Goal: Task Accomplishment & Management: Complete application form

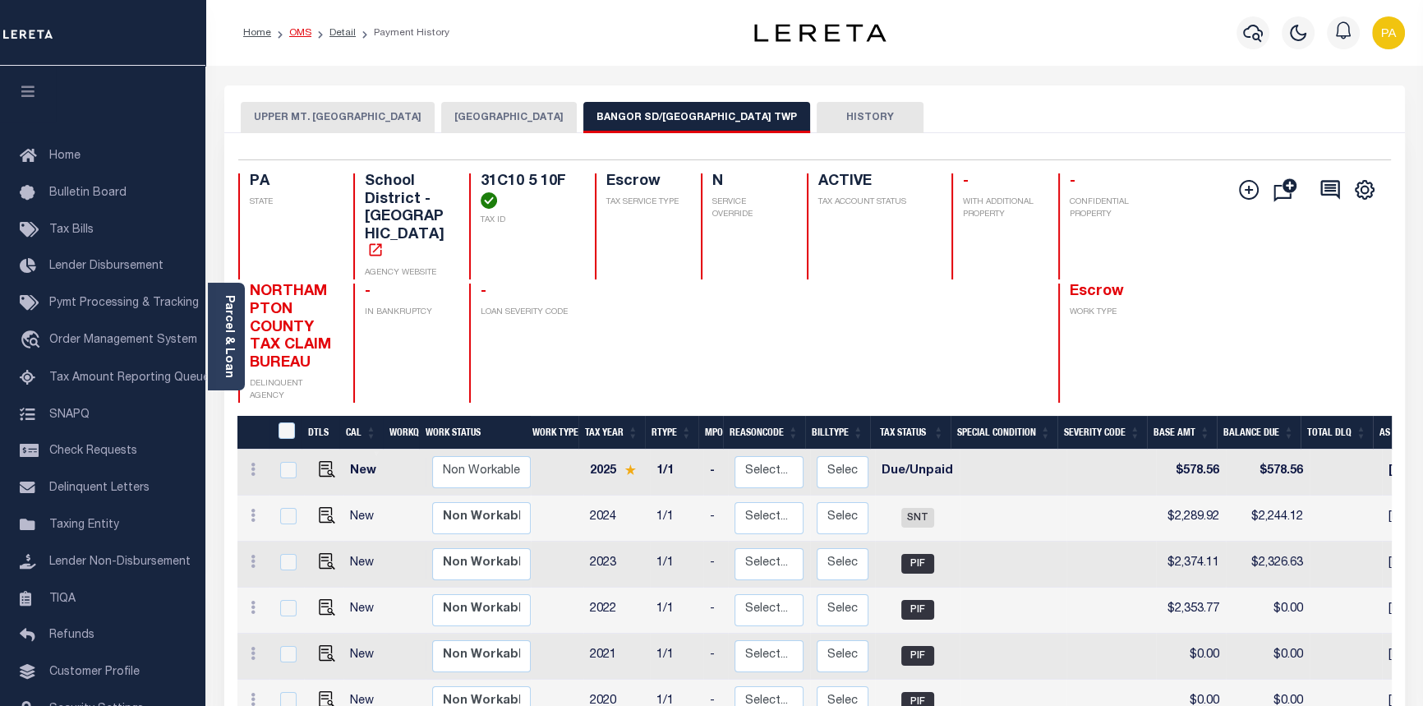
click at [296, 28] on link "OMS" at bounding box center [300, 33] width 22 height 10
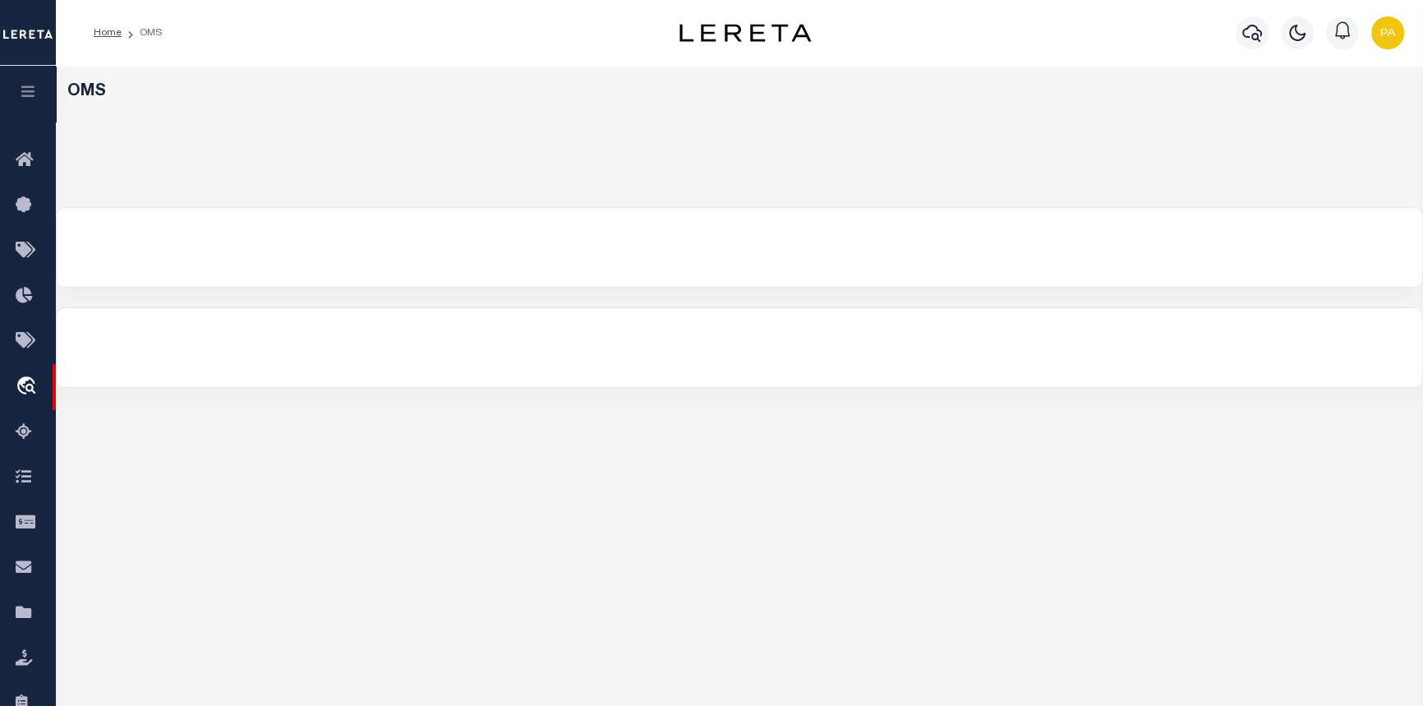
select select "200"
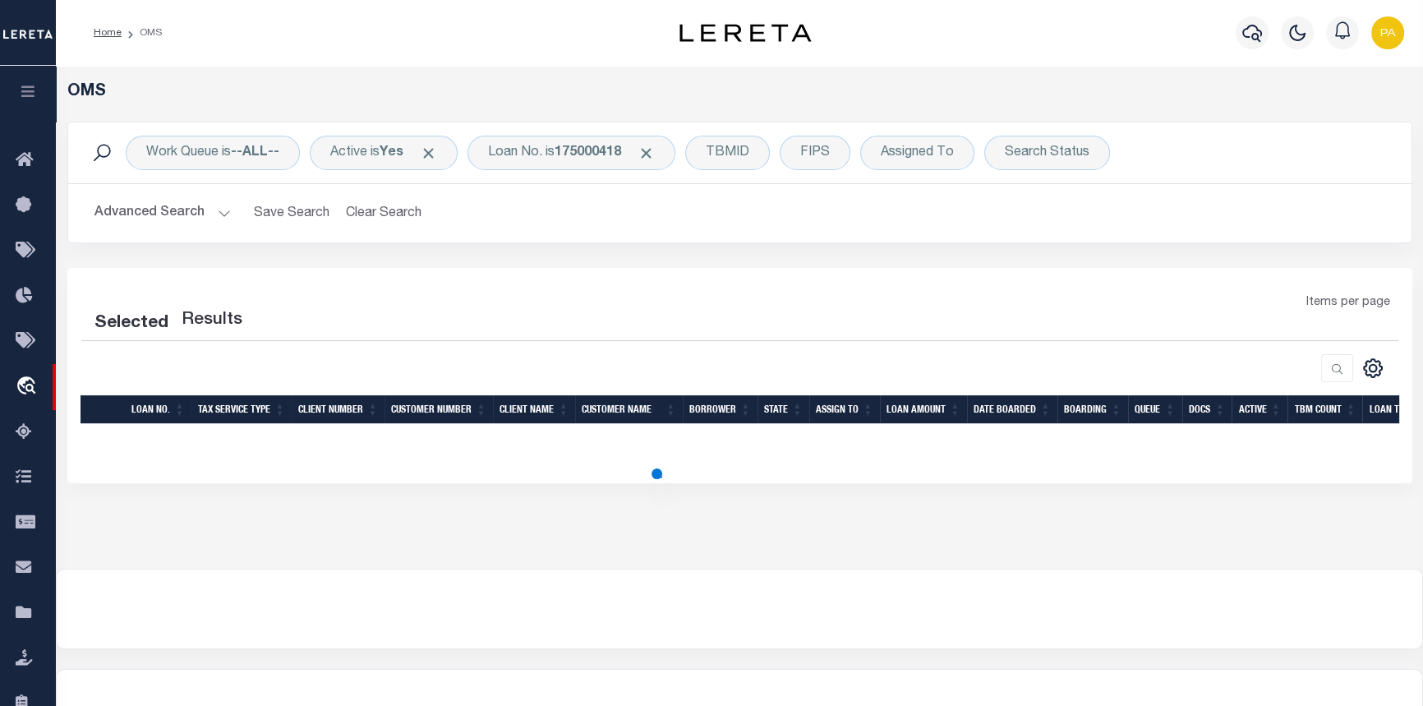
select select "200"
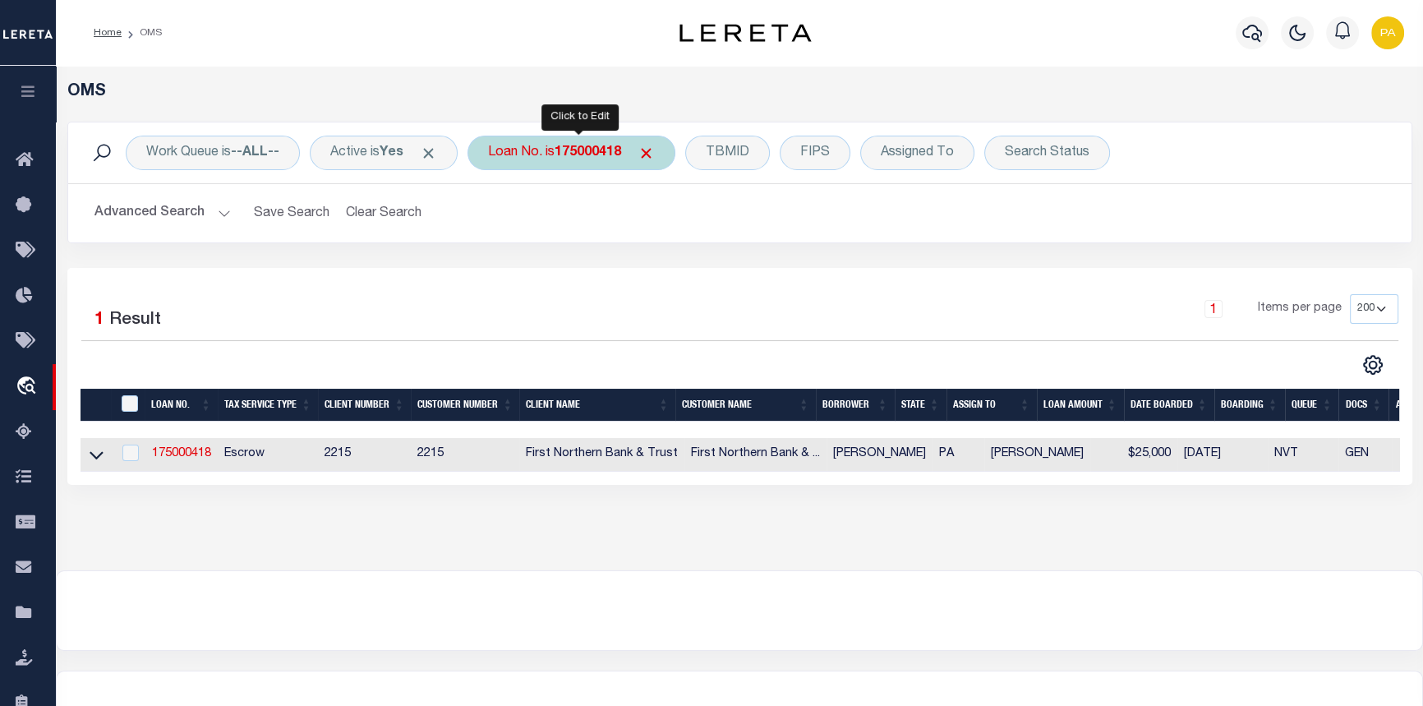
click at [592, 152] on b "175000418" at bounding box center [588, 152] width 67 height 13
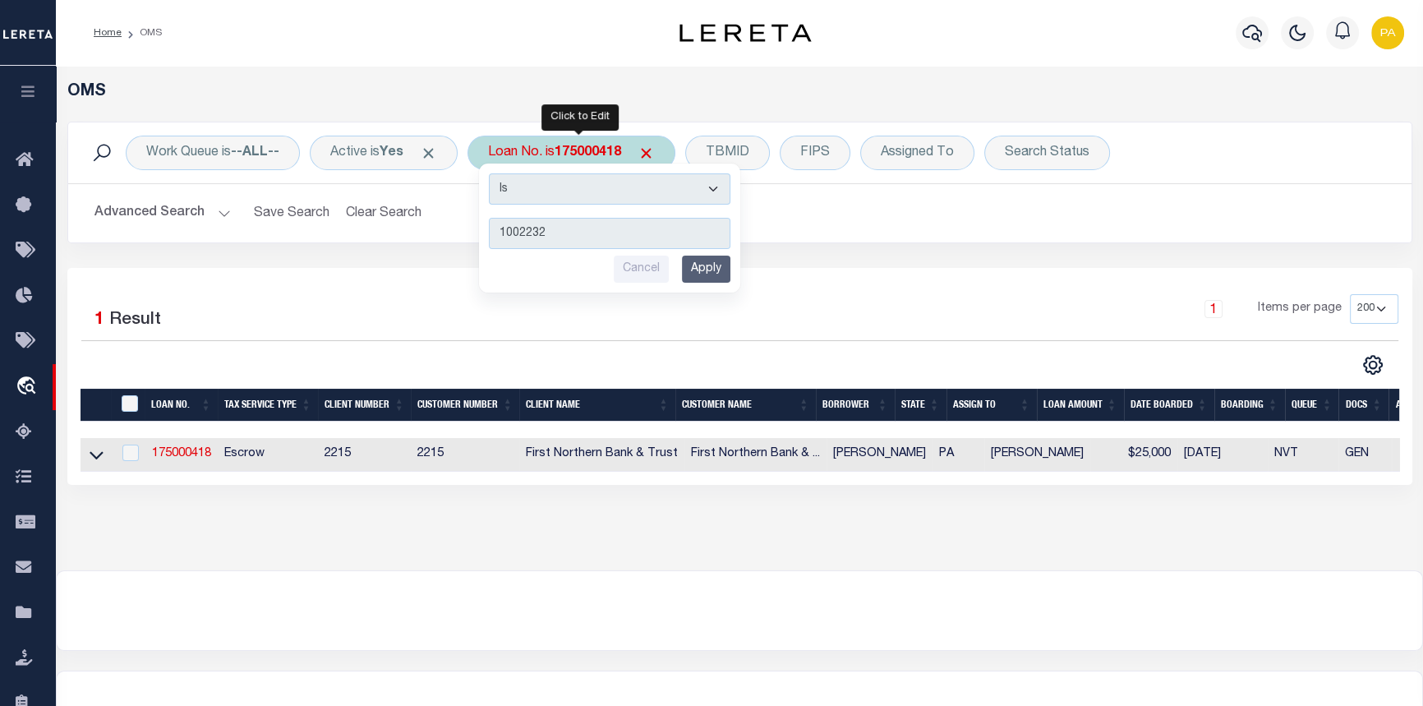
type input "10022326"
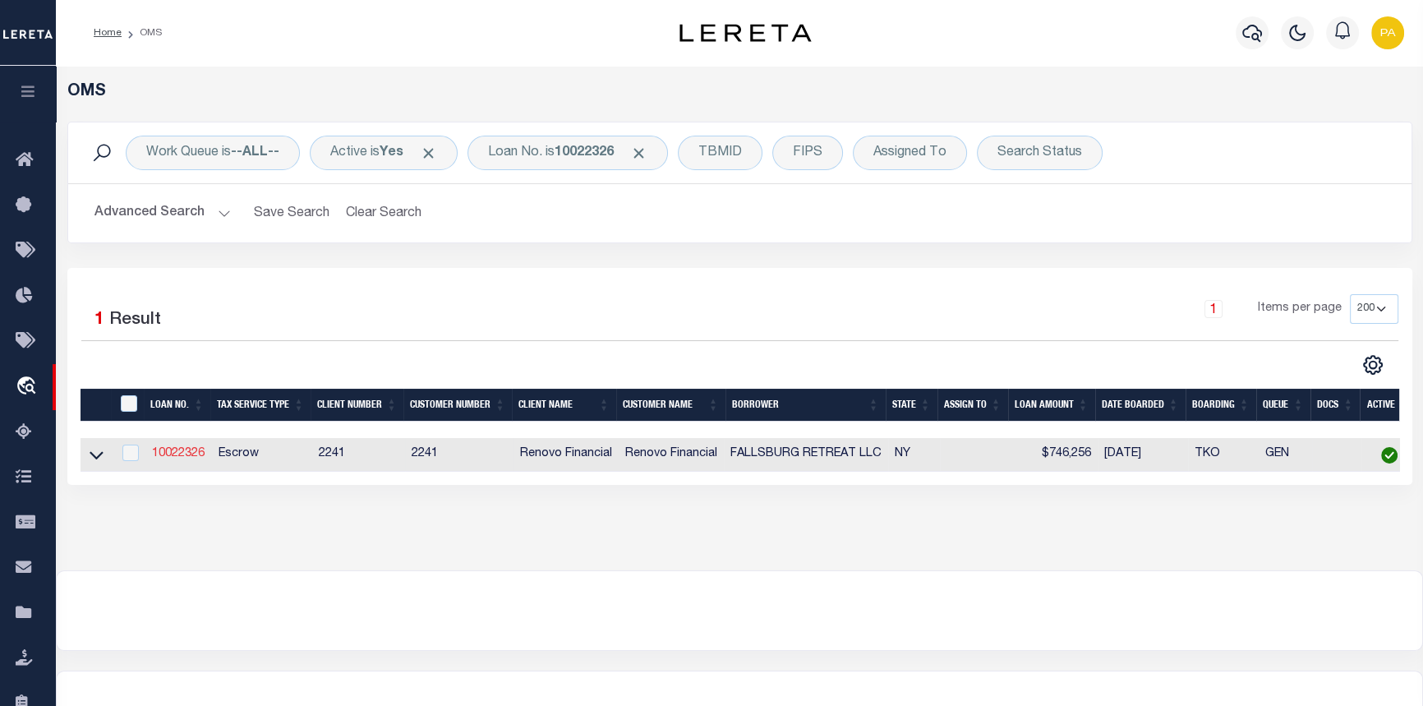
click at [168, 454] on link "10022326" at bounding box center [178, 454] width 53 height 12
type input "10022326"
type input "FALLSBURG RETREAT LLC"
select select
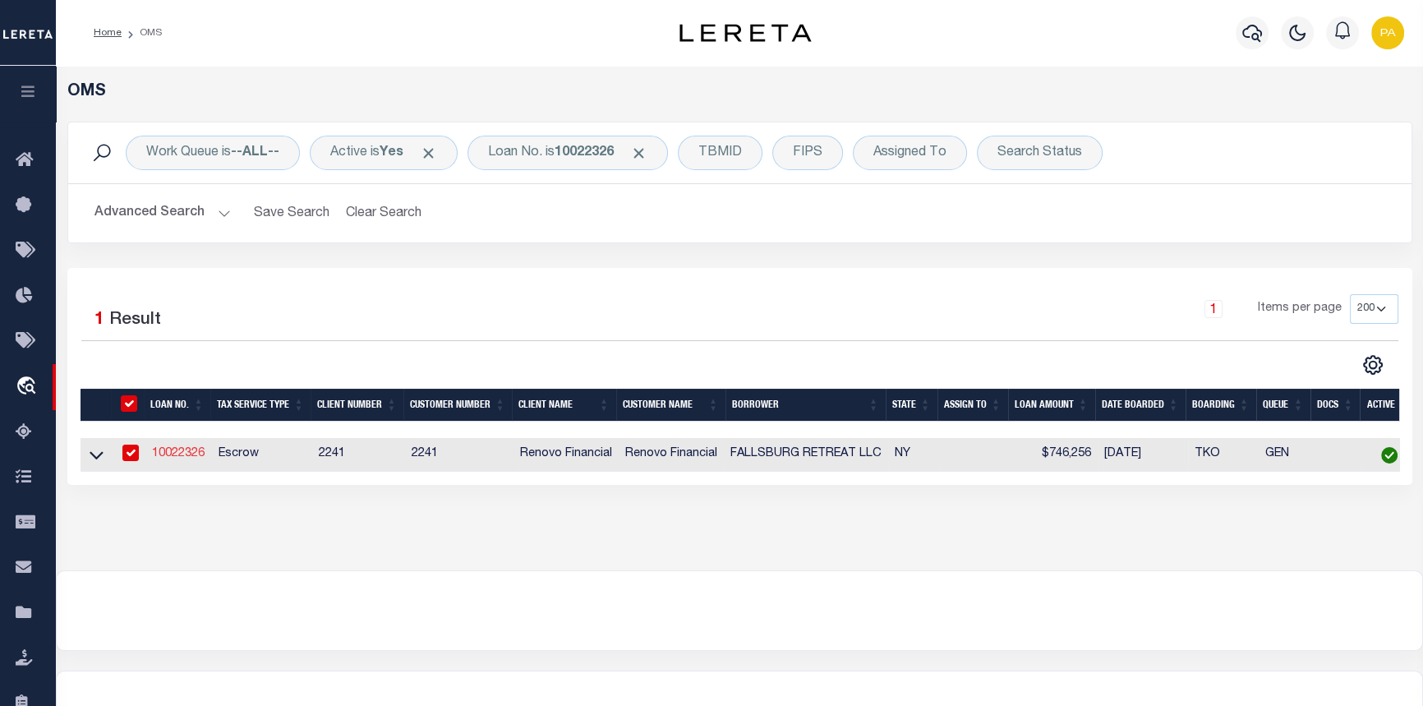
select select "400"
select select "Escrow"
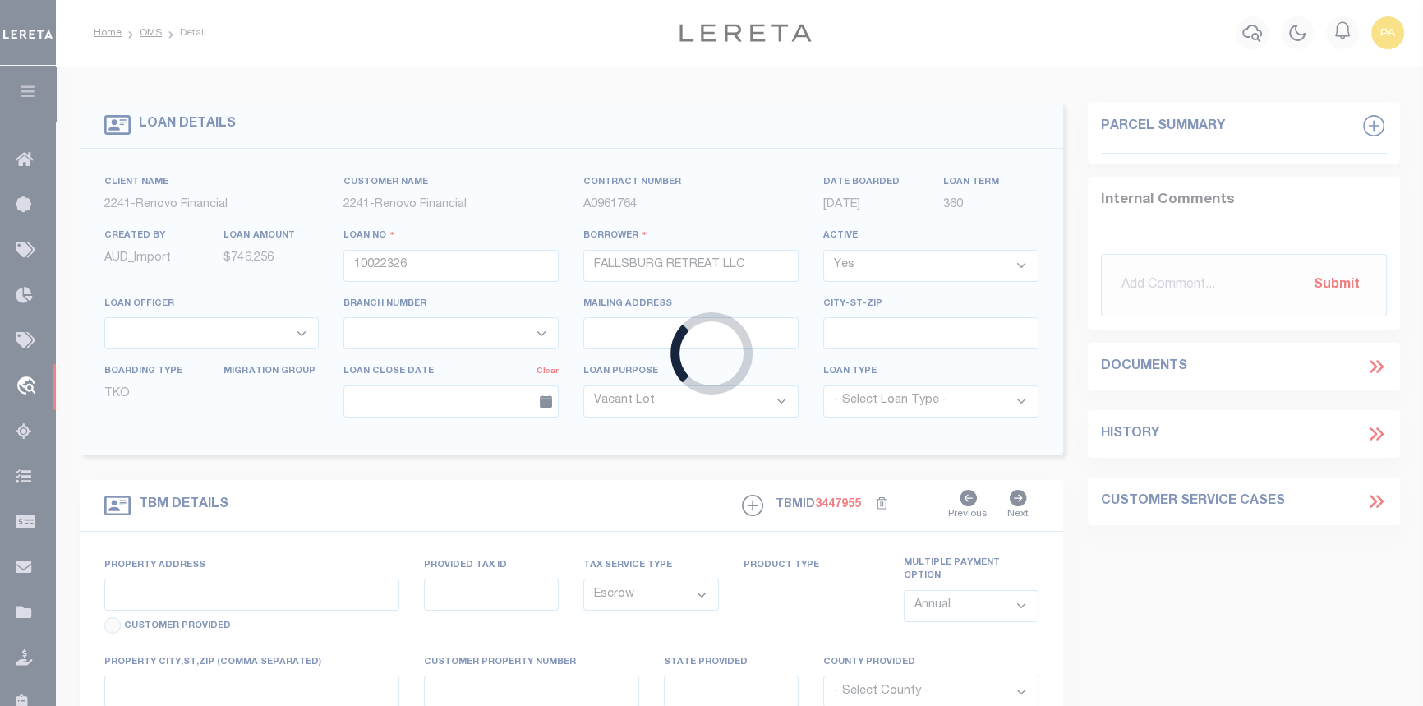
select select "25067"
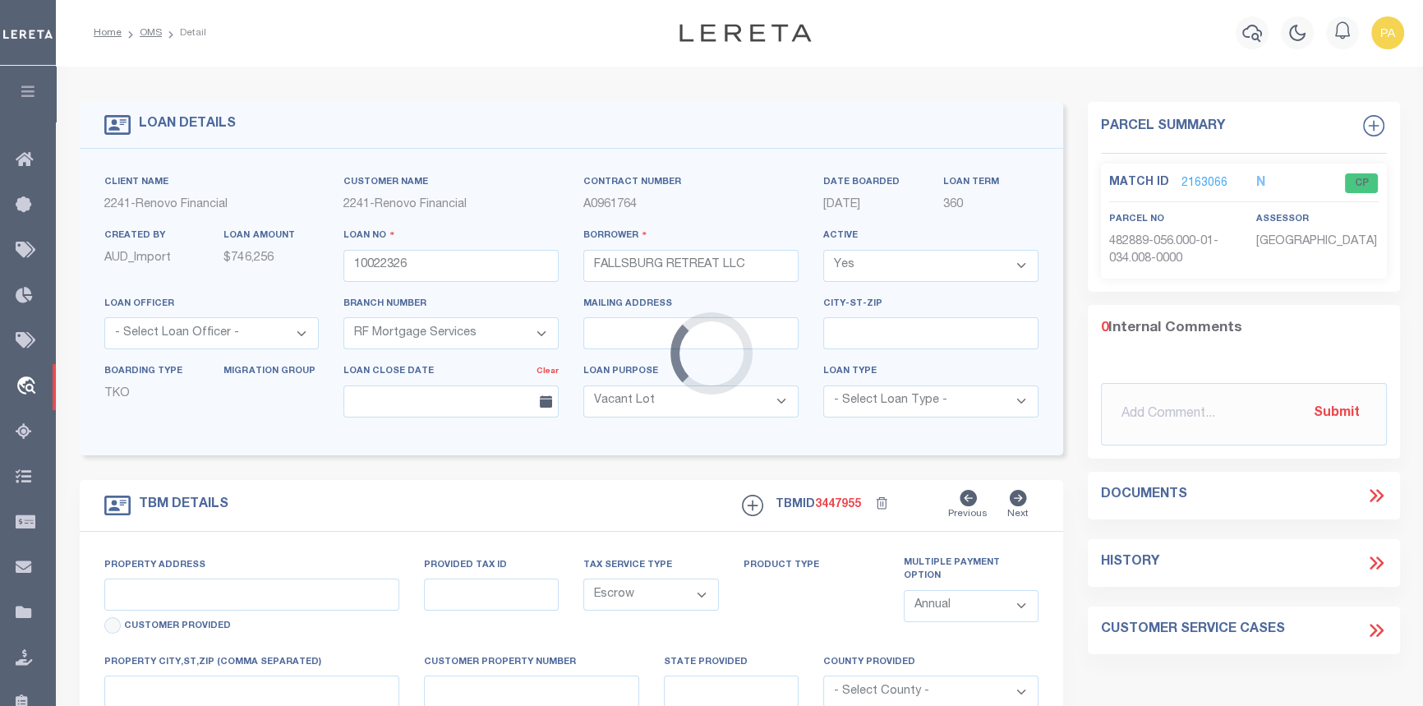
type input "[STREET_ADDRESS]"
type input "[GEOGRAPHIC_DATA], [GEOGRAPHIC_DATA] 12779"
type input "a0kUS00000BonKC"
type input "NY"
select select
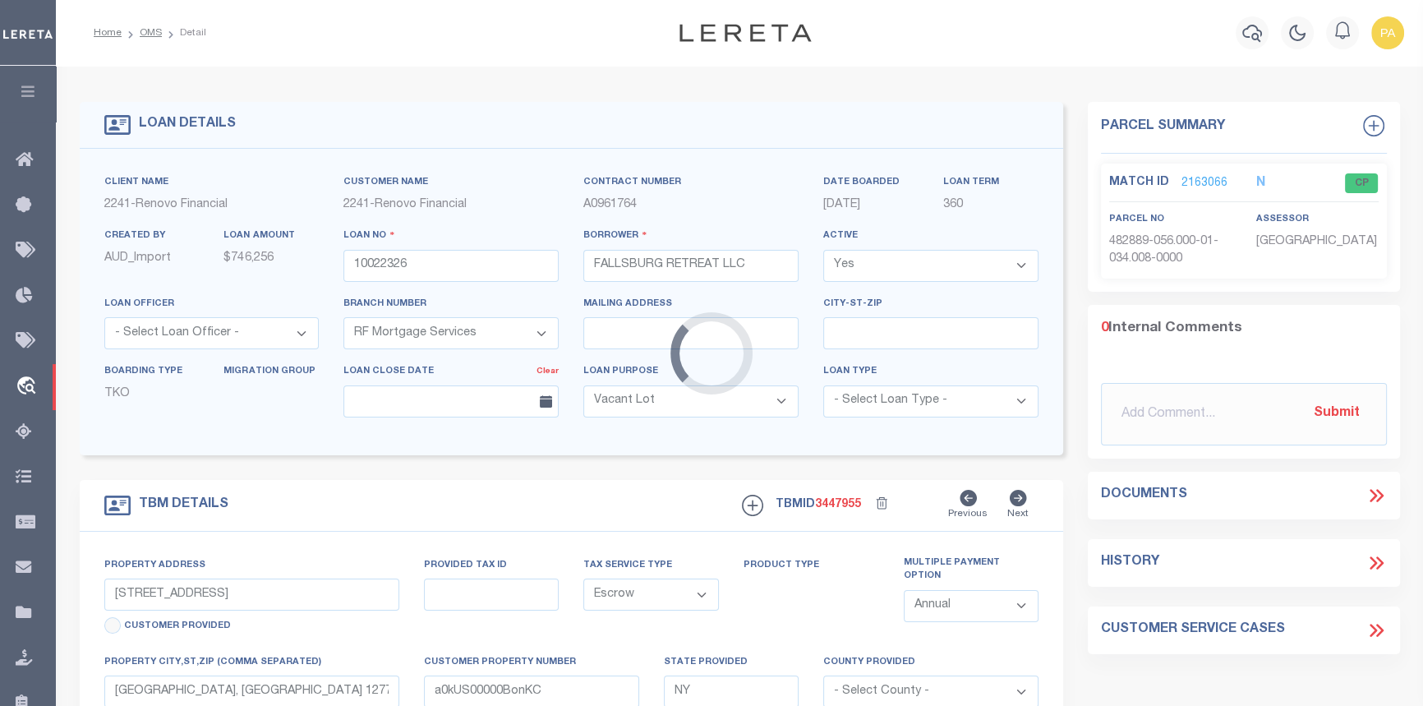
select select "4"
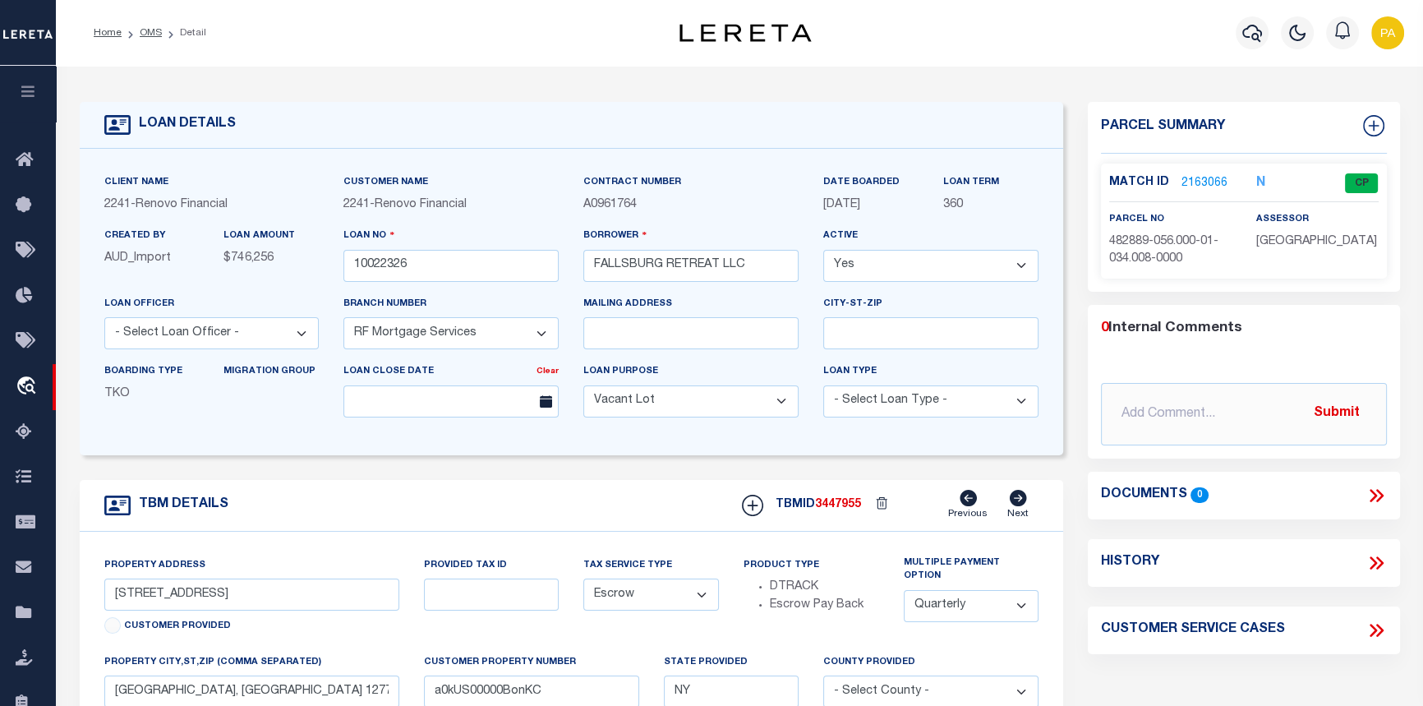
click at [1189, 182] on link "2163066" at bounding box center [1205, 183] width 46 height 17
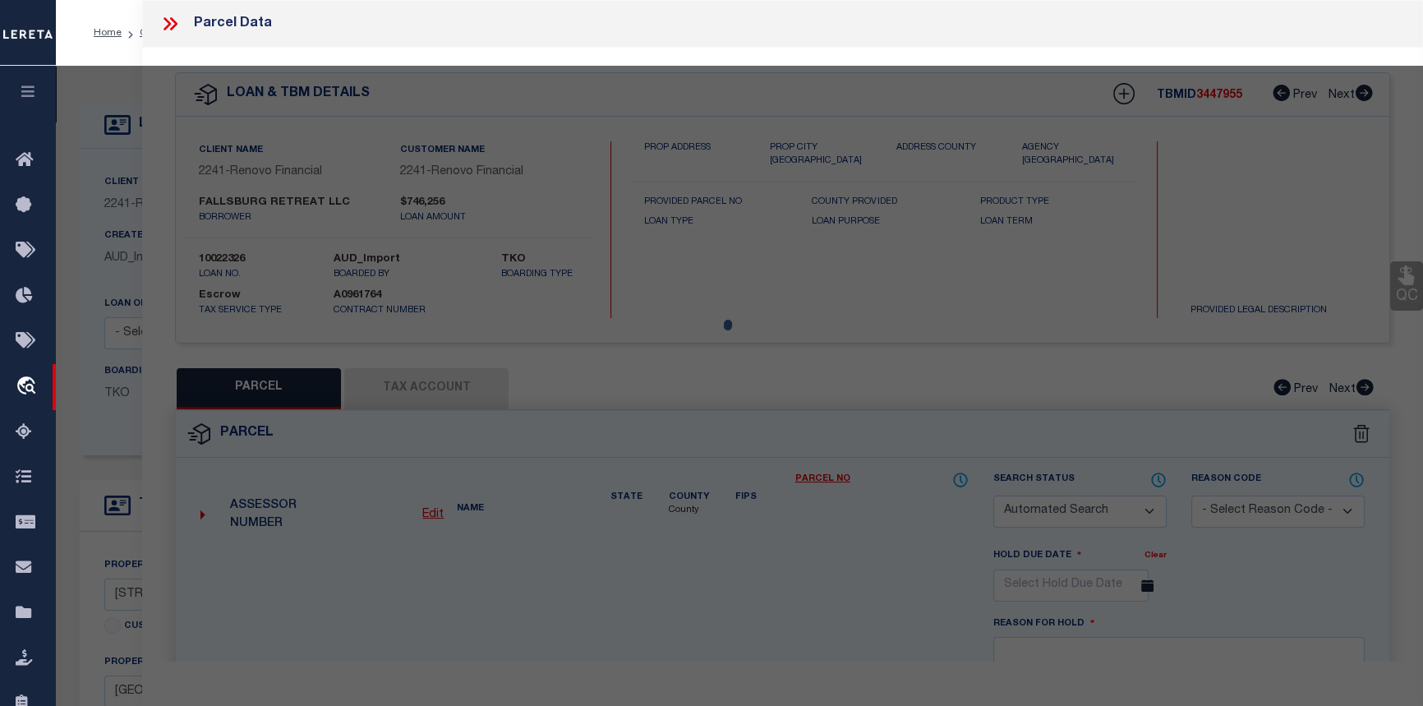
checkbox input "false"
select select "CP"
type input "FALLSBURG RETREAT LLC"
select select "ATL"
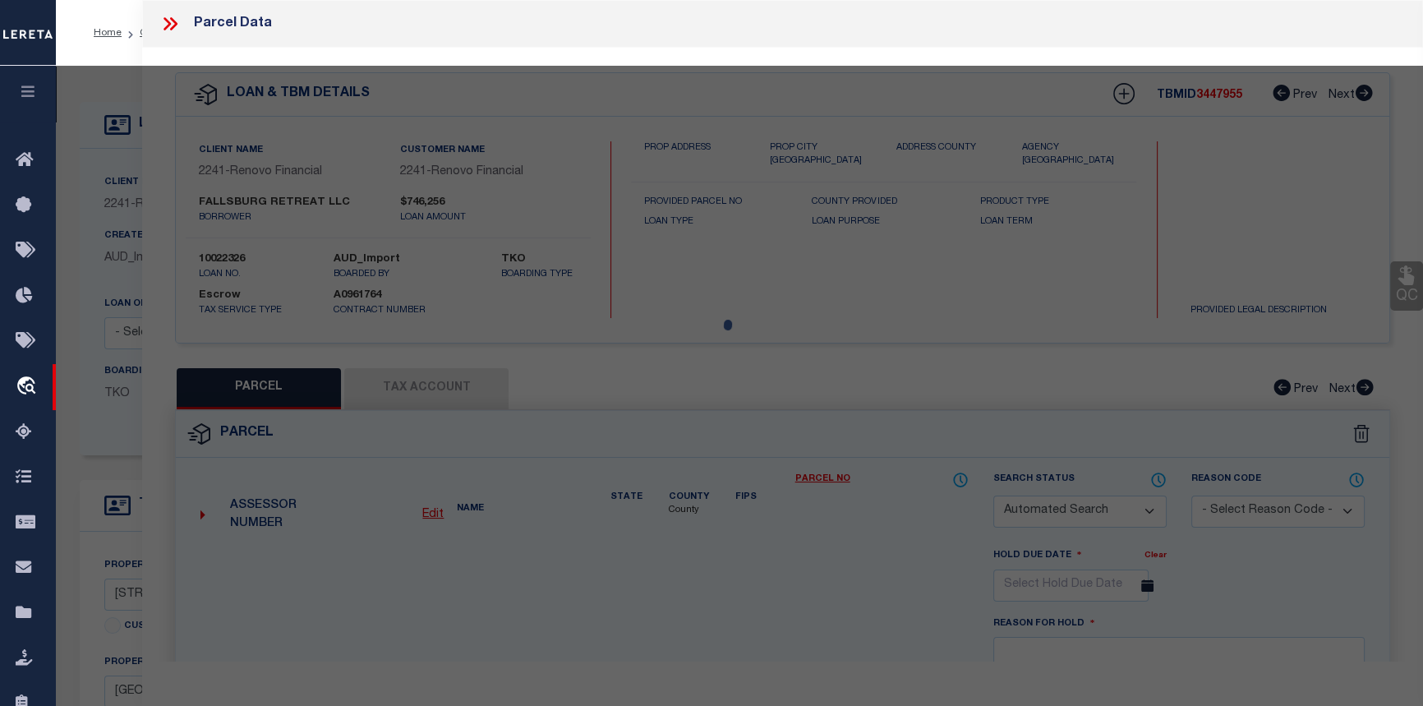
select select "ADD"
type input "17 SKUNK HOLLOW RD"
checkbox input "false"
type input "SOUTH FALLSBURG, NY 12779"
type textarea "LOT:34.8 BLK:1 SEC:56 DIST:482889 CITY/MUNI/TWP:FALLSBURGH (TOV)"
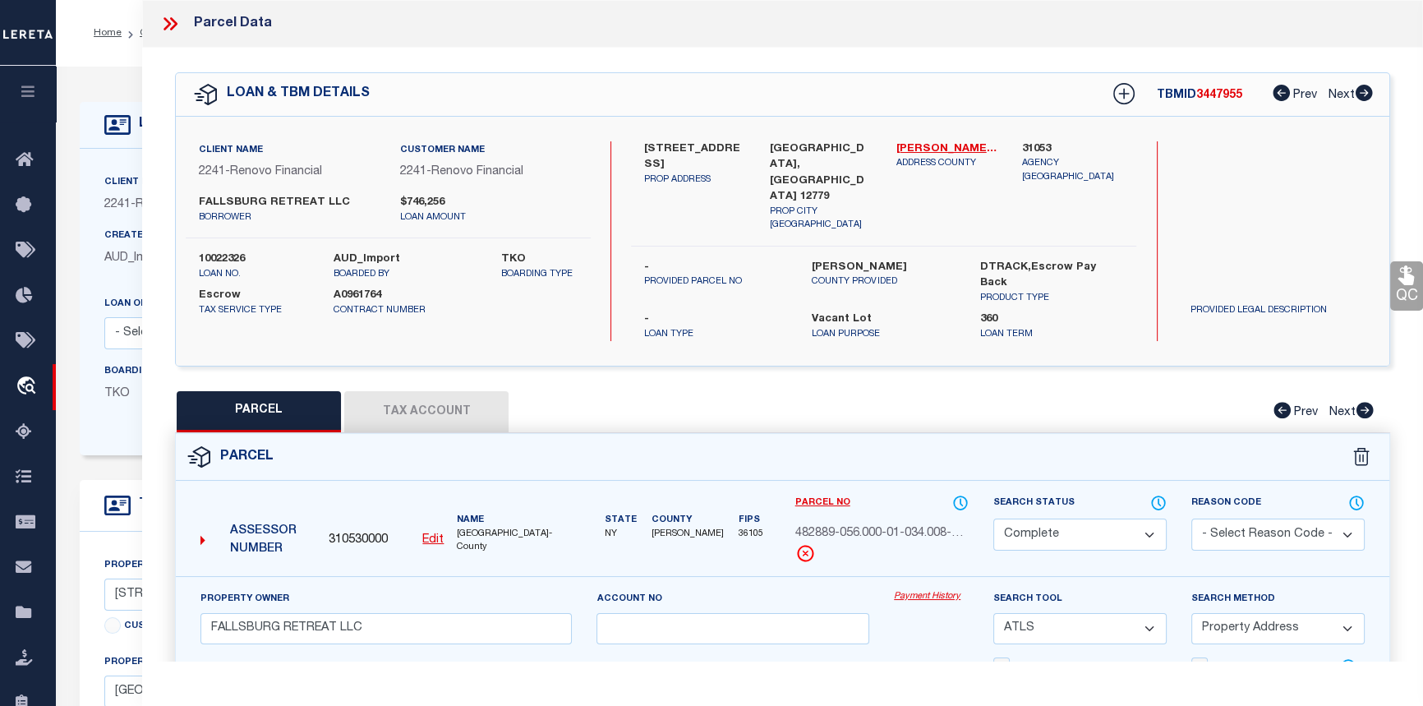
click at [918, 590] on link "Payment History" at bounding box center [931, 597] width 75 height 14
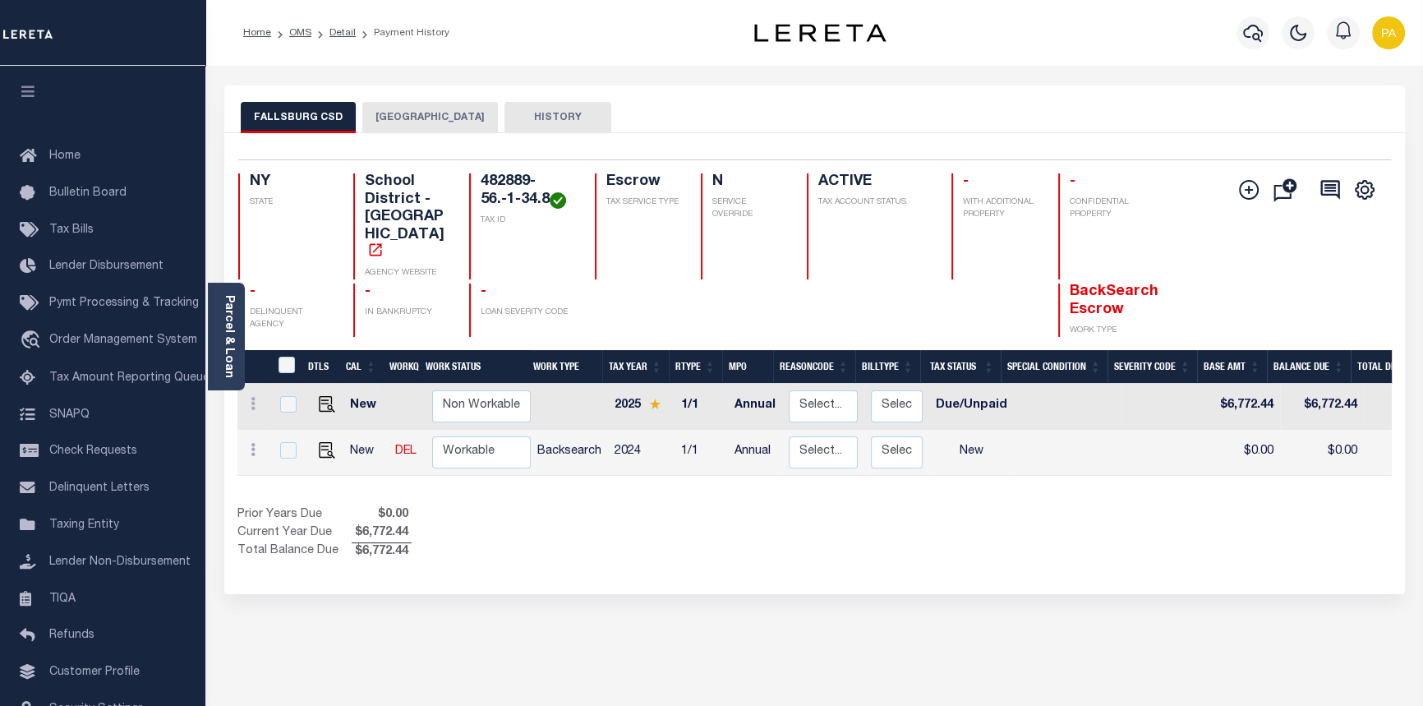
scroll to position [0, 504]
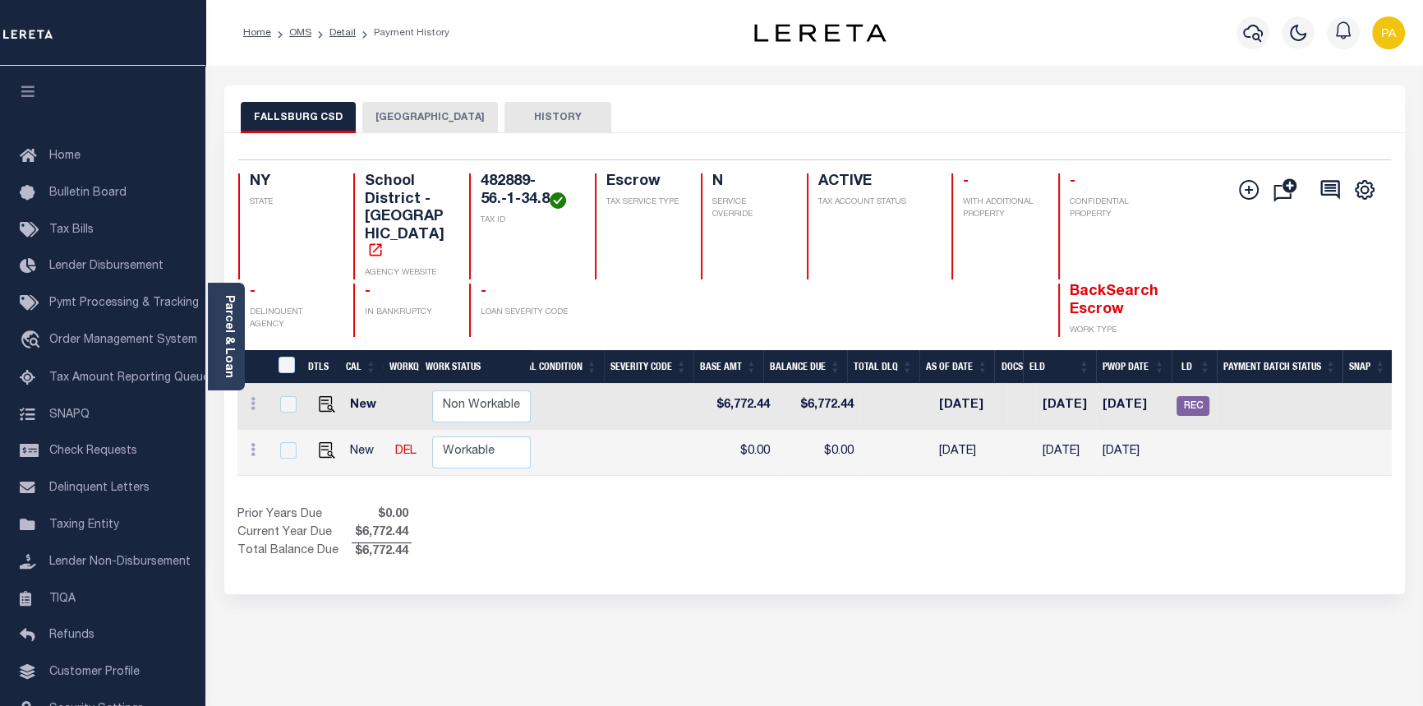
click at [419, 118] on button "FALLSBURG TOWN" at bounding box center [430, 117] width 136 height 31
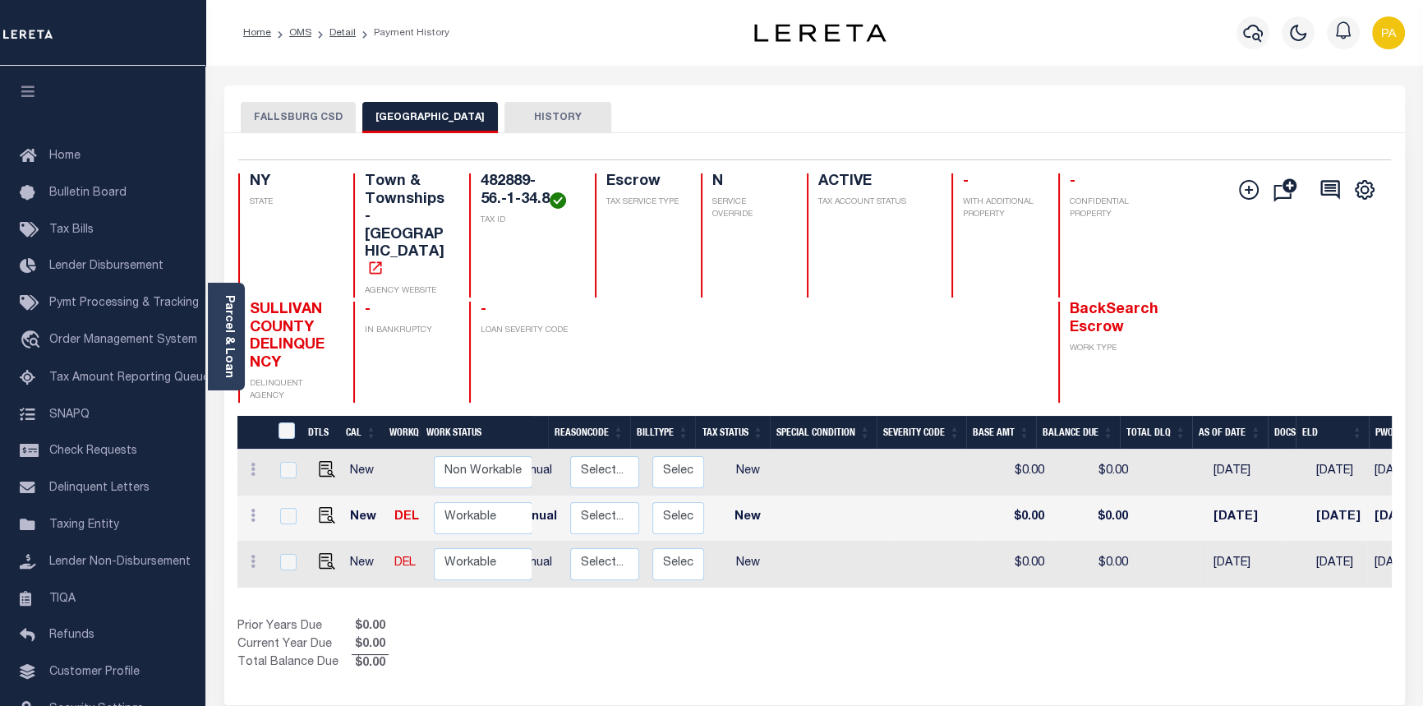
scroll to position [0, 0]
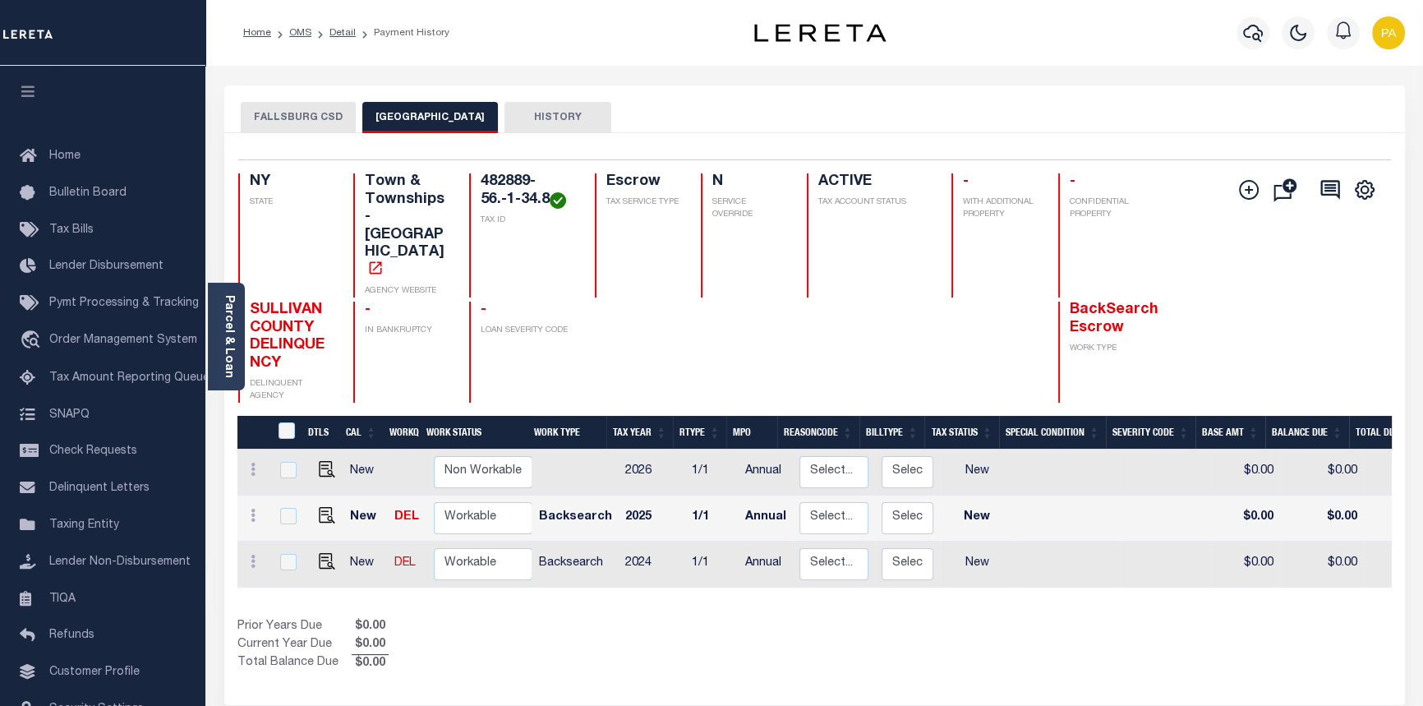
click at [305, 117] on button "FALLSBURG CSD" at bounding box center [298, 117] width 115 height 31
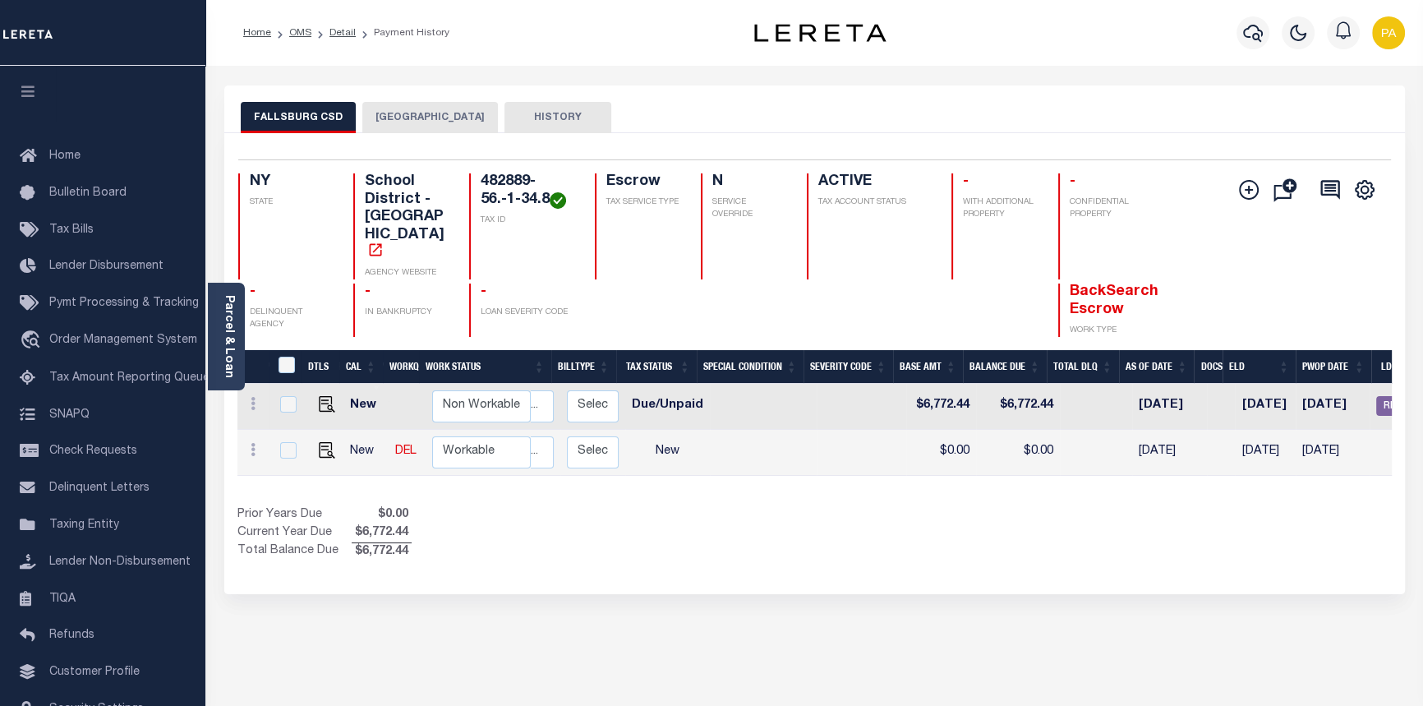
scroll to position [0, 421]
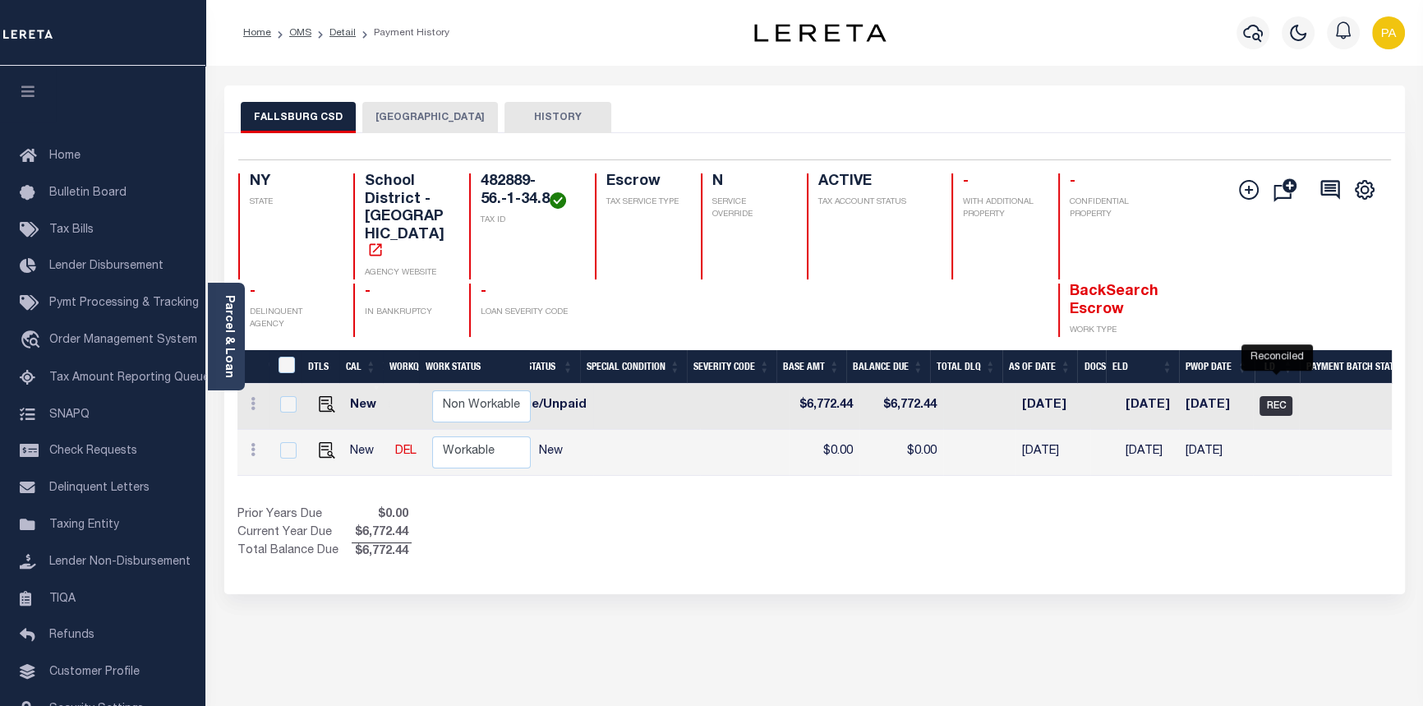
click at [1272, 396] on span "REC" at bounding box center [1276, 406] width 33 height 20
checkbox input "true"
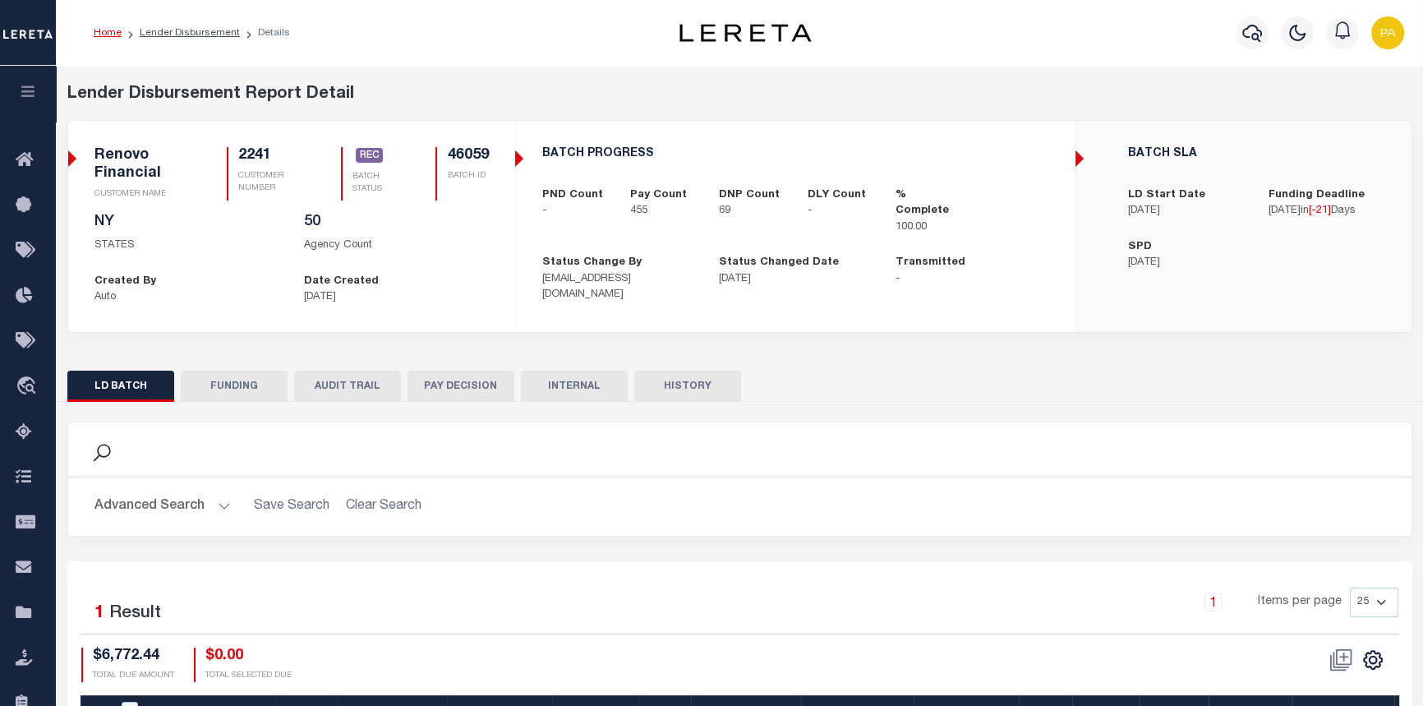
click at [228, 385] on button "FUNDING" at bounding box center [234, 386] width 107 height 31
type input "$1,308,911.21"
type input "$0"
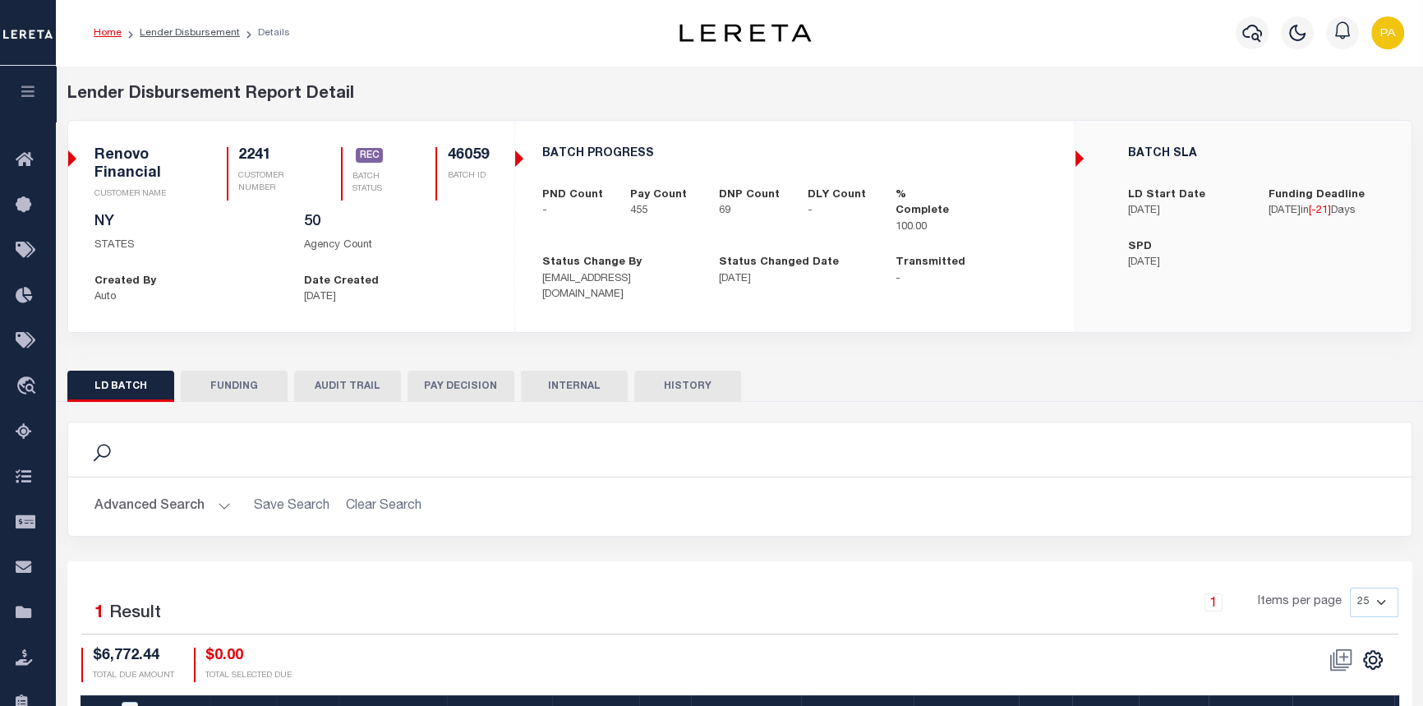
type input "09/22/2025"
type input "20250922MMQFMP2700339109221635FT03"
type input "09/22/2025"
select select "100"
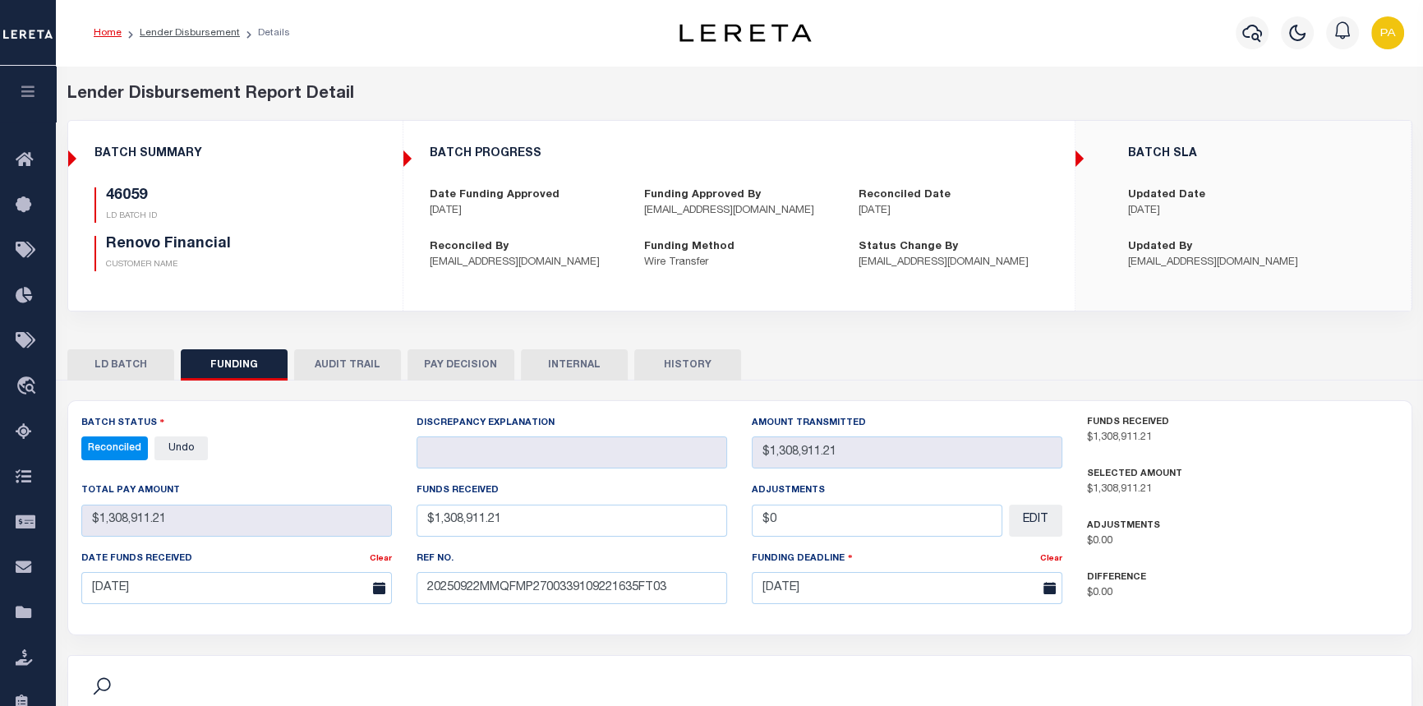
scroll to position [123, 0]
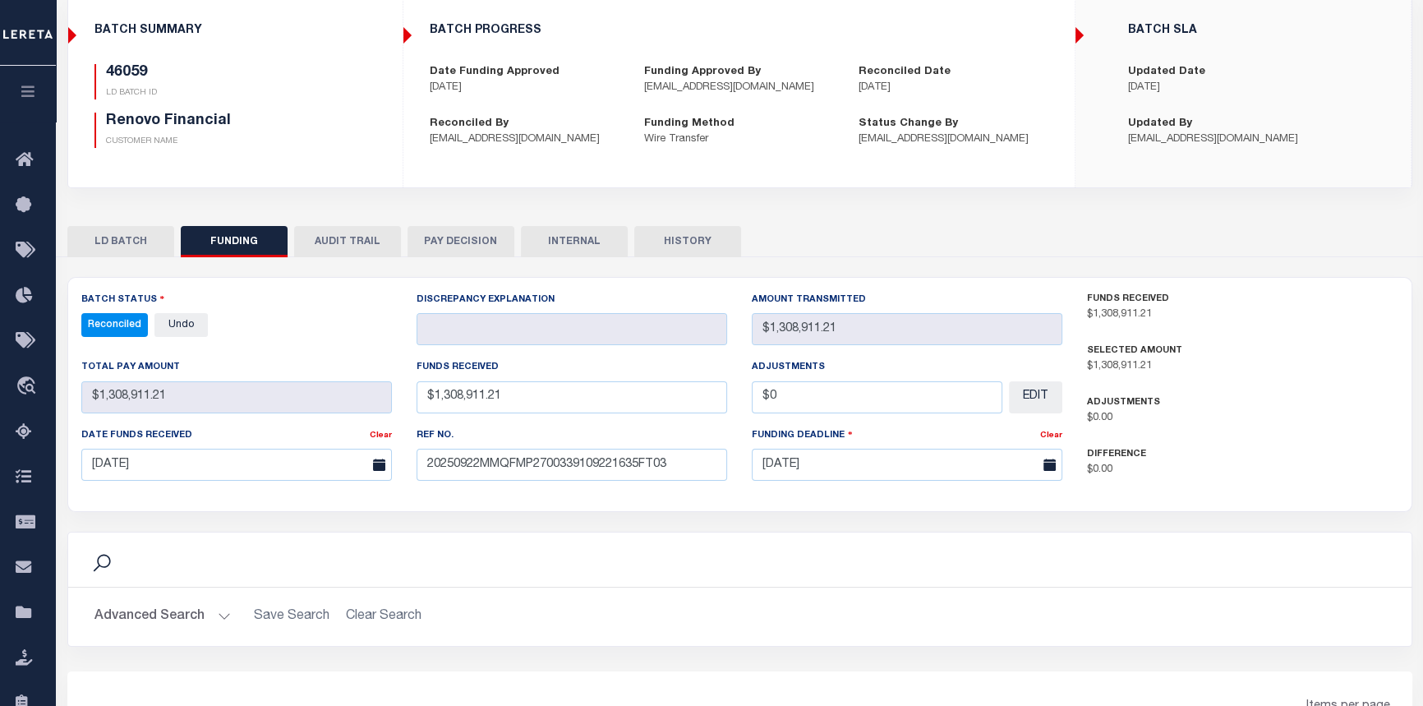
select select "100"
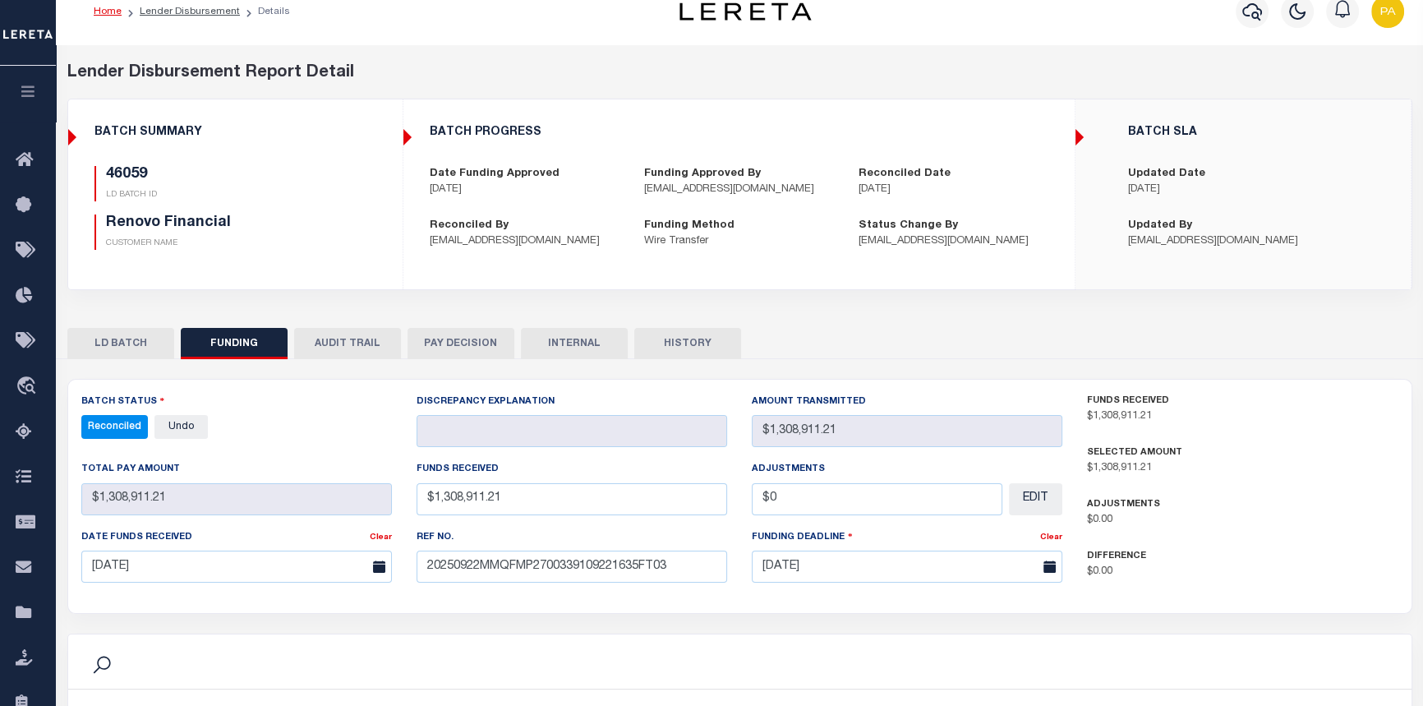
scroll to position [0, 0]
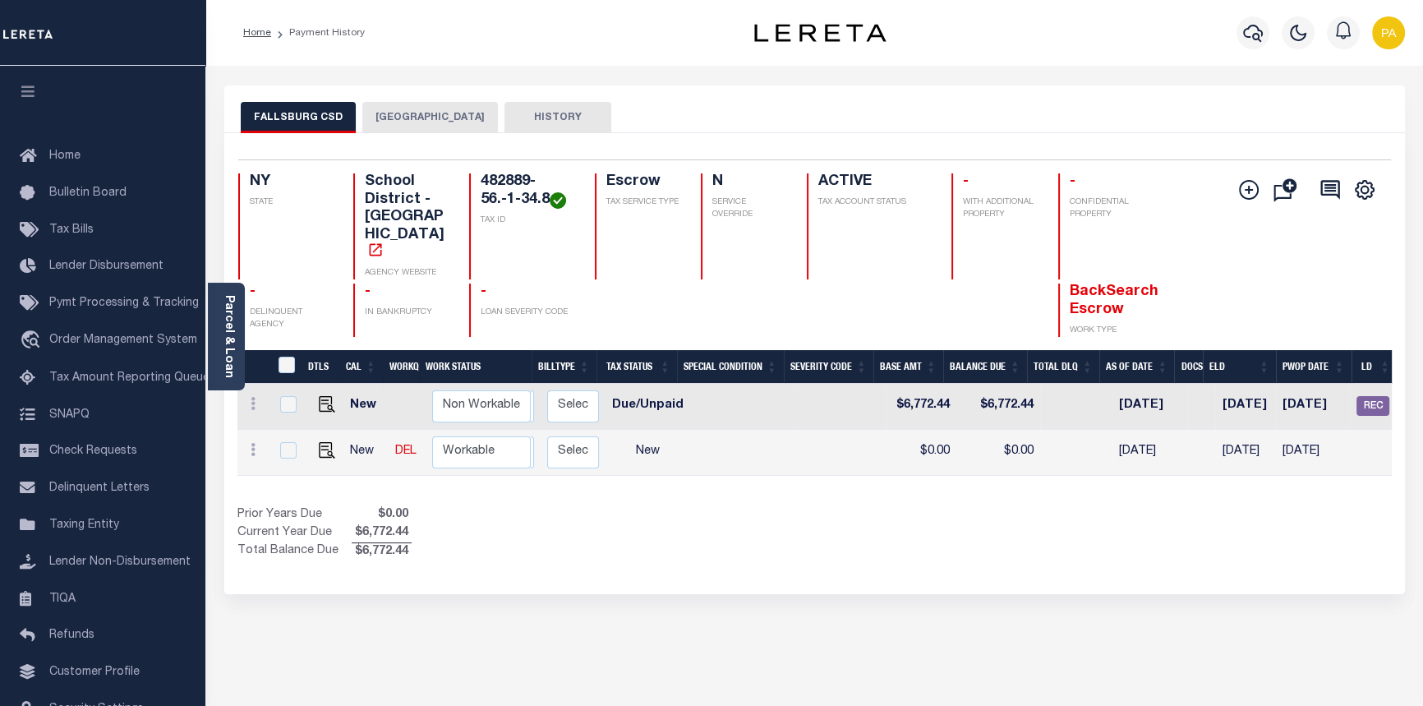
scroll to position [0, 504]
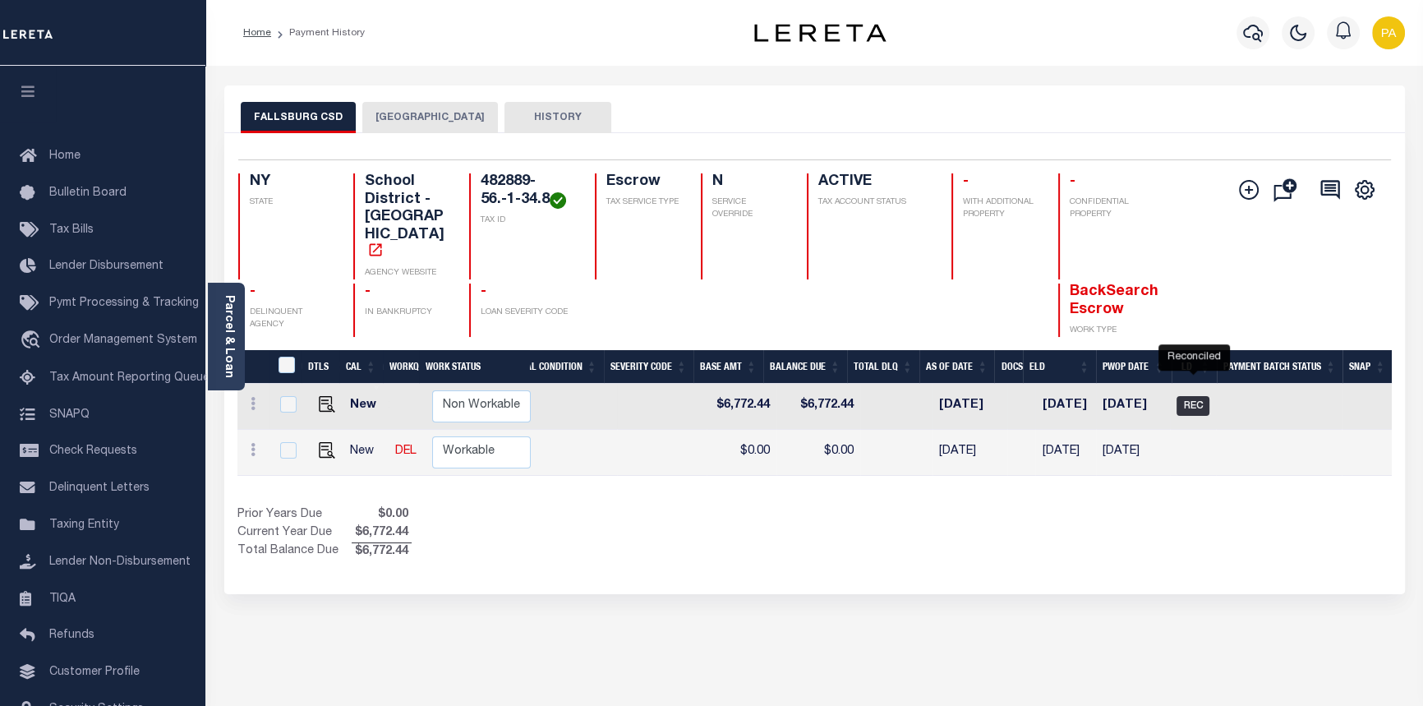
click at [1197, 396] on span "REC" at bounding box center [1193, 406] width 33 height 20
checkbox input "true"
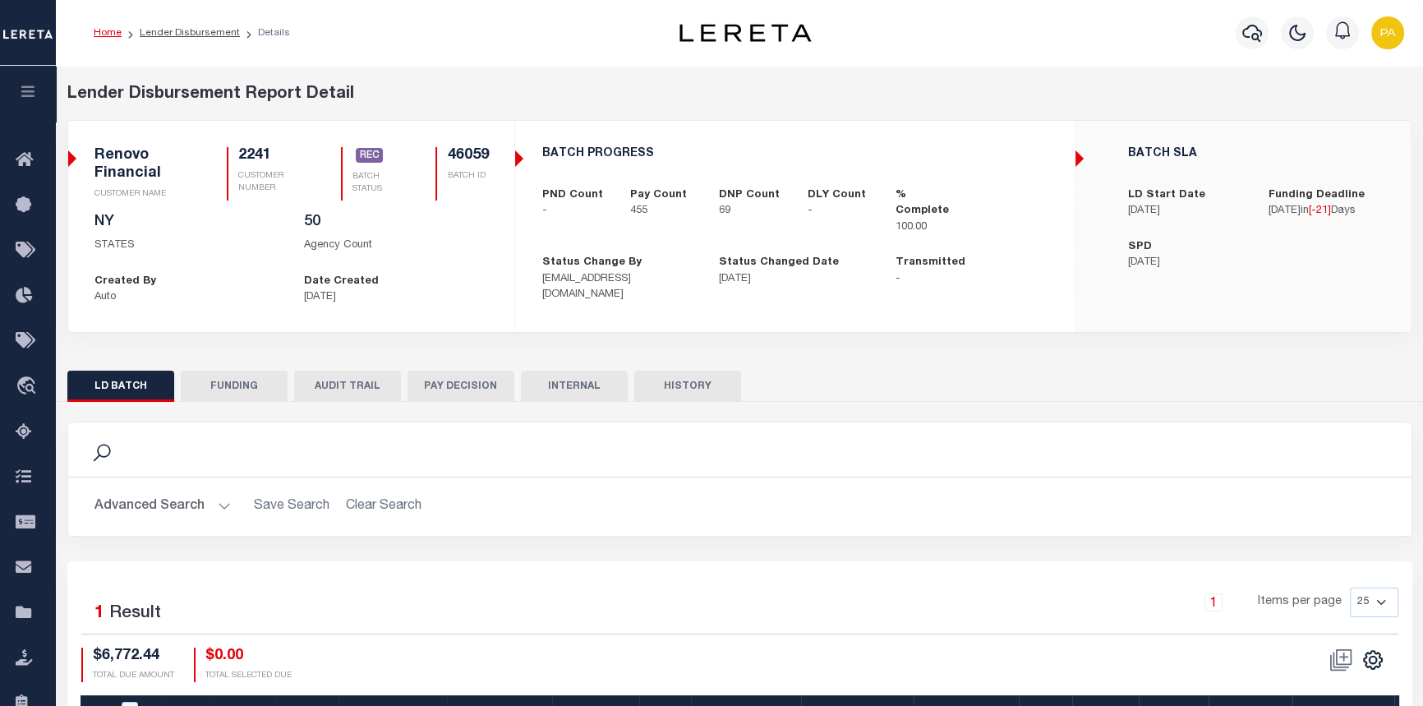
click at [234, 387] on button "FUNDING" at bounding box center [234, 386] width 107 height 31
type input "$1,308,911.21"
type input "$0"
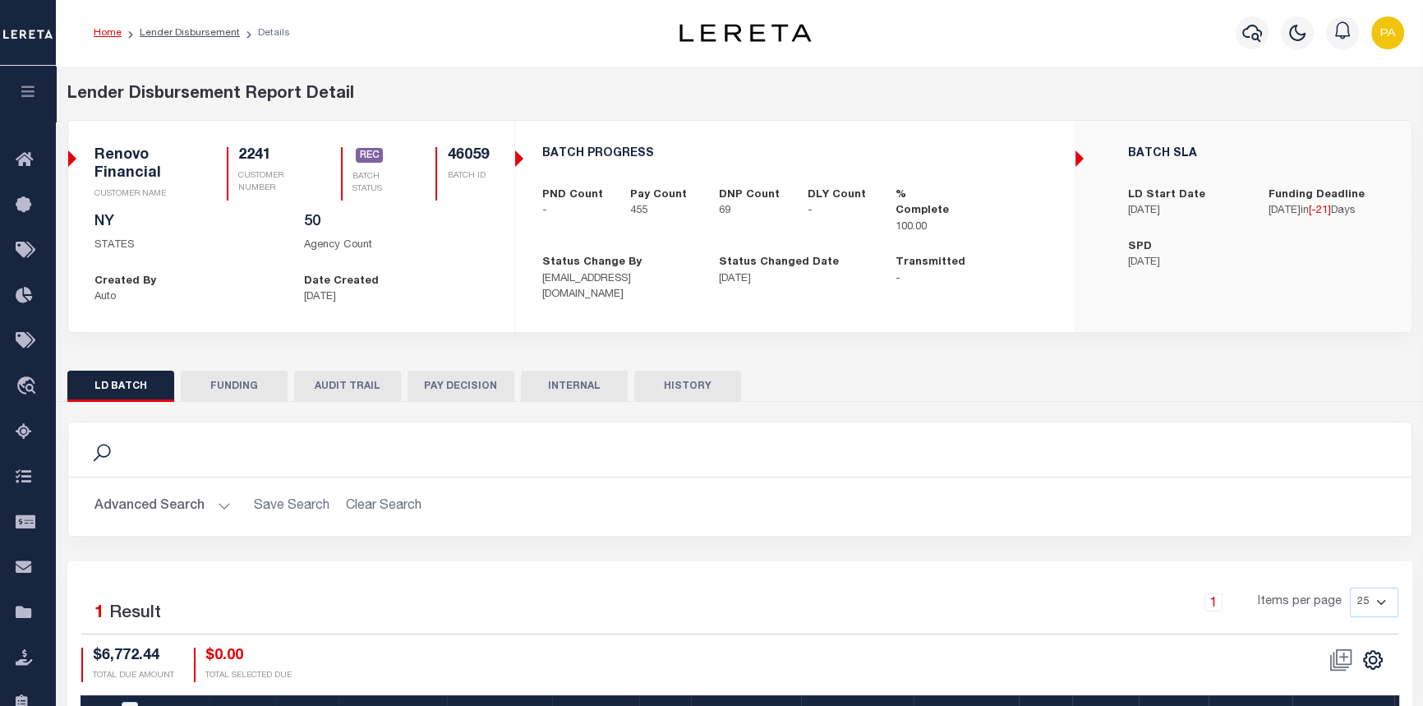
type input "[DATE]"
type input "20250922MMQFMP2700339109221635FT03"
type input "[DATE]"
select select "100"
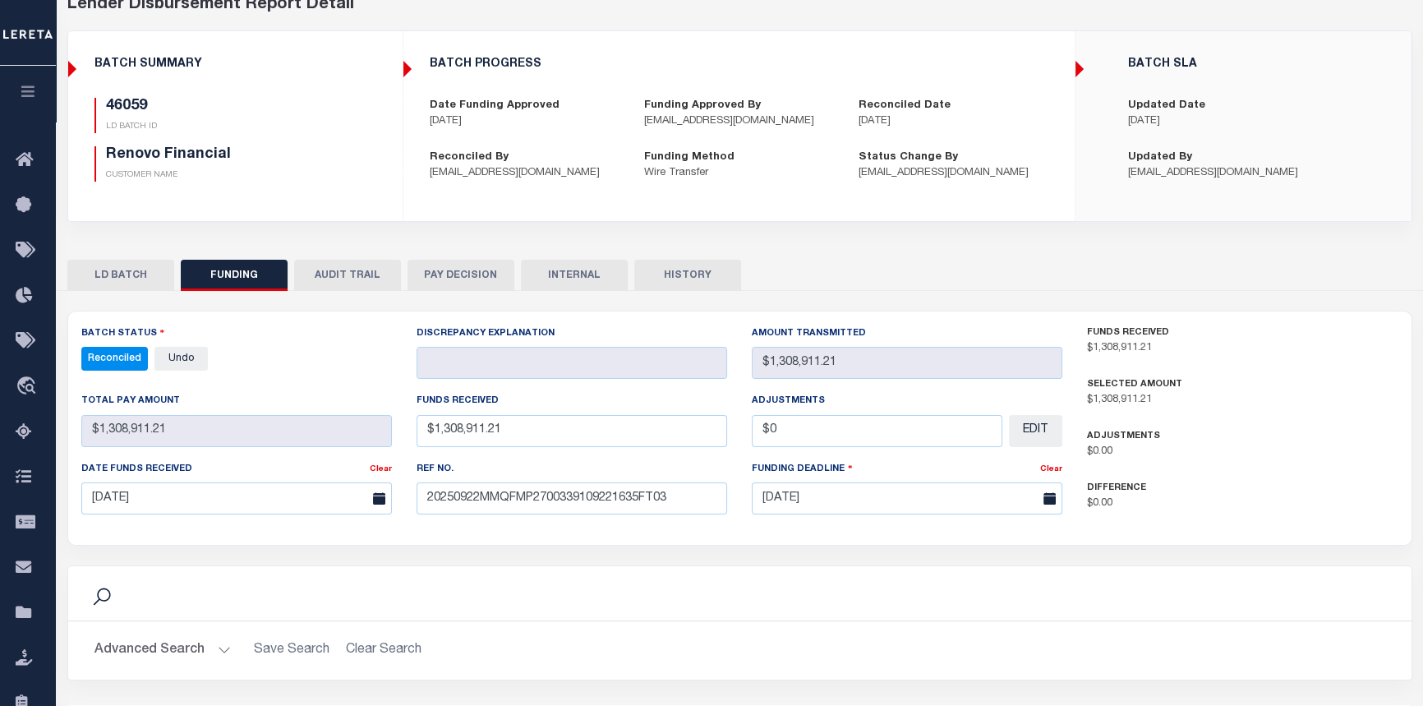
scroll to position [149, 0]
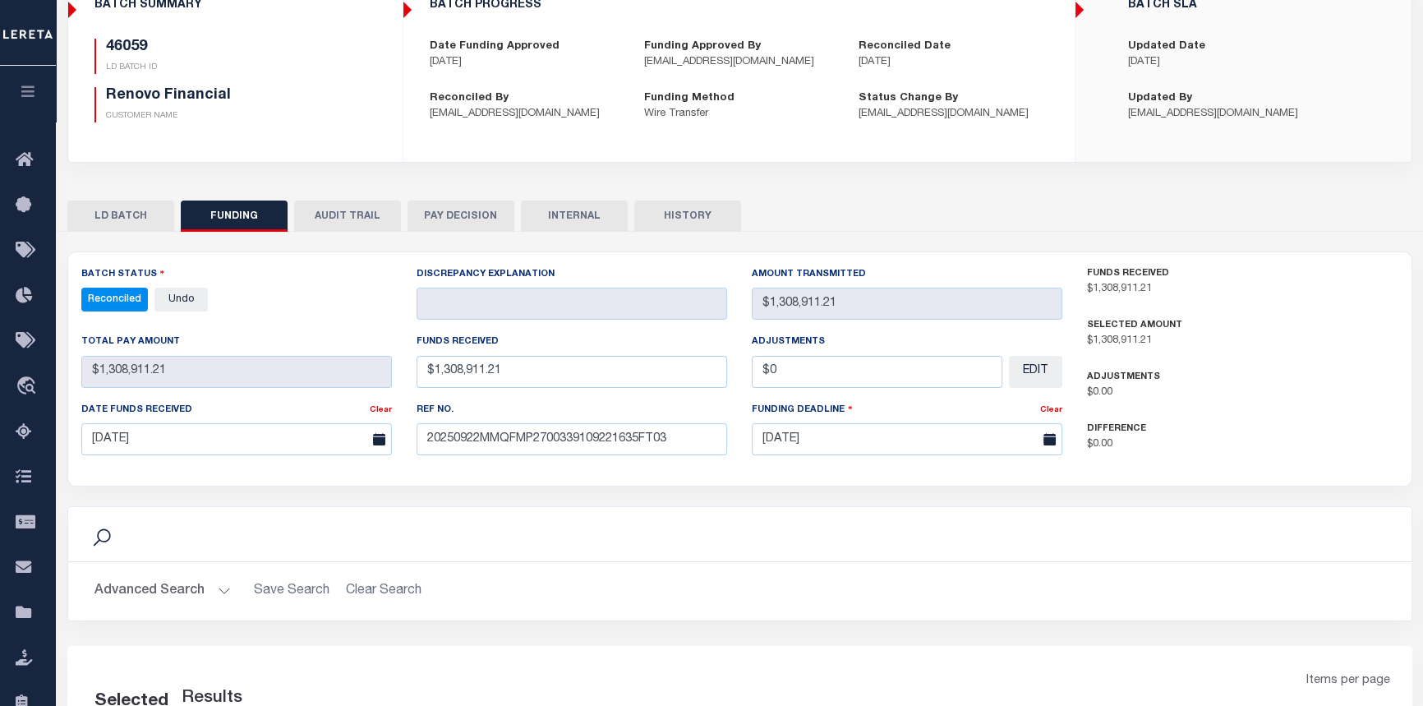
select select "100"
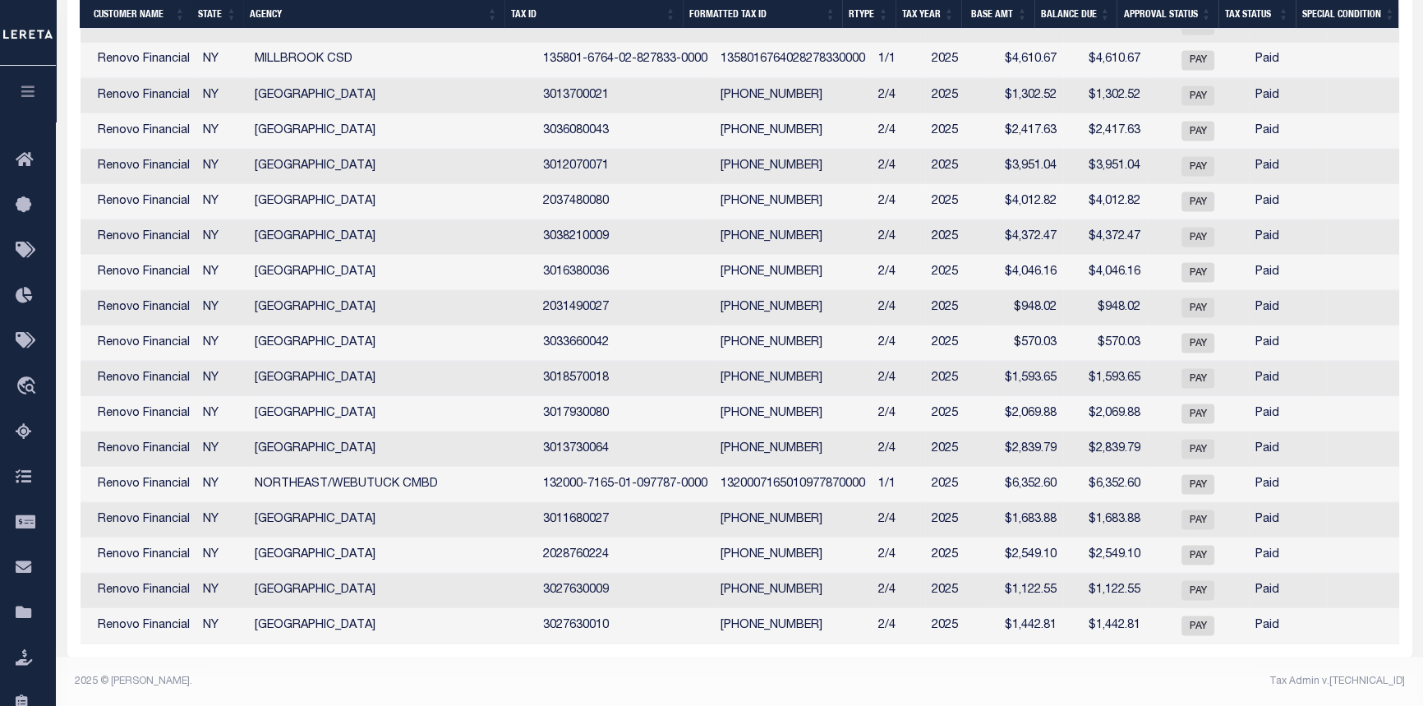
scroll to position [0, 0]
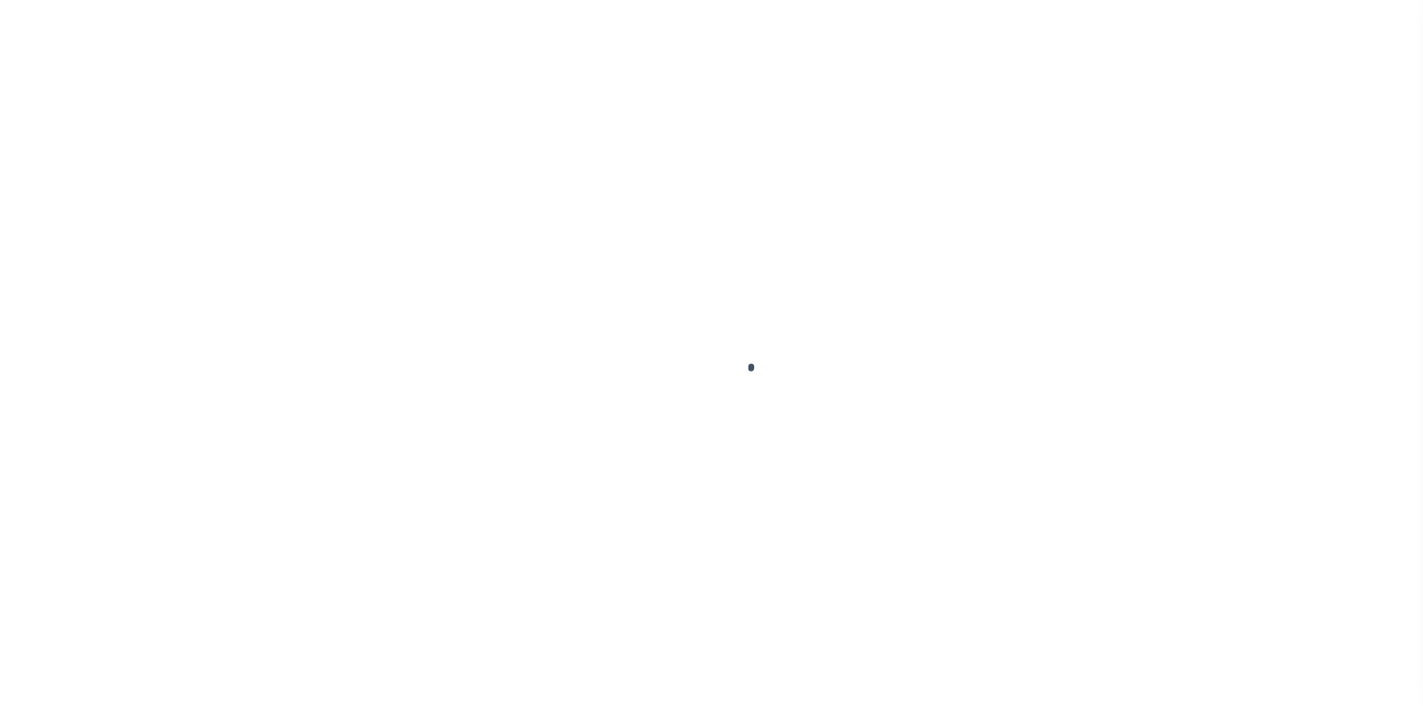
select select "25067"
select select "400"
select select "Escrow"
select select "4"
select select
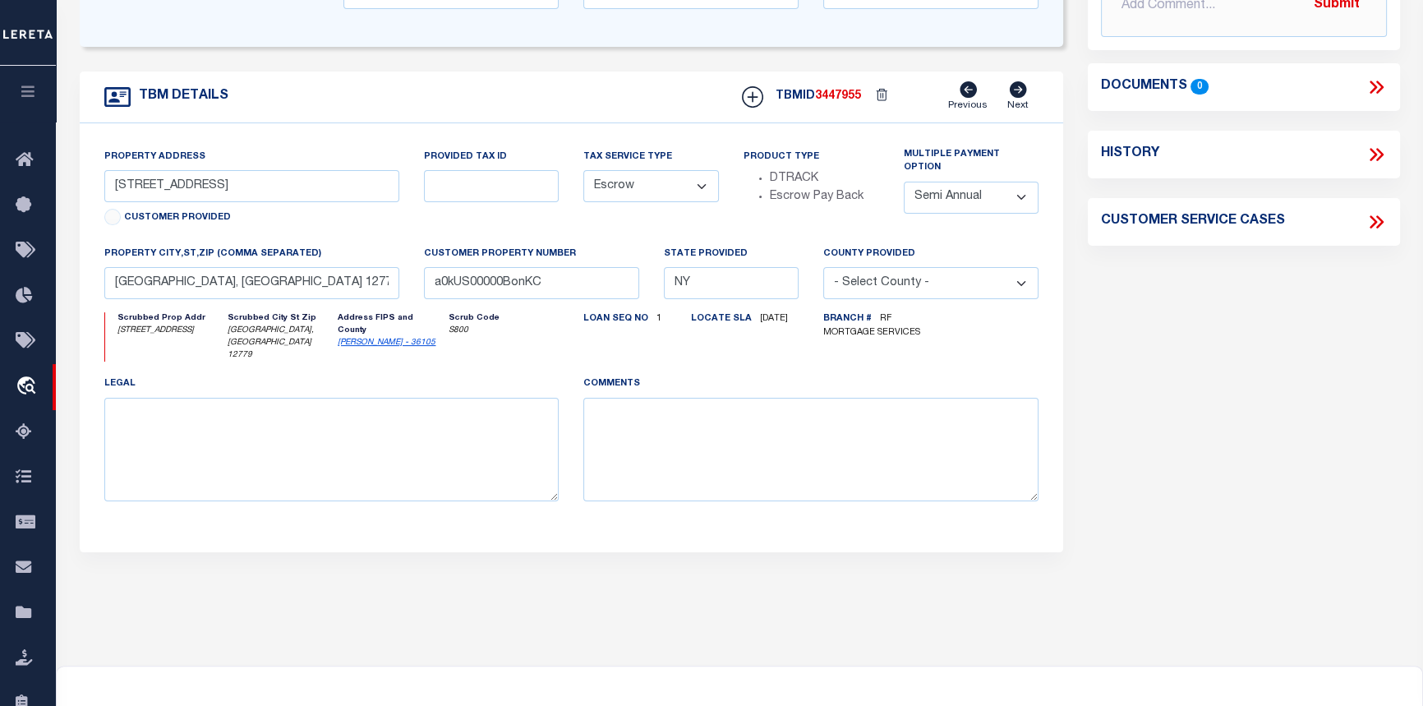
scroll to position [565, 0]
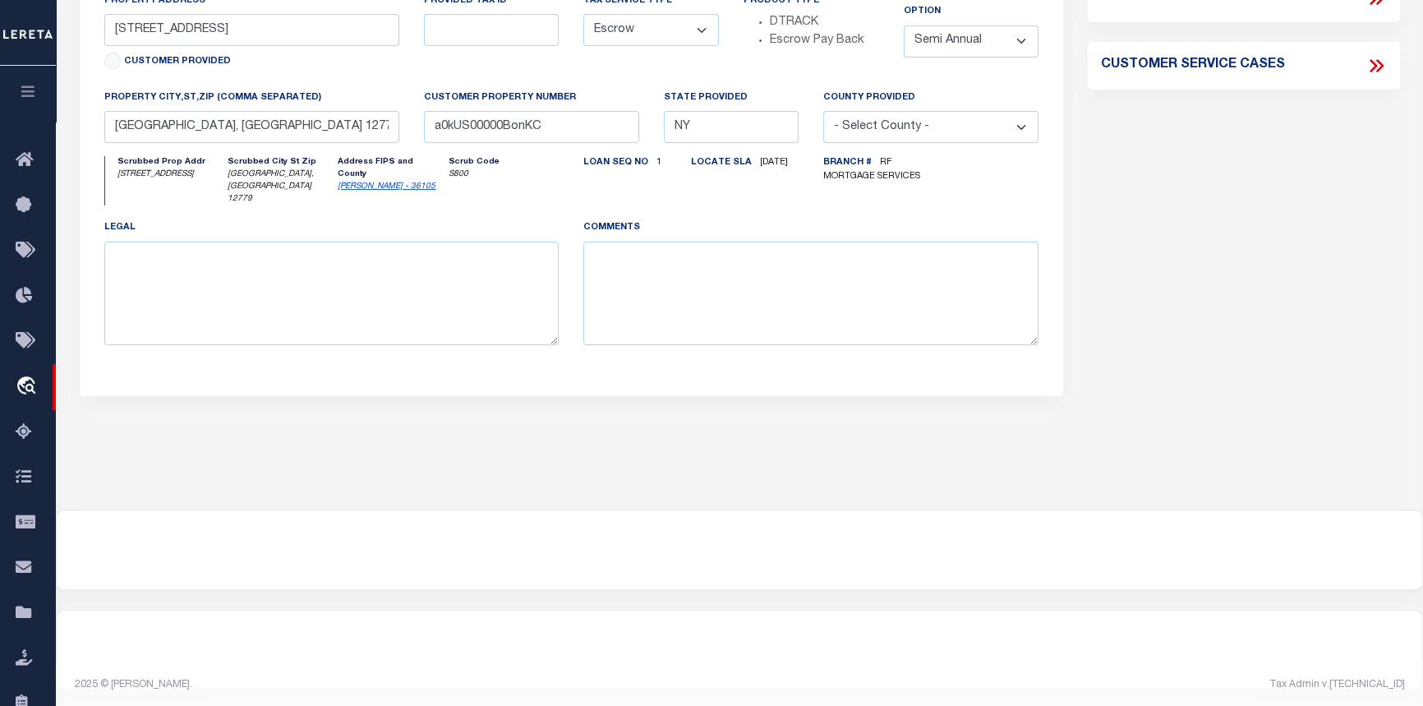
drag, startPoint x: 209, startPoint y: 419, endPoint x: 191, endPoint y: 427, distance: 19.1
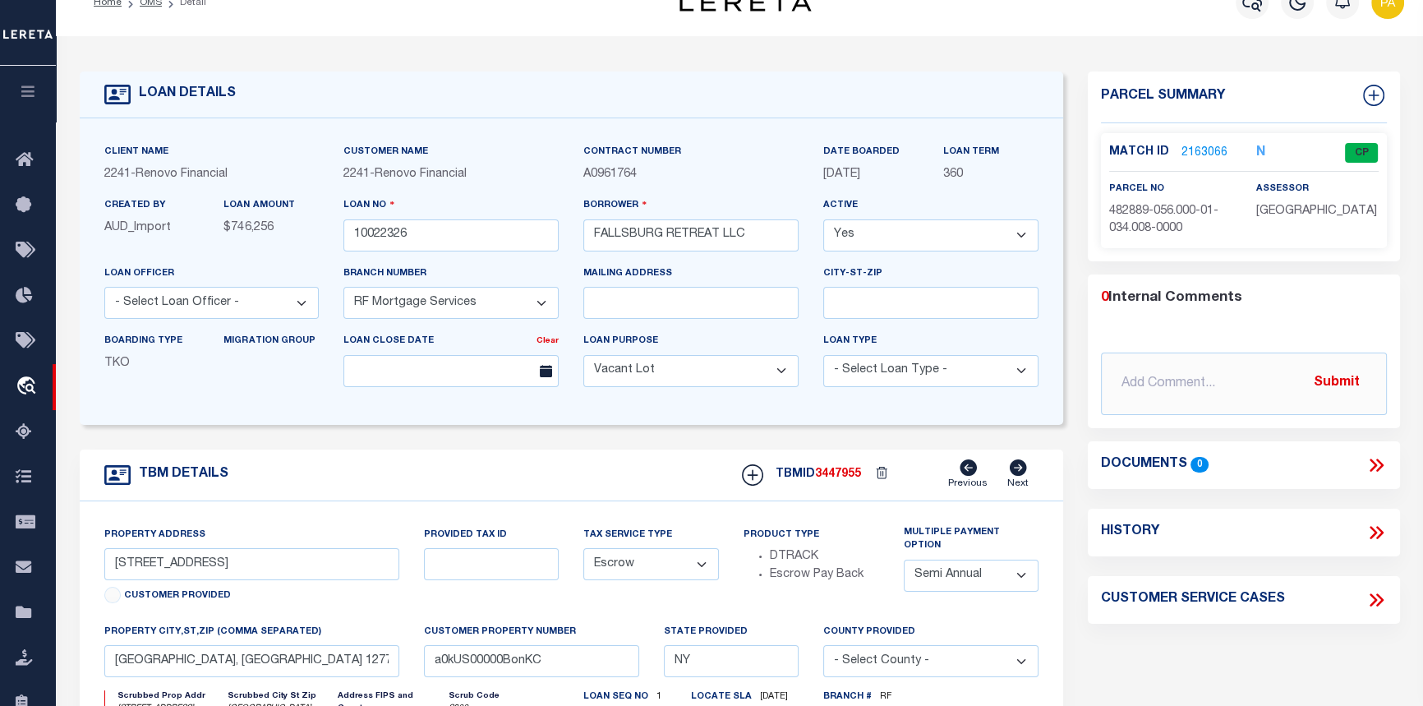
scroll to position [0, 0]
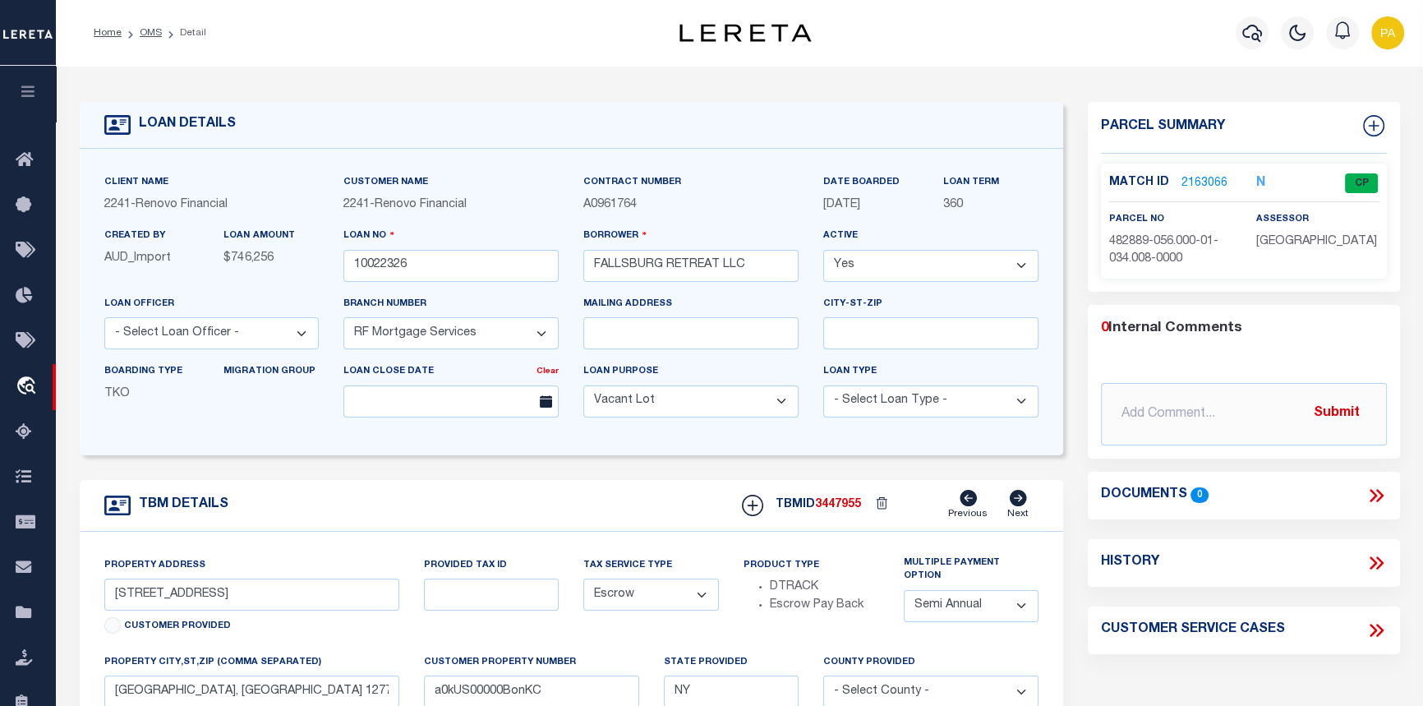
click at [1196, 181] on link "2163066" at bounding box center [1205, 183] width 46 height 17
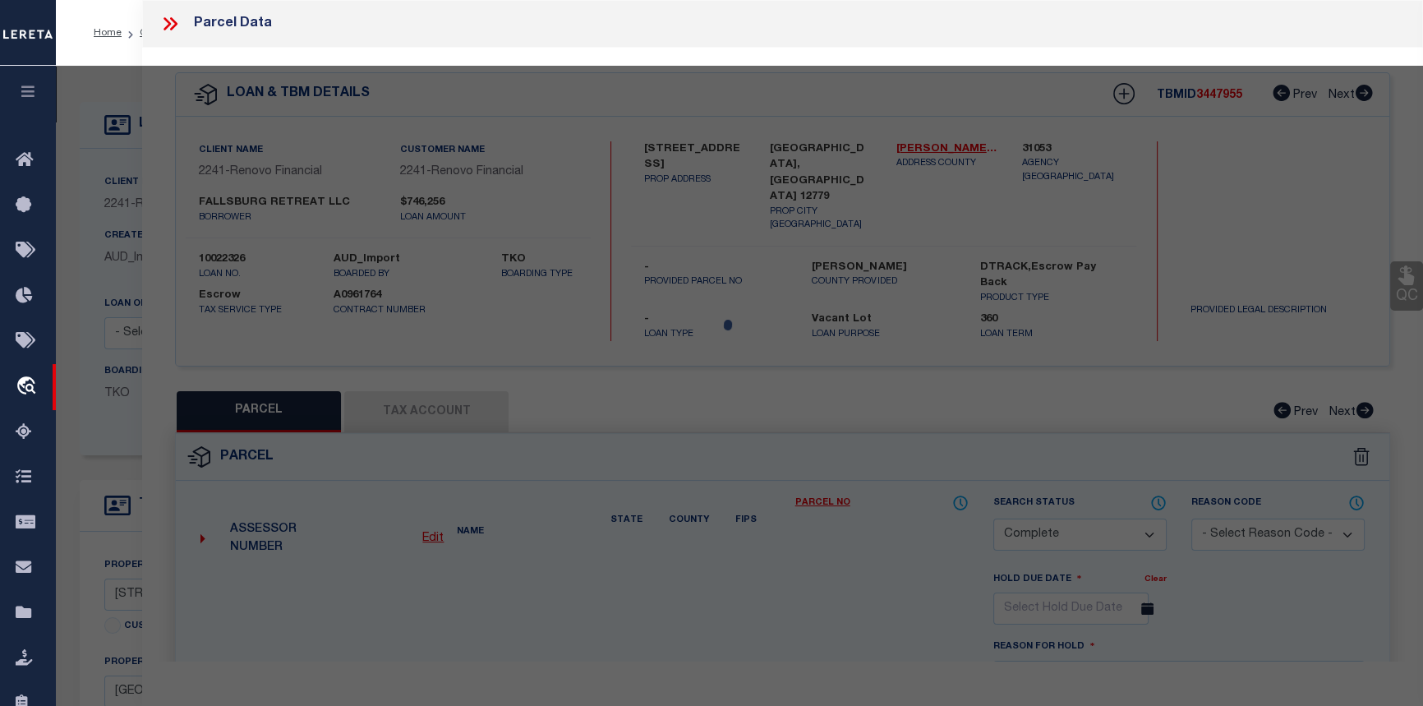
select select "AS"
select select
checkbox input "false"
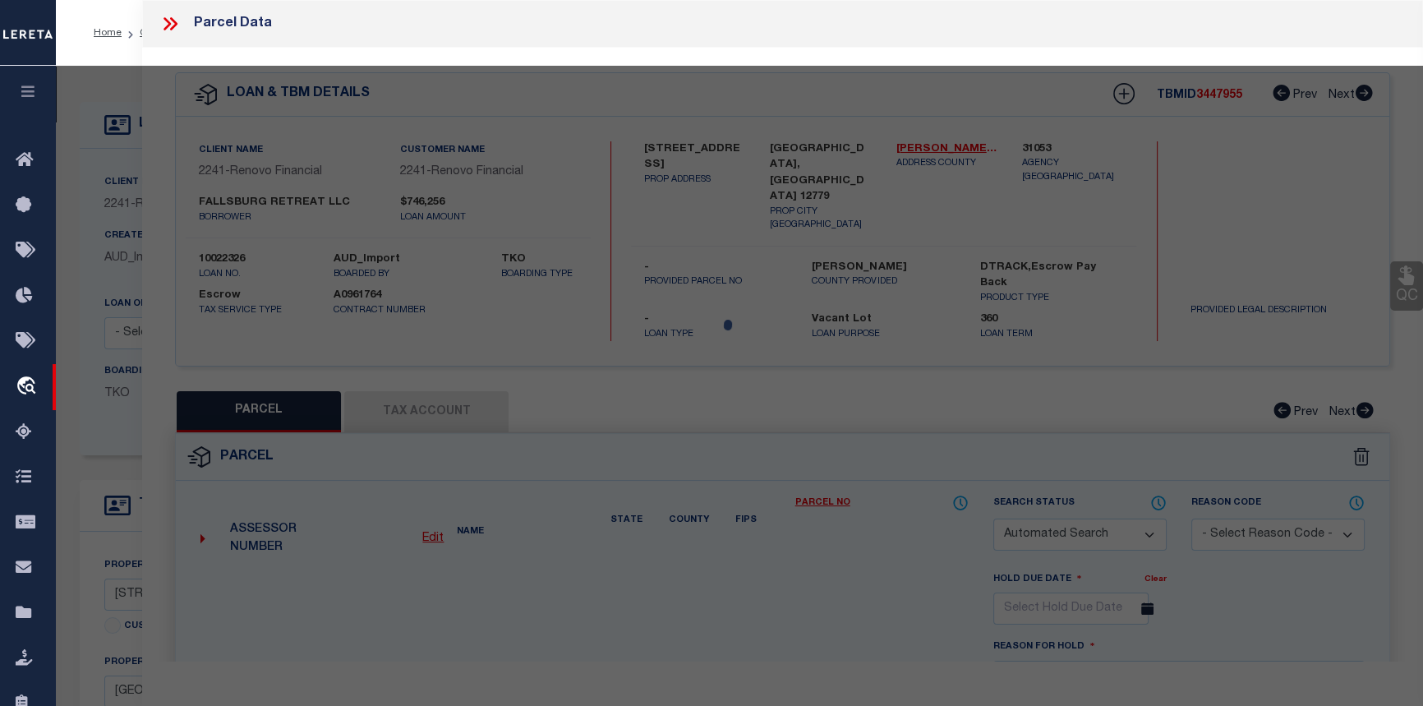
select select "CP"
type input "FALLSBURG RETREAT LLC"
select select "ATL"
select select "ADD"
type input "17 SKUNK HOLLOW RD"
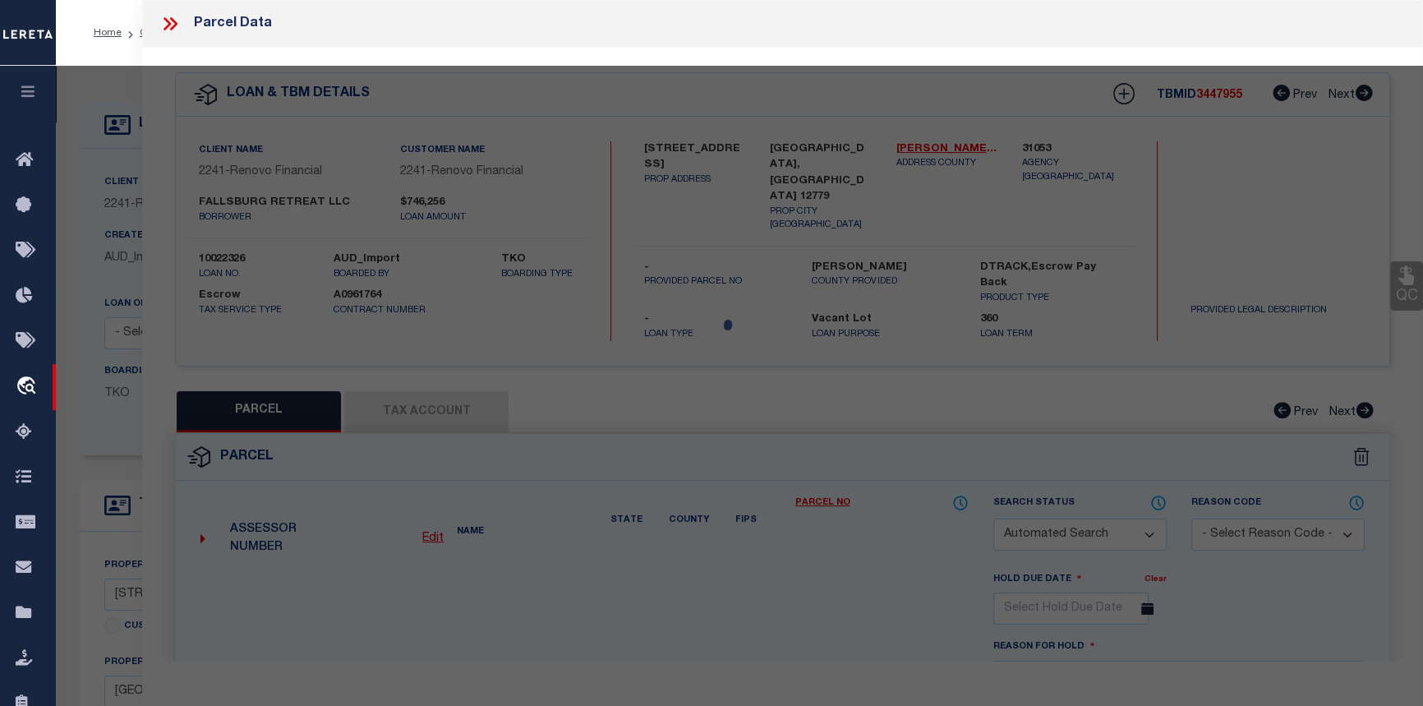
checkbox input "false"
type input "[GEOGRAPHIC_DATA], [GEOGRAPHIC_DATA] 12779"
type textarea "LOT:34.8 BLK:1 SEC:56 DIST:482889 CITY/[GEOGRAPHIC_DATA]/[GEOGRAPHIC_DATA]:[GEO…"
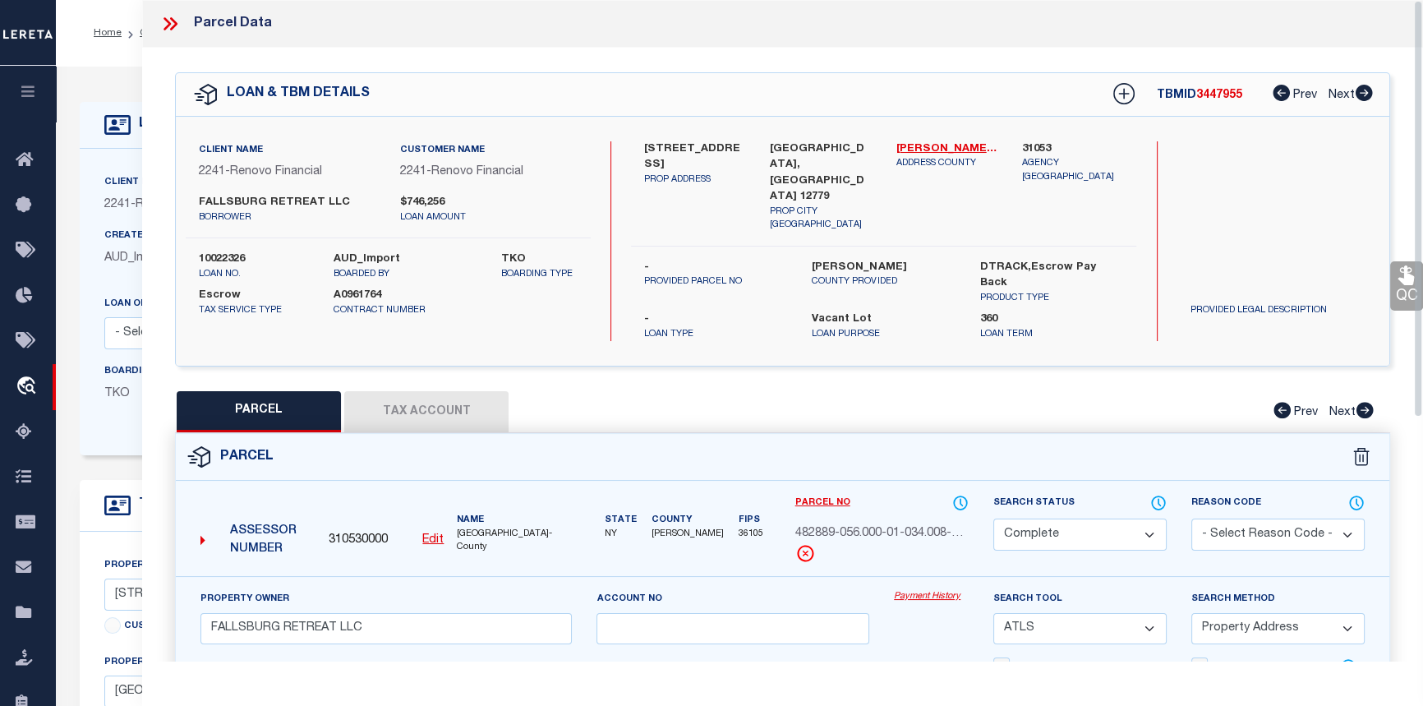
click at [946, 590] on link "Payment History" at bounding box center [931, 597] width 75 height 14
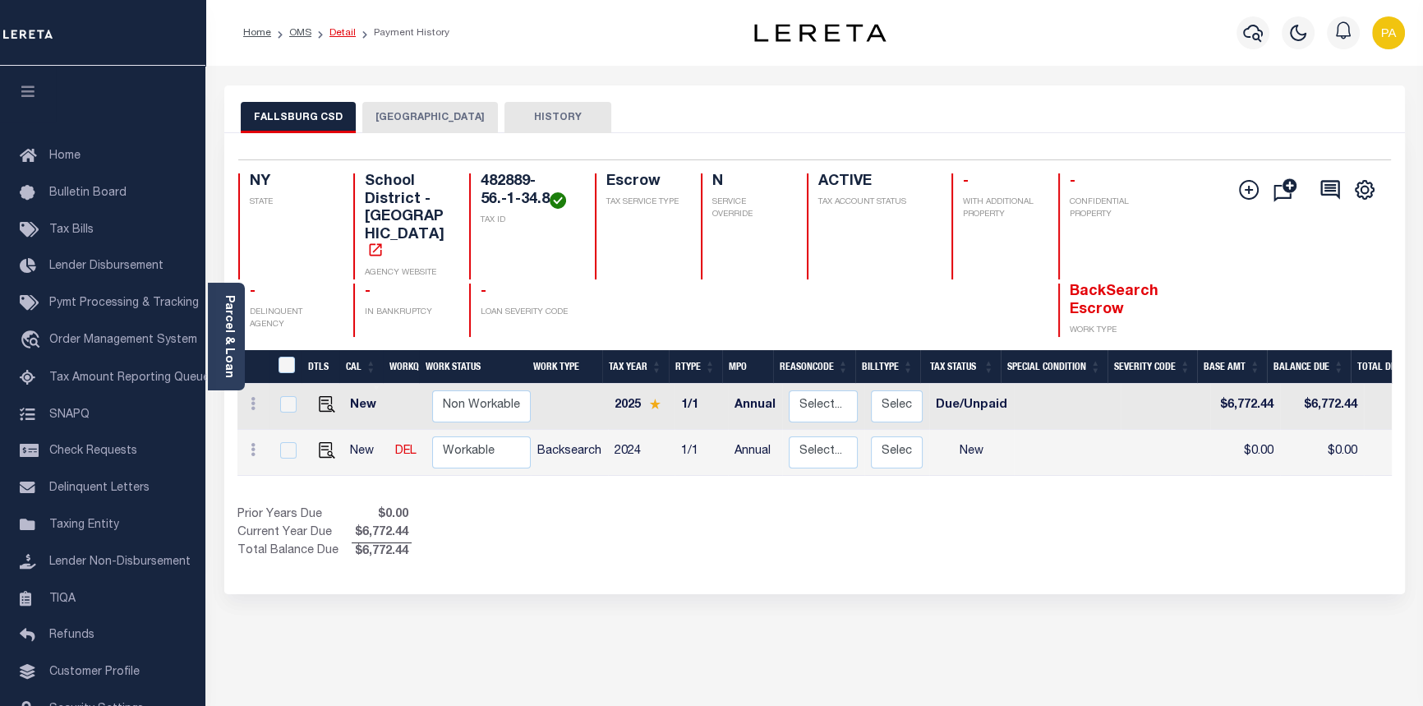
click at [342, 33] on link "Detail" at bounding box center [343, 33] width 26 height 10
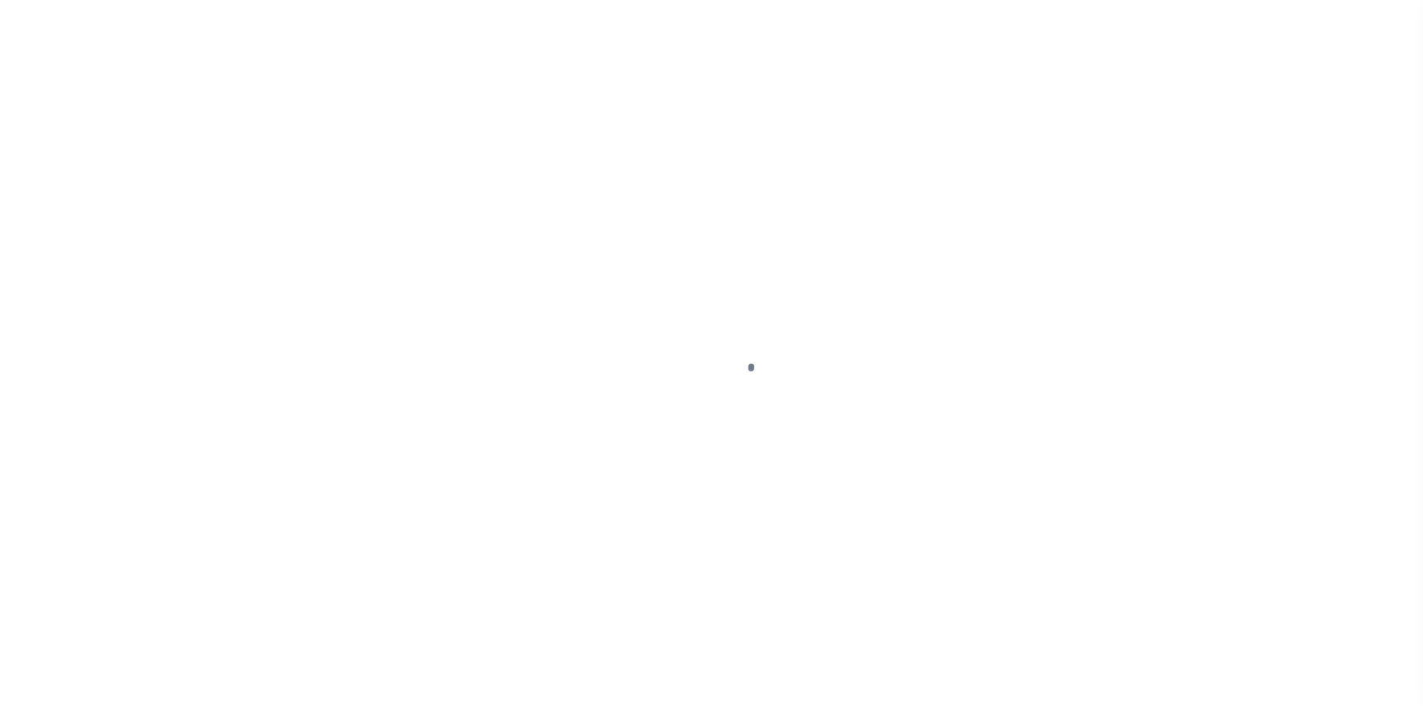
select select "400"
select select "Escrow"
type input "[STREET_ADDRESS]"
type input "[GEOGRAPHIC_DATA], [GEOGRAPHIC_DATA] 12779"
type input "a0kUS00000BonKC"
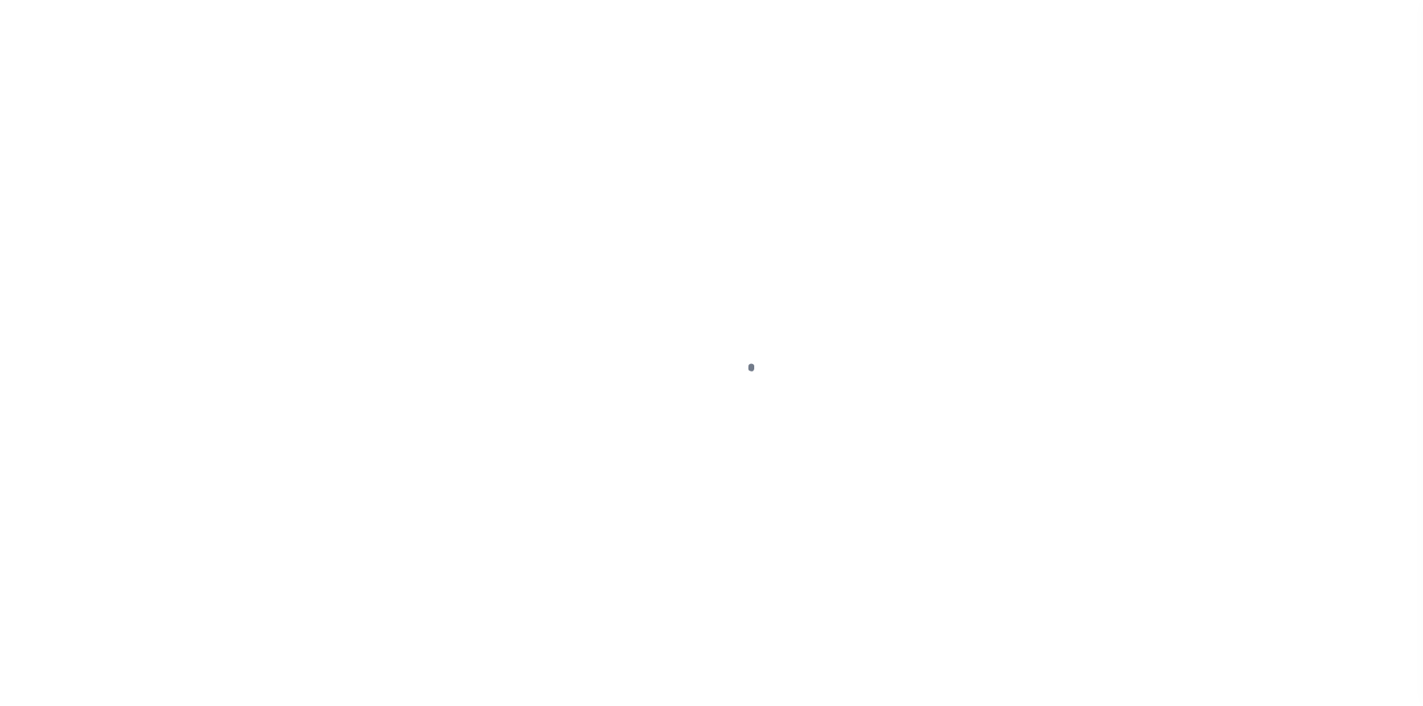
type input "NY"
select select
select select "25067"
select select "4"
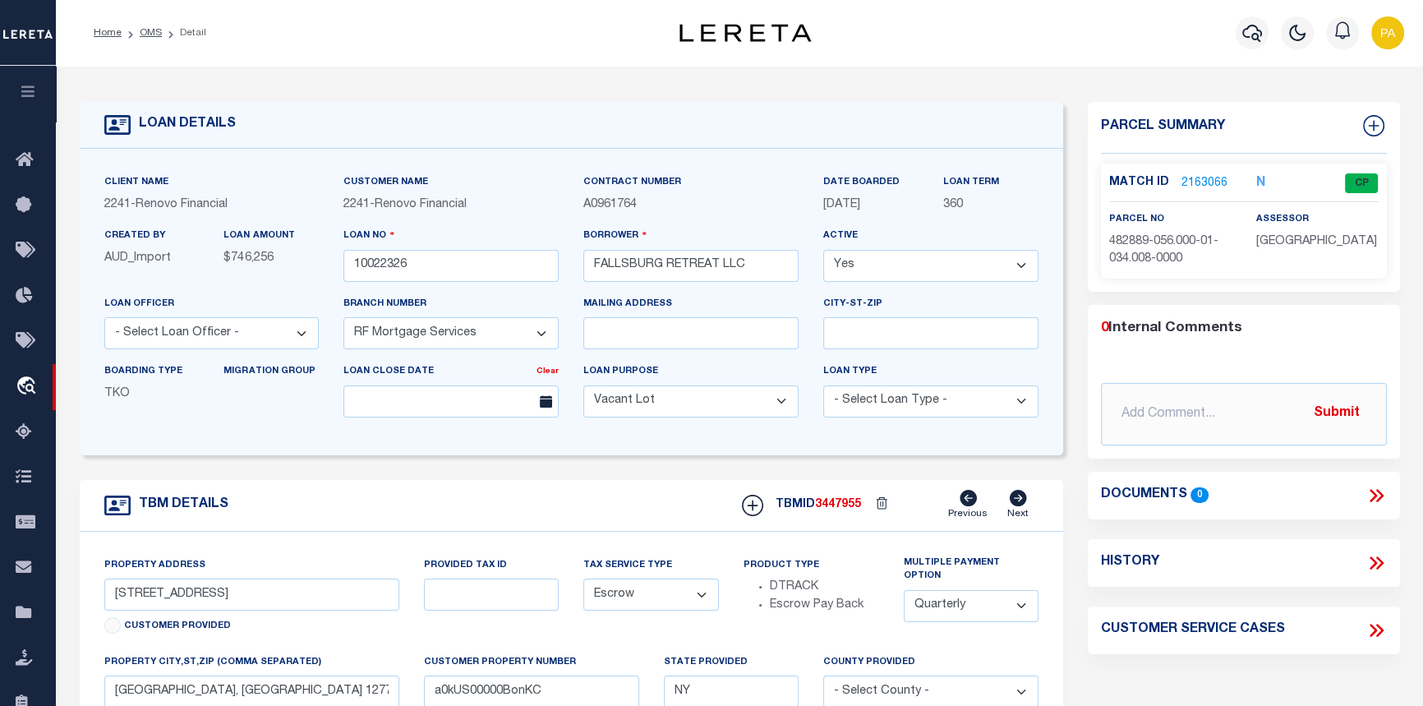
click at [1200, 175] on link "2163066" at bounding box center [1205, 183] width 46 height 17
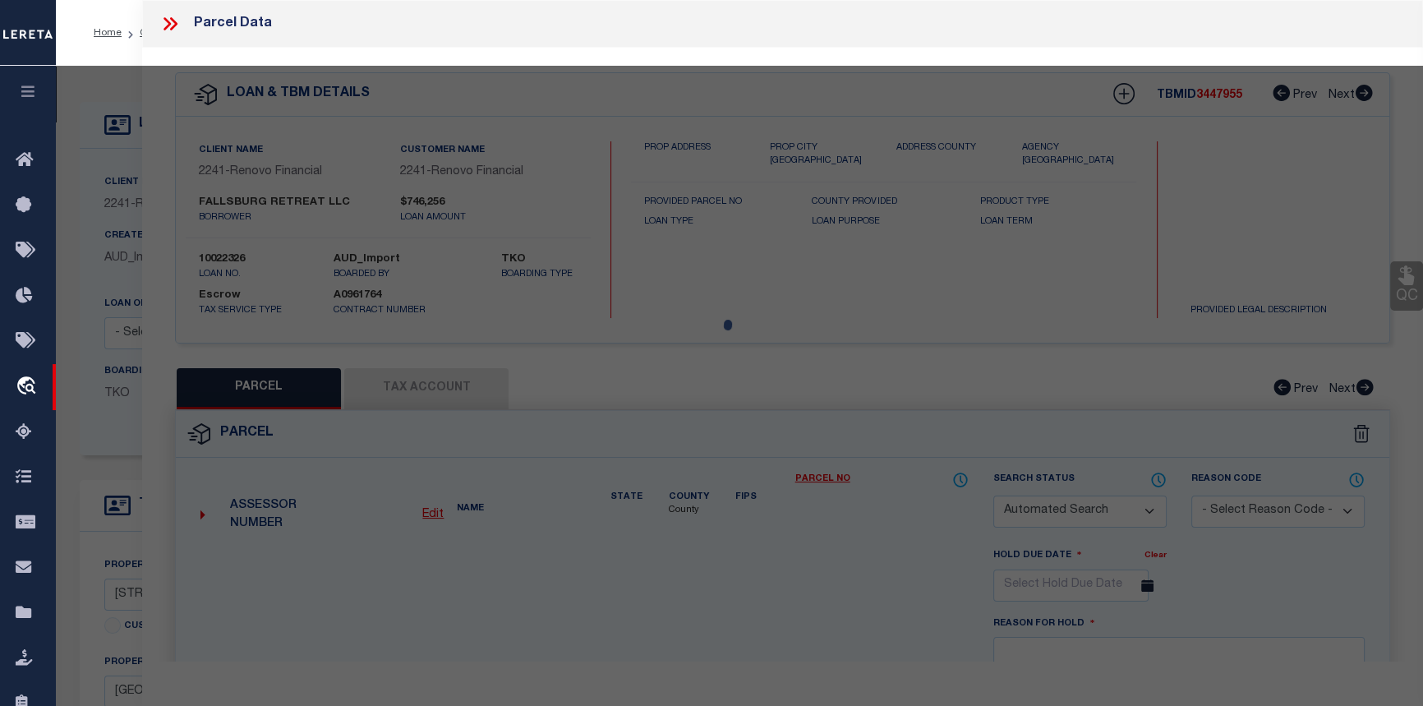
checkbox input "false"
select select "CP"
type input "FALLSBURG RETREAT LLC"
select select "ATL"
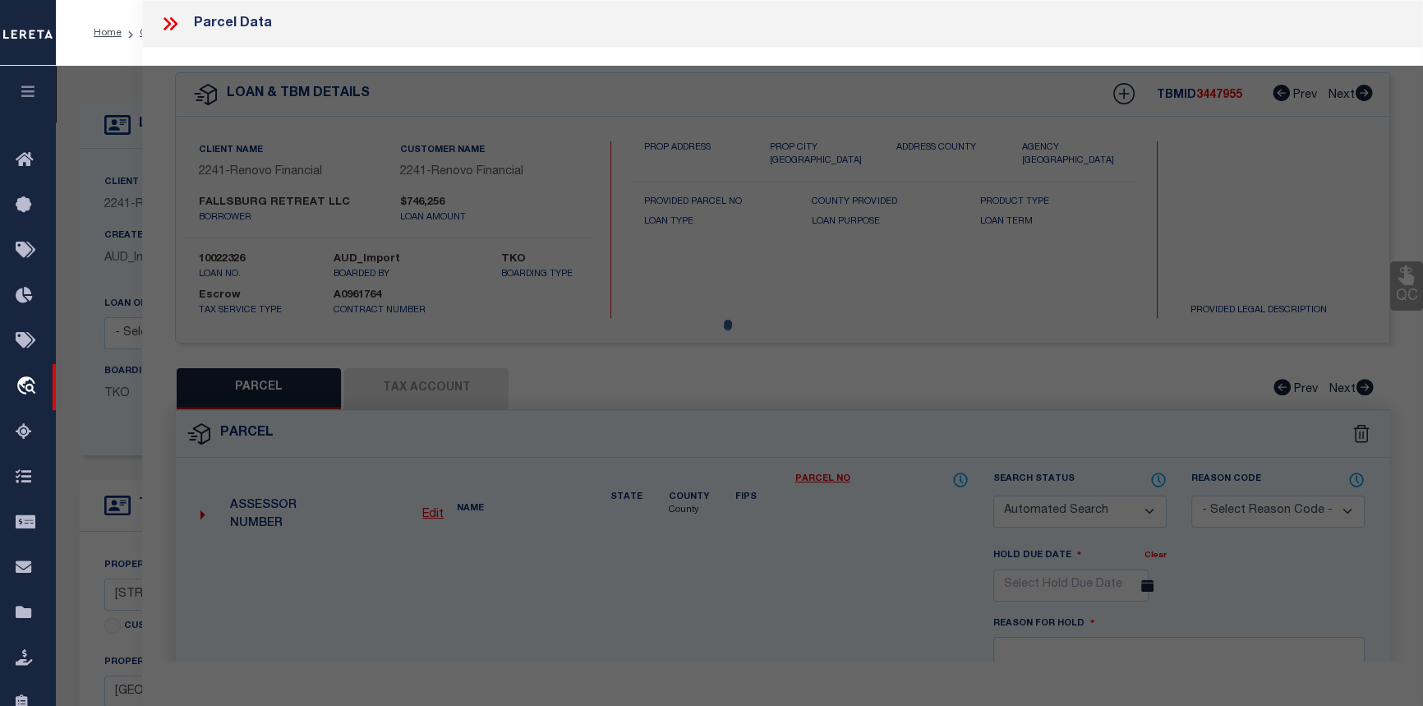
select select "ADD"
type input "17 SKUNK HOLLOW RD"
checkbox input "false"
type input "[GEOGRAPHIC_DATA], [GEOGRAPHIC_DATA] 12779"
type textarea "LOT:34.8 BLK:1 SEC:56 DIST:482889 CITY/[GEOGRAPHIC_DATA]/[GEOGRAPHIC_DATA]:[GEO…"
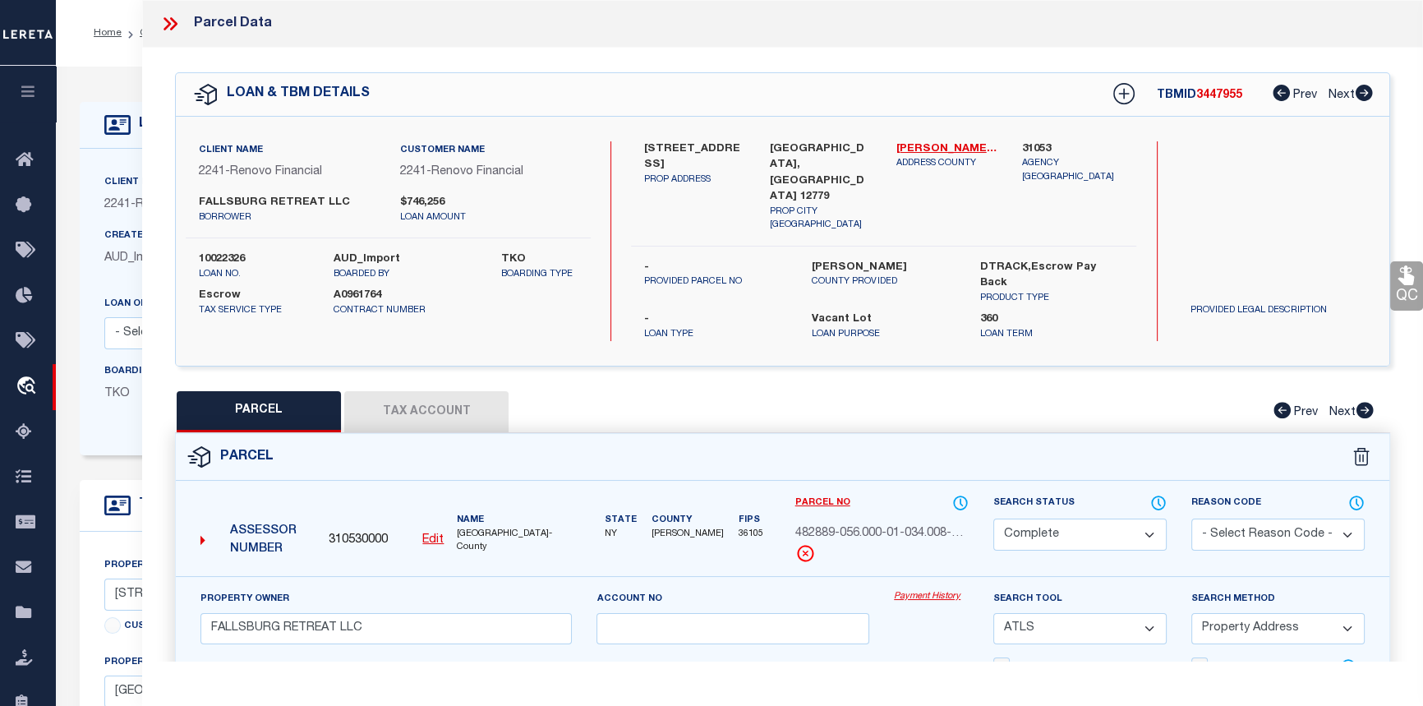
click at [462, 391] on button "Tax Account" at bounding box center [426, 411] width 164 height 41
select select "100"
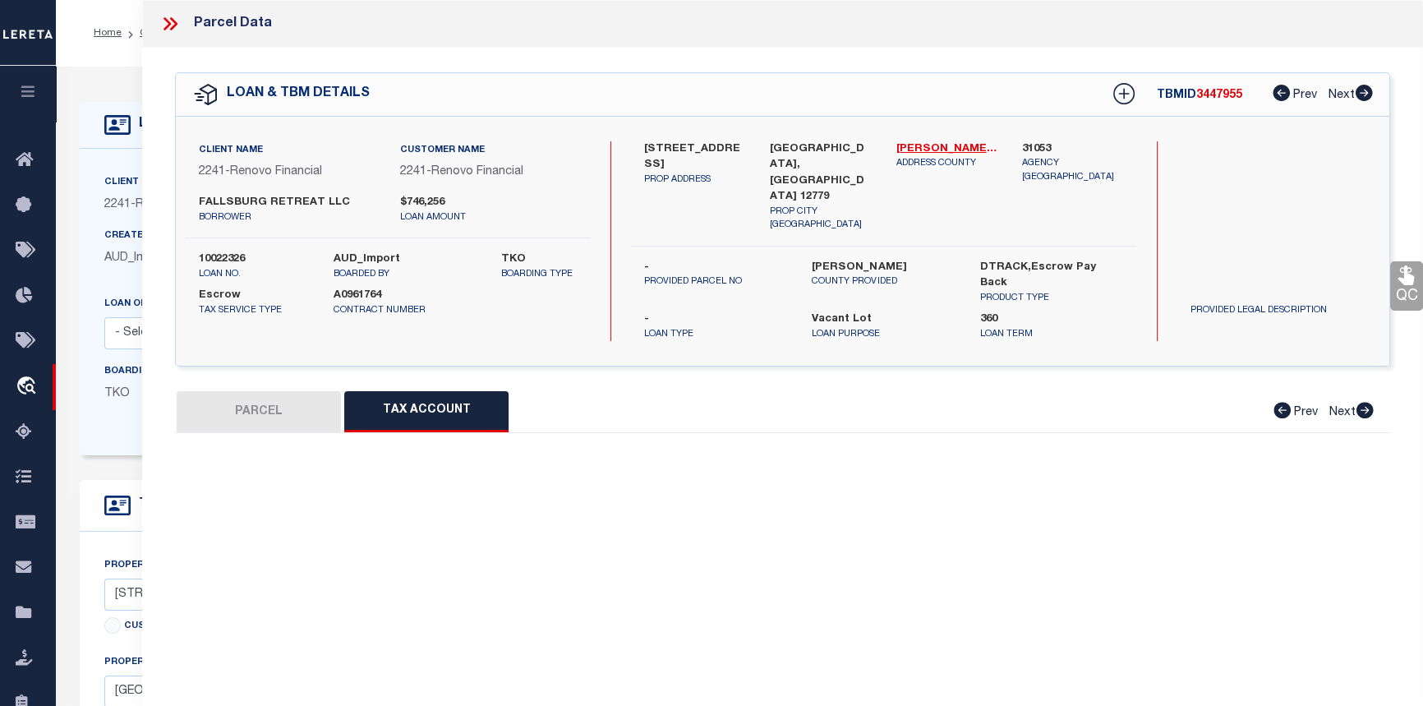
select select "100"
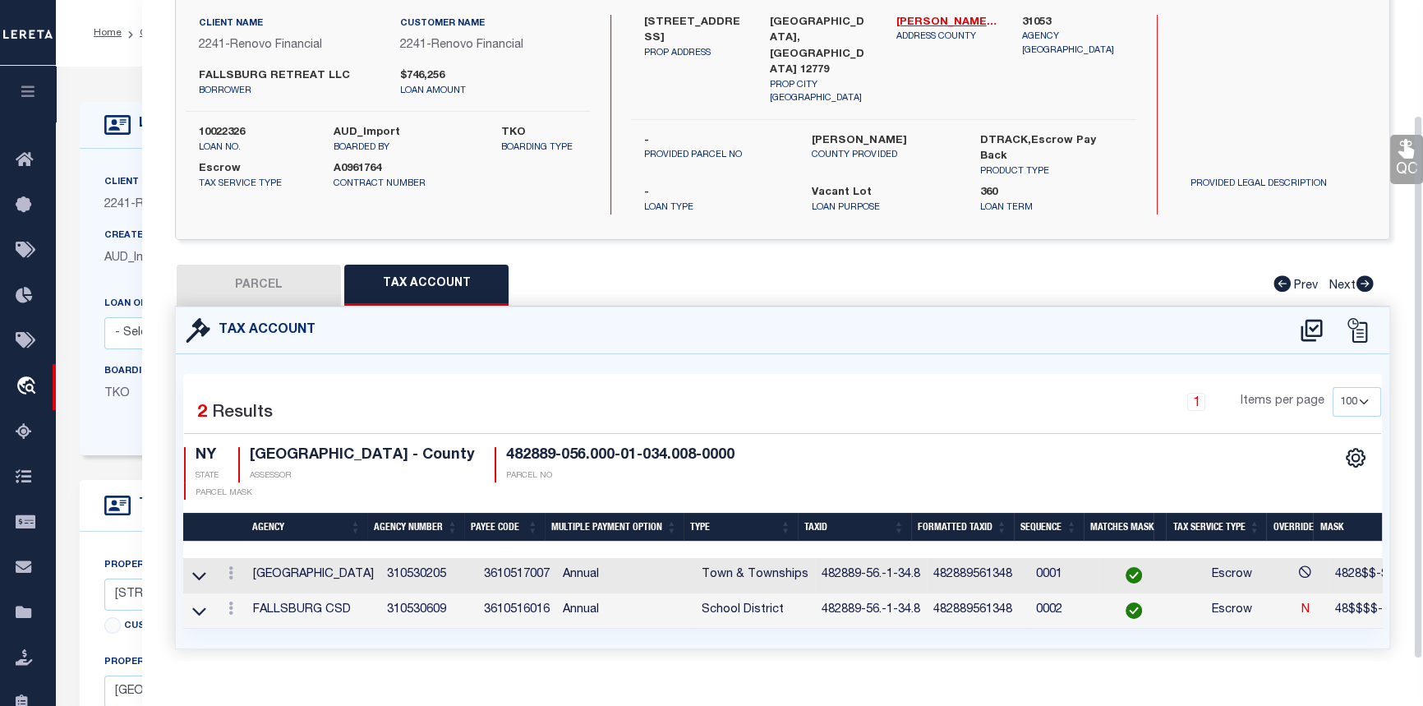
scroll to position [141, 0]
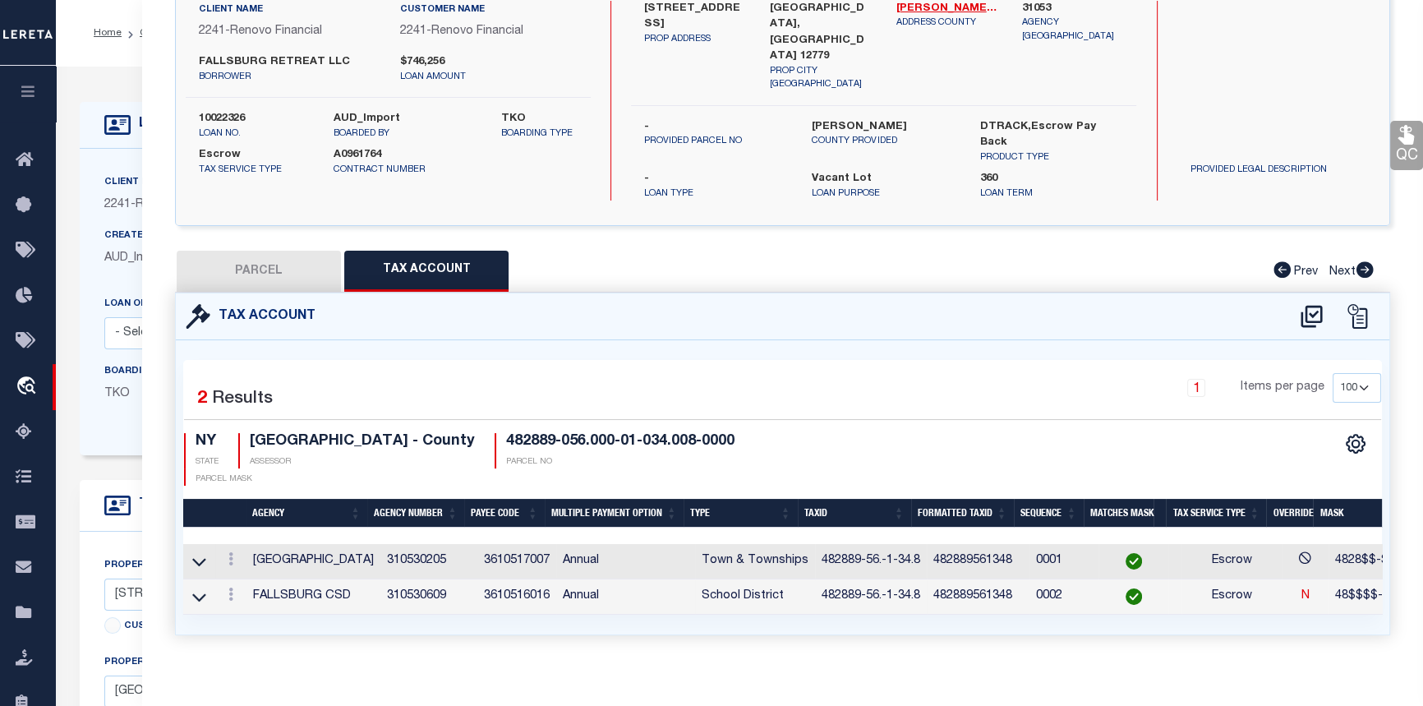
click at [264, 251] on button "PARCEL" at bounding box center [259, 271] width 164 height 41
select select "AS"
select select
checkbox input "false"
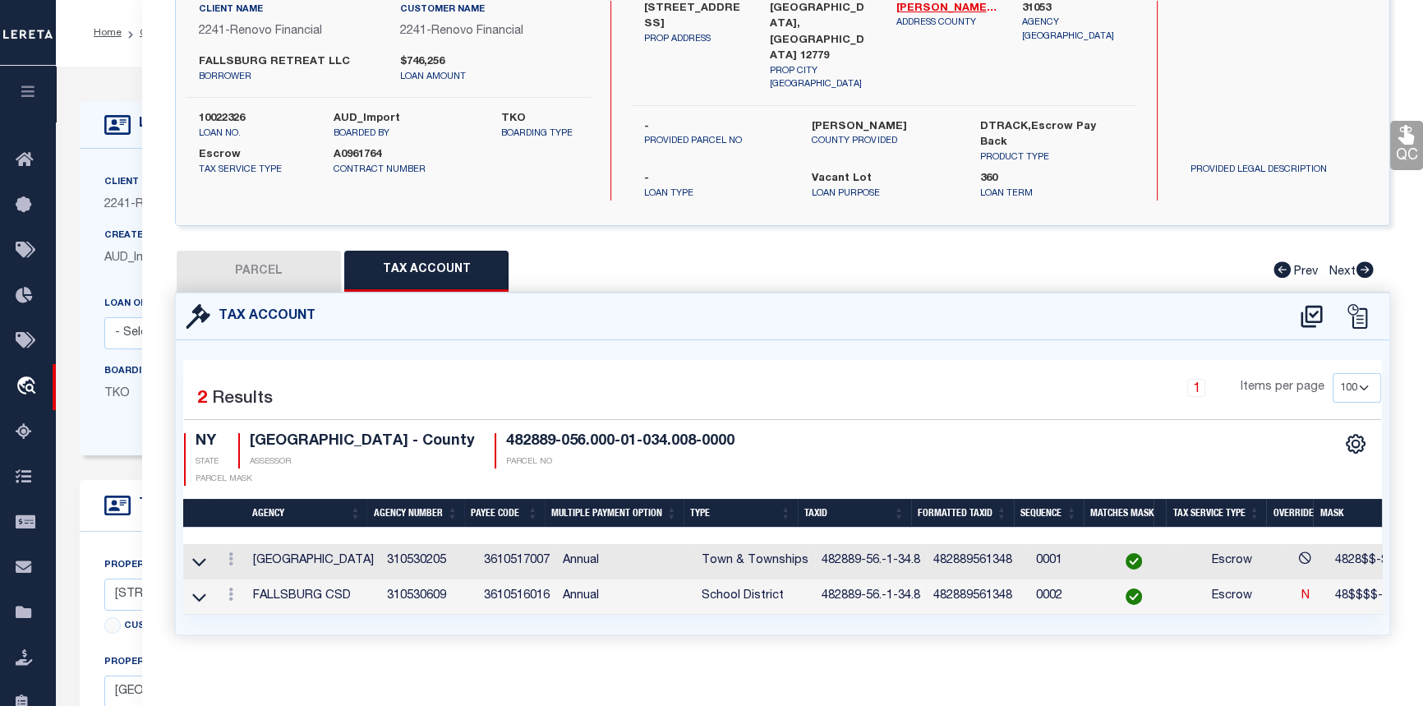
checkbox input "false"
select select "CP"
type input "FALLSBURG RETREAT LLC"
select select "ATL"
select select "ADD"
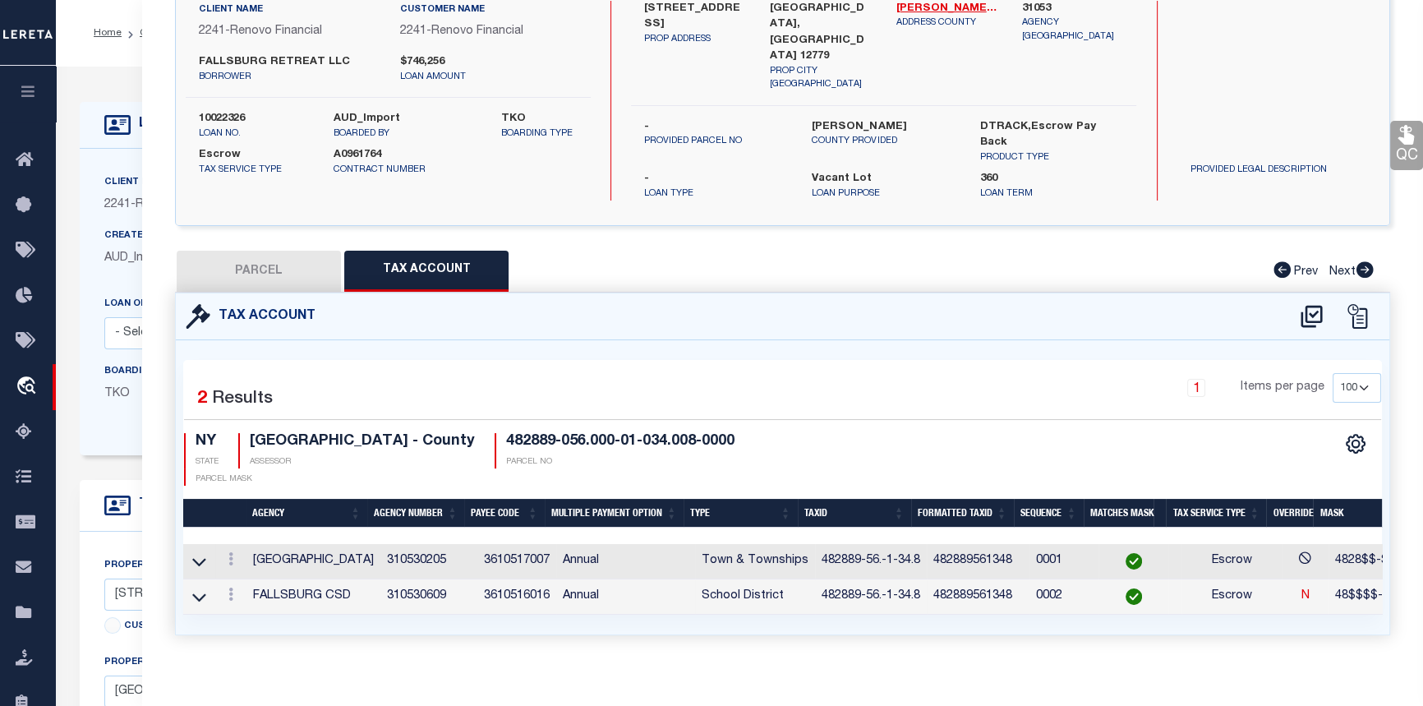
type input "17 SKUNK HOLLOW RD"
checkbox input "false"
type input "SOUTH FALLSBURG, NY 12779"
type textarea "LOT:34.8 BLK:1 SEC:56 DIST:482889 CITY/MUNI/TWP:FALLSBURGH (TOV)"
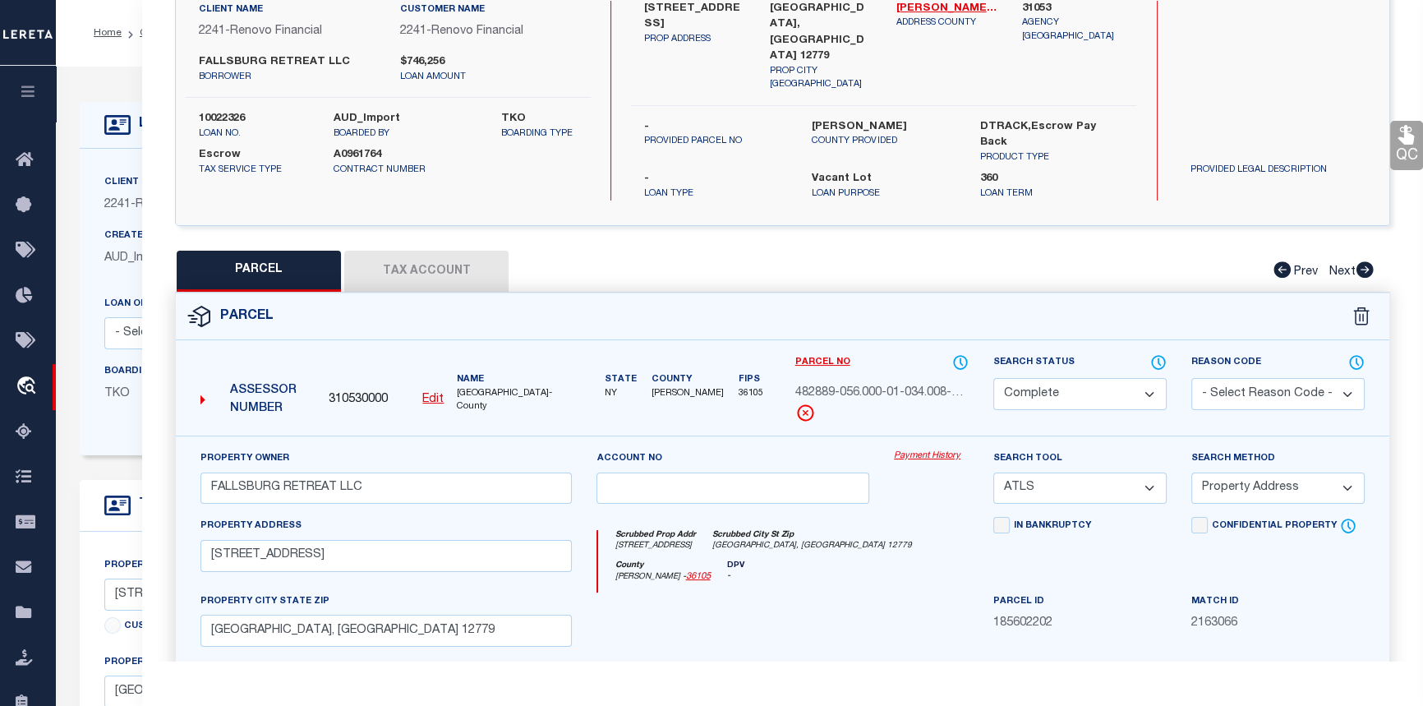
click at [940, 450] on link "Payment History" at bounding box center [931, 457] width 75 height 14
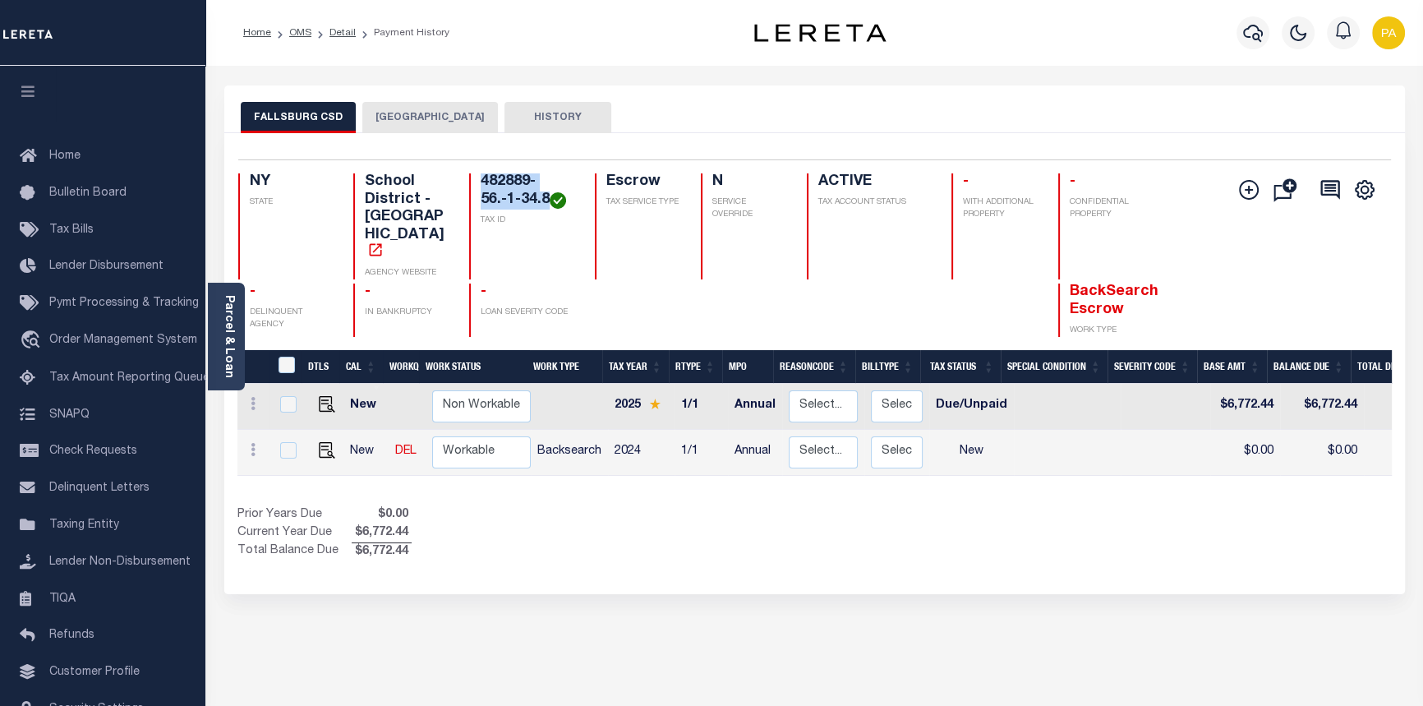
drag, startPoint x: 547, startPoint y: 198, endPoint x: 485, endPoint y: 176, distance: 66.3
click at [485, 176] on h4 "482889-56.-1-34.8" at bounding box center [528, 190] width 95 height 35
copy h4 "482889-56.-1-34.8"
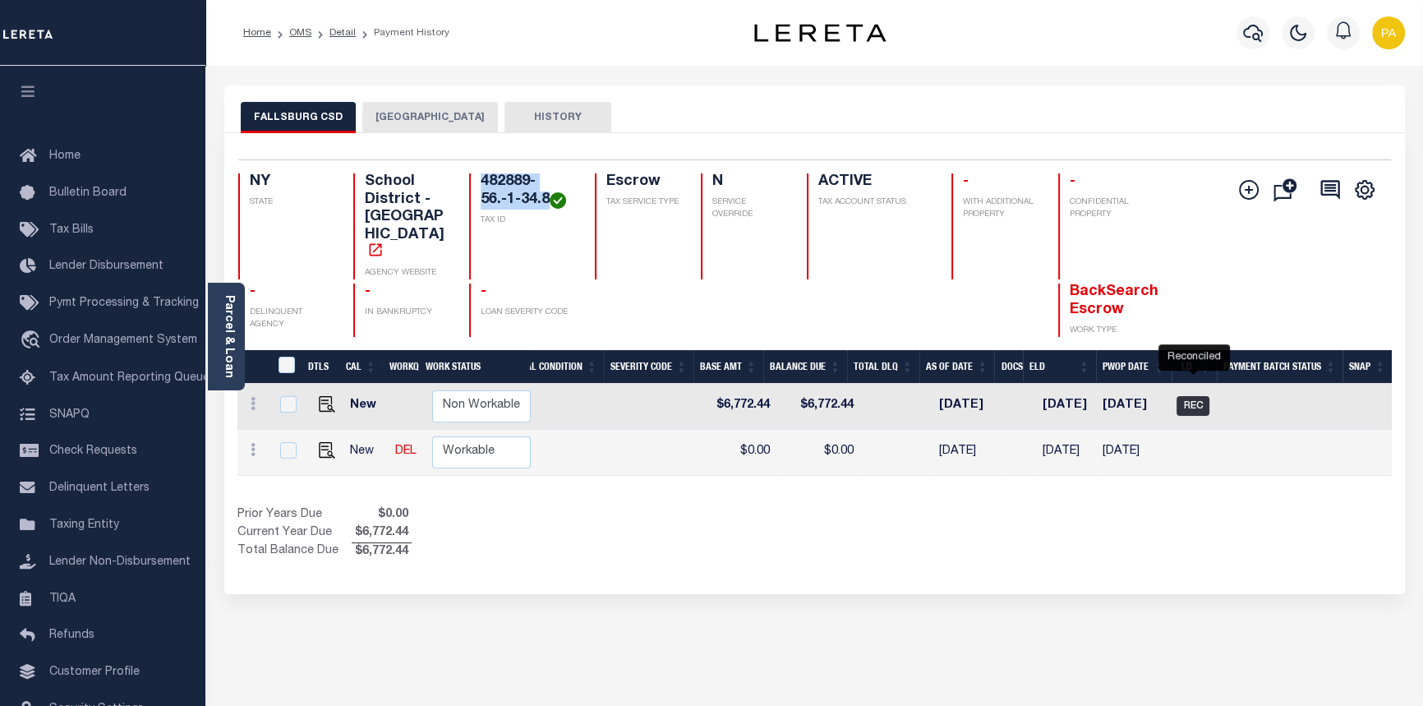
click at [1209, 396] on span "REC" at bounding box center [1193, 406] width 33 height 20
checkbox input "true"
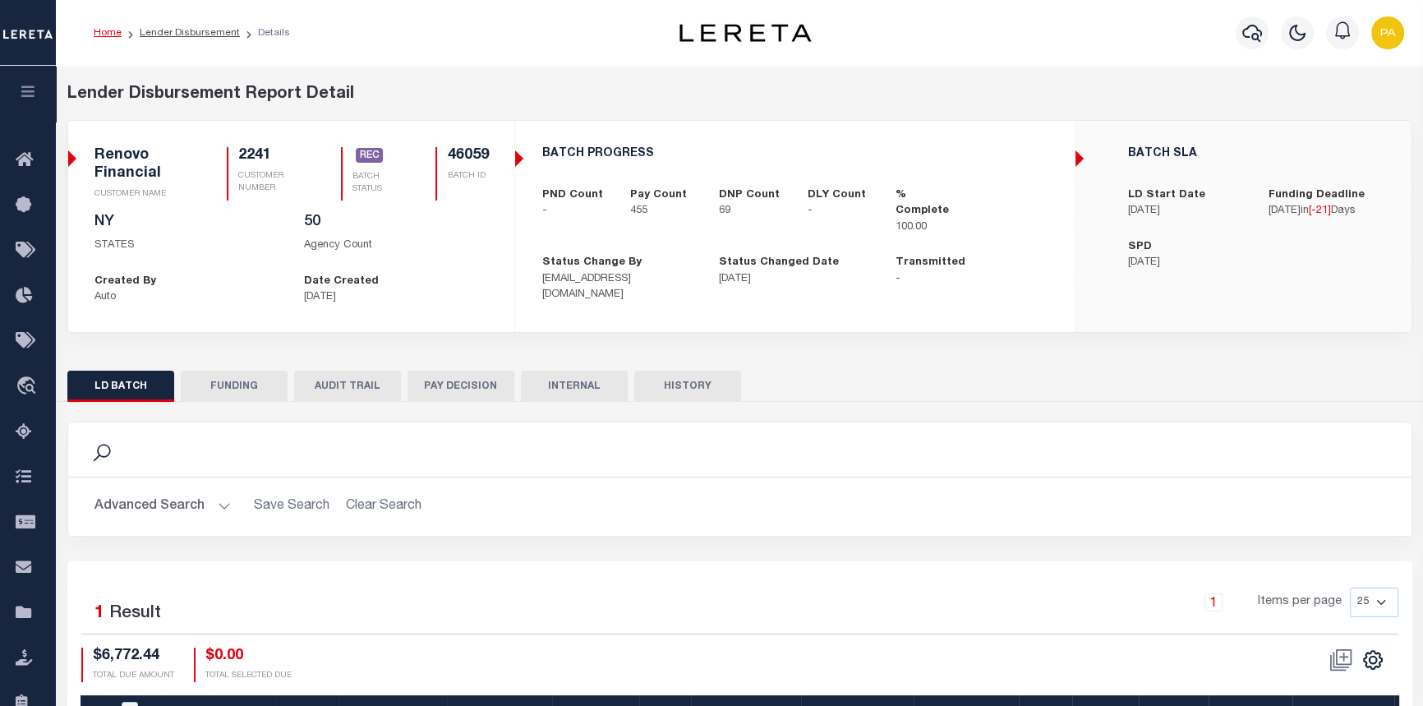
click at [102, 33] on link "Home" at bounding box center [108, 33] width 28 height 10
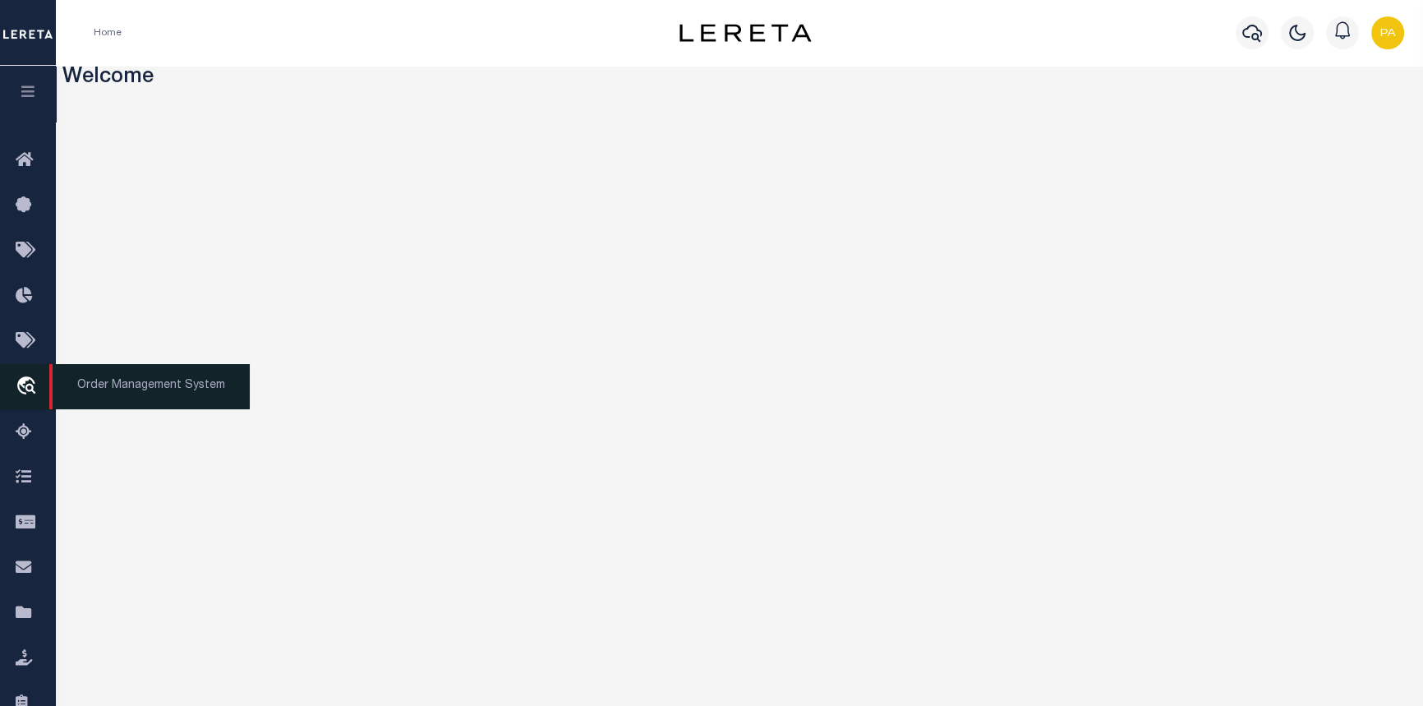
click at [68, 390] on span "Order Management System" at bounding box center [149, 386] width 201 height 45
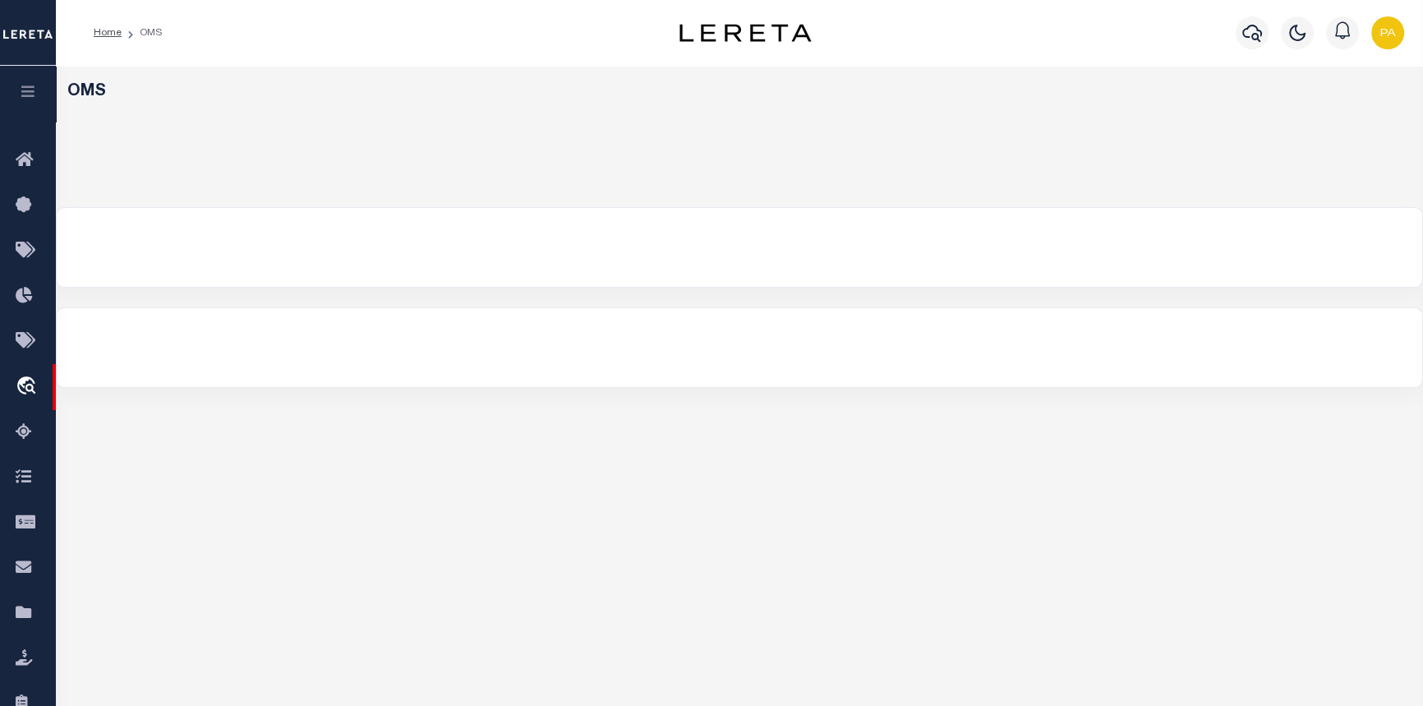
select select "200"
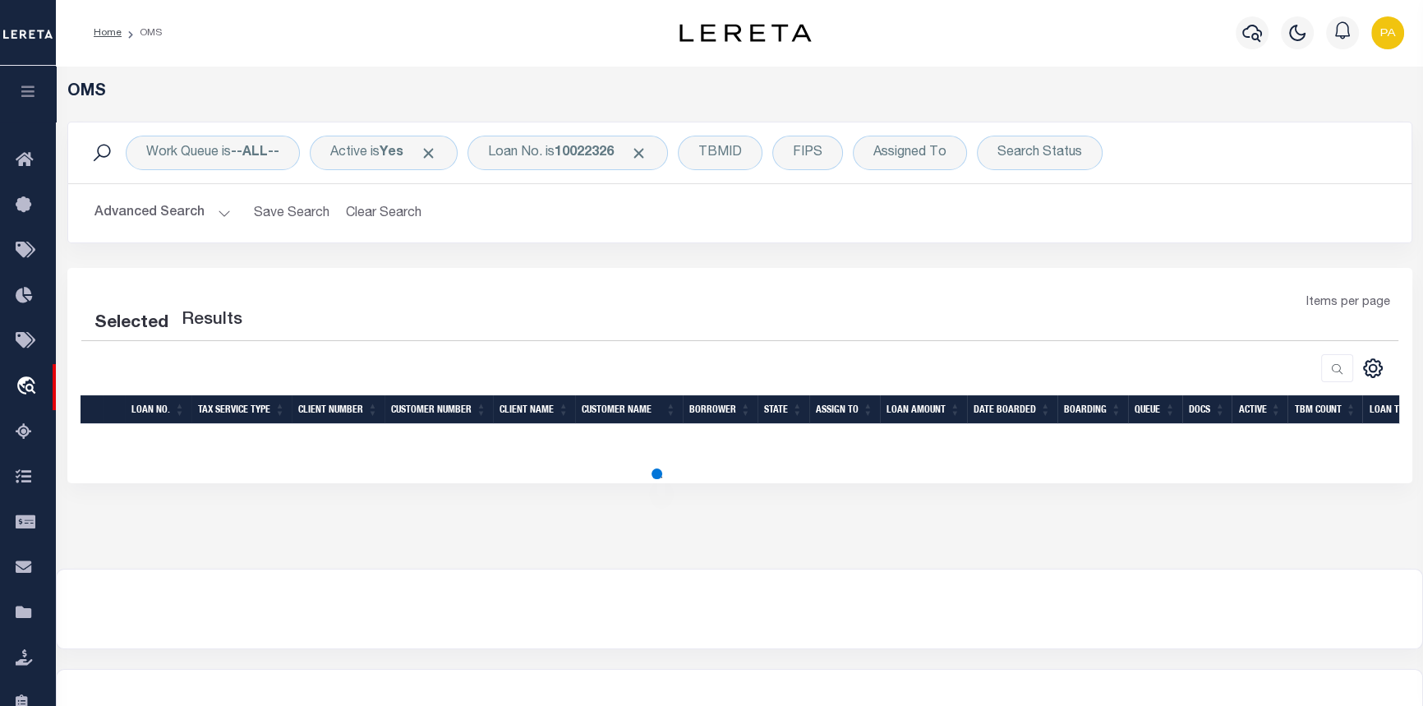
select select "200"
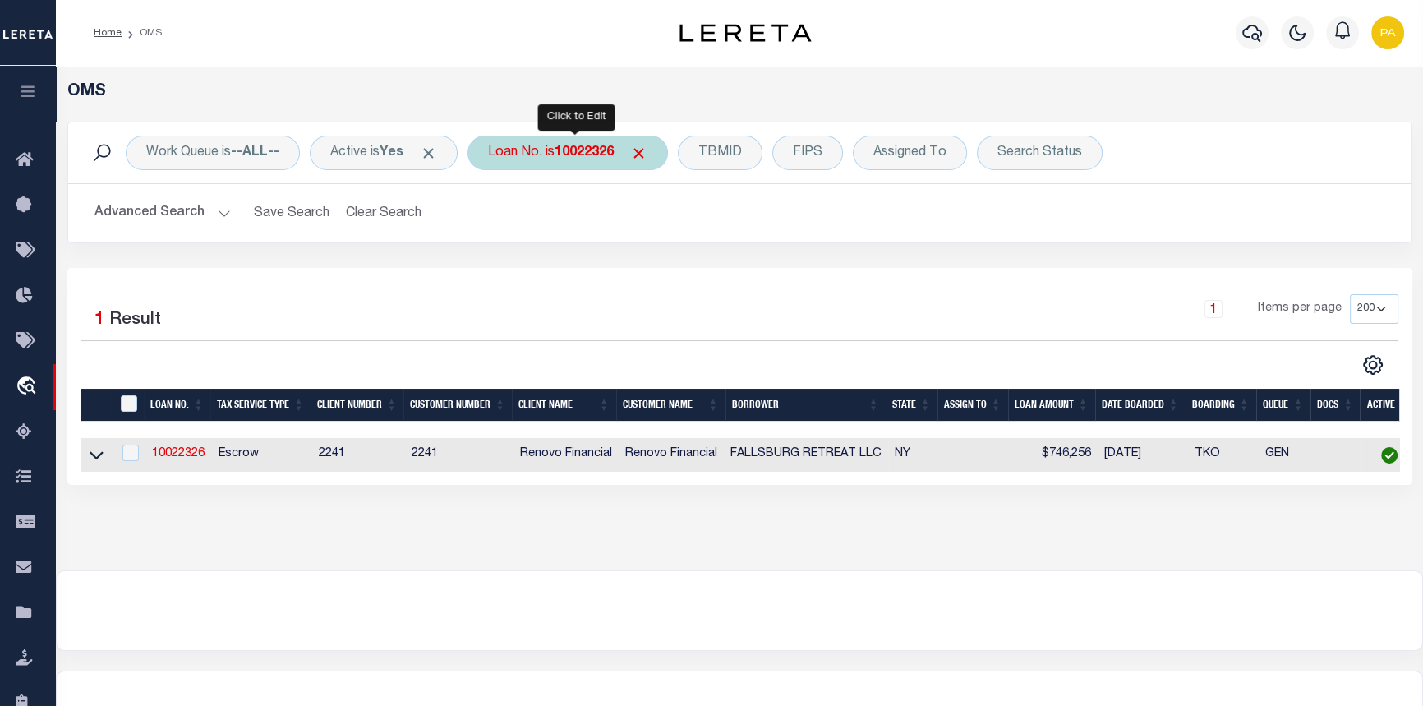
click at [570, 149] on b "10022326" at bounding box center [584, 152] width 59 height 13
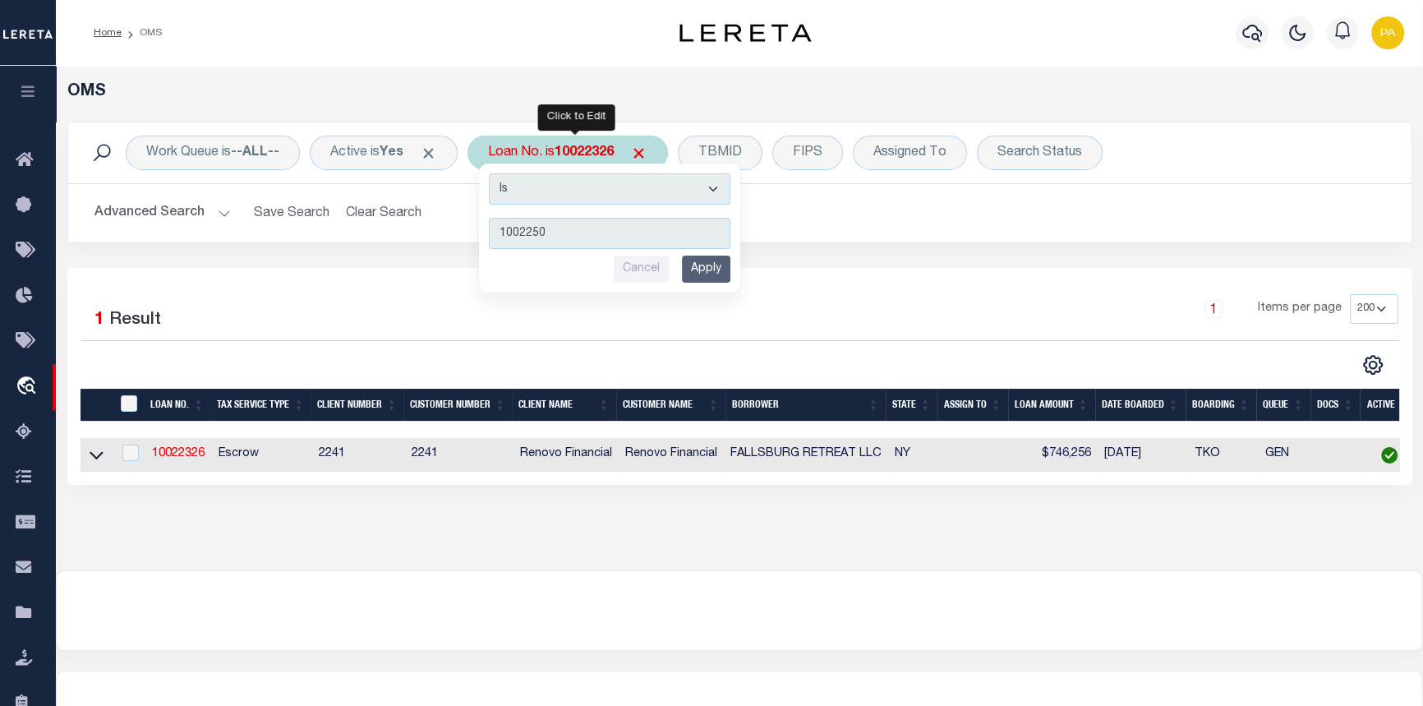
type input "10022507"
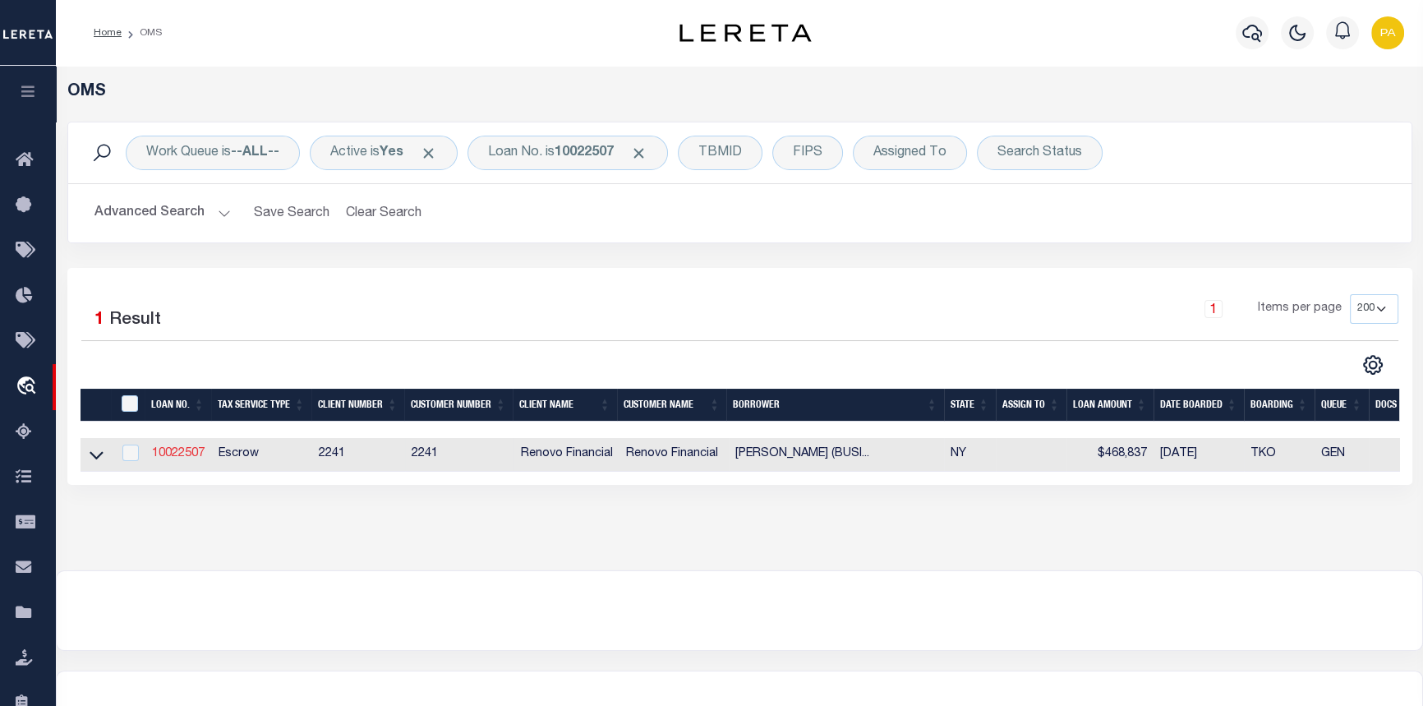
click at [189, 459] on link "10022507" at bounding box center [178, 454] width 53 height 12
type input "10022507"
type input "[PERSON_NAME] (BUSINESS)"
select select
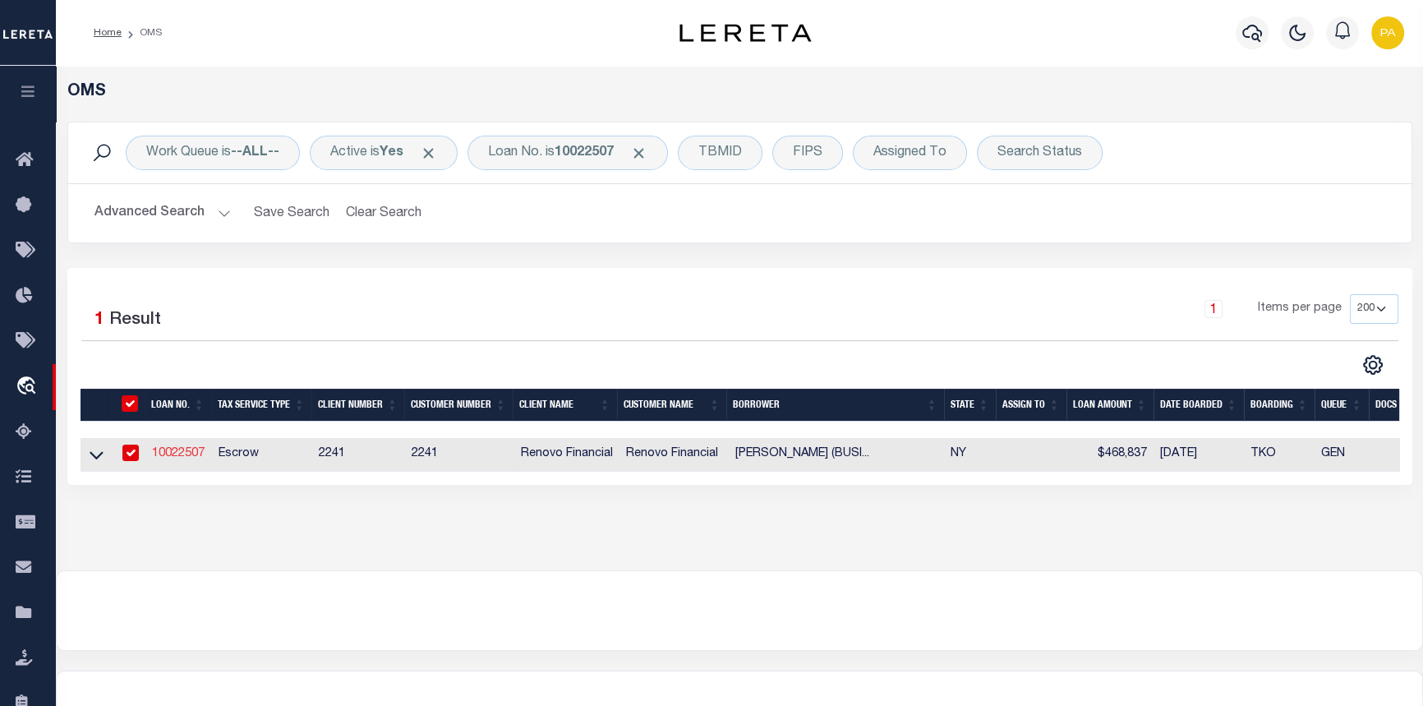
select select "400"
select select "Escrow"
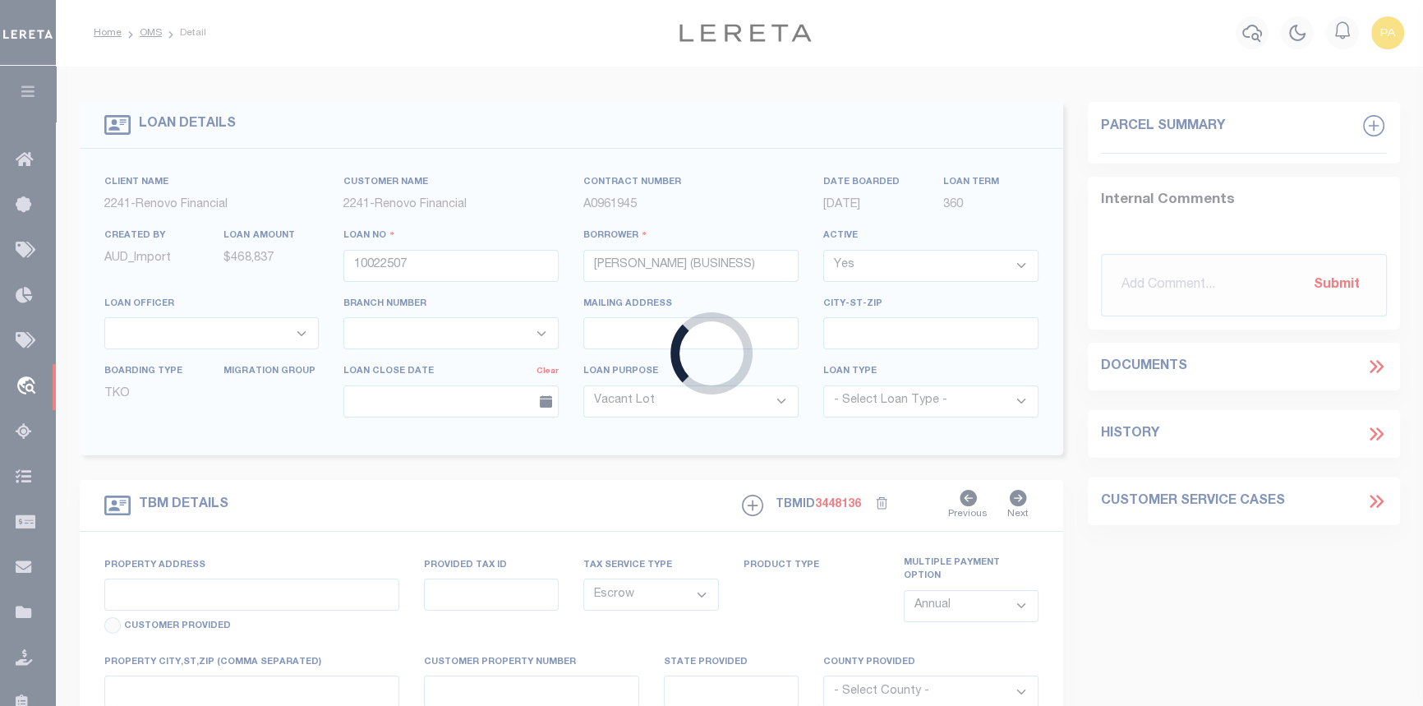
select select "25067"
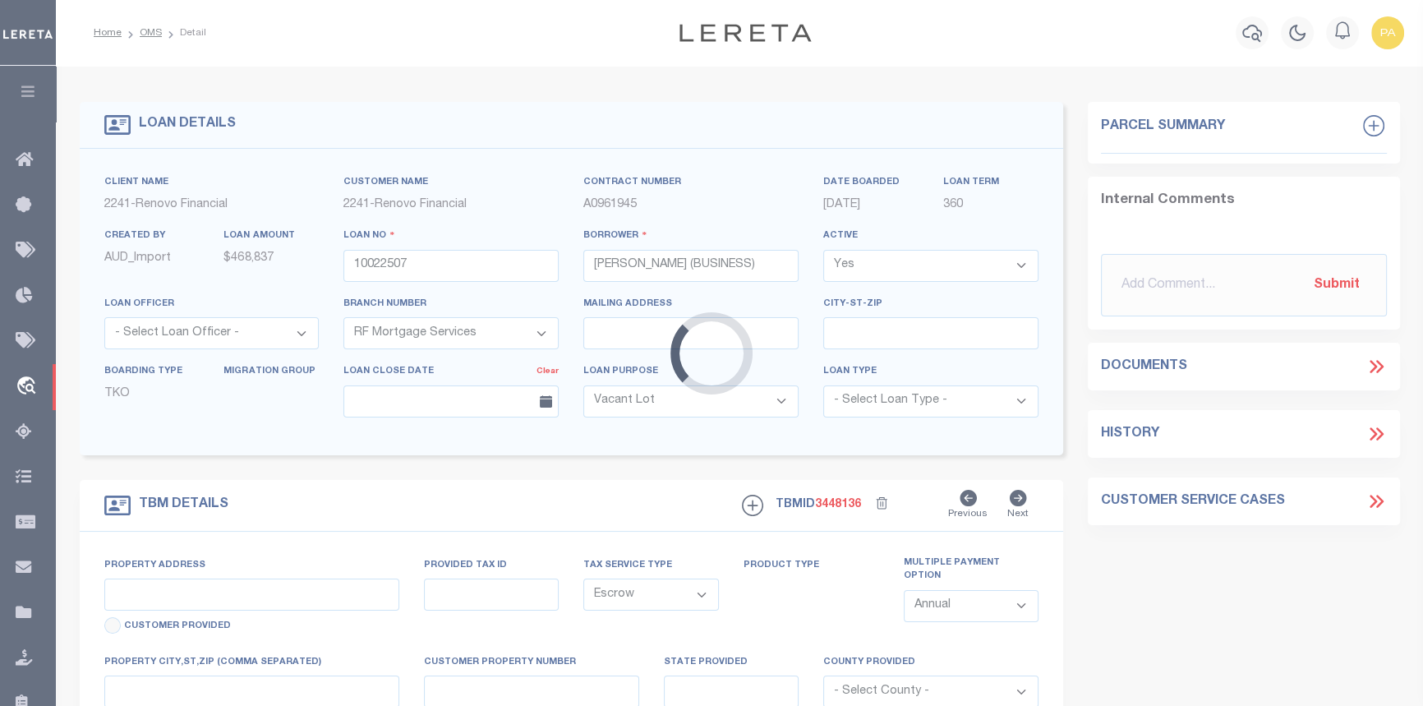
type input "[STREET_ADDRESS]"
type input "[GEOGRAPHIC_DATA], NY 11717"
type input "a0kUS00000BolGk"
type input "NY"
select select
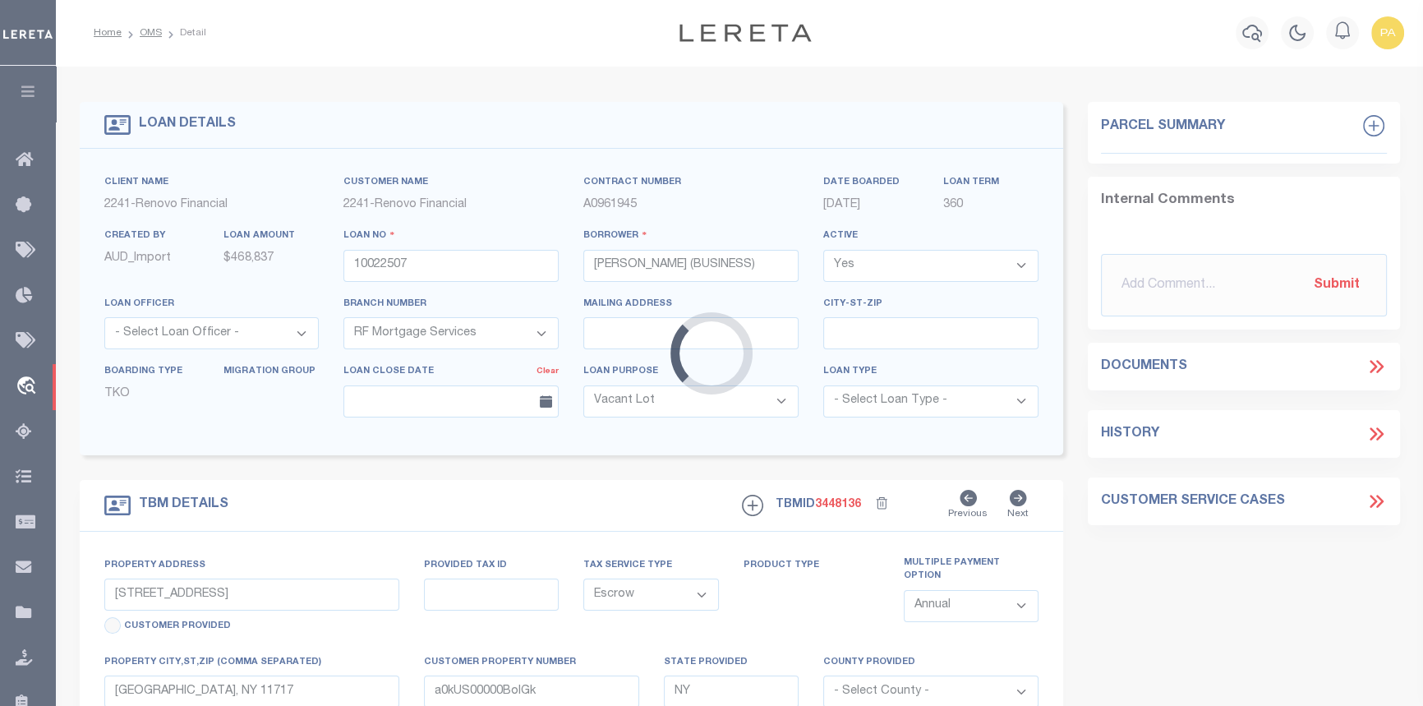
select select "4"
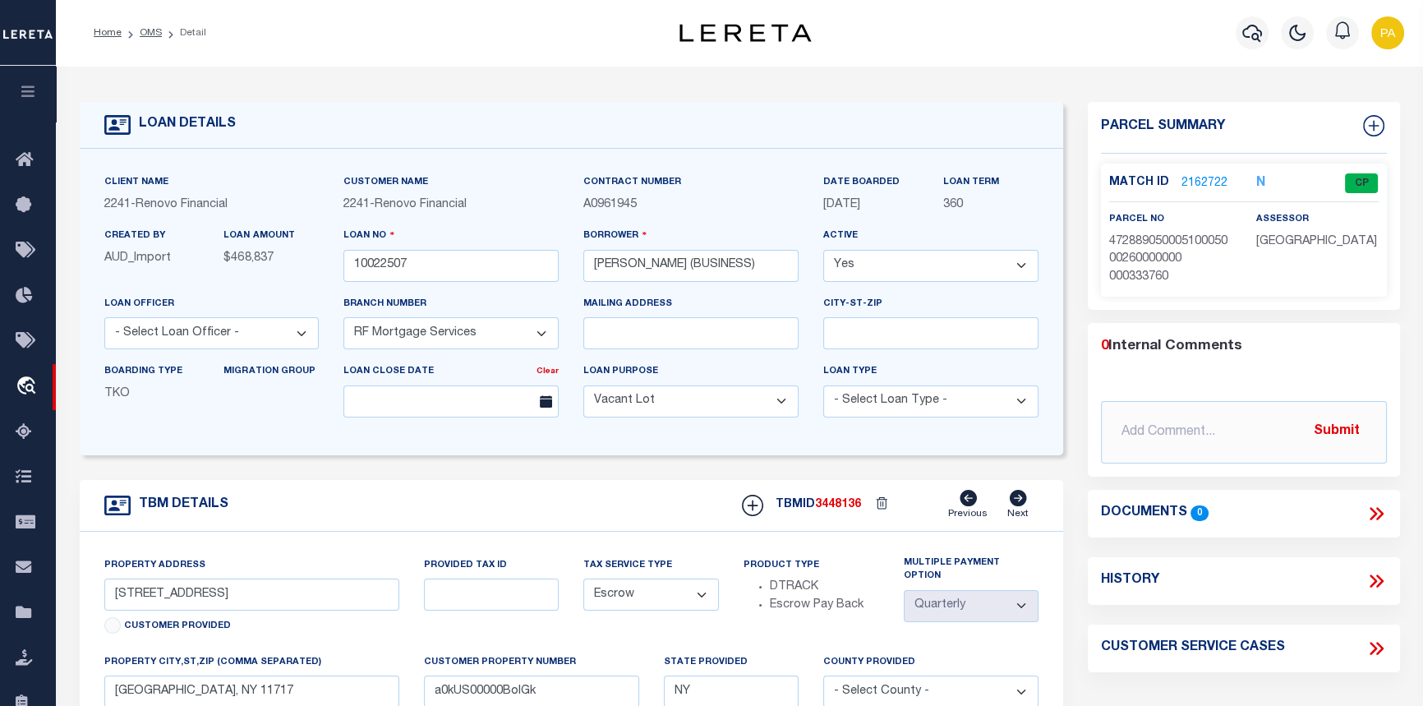
click at [1191, 177] on link "2162722" at bounding box center [1205, 183] width 46 height 17
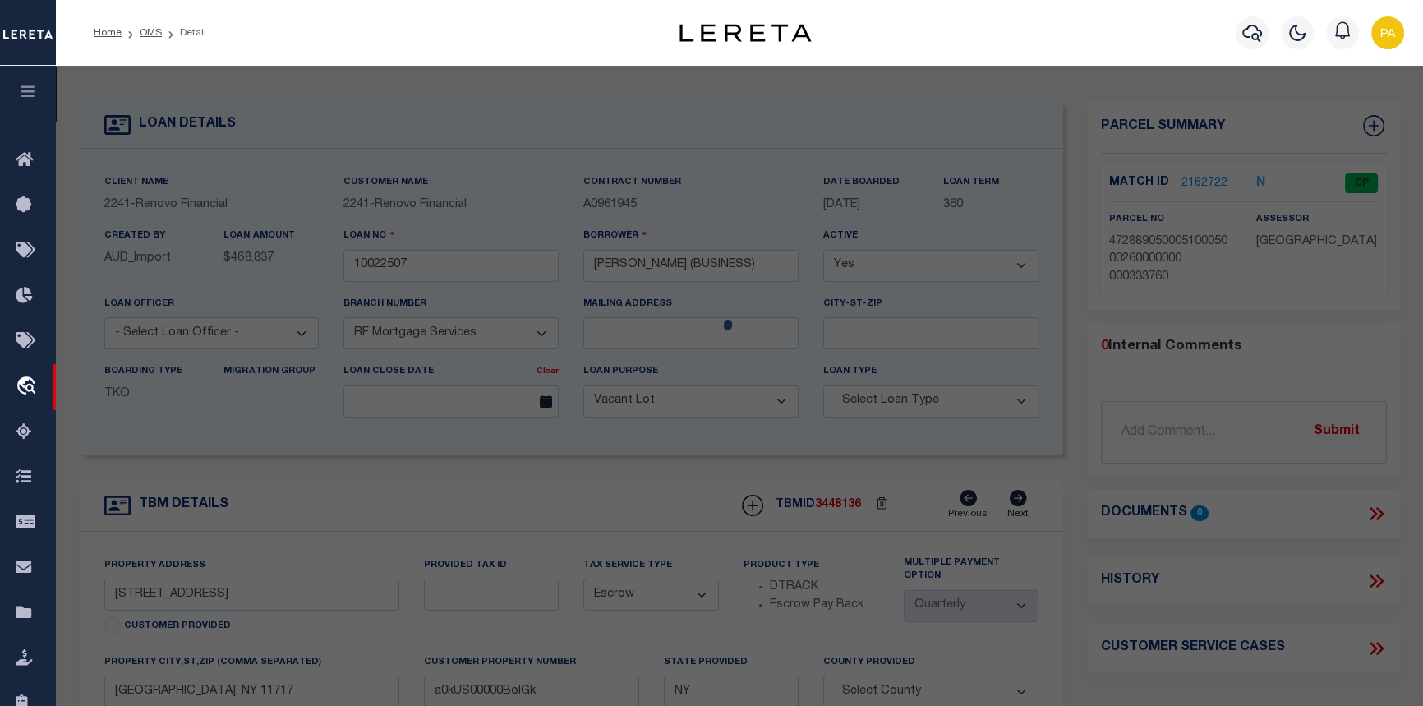
checkbox input "false"
select select "CP"
type input "HIDALGORAMIREZ,[PERSON_NAME]"
select select "ATL"
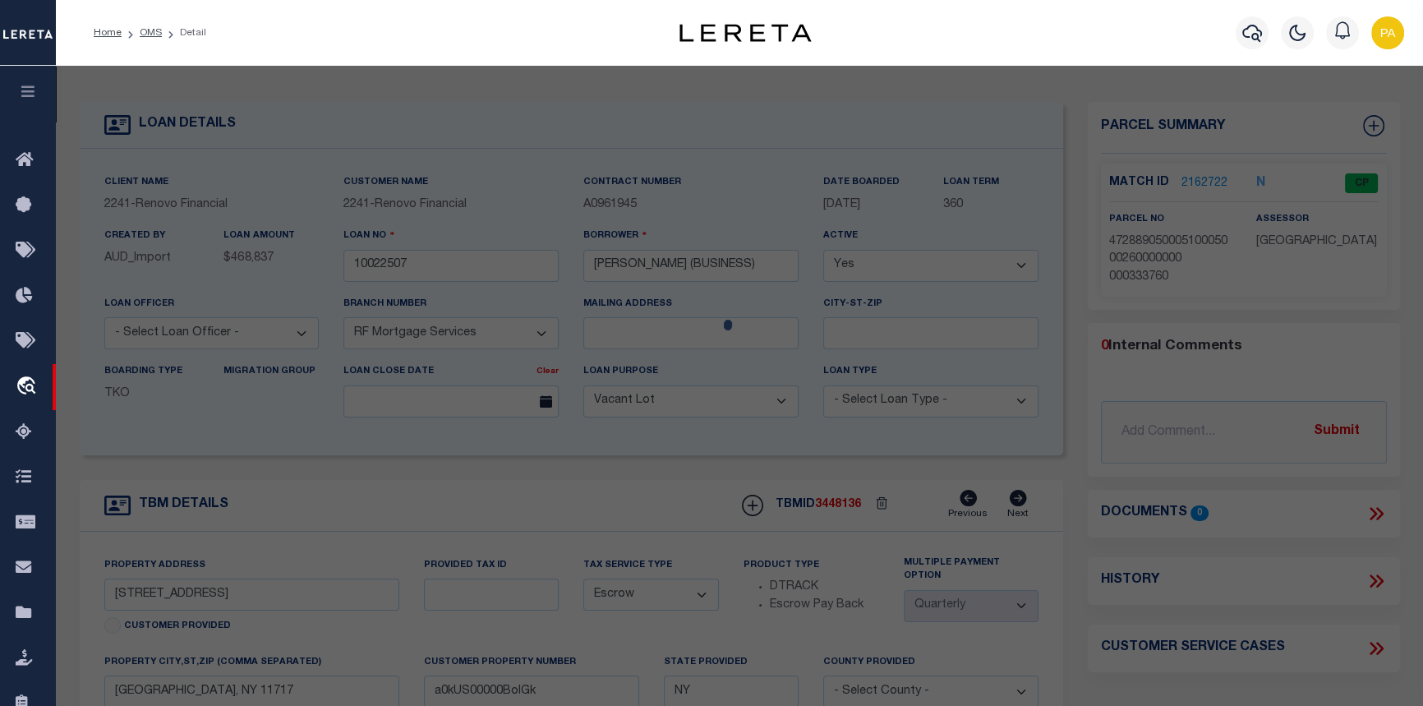
select select "ADD"
type input "[STREET_ADDRESS]"
checkbox input "false"
type input "[GEOGRAPHIC_DATA], NY 11717"
type textarea "X2209541Y210449 T009H00000000"
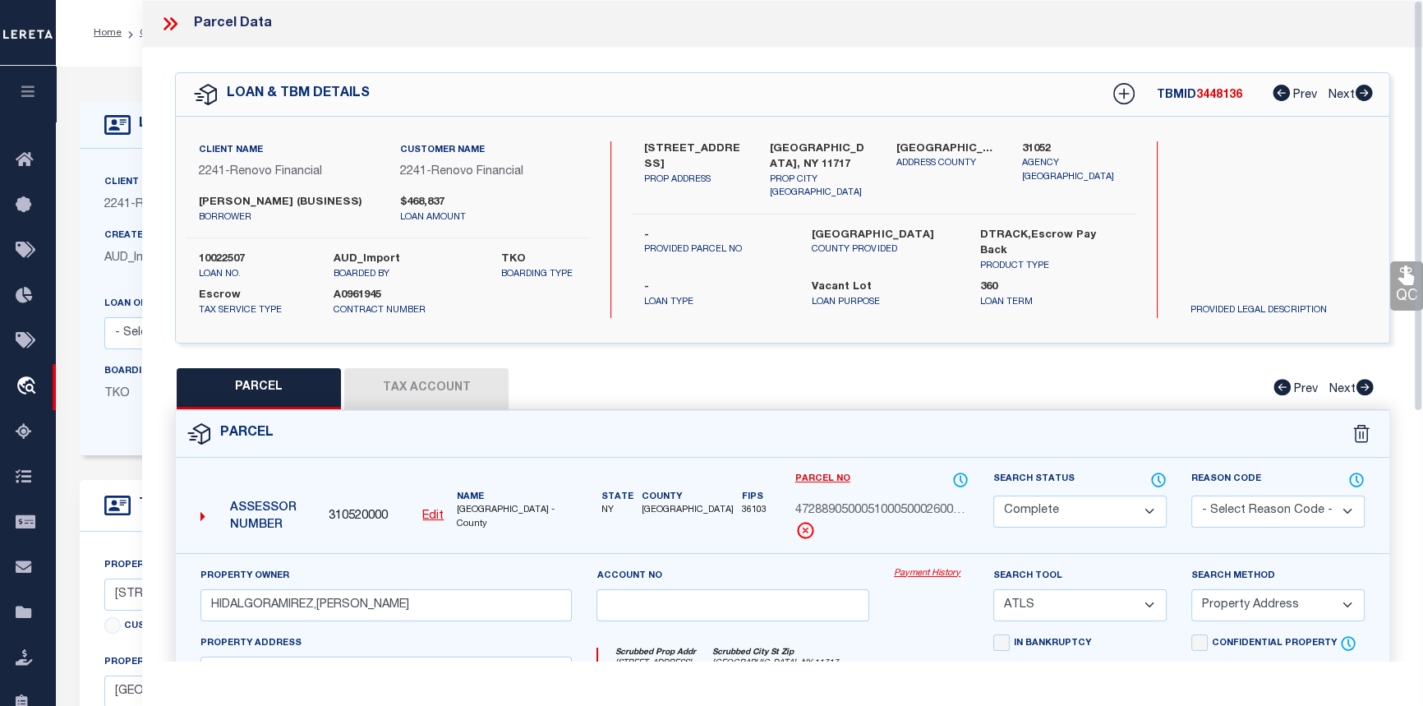
click at [920, 581] on link "Payment History" at bounding box center [931, 574] width 75 height 14
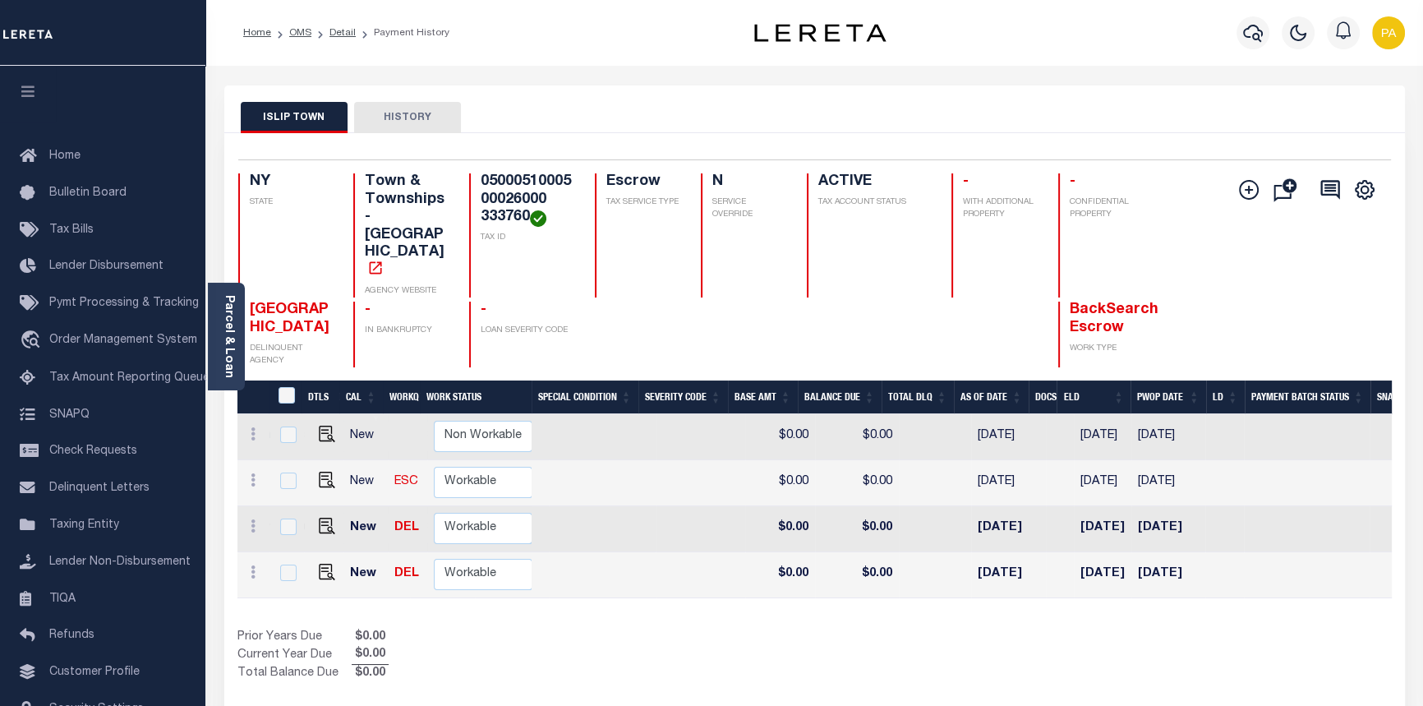
scroll to position [0, 414]
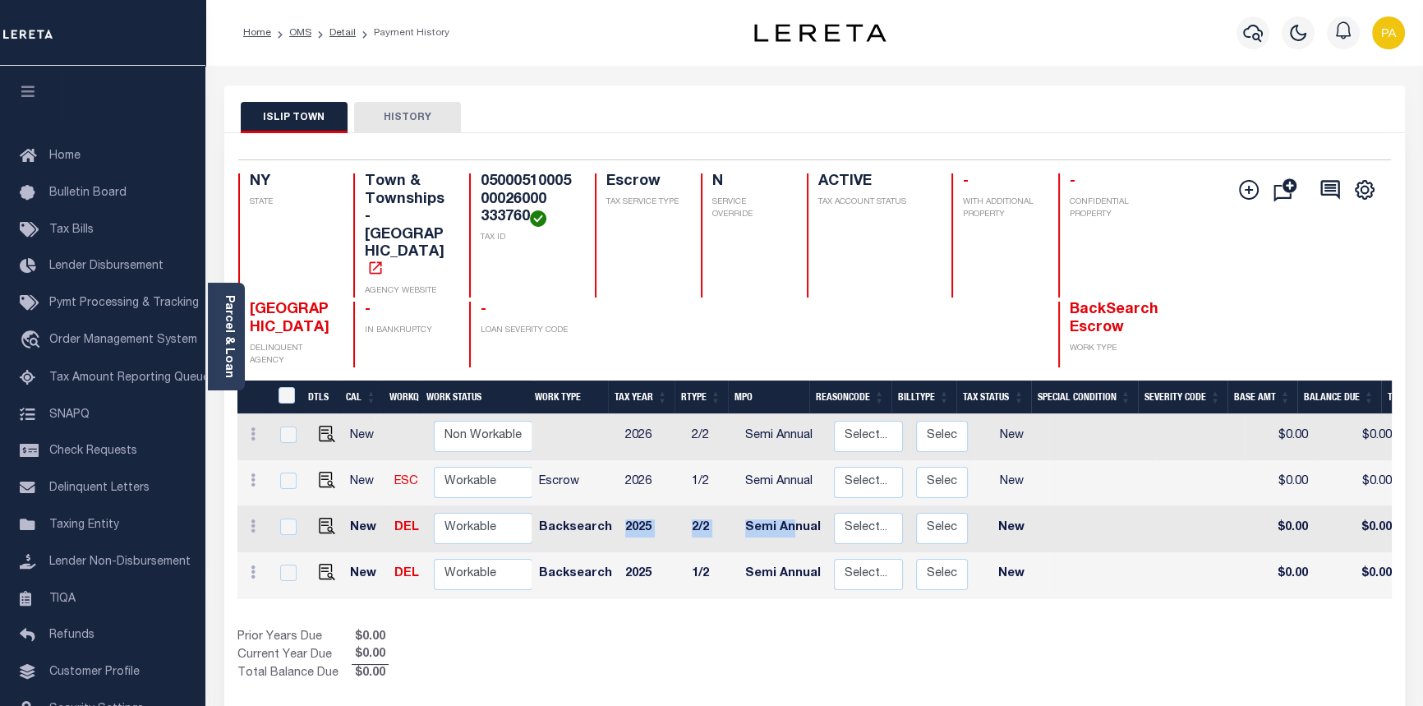
drag, startPoint x: 717, startPoint y: 498, endPoint x: 898, endPoint y: 498, distance: 181.6
click at [890, 506] on tr "New DEL Non Workable Workable Backsearch 2025 2/2 Semi Annual Select... Payment…" at bounding box center [1079, 529] width 1682 height 46
click at [230, 342] on link "Parcel & Loan" at bounding box center [229, 336] width 12 height 83
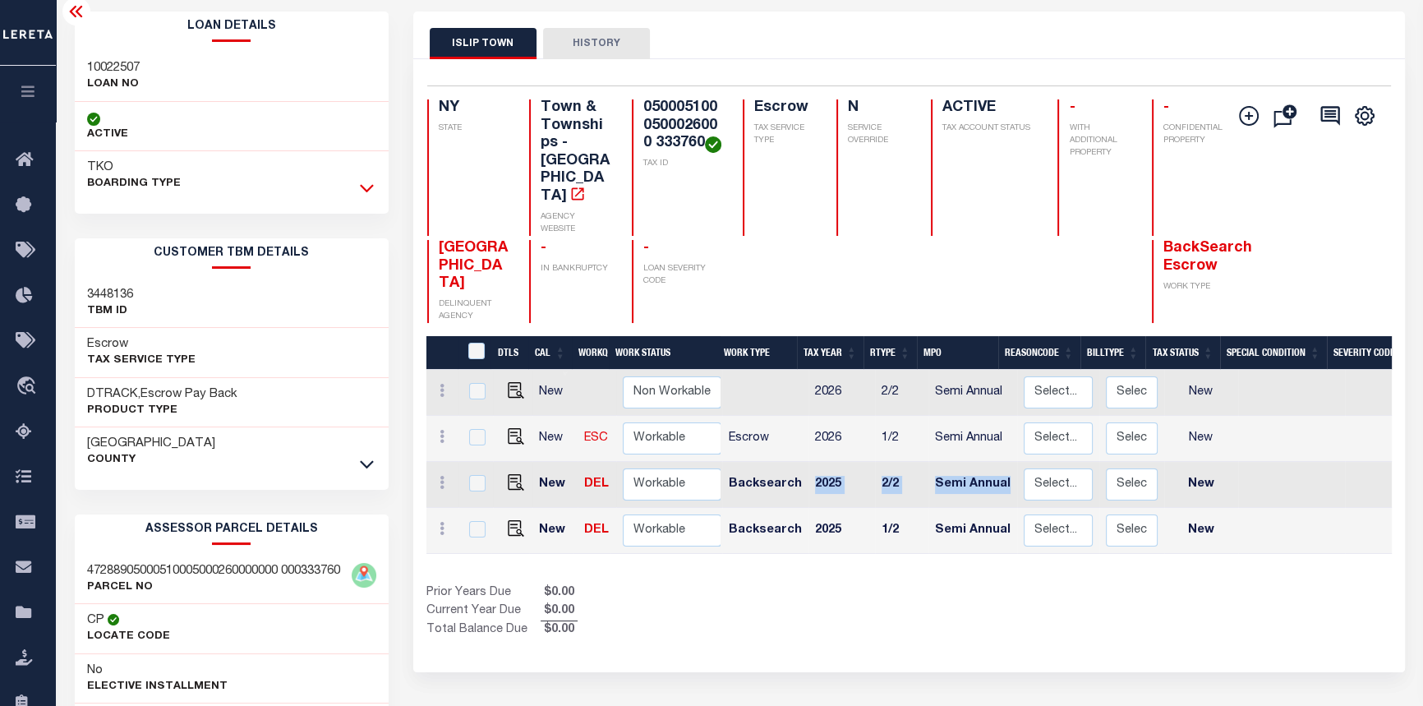
click at [362, 187] on icon at bounding box center [367, 189] width 14 height 8
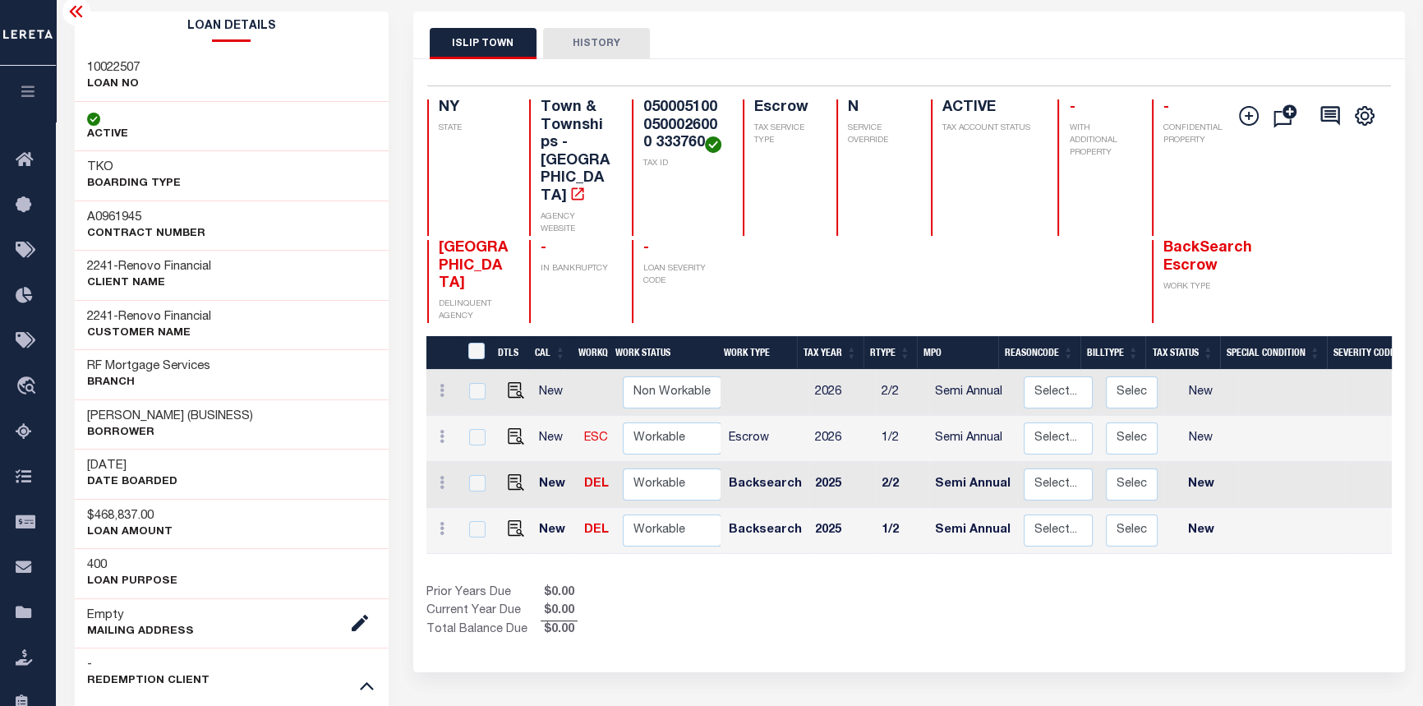
click at [895, 584] on div "Prior Years Due $0.00 Current Year Due $0.00 Total Balance Due $0.00" at bounding box center [668, 611] width 482 height 55
click at [929, 508] on td "Semi Annual" at bounding box center [973, 531] width 89 height 46
checkbox input "true"
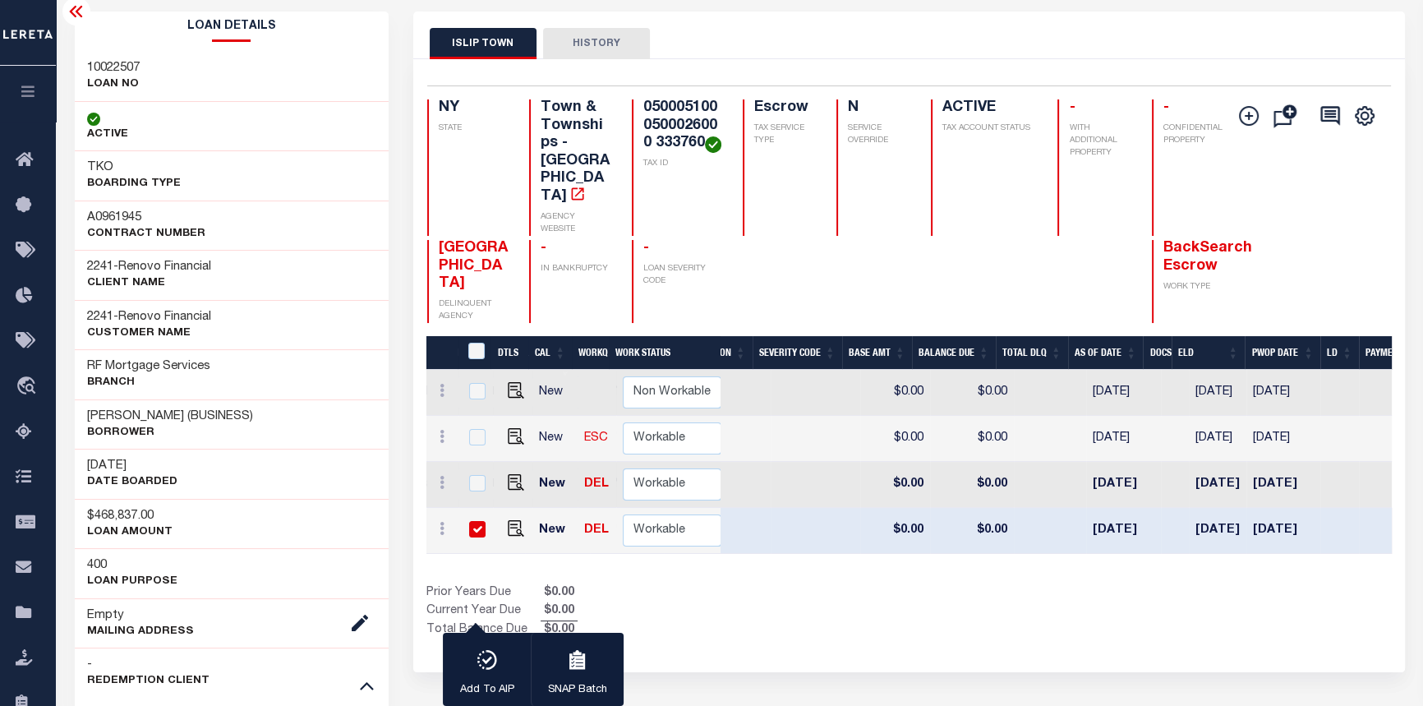
scroll to position [0, 584]
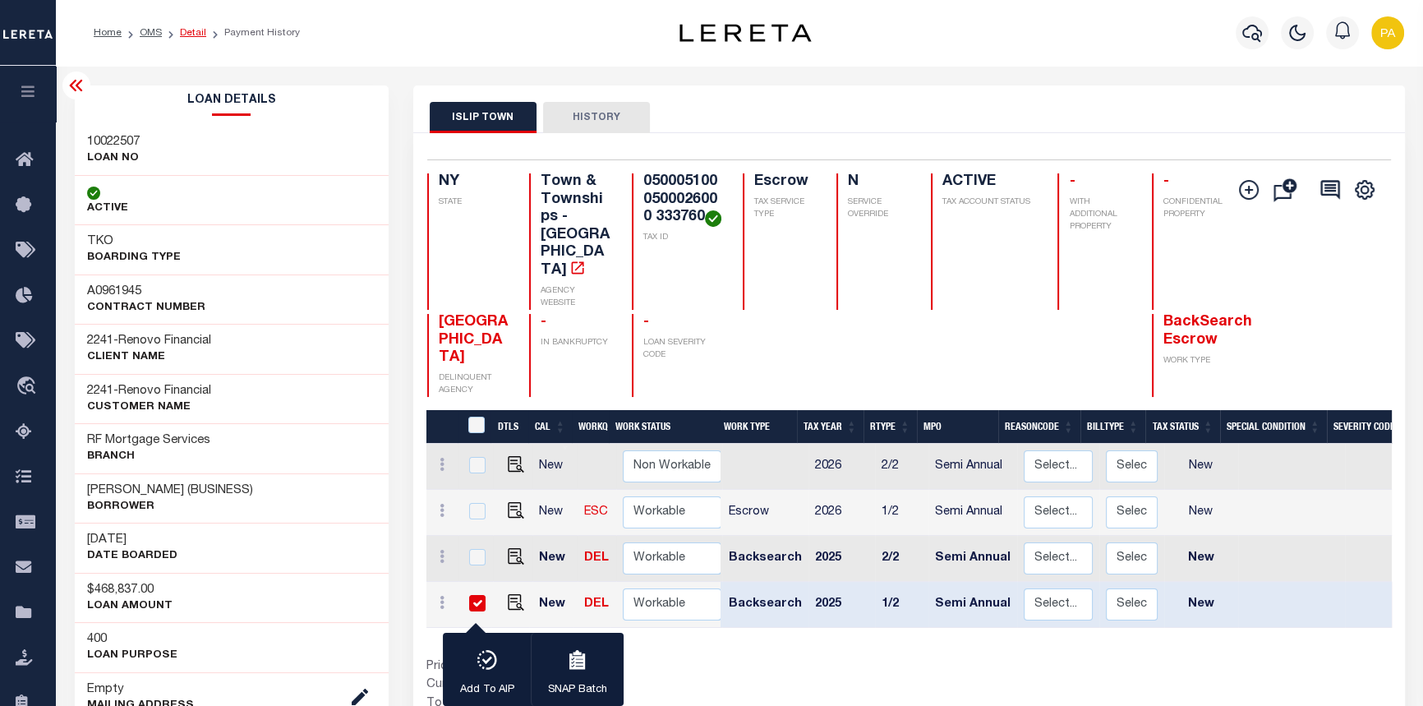
click at [191, 35] on link "Detail" at bounding box center [193, 33] width 26 height 10
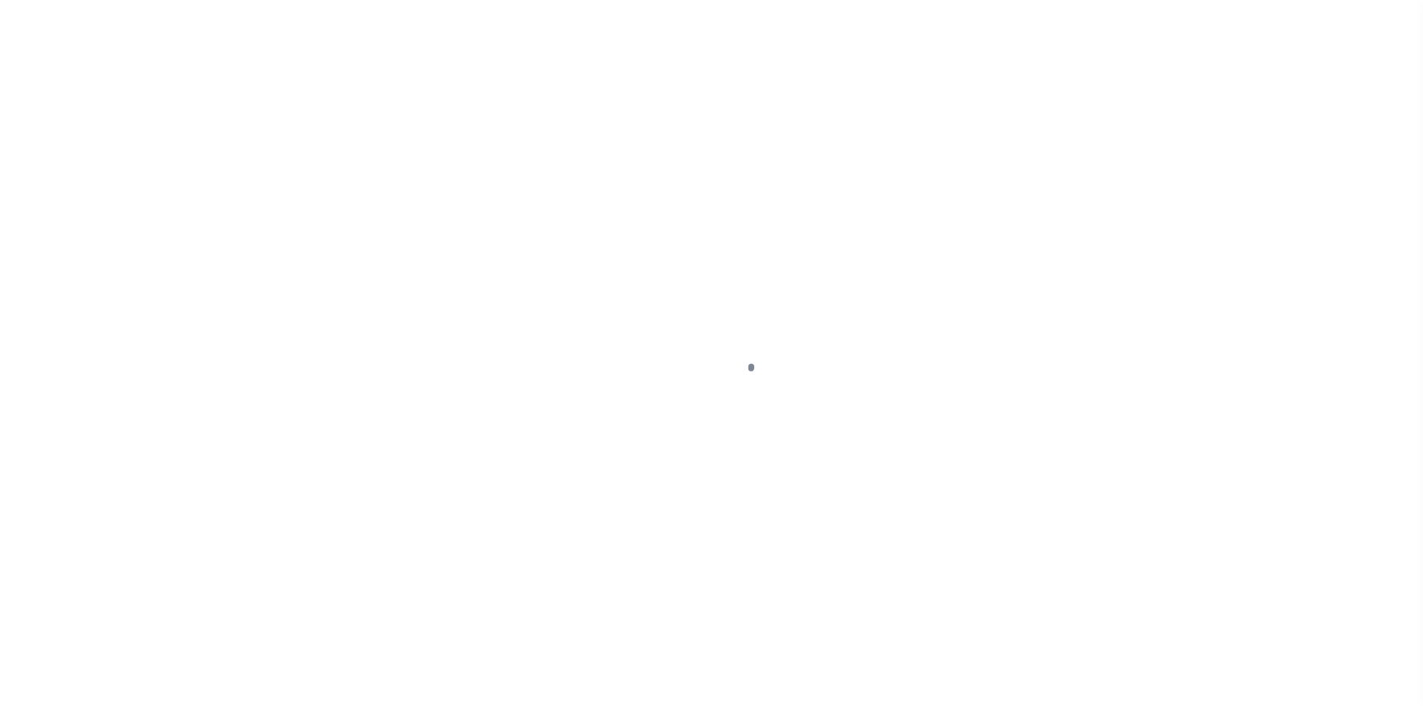
select select "400"
select select "Escrow"
type input "[STREET_ADDRESS]"
type input "[GEOGRAPHIC_DATA], NY 11717"
type input "a0kUS00000BolGk"
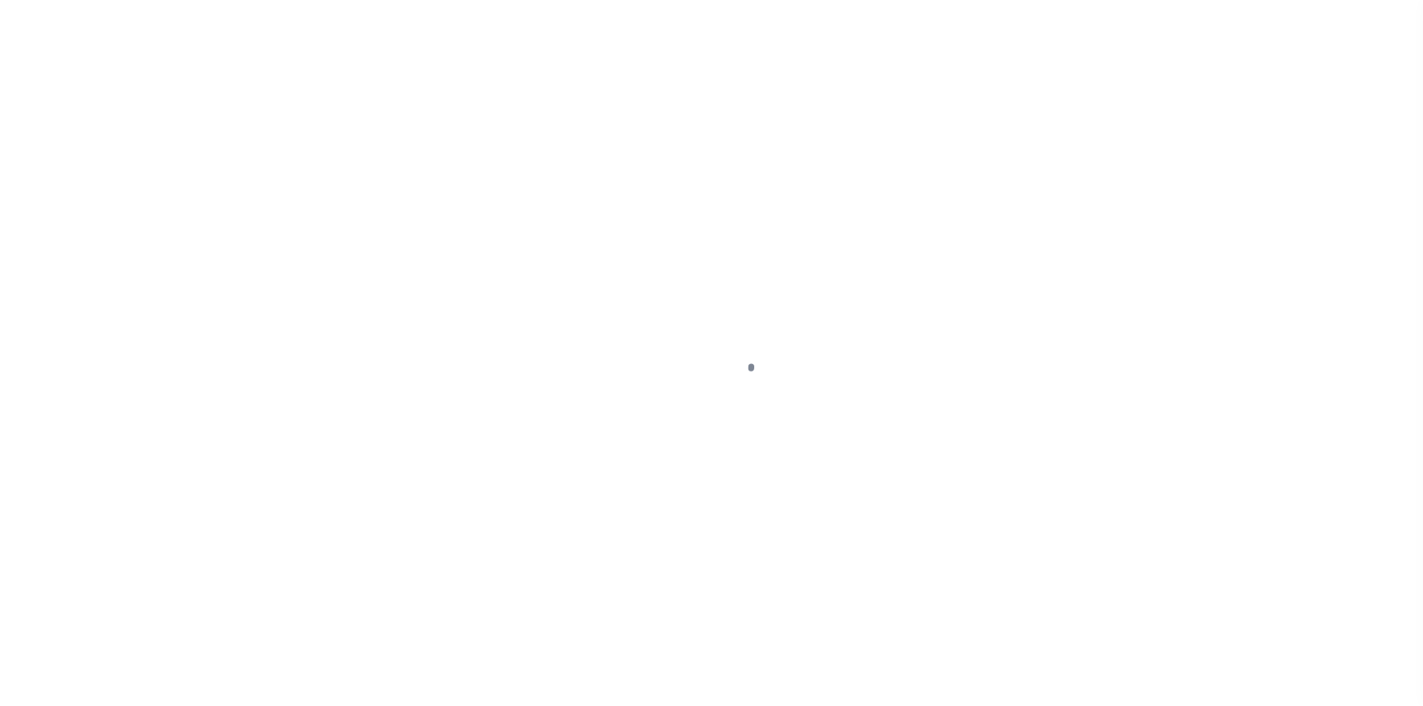
type input "NY"
select select
select select "25067"
select select "4"
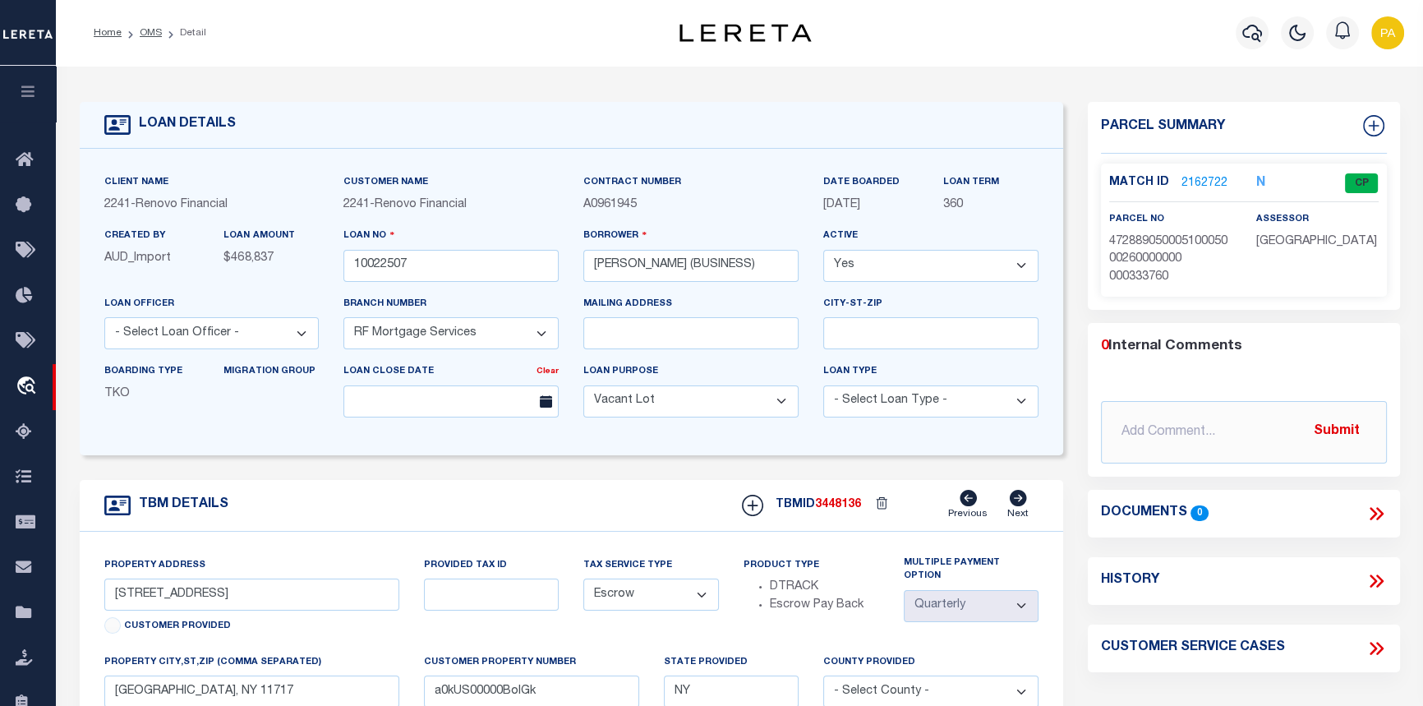
click at [1199, 184] on link "2162722" at bounding box center [1205, 183] width 46 height 17
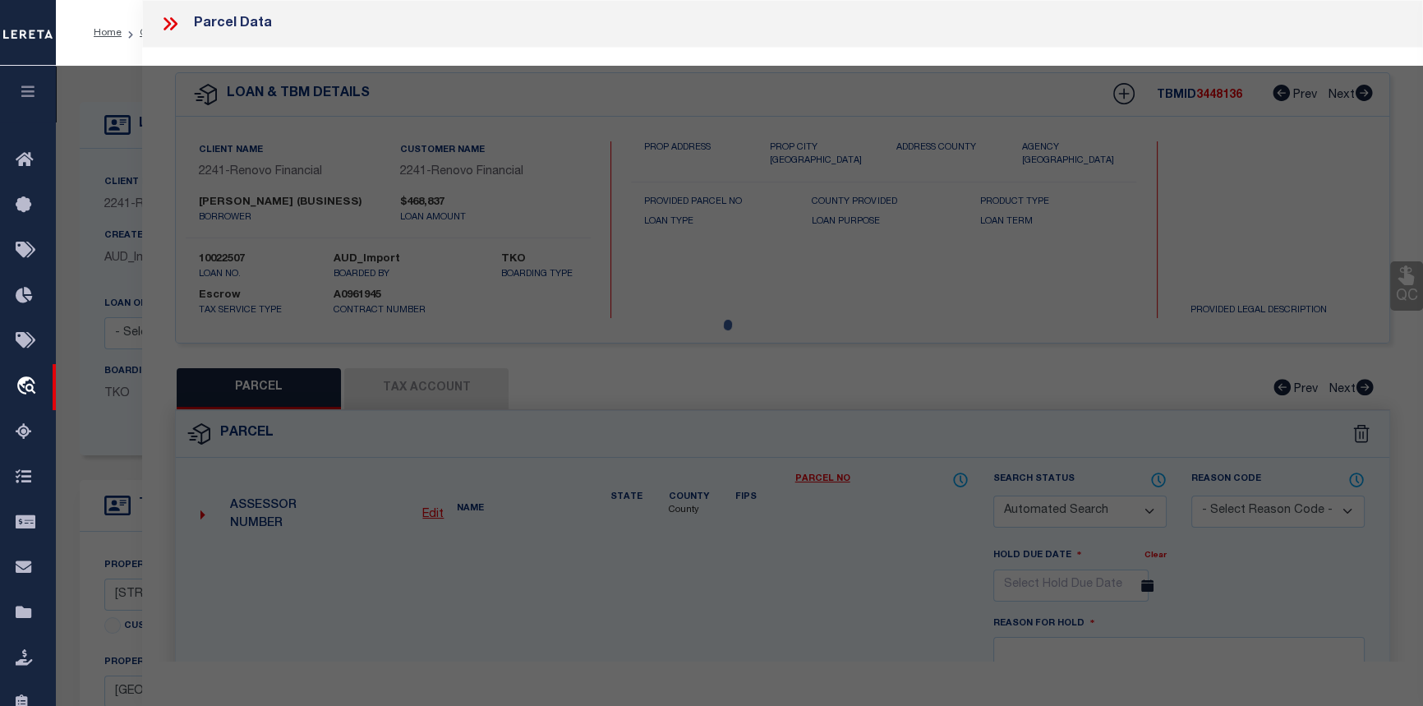
checkbox input "false"
select select "CP"
type input "HIDALGORAMIREZ,JENNY R"
select select "ATL"
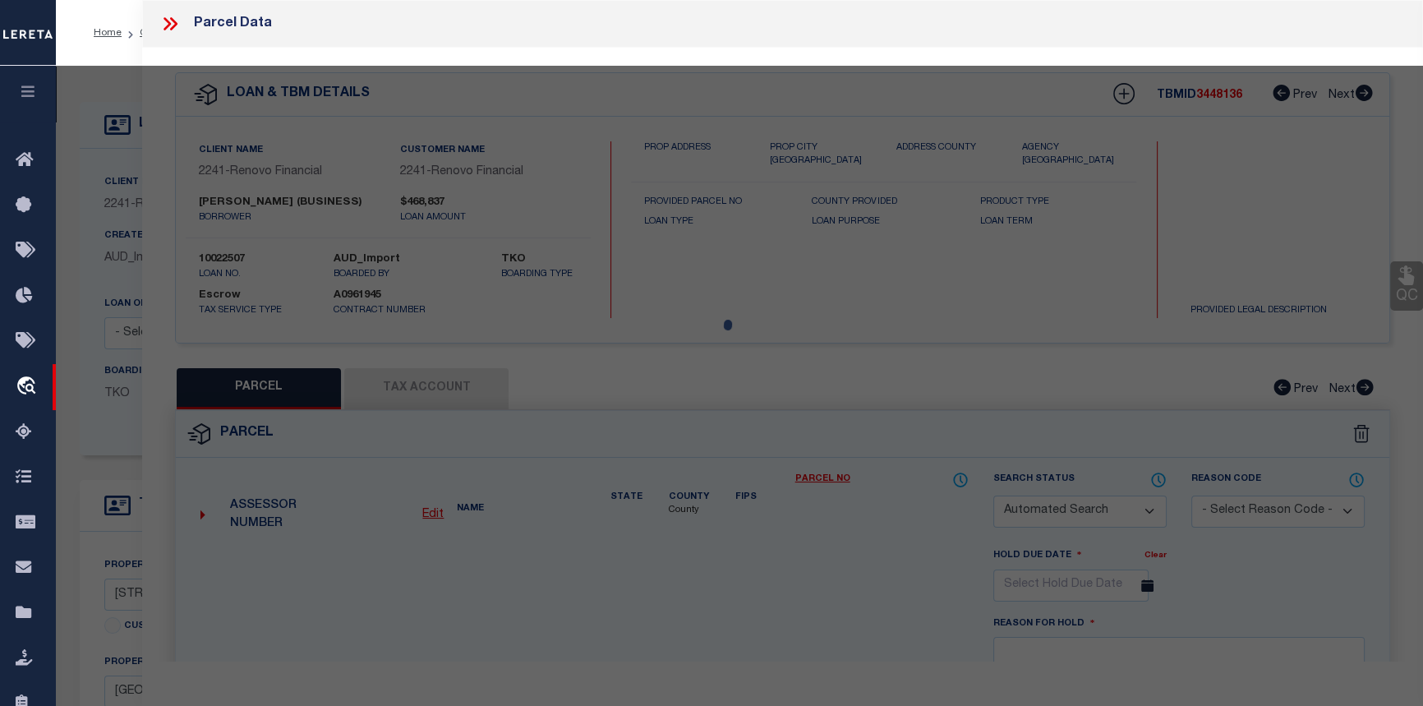
select select "ADD"
type input "17 WINFIELD AVE"
checkbox input "false"
type input "BRENTWOOD, NY 11717"
type textarea "X2209541Y210449 T009H00000000"
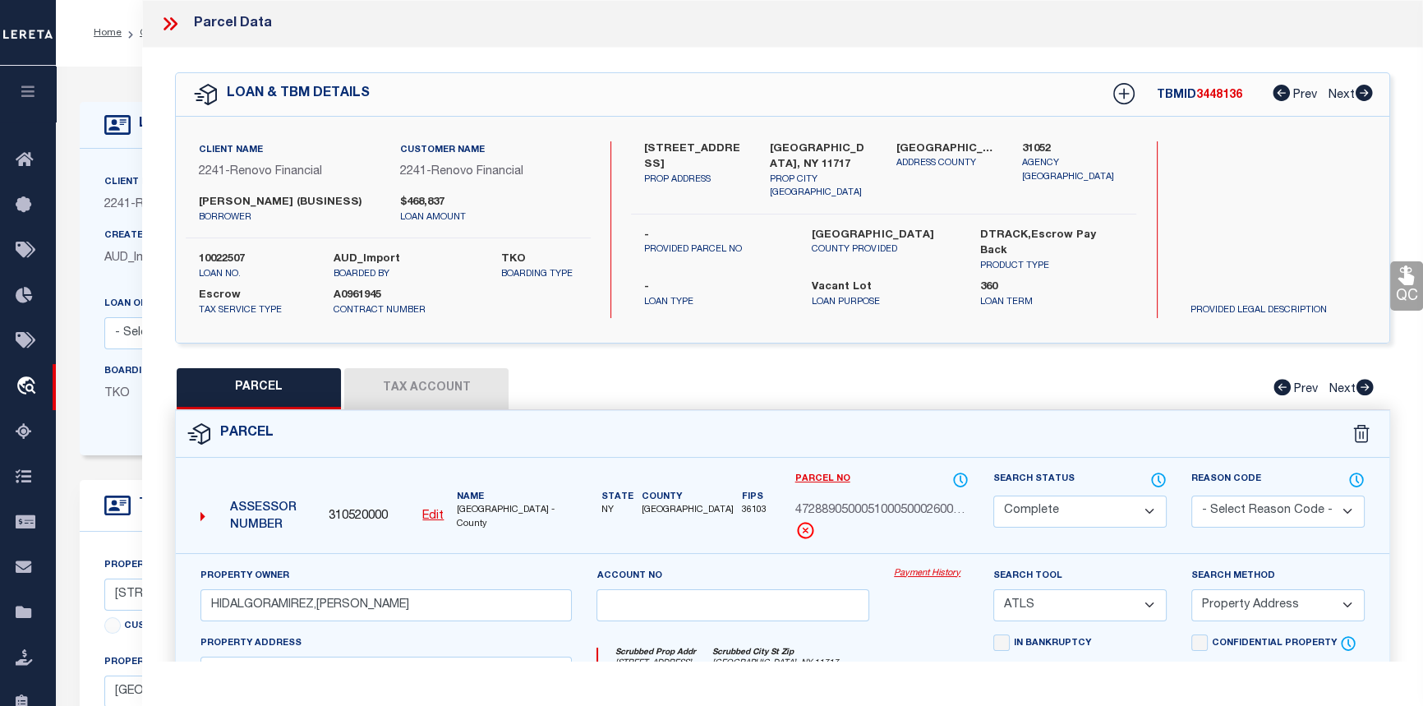
click at [921, 581] on link "Payment History" at bounding box center [931, 574] width 75 height 14
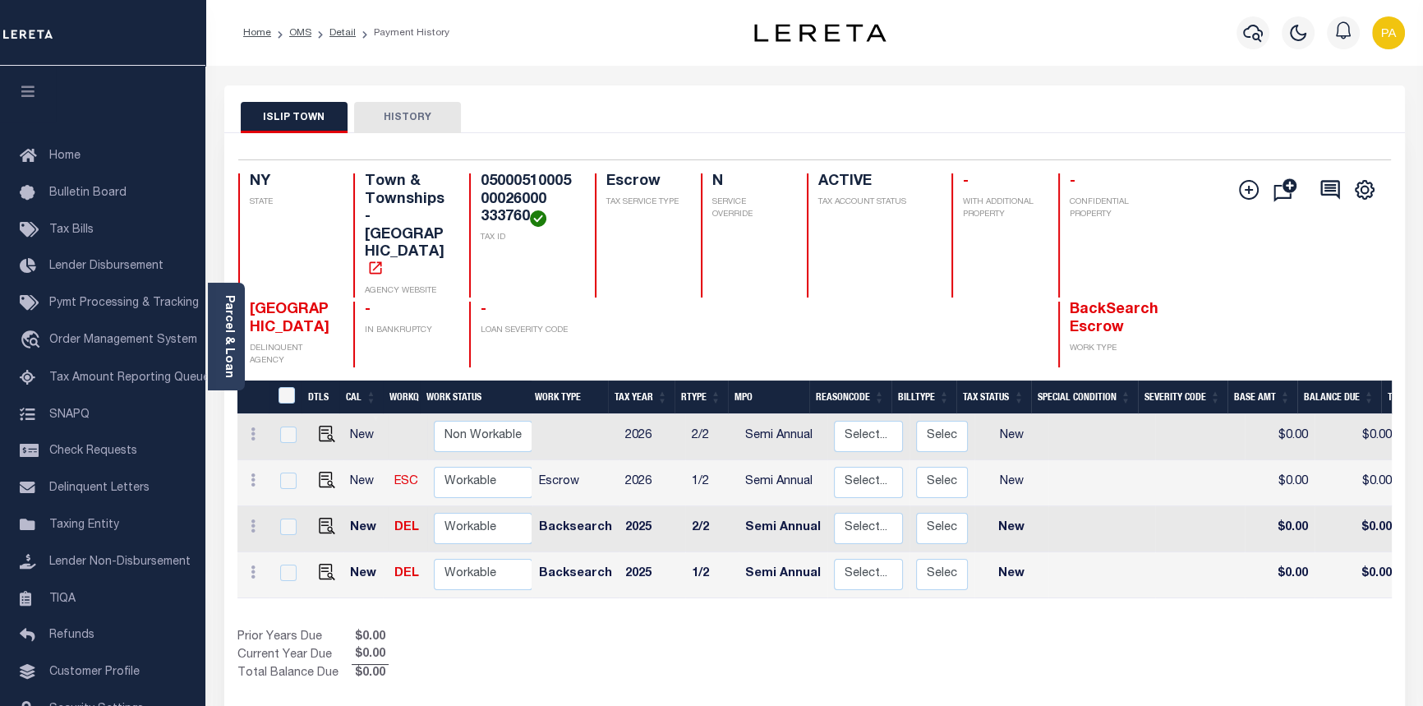
click at [356, 31] on li "Payment History" at bounding box center [403, 32] width 94 height 15
click at [347, 29] on link "Detail" at bounding box center [343, 33] width 26 height 10
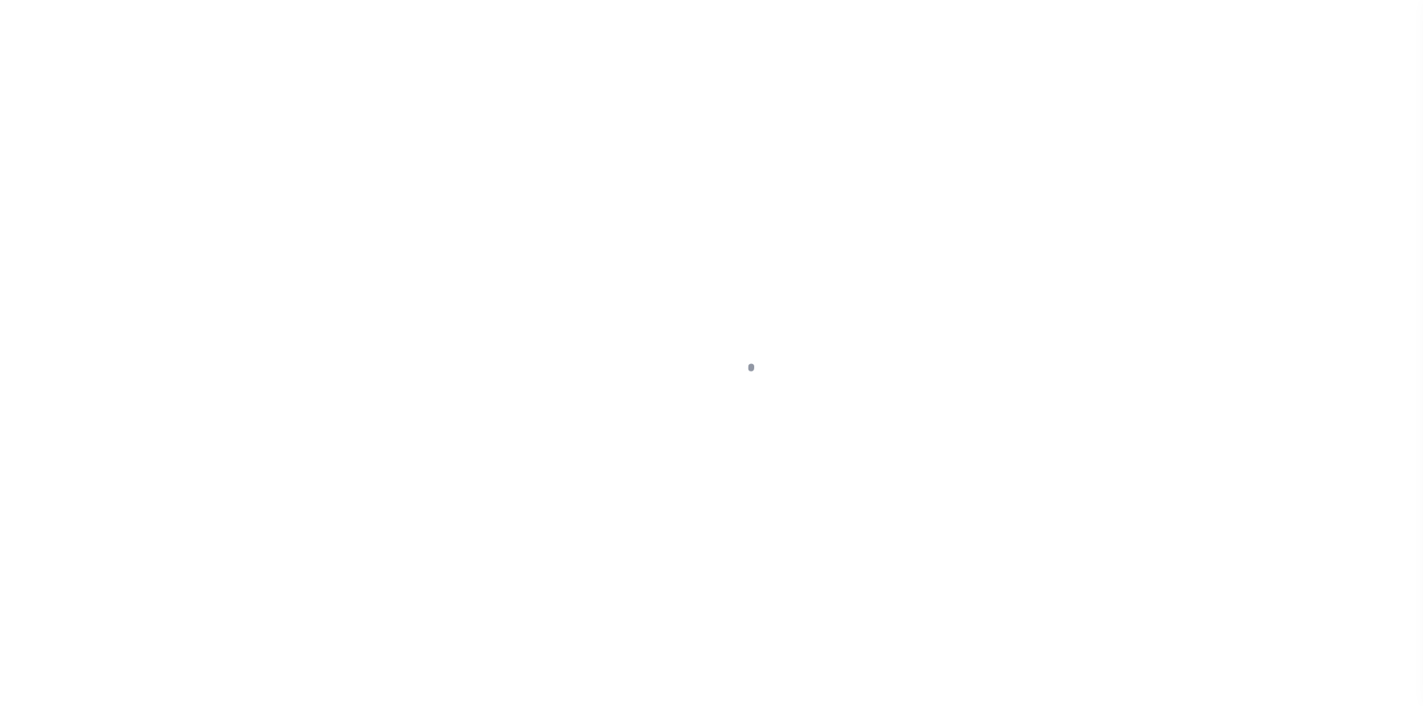
select select "400"
select select "Escrow"
type input "[STREET_ADDRESS]"
type input "[GEOGRAPHIC_DATA], NY 11717"
type input "a0kUS00000BolGk"
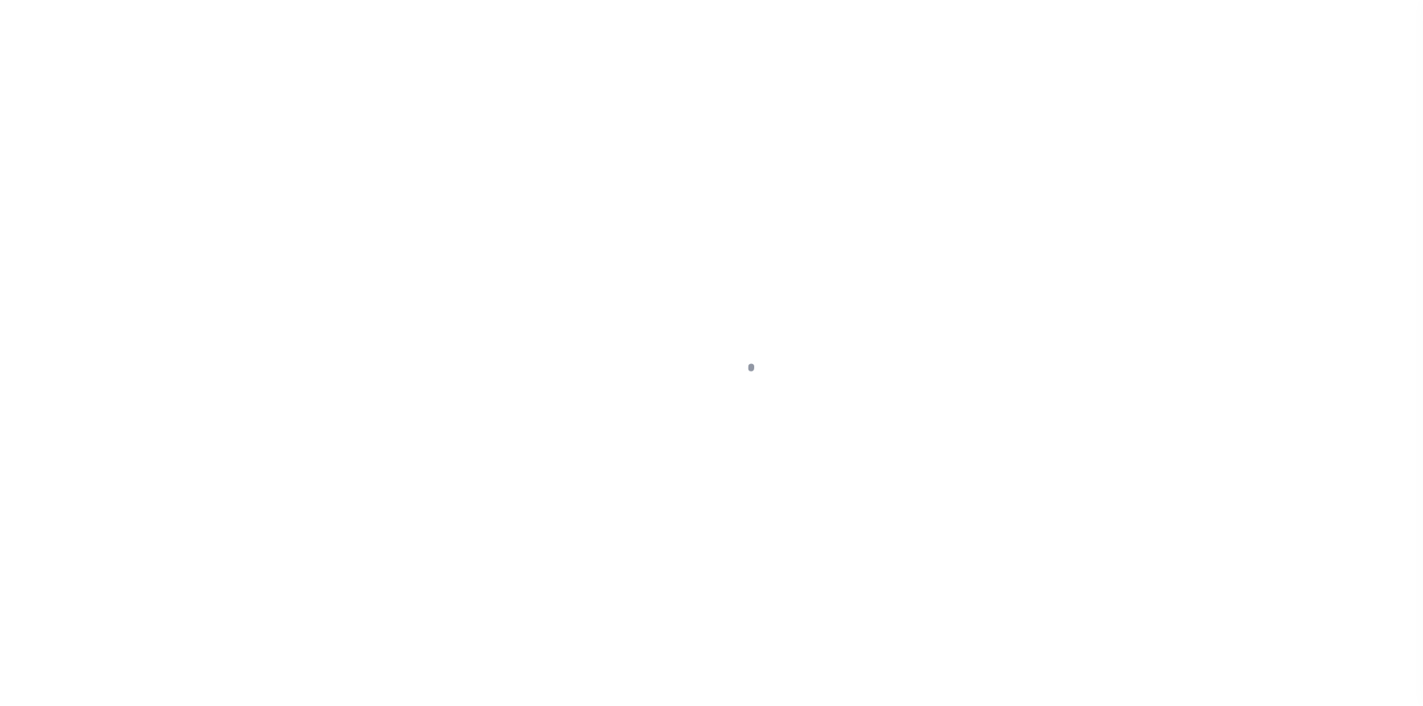
type input "NY"
select select
select select "25067"
select select "4"
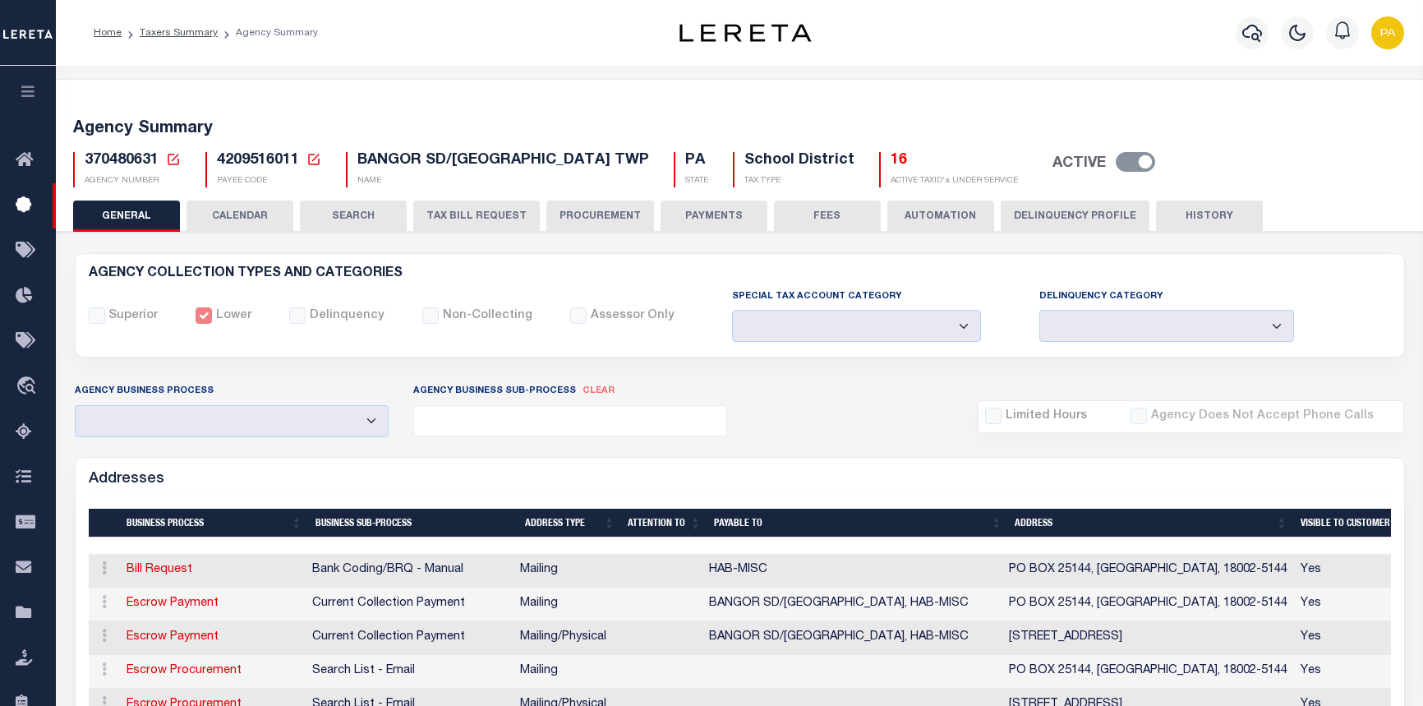
select select
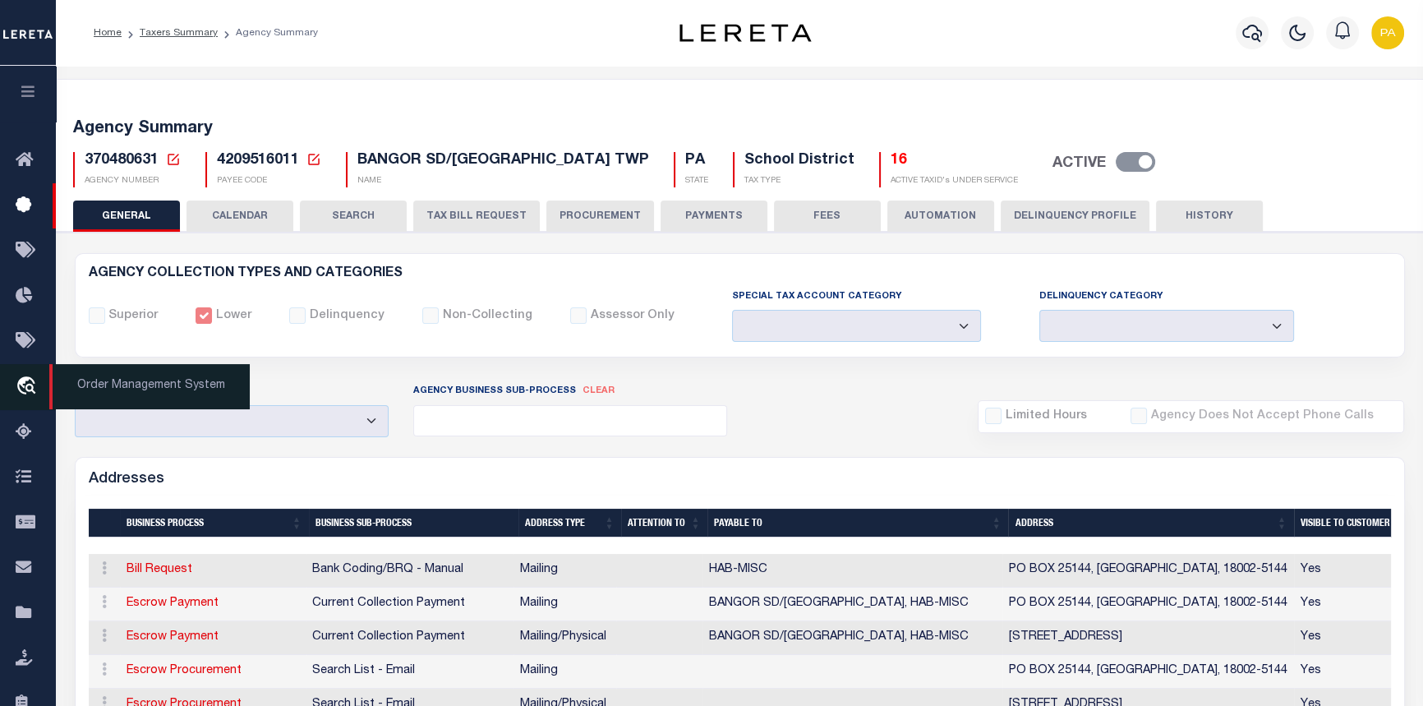
click at [37, 390] on icon "travel_explore" at bounding box center [29, 386] width 26 height 21
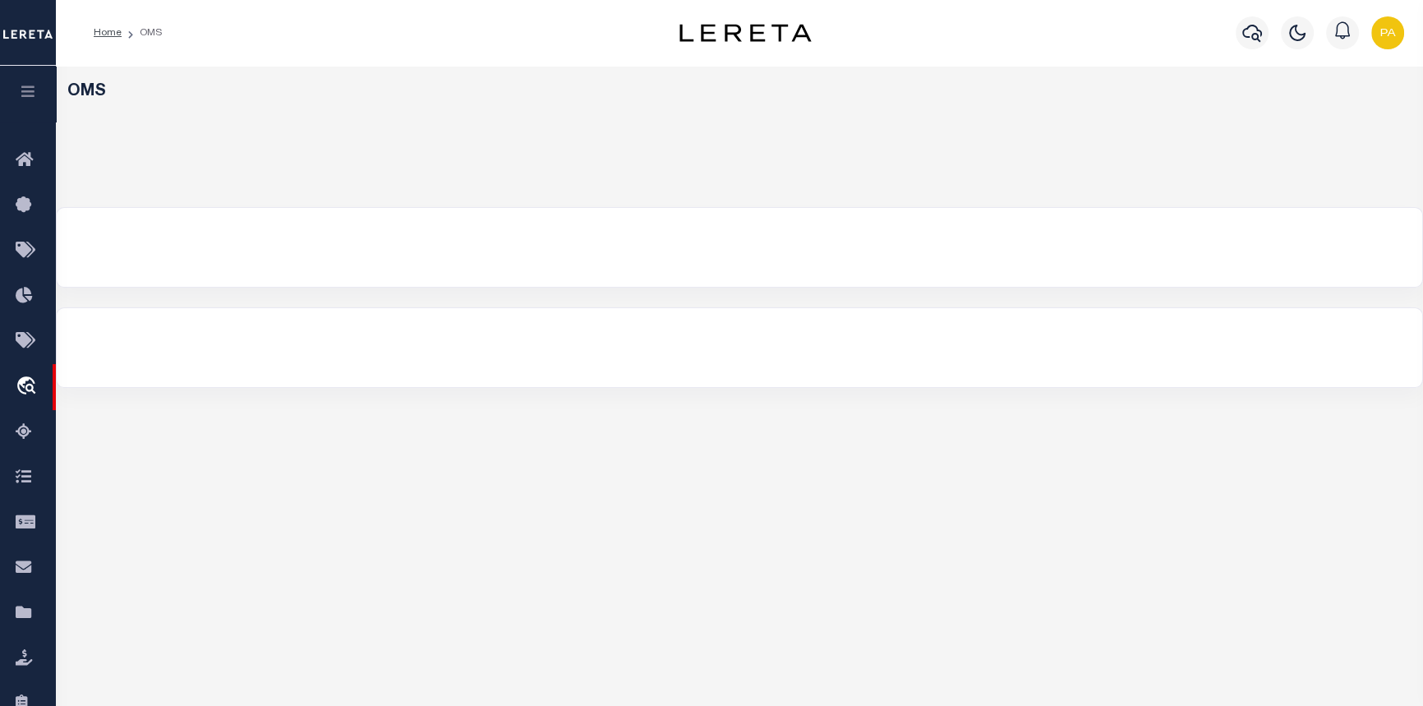
select select "200"
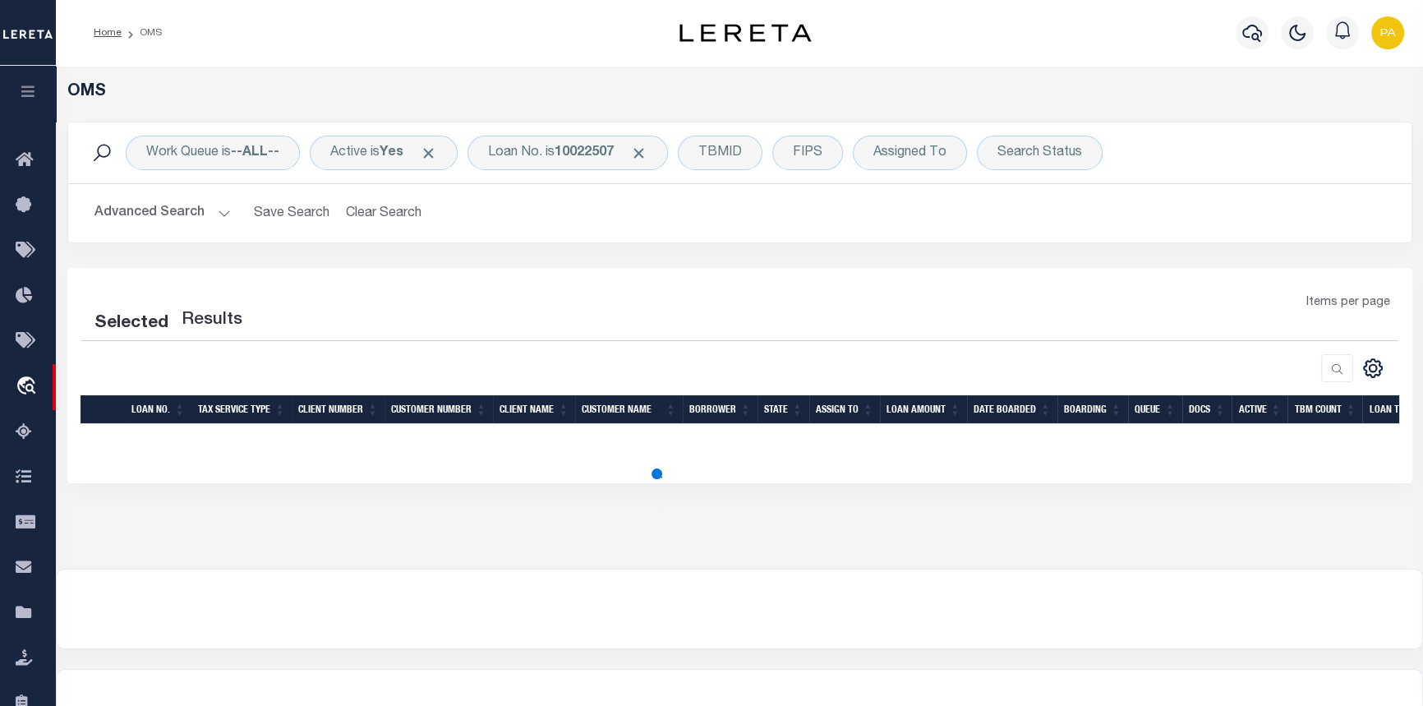
select select "200"
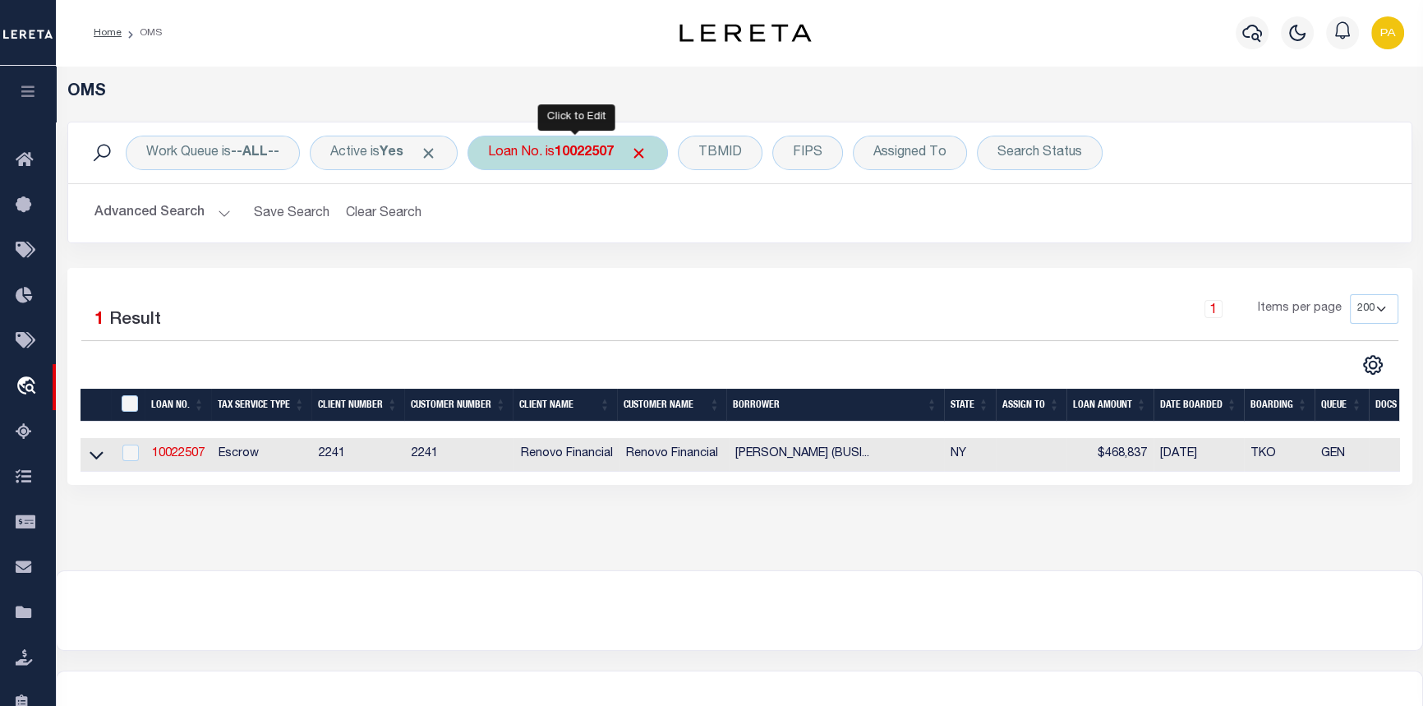
click at [565, 152] on b "10022507" at bounding box center [584, 152] width 59 height 13
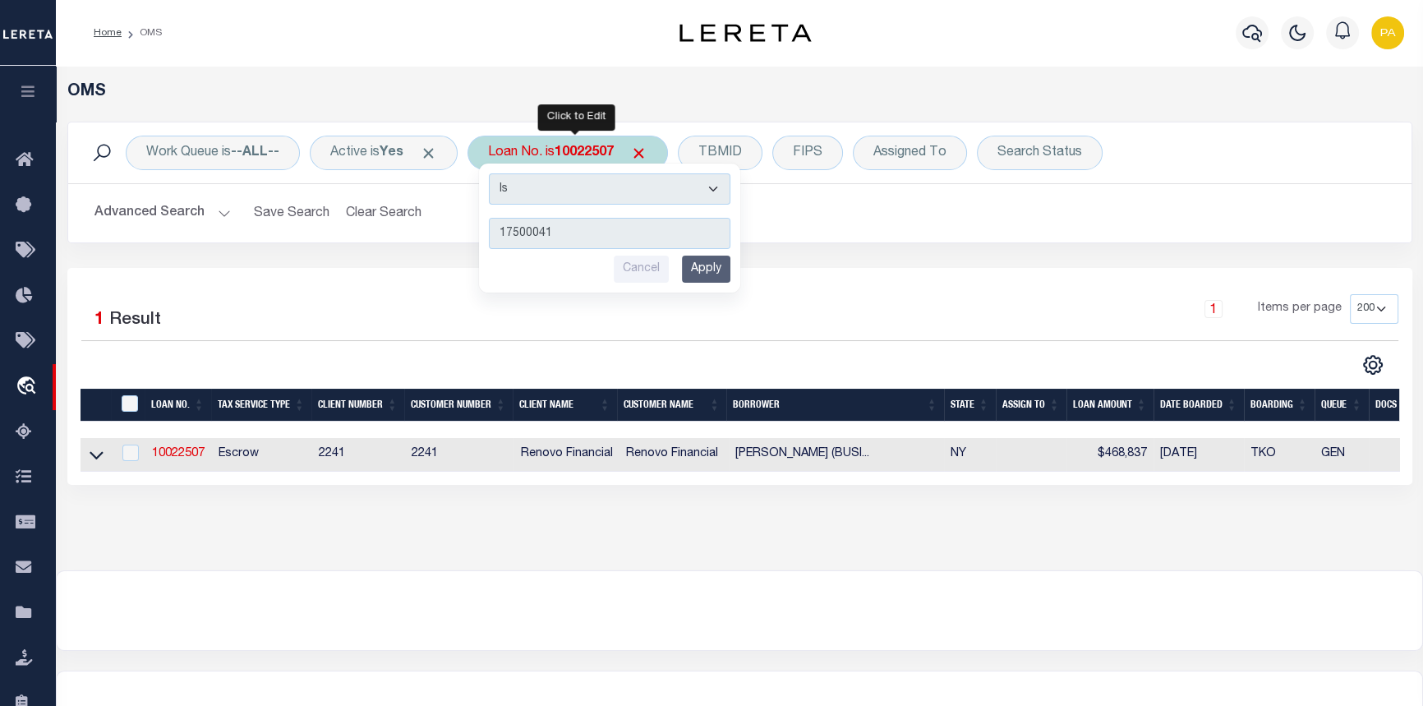
type input "175000418"
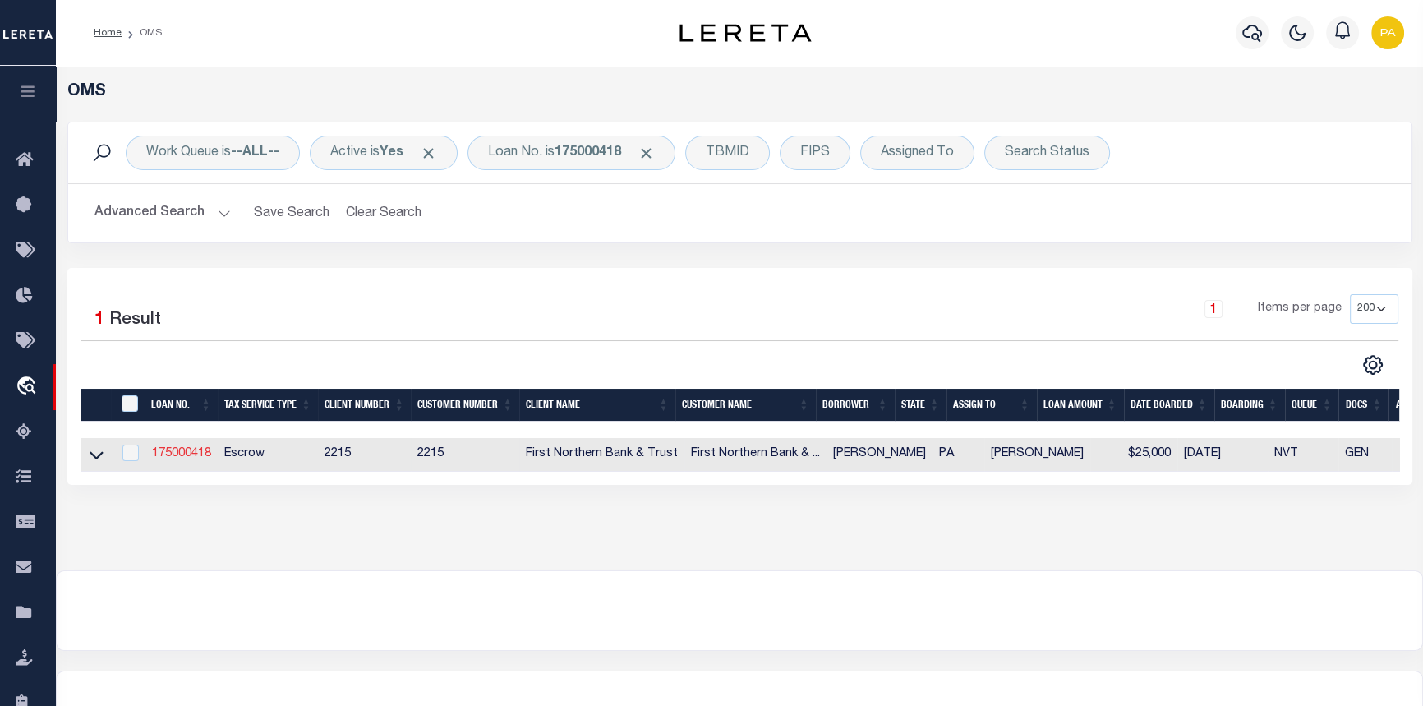
click at [194, 451] on link "175000418" at bounding box center [181, 454] width 59 height 12
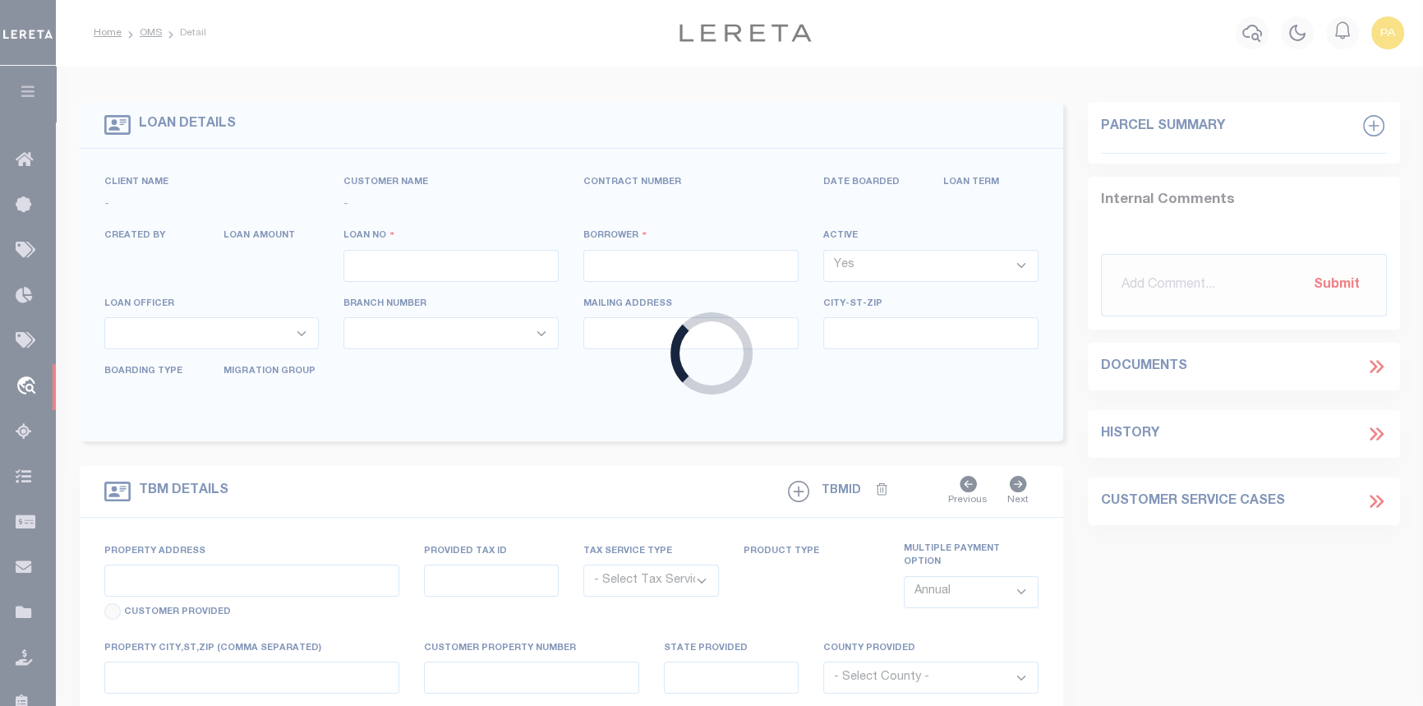
type input "175000418"
type input "Brian Moyer"
select select
select select "Escrow"
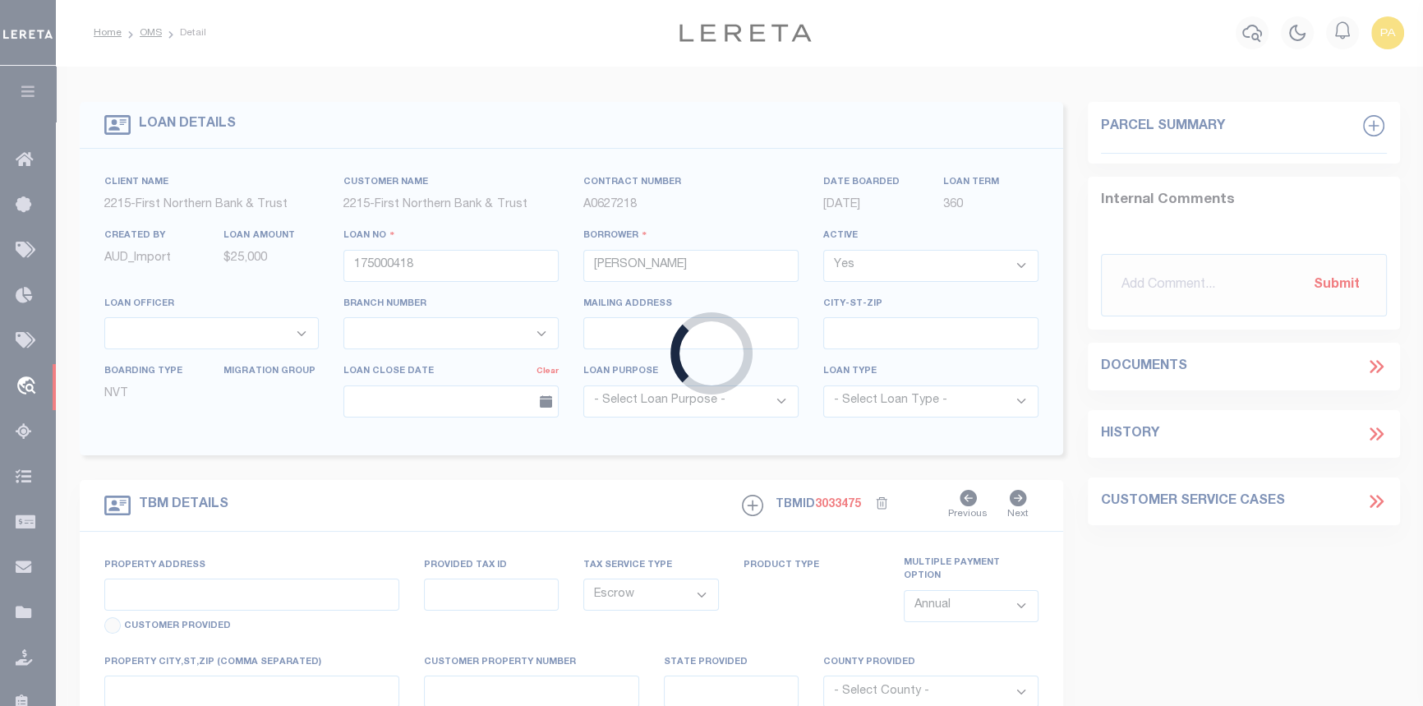
type input "181 Blue Mountain Dr"
type input "31C10 5 10F"
select select
type input "Bangor PA 18013"
type input "PA"
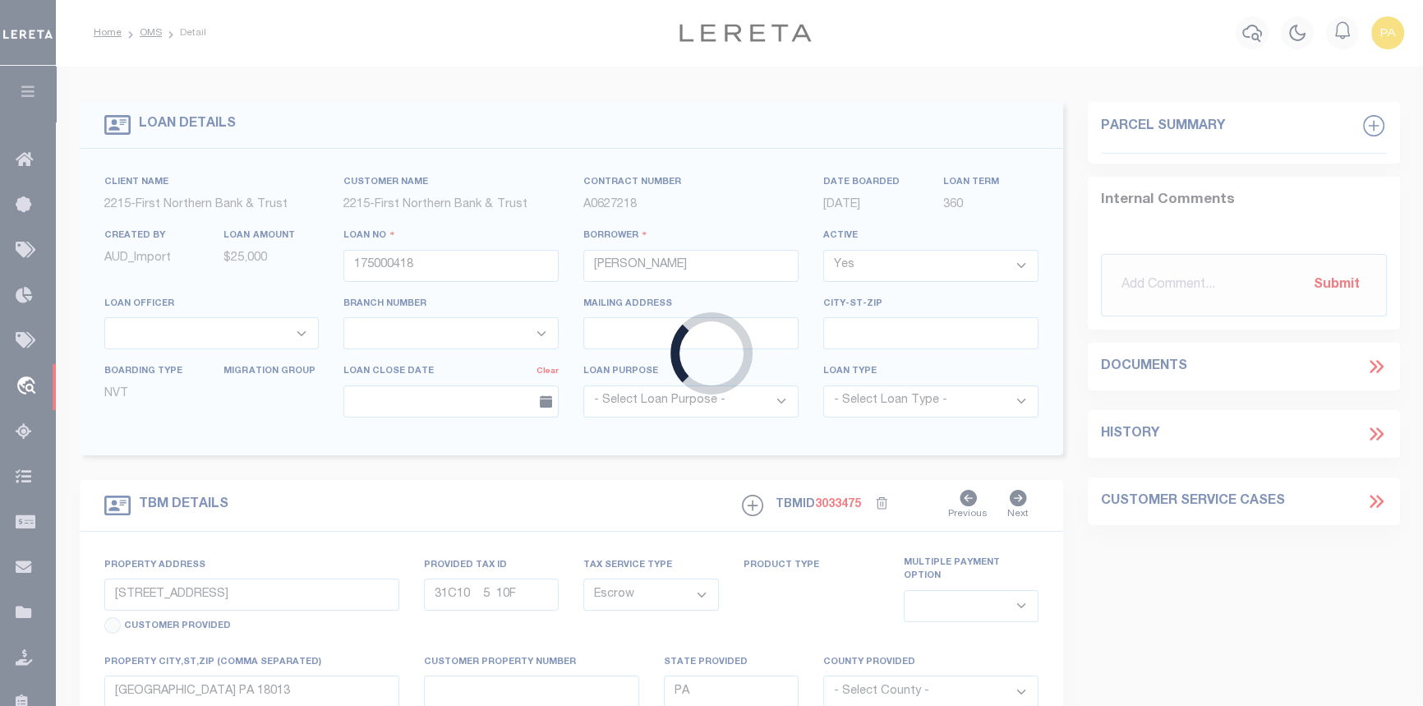
select select
type textarea "Liability subject to parcel provided"
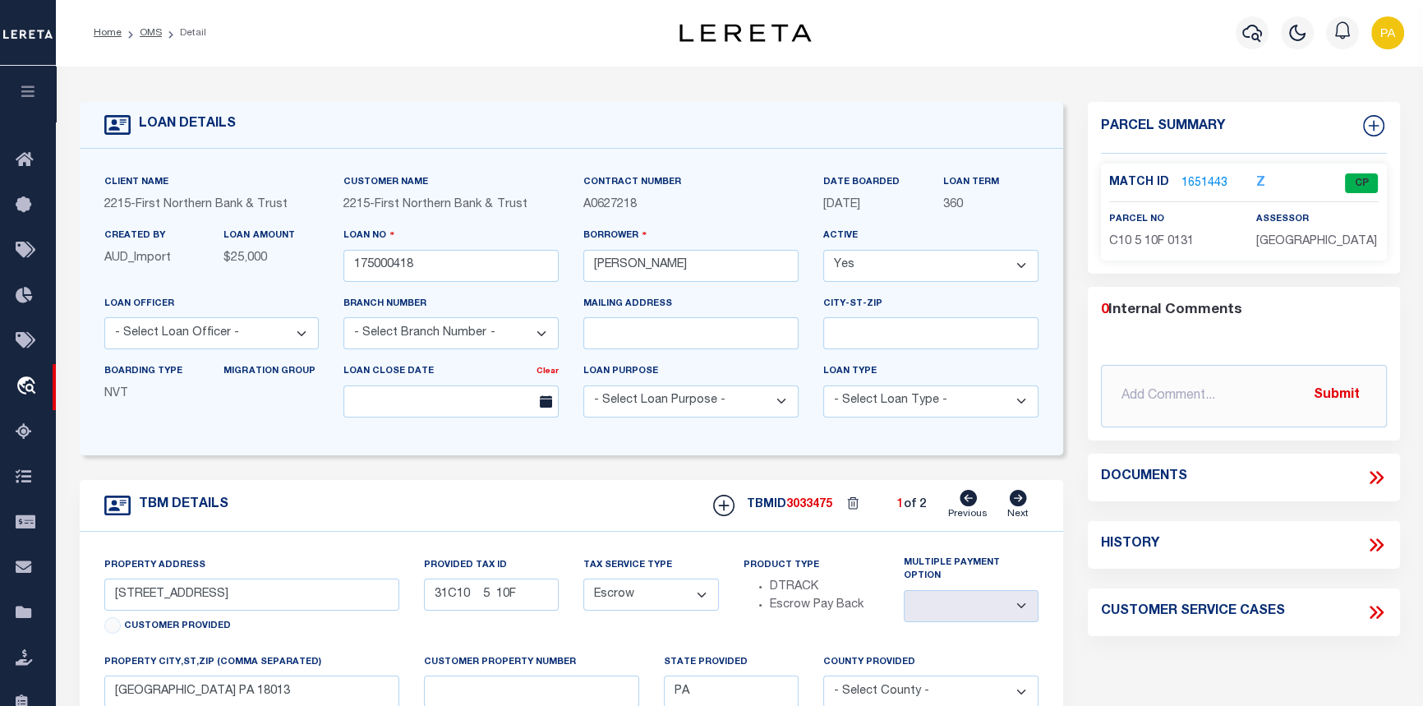
click at [1189, 180] on link "1651443" at bounding box center [1205, 183] width 46 height 17
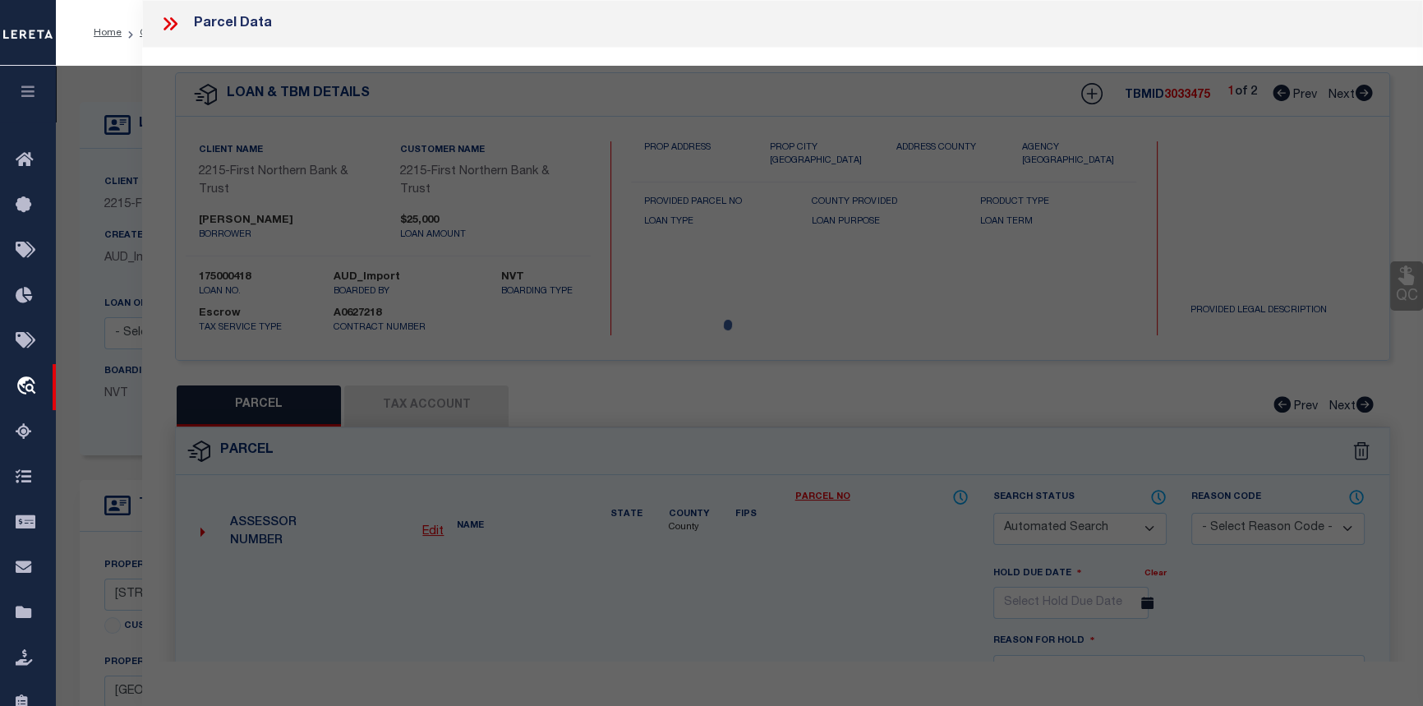
checkbox input "false"
select select "CP"
type input "MOYER BRIAN & LESLIE,"
select select "AGF"
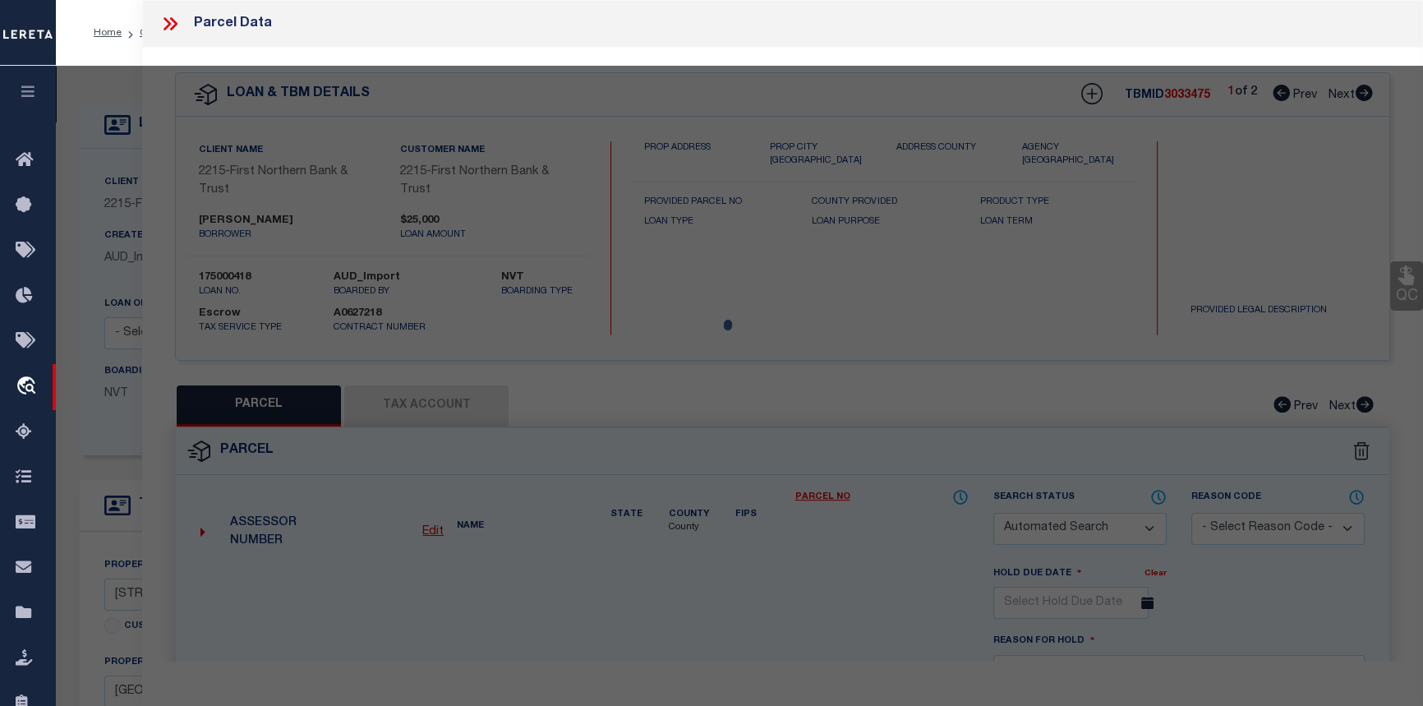
select select "ADD"
type input "181 BLUE MOUNTAIN DR"
checkbox input "false"
type input "PA"
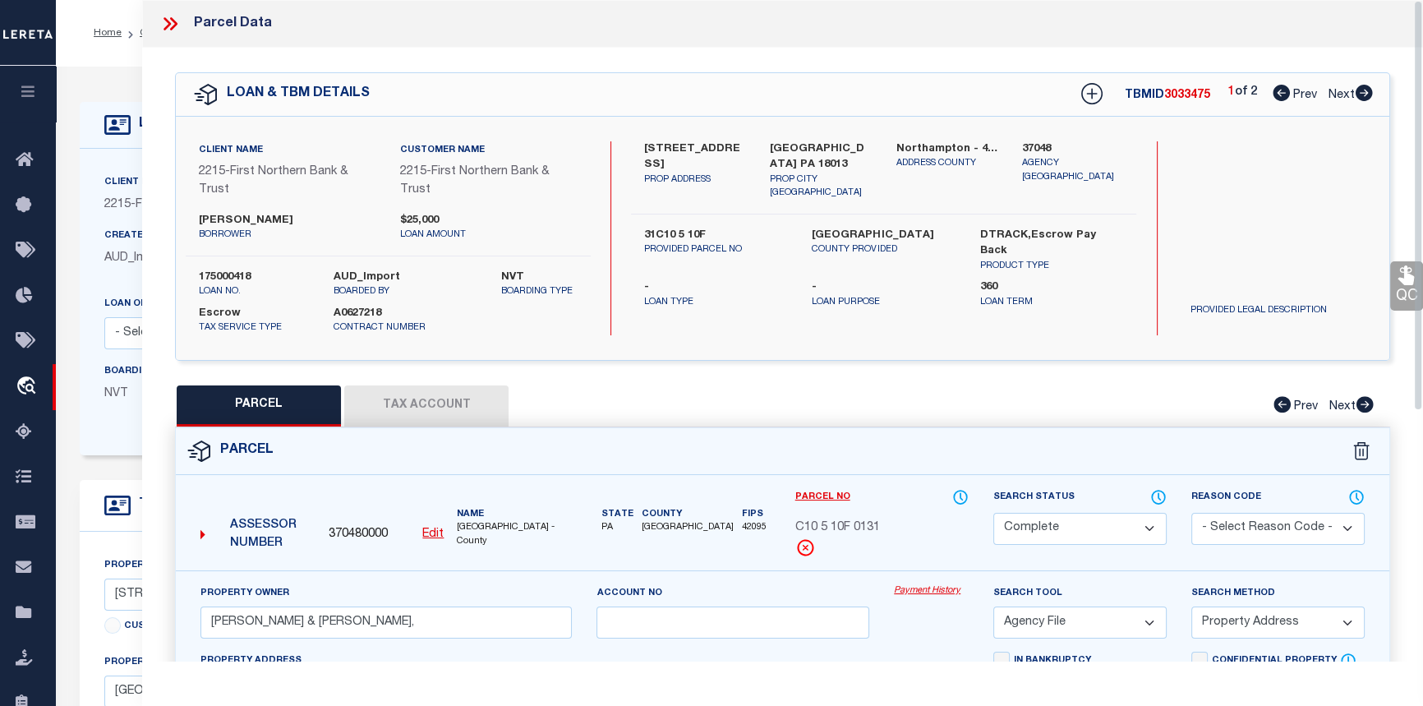
click at [915, 590] on link "Payment History" at bounding box center [931, 591] width 75 height 14
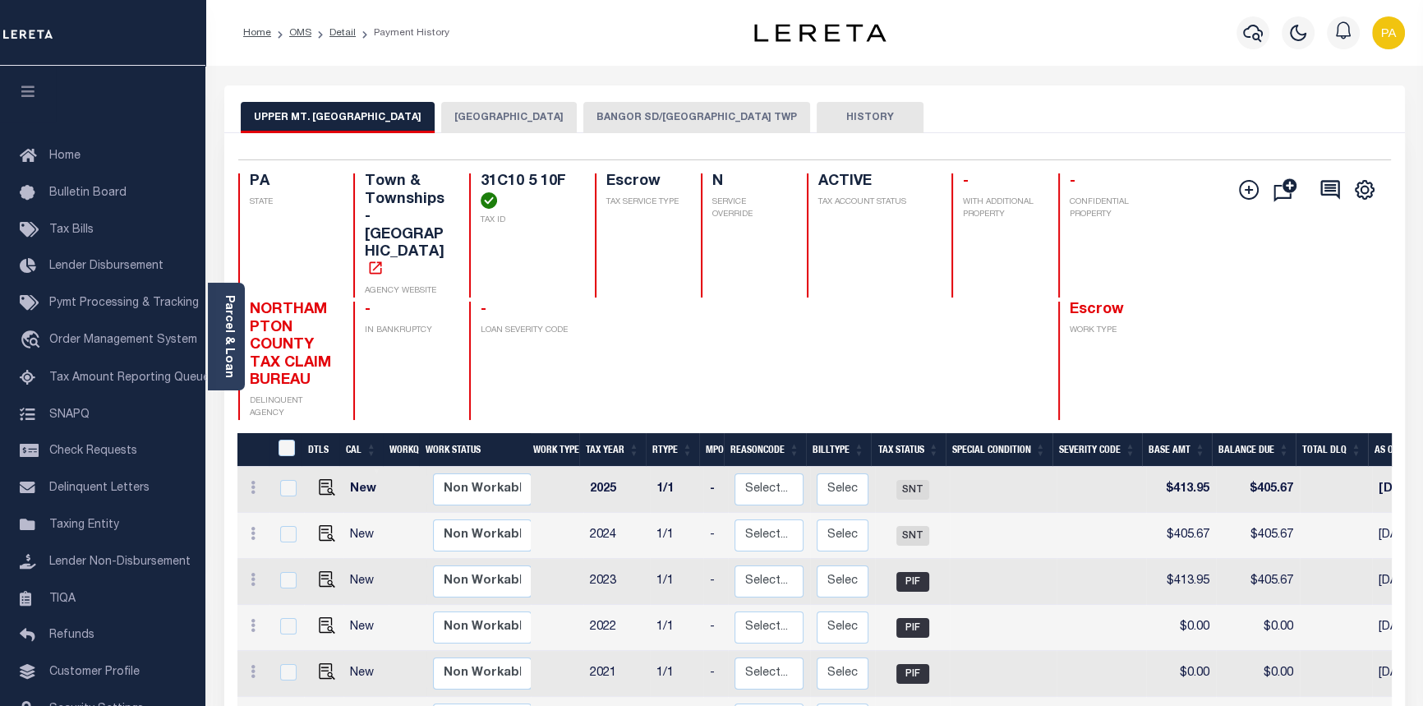
drag, startPoint x: 685, startPoint y: 108, endPoint x: 682, endPoint y: 128, distance: 20.7
click at [685, 108] on button "BANGOR SD/UPPER MT BETHEL TWP" at bounding box center [697, 117] width 227 height 31
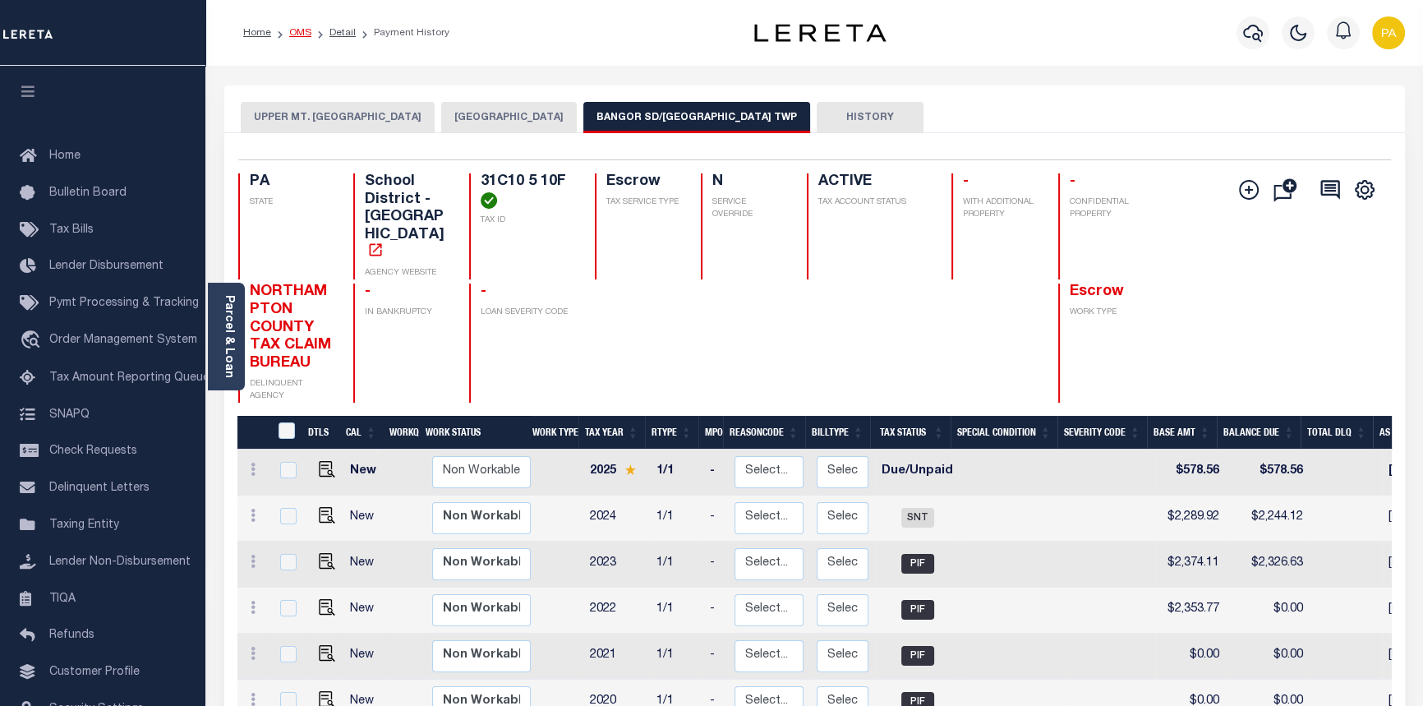
click at [304, 31] on link "OMS" at bounding box center [300, 33] width 22 height 10
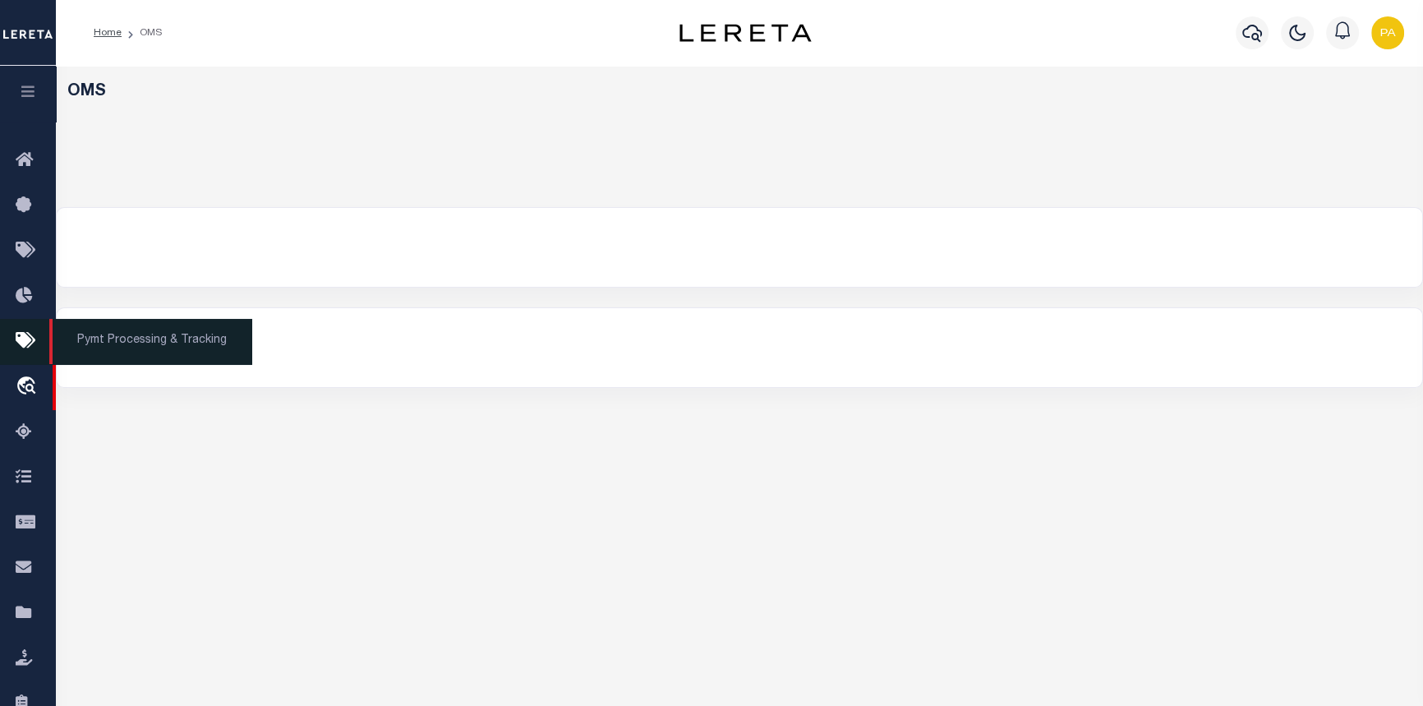
select select "200"
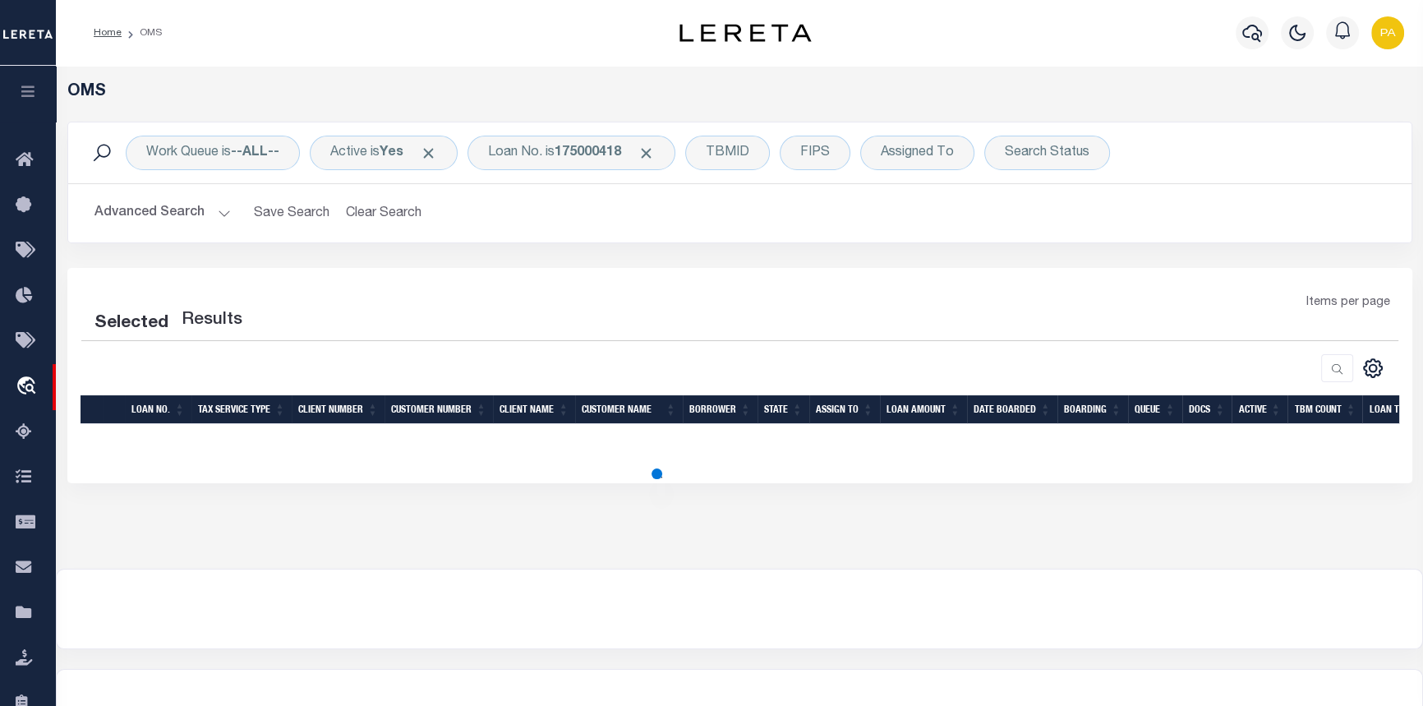
select select "200"
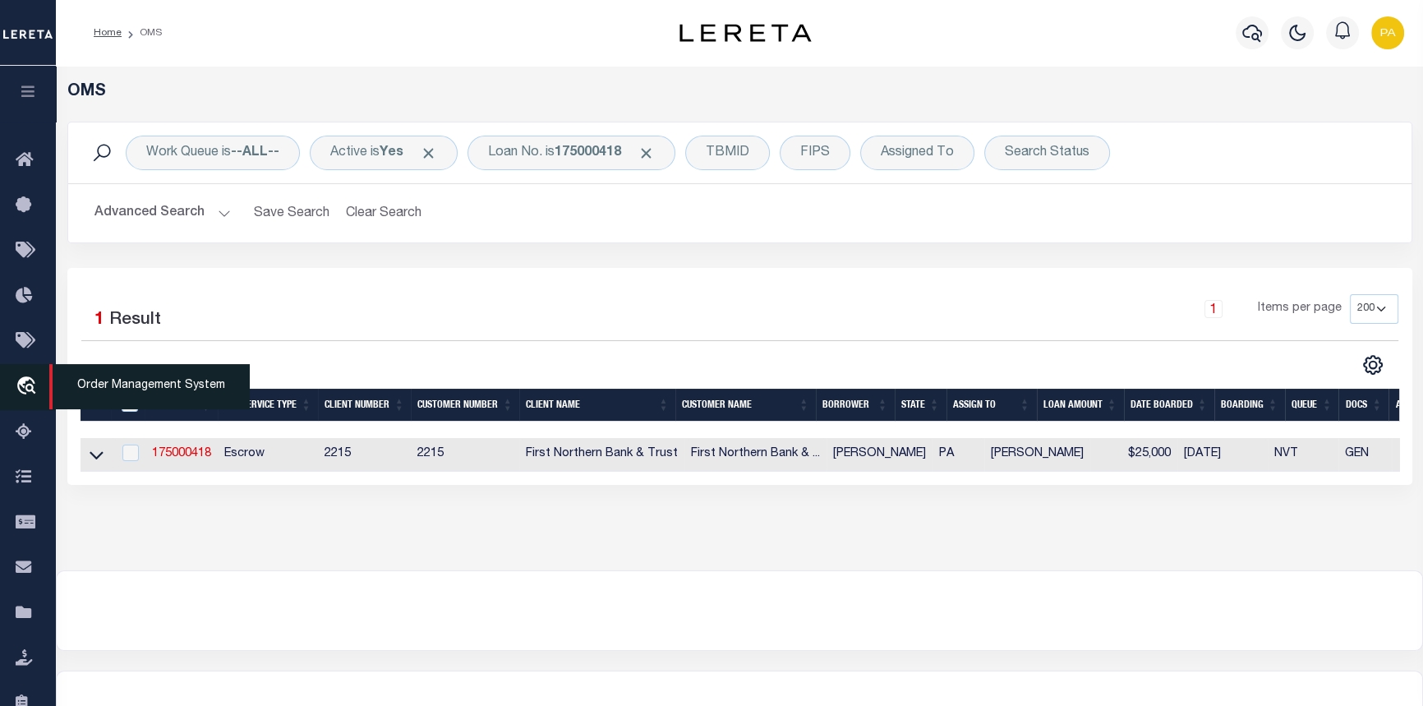
click at [124, 398] on span "Order Management System" at bounding box center [149, 386] width 201 height 45
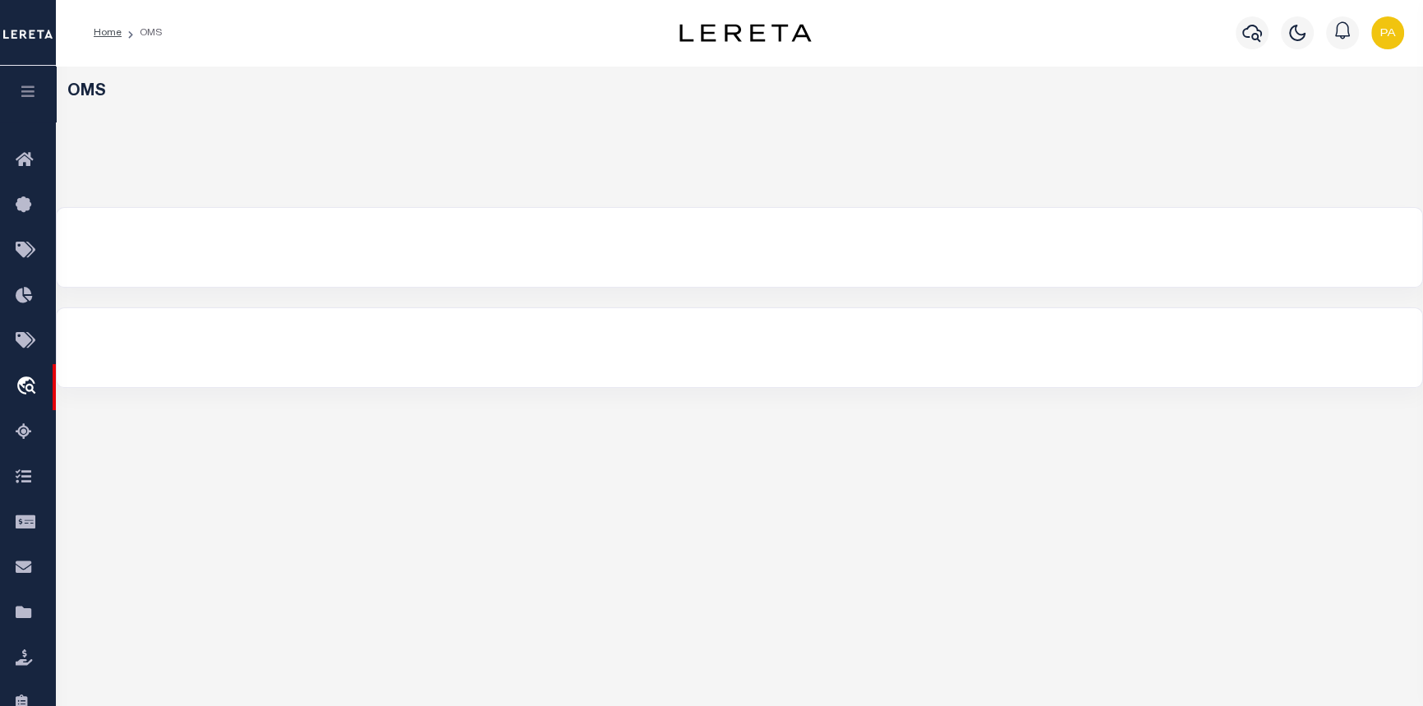
select select "200"
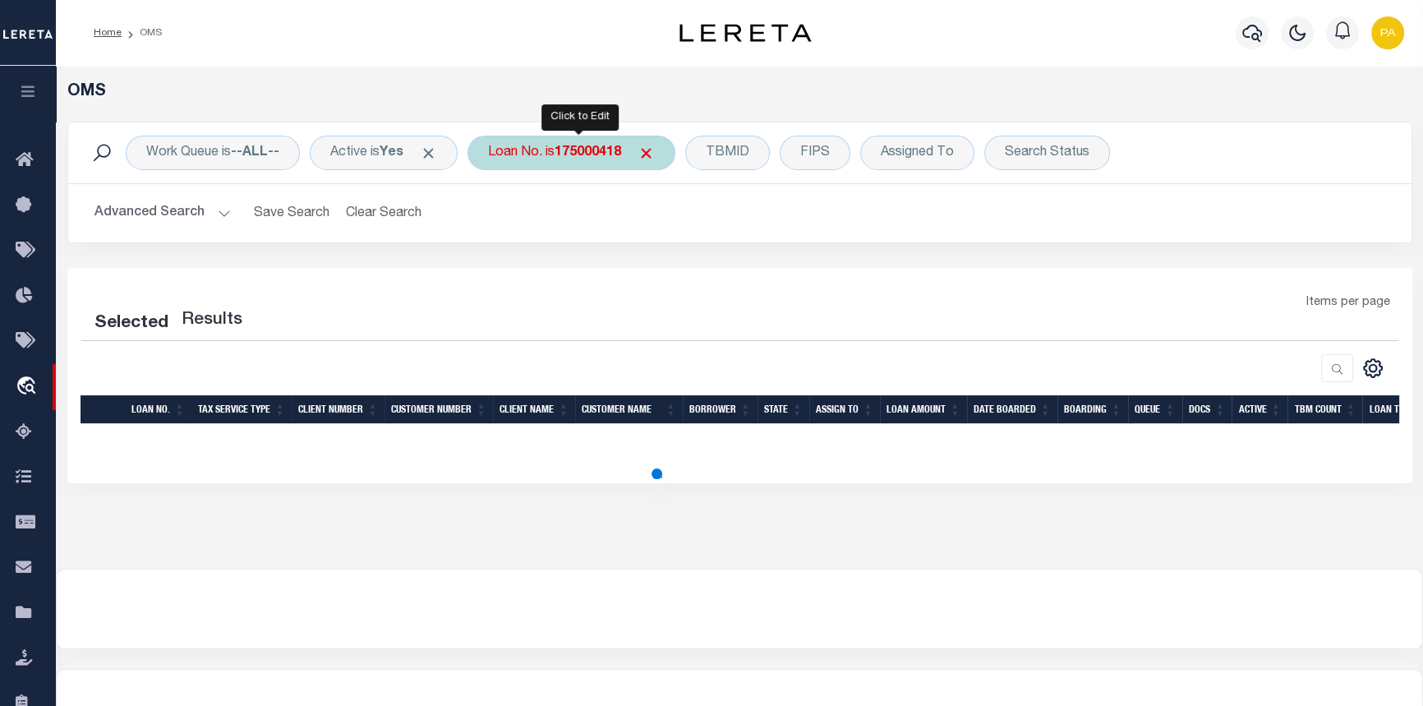
select select "200"
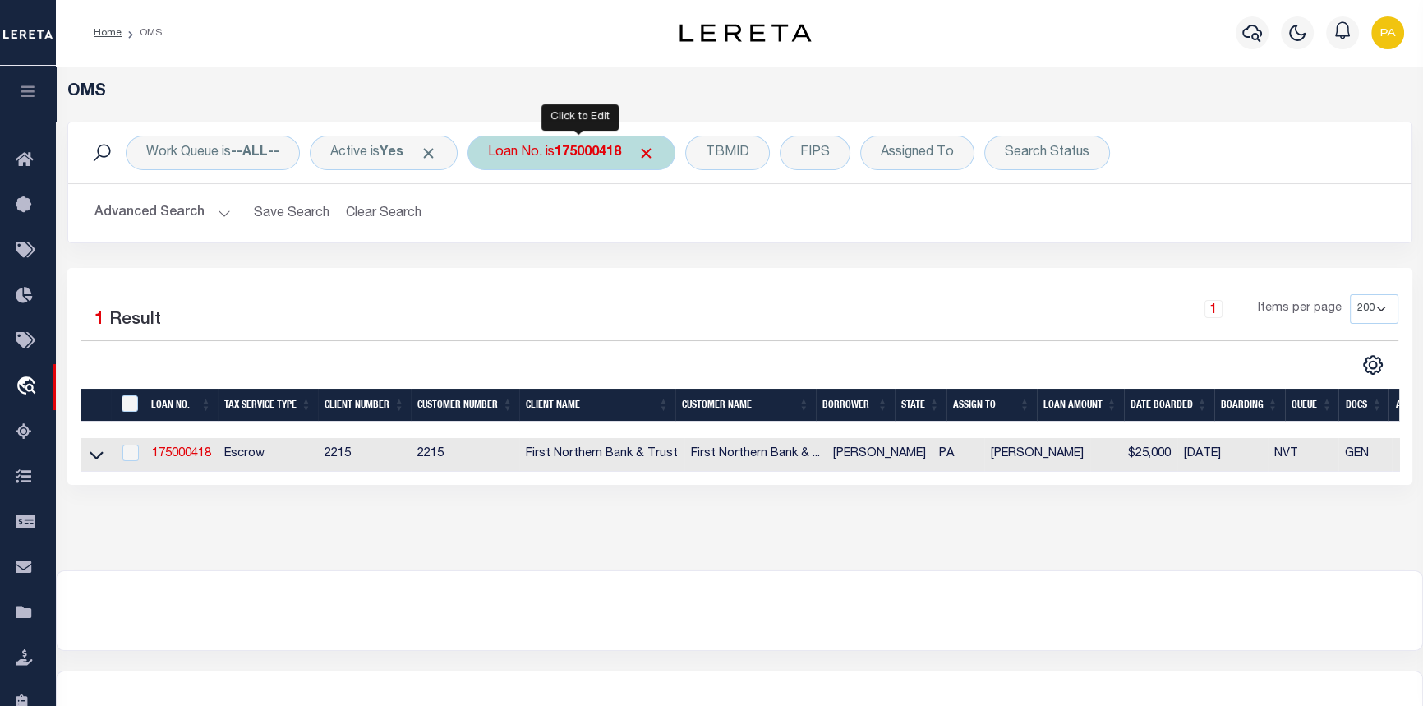
click at [593, 155] on b "175000418" at bounding box center [588, 152] width 67 height 13
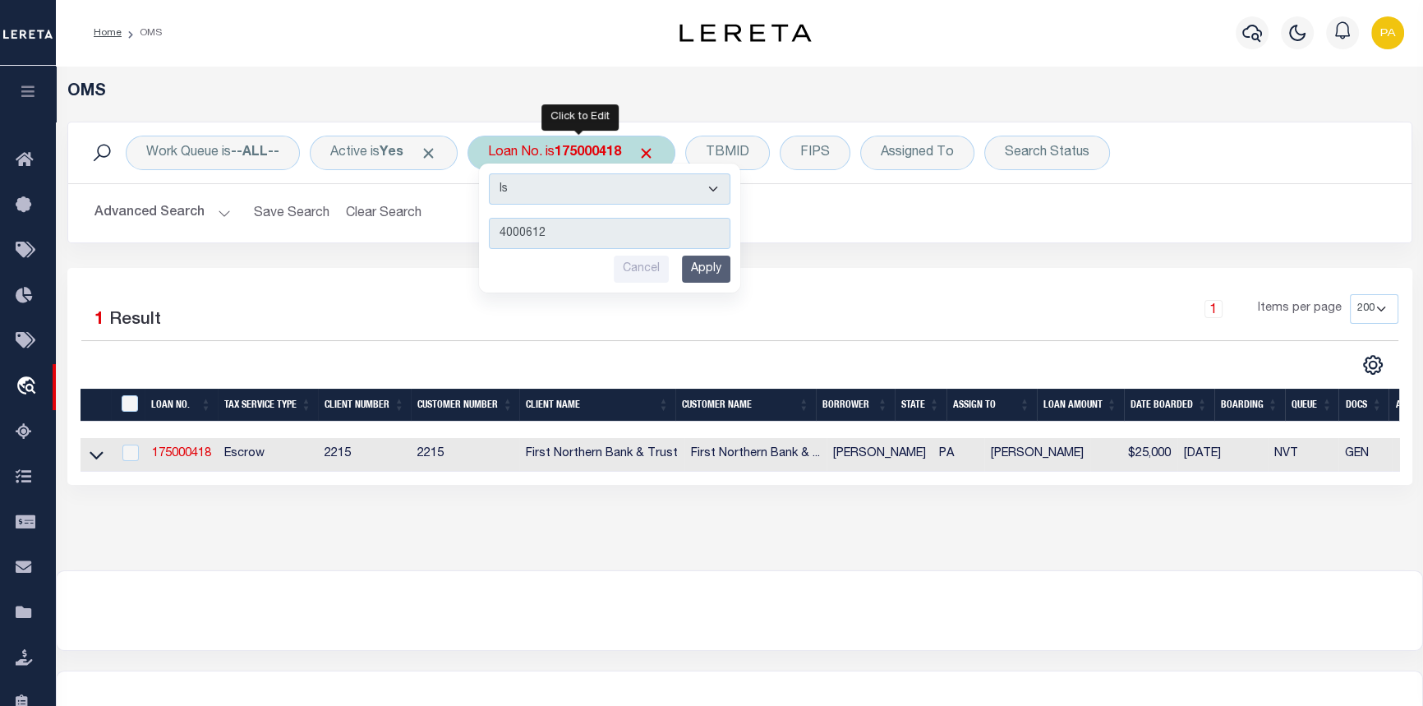
type input "40006121"
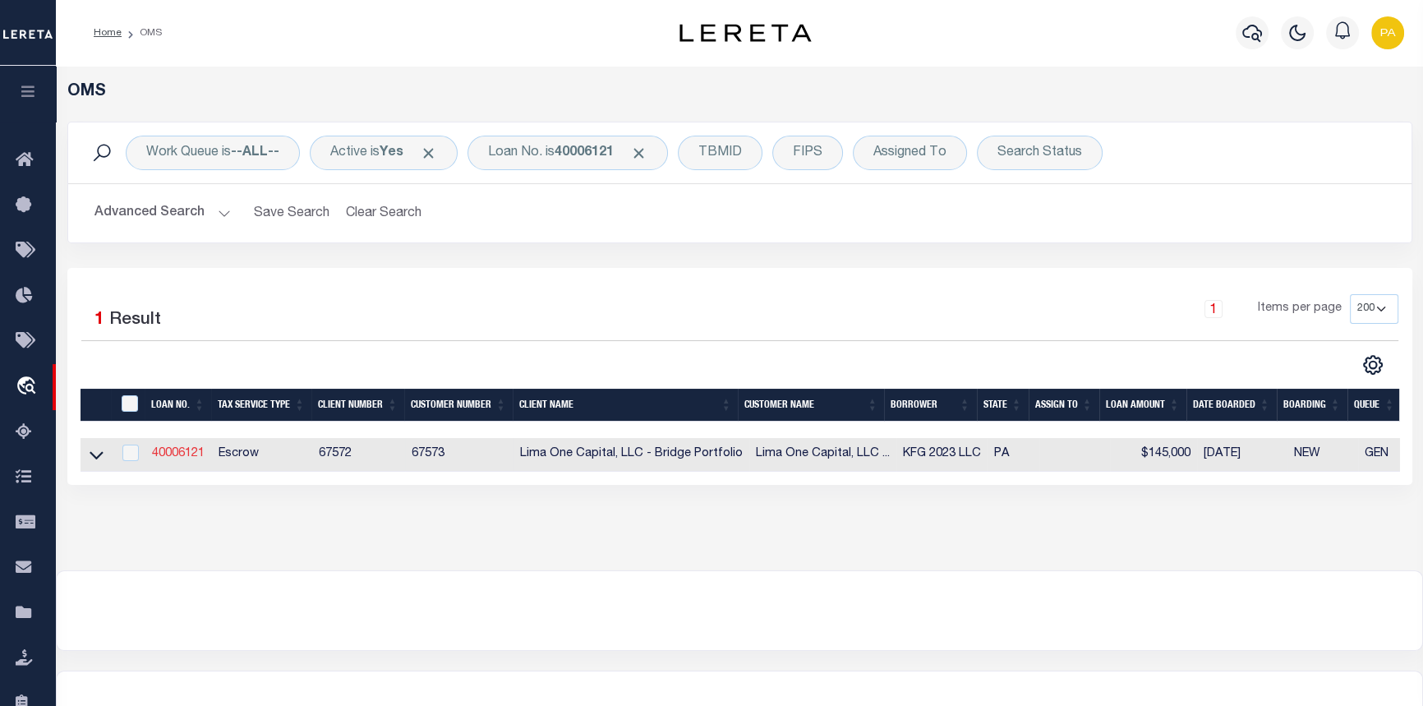
click at [164, 450] on link "40006121" at bounding box center [178, 454] width 53 height 12
type input "40006121"
type input "KFG 2023 LLC"
select select
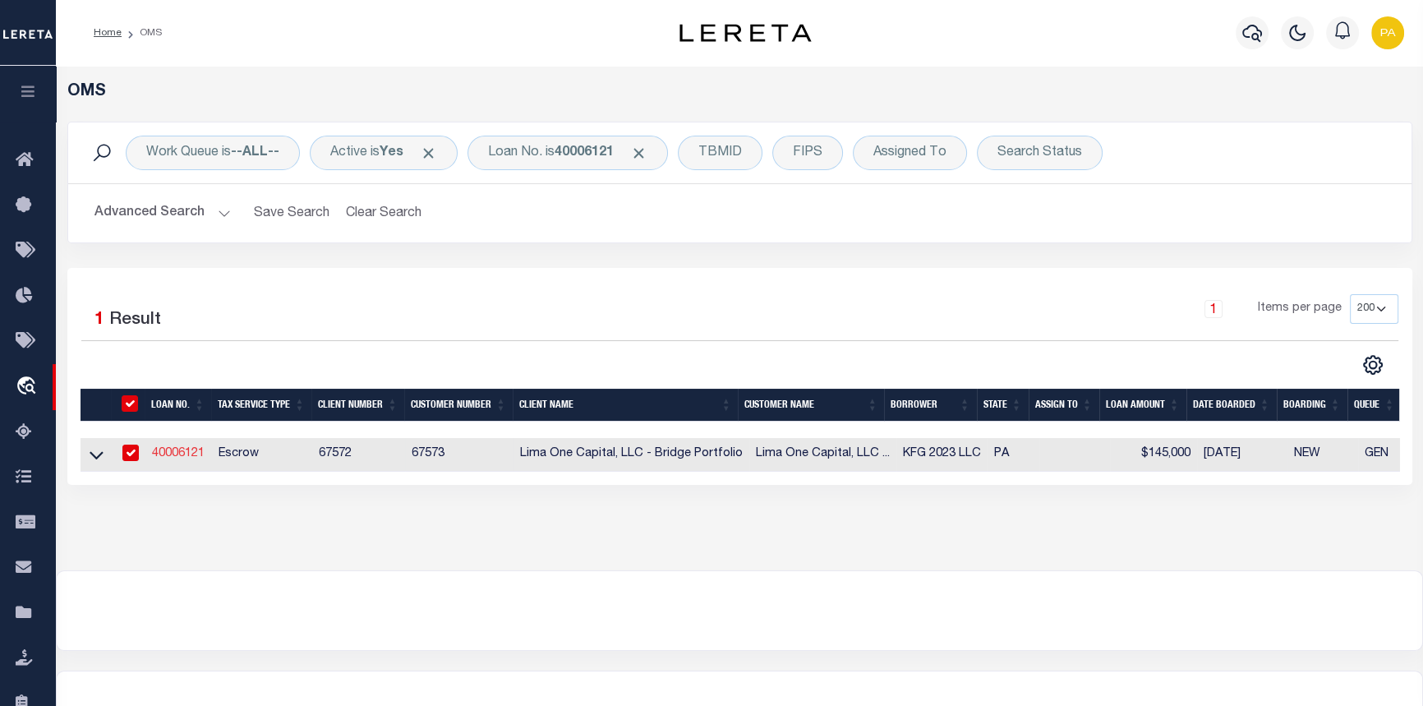
select select
select select "10"
select select
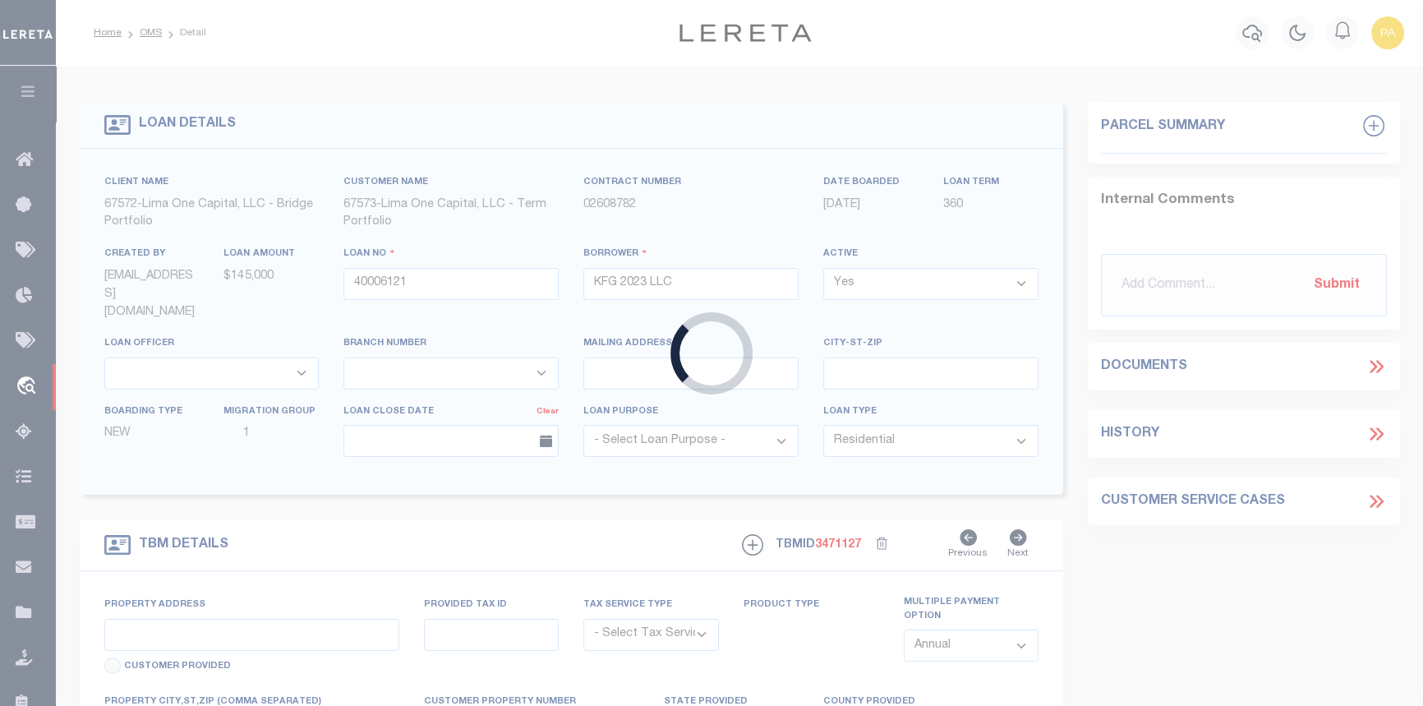
type input "1624 KATHERINE STREET"
radio input "true"
select select "Escrow"
select select
type input "NEW CASTLE PA 16105"
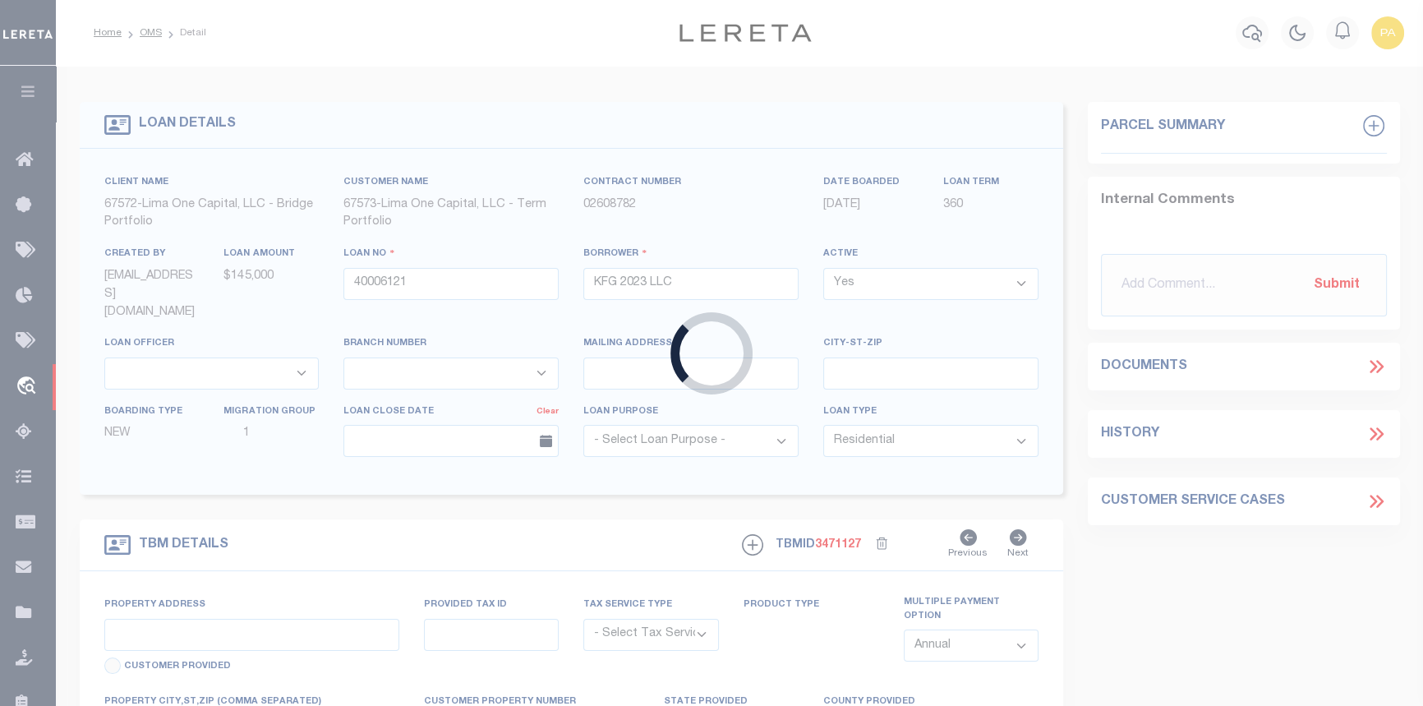
type input "40006121-1"
type input "PA"
type textarea "SEE FILE1"
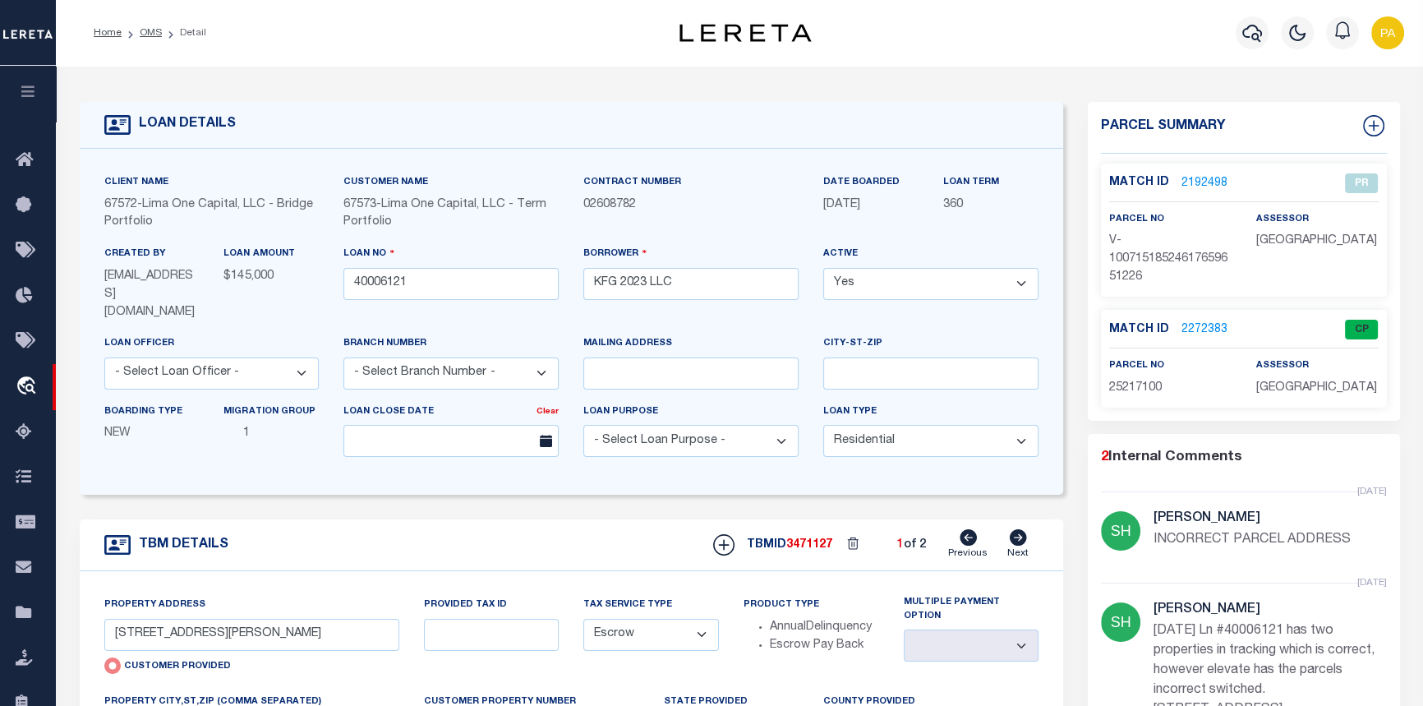
click at [1023, 529] on icon at bounding box center [1018, 537] width 17 height 16
type input "297 STIEFEL AVENUE"
radio input "false"
select select
type input "ELLWOOD CITY PA 16117"
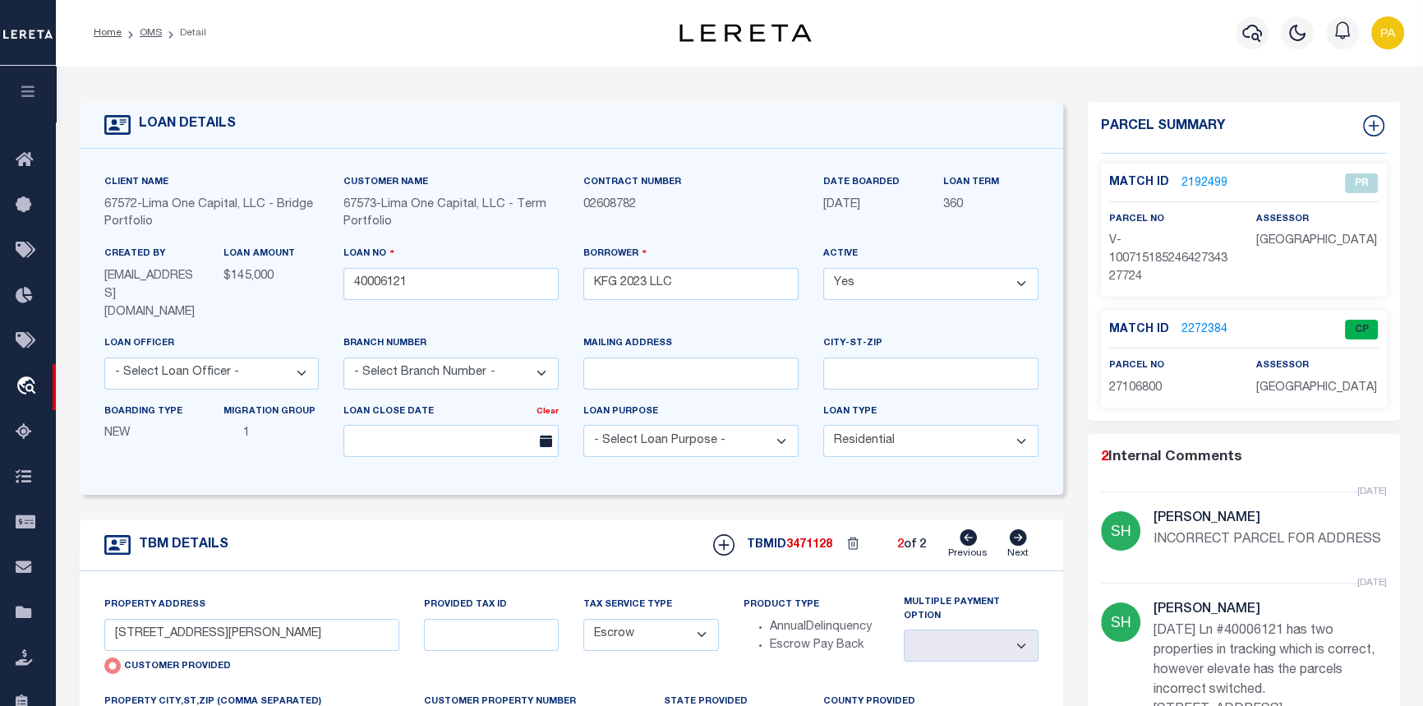
type input "40006121-2"
click at [1185, 328] on link "2272384" at bounding box center [1205, 329] width 46 height 17
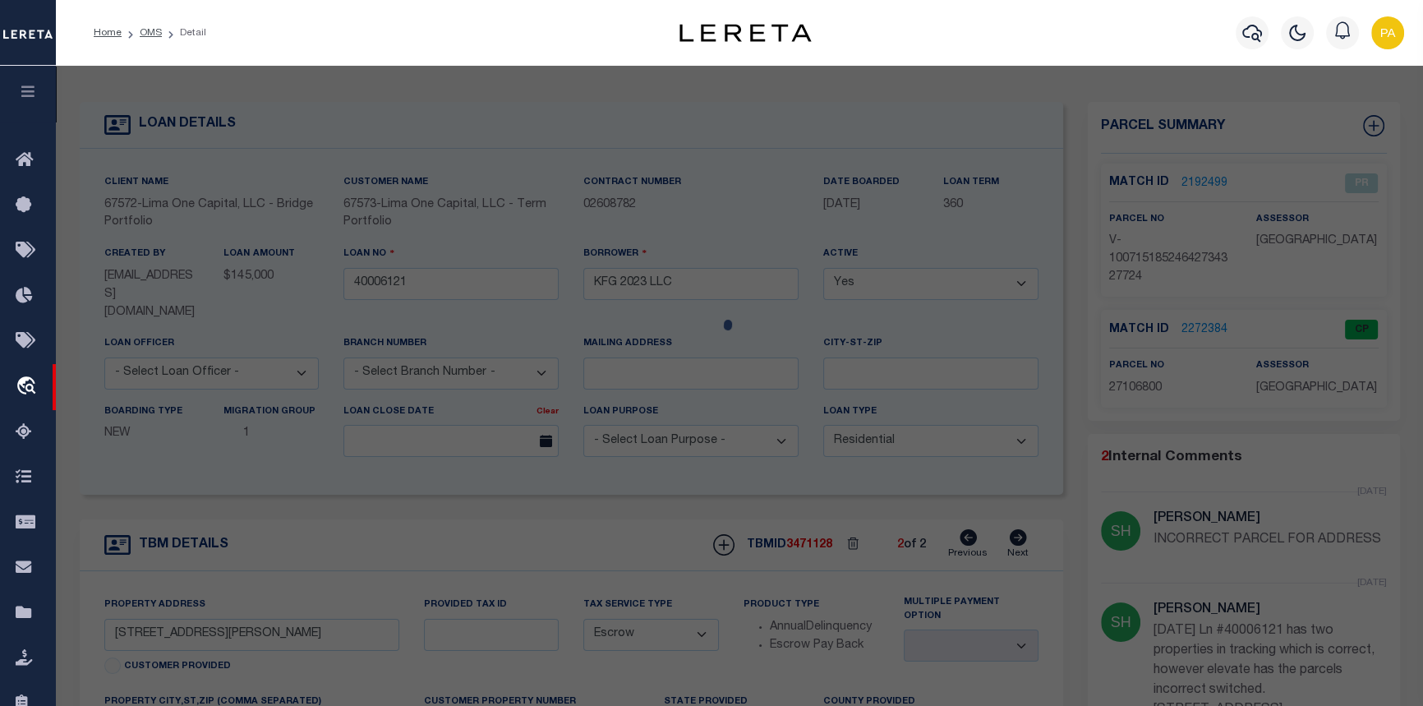
checkbox input "false"
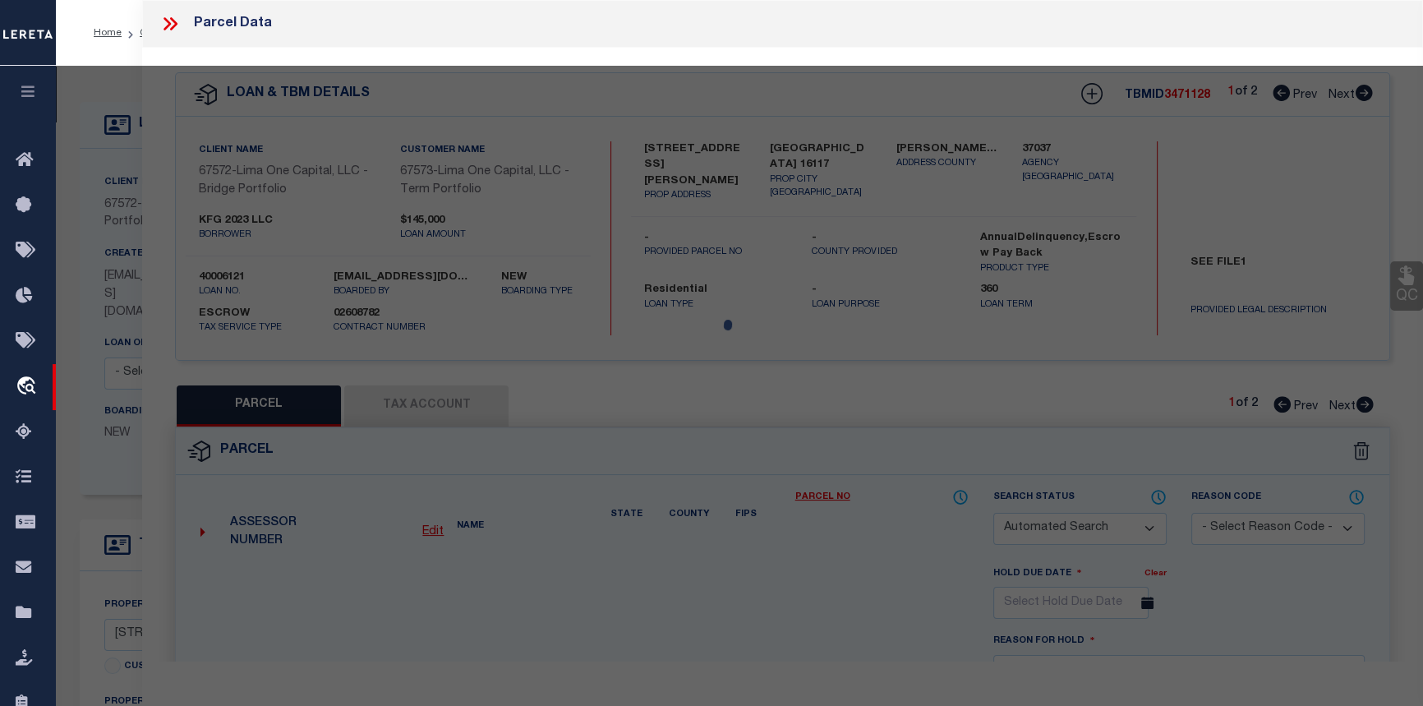
select select "CP"
select select "ADD"
type input "KFC 2023 LLC"
select select "AGW"
select select "ADD"
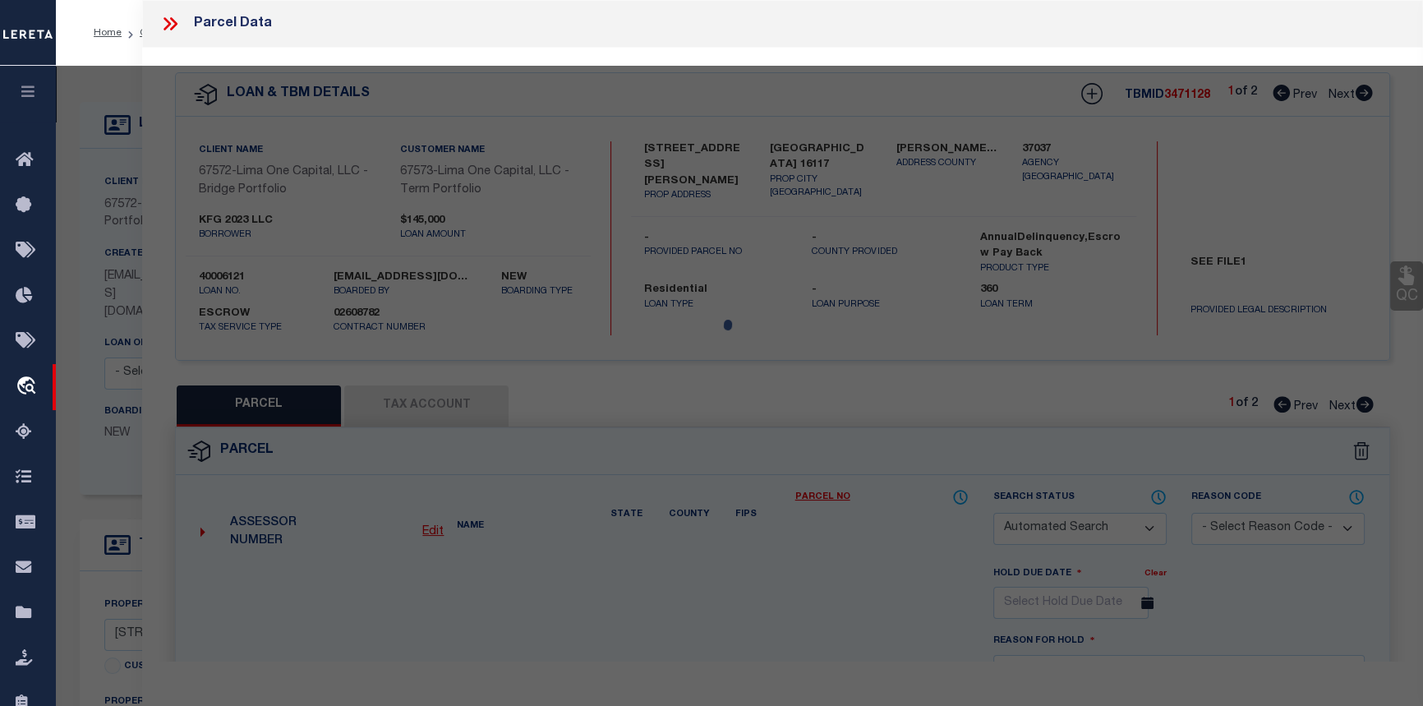
type input "[STREET_ADDRESS][PERSON_NAME]"
type textarea "L 113- 114 H-G 128 -127"
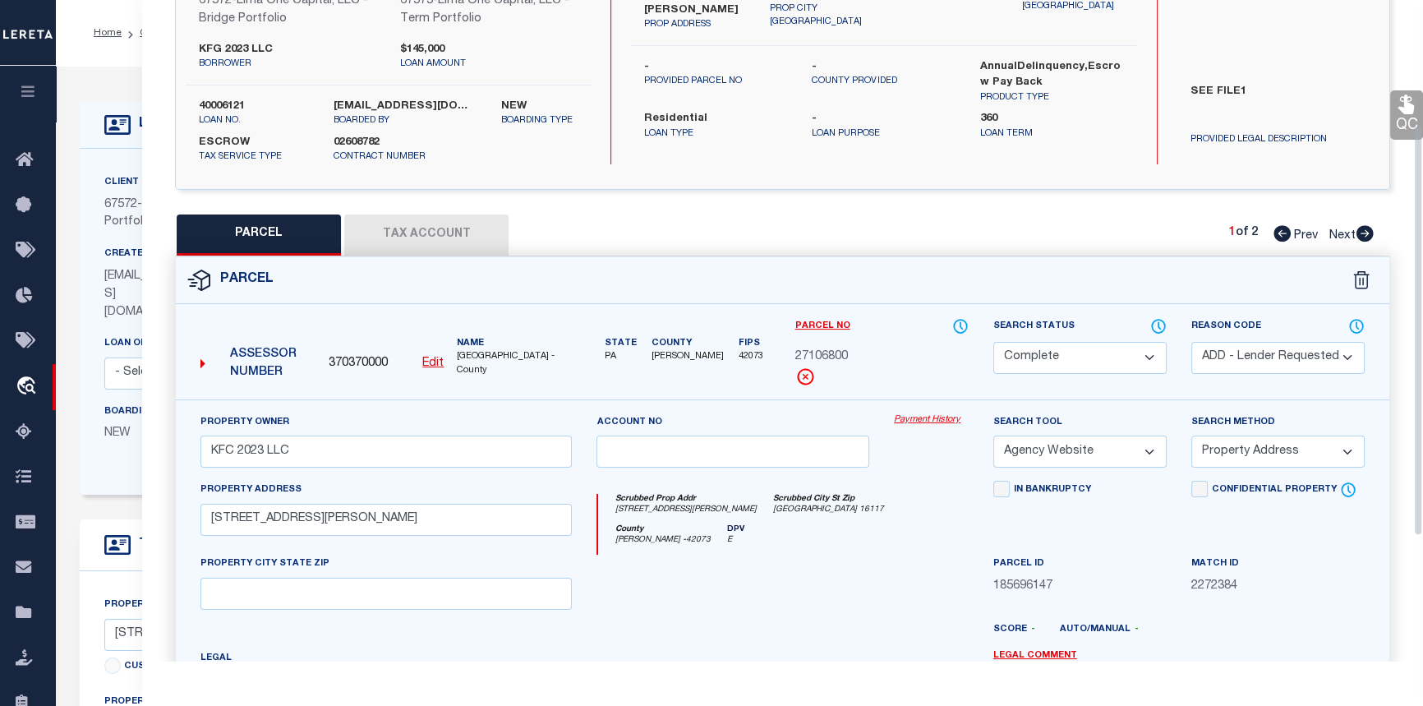
scroll to position [224, 0]
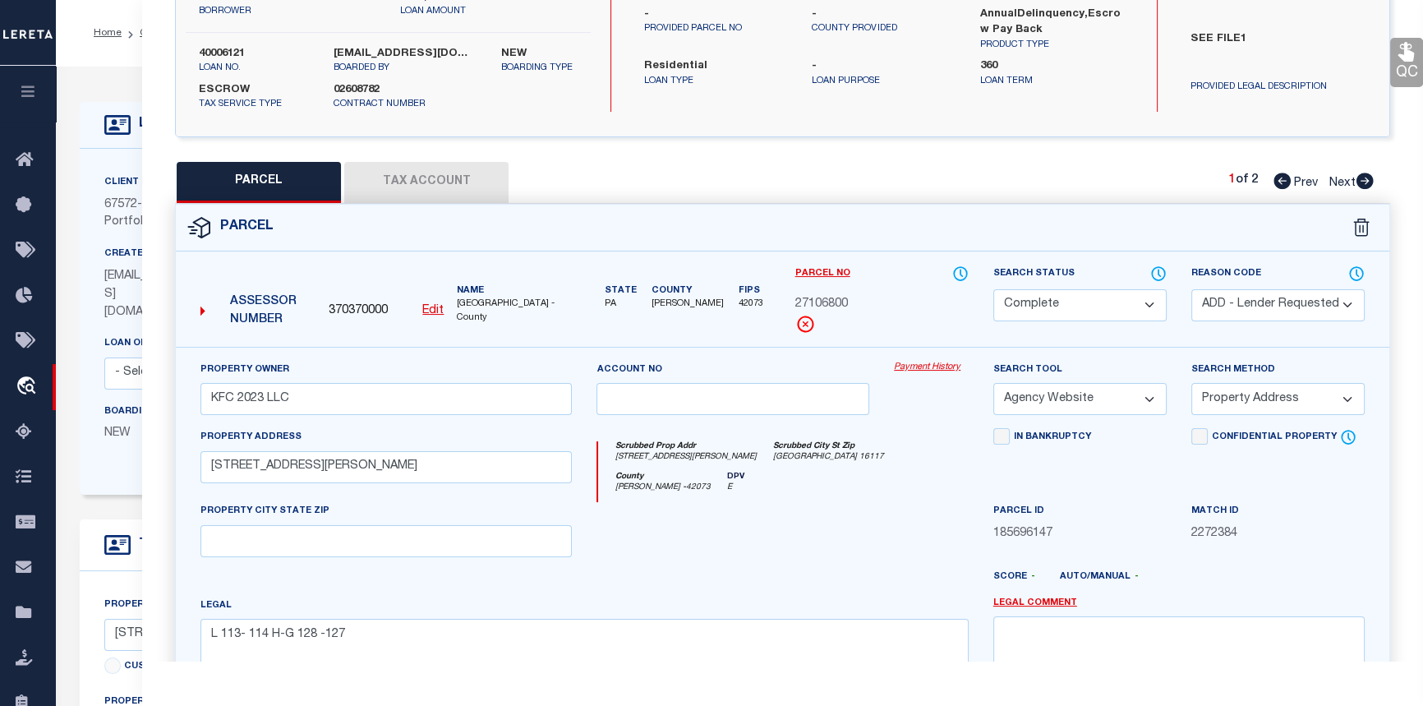
click at [945, 368] on link "Payment History" at bounding box center [931, 368] width 75 height 14
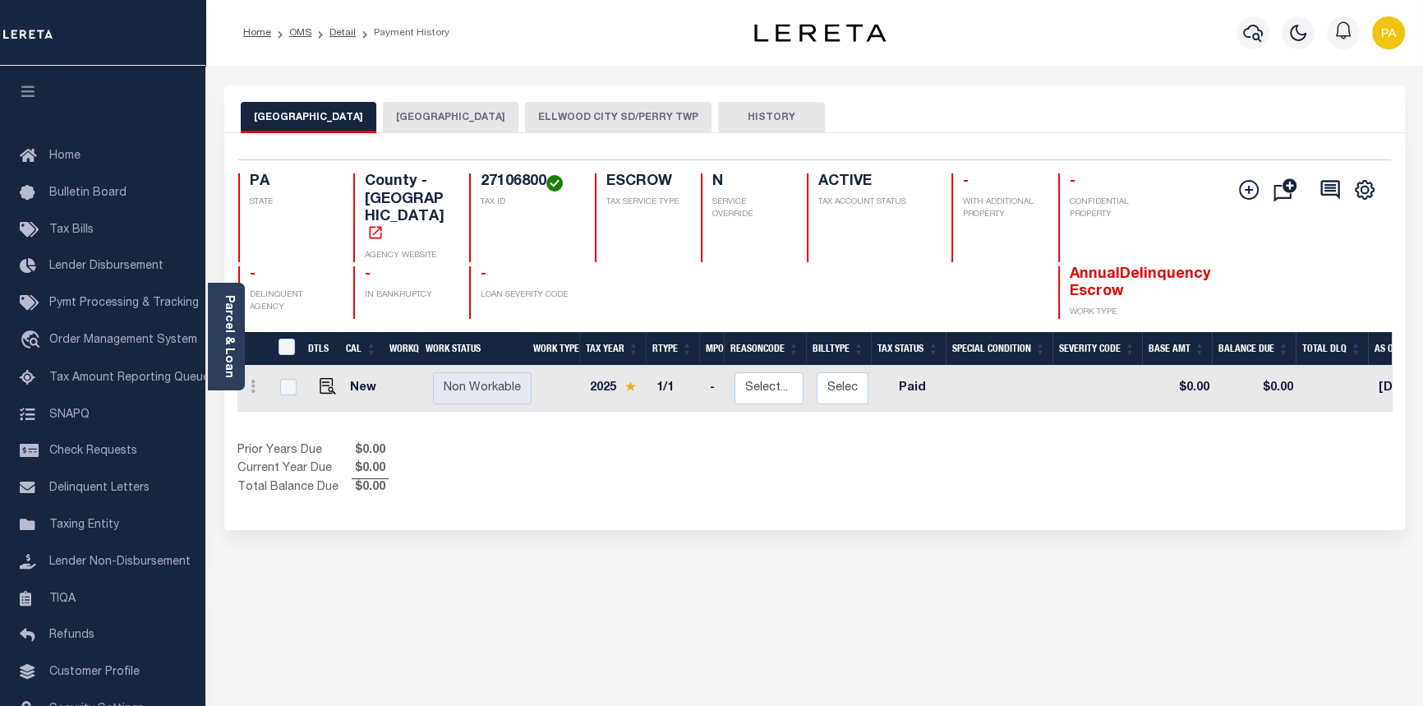
scroll to position [0, 443]
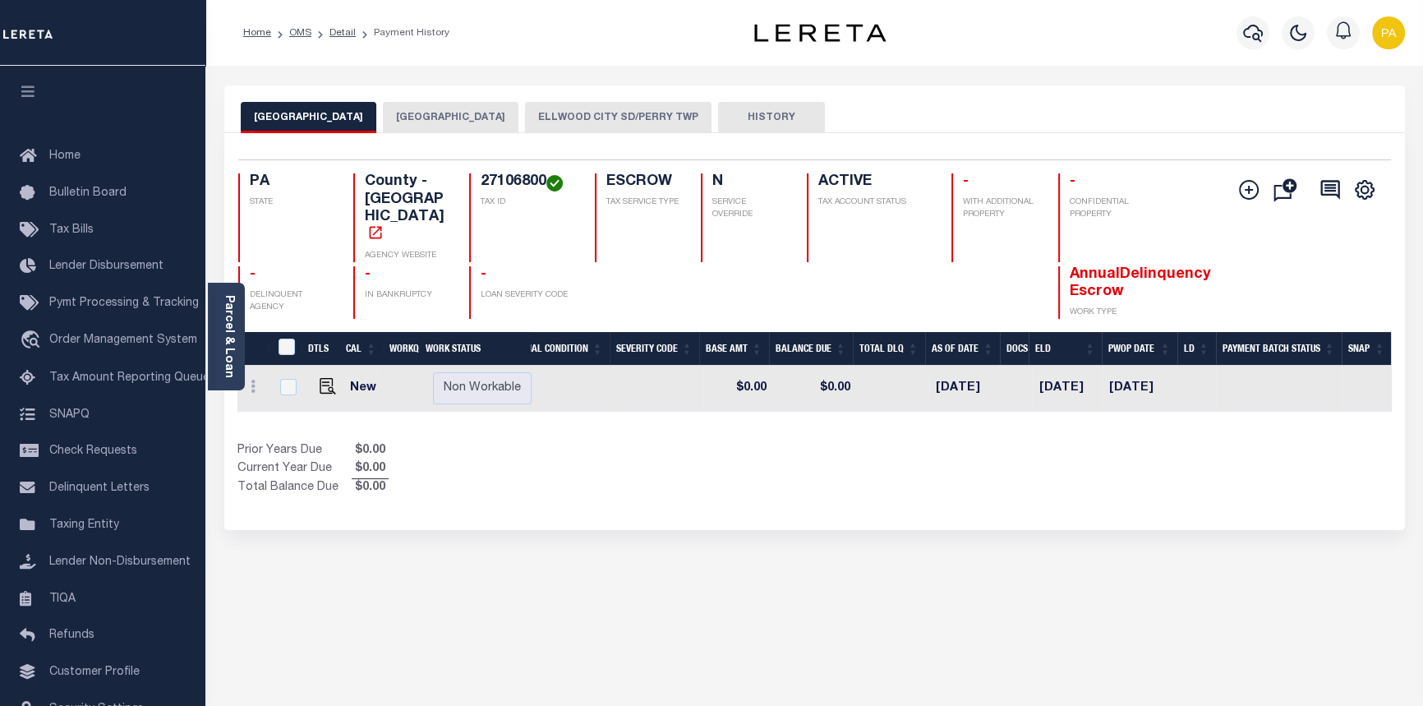
click at [427, 116] on button "[GEOGRAPHIC_DATA]" at bounding box center [451, 117] width 136 height 31
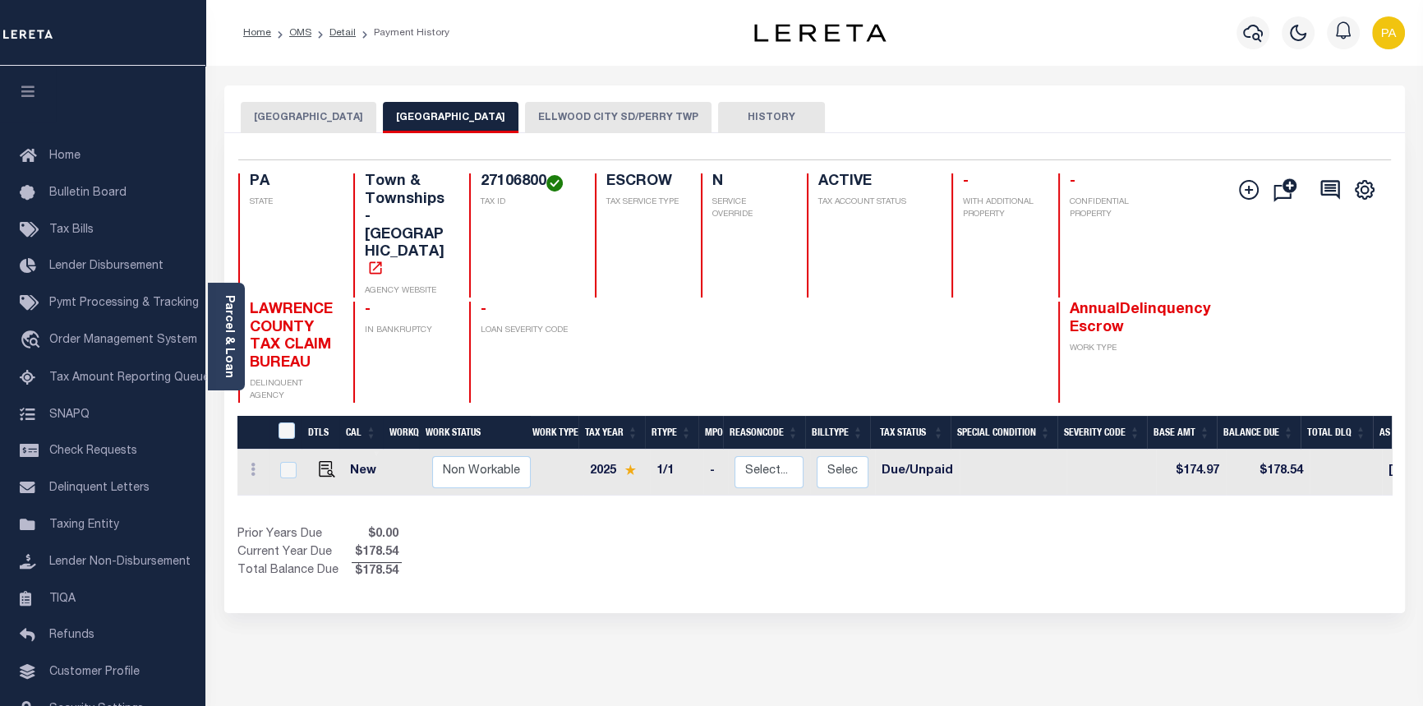
scroll to position [0, 453]
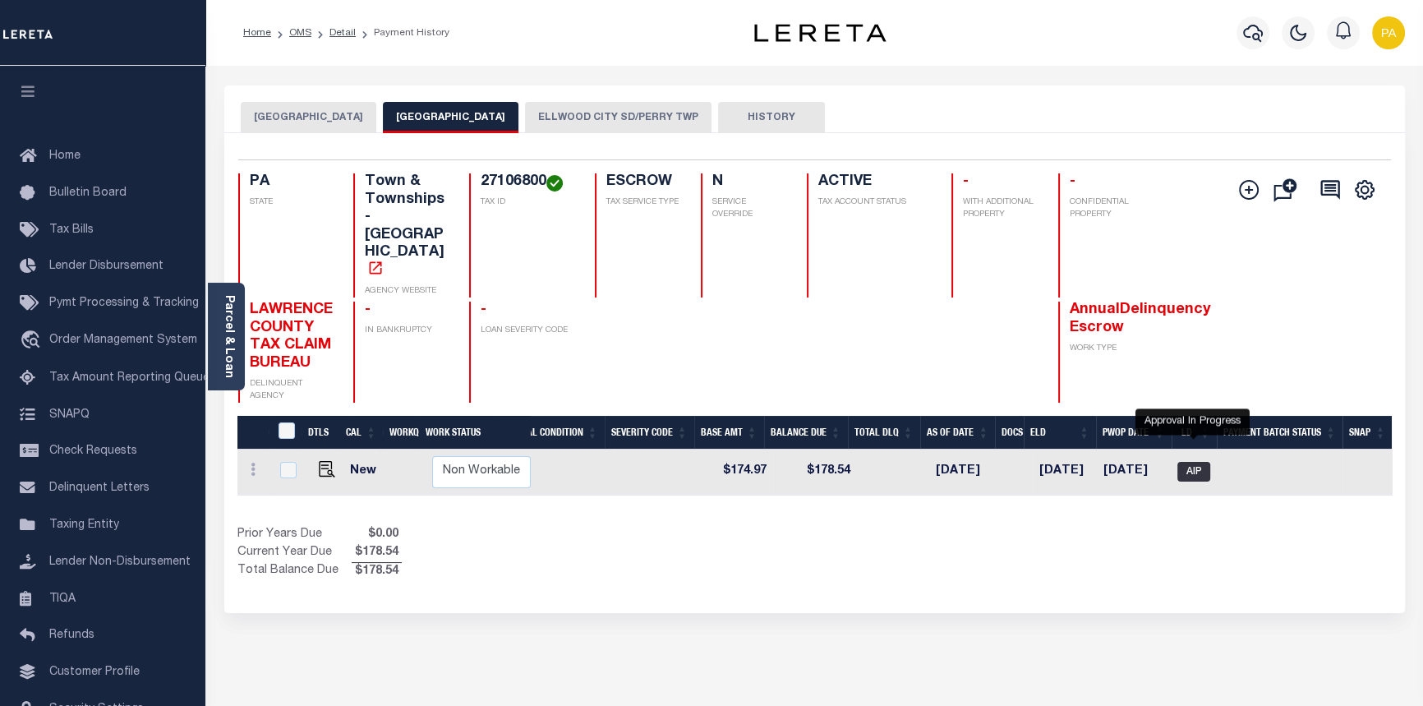
click at [1188, 462] on span "AIP" at bounding box center [1194, 472] width 33 height 20
checkbox input "true"
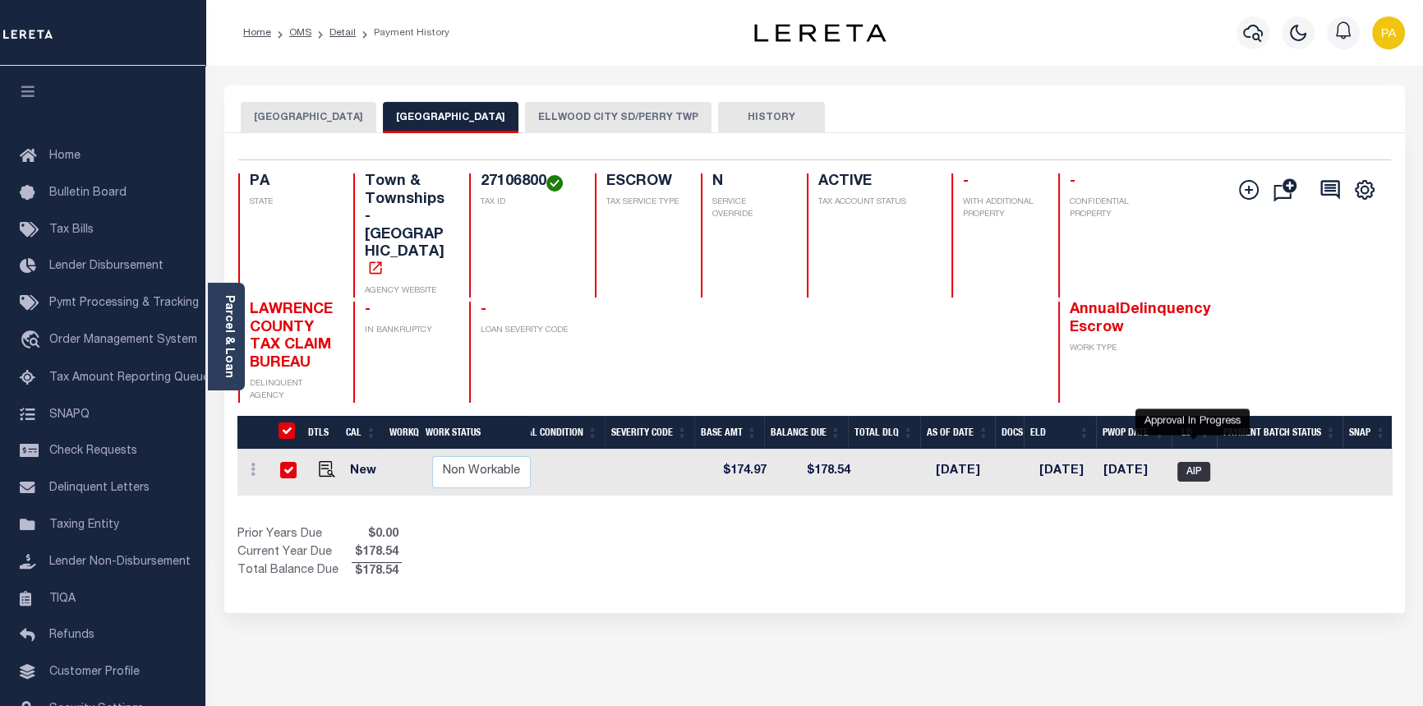
checkbox input "true"
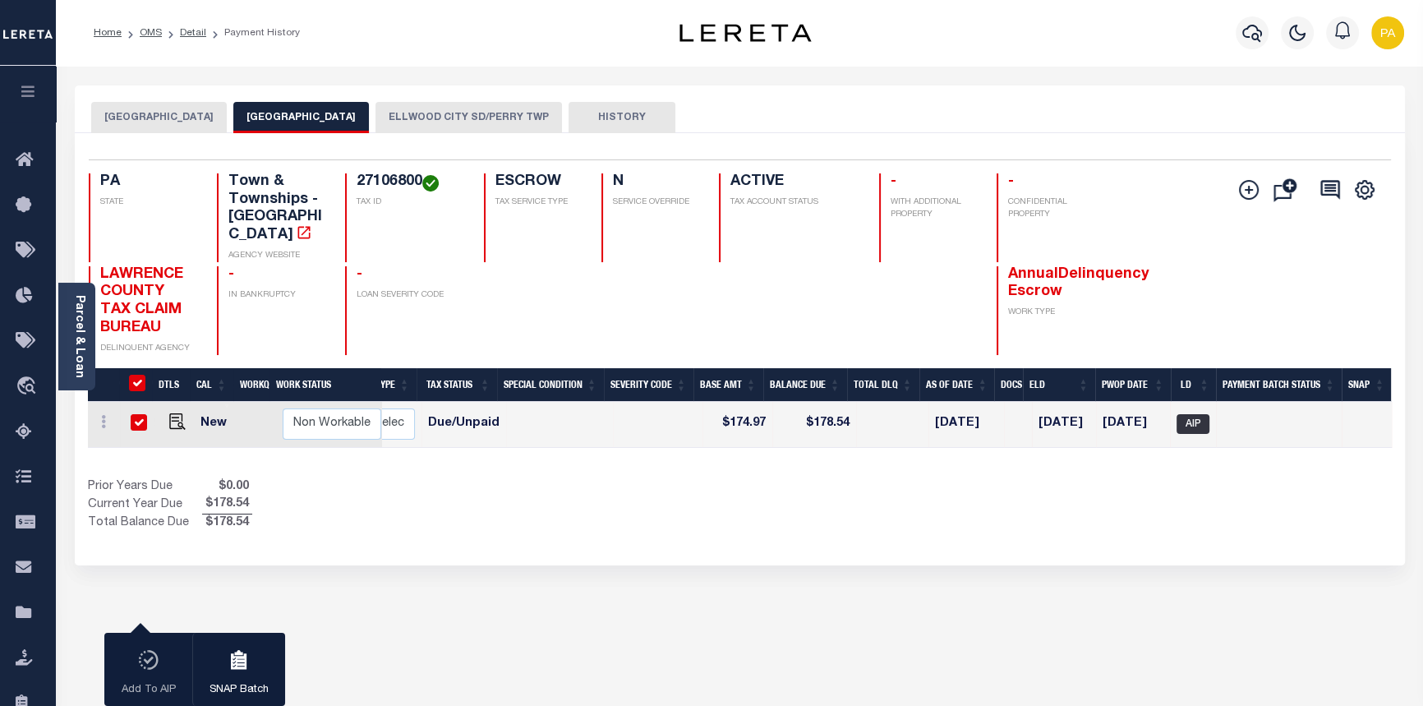
scroll to position [0, 304]
click at [180, 413] on img "" at bounding box center [177, 421] width 16 height 16
checkbox input "false"
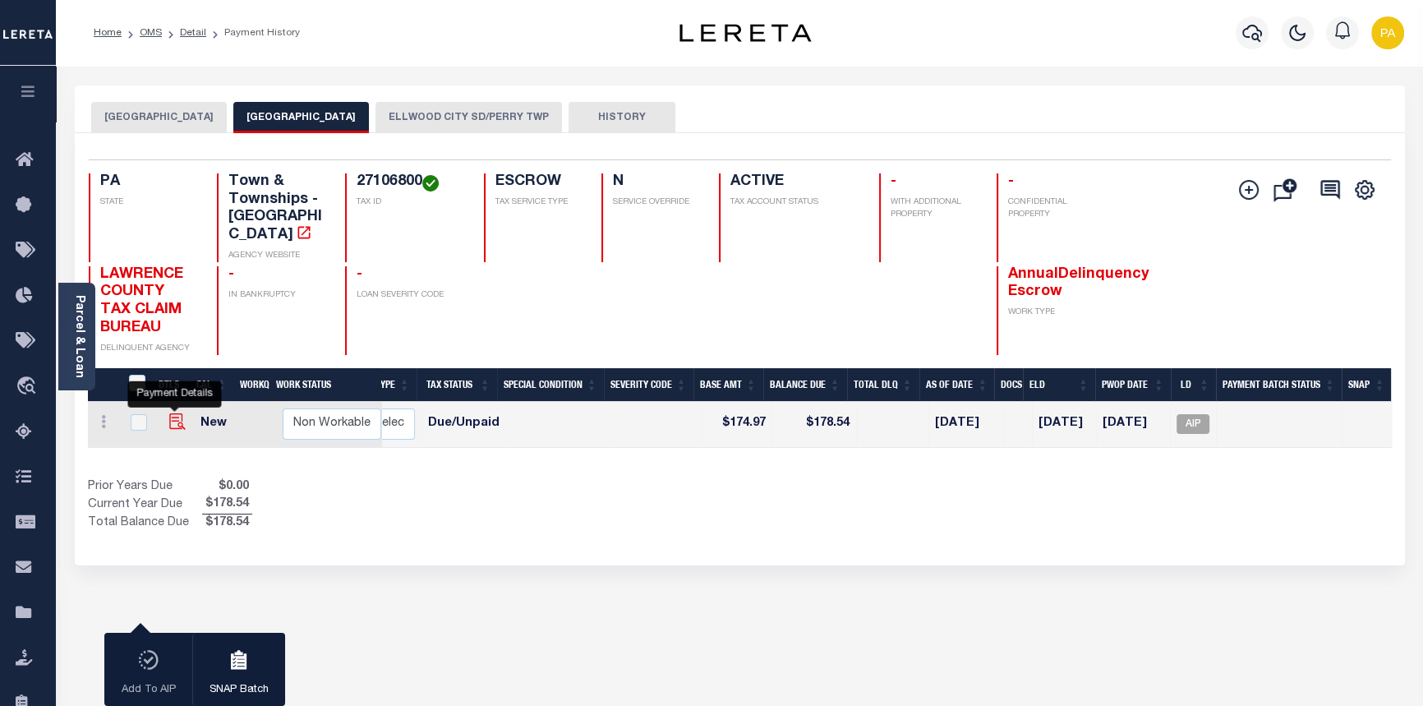
checkbox input "false"
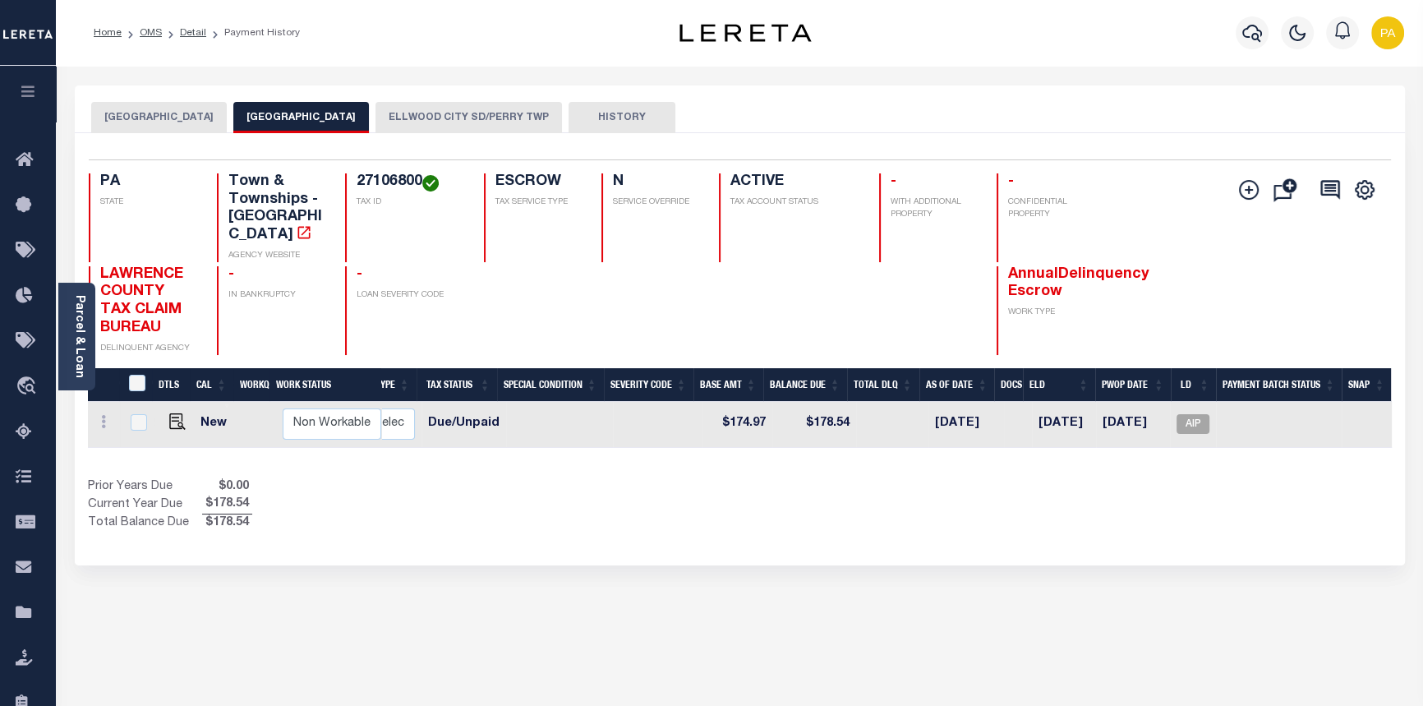
click at [1039, 441] on div "DTLS CAL WorkQ Work Status Work Type Tax Year RType MPO ReasonCode BillType Tax…" at bounding box center [740, 450] width 1304 height 165
click at [152, 115] on button "[GEOGRAPHIC_DATA]" at bounding box center [159, 117] width 136 height 31
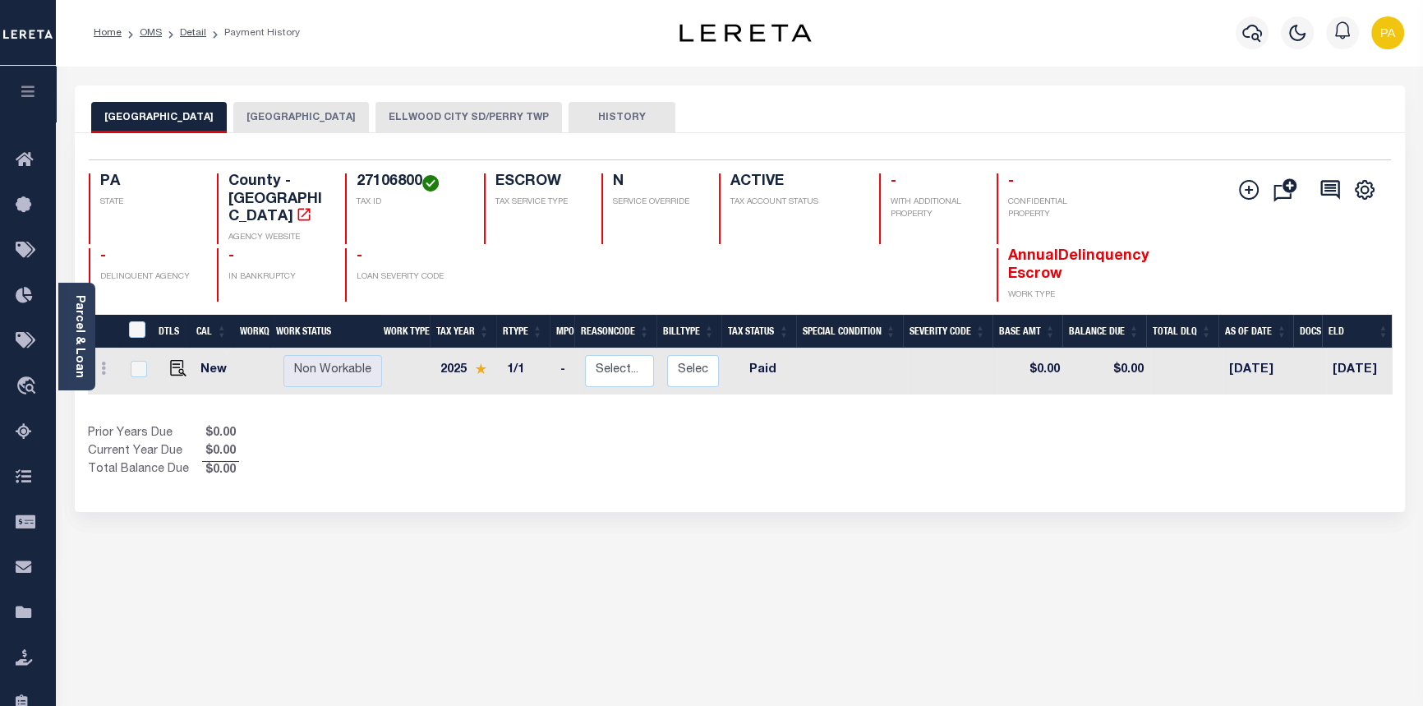
click at [404, 118] on button "ELLWOOD CITY SD/PERRY TWP" at bounding box center [469, 117] width 187 height 31
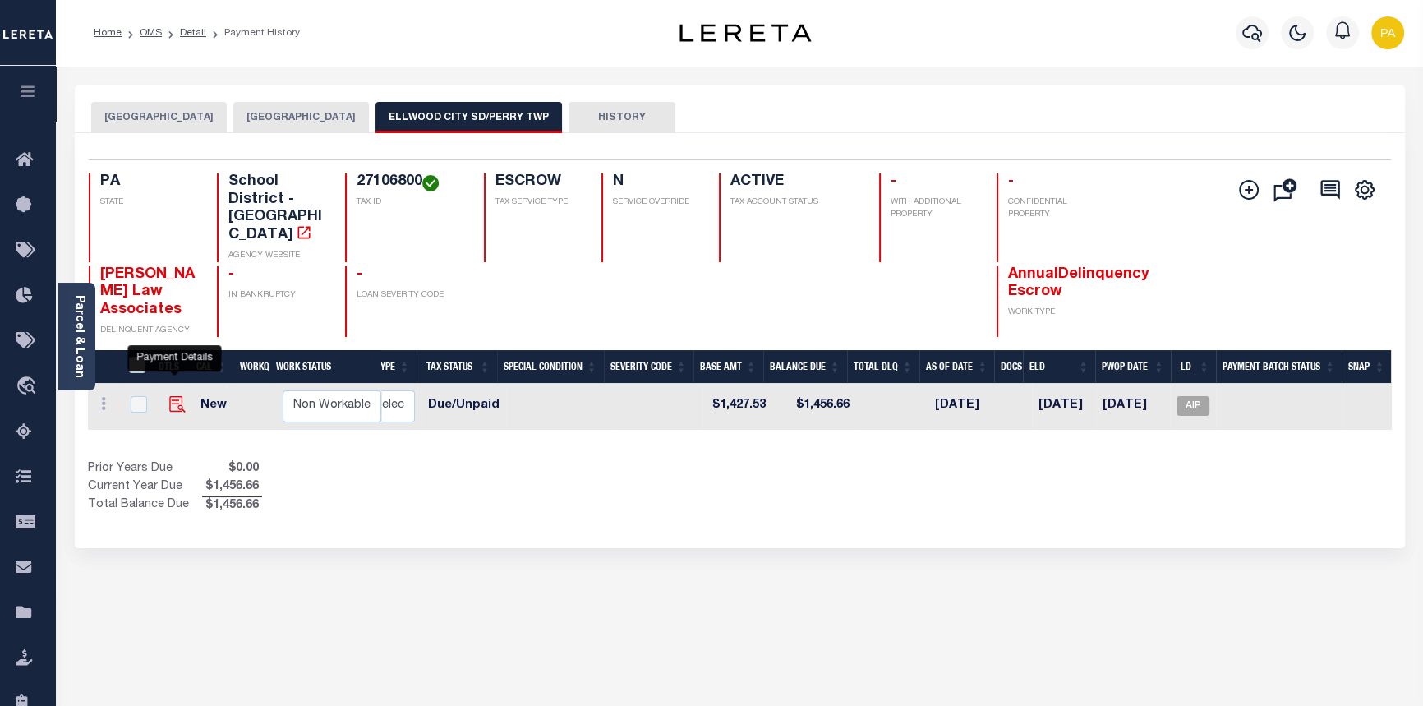
click at [173, 396] on img "" at bounding box center [177, 404] width 16 height 16
checkbox input "true"
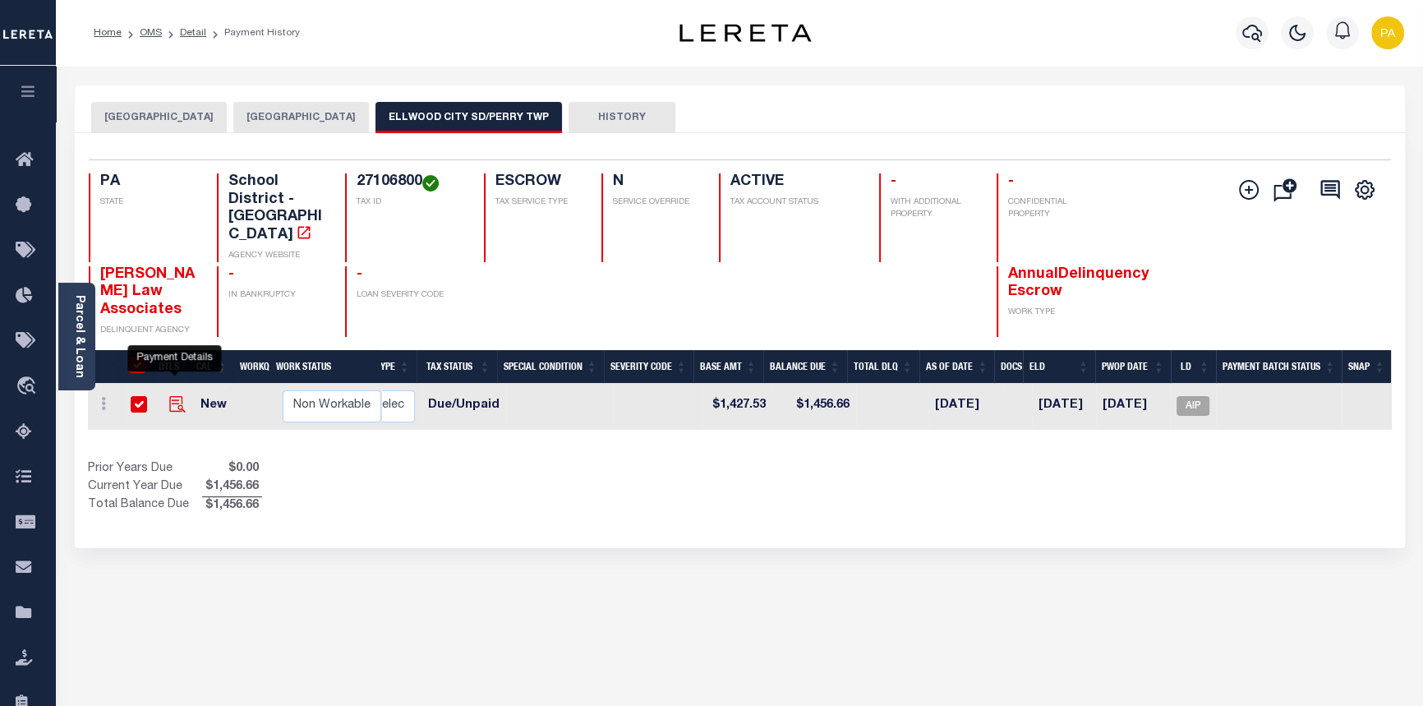
checkbox input "true"
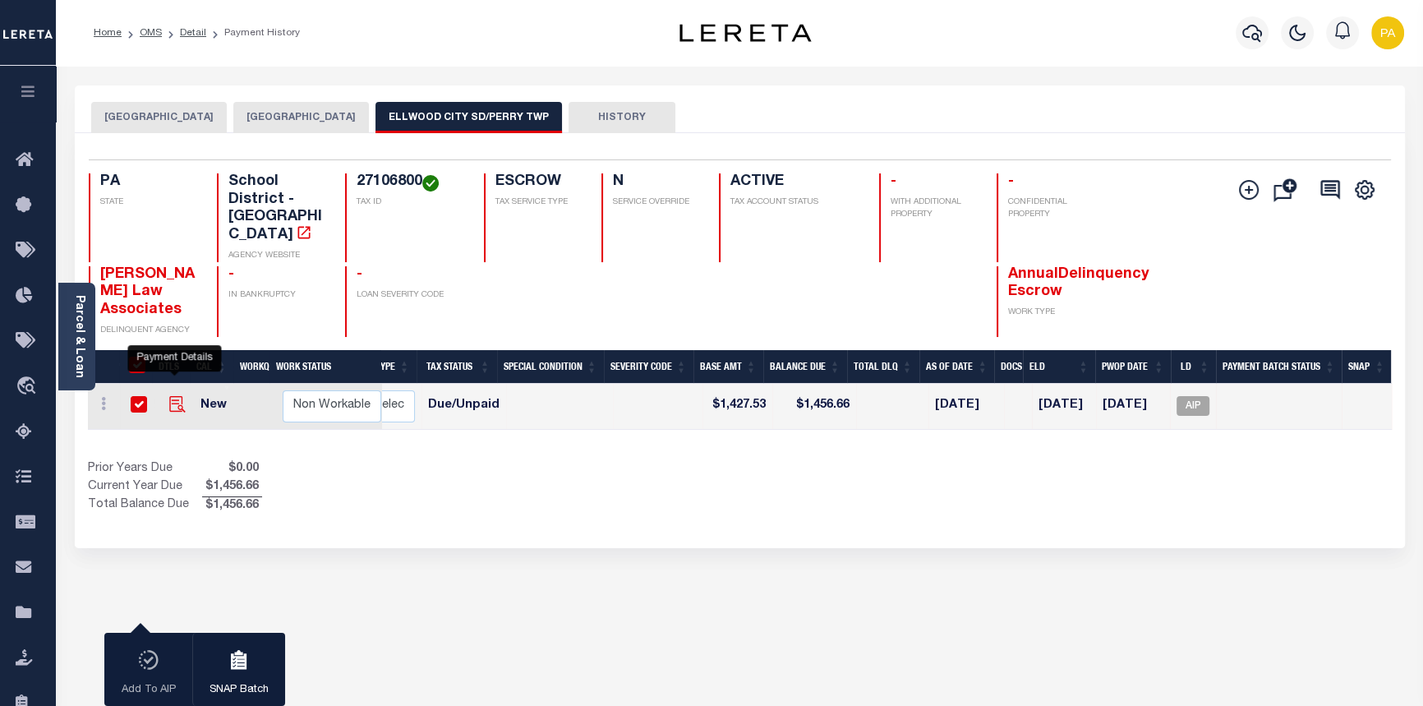
click at [173, 396] on img "" at bounding box center [177, 404] width 16 height 16
checkbox input "false"
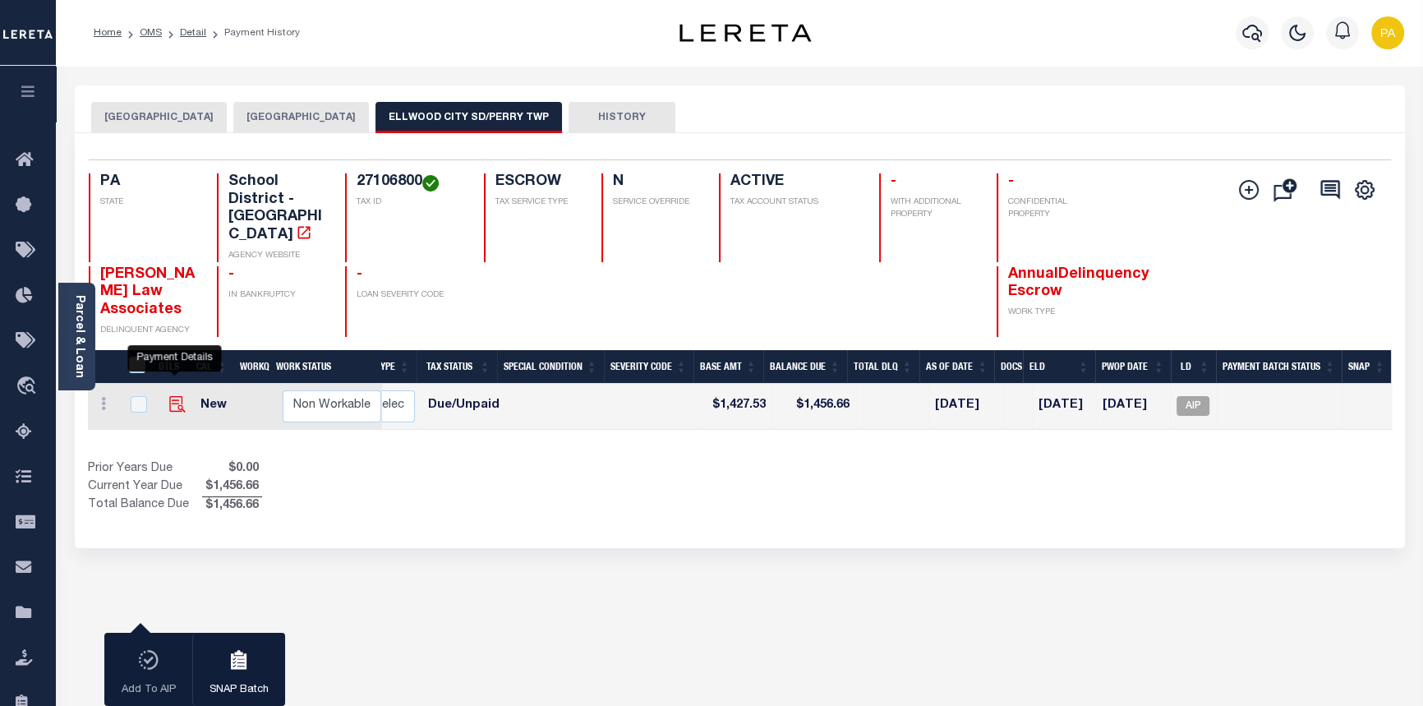
checkbox input "false"
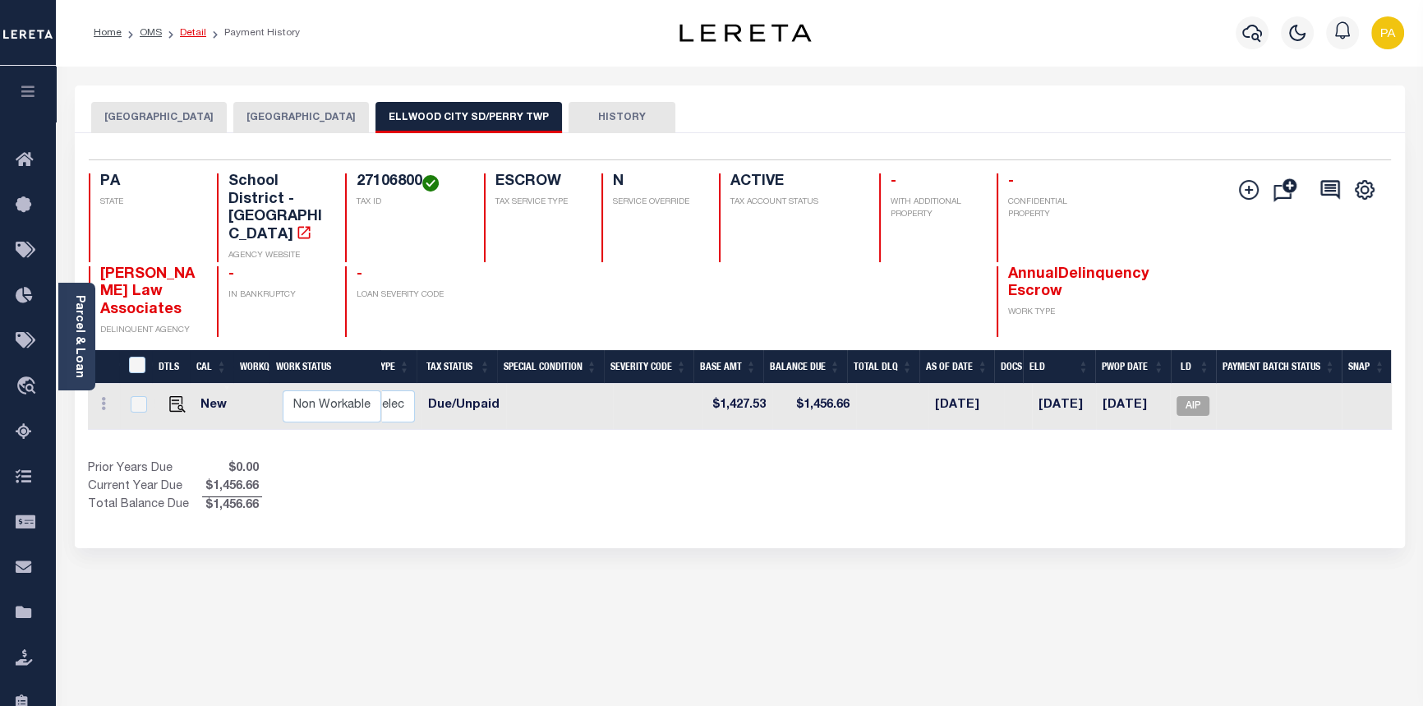
click at [184, 35] on link "Detail" at bounding box center [193, 33] width 26 height 10
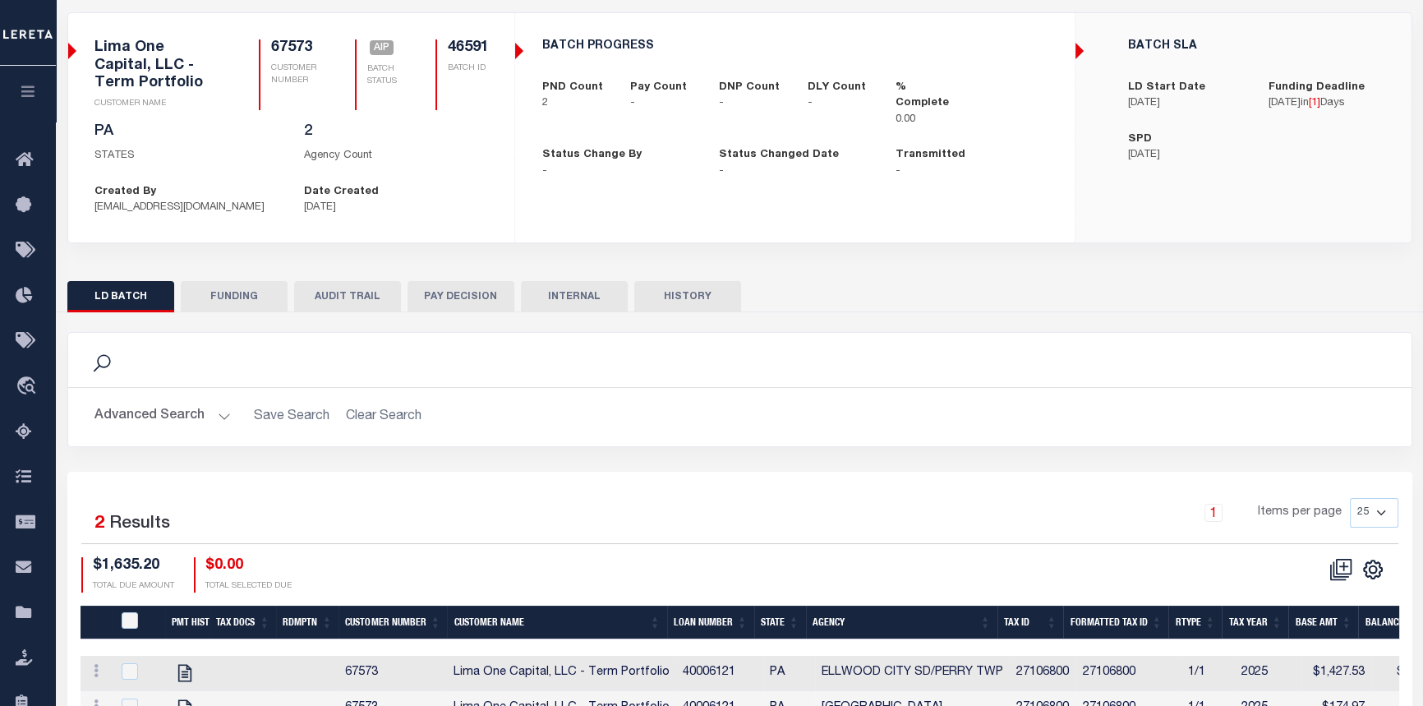
scroll to position [203, 0]
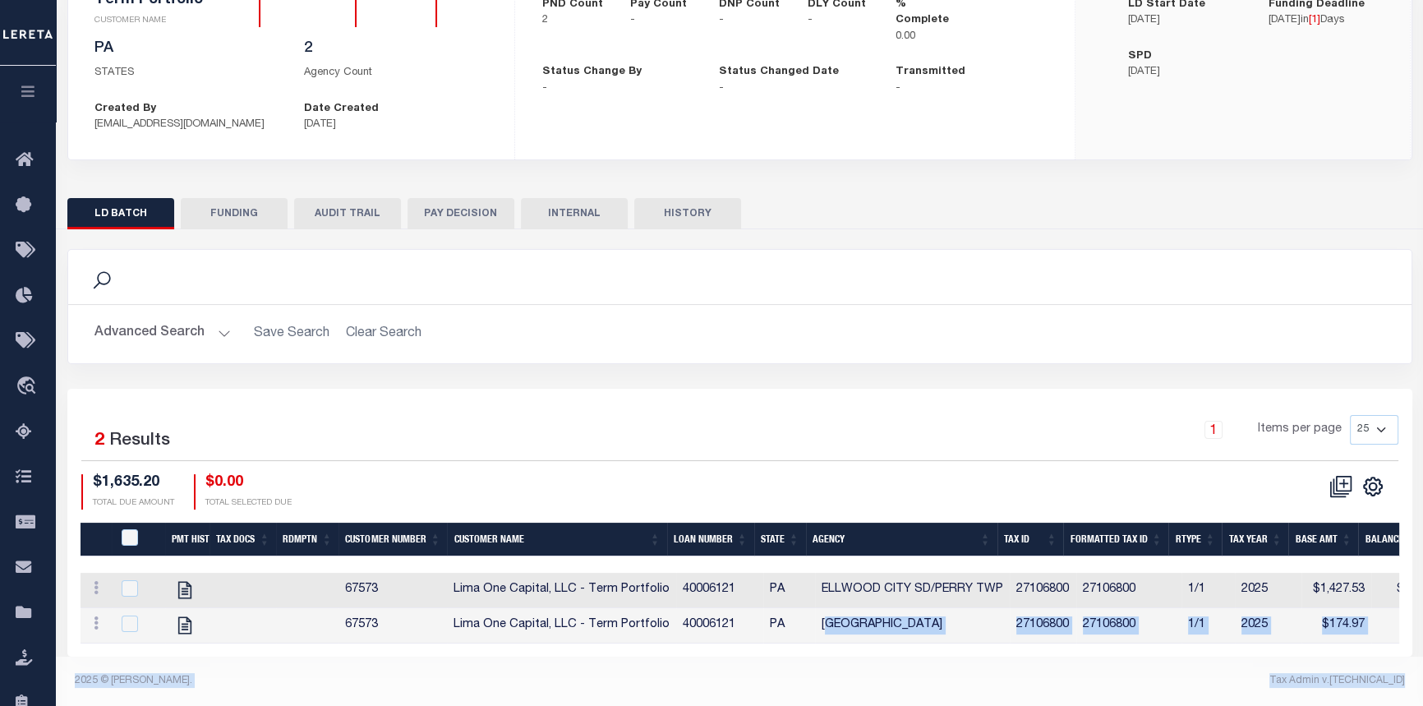
drag, startPoint x: 823, startPoint y: 629, endPoint x: 1344, endPoint y: 704, distance: 526.4
click at [1344, 704] on div "Lender Disbursement Reports Summary Clients / Customers Customers asc Customers…" at bounding box center [740, 290] width 1368 height 831
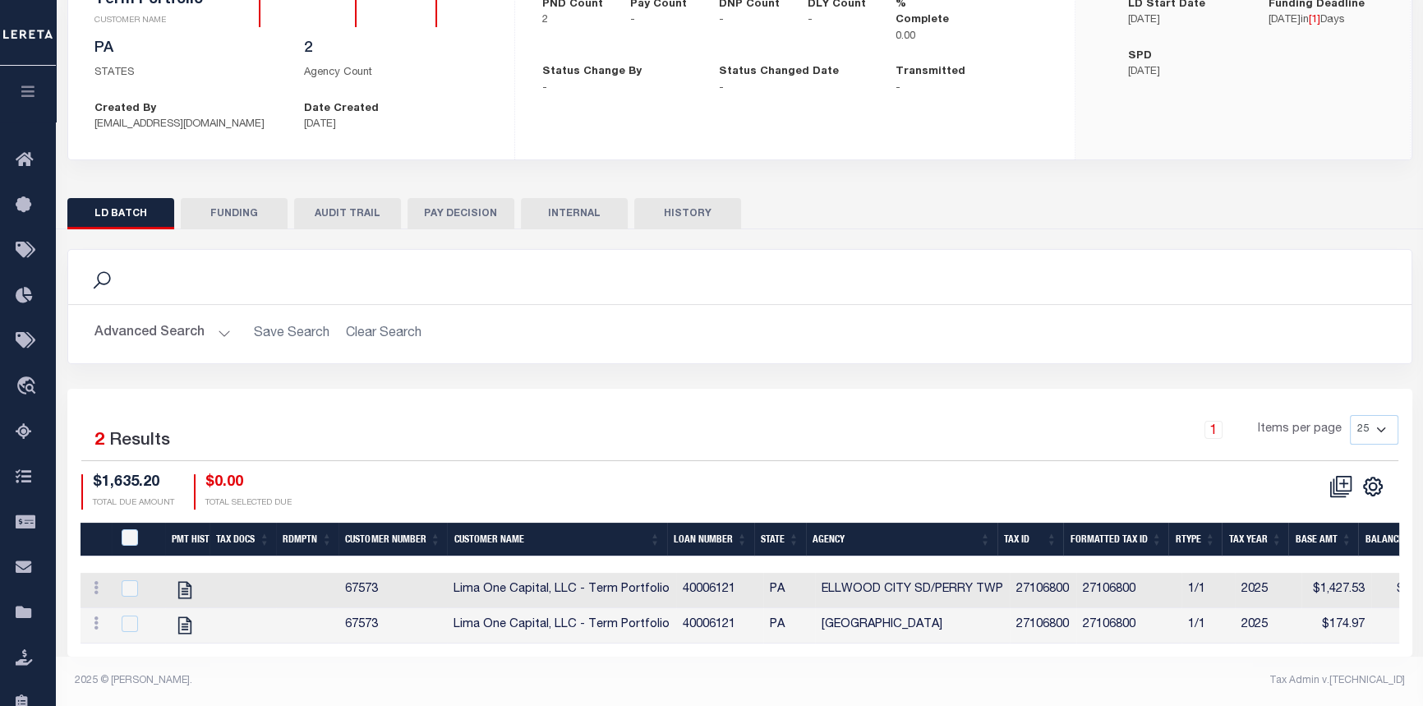
drag, startPoint x: 948, startPoint y: 352, endPoint x: 939, endPoint y: 351, distance: 9.9
click at [948, 354] on div "Search Advanced Search Save Search Clear Search Is Is" at bounding box center [740, 319] width 1370 height 140
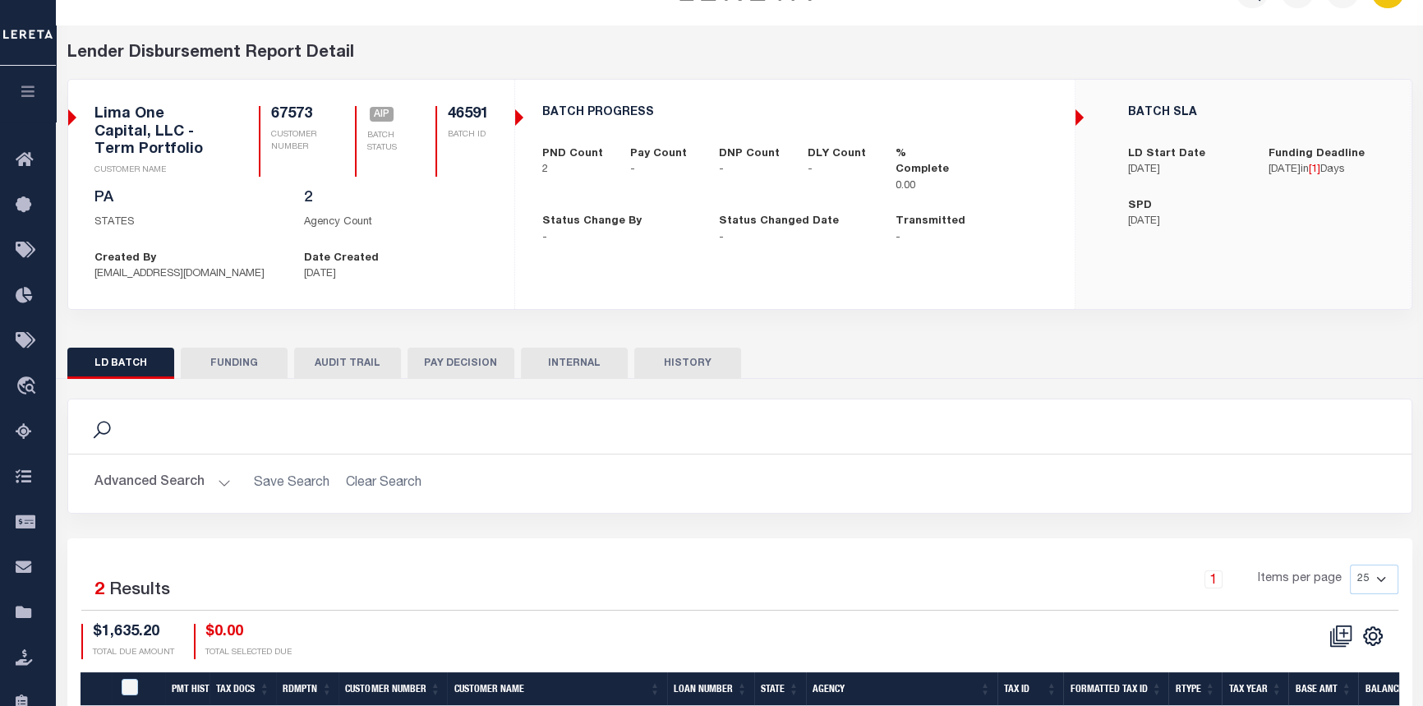
scroll to position [0, 0]
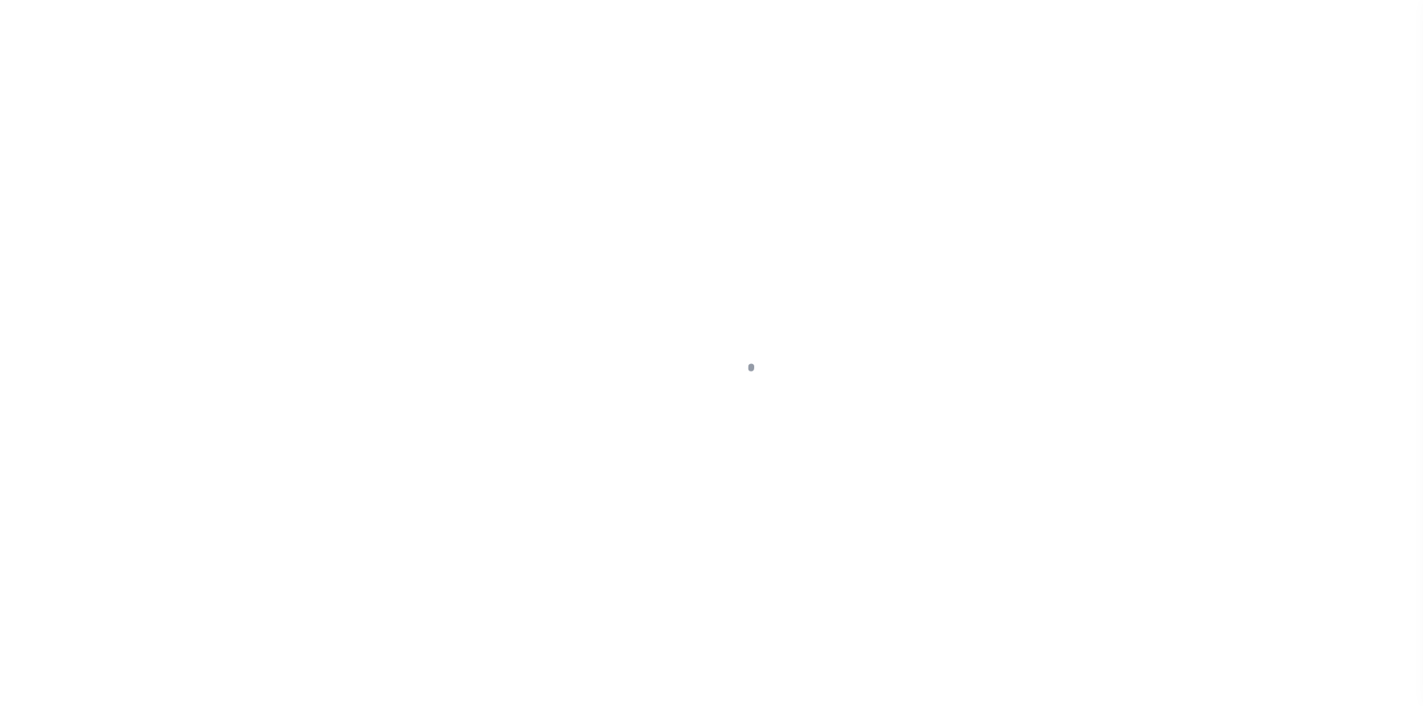
select select "DUE"
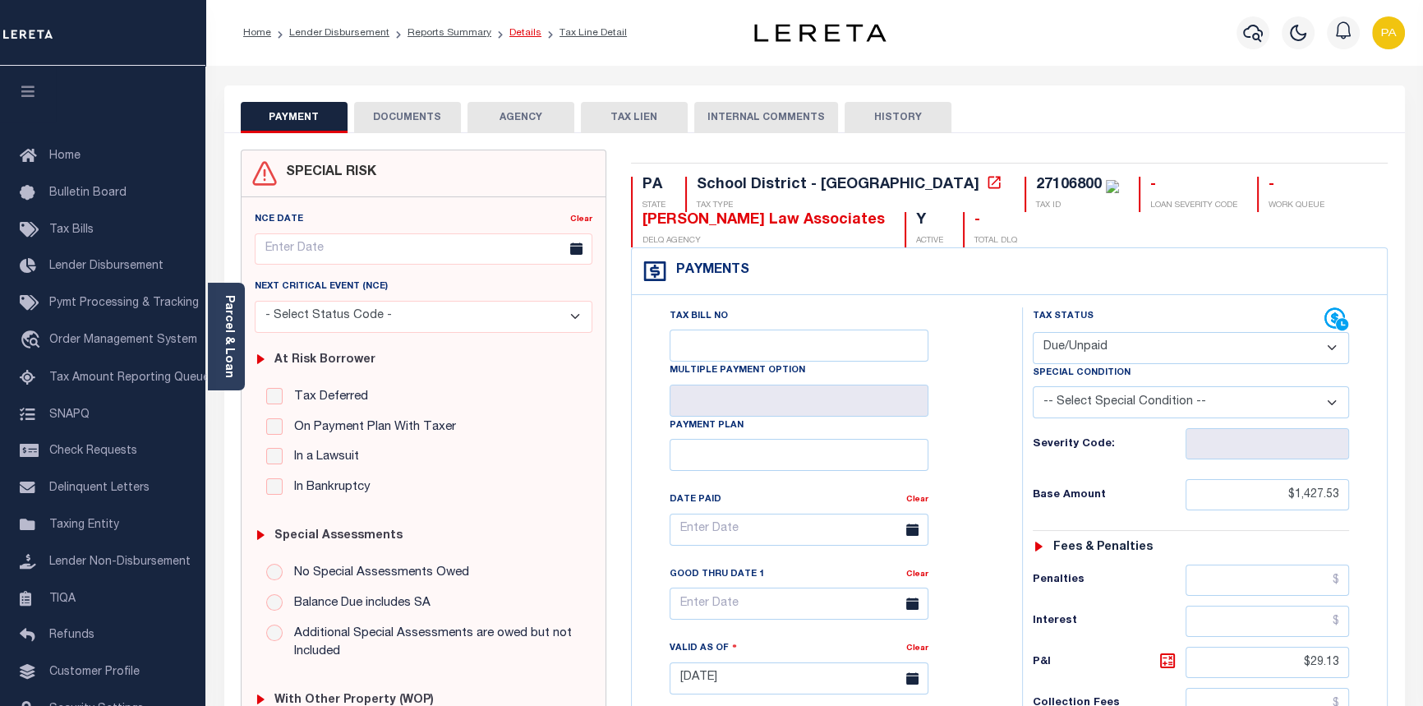
click at [514, 35] on link "Details" at bounding box center [526, 33] width 32 height 10
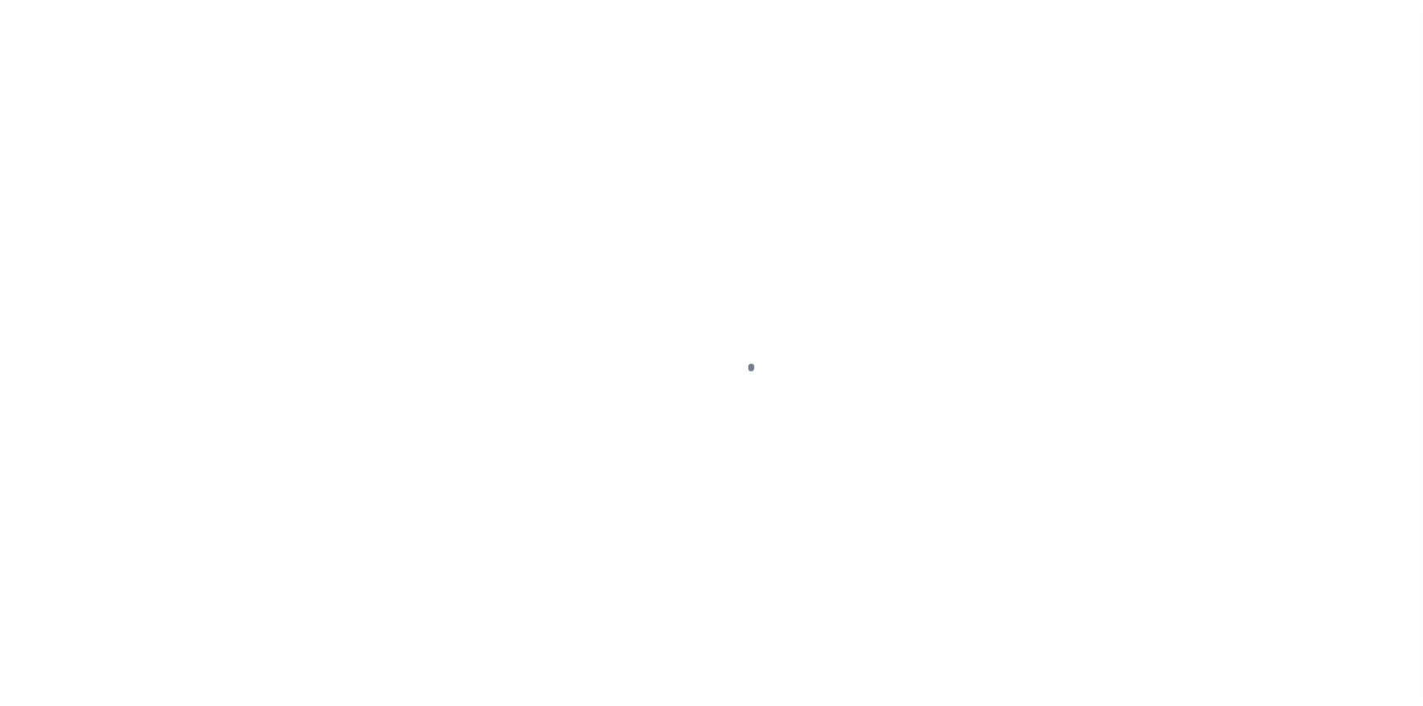
select select "10"
type input "[STREET_ADDRESS][PERSON_NAME]"
select select "Escrow"
select select
type input "[GEOGRAPHIC_DATA] 16117"
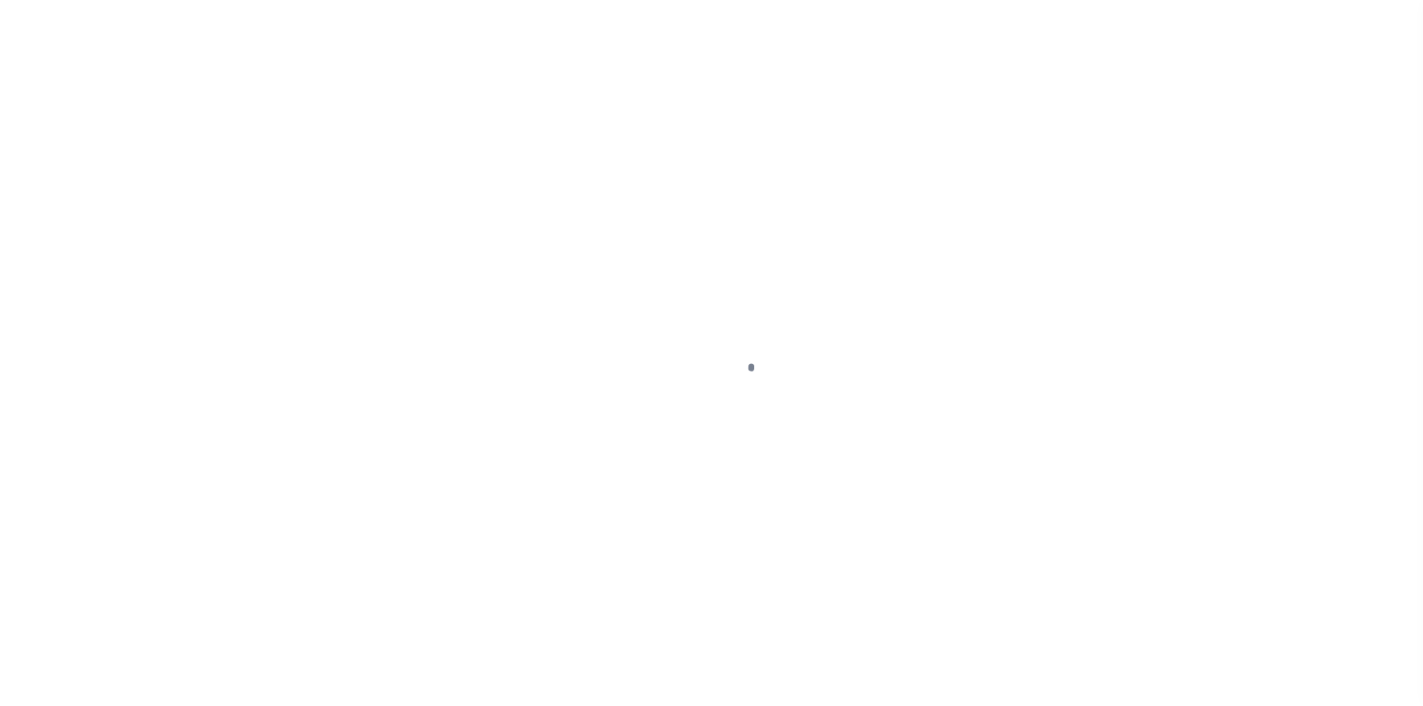
type input "40006121-2"
type input "PA"
type textarea "SEE FILE1"
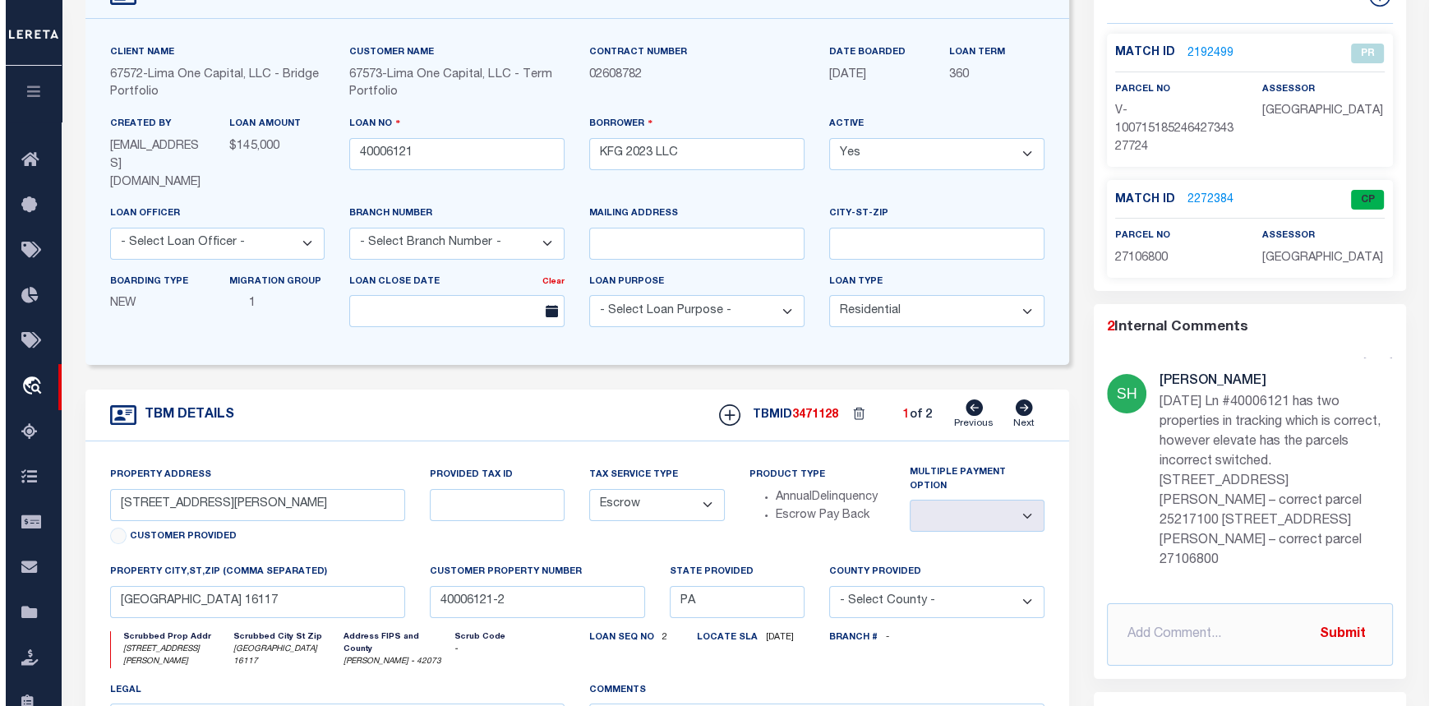
scroll to position [373, 0]
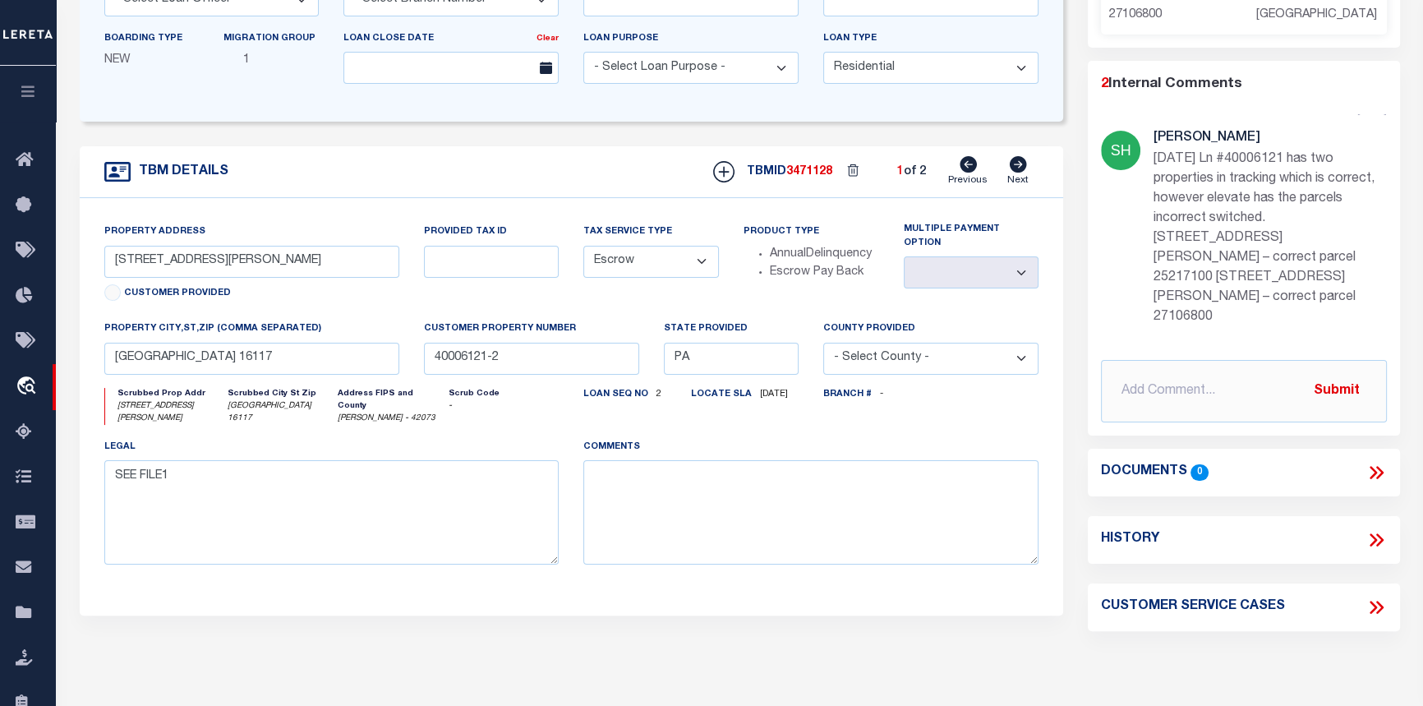
click at [1375, 604] on icon at bounding box center [1376, 607] width 21 height 21
select select "50"
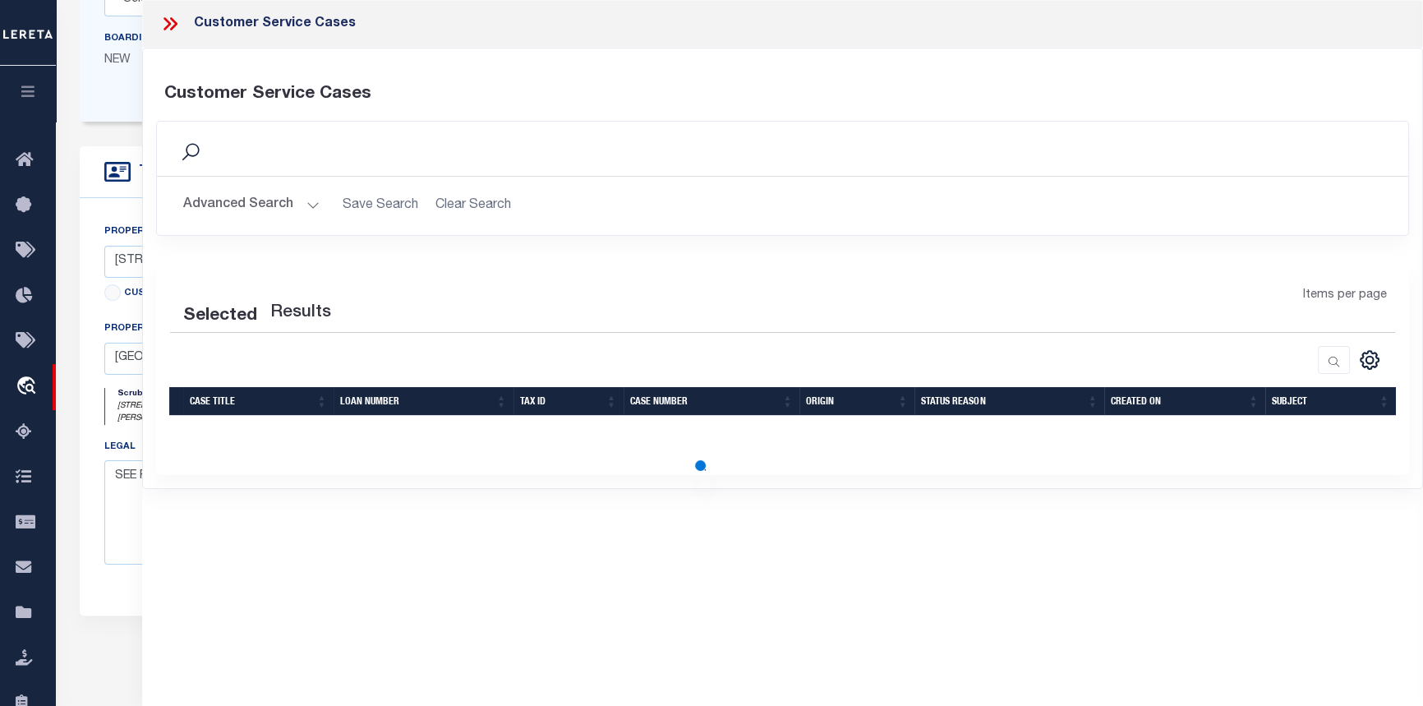
select select "50"
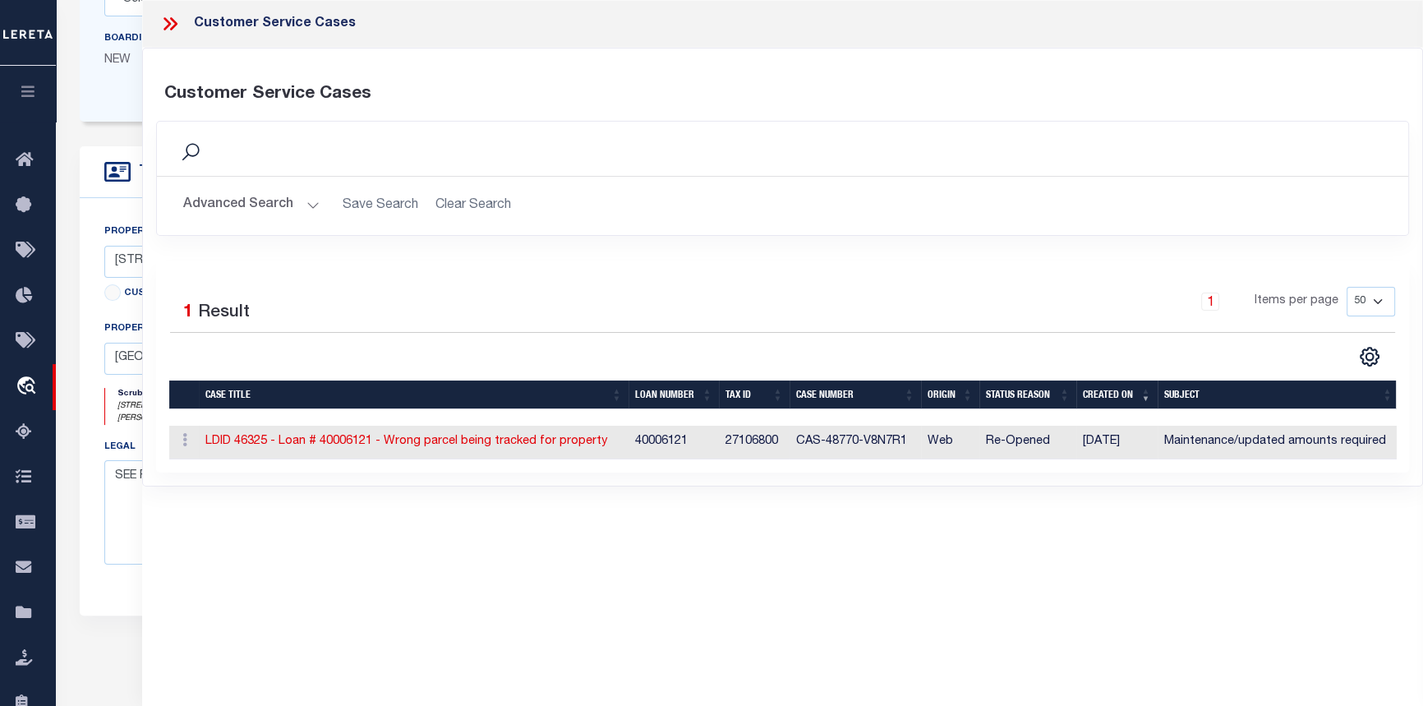
click at [475, 450] on td "LDID 46325 - Loan # 40006121 - Wrong parcel being tracked for property" at bounding box center [414, 443] width 430 height 34
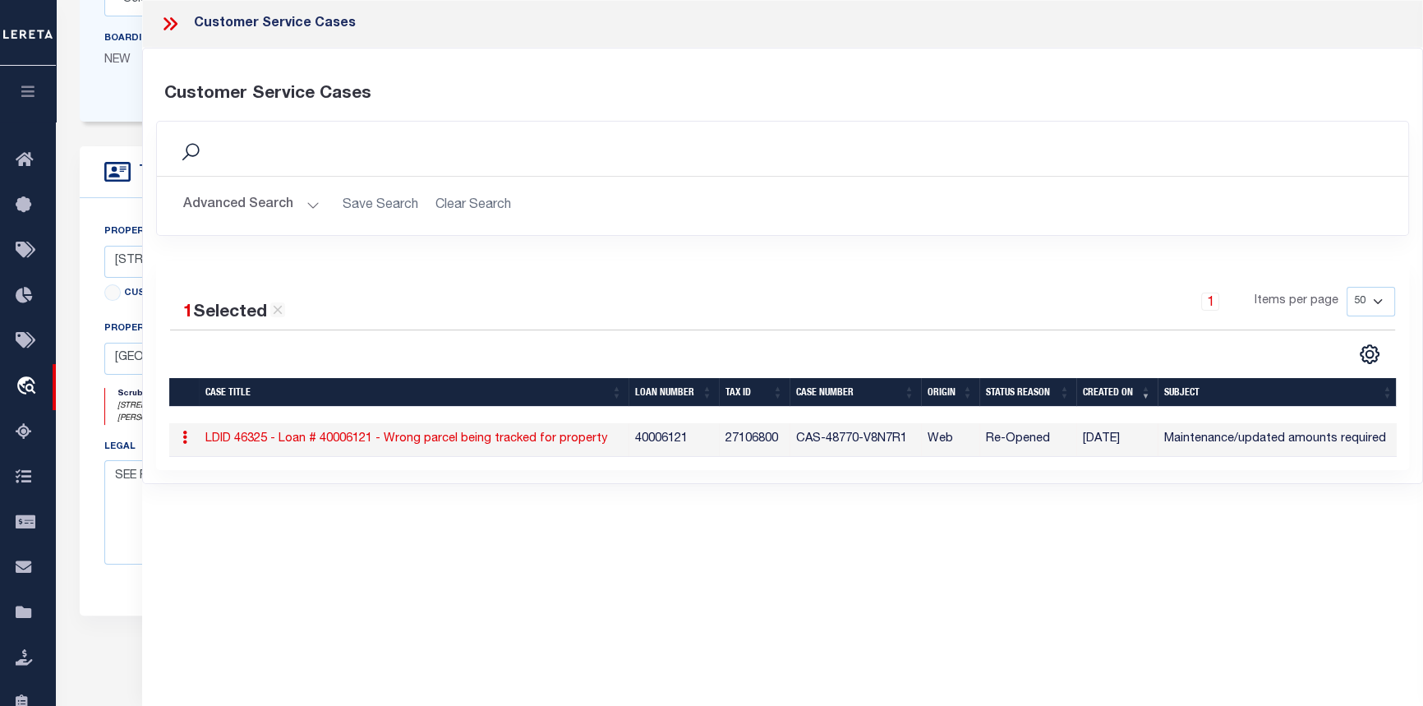
click at [462, 440] on link "LDID 46325 - Loan # 40006121 - Wrong parcel being tracked for property" at bounding box center [406, 439] width 402 height 12
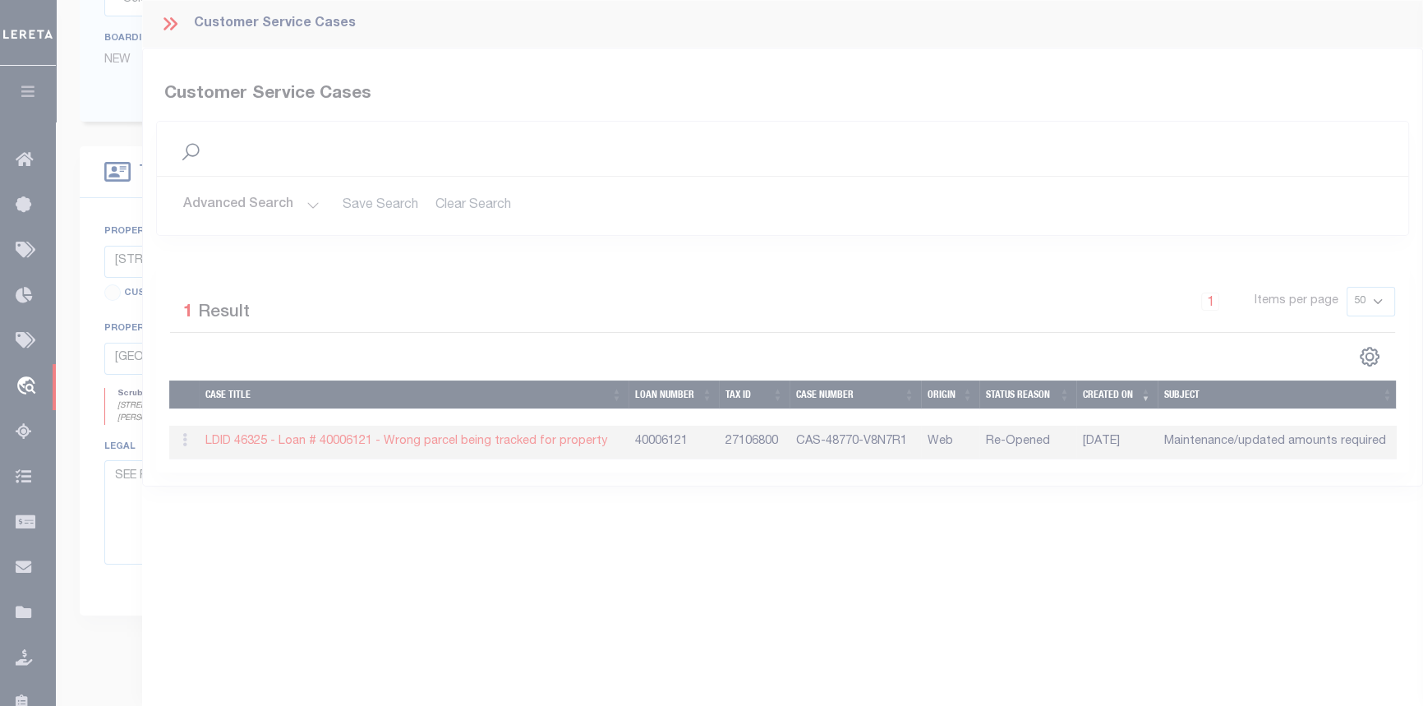
scroll to position [99, 0]
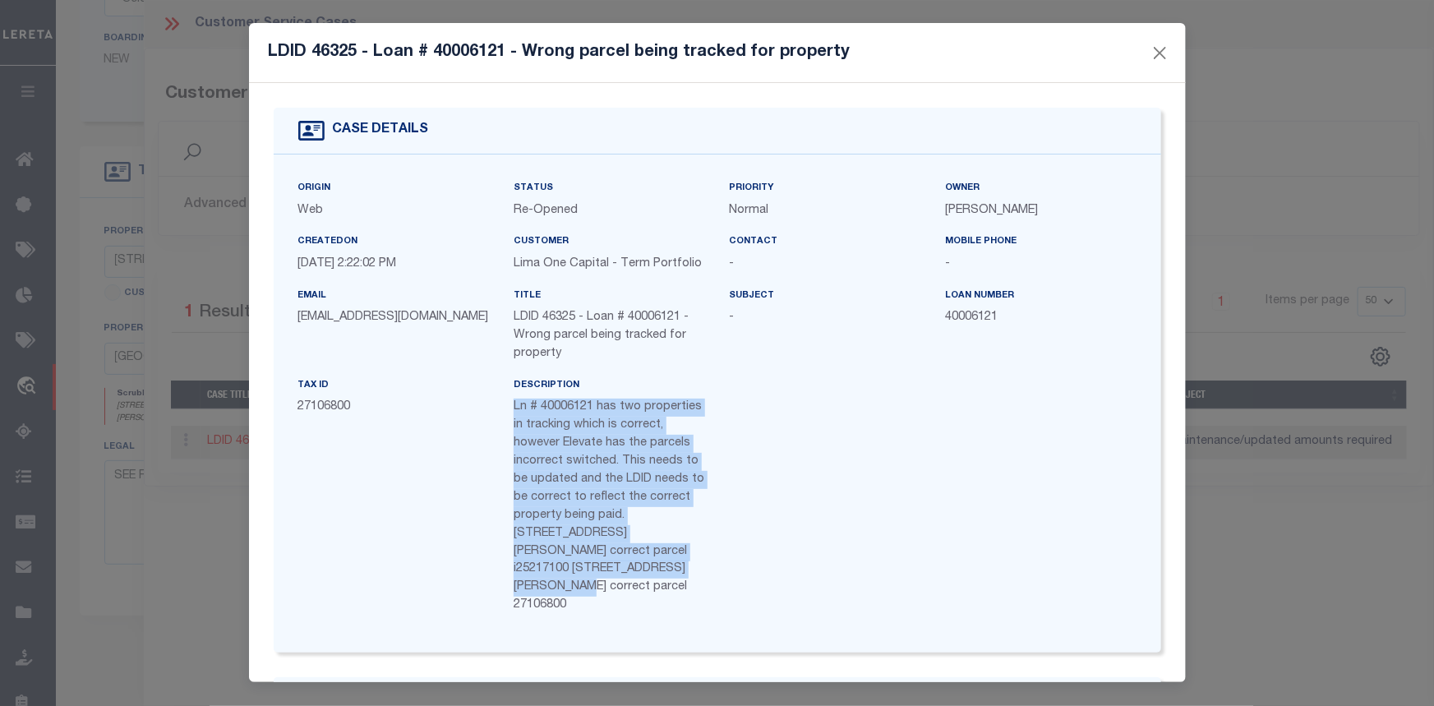
drag, startPoint x: 511, startPoint y: 412, endPoint x: 697, endPoint y: 573, distance: 245.9
click at [697, 573] on p "Ln # 40006121 has two properties in tracking which is correct, however Elevate …" at bounding box center [609, 507] width 191 height 216
copy span "Ln # 40006121 has two properties in tracking which is correct, however Elevate …"
click at [559, 453] on span "Ln # 40006121 has two properties in tracking which is correct, however Elevate …" at bounding box center [609, 506] width 191 height 210
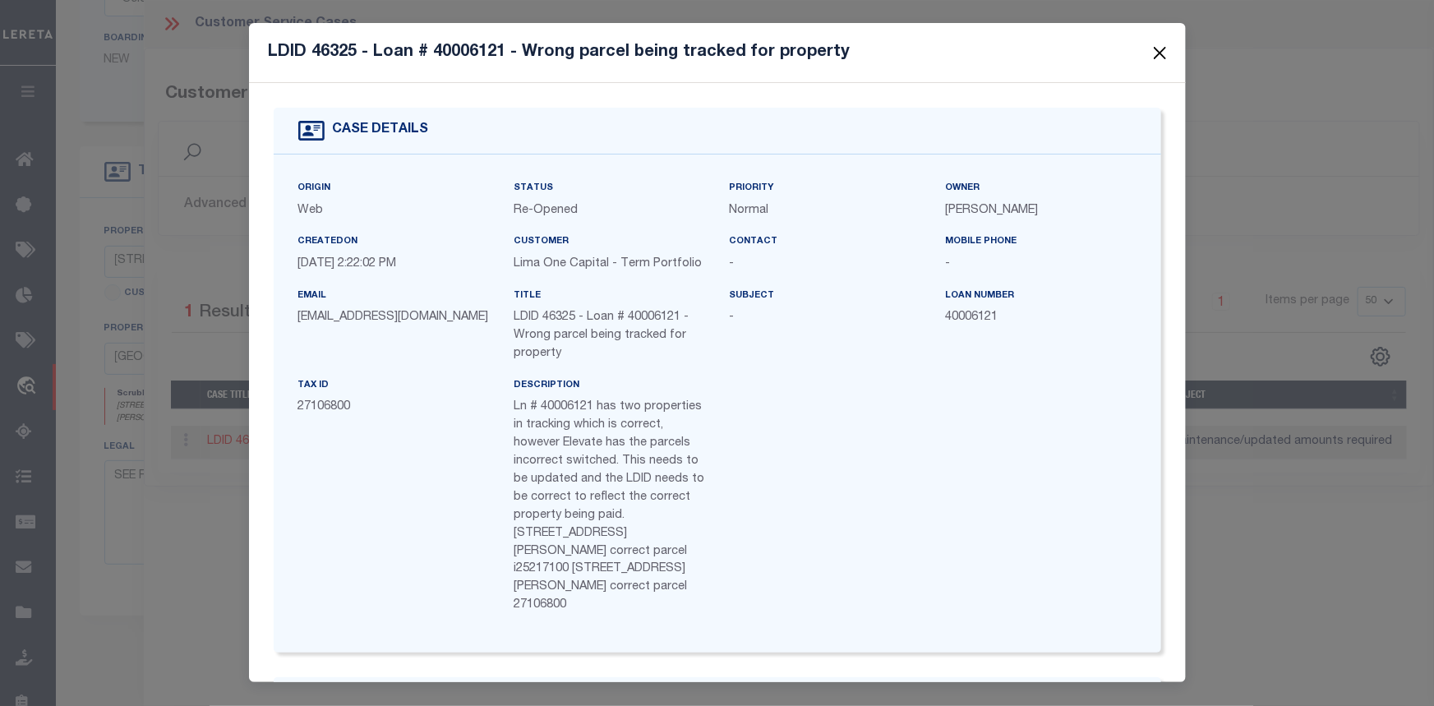
click at [1159, 50] on button "Close" at bounding box center [1159, 52] width 21 height 21
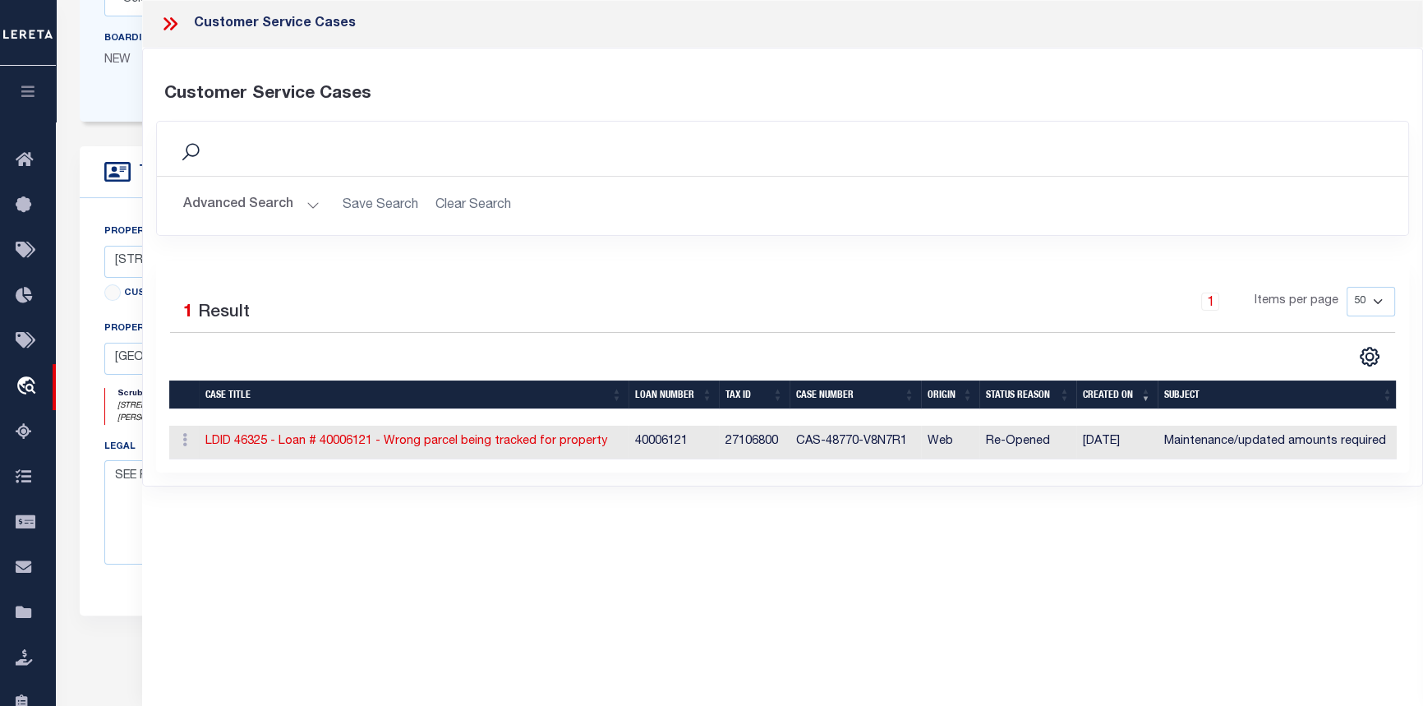
click at [173, 23] on icon at bounding box center [169, 23] width 21 height 21
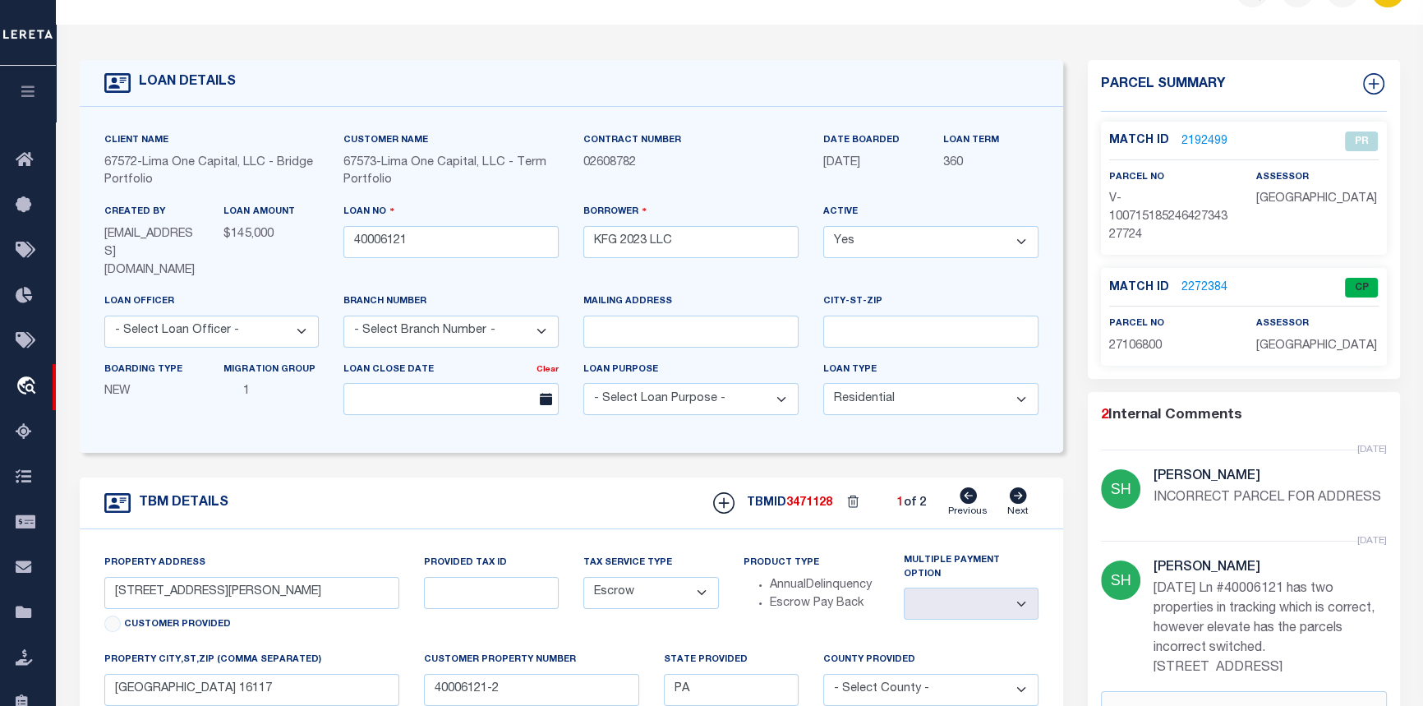
scroll to position [0, 0]
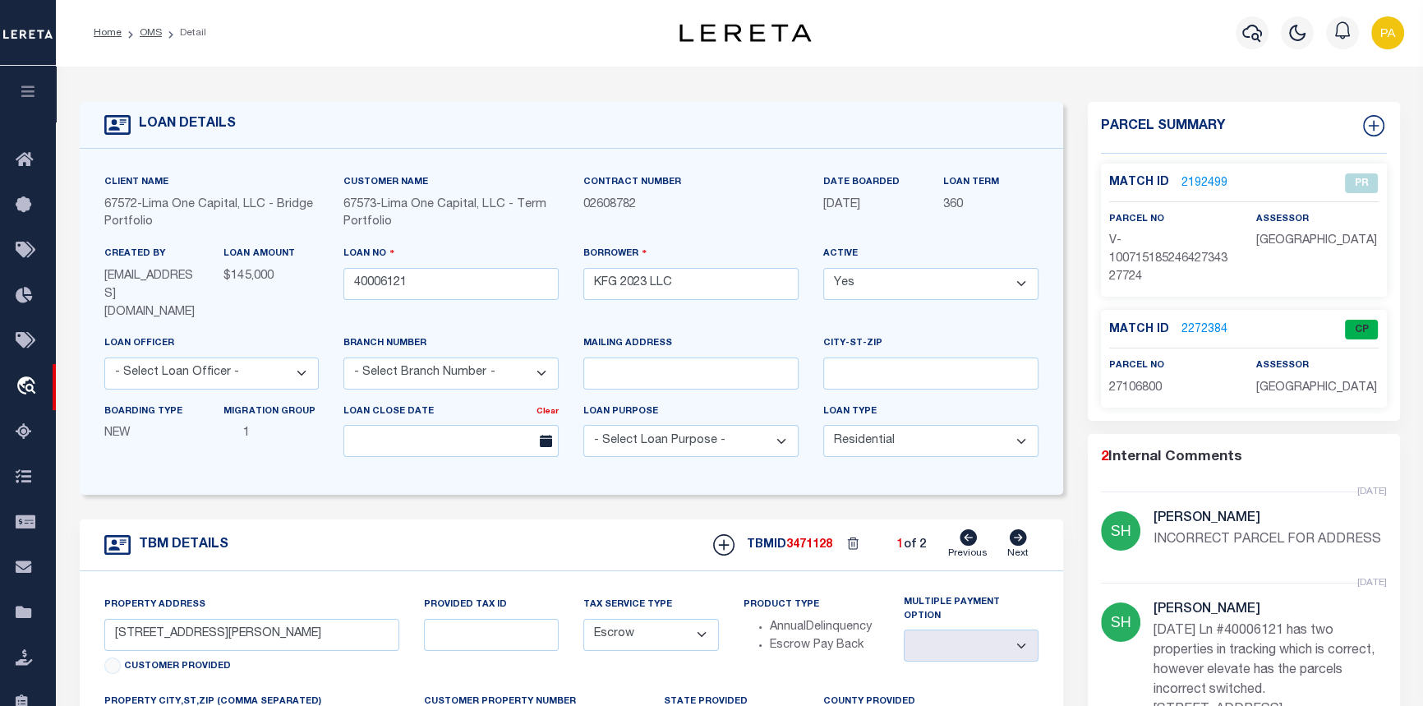
click at [1197, 323] on link "2272384" at bounding box center [1205, 329] width 46 height 17
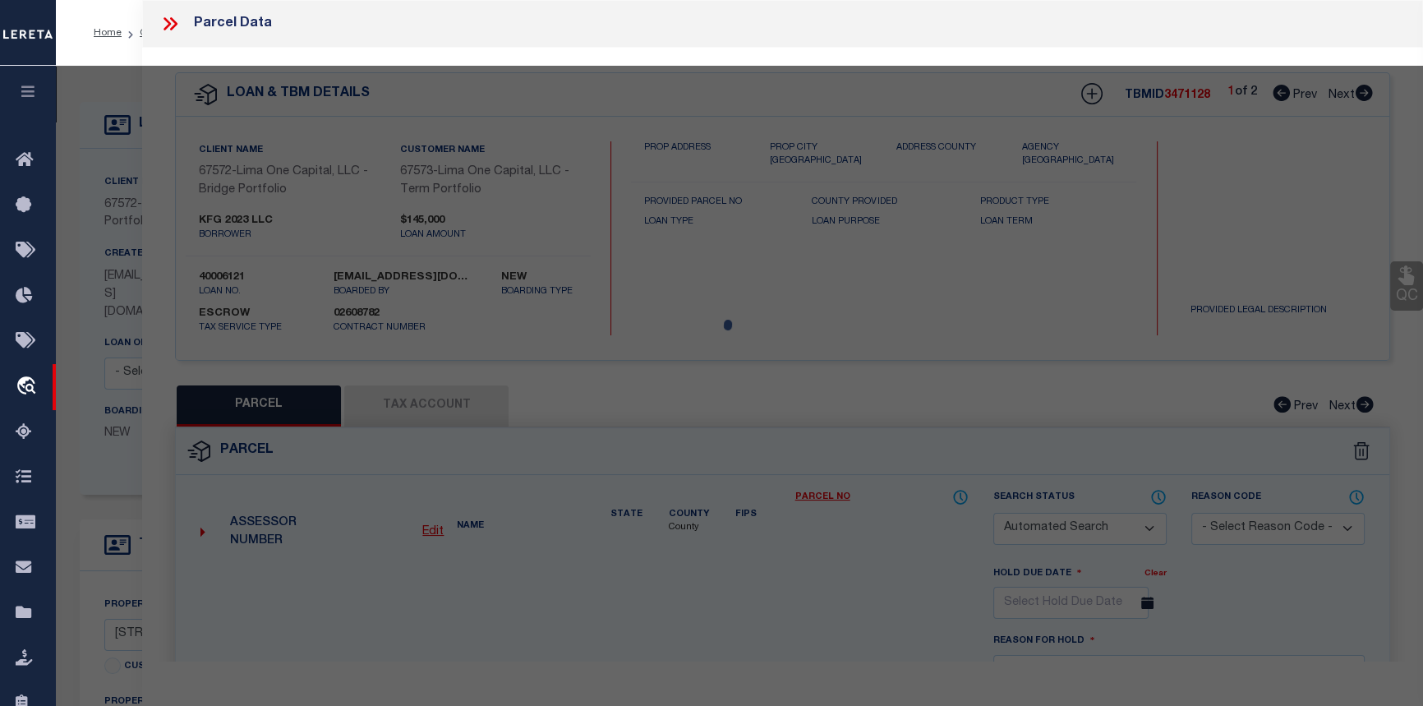
checkbox input "false"
select select "CP"
select select "ADD"
type input "KFC 2023 LLC"
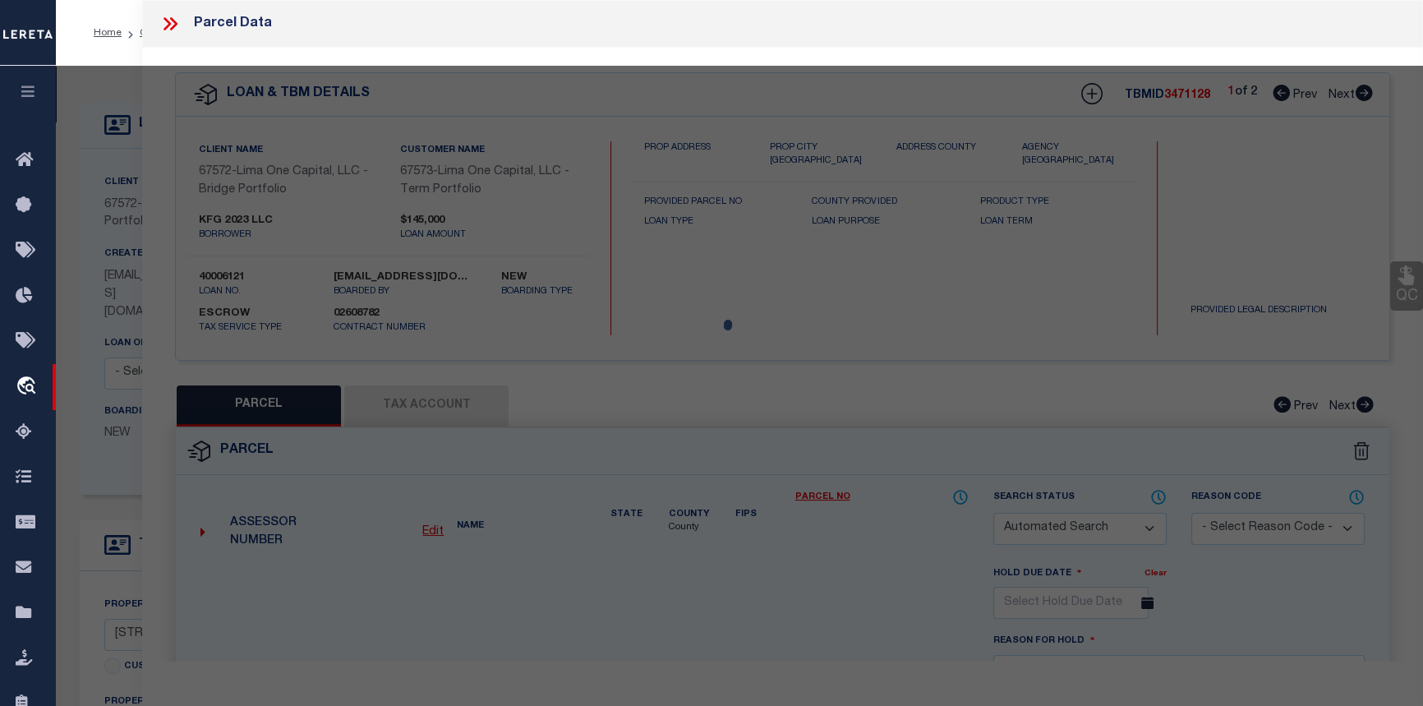
select select "AGW"
select select "ADD"
type input "[STREET_ADDRESS][PERSON_NAME]"
type textarea "L 113- 114 H-G 128 -127"
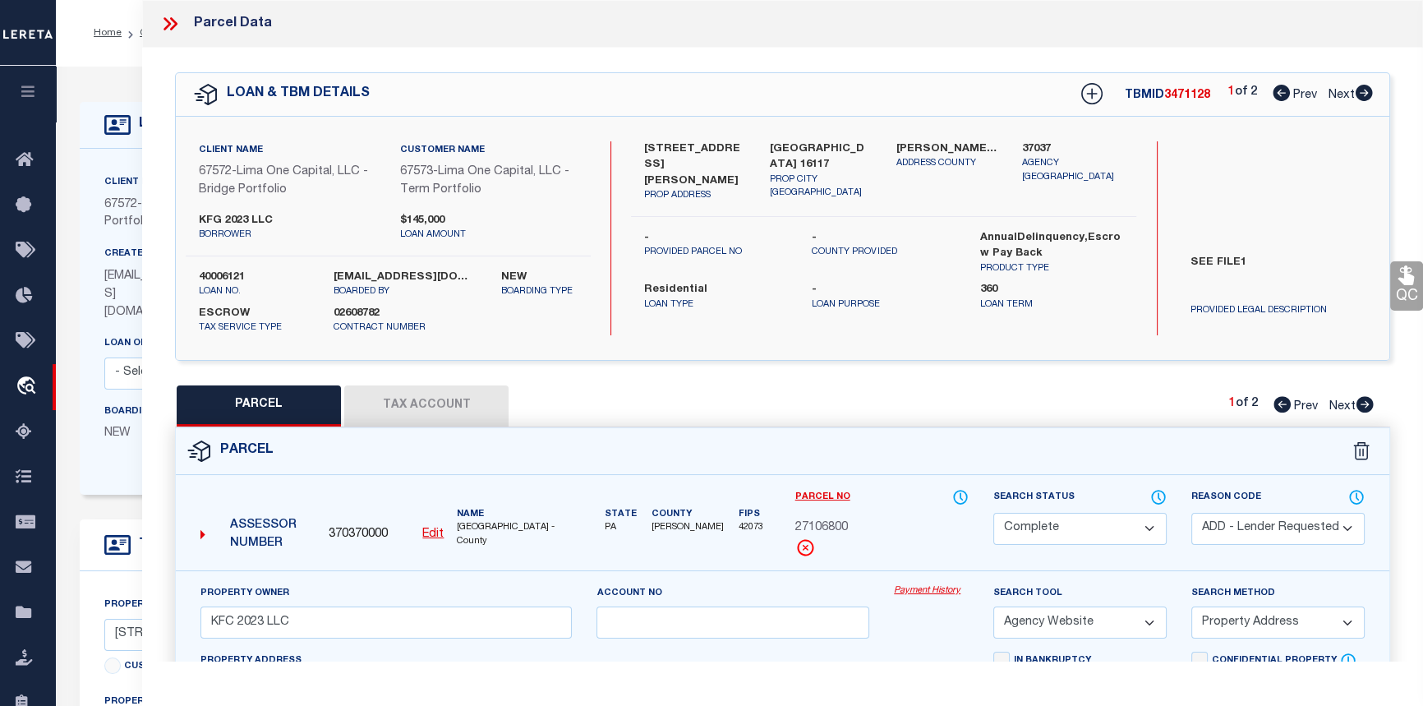
click at [912, 593] on link "Payment History" at bounding box center [931, 591] width 75 height 14
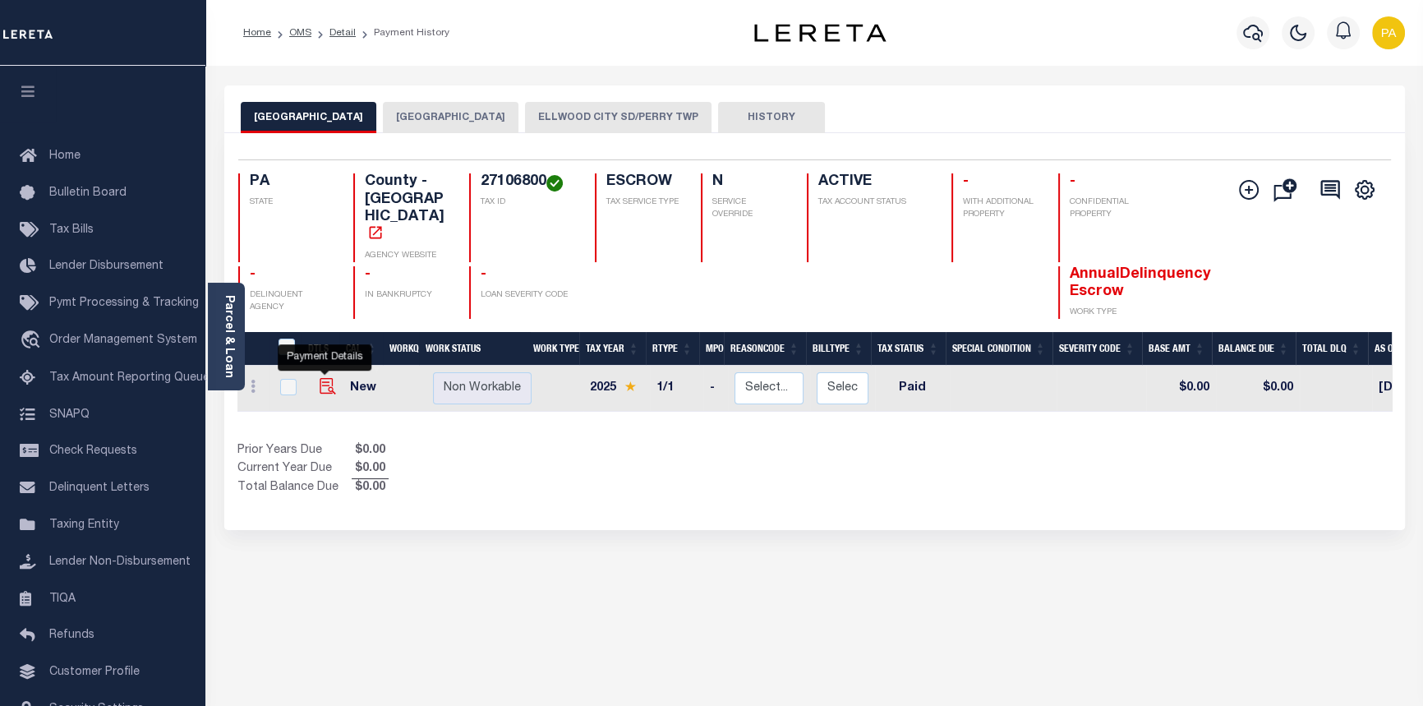
click at [321, 378] on img "" at bounding box center [328, 386] width 16 height 16
checkbox input "true"
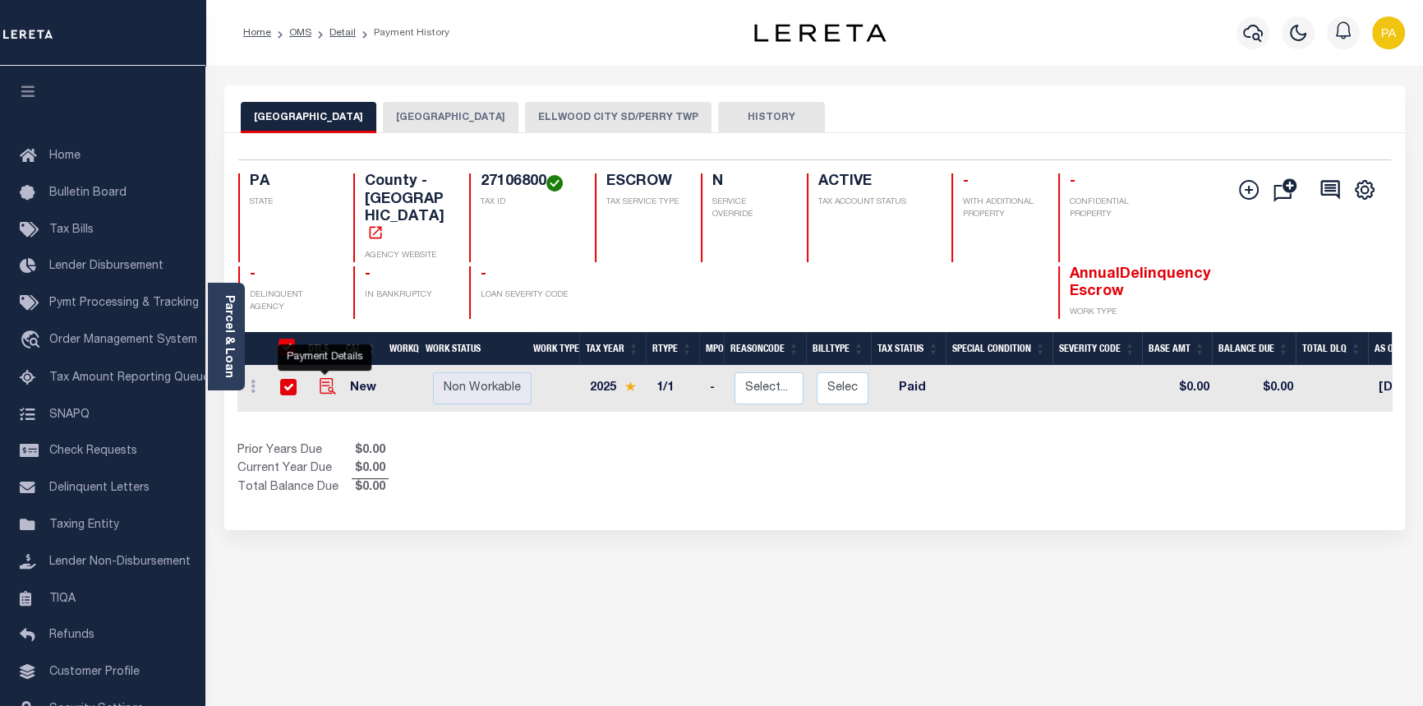
checkbox input "true"
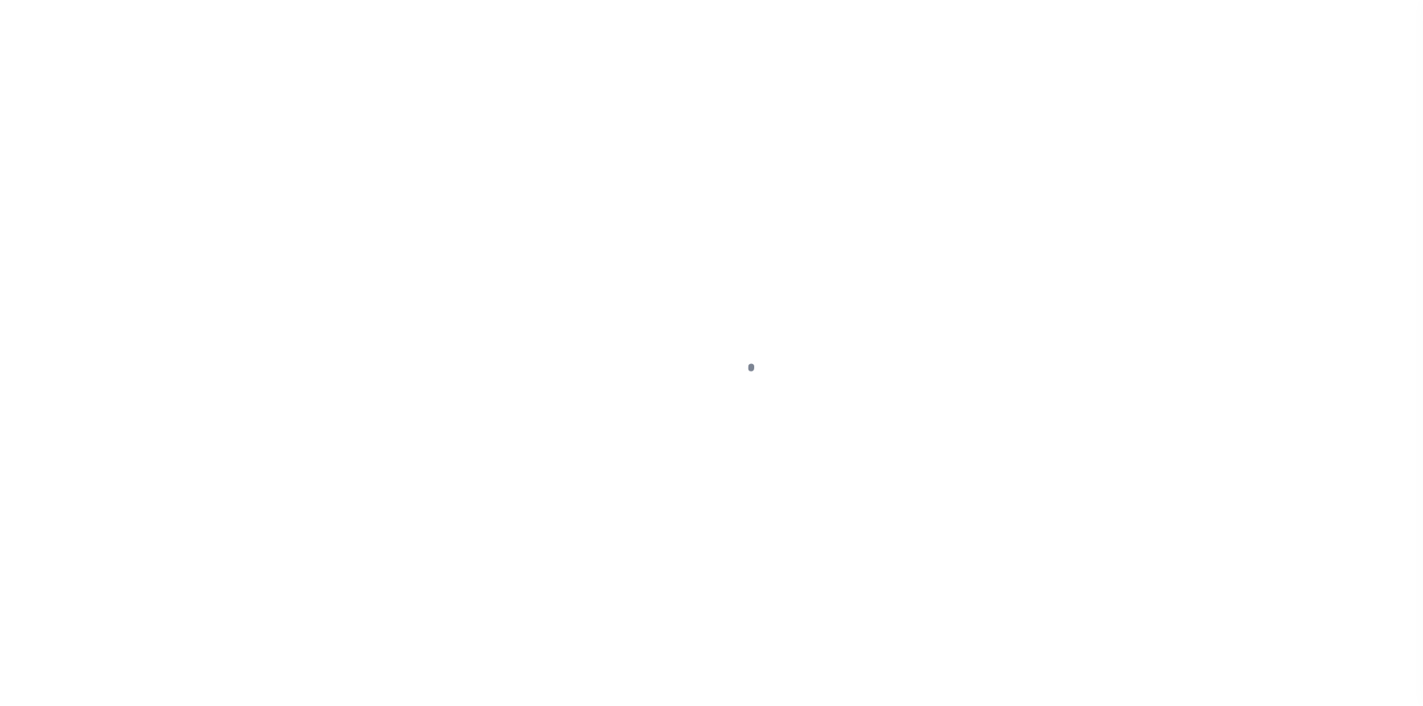
select select "PYD"
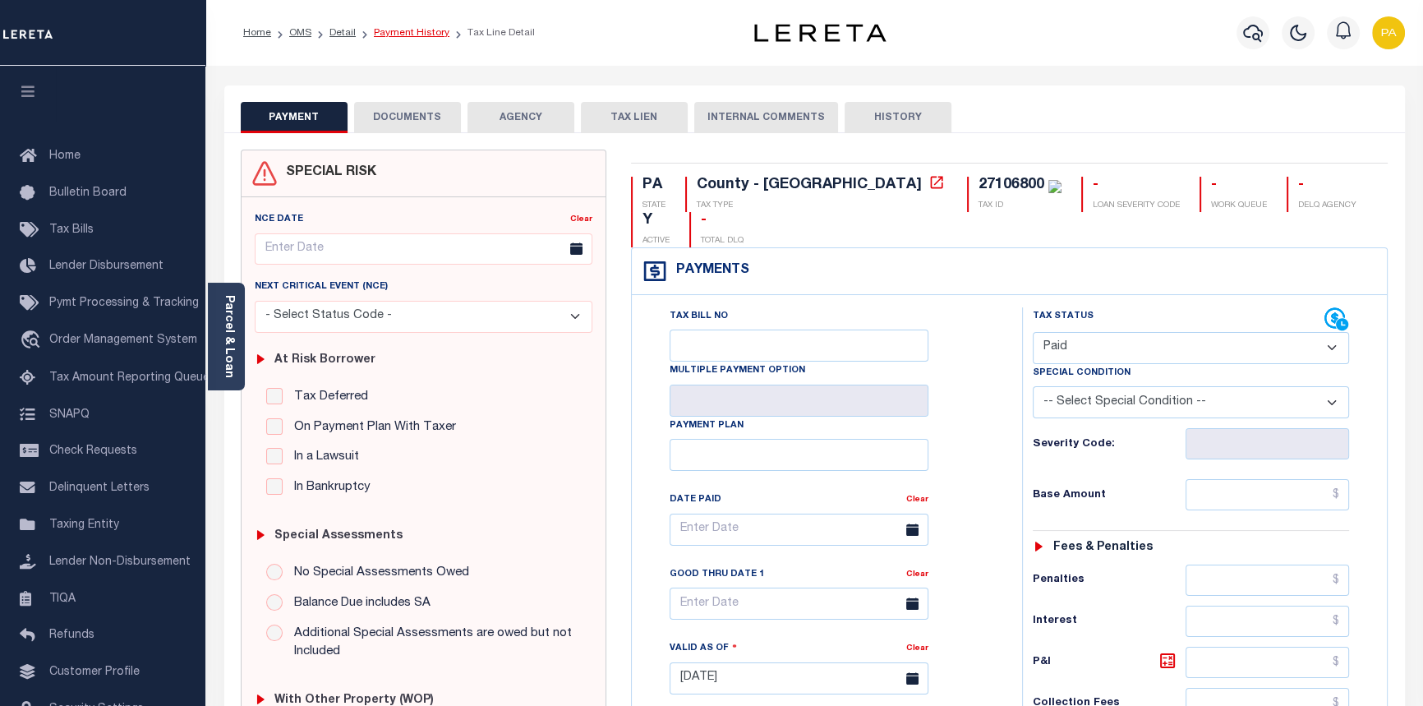
click at [414, 35] on link "Payment History" at bounding box center [412, 33] width 76 height 10
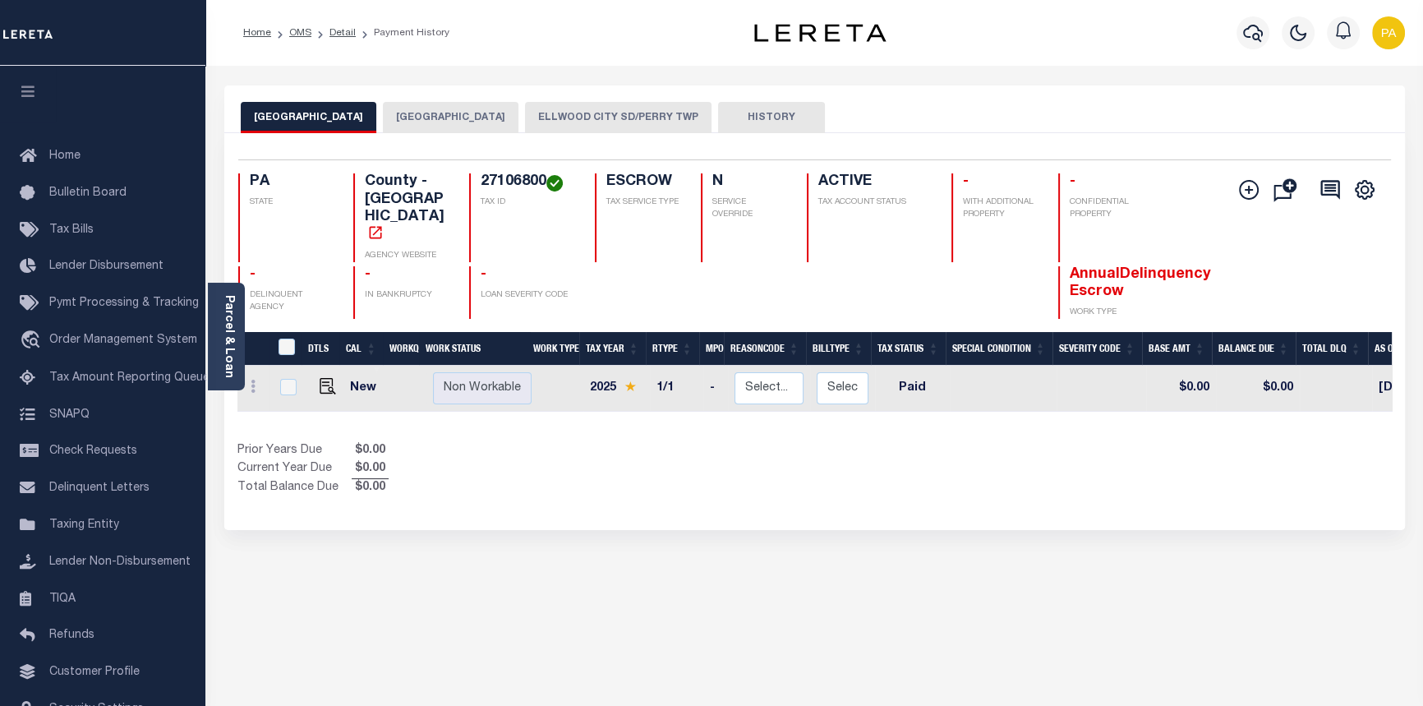
click at [428, 115] on button "[GEOGRAPHIC_DATA]" at bounding box center [451, 117] width 136 height 31
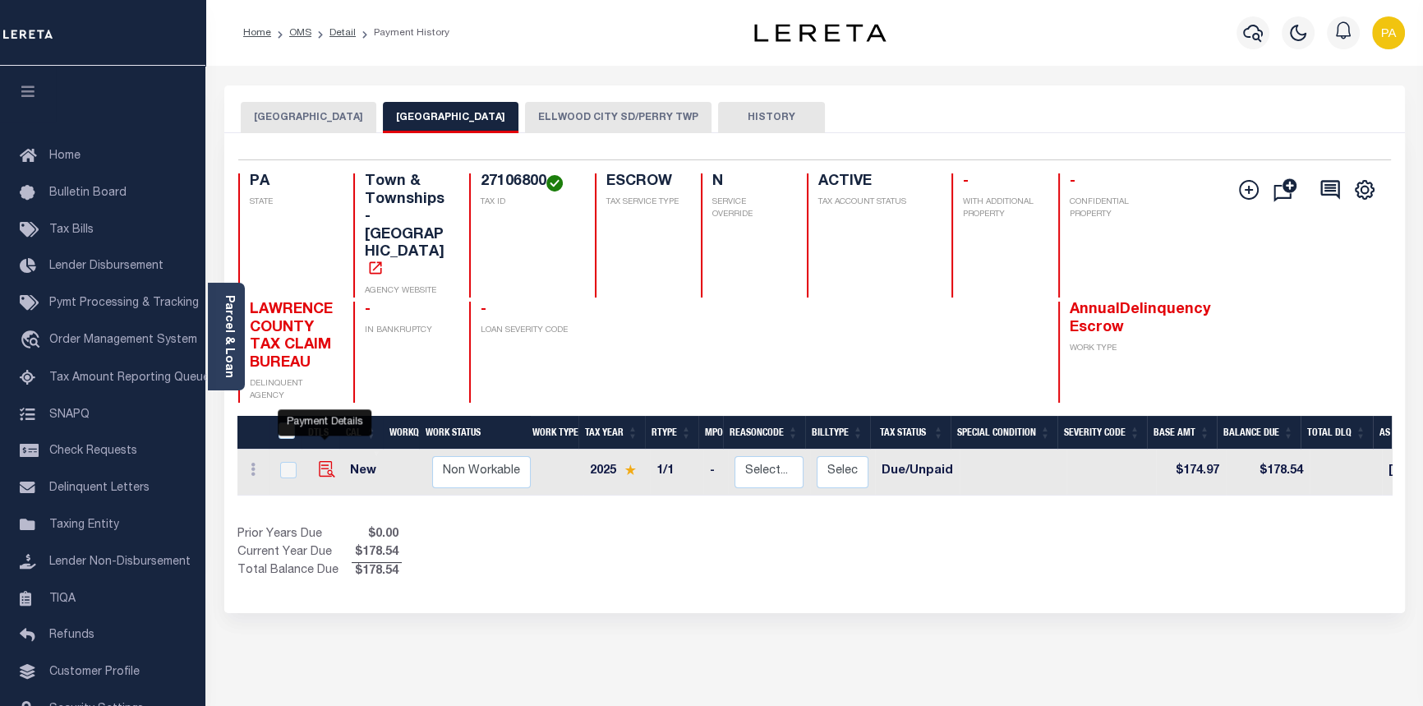
click at [323, 461] on img "" at bounding box center [327, 469] width 16 height 16
checkbox input "true"
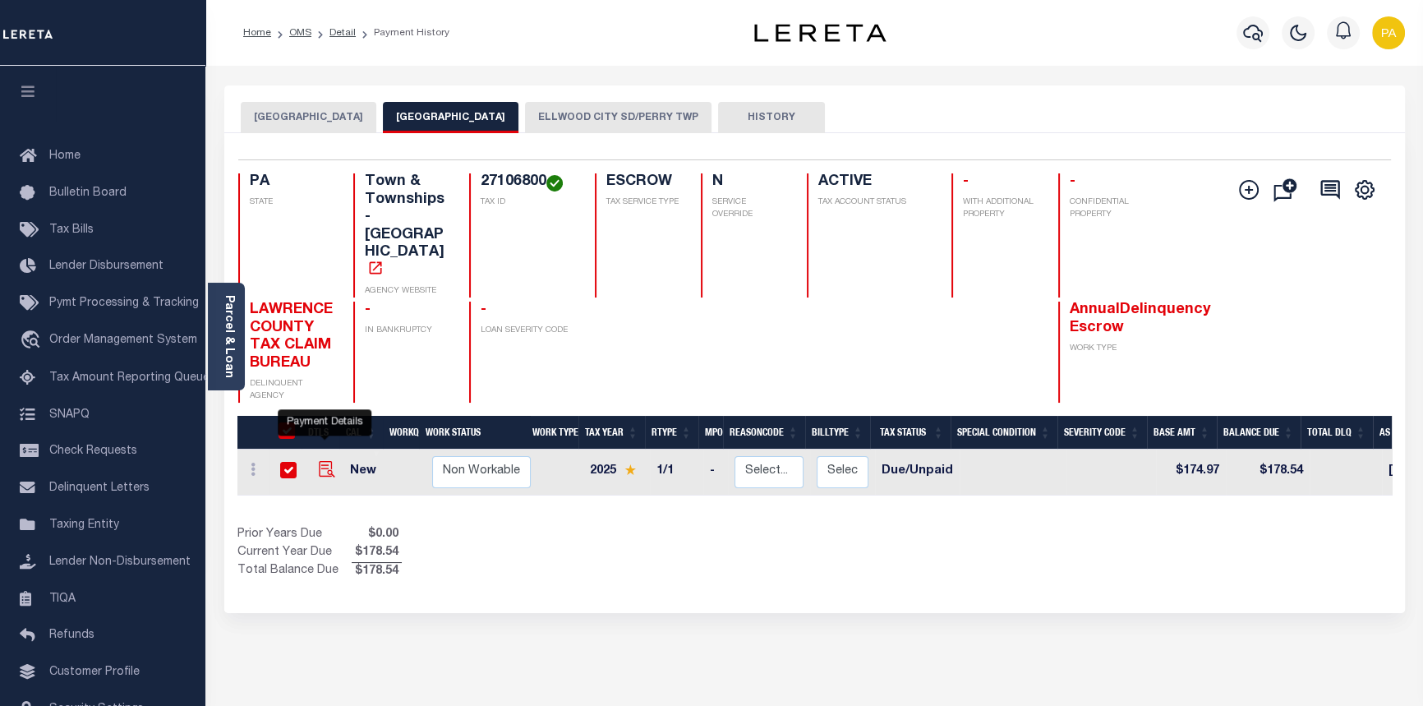
checkbox input "true"
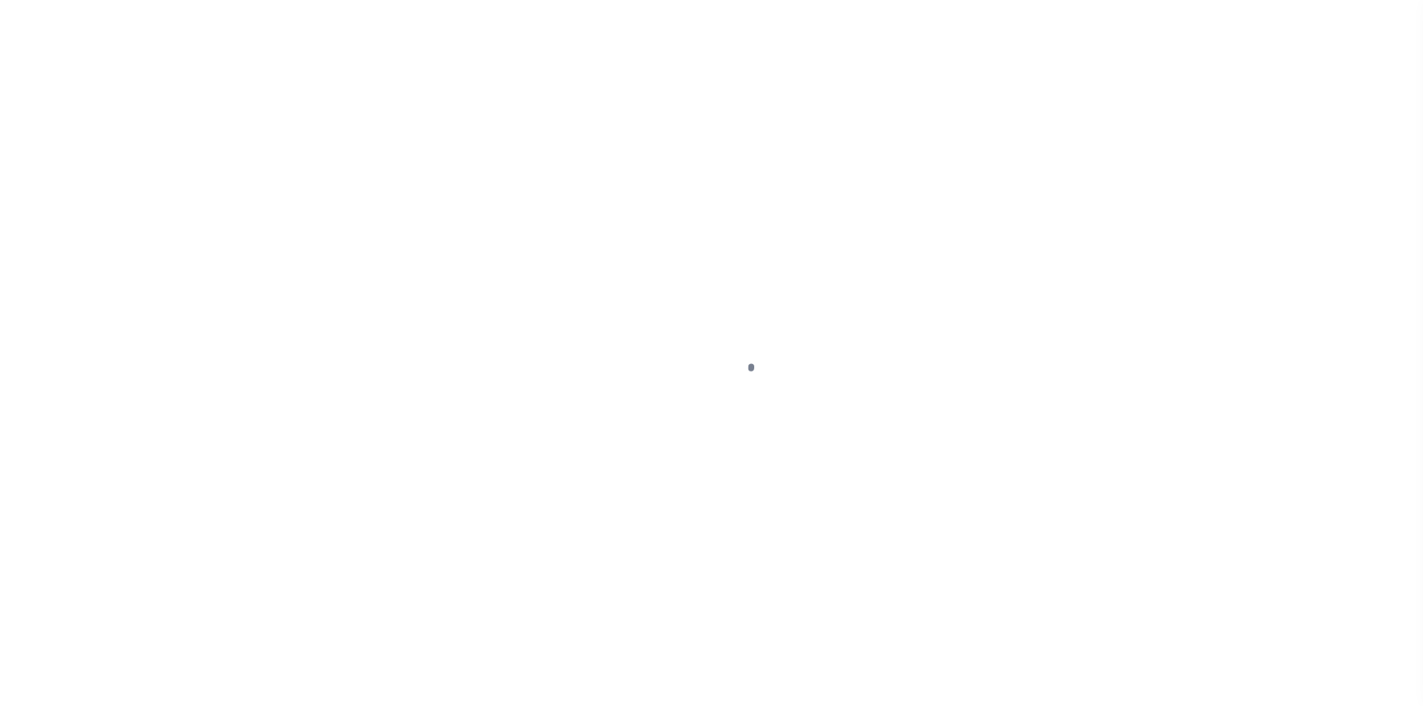
select select "DUE"
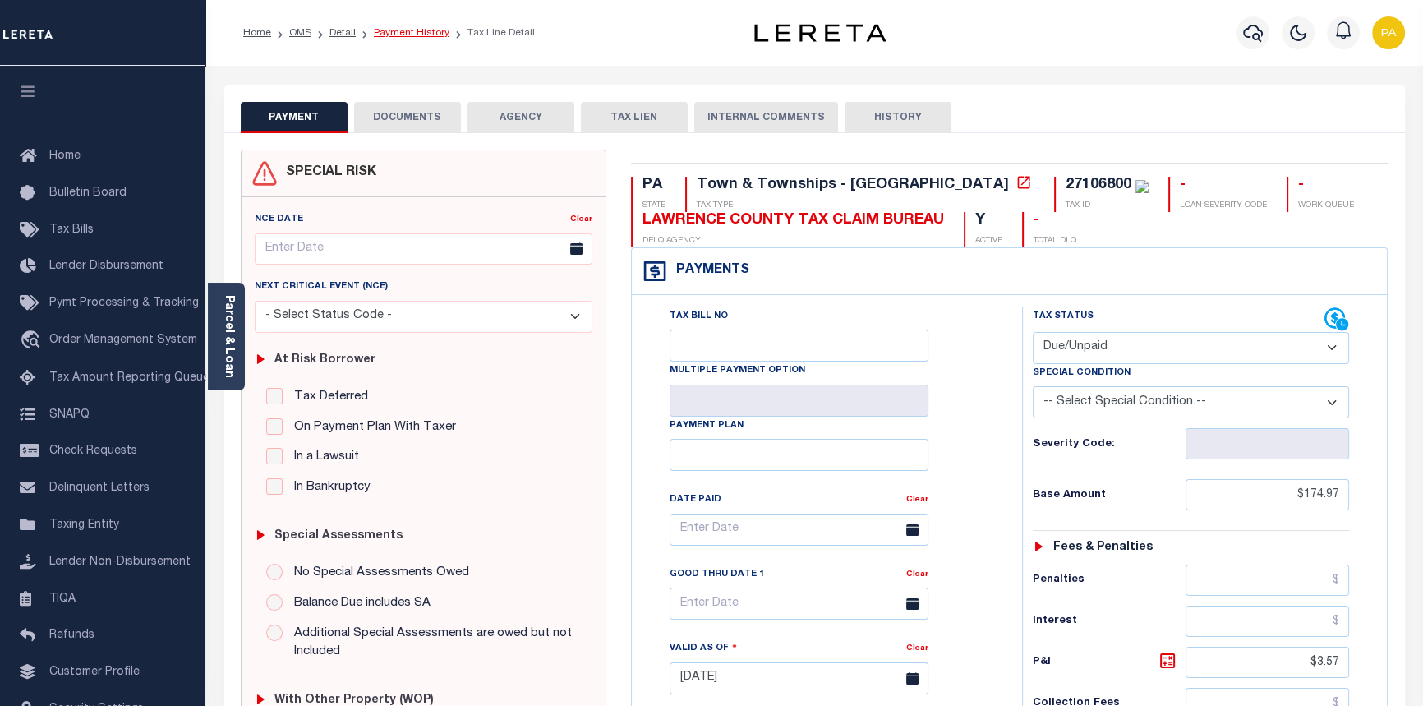
click at [401, 33] on link "Payment History" at bounding box center [412, 33] width 76 height 10
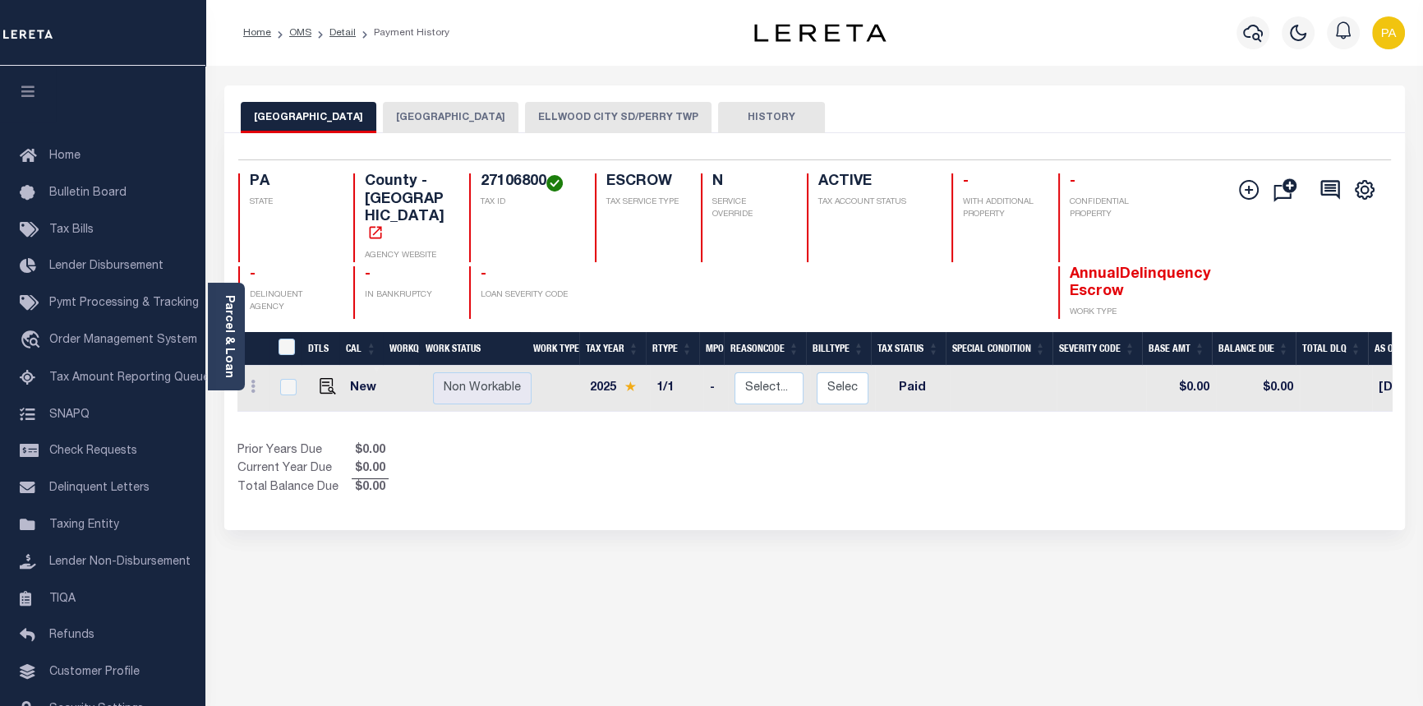
click at [594, 103] on button "ELLWOOD CITY SD/PERRY TWP" at bounding box center [618, 117] width 187 height 31
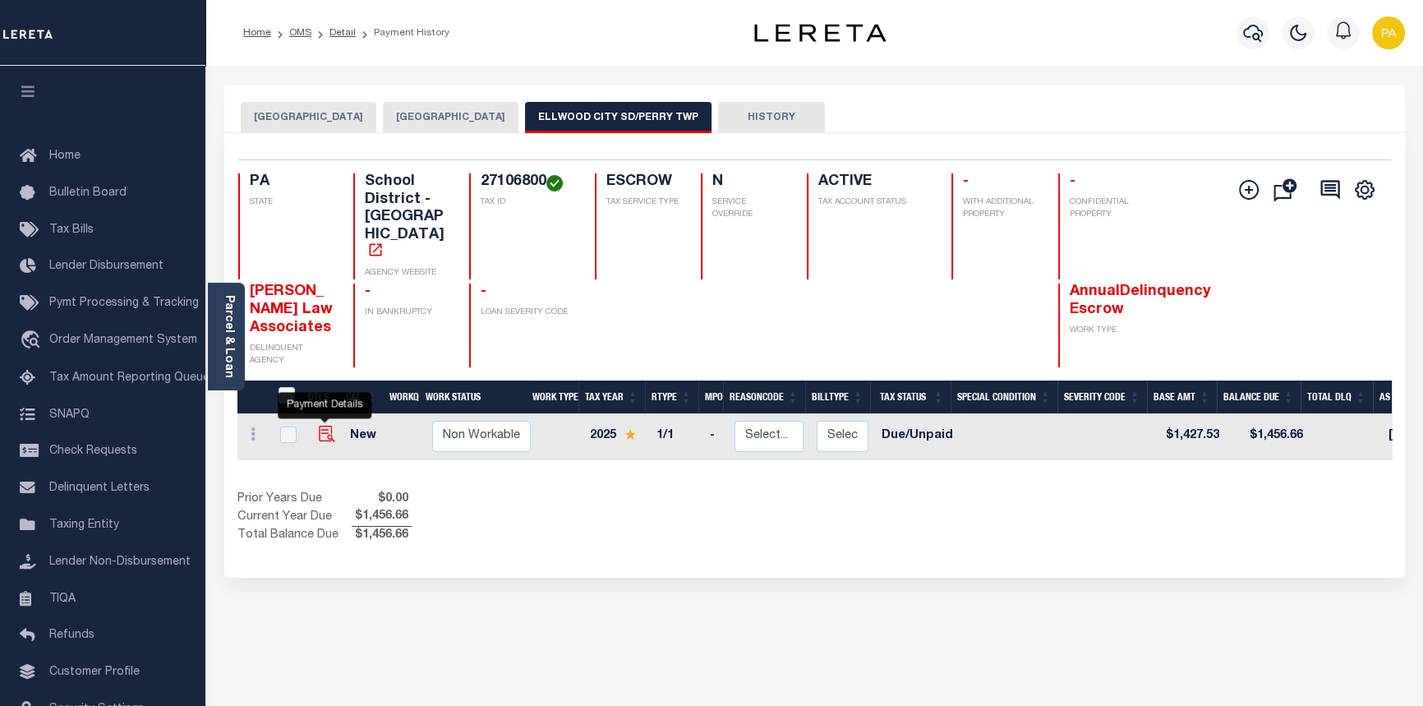
click at [322, 426] on img "" at bounding box center [327, 434] width 16 height 16
checkbox input "true"
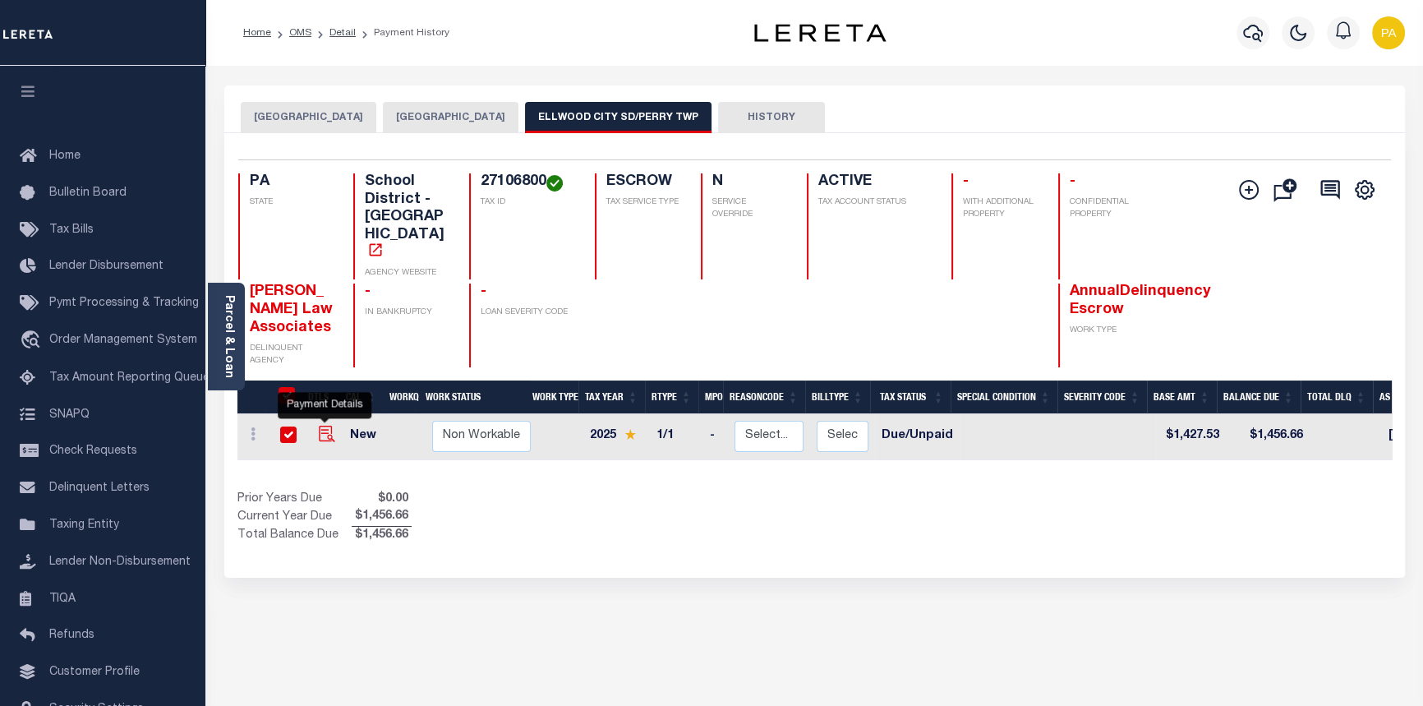
checkbox input "true"
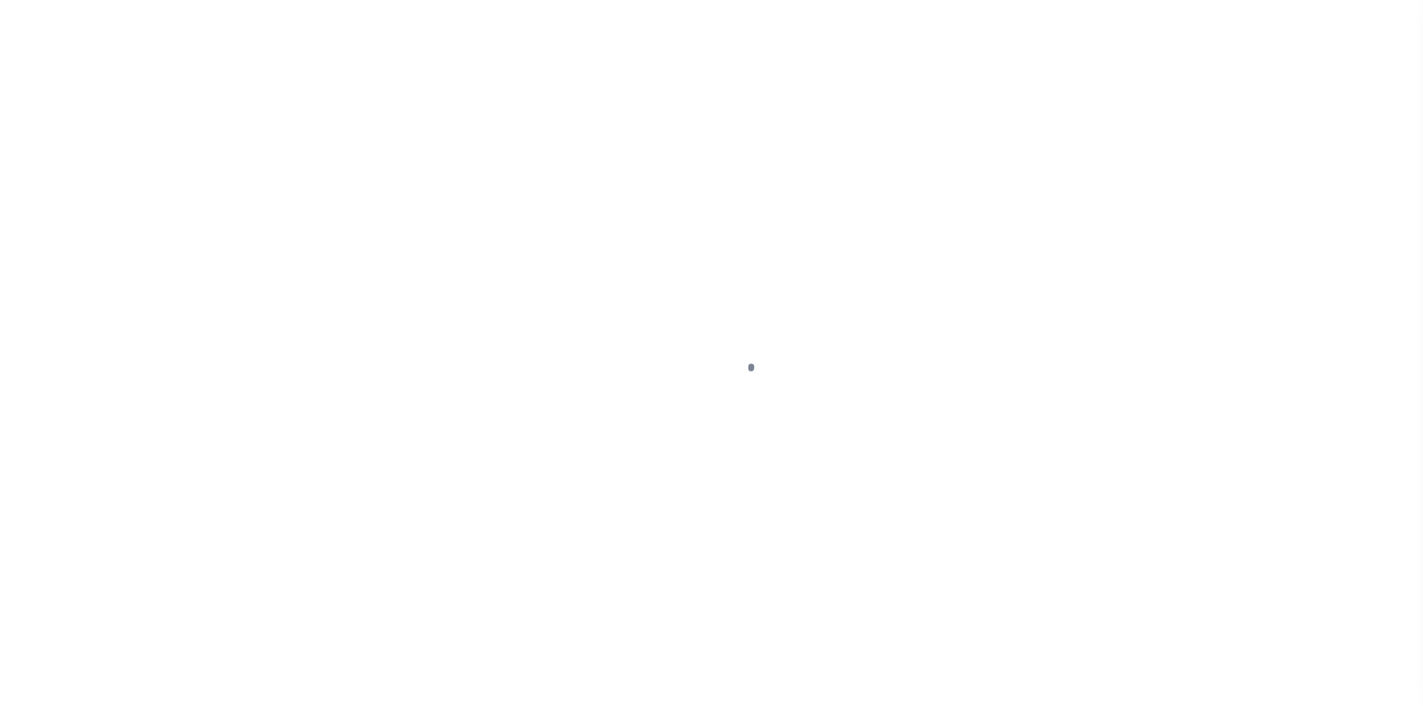
select select "DUE"
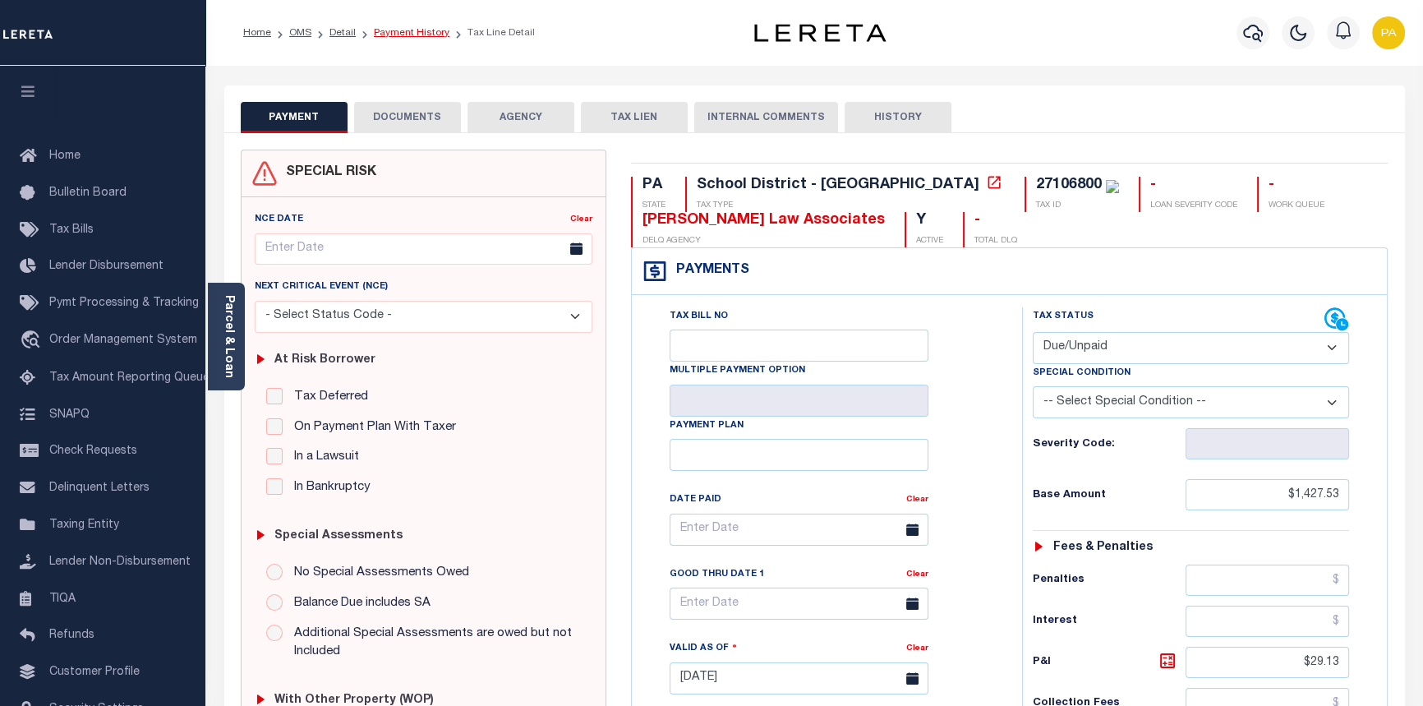
click at [403, 28] on link "Payment History" at bounding box center [412, 33] width 76 height 10
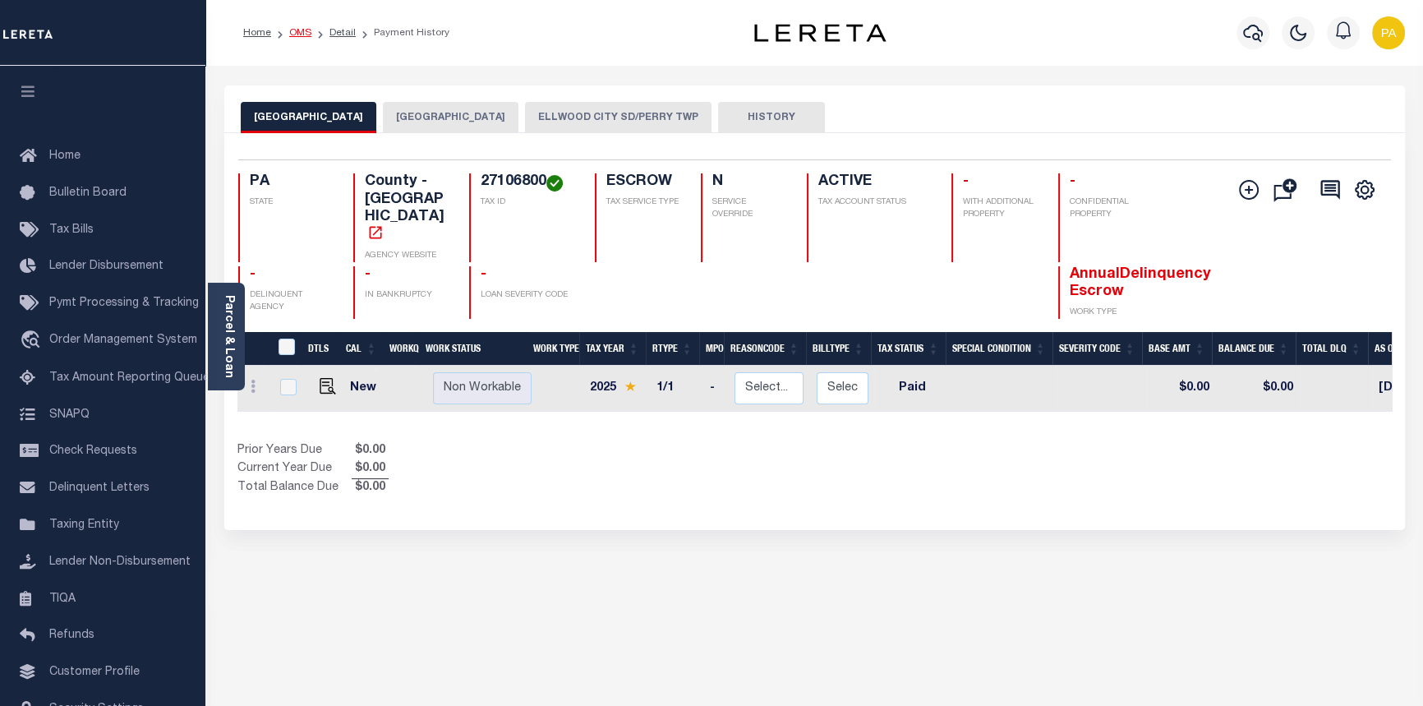
click at [307, 35] on link "OMS" at bounding box center [300, 33] width 22 height 10
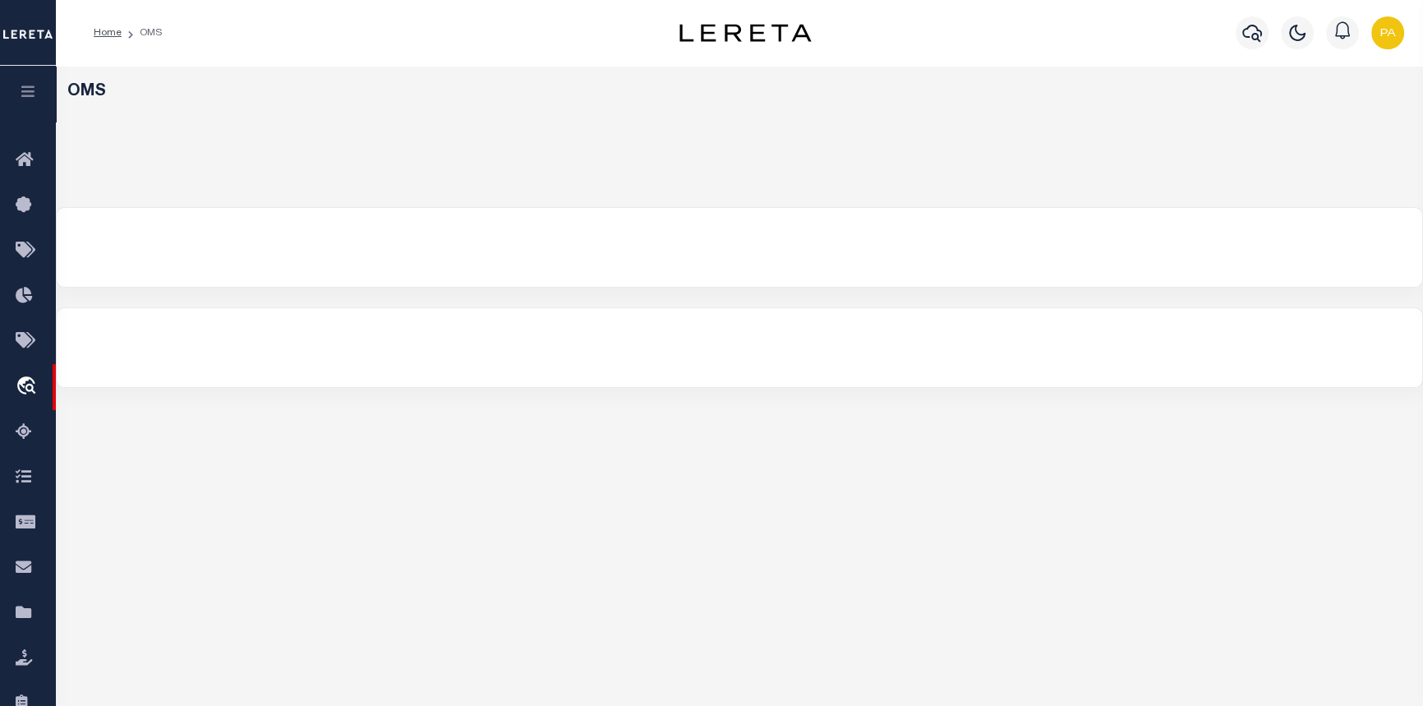
select select "200"
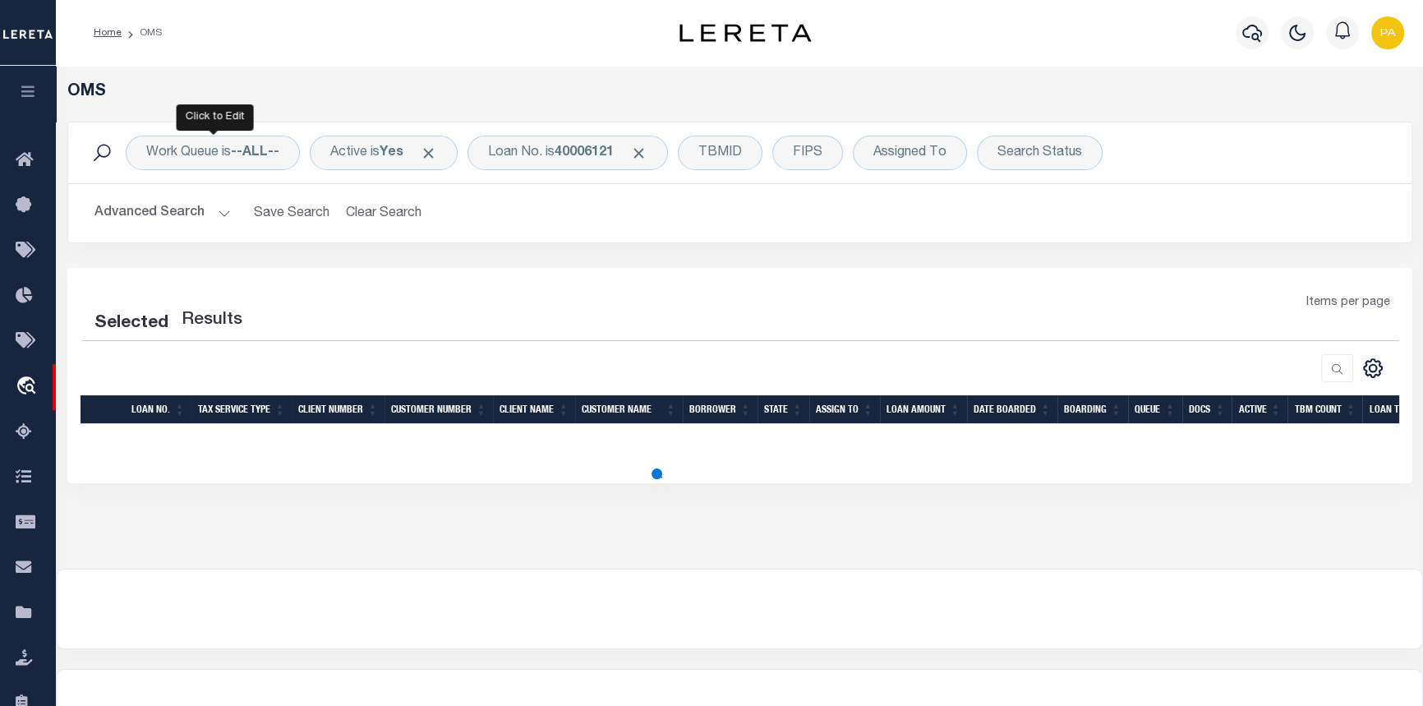
select select "200"
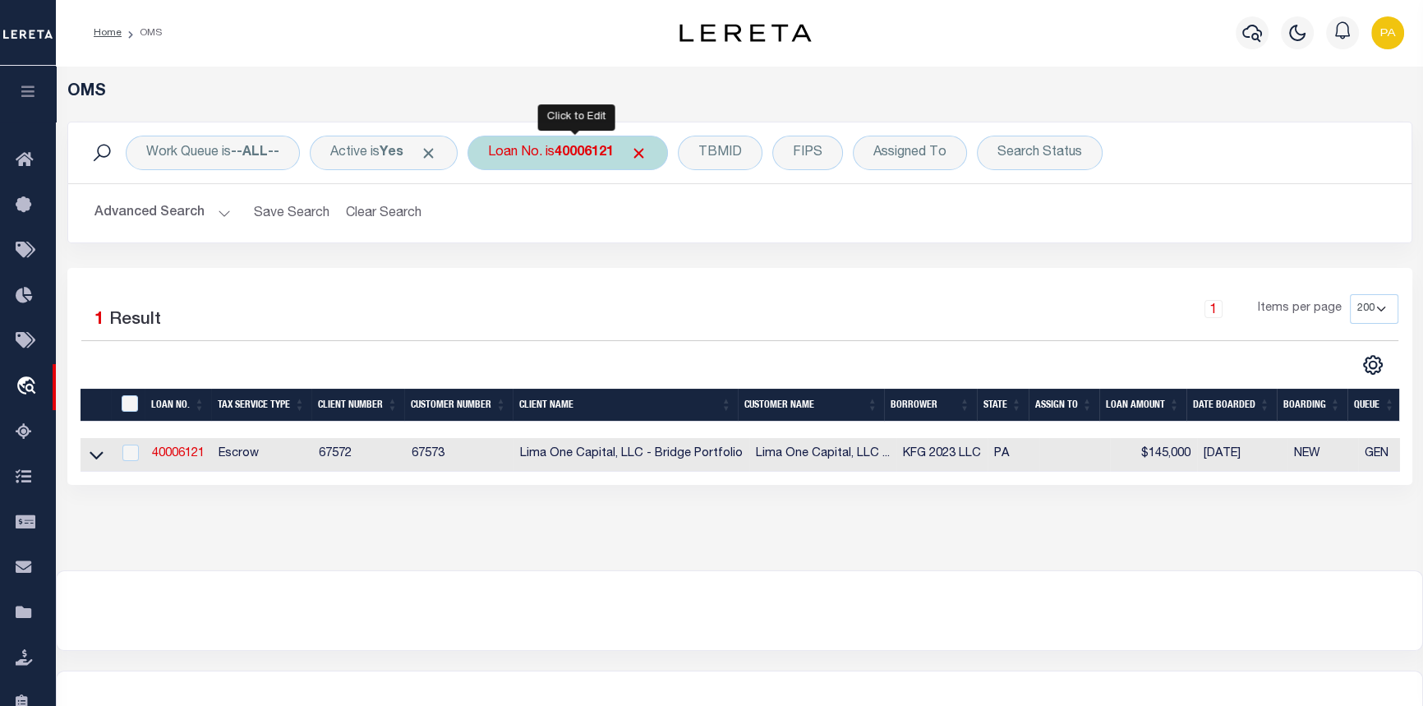
click at [592, 142] on div "Loan No. is 40006121" at bounding box center [568, 153] width 201 height 35
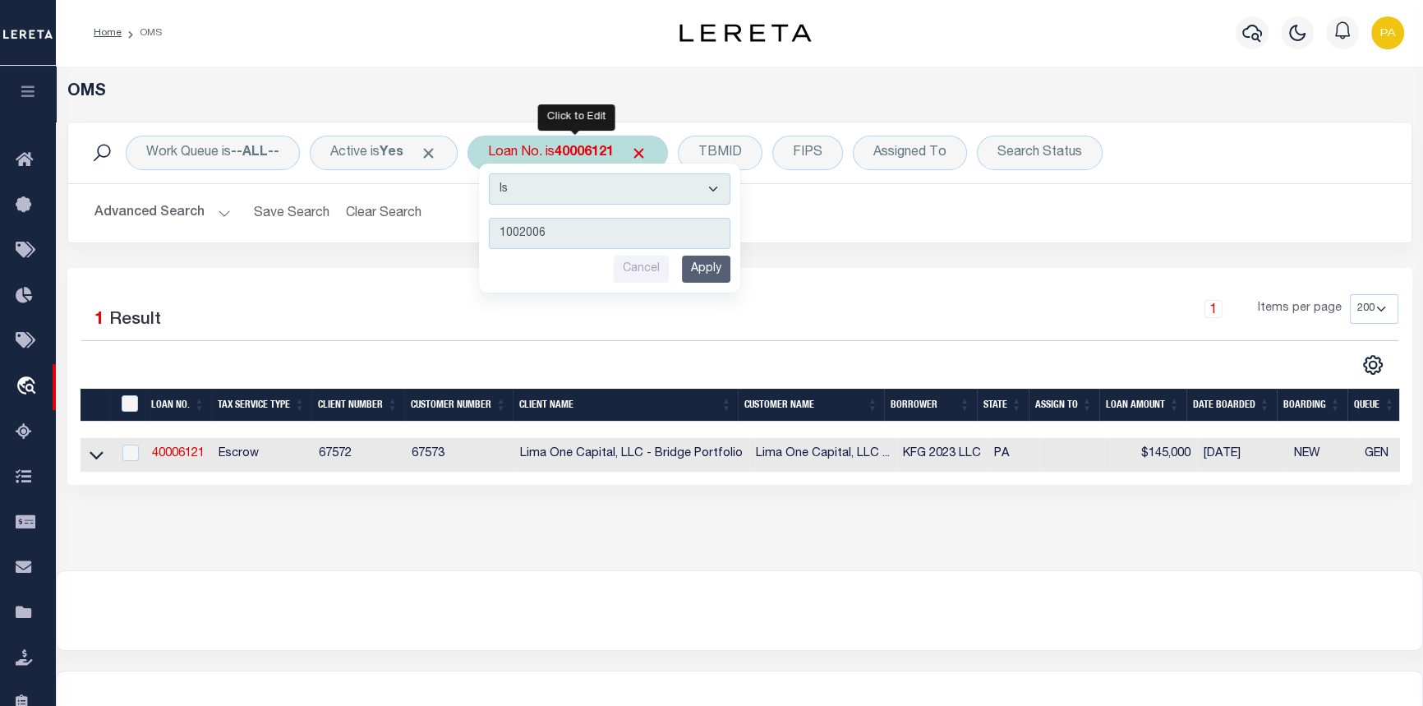
type input "10020068"
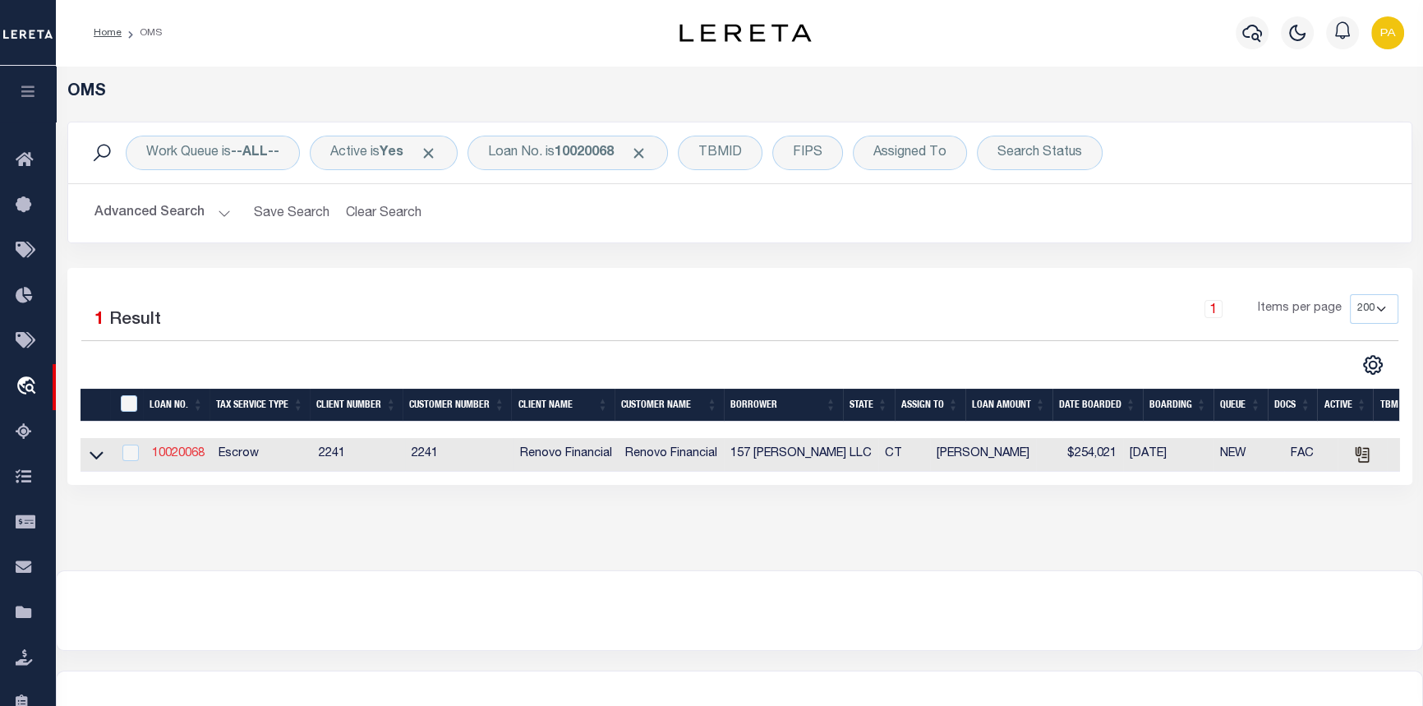
click at [165, 455] on link "10020068" at bounding box center [178, 454] width 53 height 12
type input "10020068"
type input "157 BURNSIDE LLC"
select select
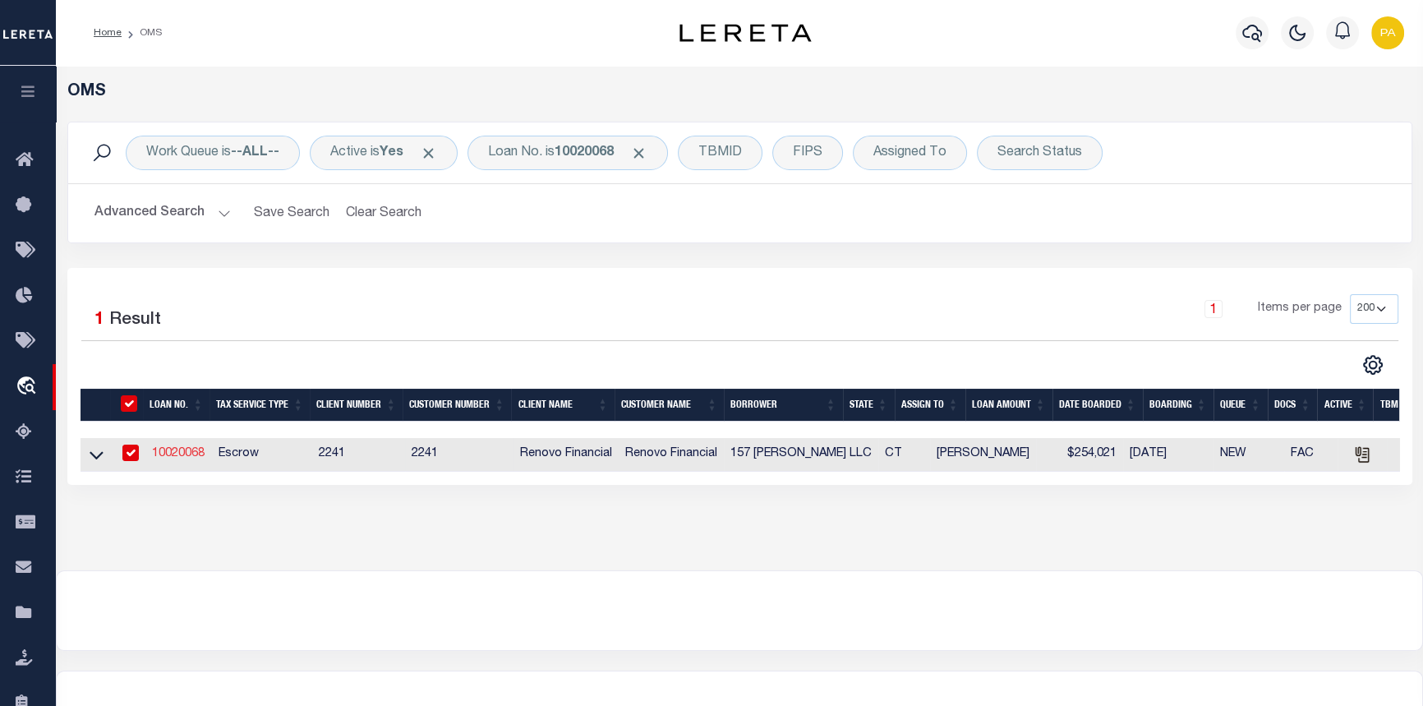
type input "19 CLIFFSIDE DRIVE EAS"
type input "MANCHESTER,CT,06042"
select select "10"
select select "Escrow"
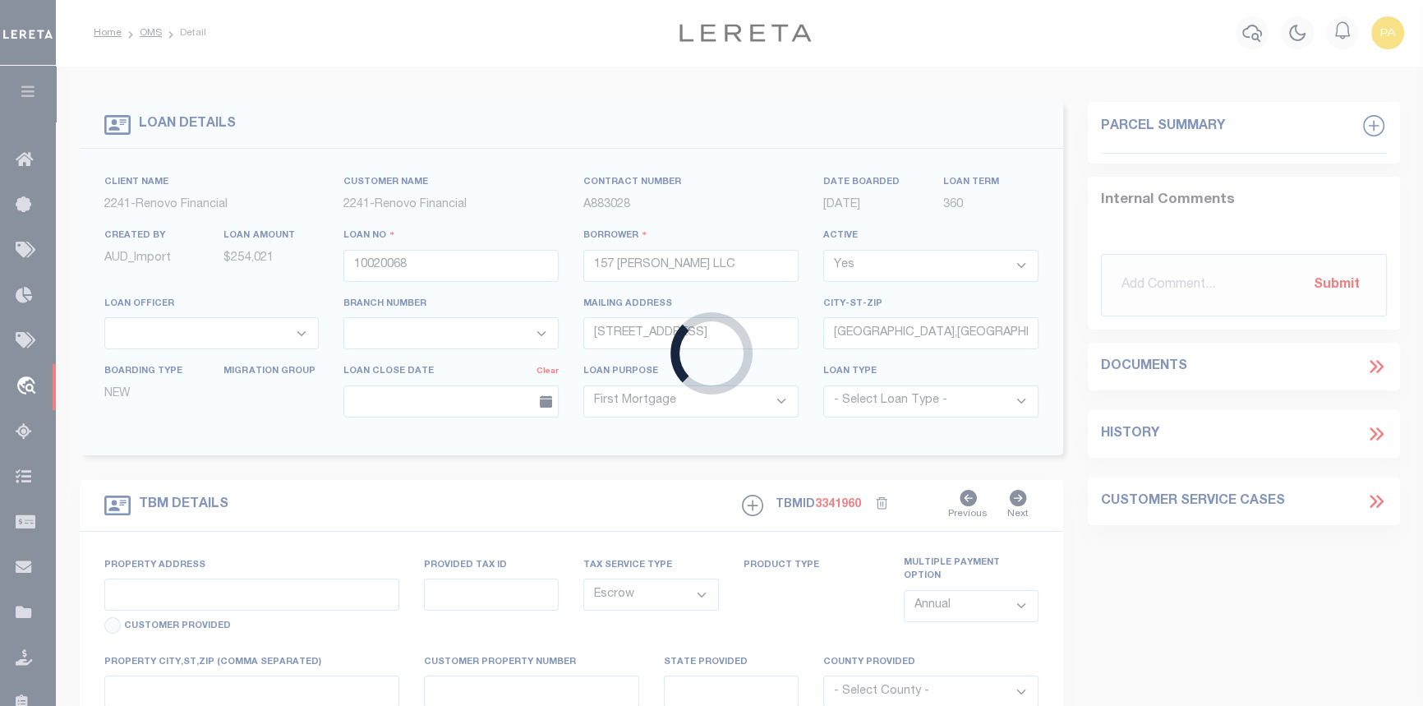
type input "[STREET_ADDRESS][PERSON_NAME]"
type input "[GEOGRAPHIC_DATA]"
type input "a0kUS000001j1aT"
type input "CT"
select select
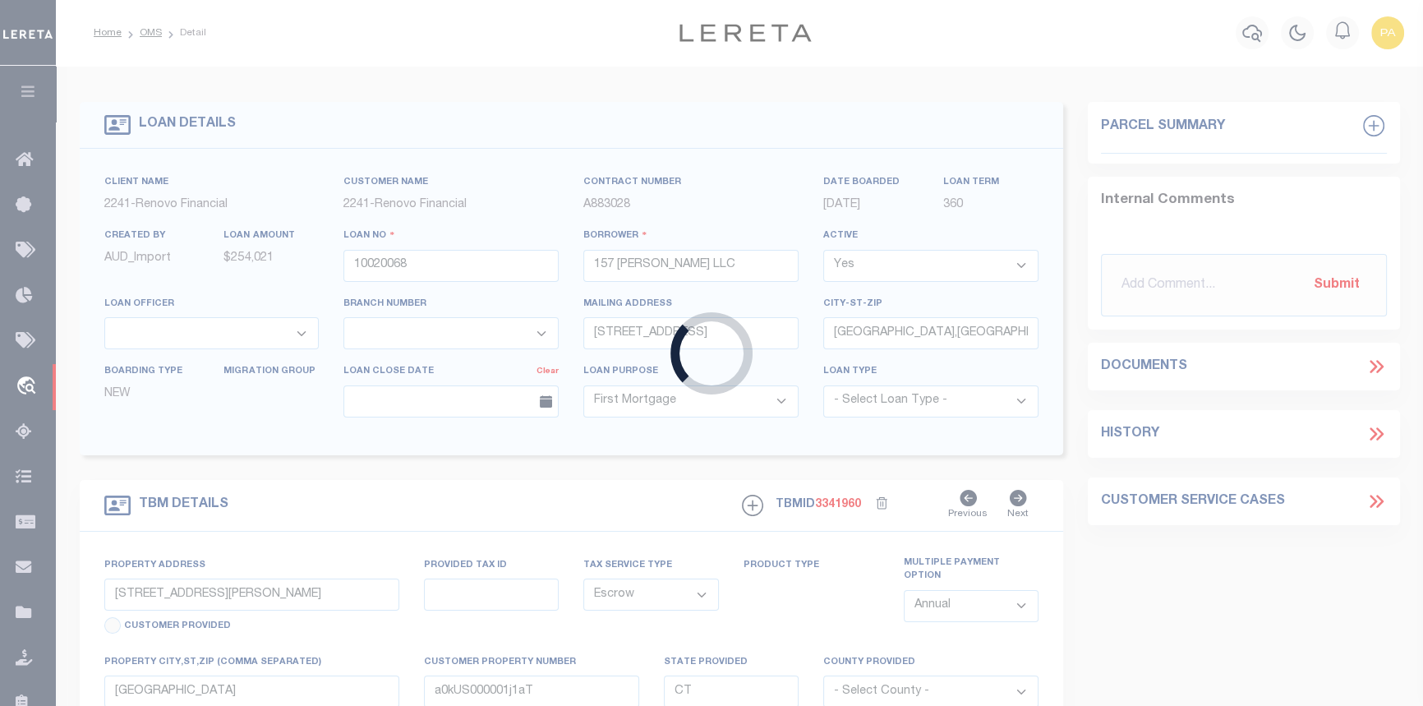
type textarea "LEGAL REQUIRED"
select select "25067"
select select
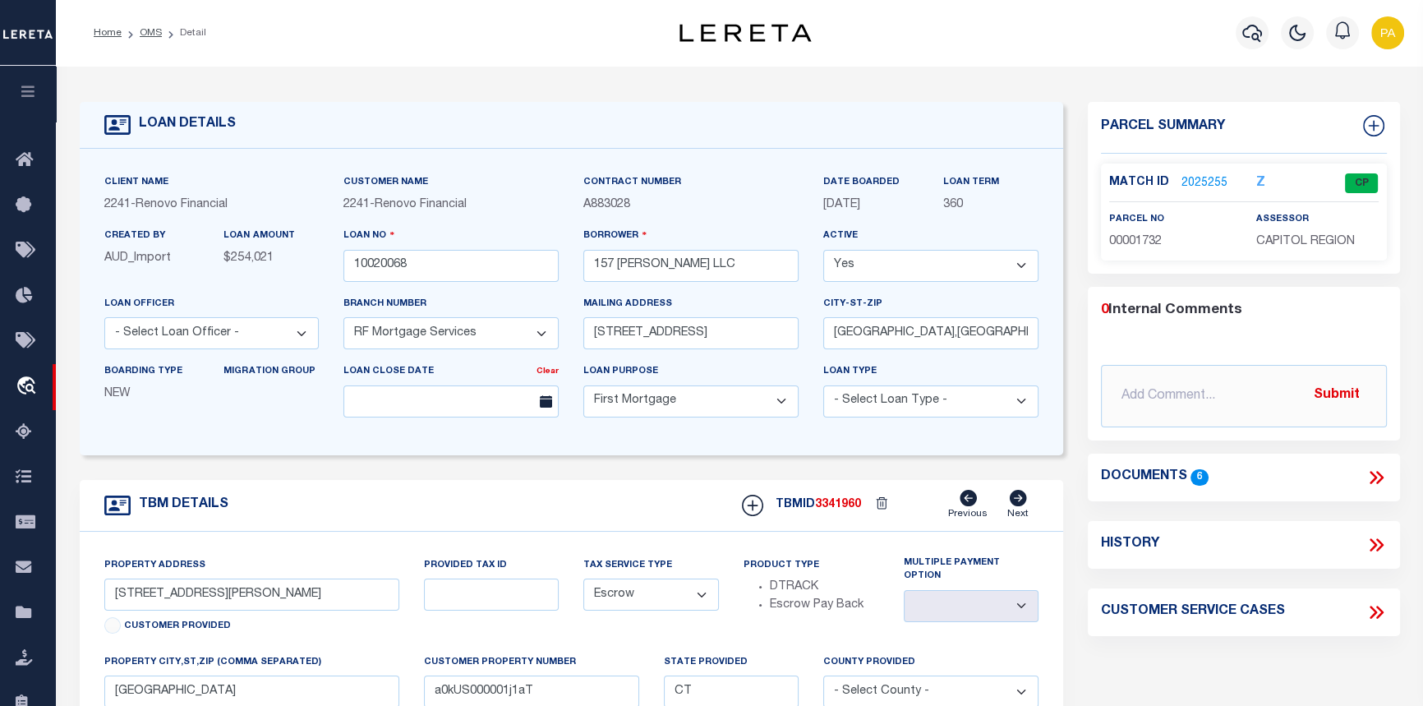
click at [1215, 187] on link "2025255" at bounding box center [1205, 183] width 46 height 17
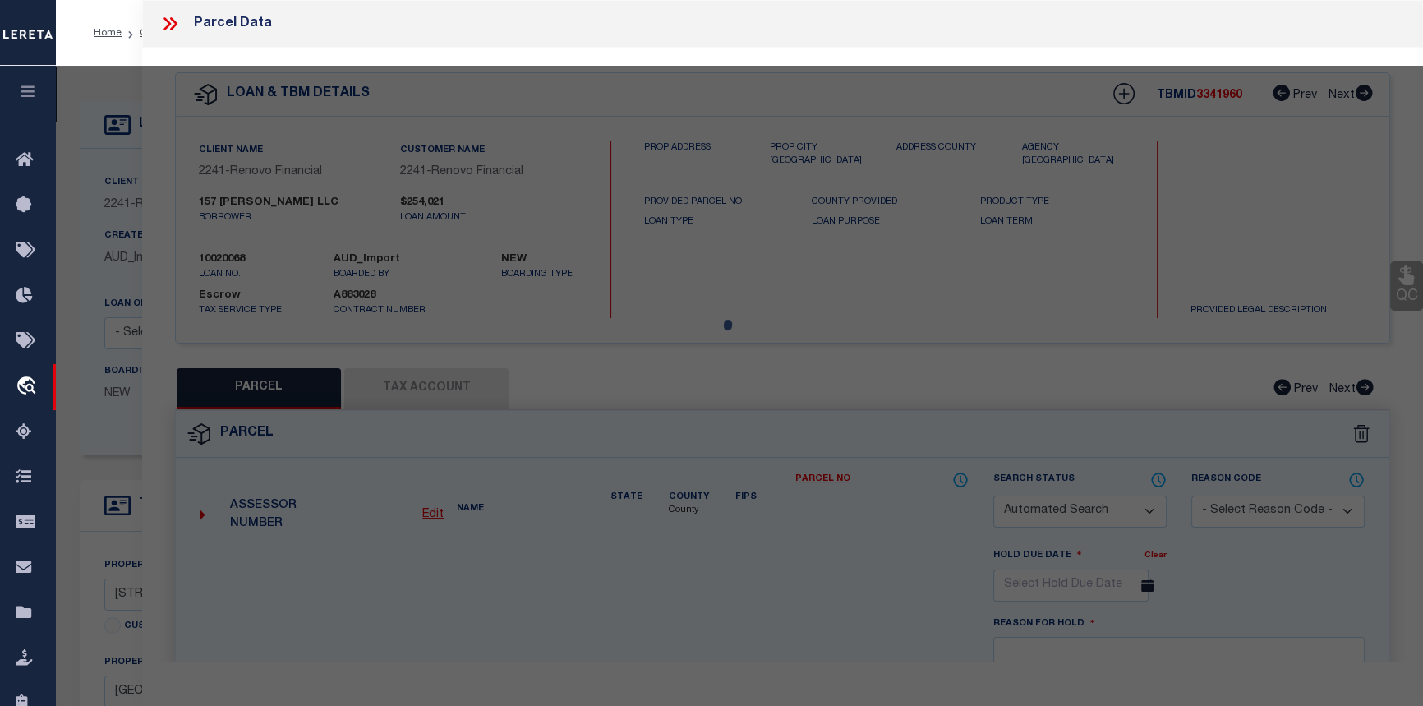
checkbox input "false"
select select "CP"
type input "157 [PERSON_NAME] LLC"
select select
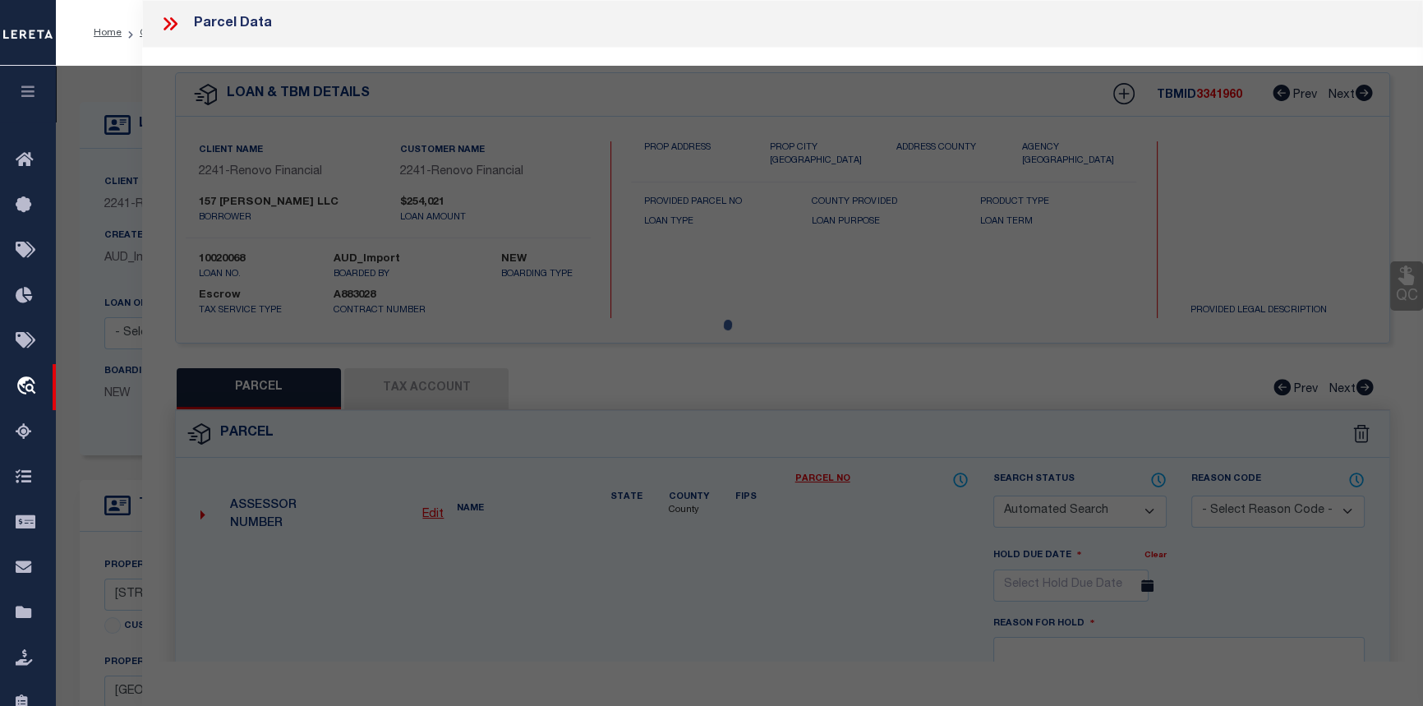
type input "157-159 BURNSIDE AVE"
checkbox input "false"
type input "EAST HARTFORD, CT 06108"
type textarea "Agency was inactivated in error."
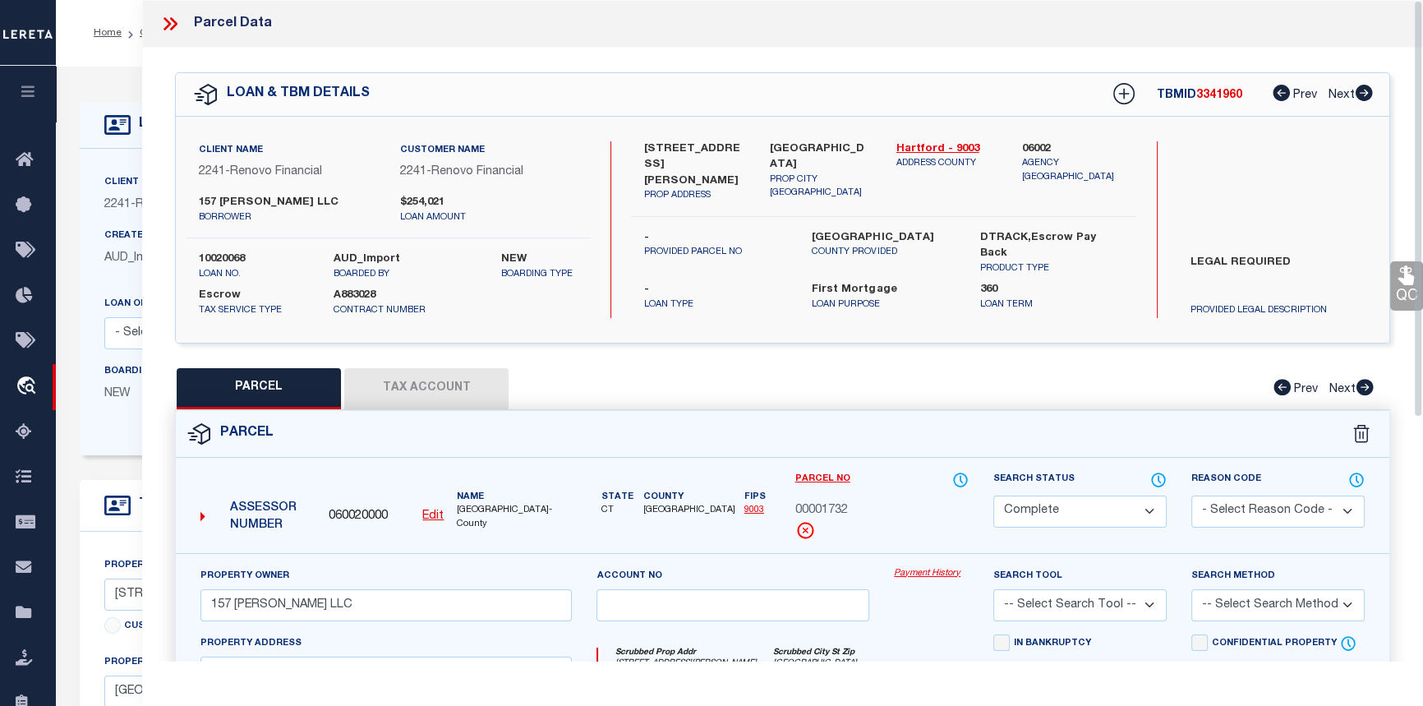
click at [933, 567] on link "Payment History" at bounding box center [931, 574] width 75 height 14
click at [916, 575] on link "Payment History" at bounding box center [931, 574] width 75 height 14
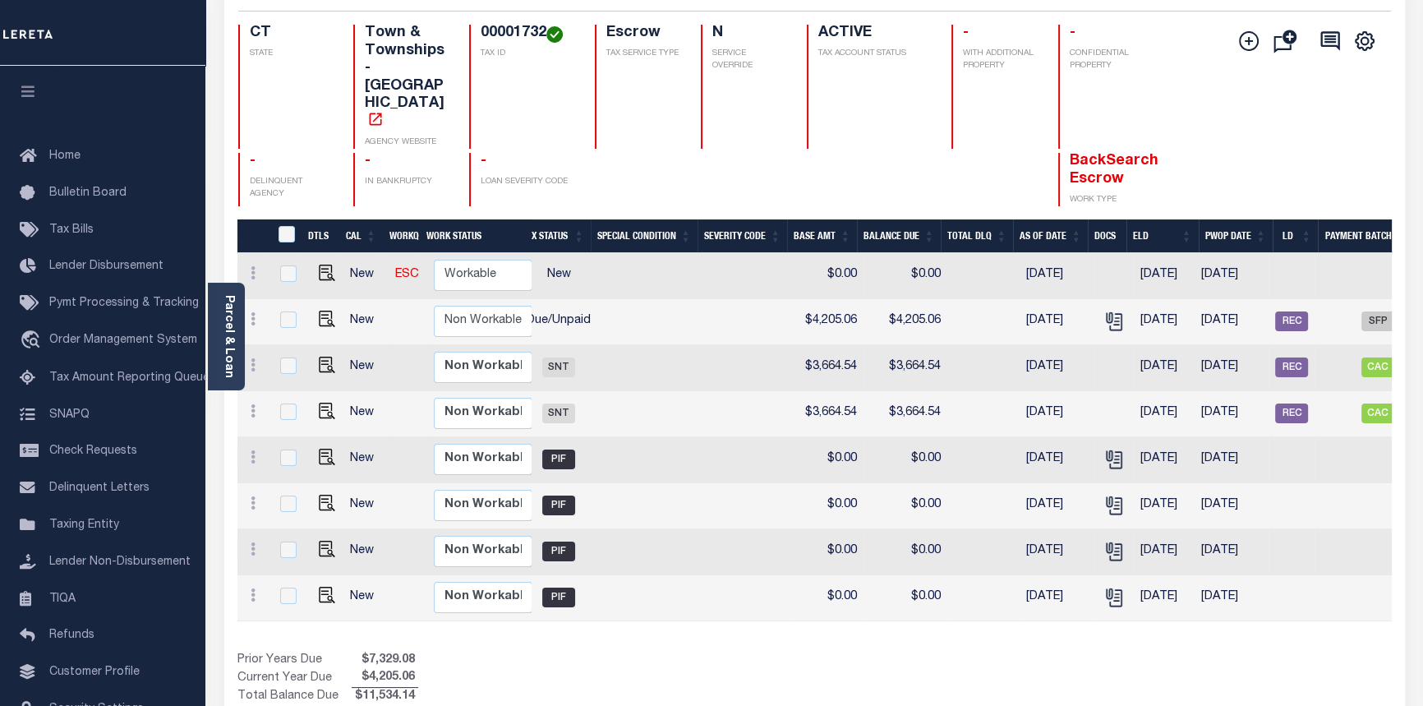
scroll to position [0, 459]
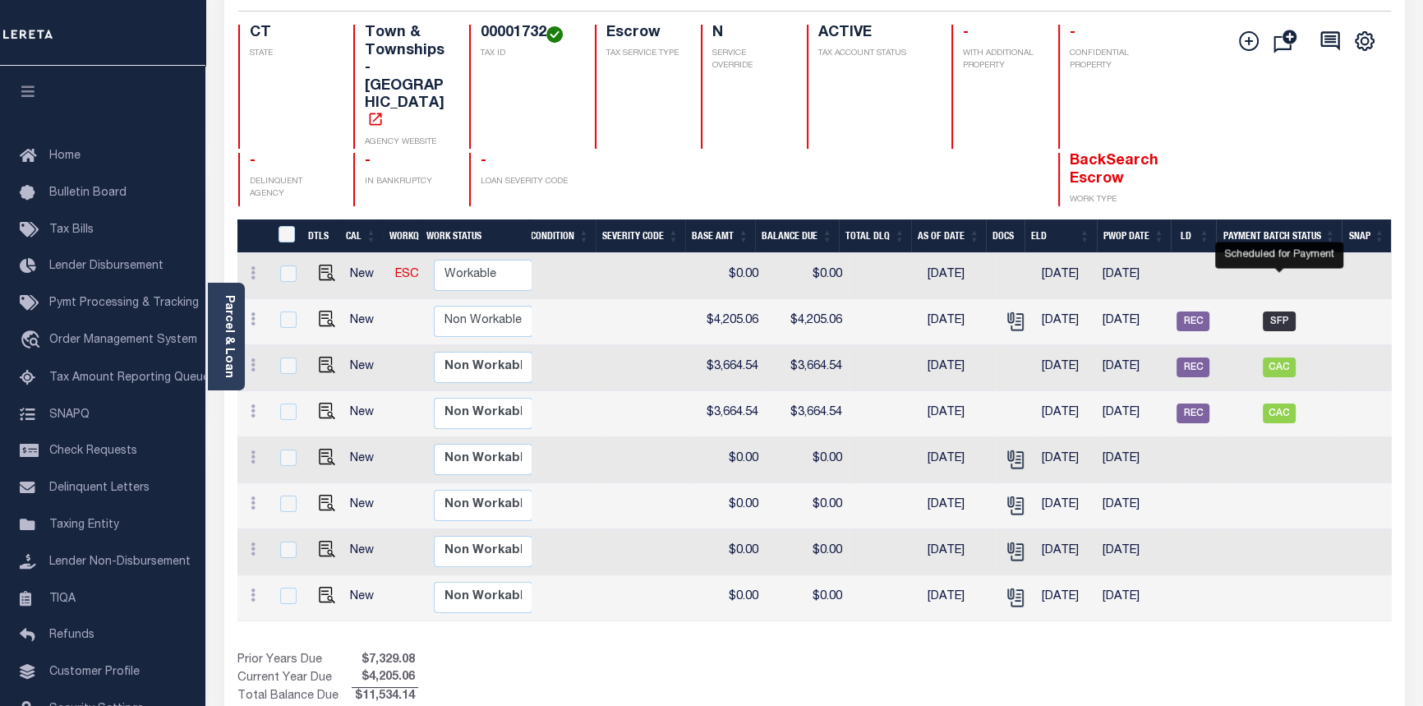
click at [1289, 311] on span "SFP" at bounding box center [1279, 321] width 33 height 20
checkbox input "true"
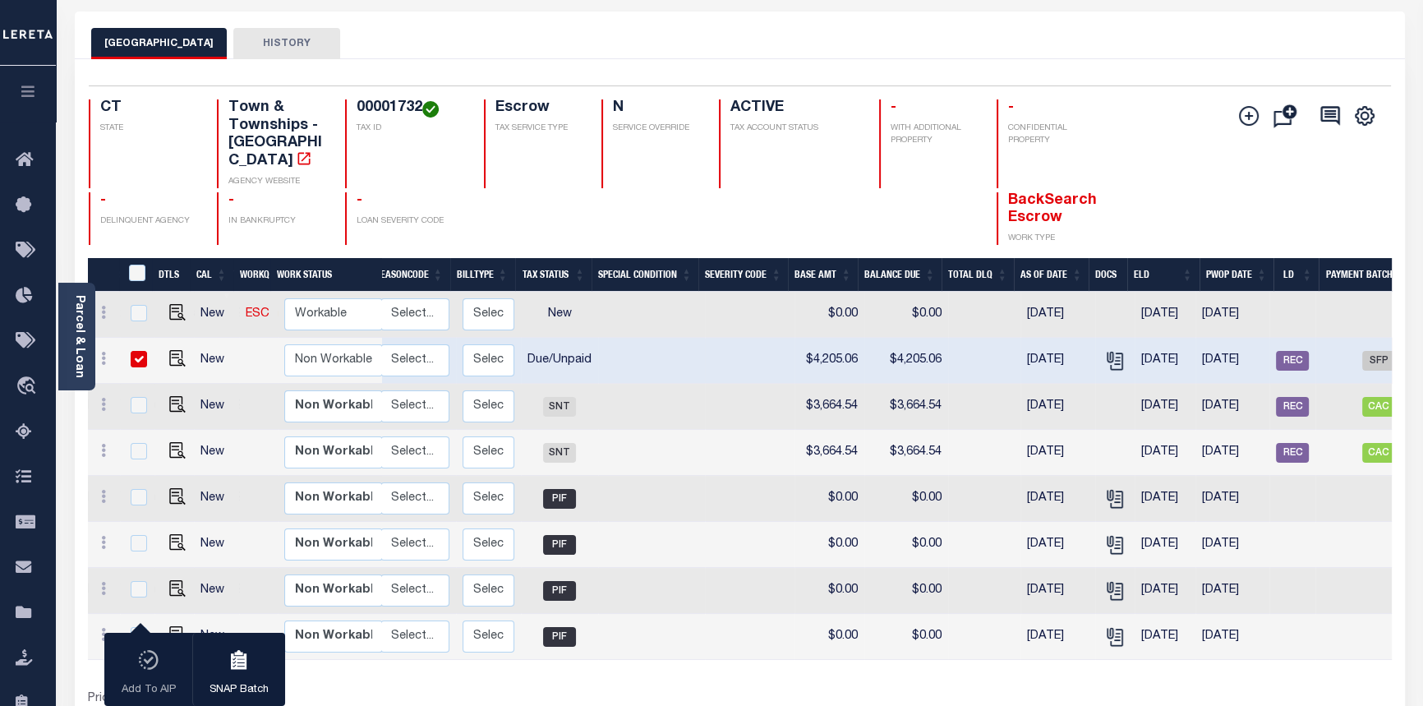
scroll to position [0, 308]
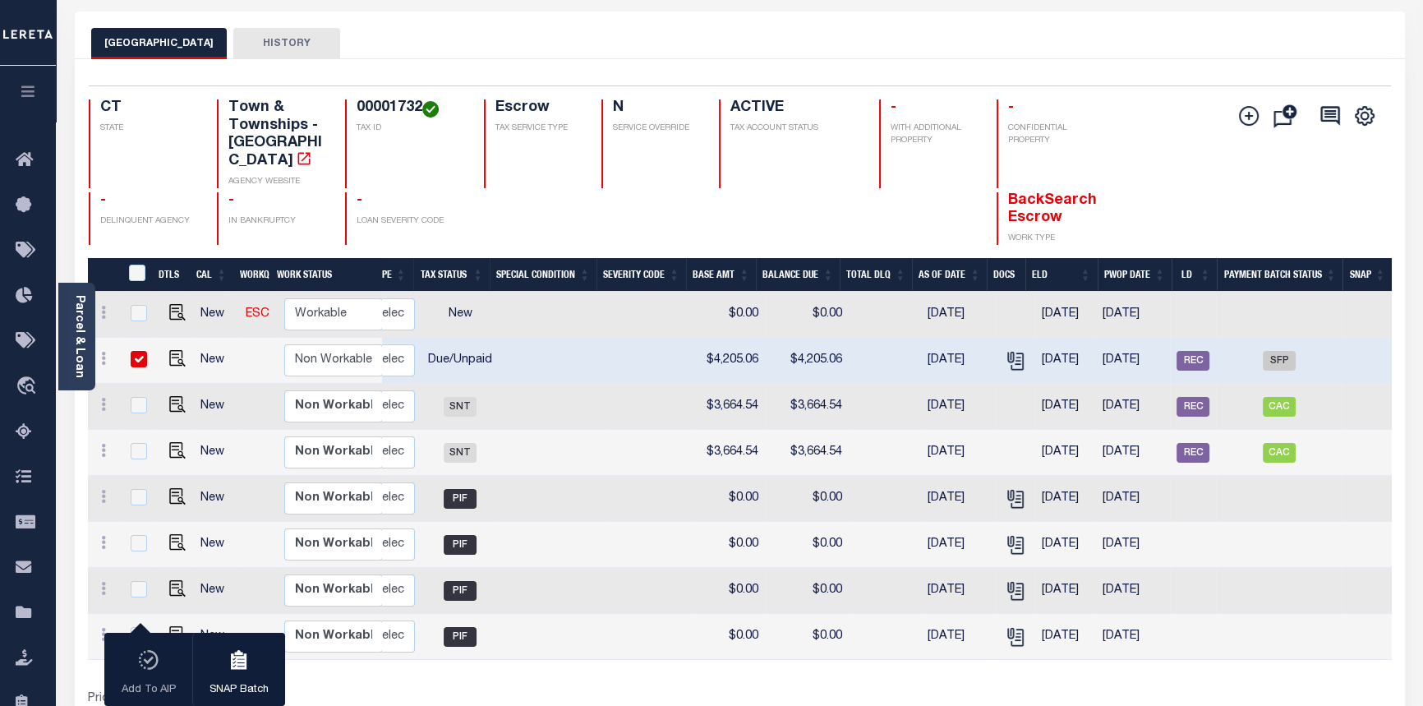
click at [1271, 353] on td "SFP" at bounding box center [1279, 361] width 126 height 46
checkbox input "false"
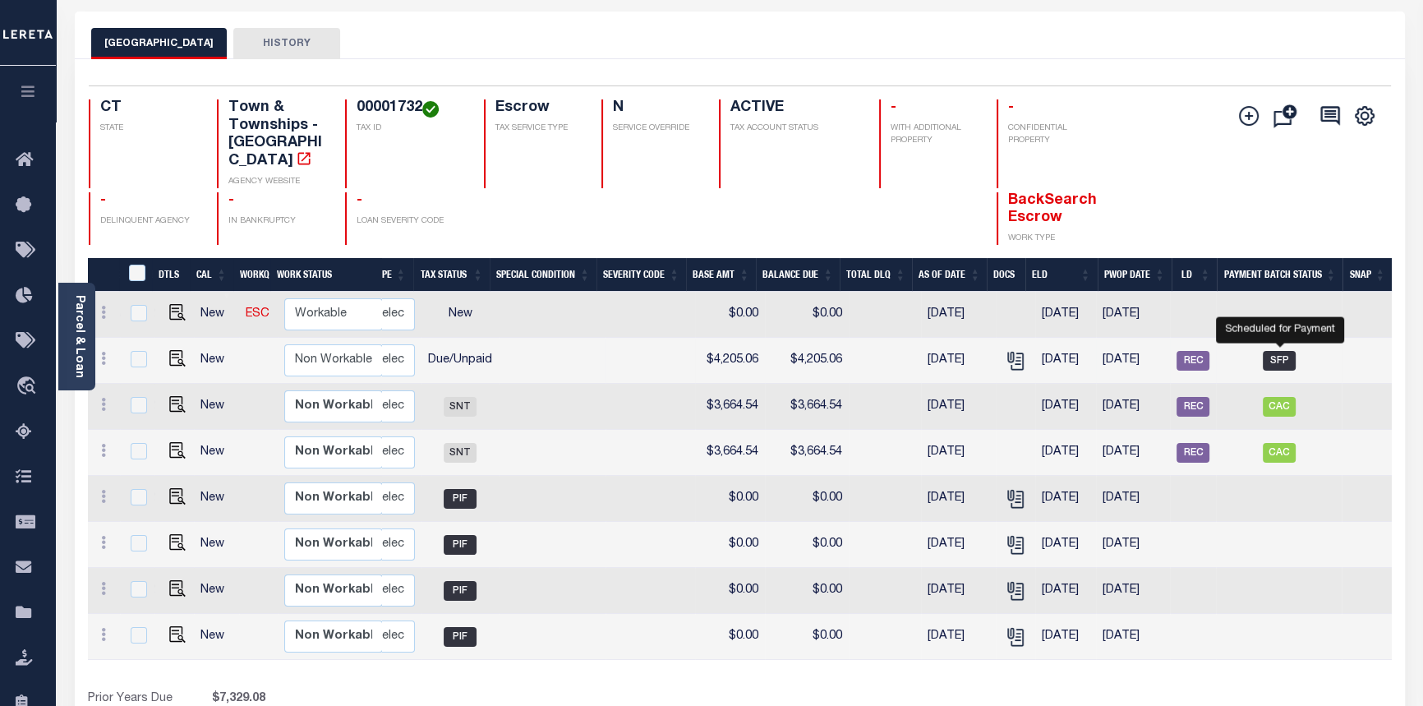
click at [1280, 351] on span "SFP" at bounding box center [1279, 361] width 33 height 20
checkbox input "true"
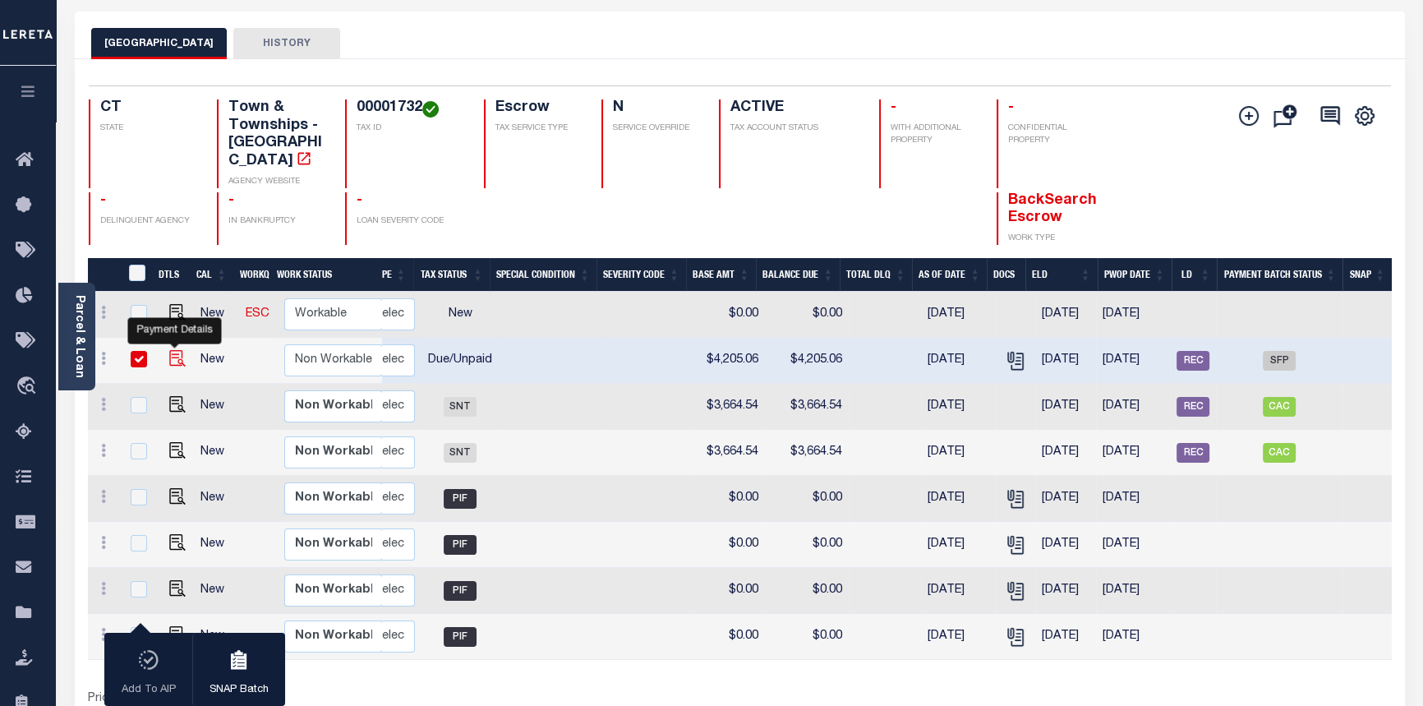
click at [171, 350] on img "" at bounding box center [177, 358] width 16 height 16
checkbox input "false"
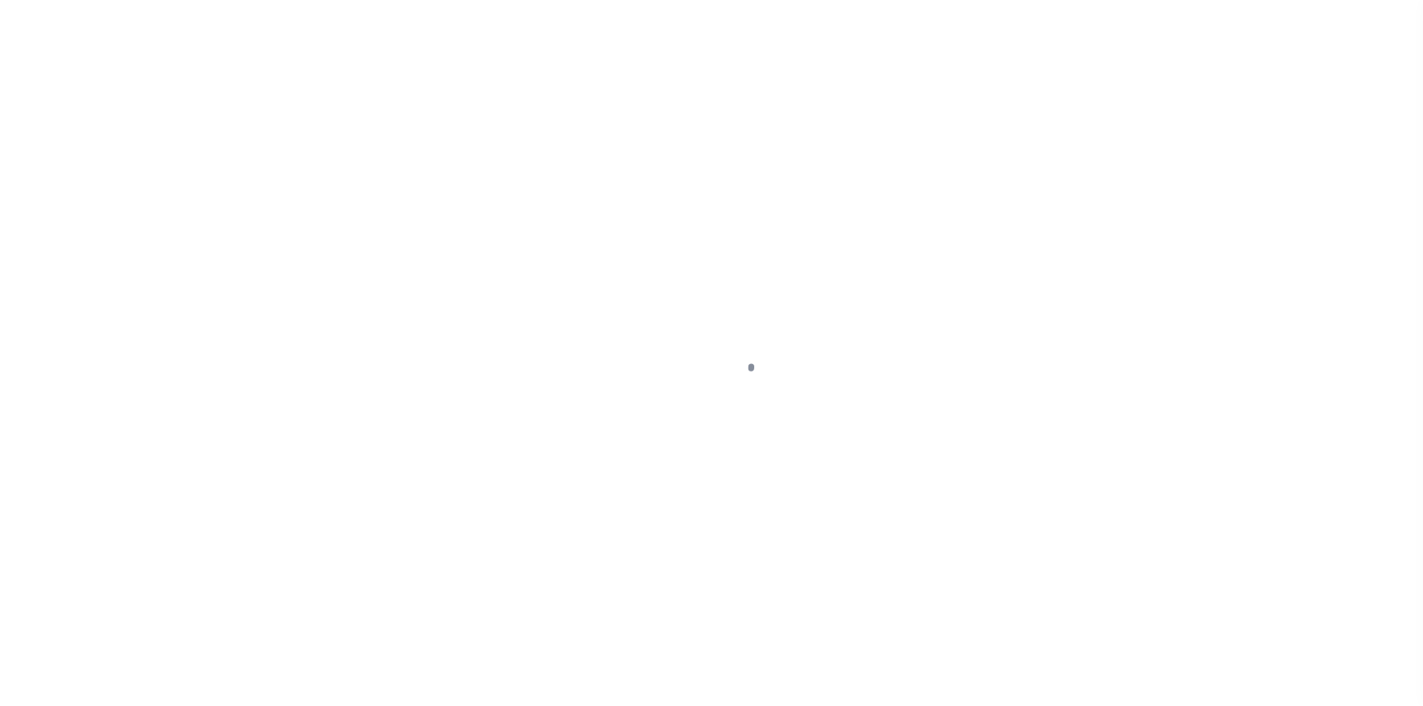
select select "SFP"
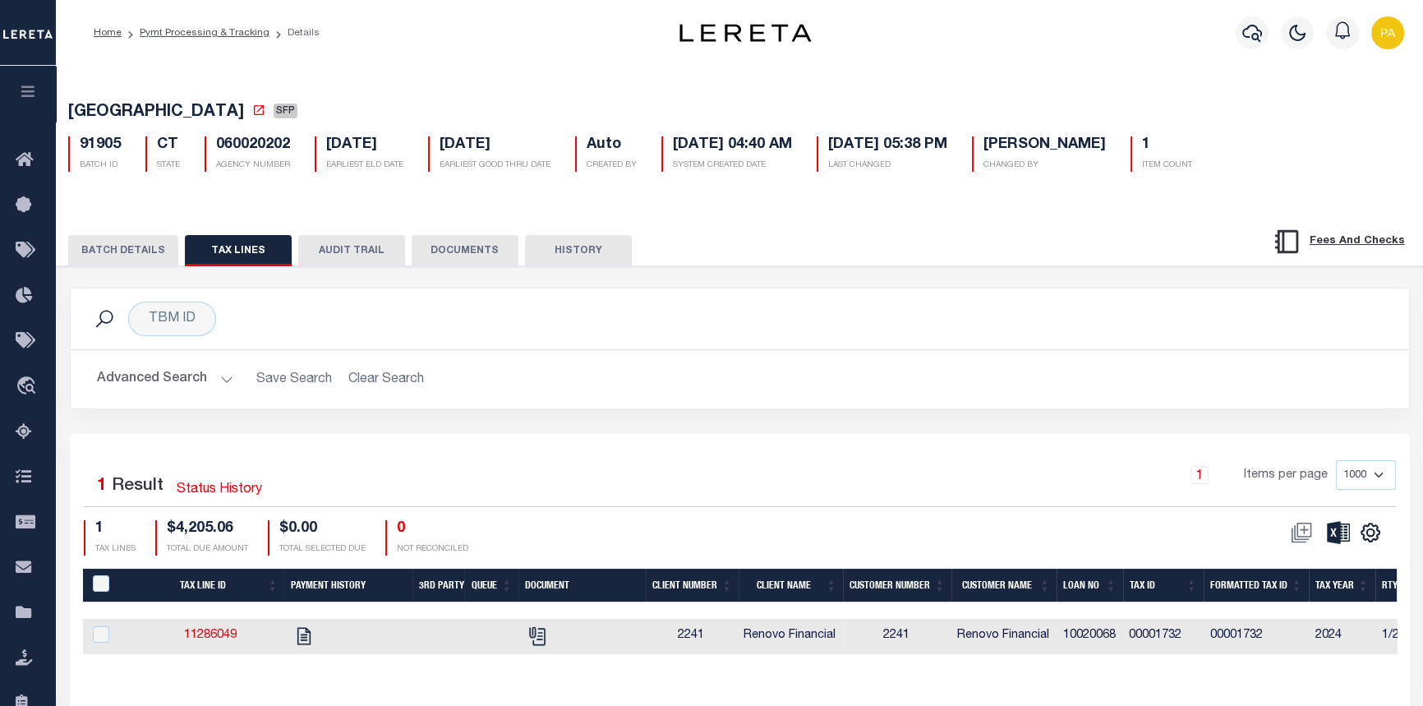
click at [148, 255] on button "BATCH DETAILS" at bounding box center [123, 250] width 110 height 31
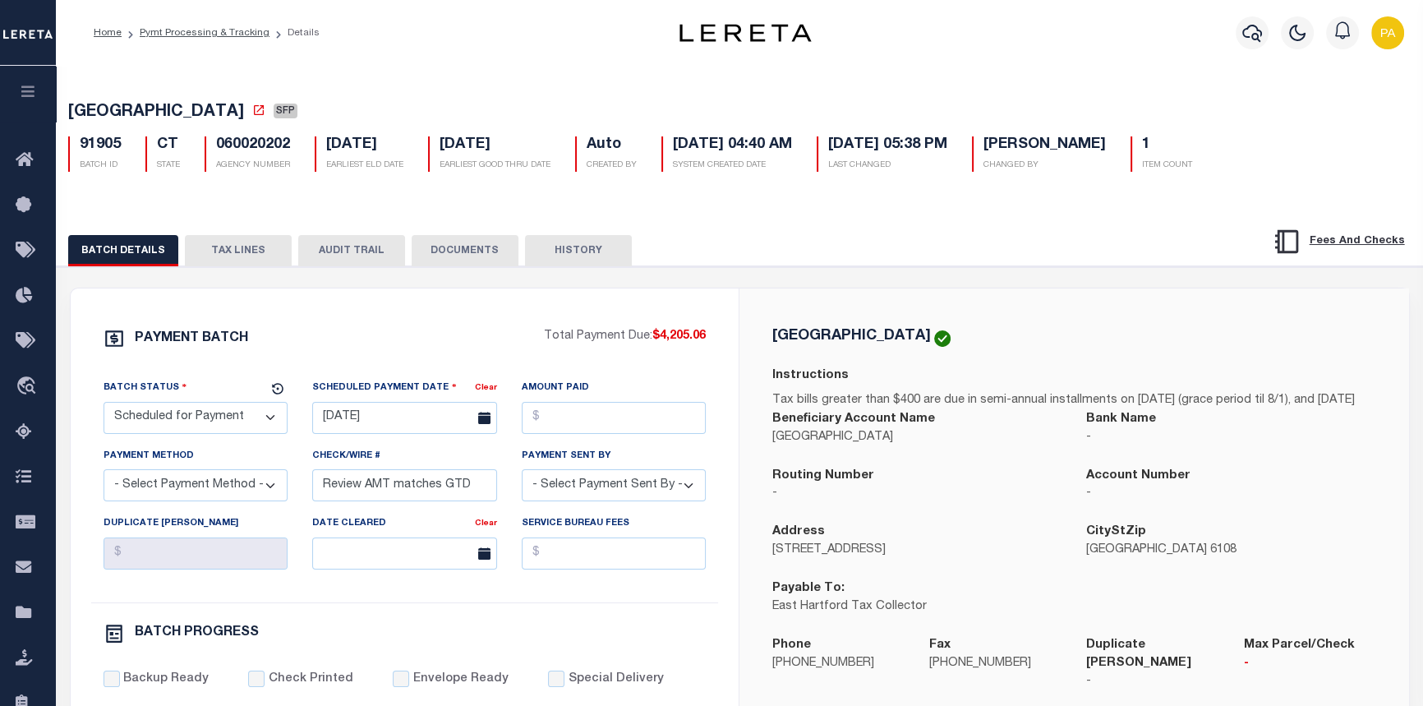
click at [473, 251] on button "DOCUMENTS" at bounding box center [465, 250] width 107 height 31
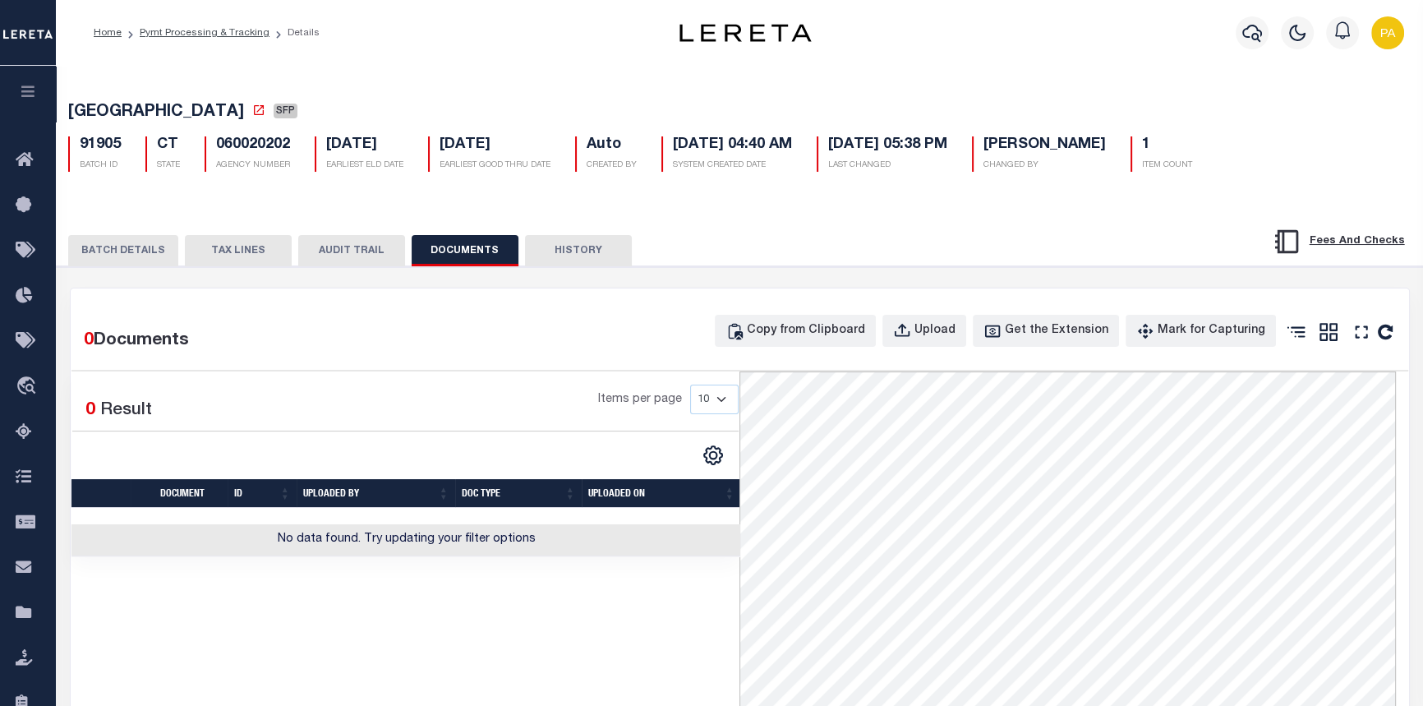
click at [579, 254] on button "HISTORY" at bounding box center [578, 250] width 107 height 31
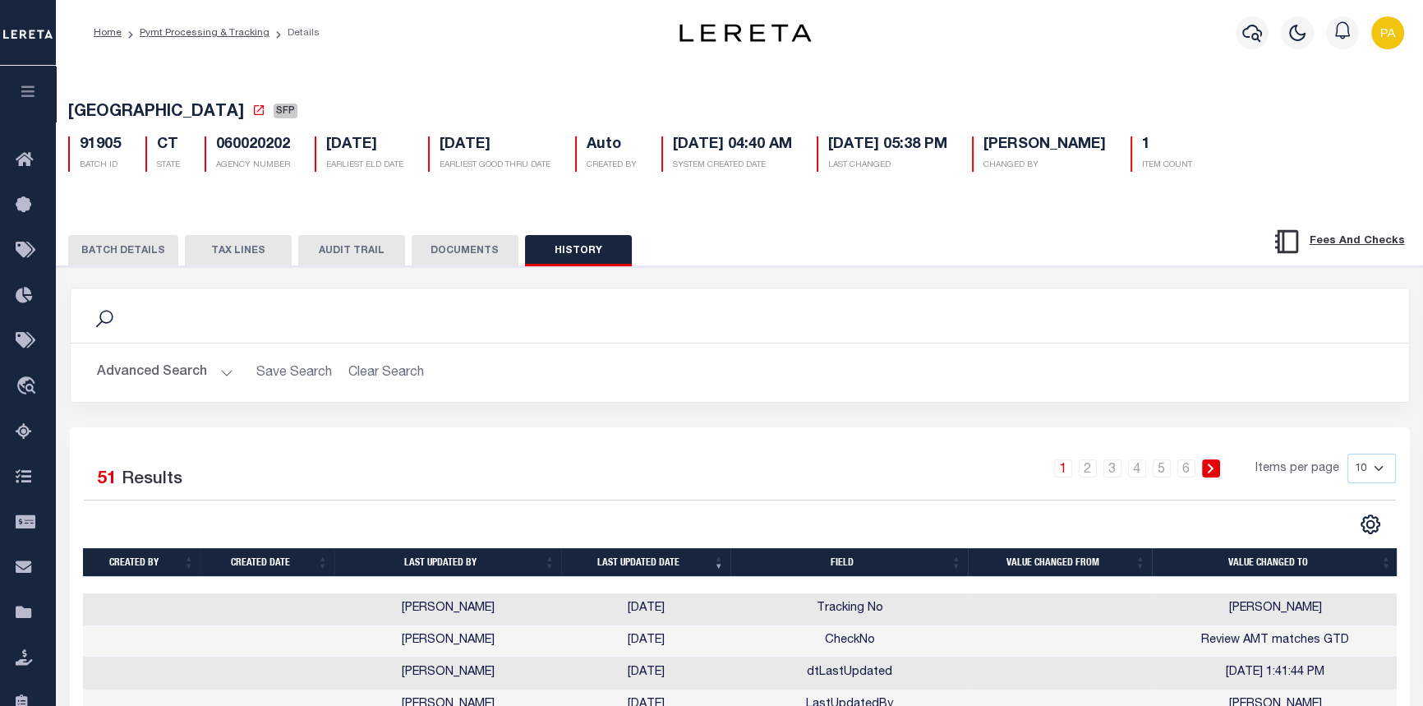
click at [363, 254] on button "AUDIT TRAIL" at bounding box center [351, 250] width 107 height 31
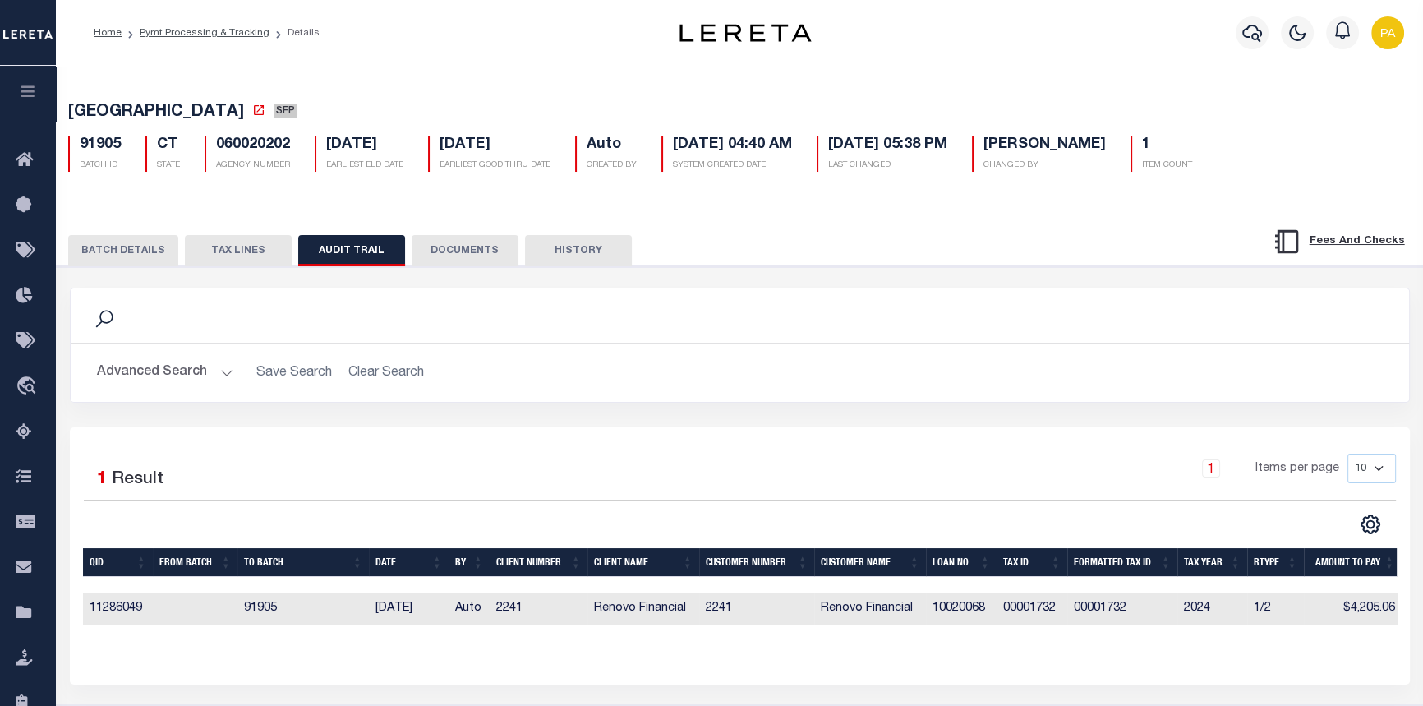
scroll to position [0, 4]
click at [238, 256] on button "TAX LINES" at bounding box center [238, 250] width 107 height 31
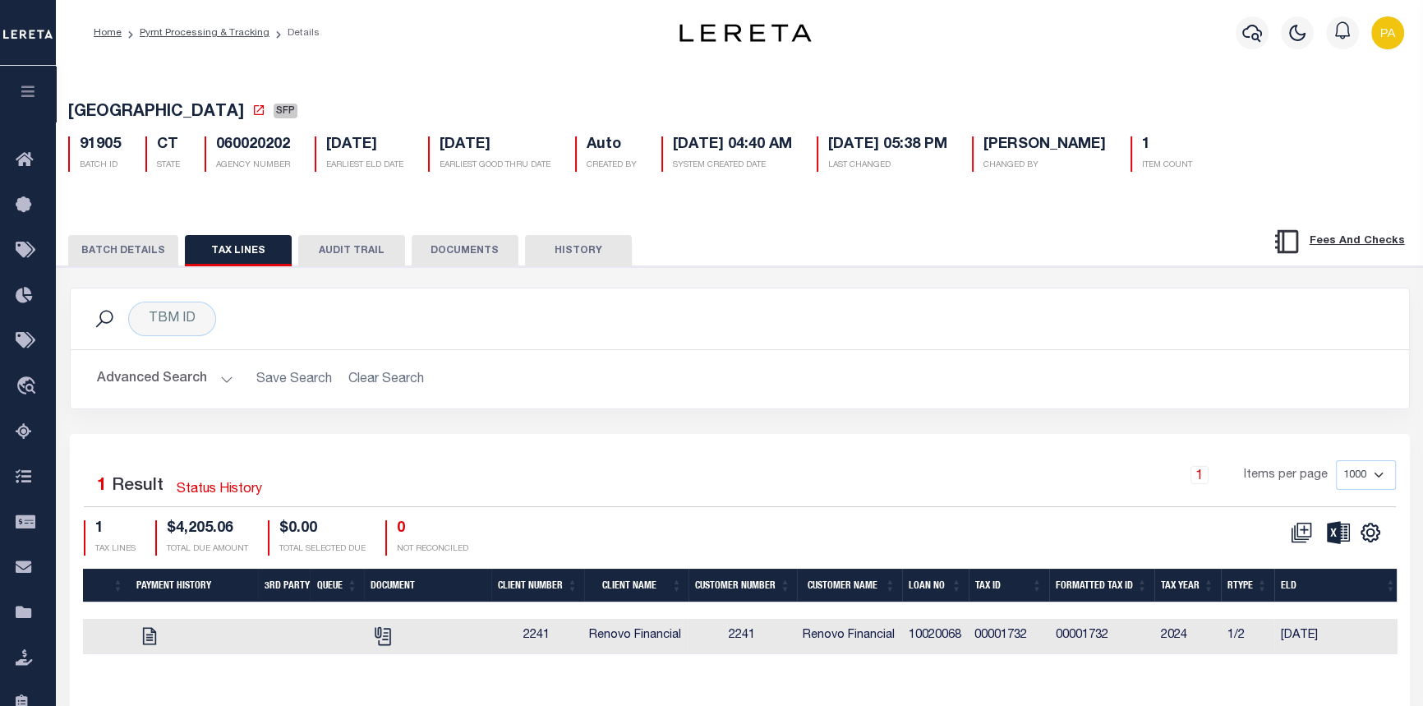
scroll to position [0, 58]
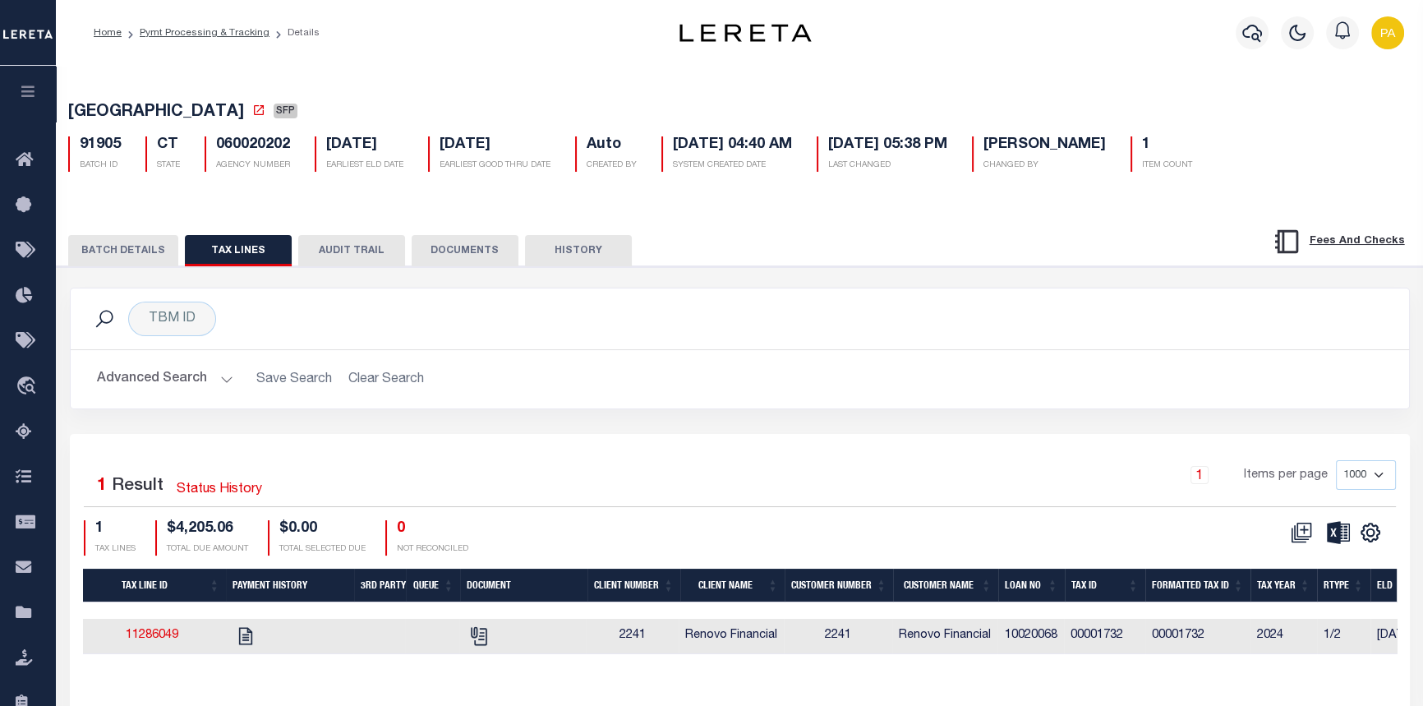
click at [104, 247] on button "BATCH DETAILS" at bounding box center [123, 250] width 110 height 31
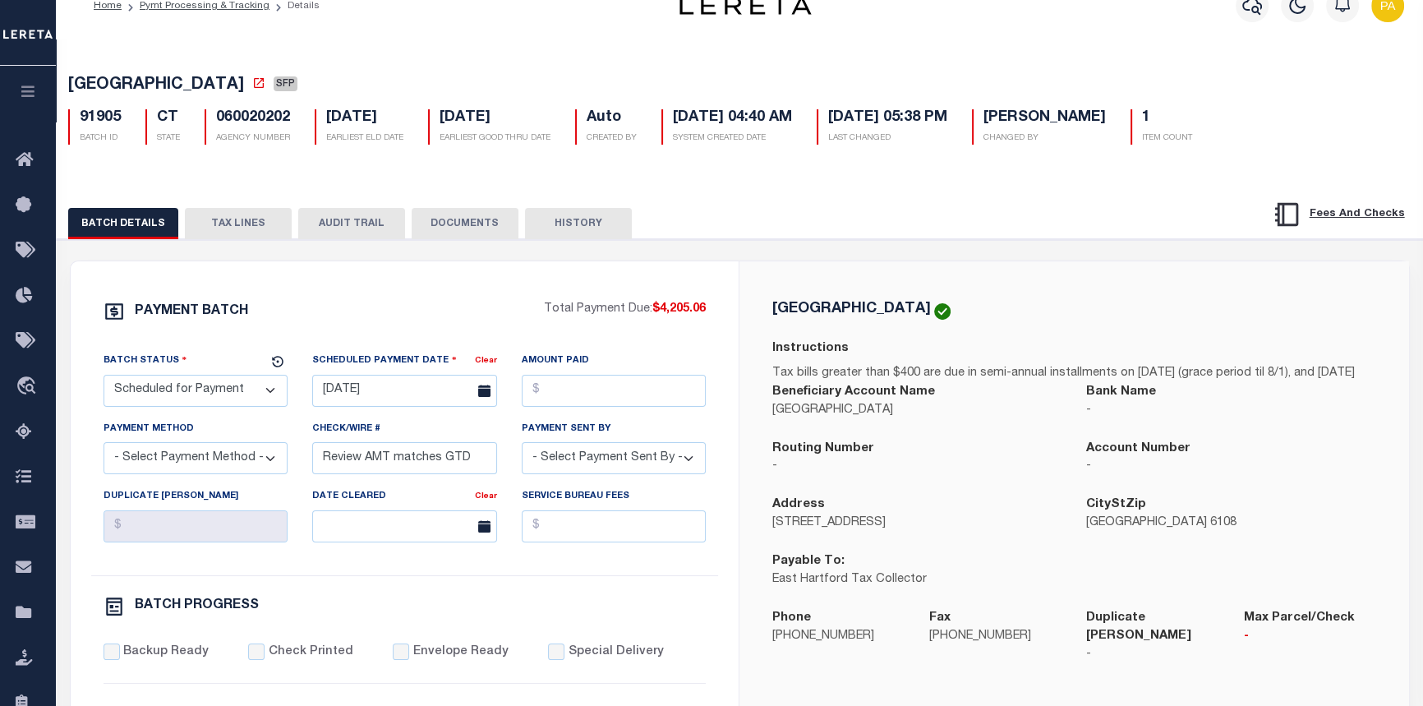
scroll to position [0, 0]
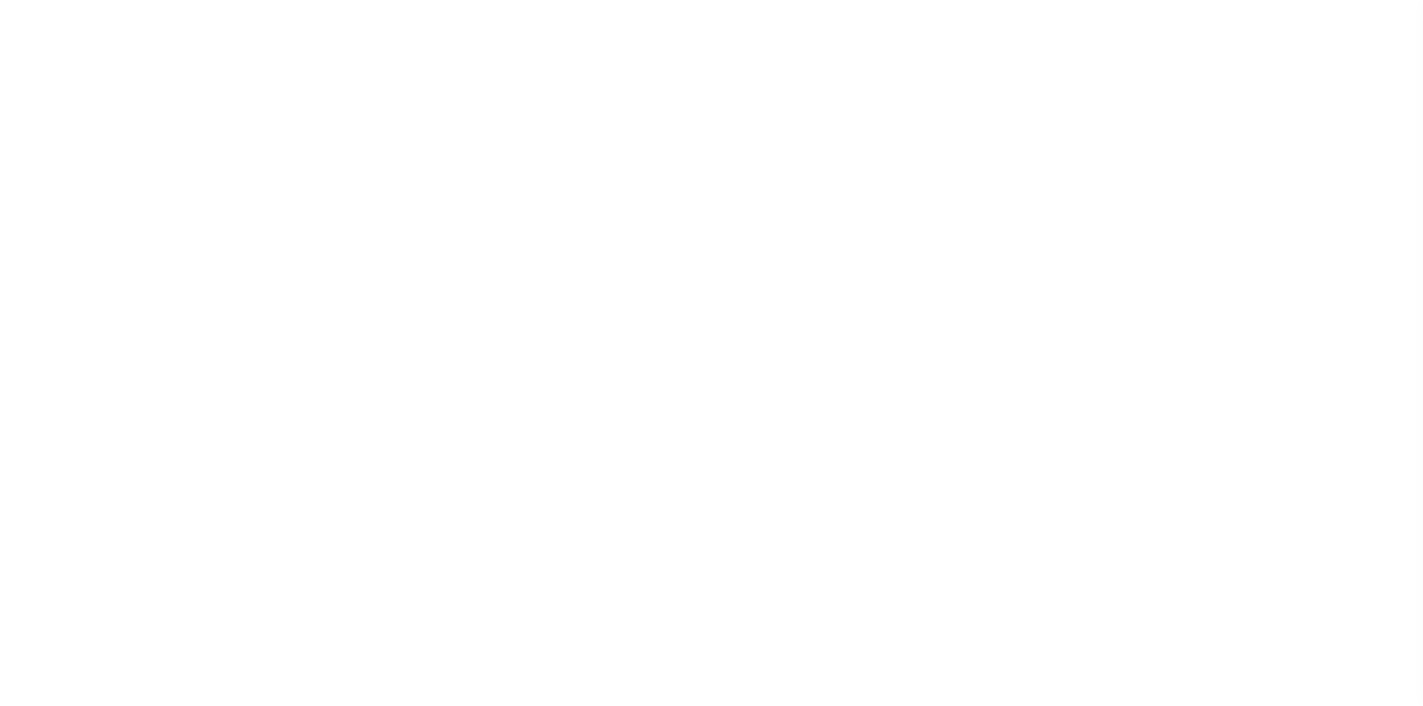
select select "SFP"
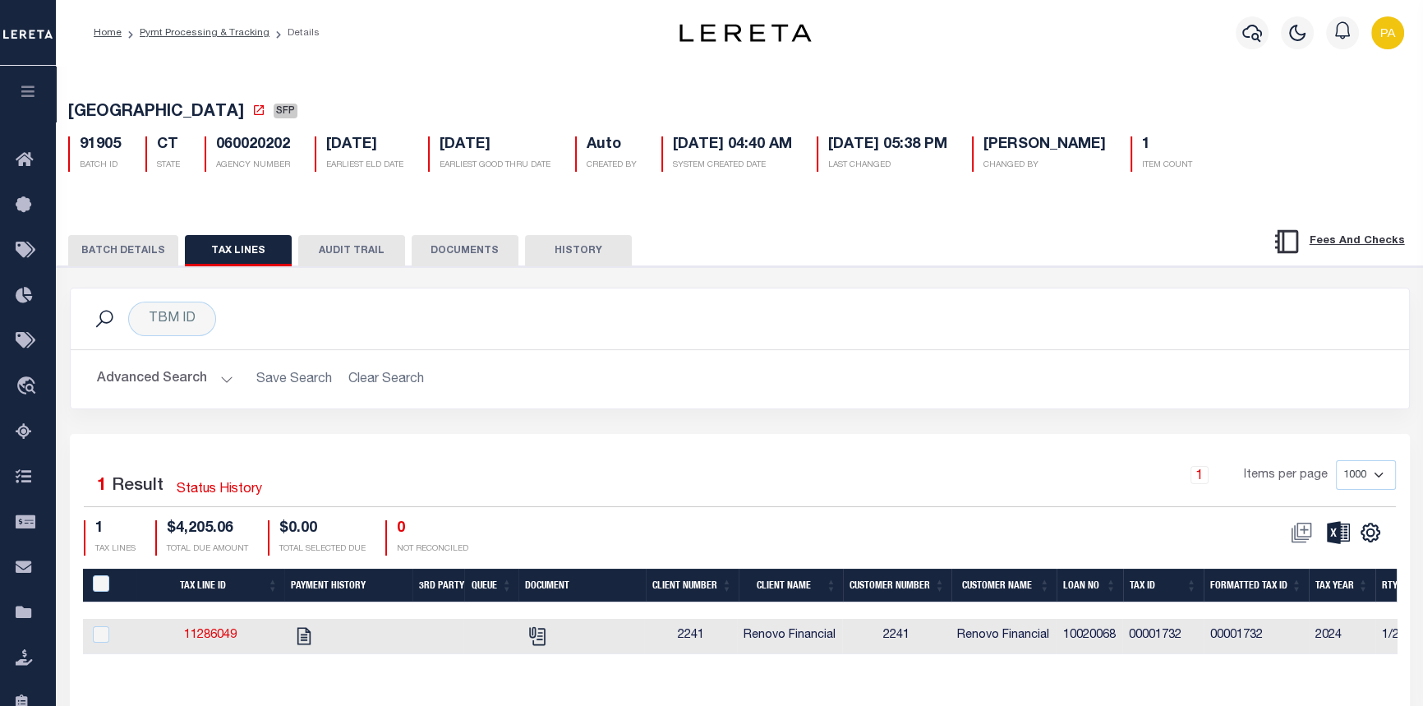
click at [124, 251] on button "BATCH DETAILS" at bounding box center [123, 250] width 110 height 31
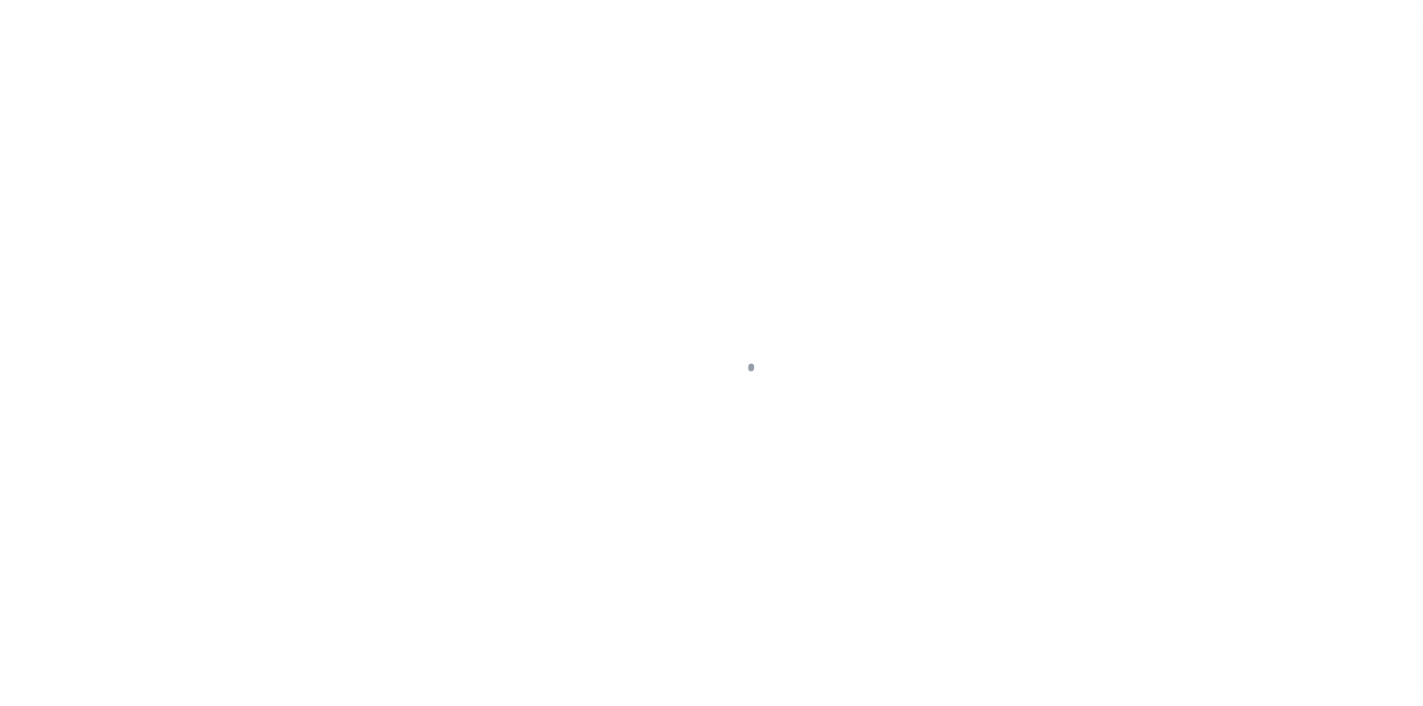
select select "DUE"
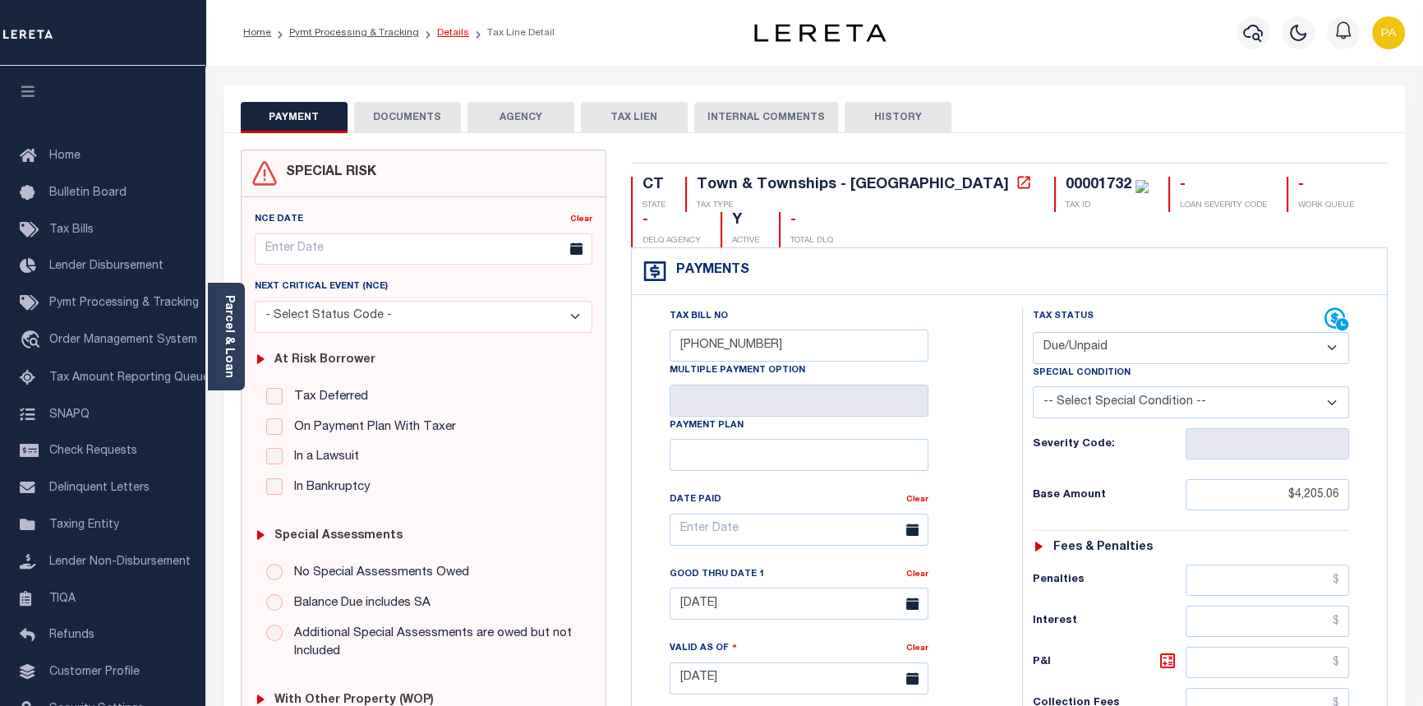
click at [449, 35] on link "Details" at bounding box center [453, 33] width 32 height 10
click at [437, 30] on link "Details" at bounding box center [453, 33] width 32 height 10
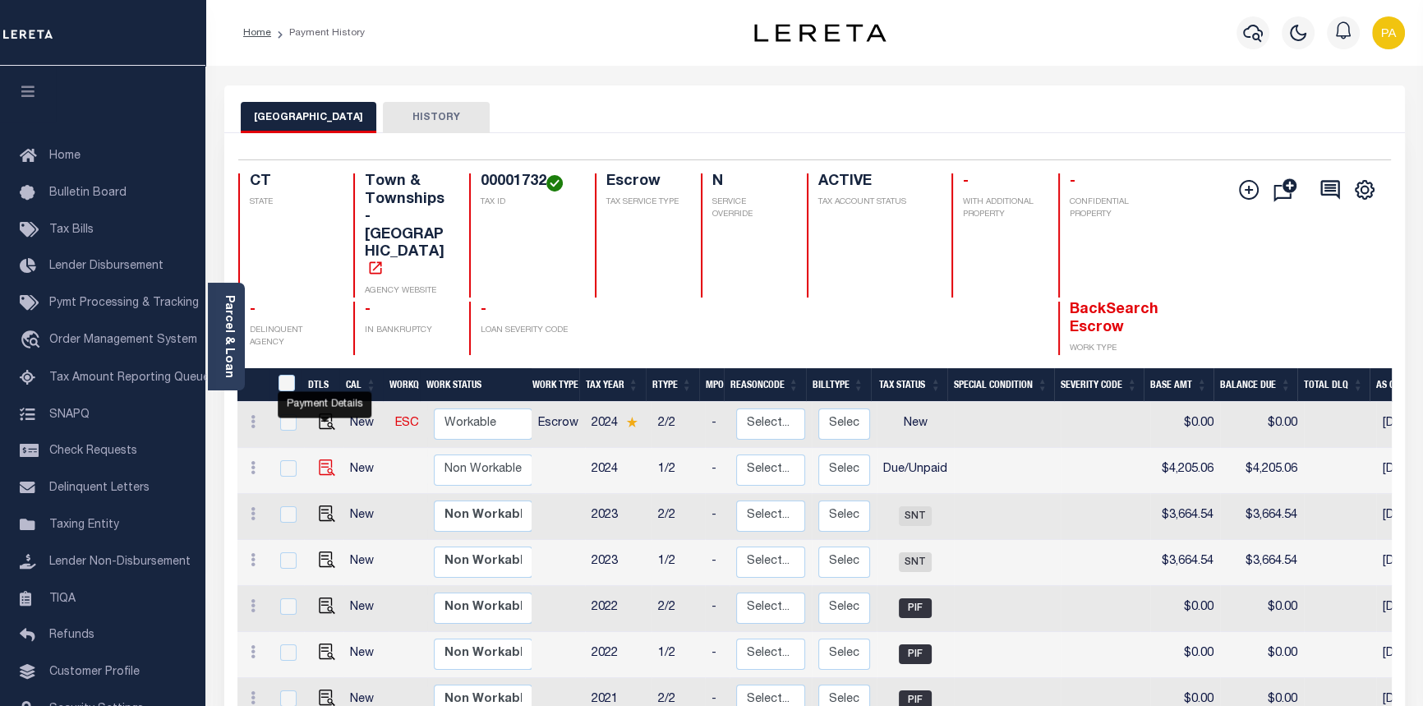
click at [324, 459] on img "" at bounding box center [327, 467] width 16 height 16
checkbox input "true"
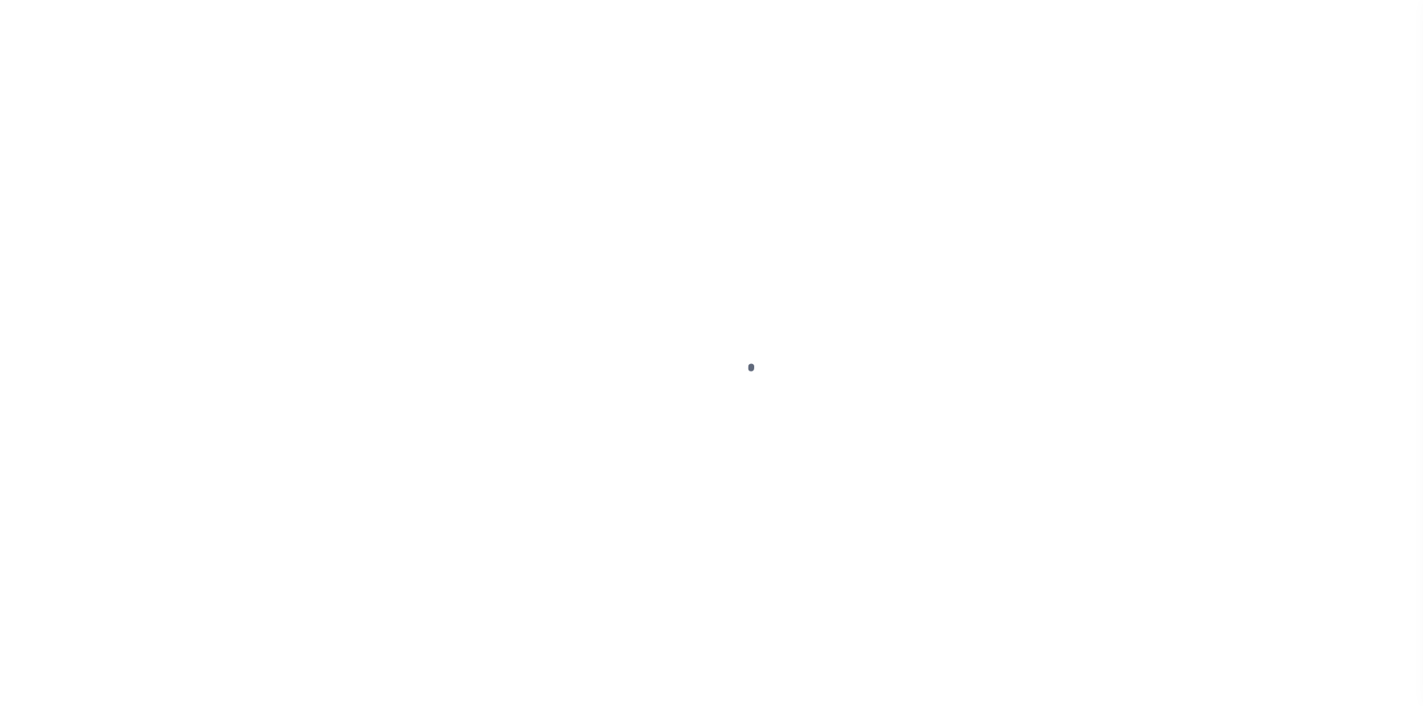
select select "DUE"
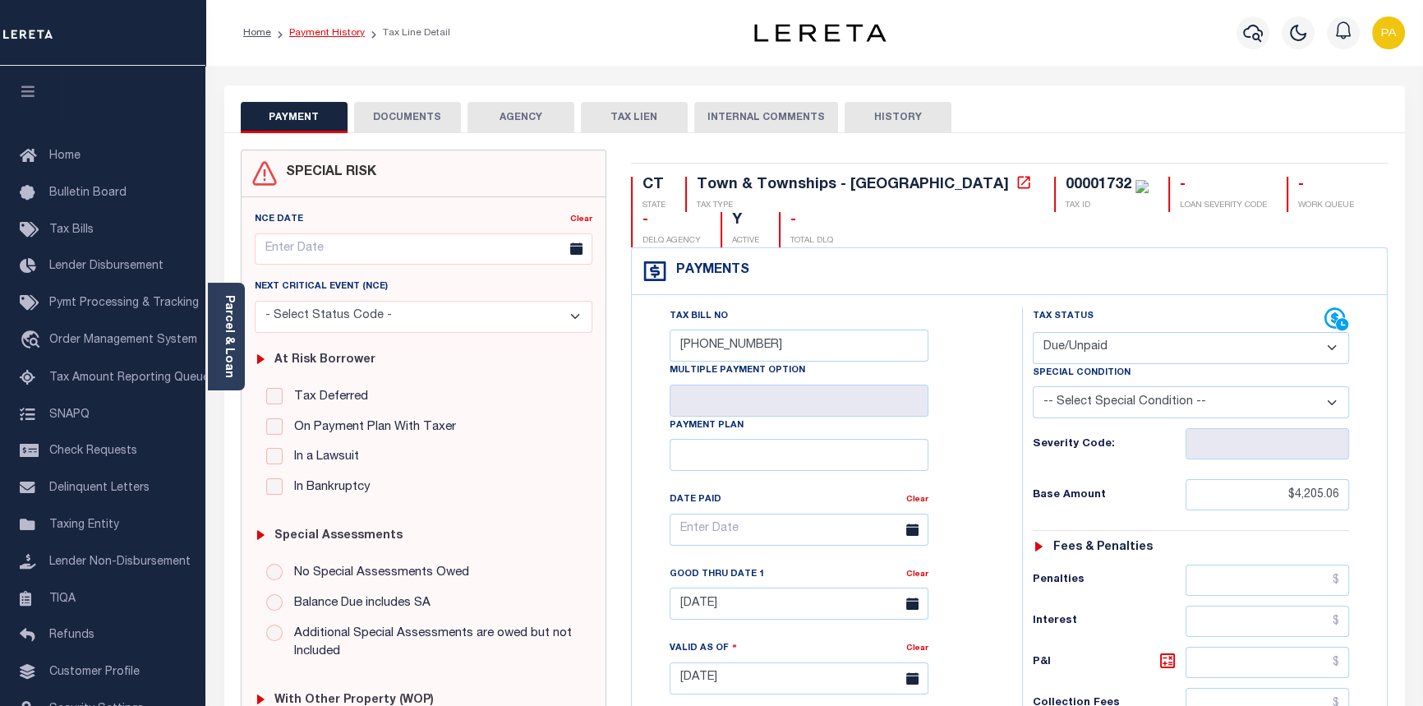
click at [314, 31] on link "Payment History" at bounding box center [327, 33] width 76 height 10
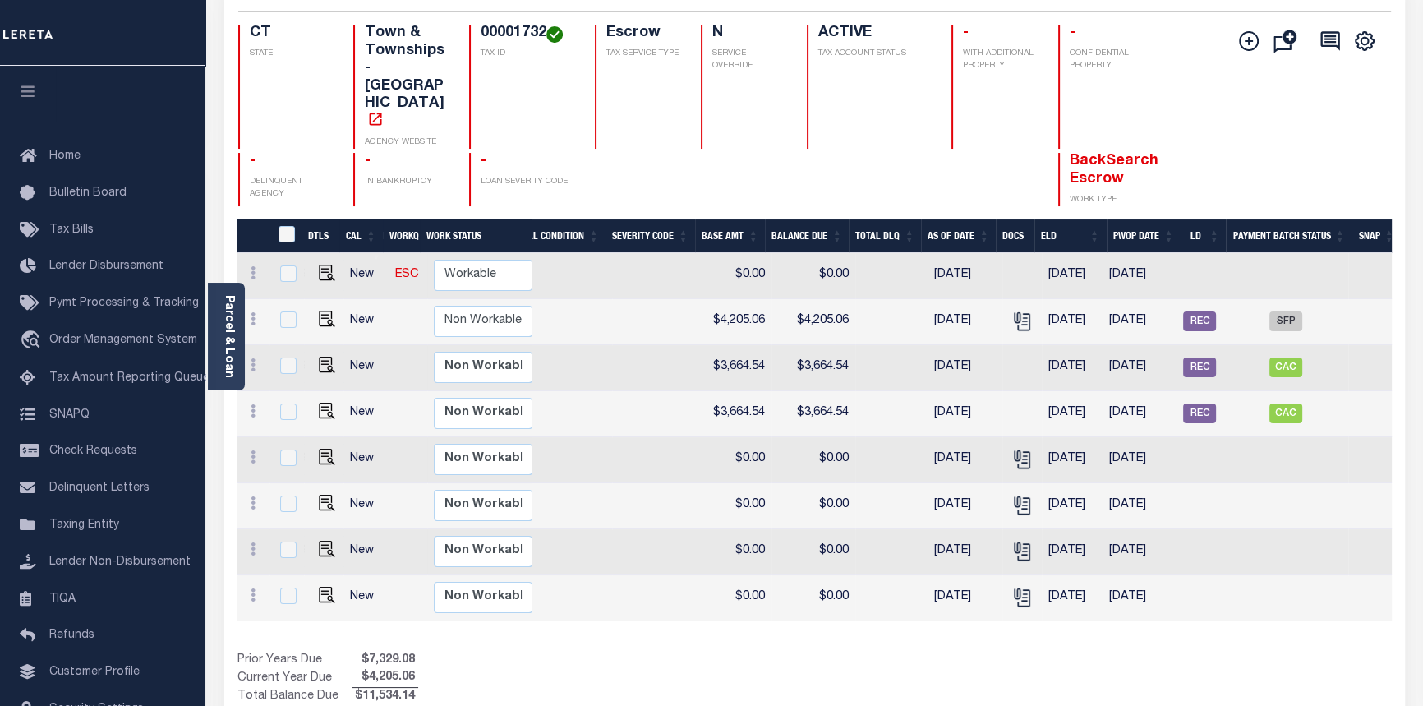
scroll to position [0, 459]
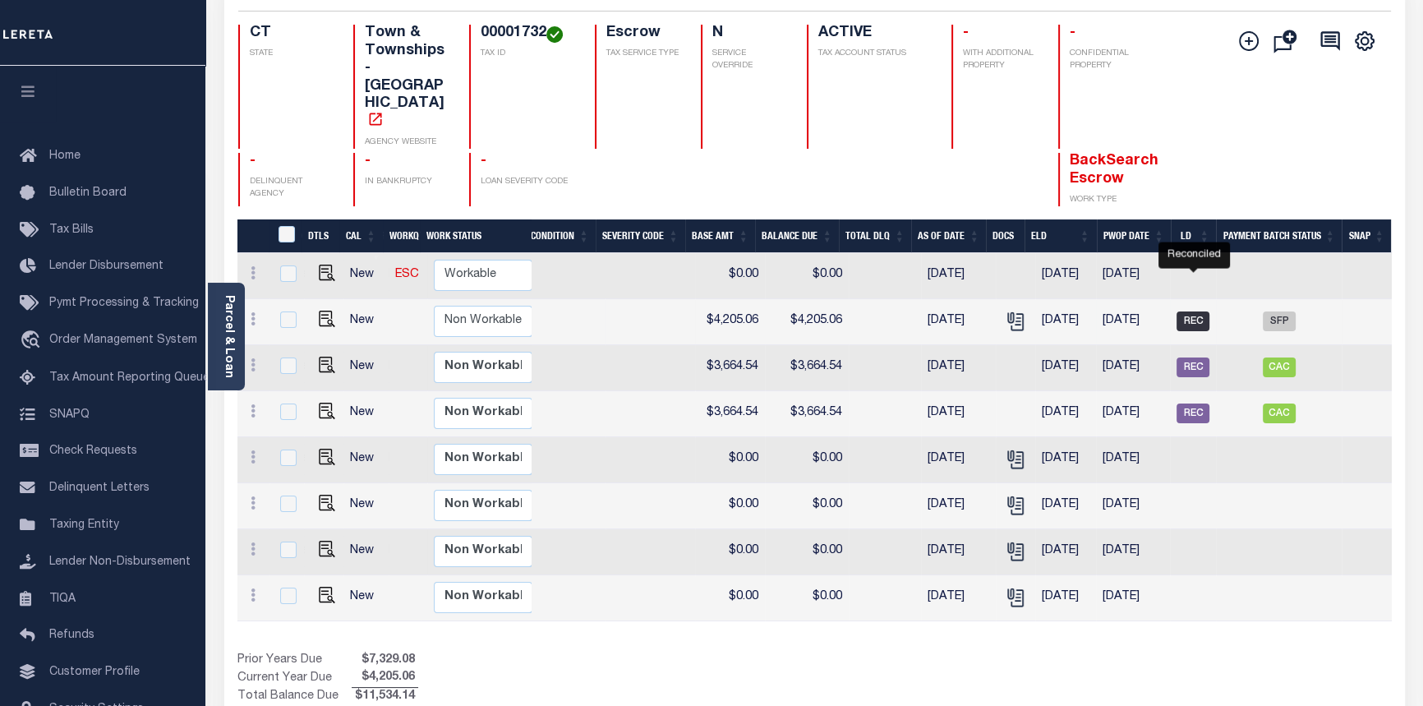
click at [1188, 311] on span "REC" at bounding box center [1193, 321] width 33 height 20
checkbox input "true"
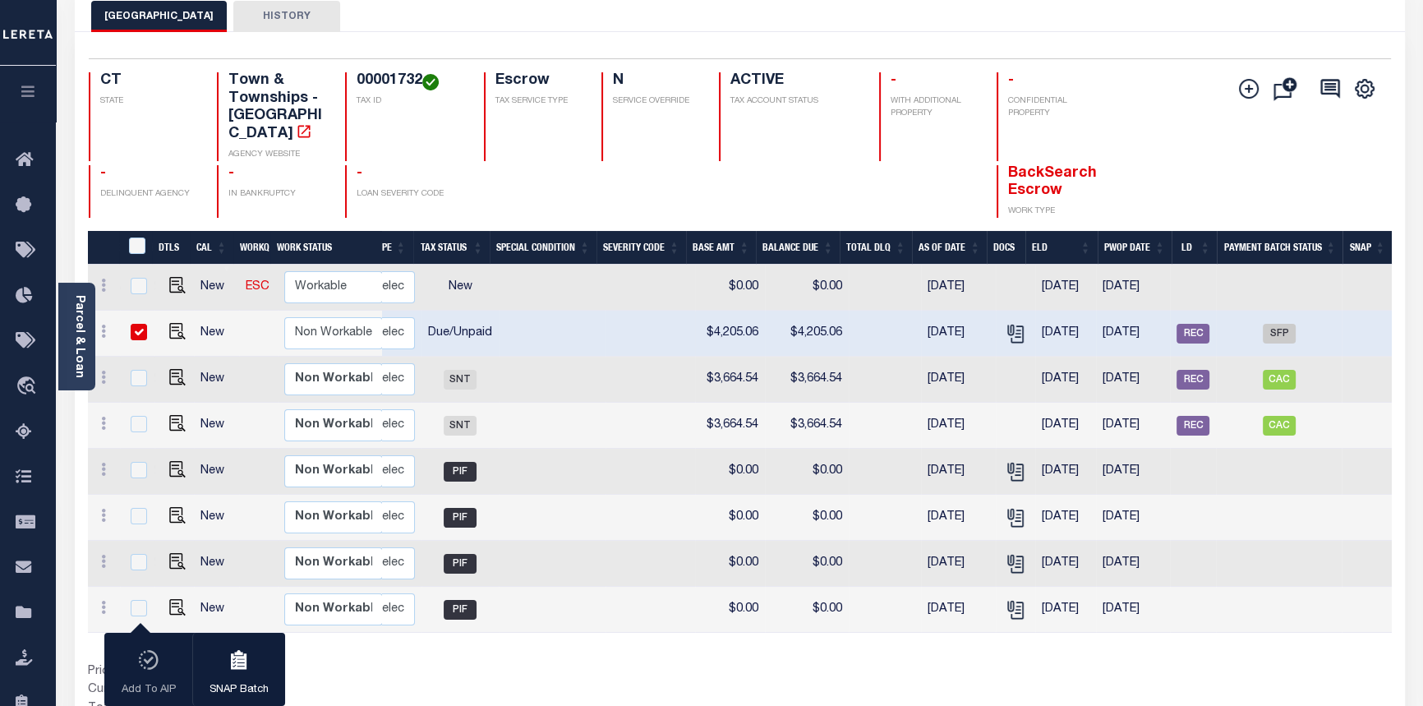
scroll to position [0, 0]
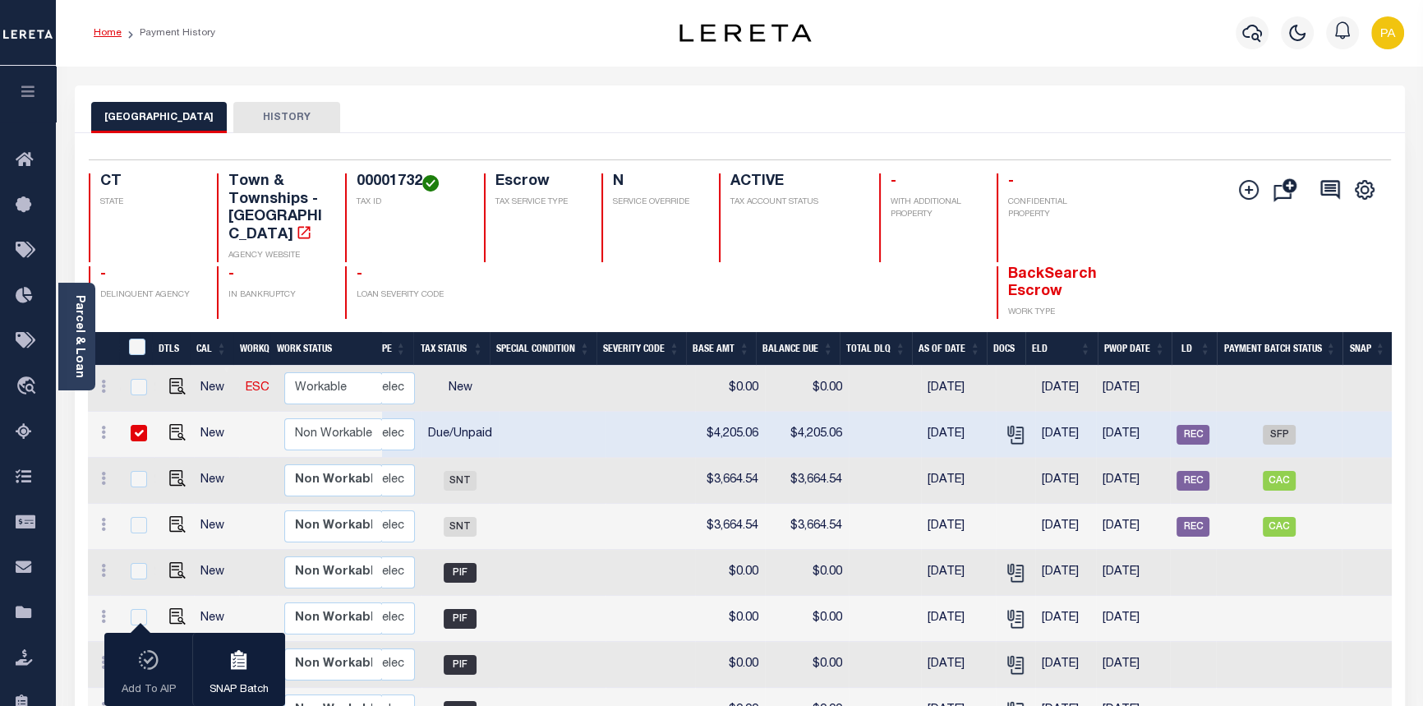
click at [112, 30] on link "Home" at bounding box center [108, 33] width 28 height 10
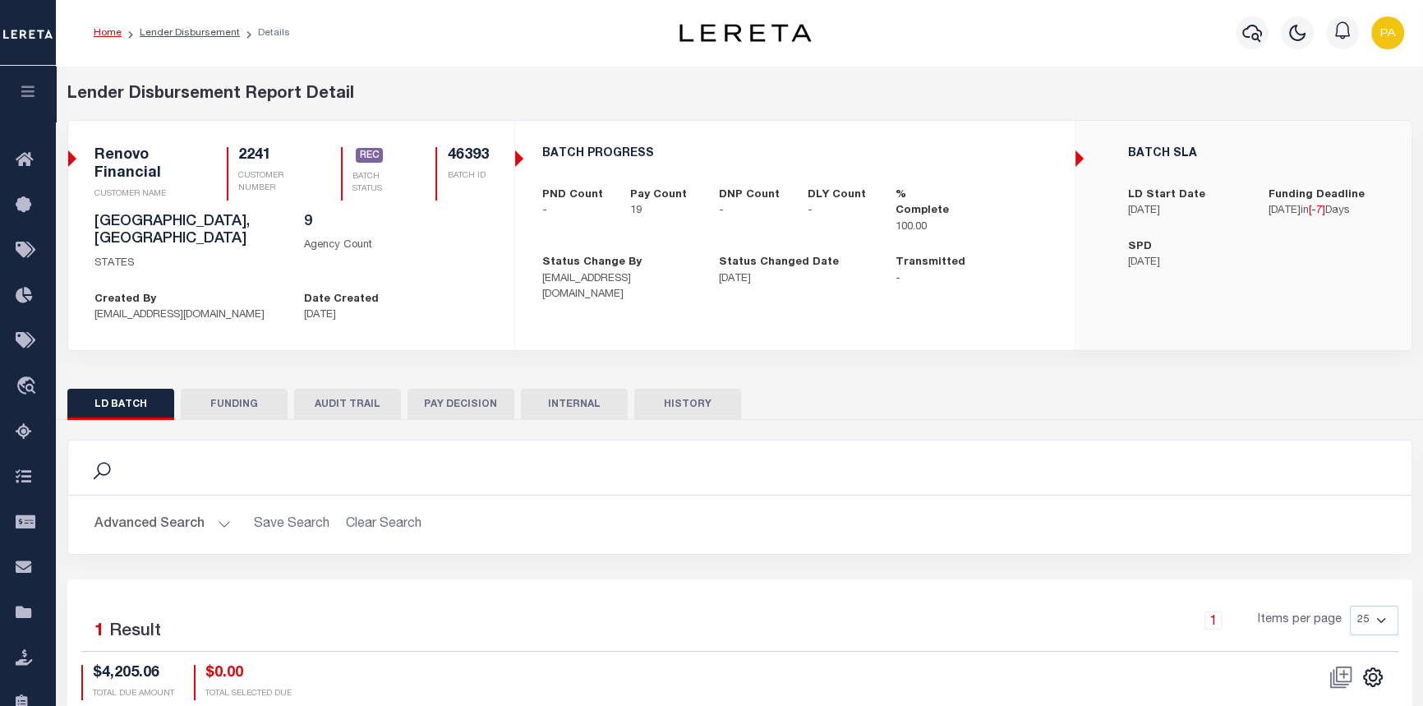
click at [247, 389] on button "FUNDING" at bounding box center [234, 404] width 107 height 31
type input "$67,083.46"
type input "$0"
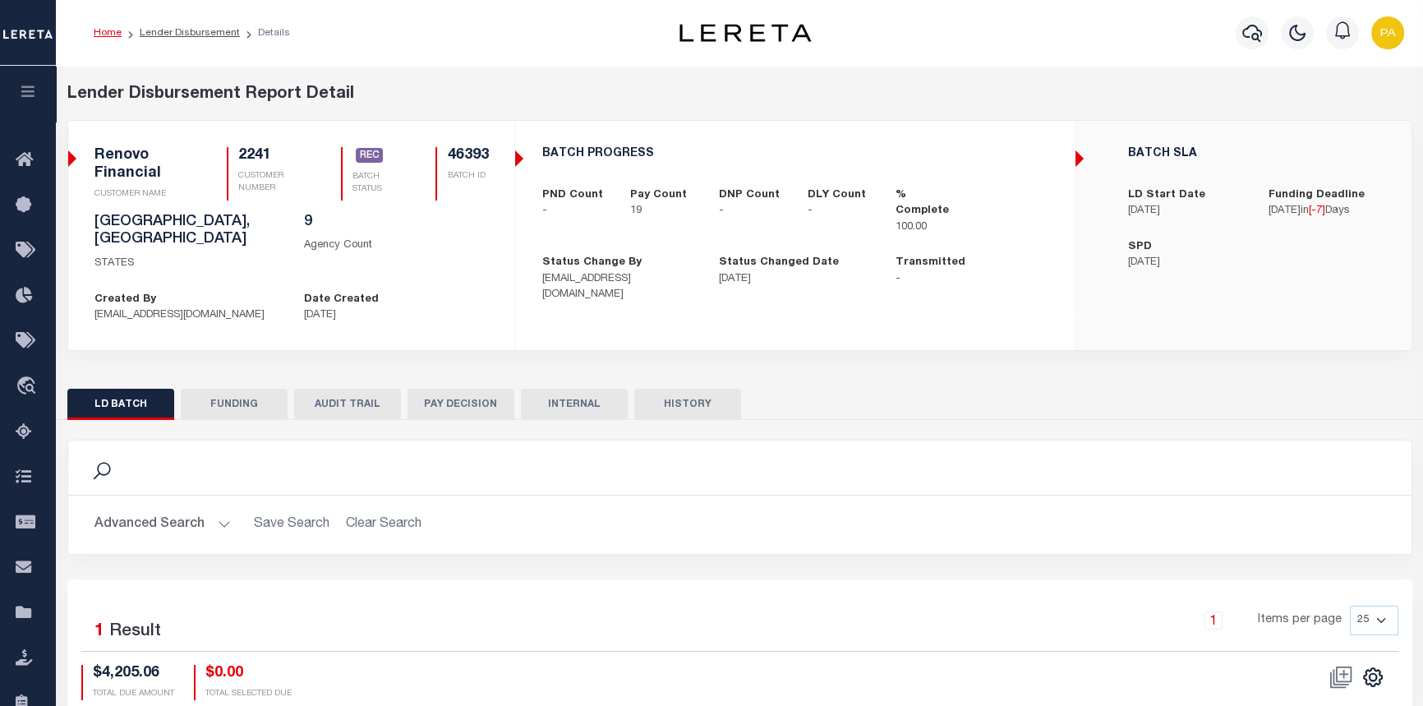
type input "10/01/2025"
type input "20251001MMQFMP2700311910011606FT03"
type input "10/06/2025"
select select "100"
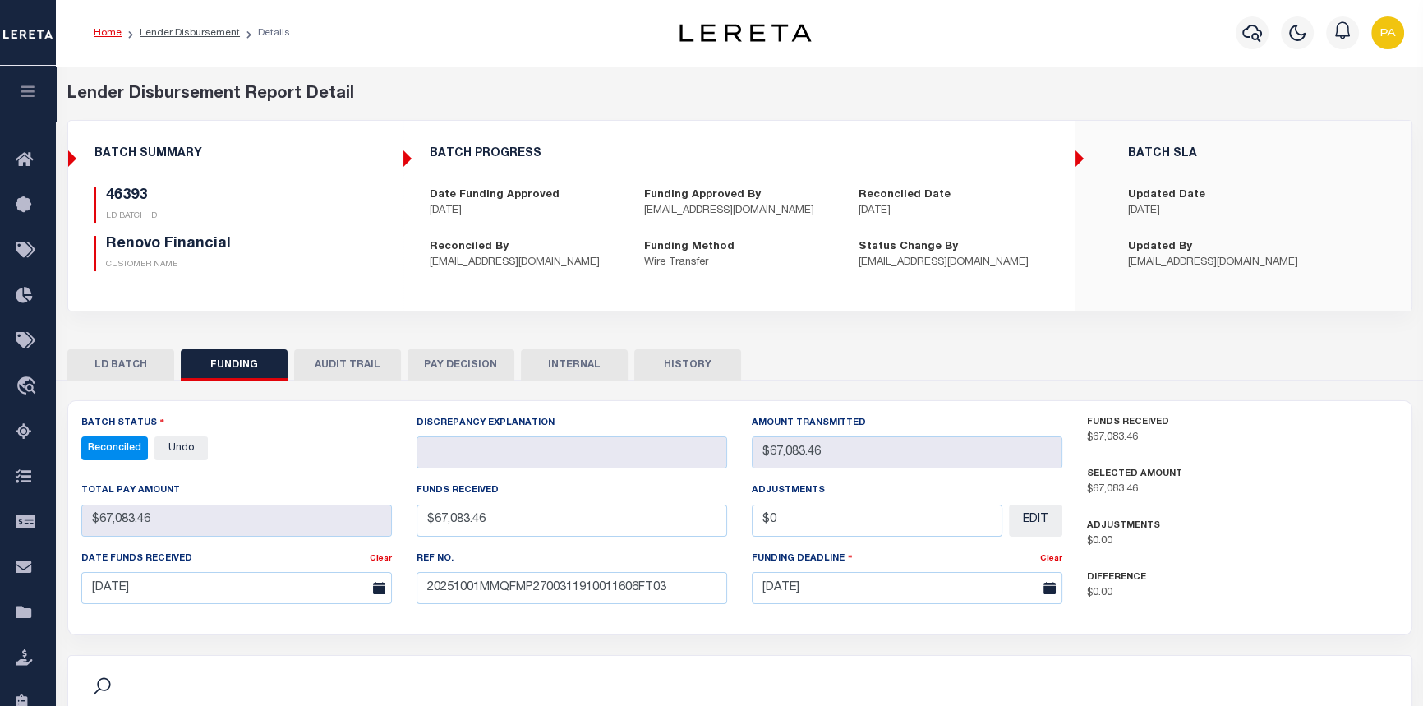
select select "100"
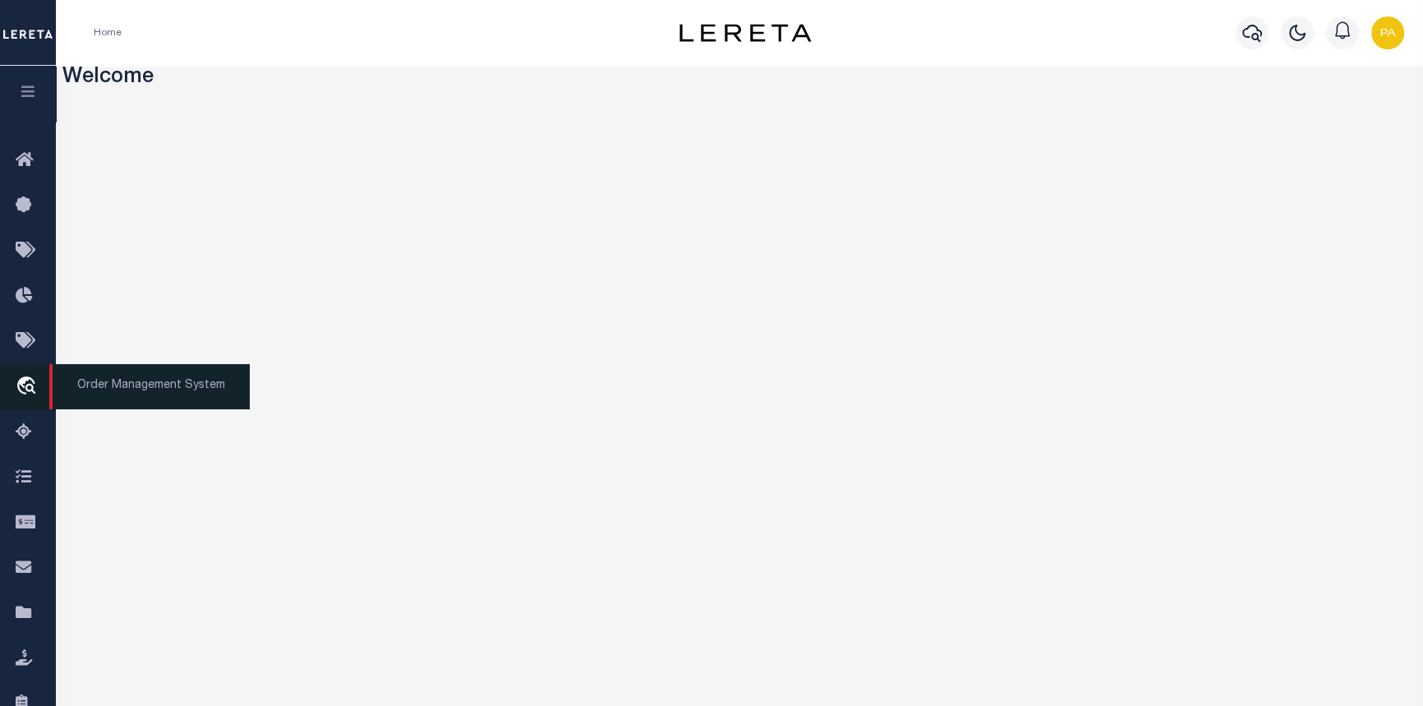
click at [127, 392] on span "Order Management System" at bounding box center [149, 386] width 201 height 45
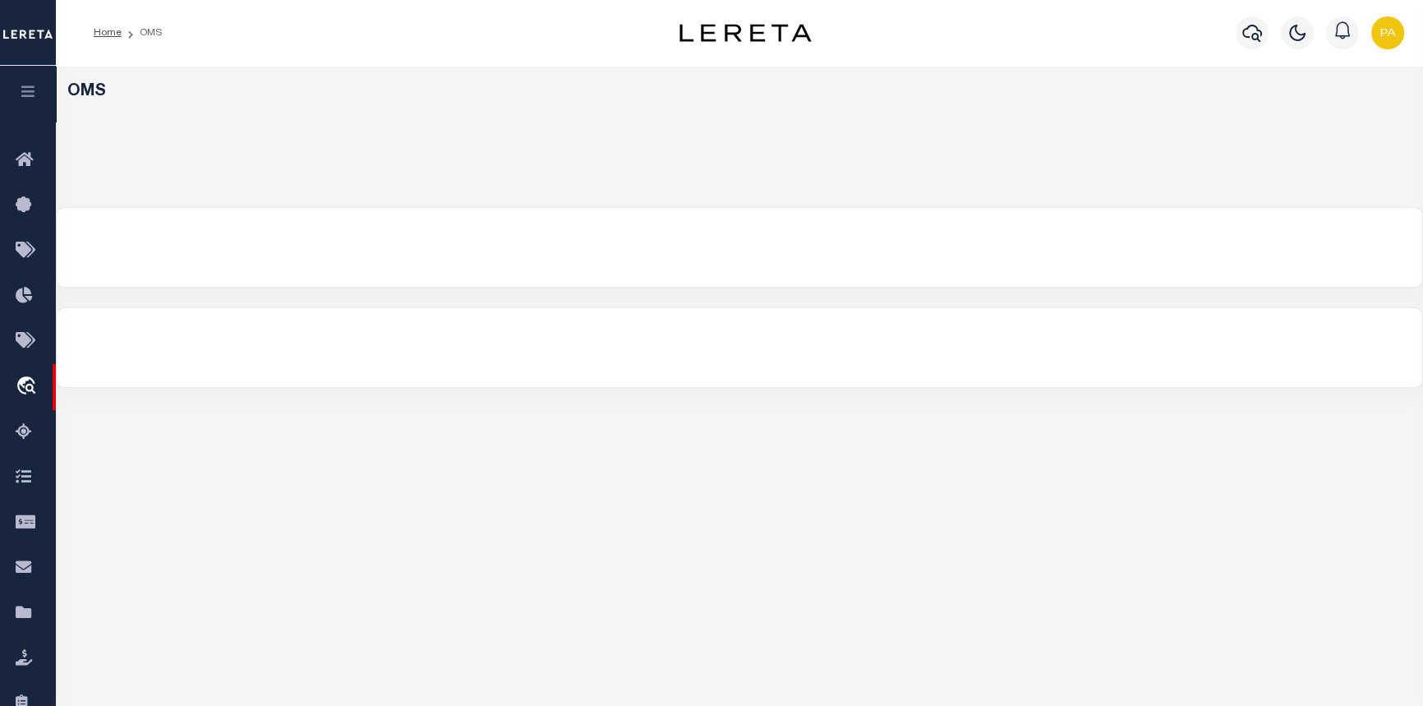
select select "200"
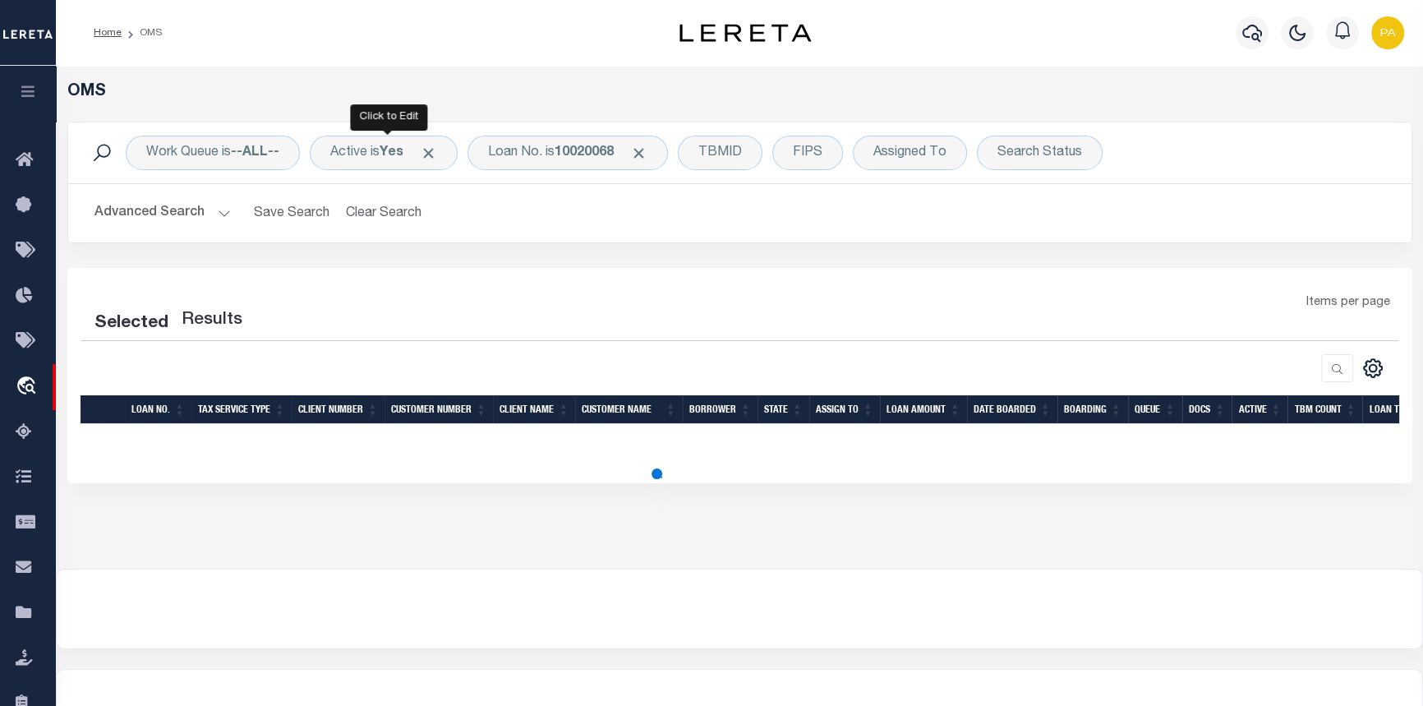
select select "200"
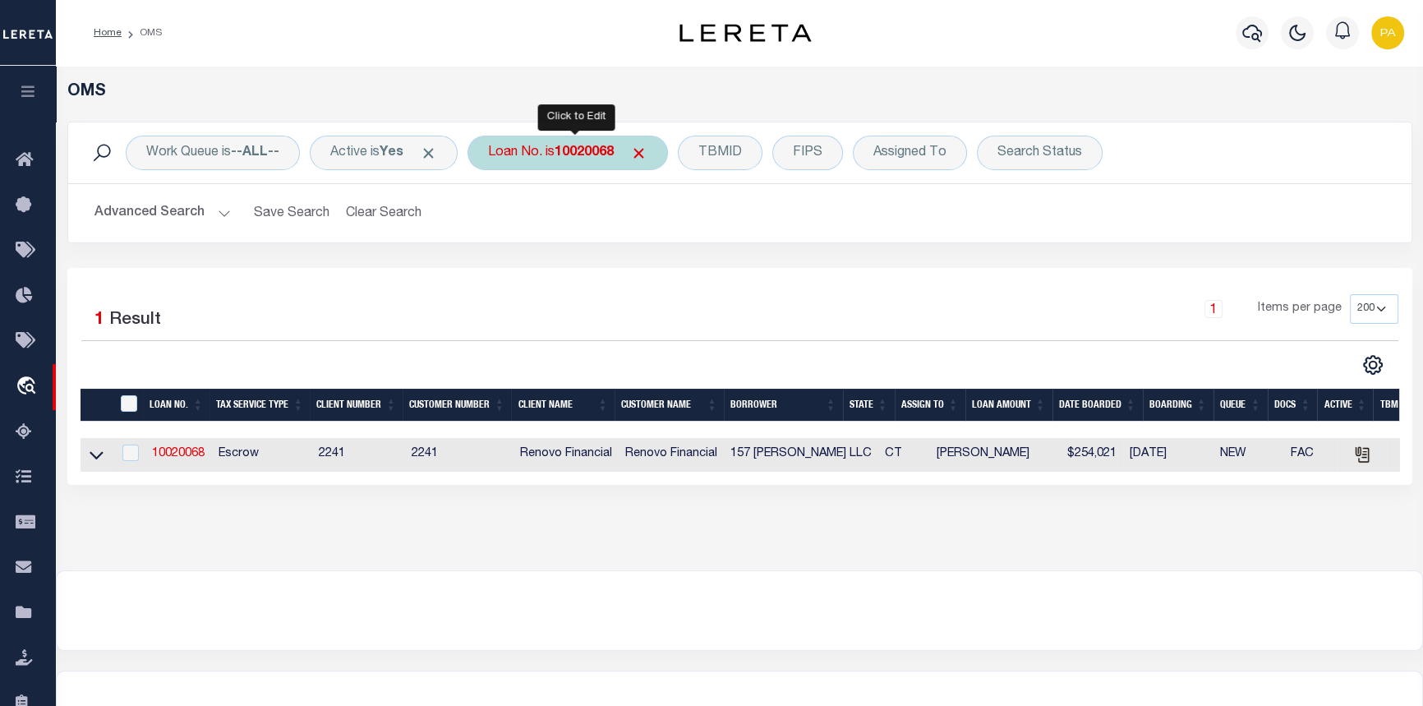
click at [583, 152] on b "10020068" at bounding box center [584, 152] width 59 height 13
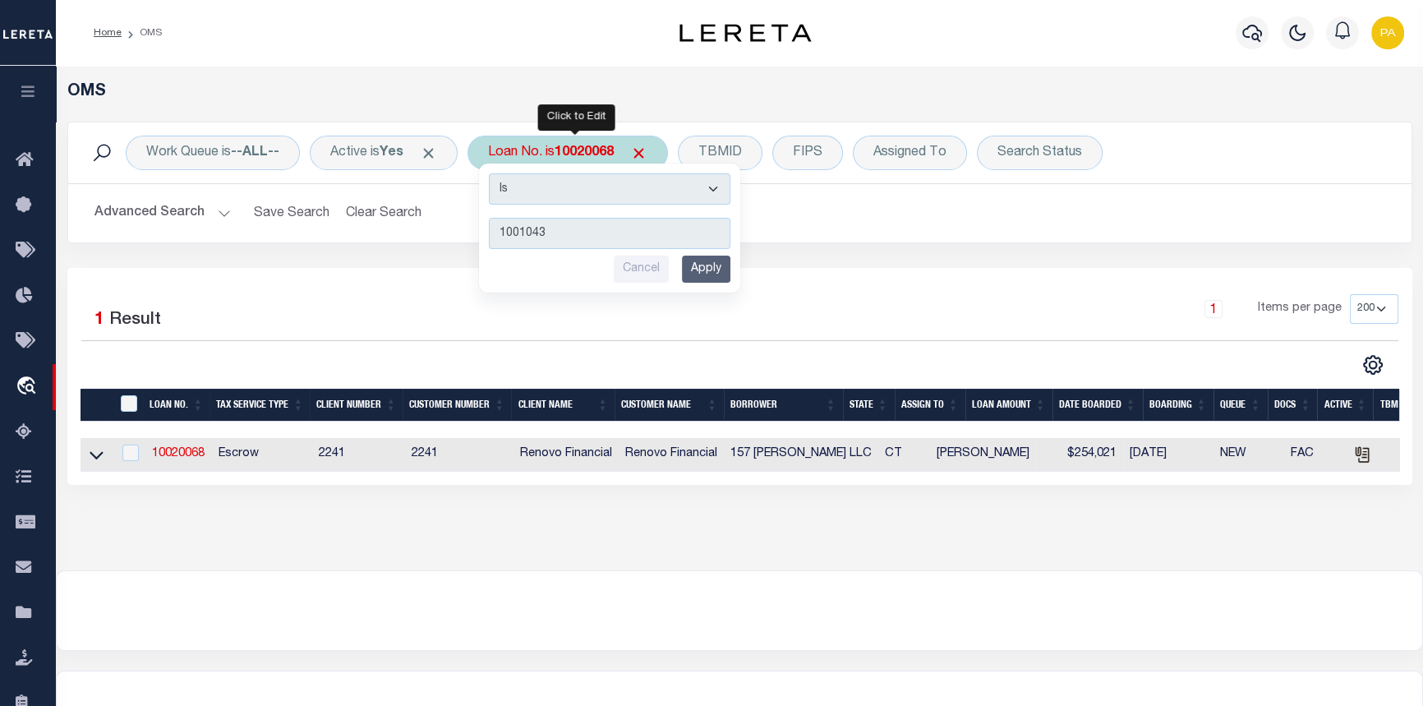
type input "10010437"
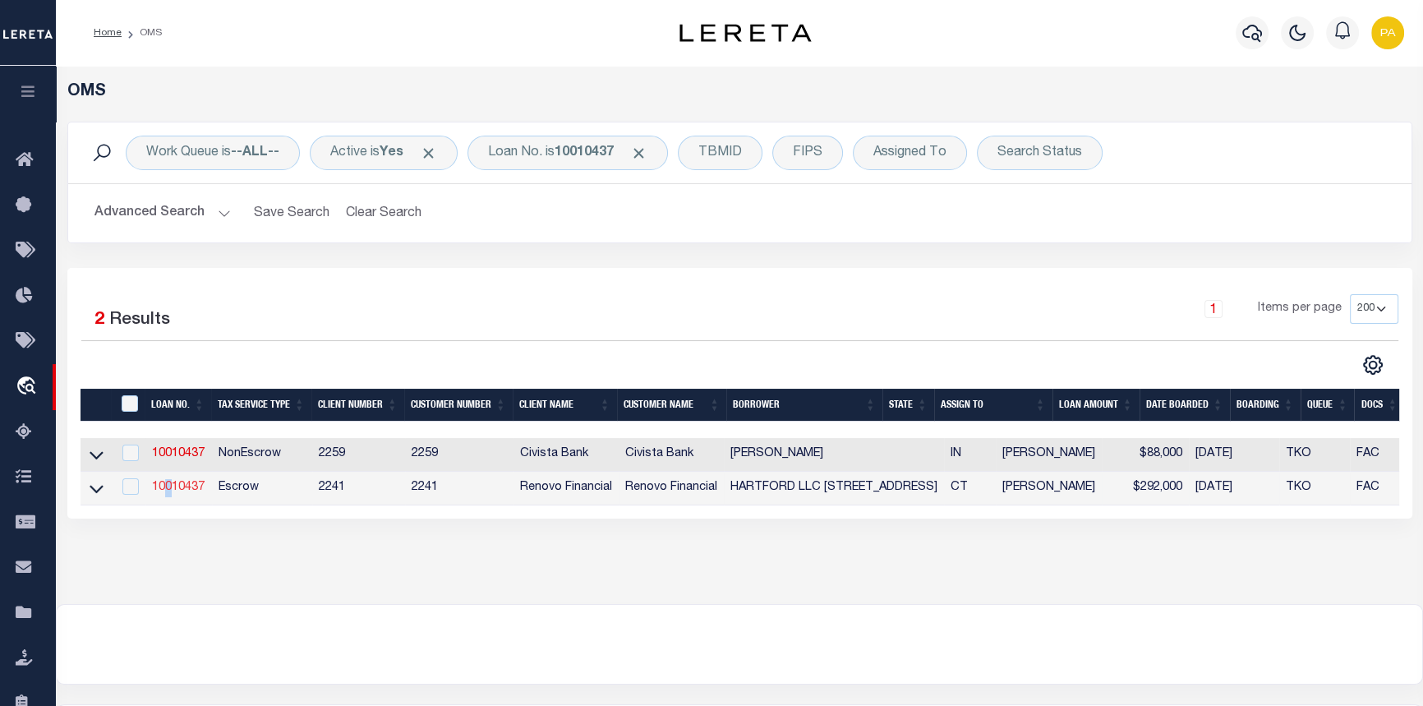
click at [168, 484] on td "10010437" at bounding box center [178, 489] width 67 height 34
checkbox input "true"
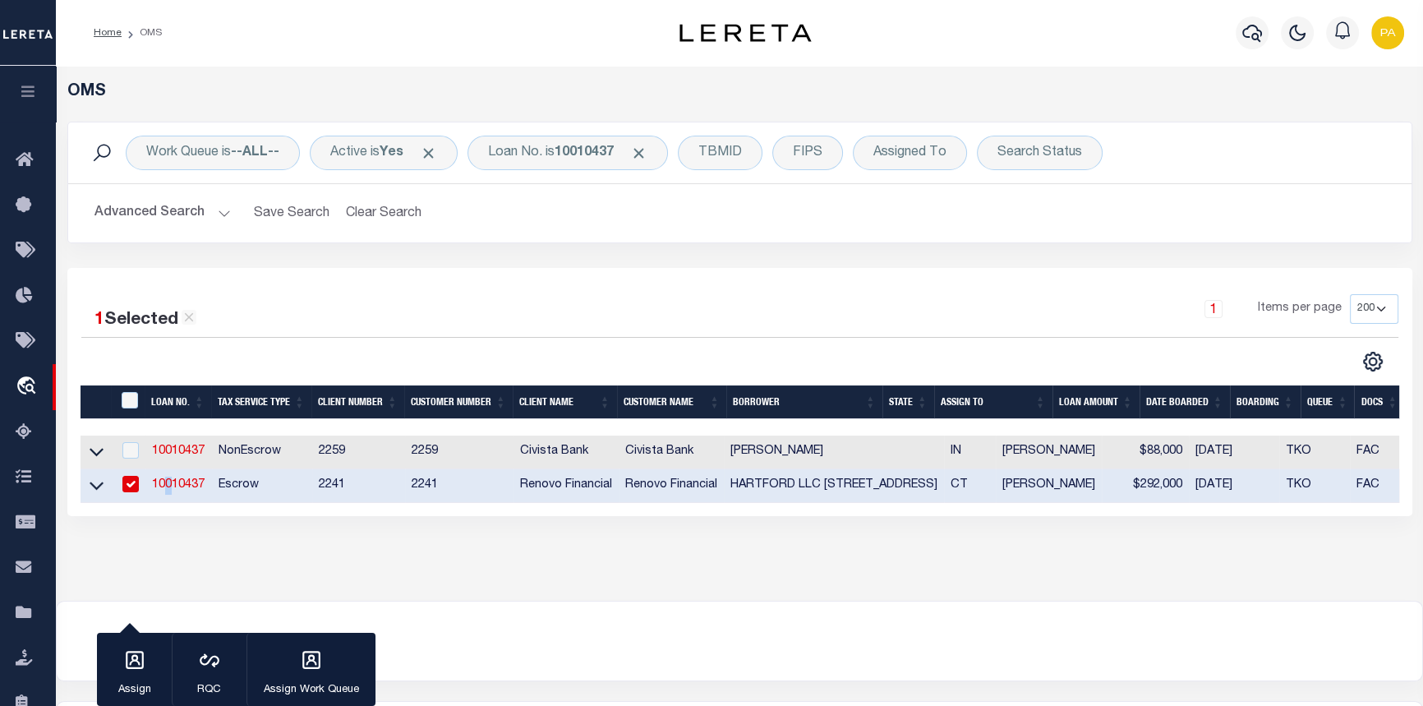
click at [167, 485] on link "10010437" at bounding box center [178, 485] width 53 height 12
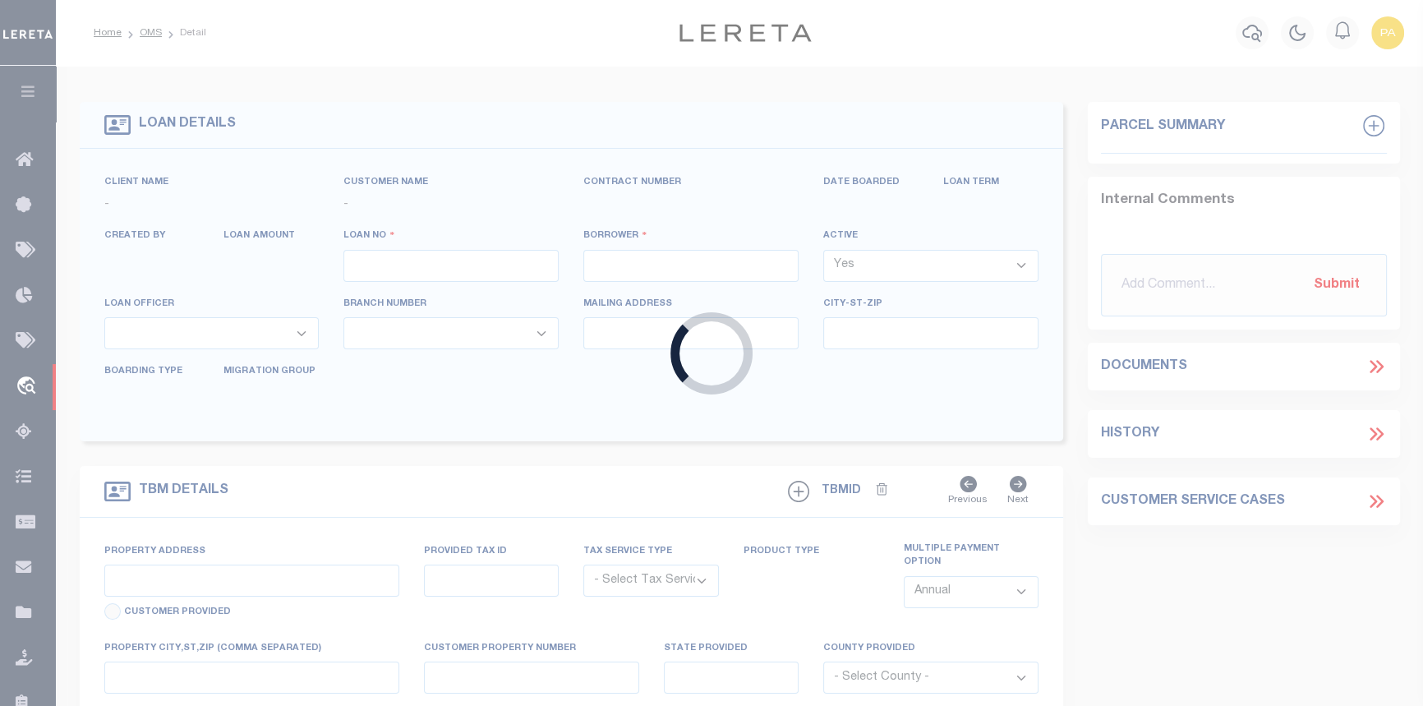
type input "10010437"
type input "HARTFORD LLC [STREET_ADDRESS]"
select select
type input "[STREET_ADDRESS]"
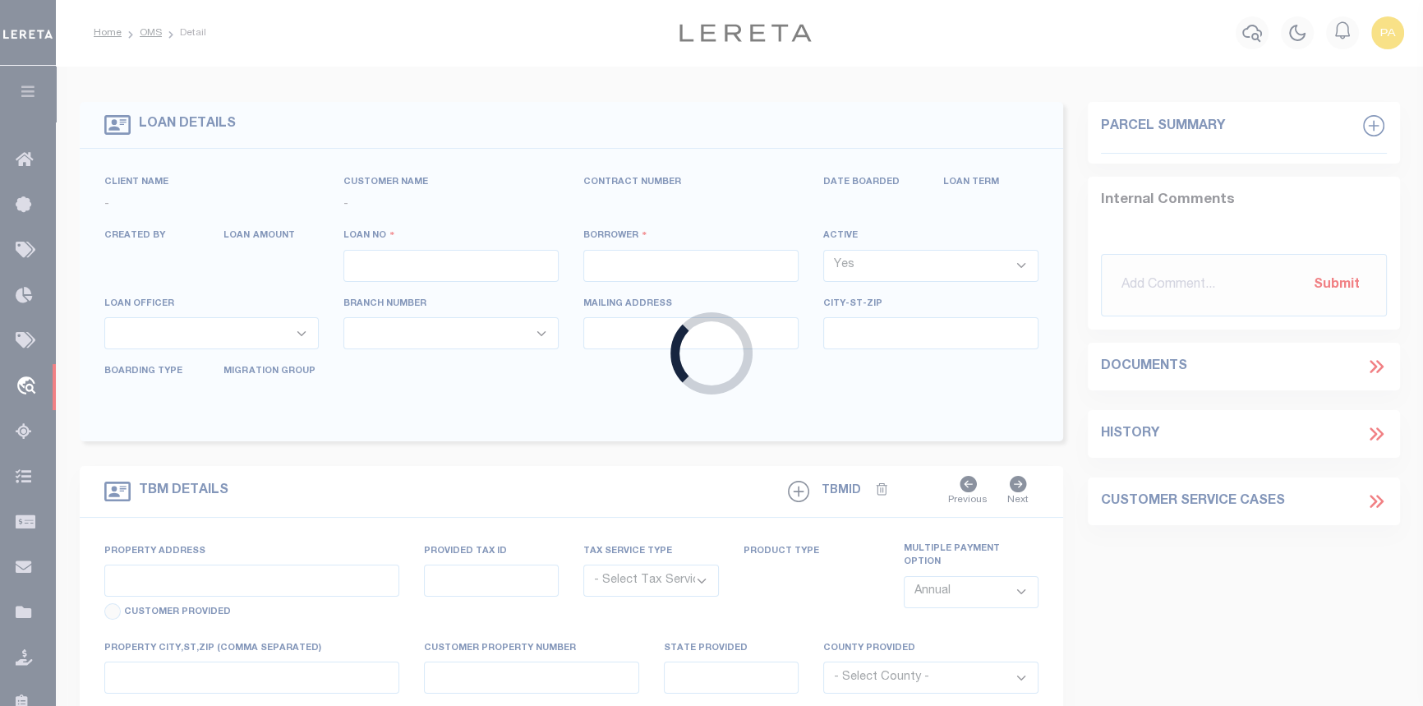
type input "[GEOGRAPHIC_DATA],[GEOGRAPHIC_DATA],11219"
select select "10"
select select "Escrow"
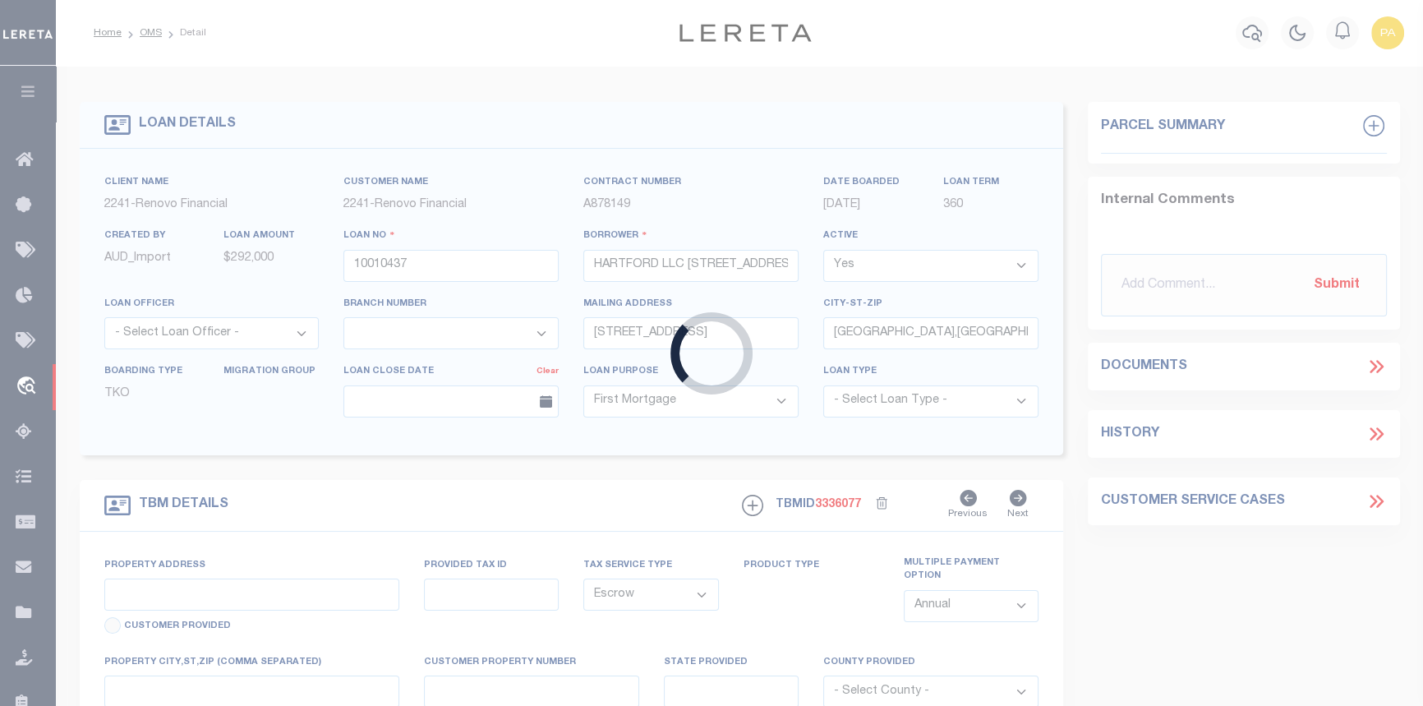
type input "[STREET_ADDRESS]"
type input "00014062"
type input "[GEOGRAPHIC_DATA] 061082431"
type input "a0kUS0000018AzJ"
type input "CT"
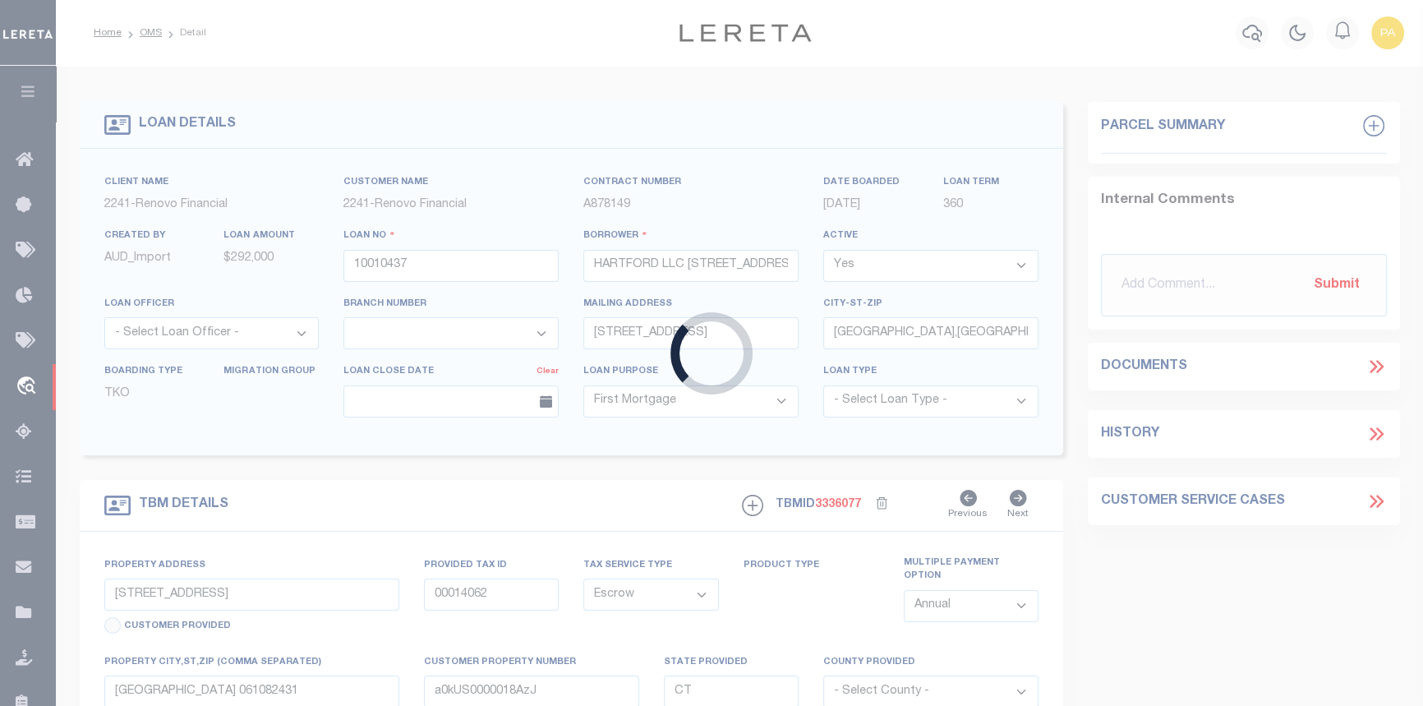
select select
select select "25067"
select select
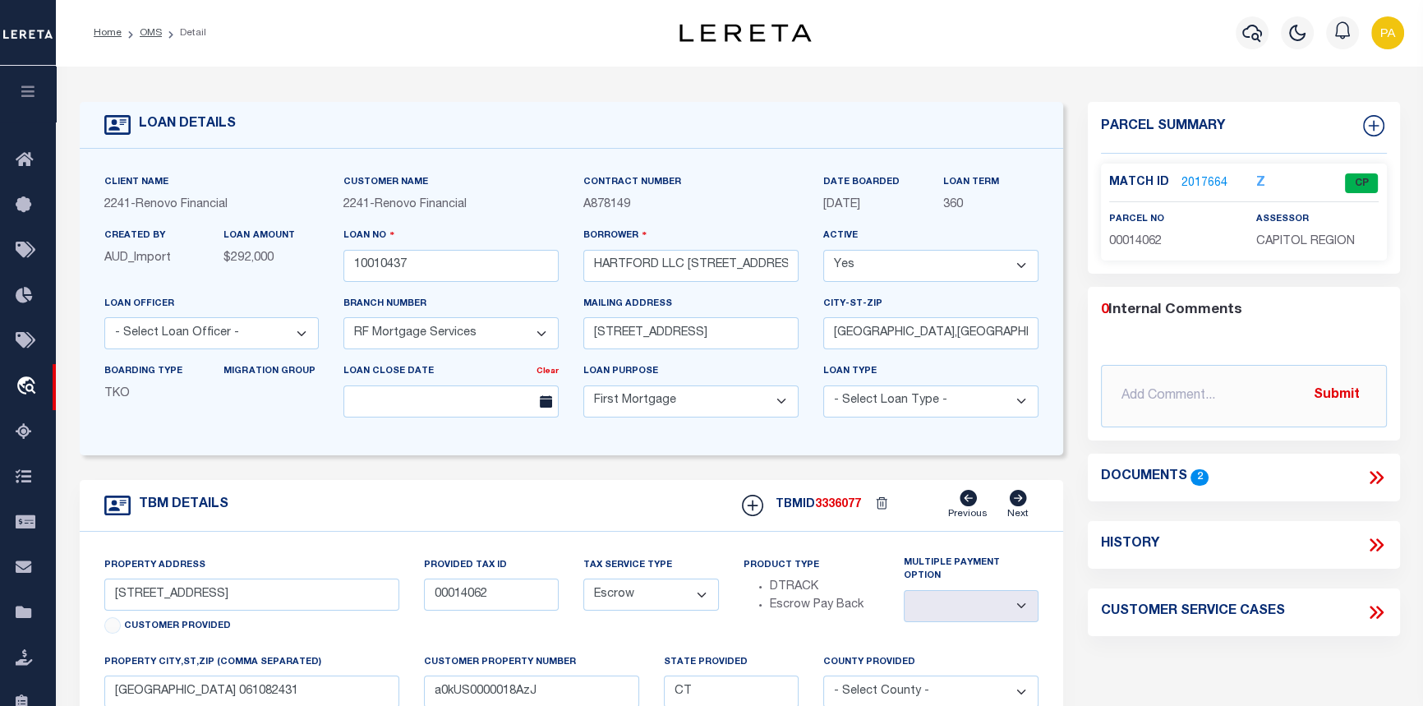
click at [1190, 177] on link "2017664" at bounding box center [1205, 183] width 46 height 17
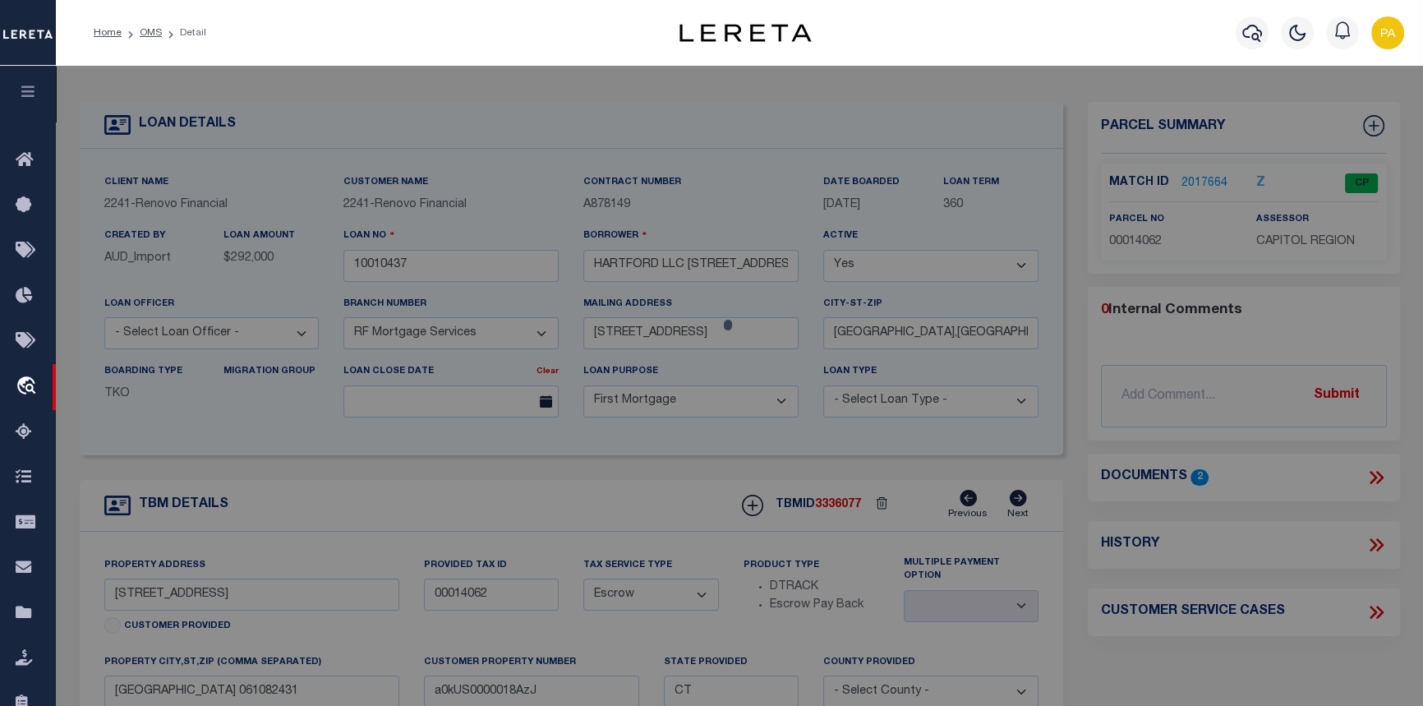
checkbox input "false"
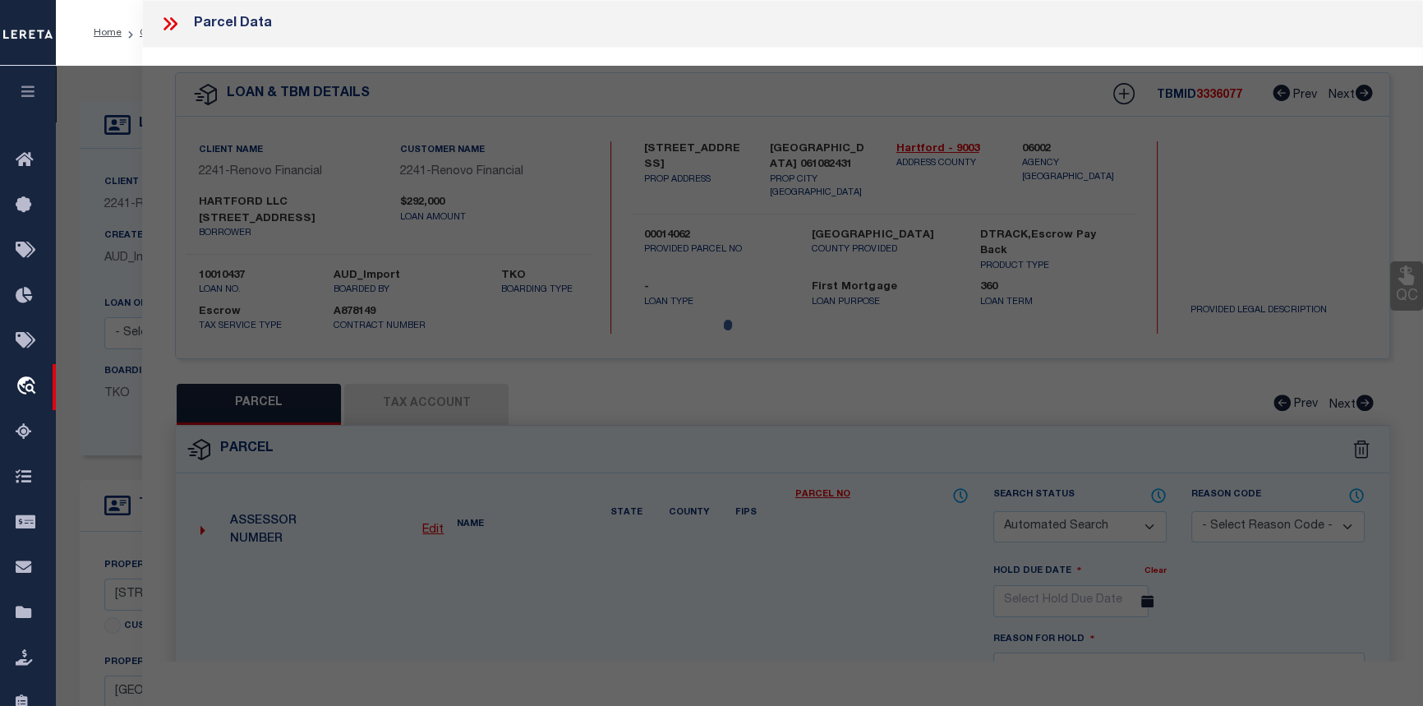
select select "CP"
type input "294 EAST HARTFORD LLC"
select select "AGW"
select select "ADD"
type input "294 TOLLAND ST"
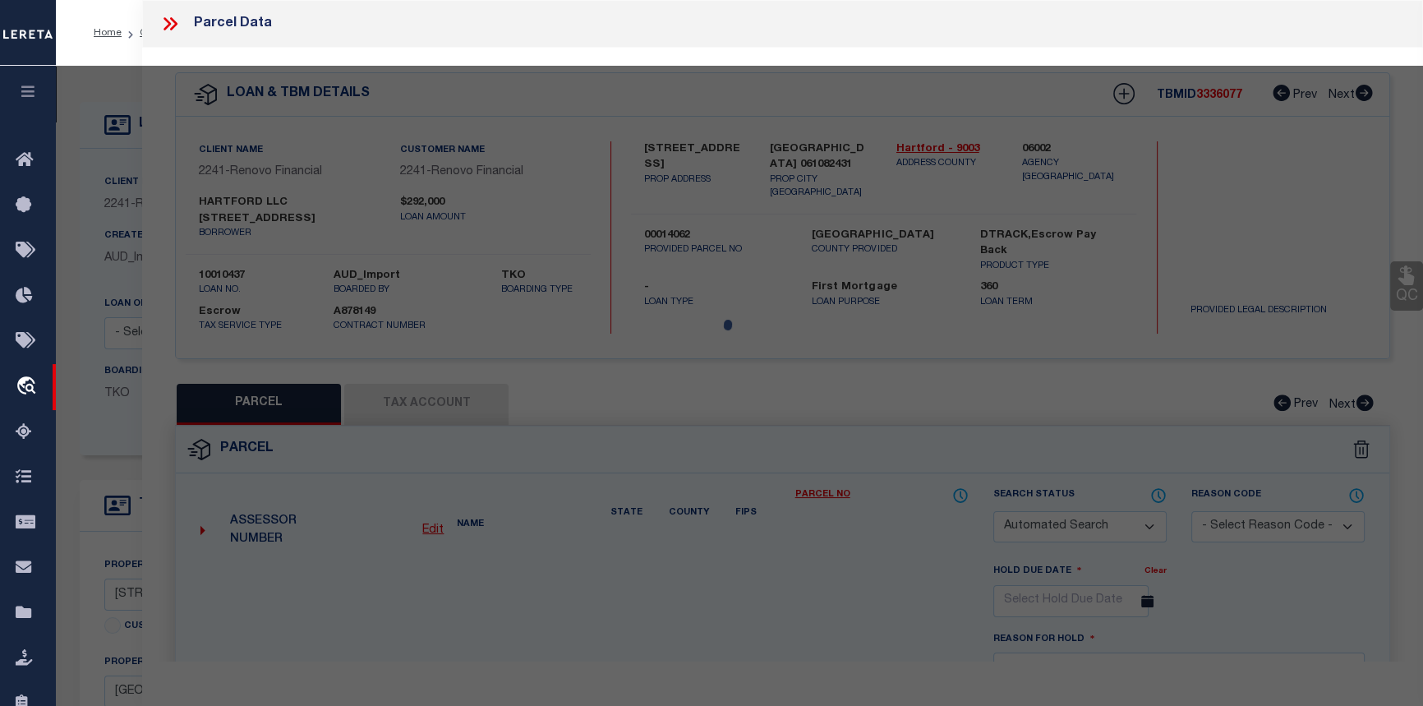
checkbox input "false"
type input "EAST HARTFORD CT"
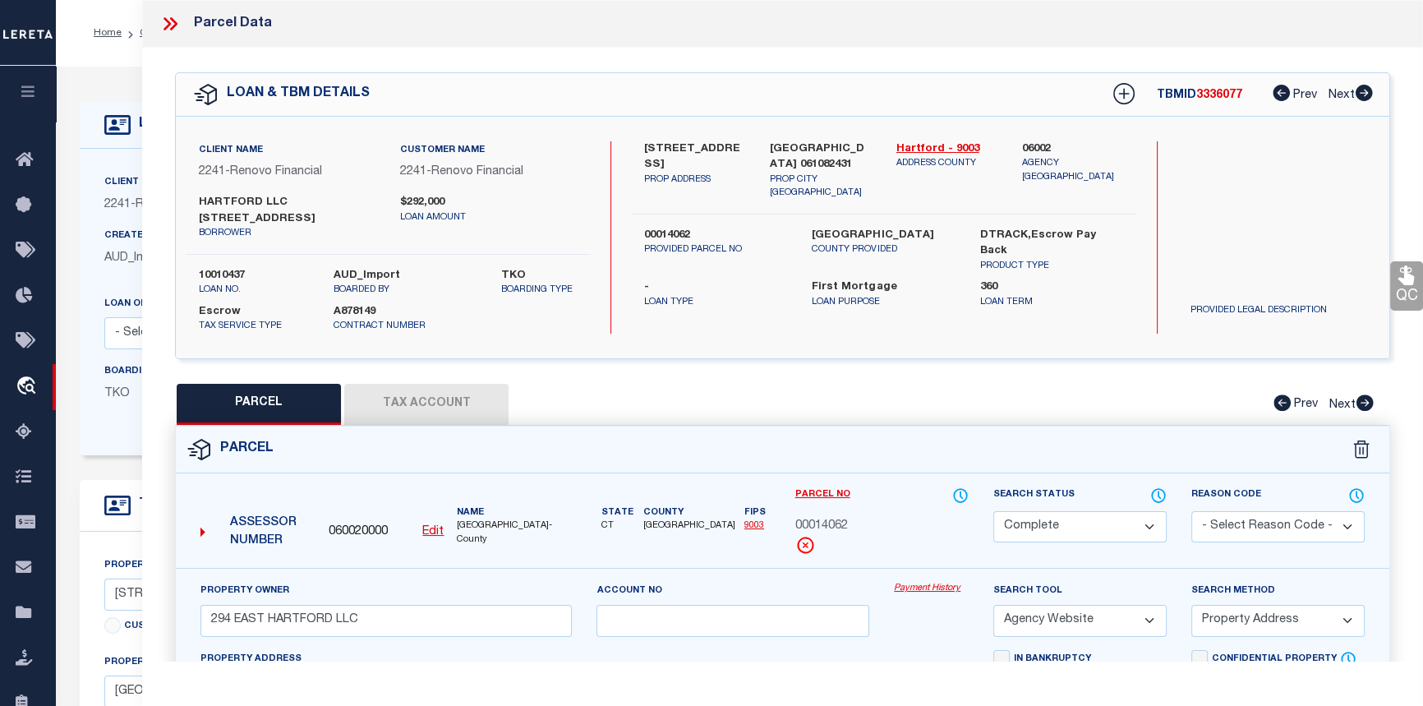
click at [934, 582] on link "Payment History" at bounding box center [931, 589] width 75 height 14
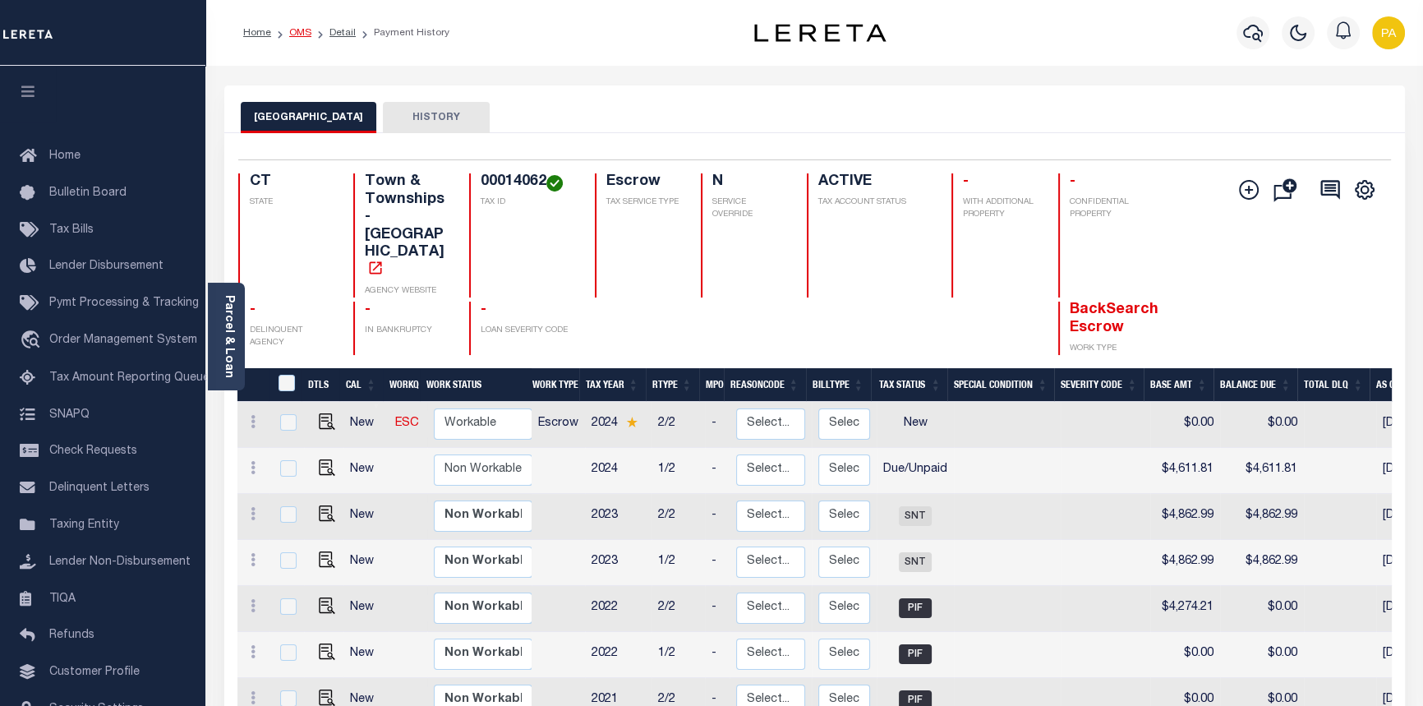
click at [298, 35] on link "OMS" at bounding box center [300, 33] width 22 height 10
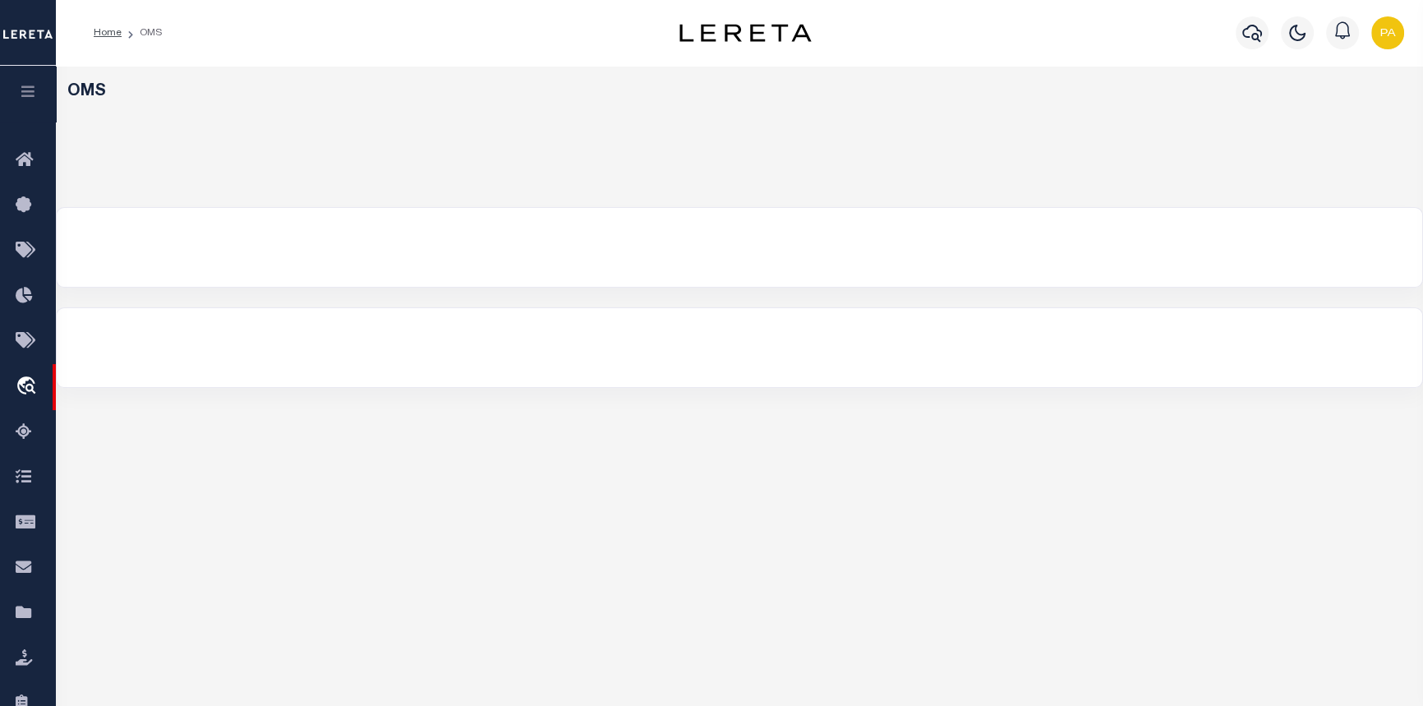
select select "200"
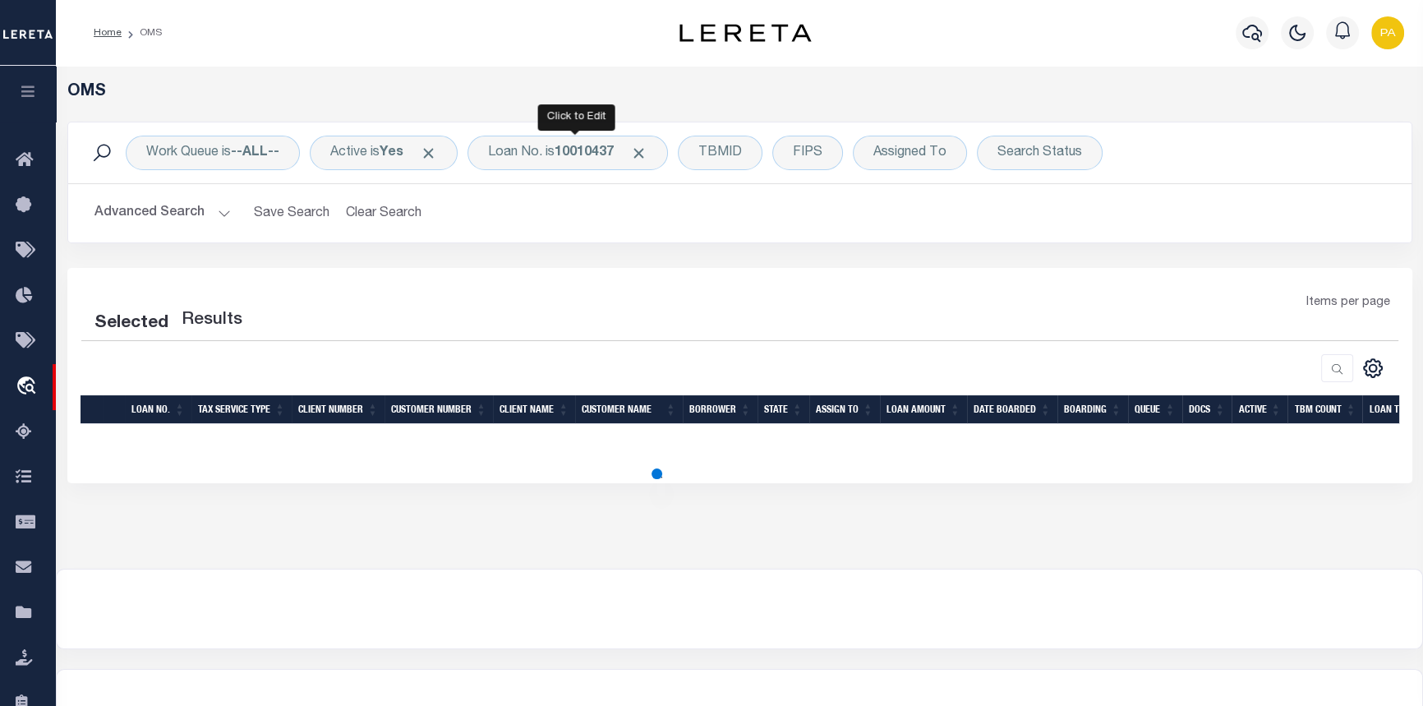
select select "200"
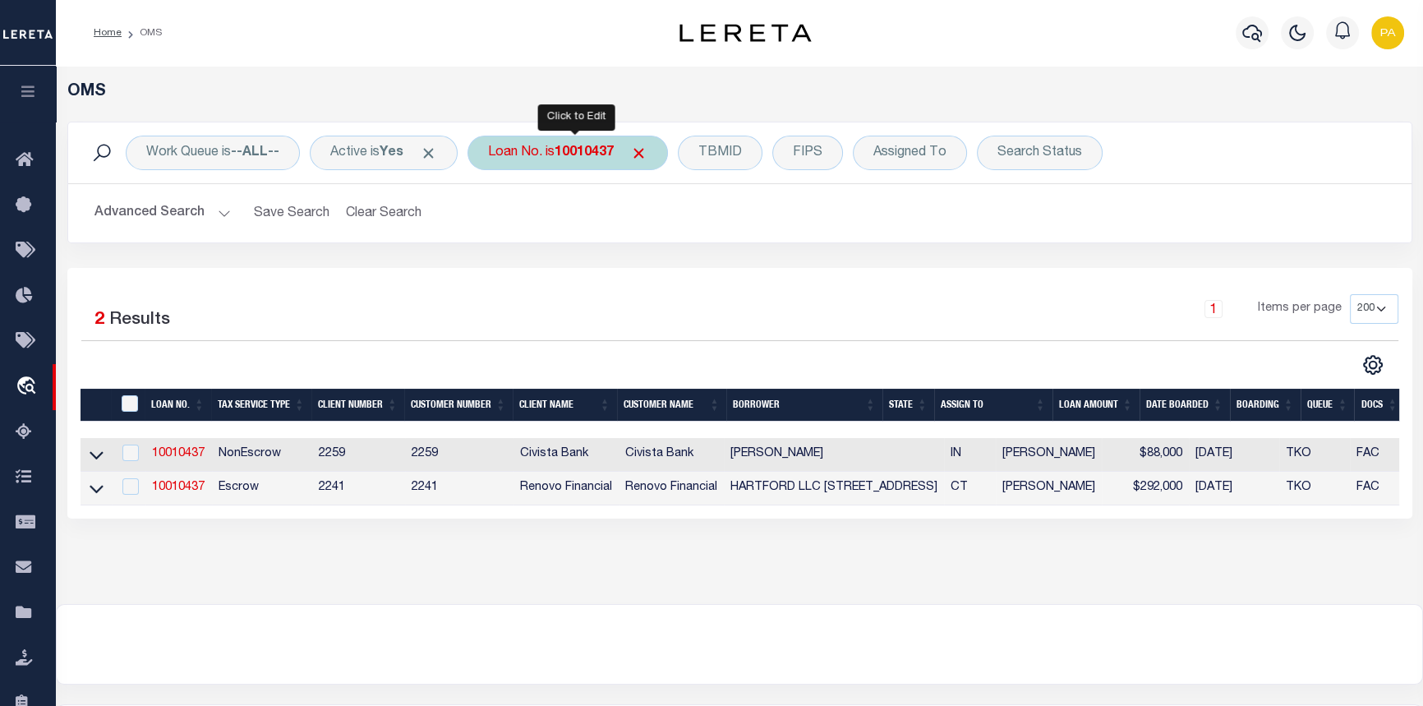
click at [601, 156] on b "10010437" at bounding box center [584, 152] width 59 height 13
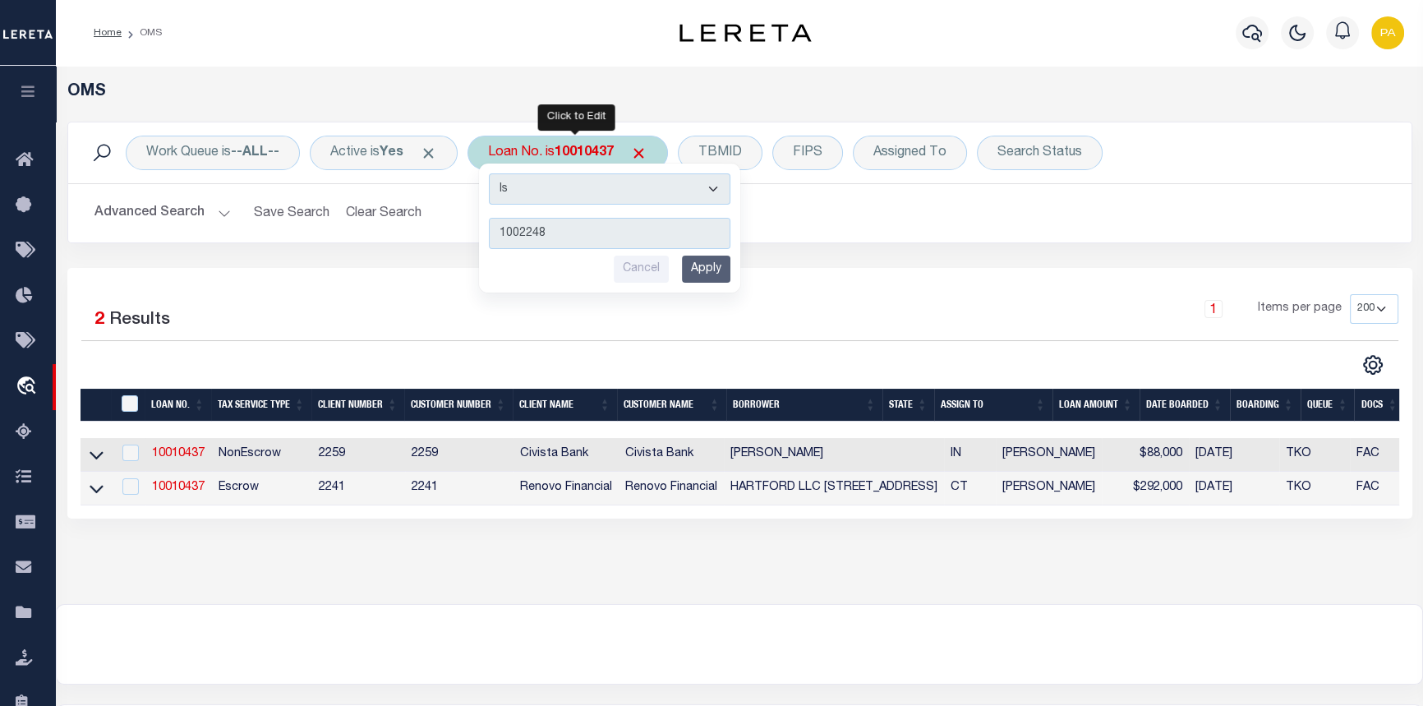
type input "10022482"
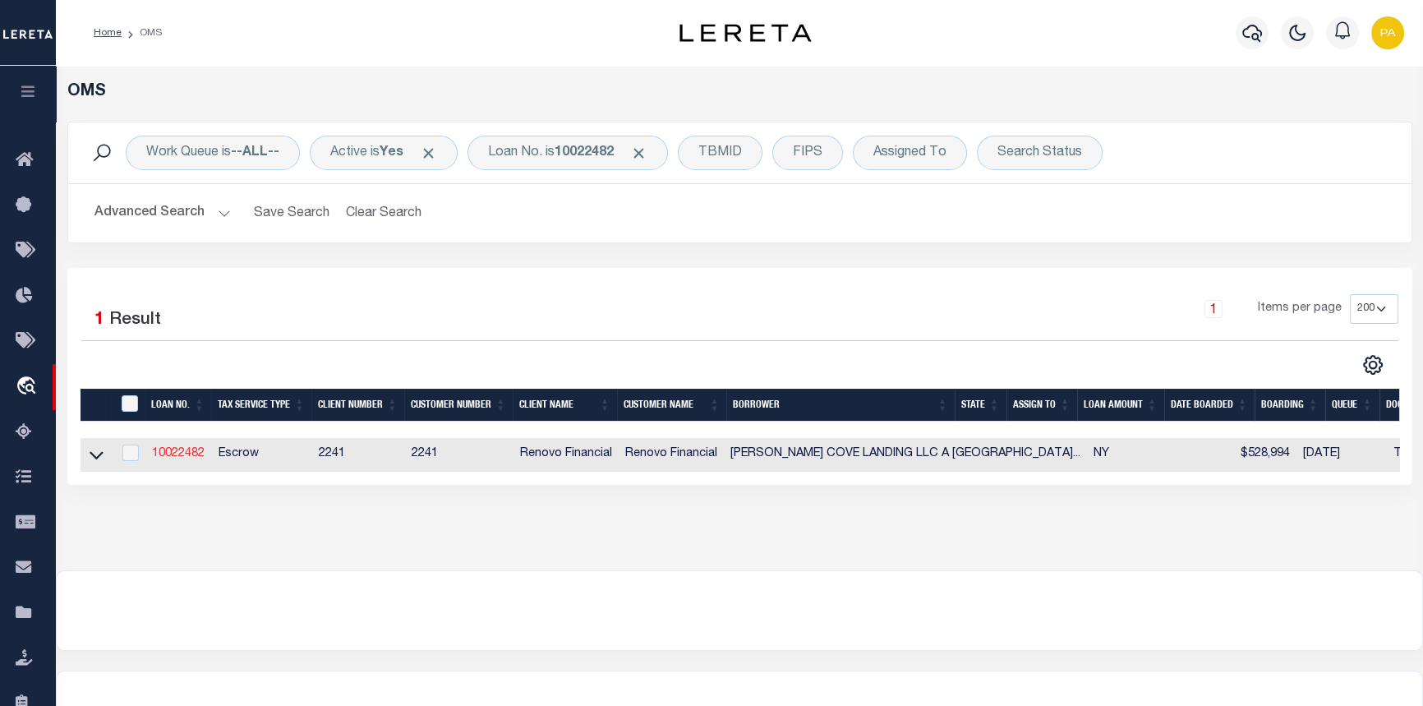
click at [185, 457] on link "10022482" at bounding box center [178, 454] width 53 height 12
type input "10022482"
type input "GLEN COVE LANDING LLC A NEW YORK LIMITED LIABILITY CO"
select select
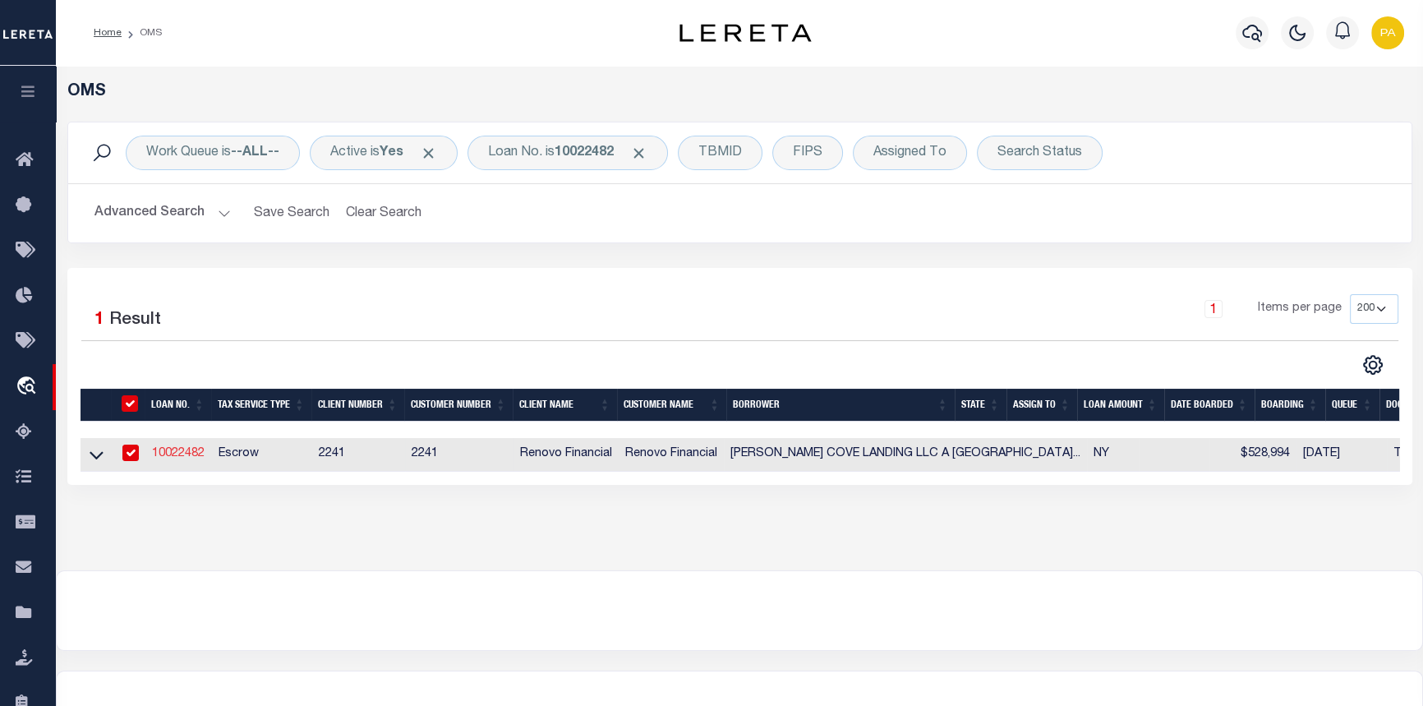
select select "400"
select select "Escrow"
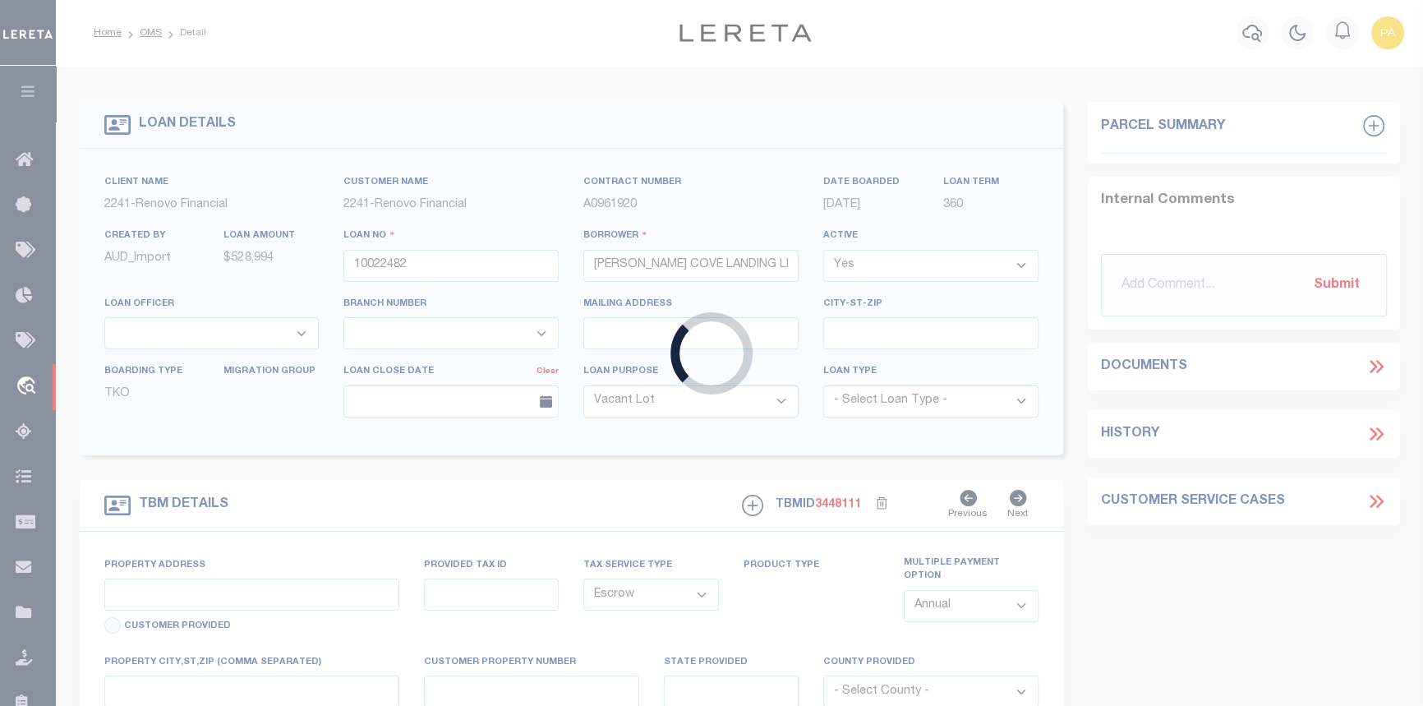
select select "25067"
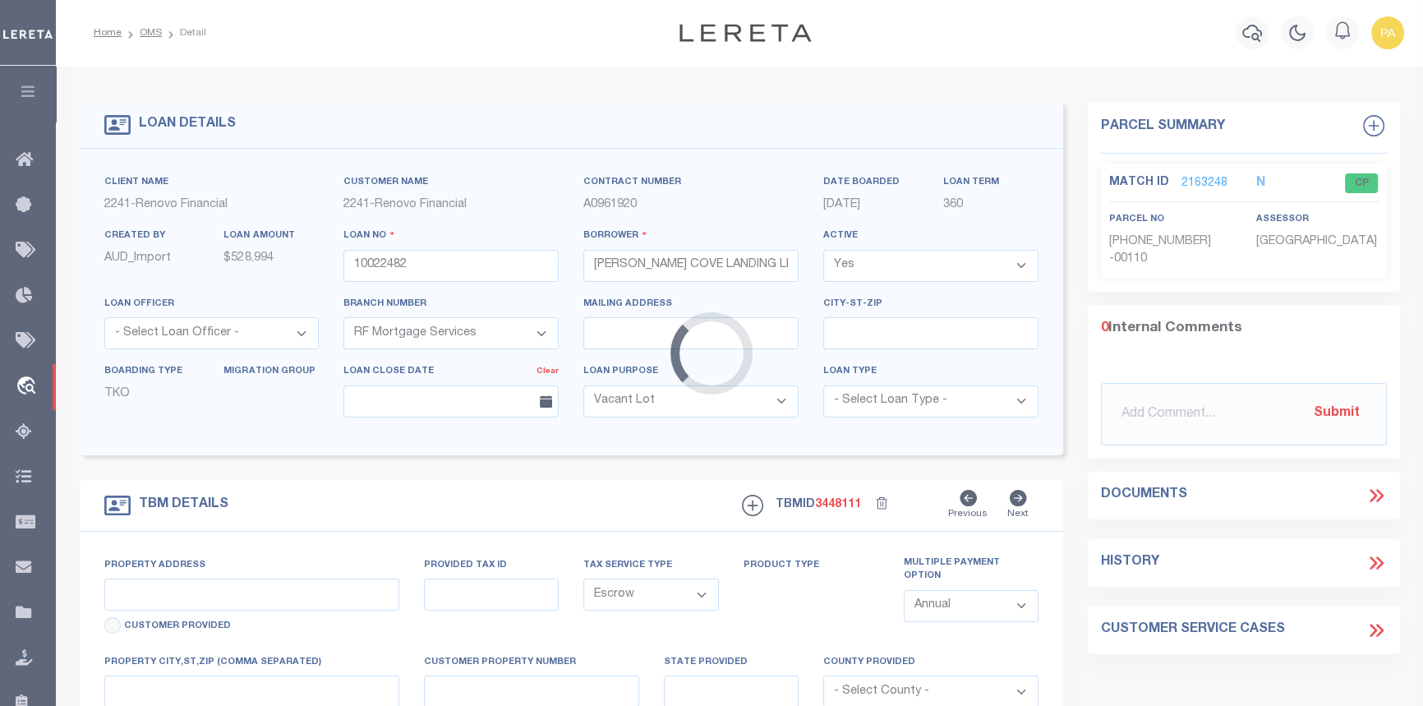
type input "14 Dalex Court 16"
type input "Glen Cove, NY 11542"
type input "a0kUS00000Boqza"
type input "NY"
select select
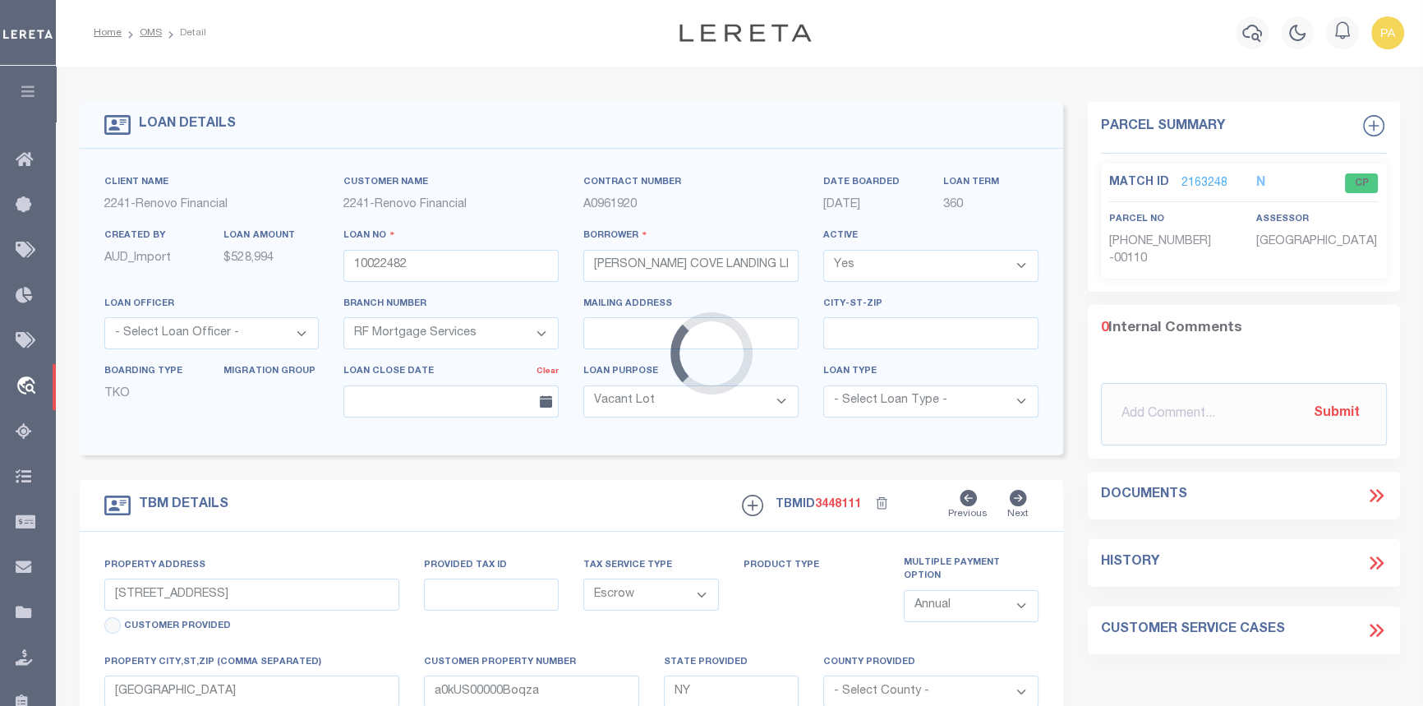
select select "4"
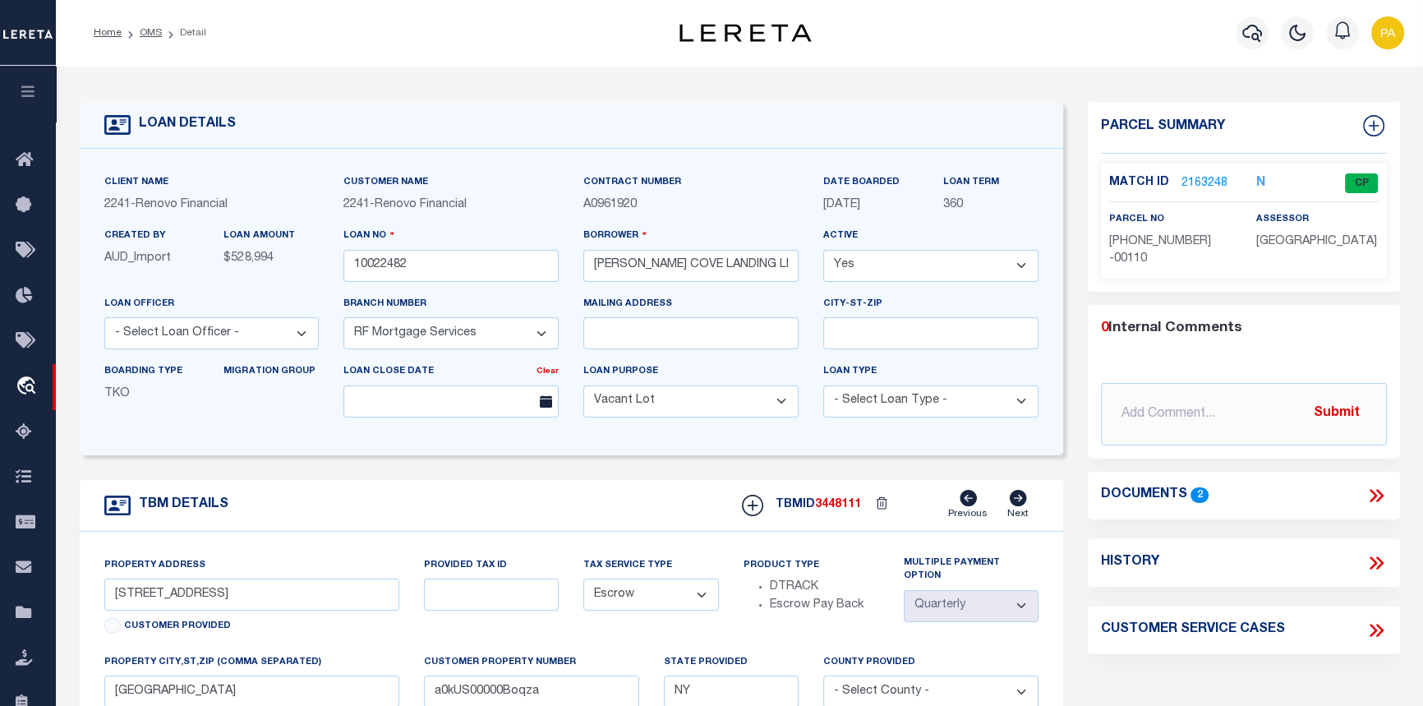
click at [1200, 179] on link "2163248" at bounding box center [1205, 183] width 46 height 17
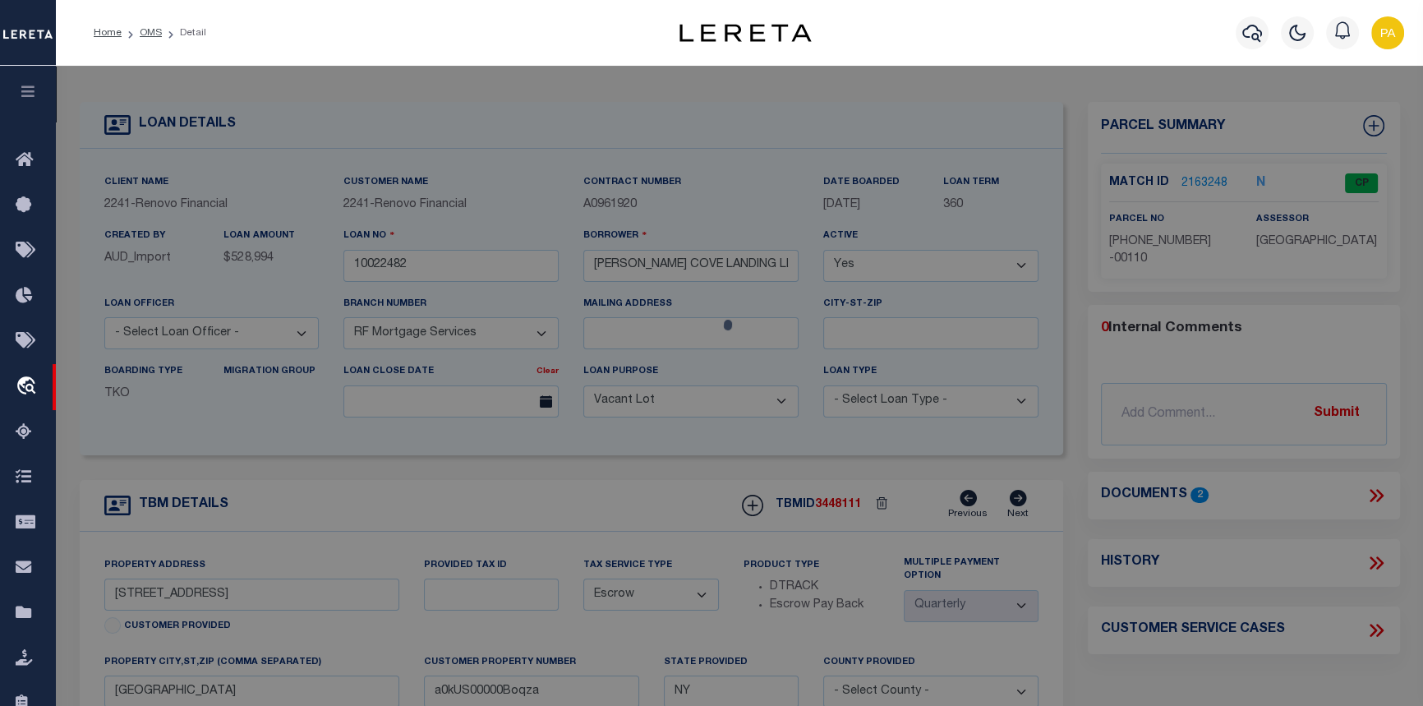
checkbox input "false"
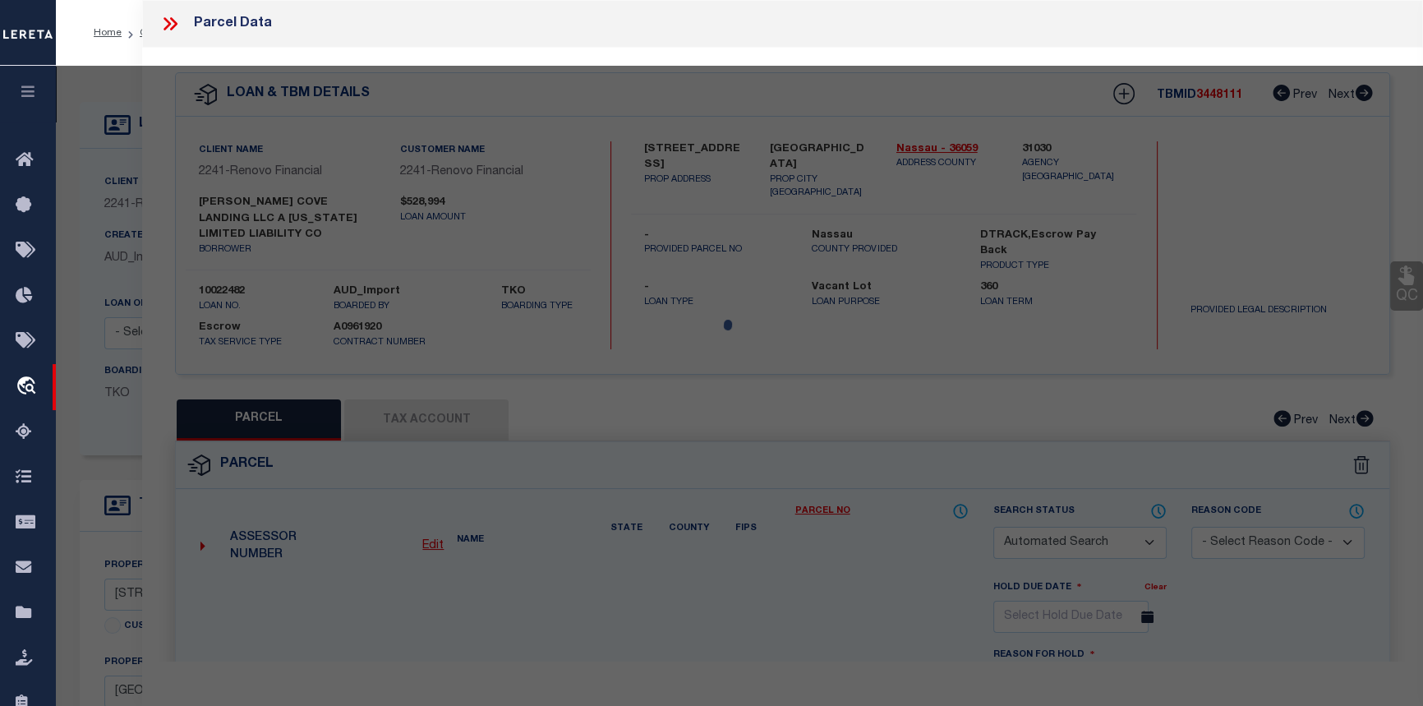
select select "CP"
type input "PIRONI,ANGELO & SILVANA"
select select "ATL"
select select "ADD"
type input "14 DALEX CT , #16"
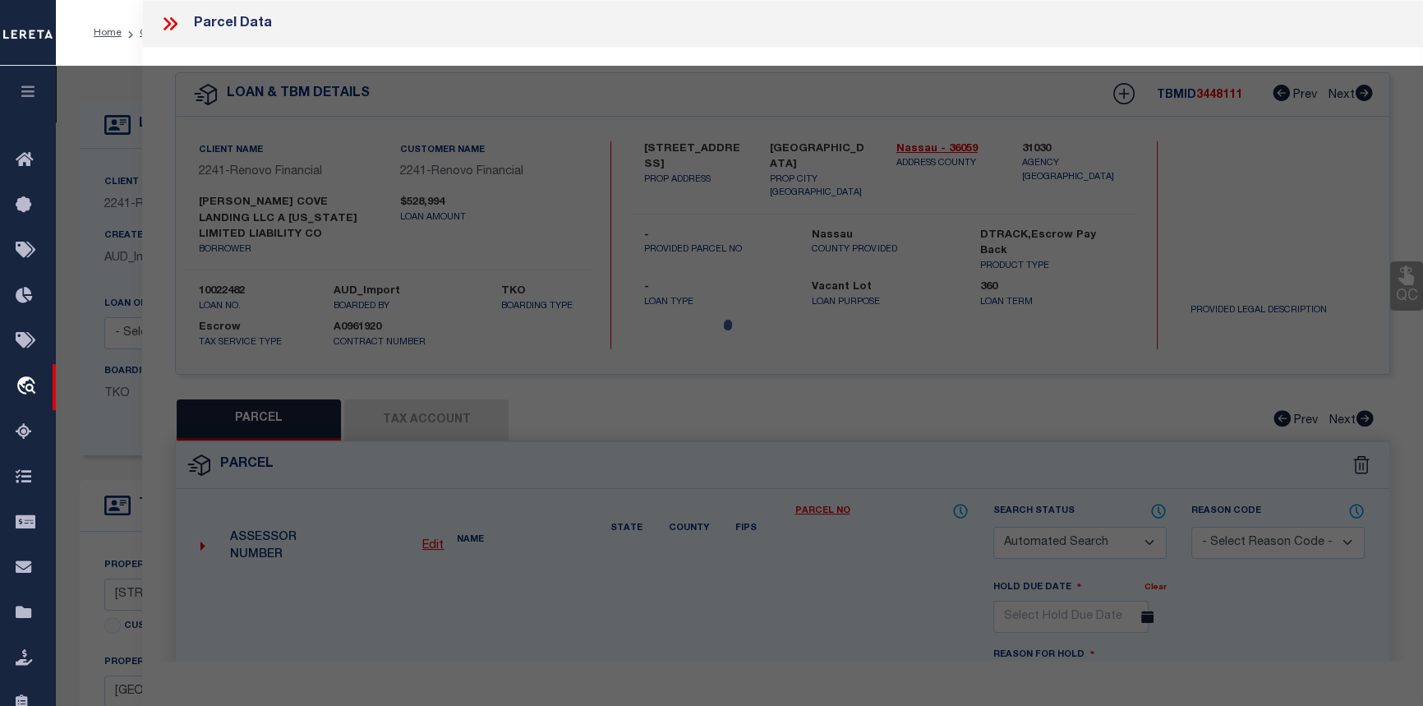
checkbox input "false"
type input "GLEN COVE, NY 11542"
type textarea "TOWN #4 SCH DIST 005"
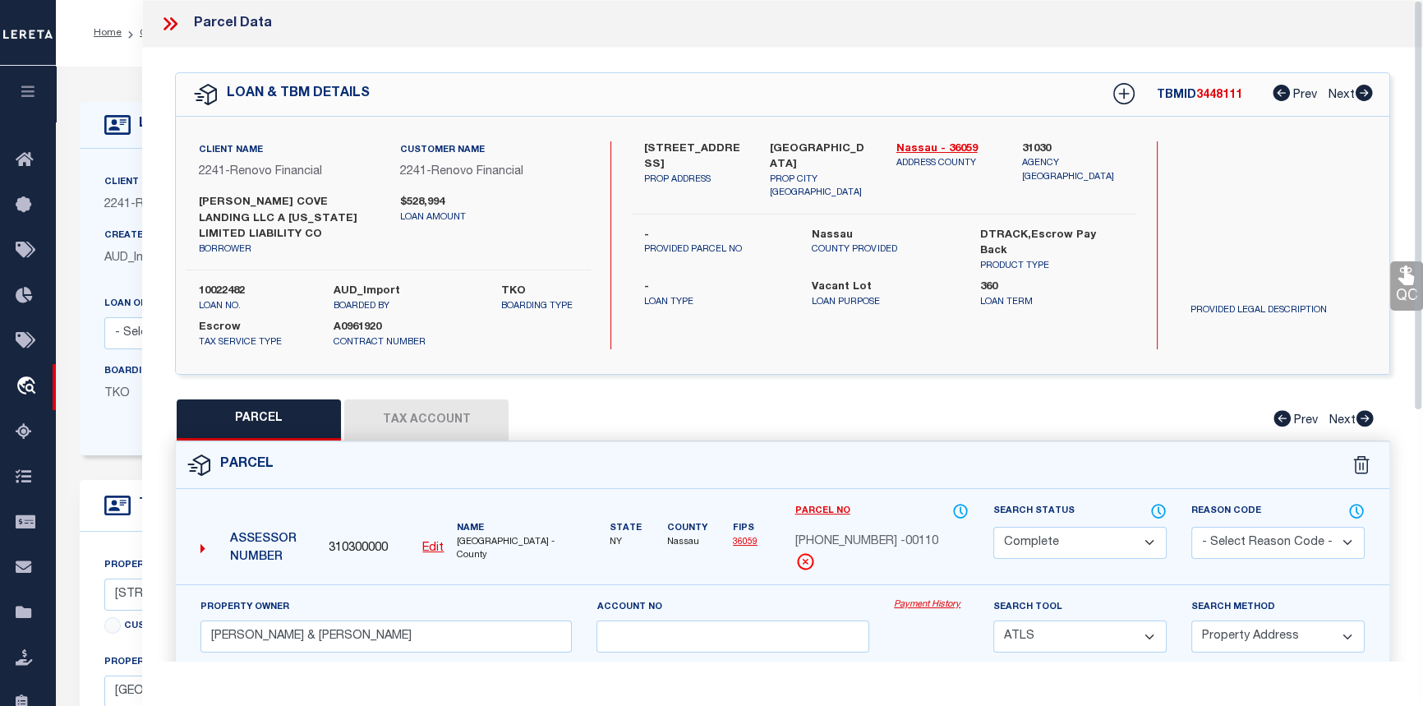
click at [931, 598] on link "Payment History" at bounding box center [931, 605] width 75 height 14
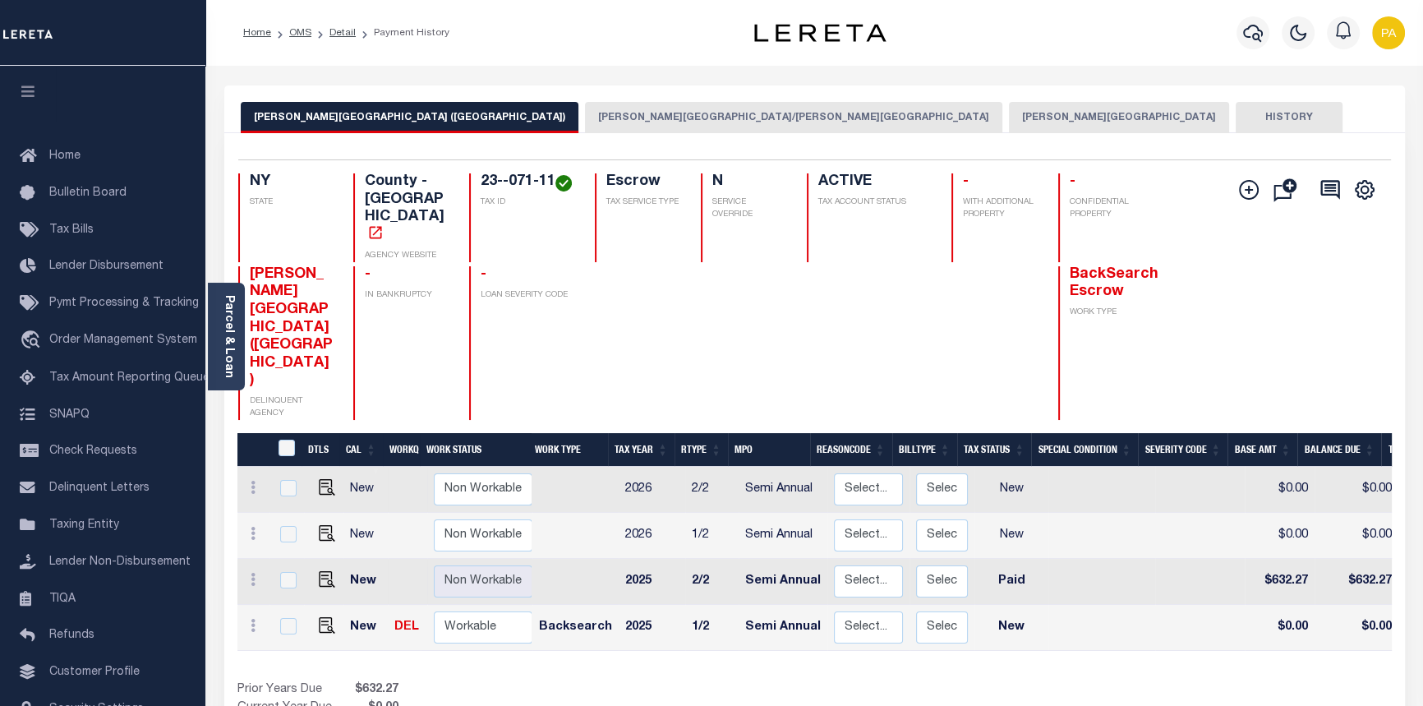
click at [1009, 108] on button "[PERSON_NAME][GEOGRAPHIC_DATA]" at bounding box center [1119, 117] width 220 height 31
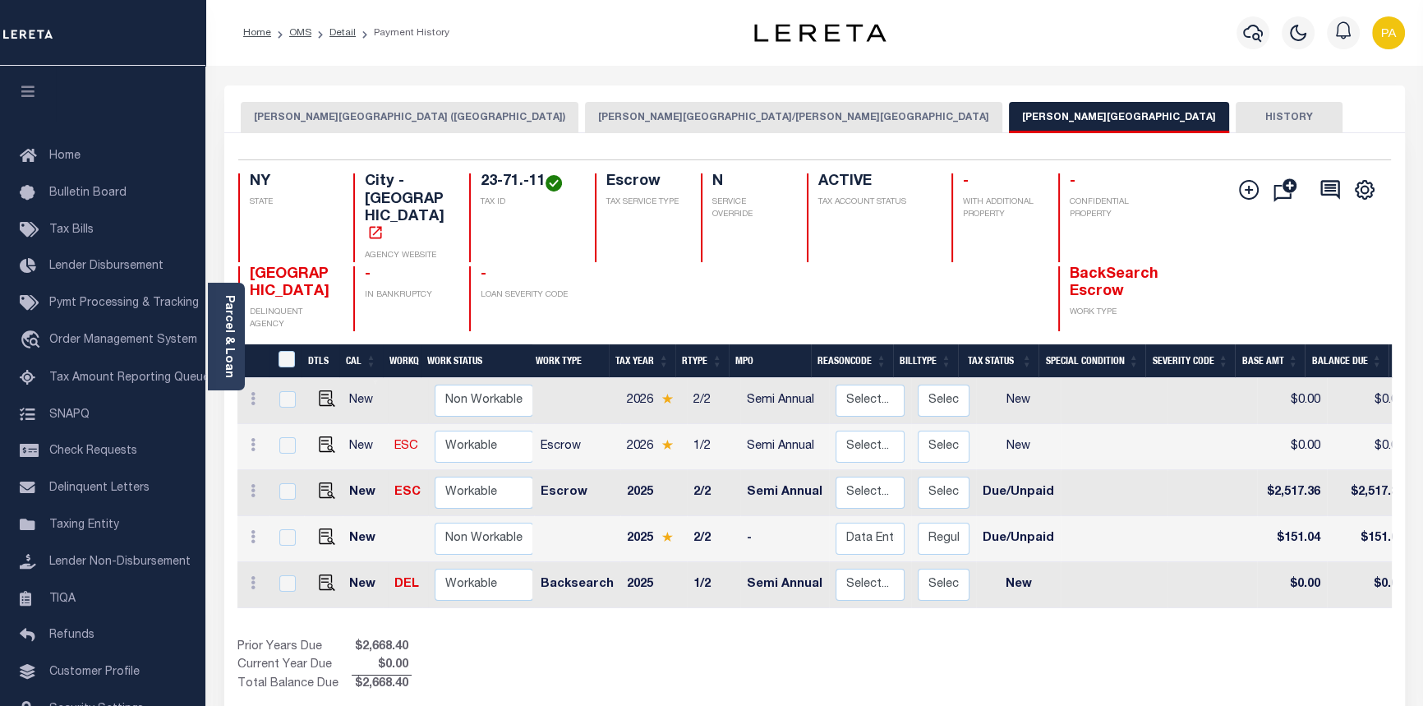
click at [309, 110] on button "GLEN COVE CITY (NASSAU COUNTY)" at bounding box center [410, 117] width 338 height 31
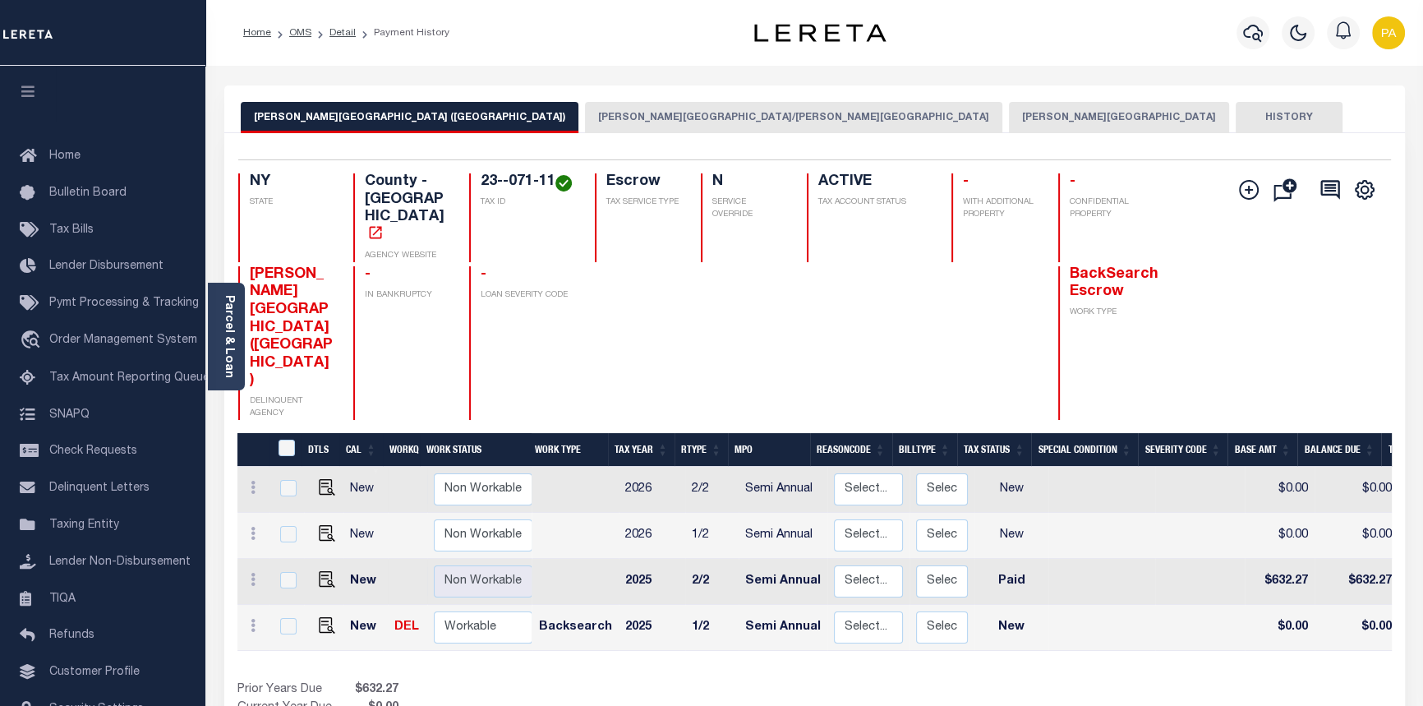
click at [585, 113] on button "GLEN COVE CSD/GLEN COVE CITY" at bounding box center [794, 117] width 418 height 31
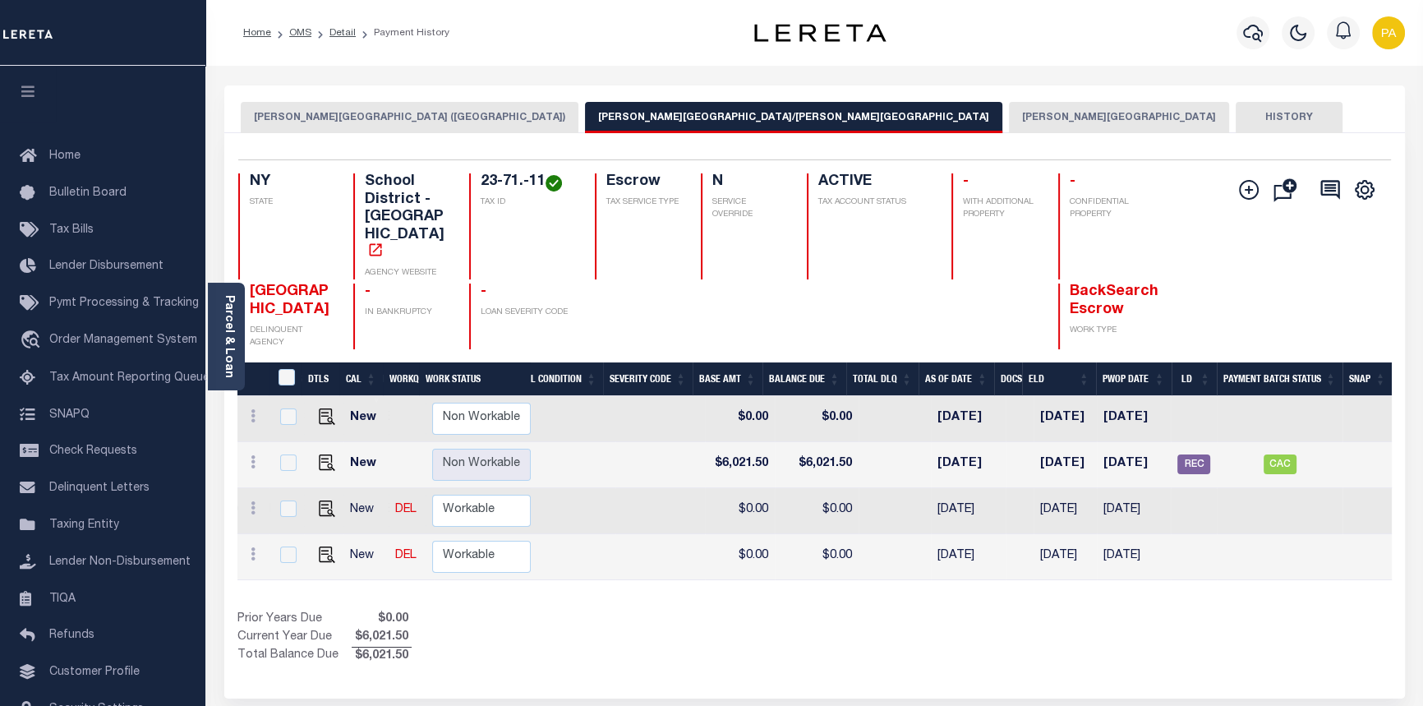
click at [1009, 116] on button "GLEN COVE CITY" at bounding box center [1119, 117] width 220 height 31
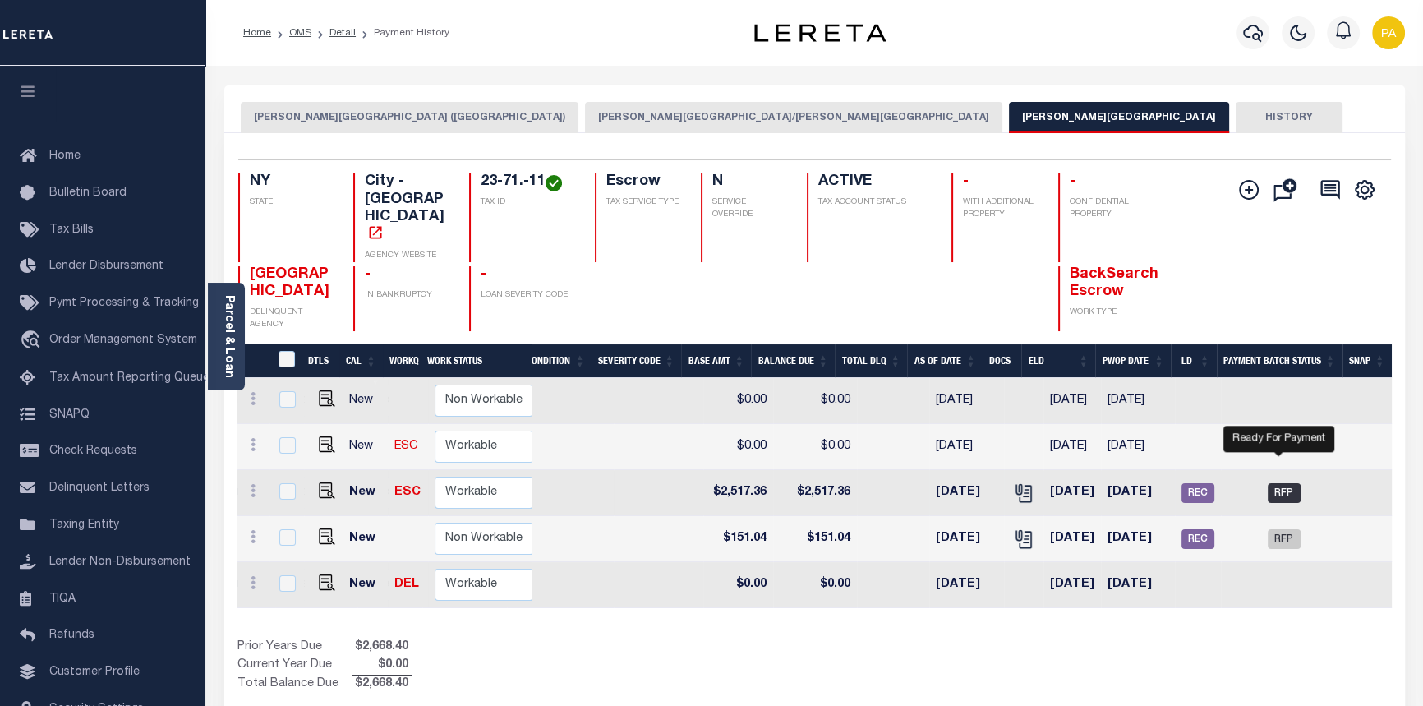
click at [1279, 483] on span "RFP" at bounding box center [1284, 493] width 33 height 20
checkbox input "true"
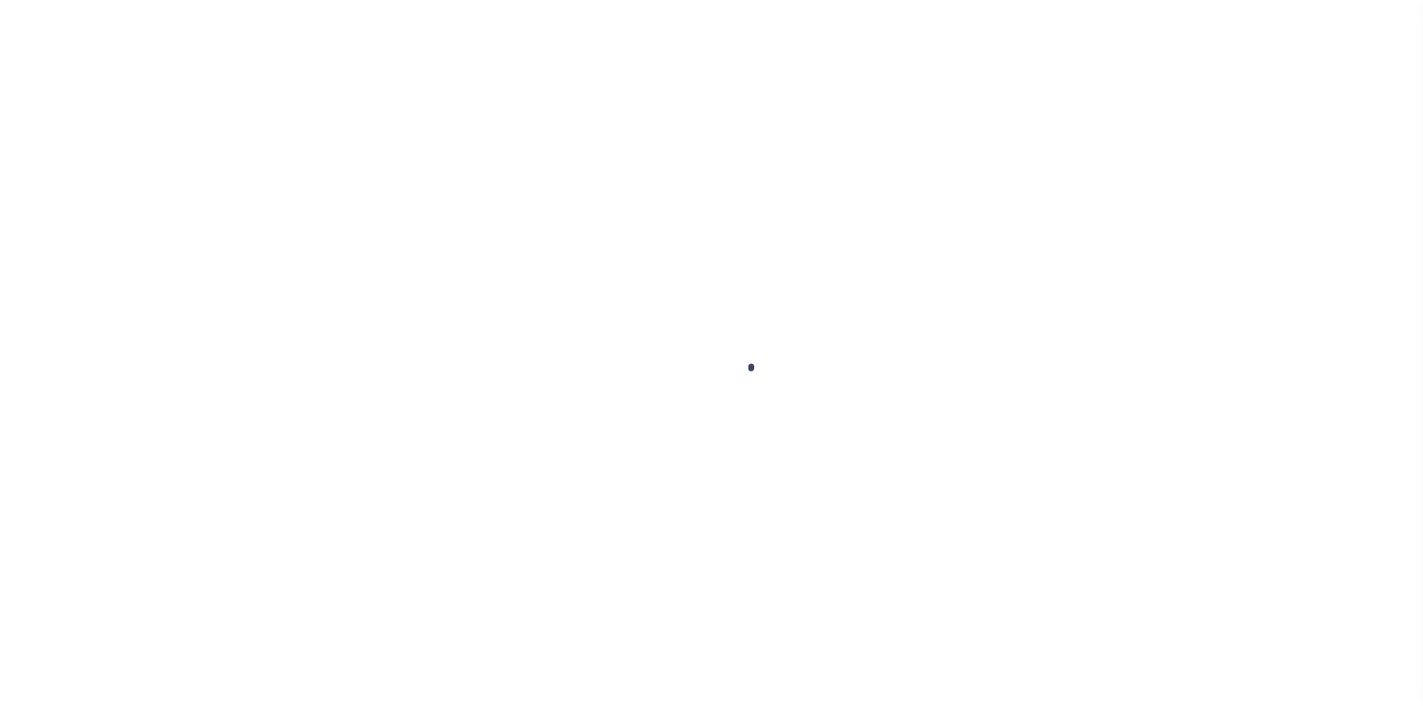
select select "RFP"
select select "CHK"
select select "[PERSON_NAME]"
select select "37"
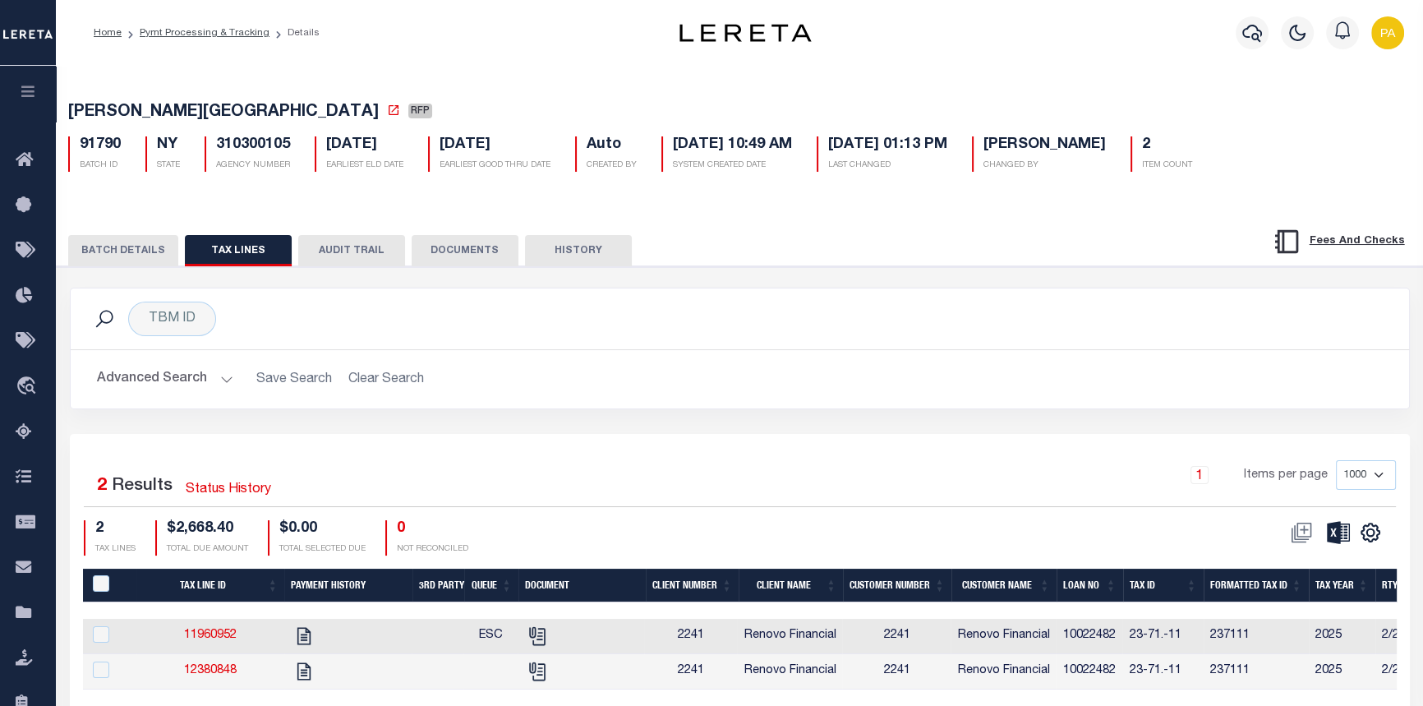
click at [129, 249] on button "BATCH DETAILS" at bounding box center [123, 250] width 110 height 31
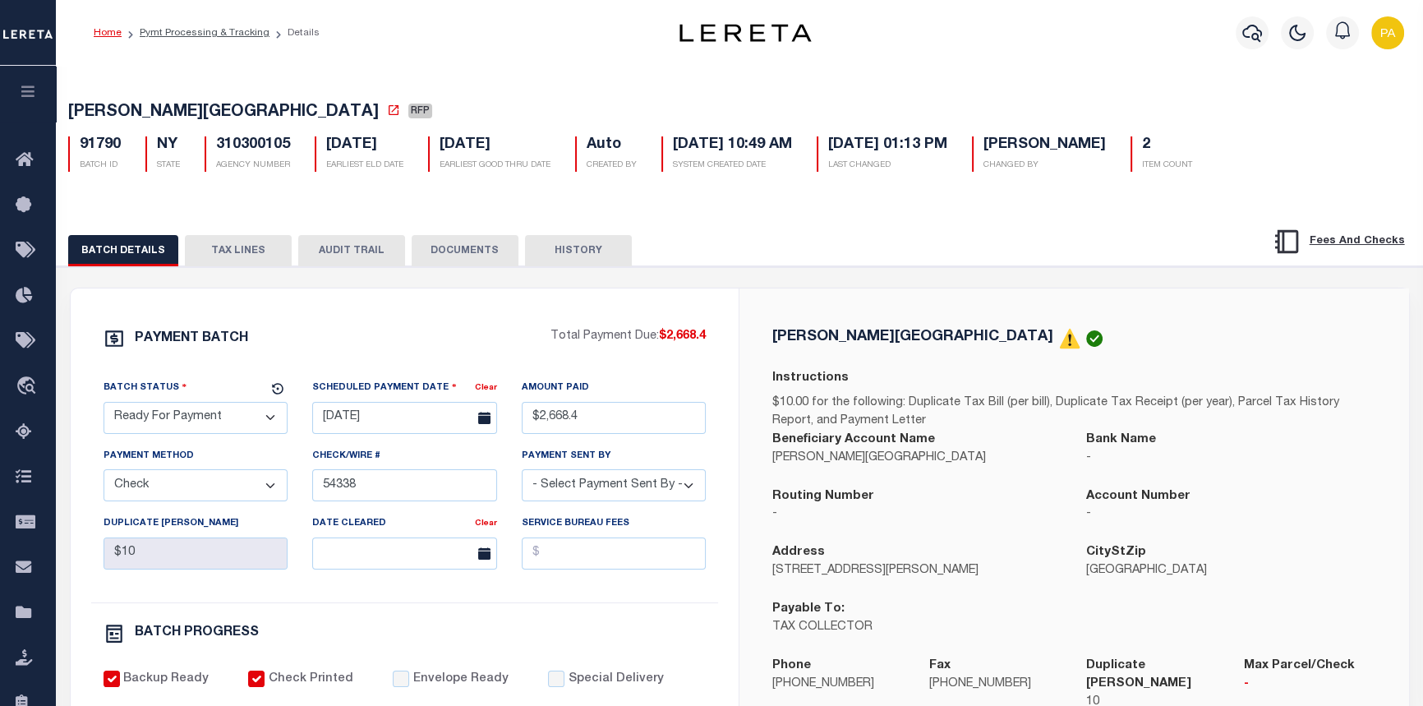
click at [107, 32] on link "Home" at bounding box center [108, 33] width 28 height 10
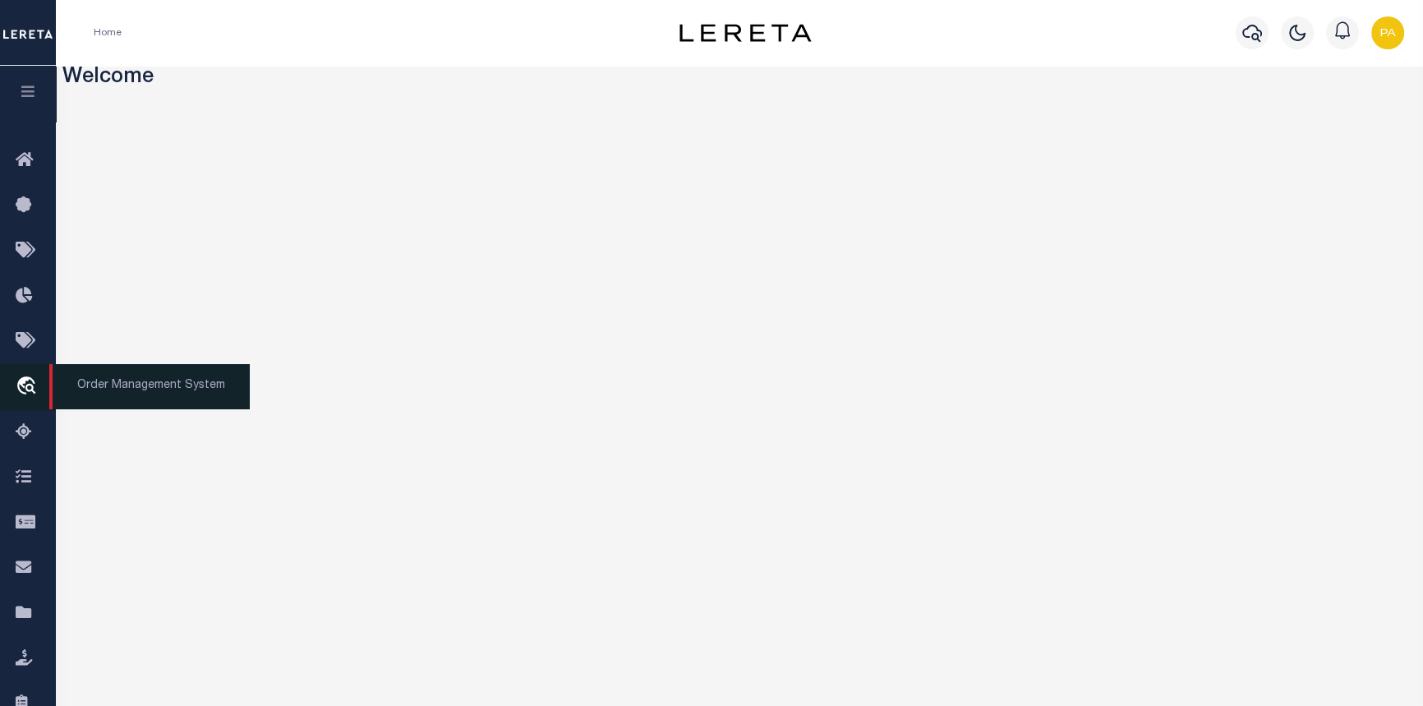
click at [105, 392] on span "Order Management System" at bounding box center [149, 386] width 201 height 45
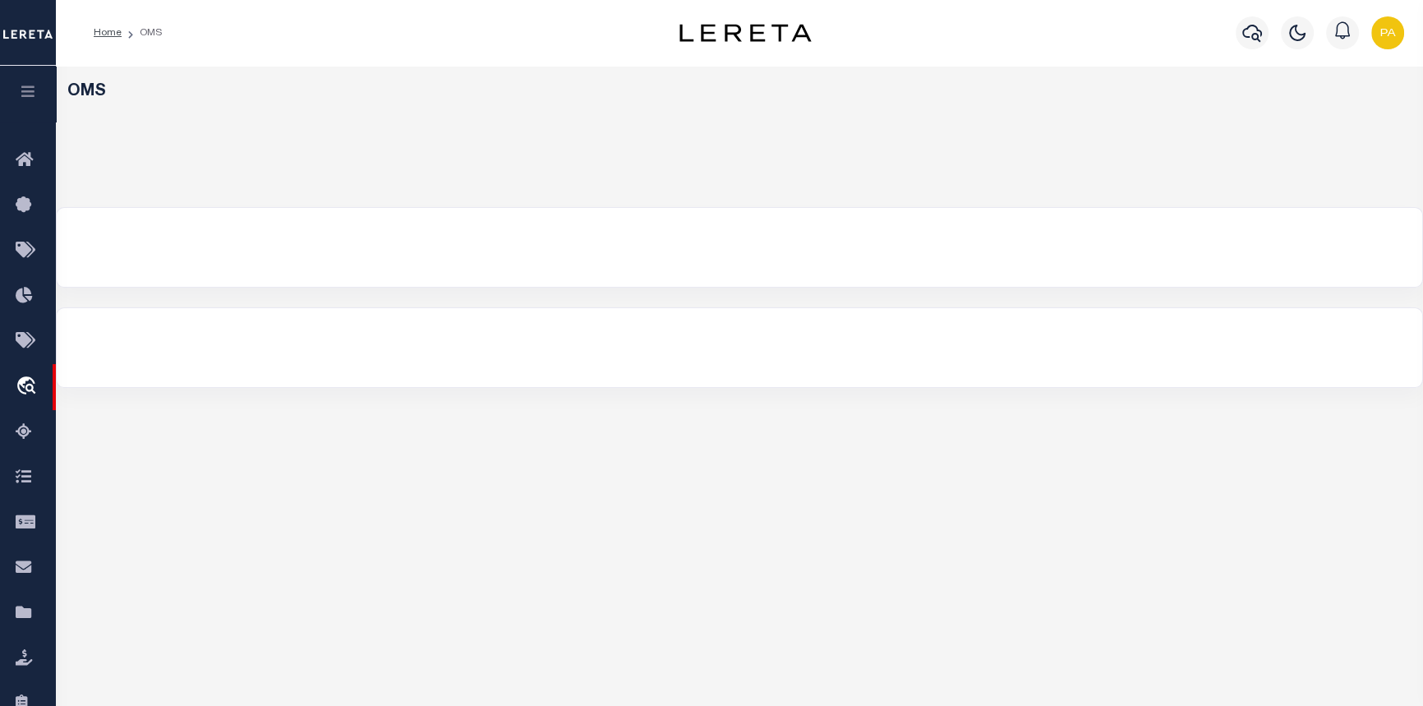
select select "200"
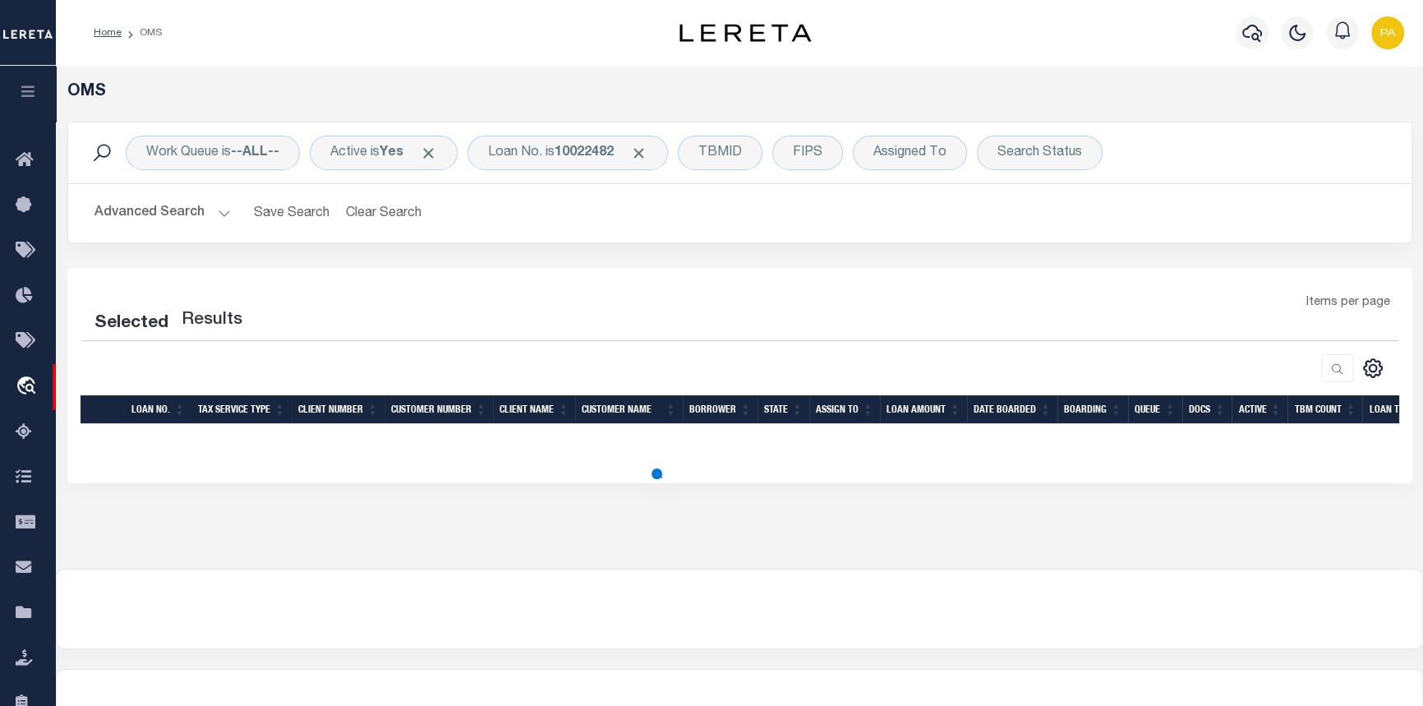
select select "200"
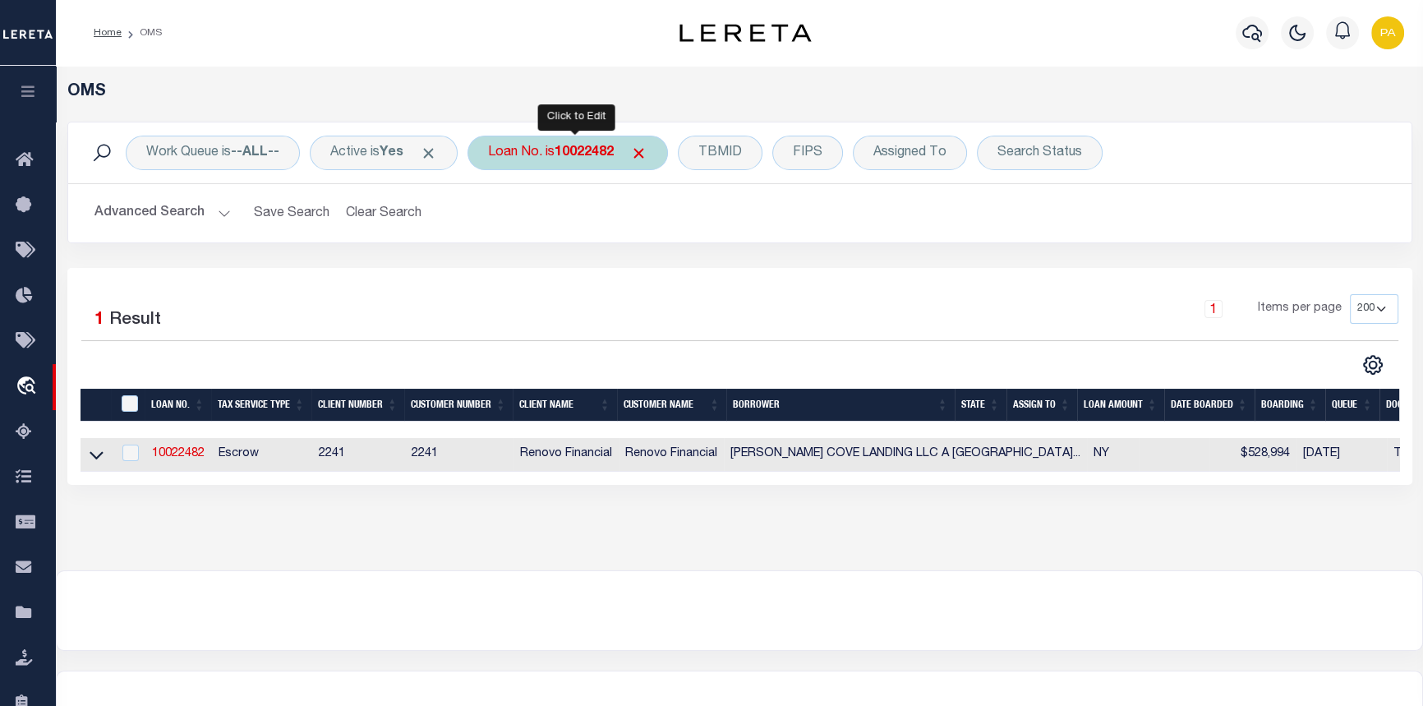
click at [625, 153] on div "Loan No. is 10022482" at bounding box center [568, 153] width 201 height 35
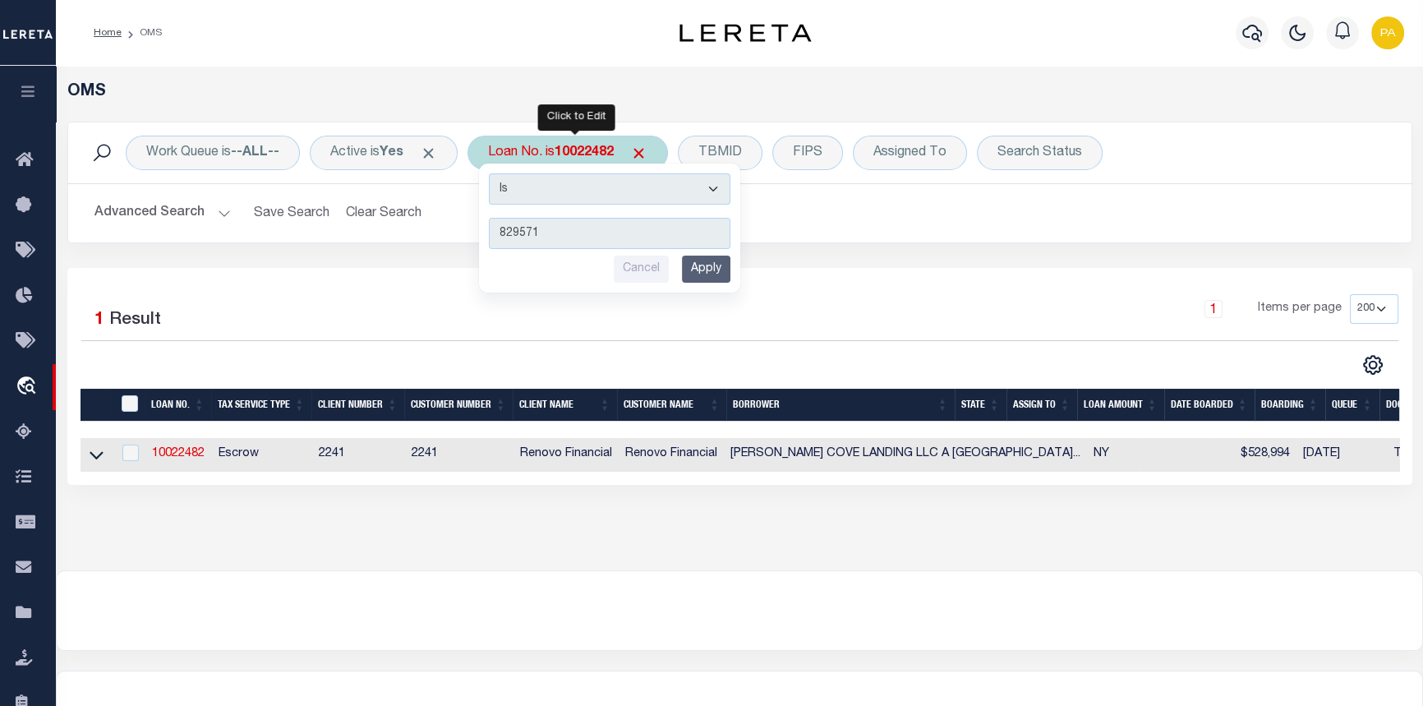
type input "8295718"
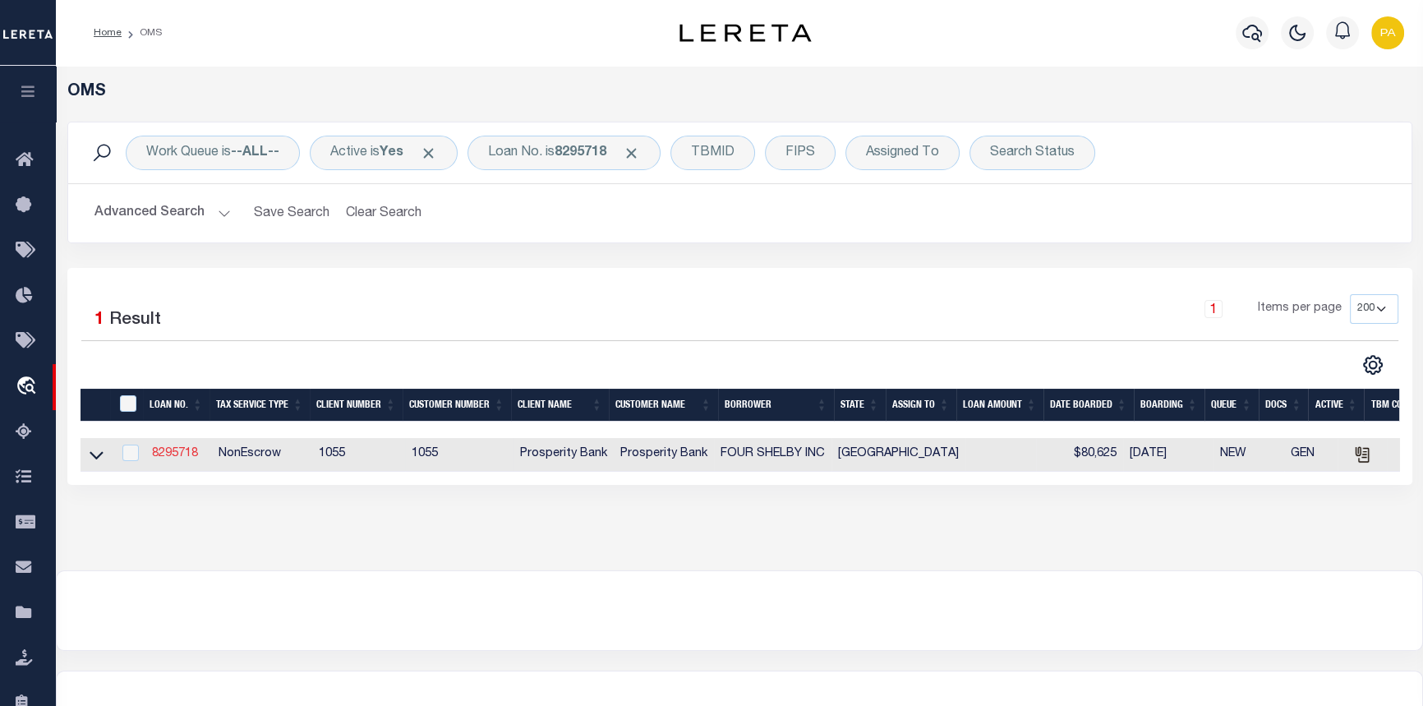
click at [161, 459] on link "8295718" at bounding box center [175, 454] width 46 height 12
type input "8295718"
type input "FOUR SHELBY INC"
select select
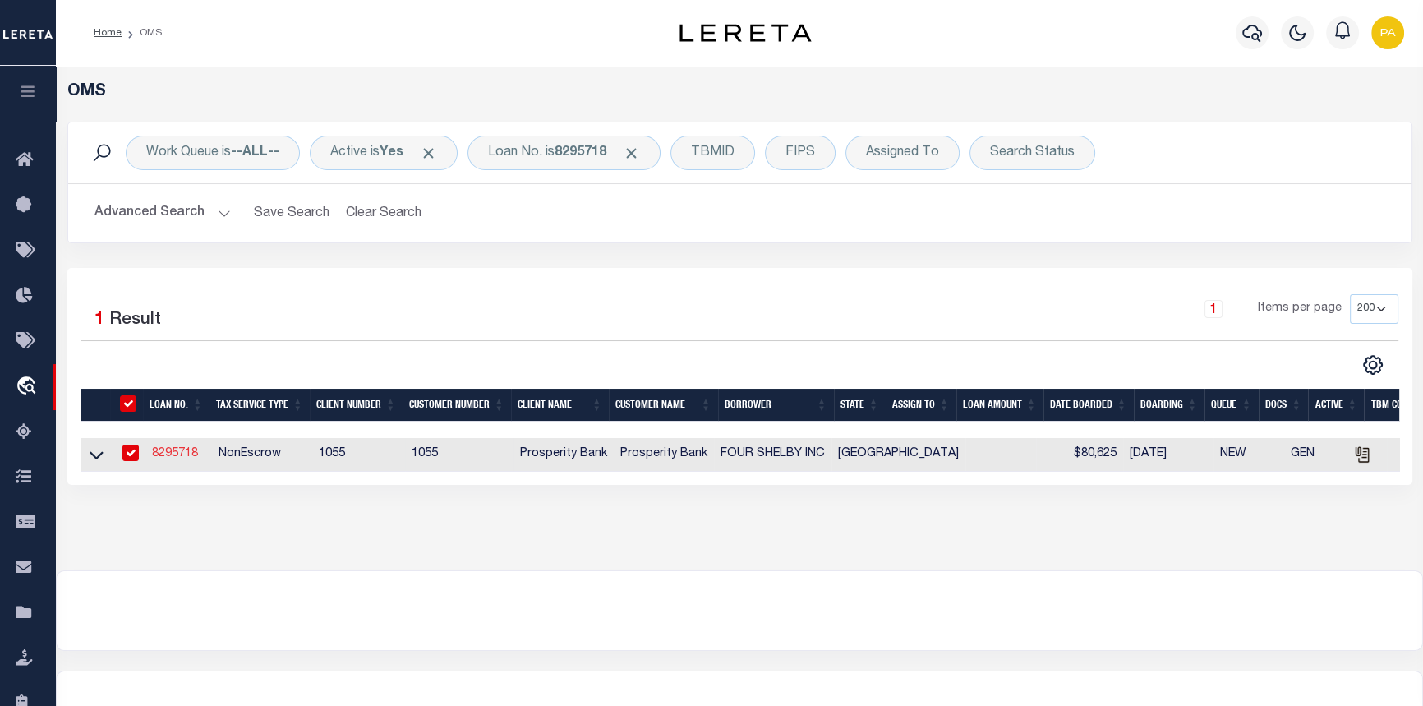
type input "323 CENTRE STREET"
type input "DALLAS TX 75208"
select select
select select "NonEscrow"
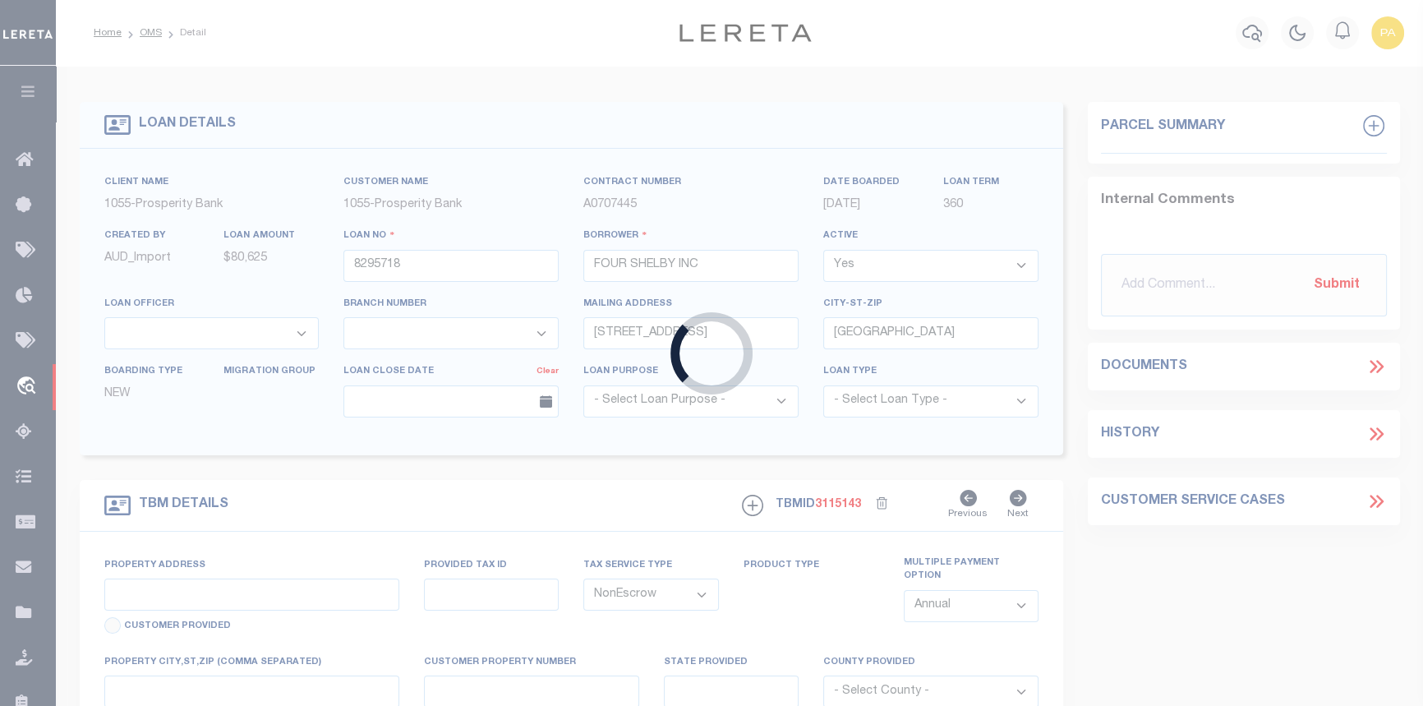
select select "10464"
select select "3831"
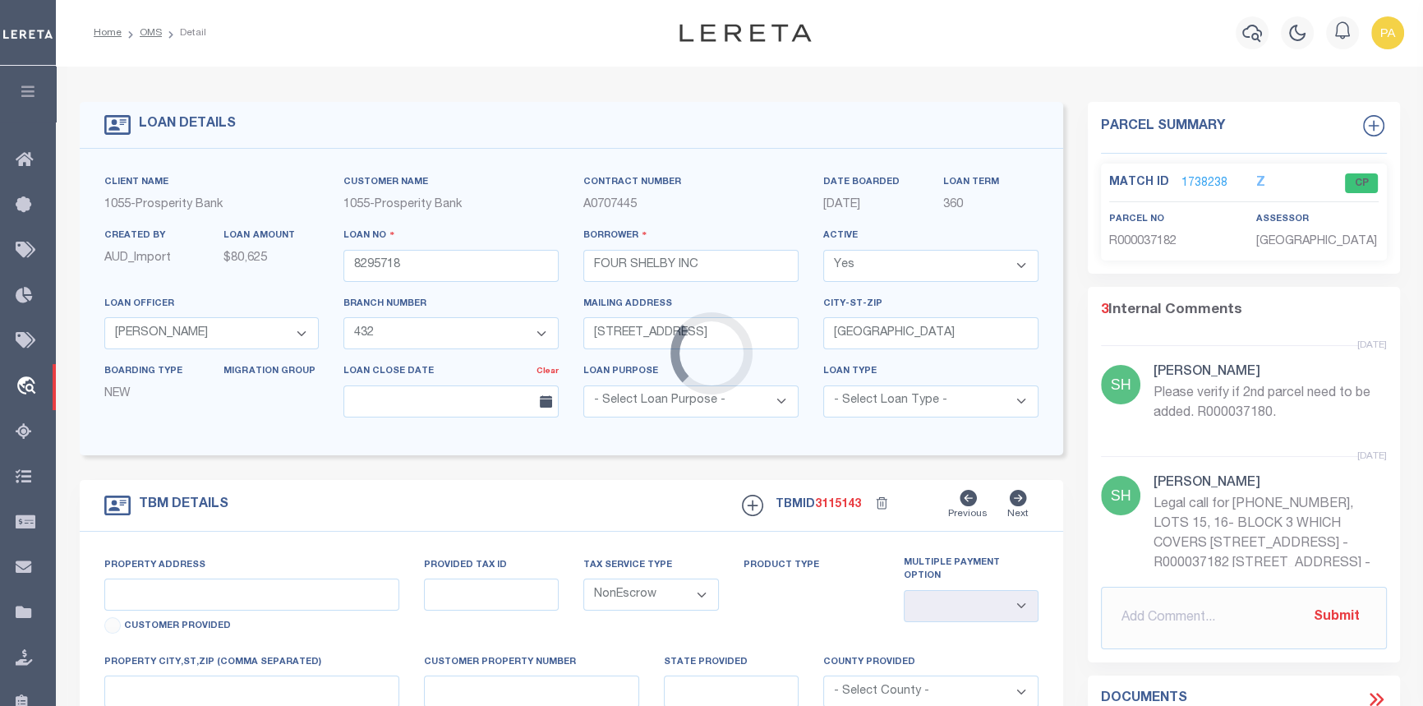
type input "523 N HOUSTON"
type input "R000037182"
select select
type input "TX"
type textarea "LOT 16 BLK3 & W 10' OF ALLEY HORTON SUBD"
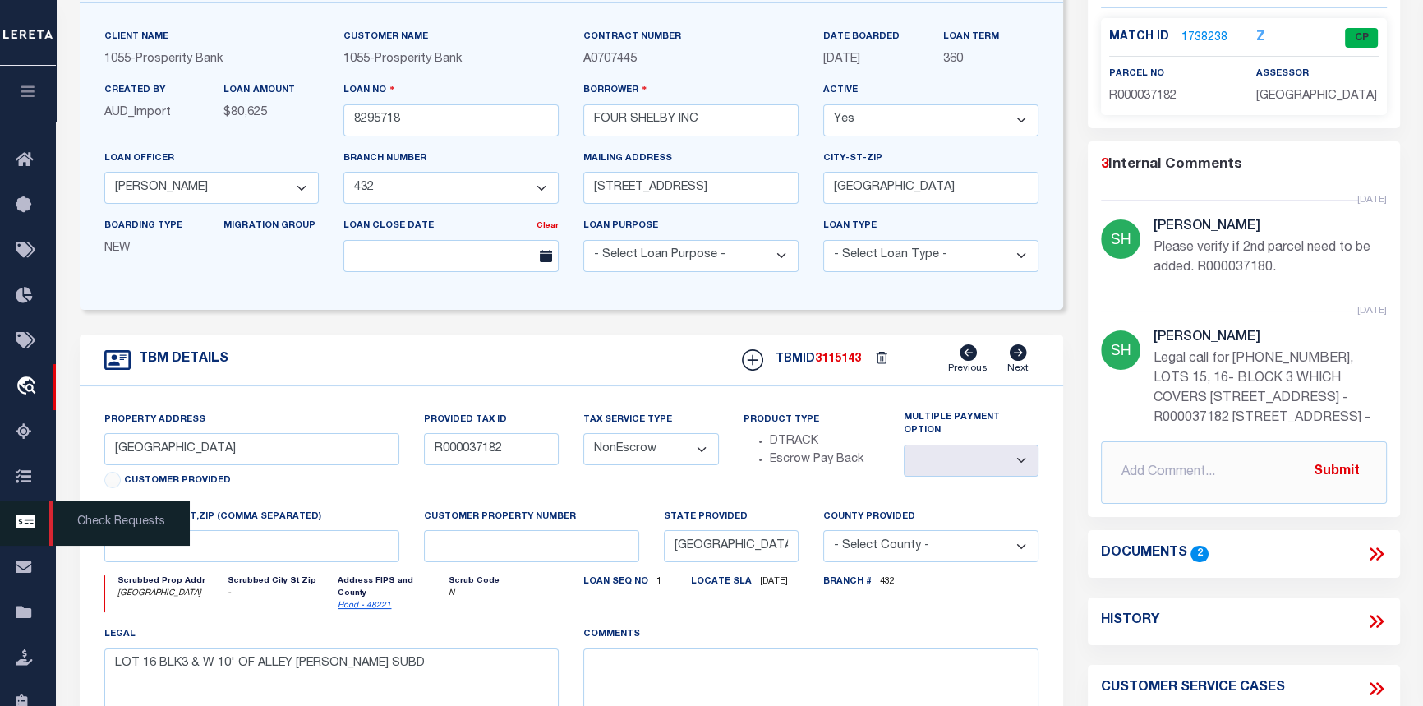
scroll to position [74, 0]
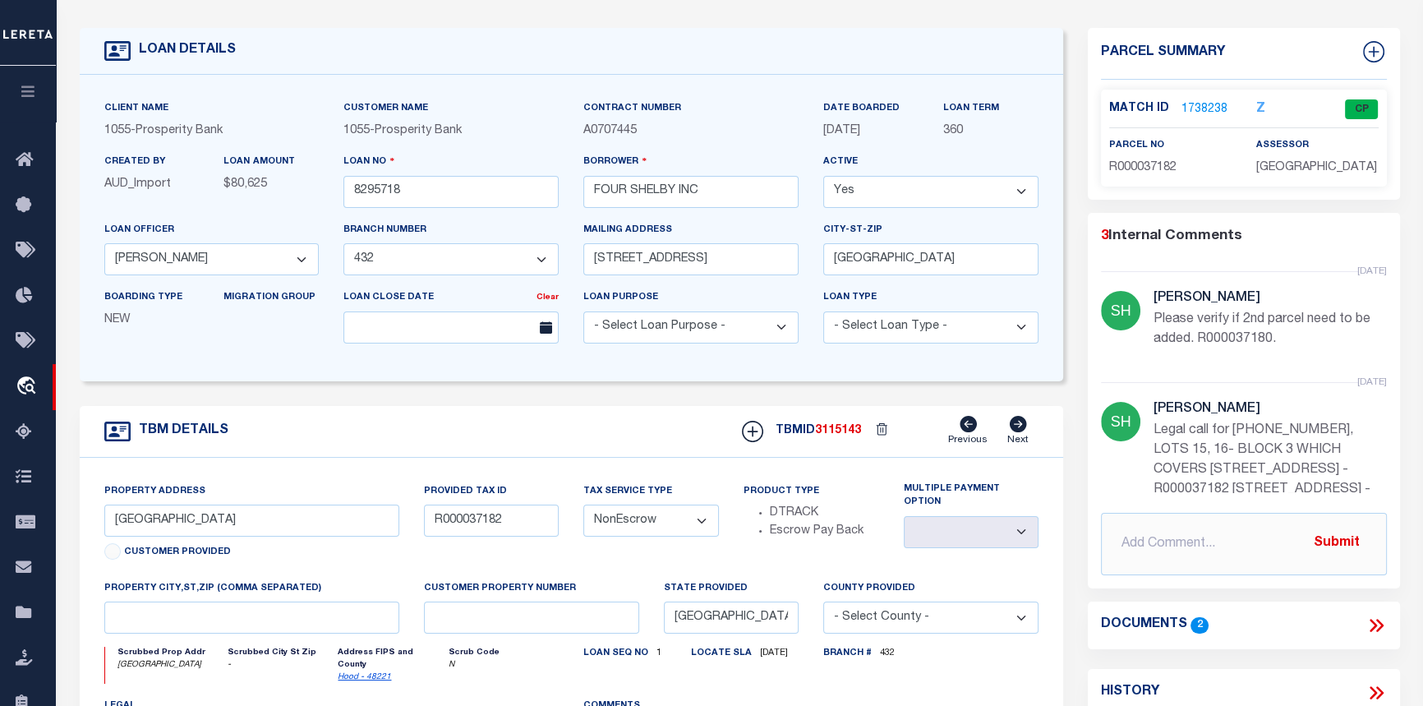
click at [1208, 102] on link "1738238" at bounding box center [1205, 109] width 46 height 17
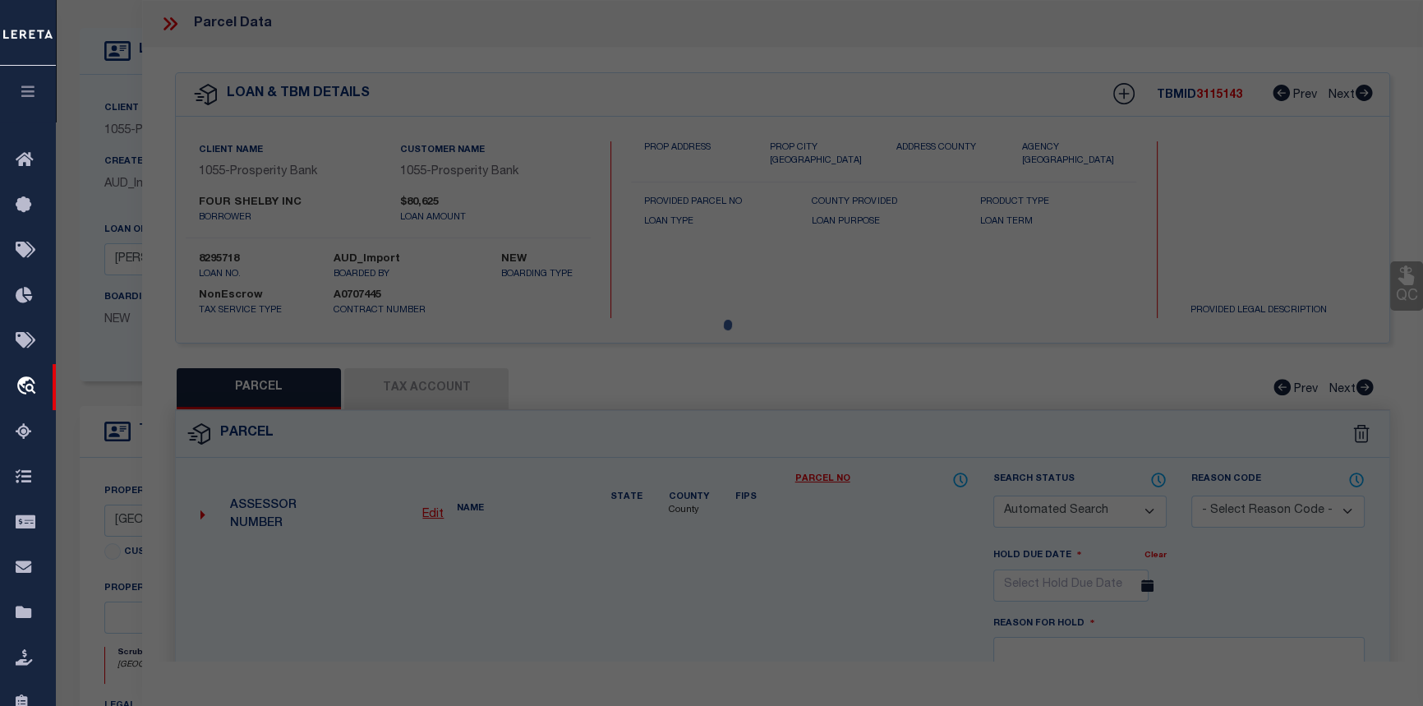
checkbox input "false"
select select "CP"
select select "099"
type input "SLEMMONS RONNIE ET UX LISA"
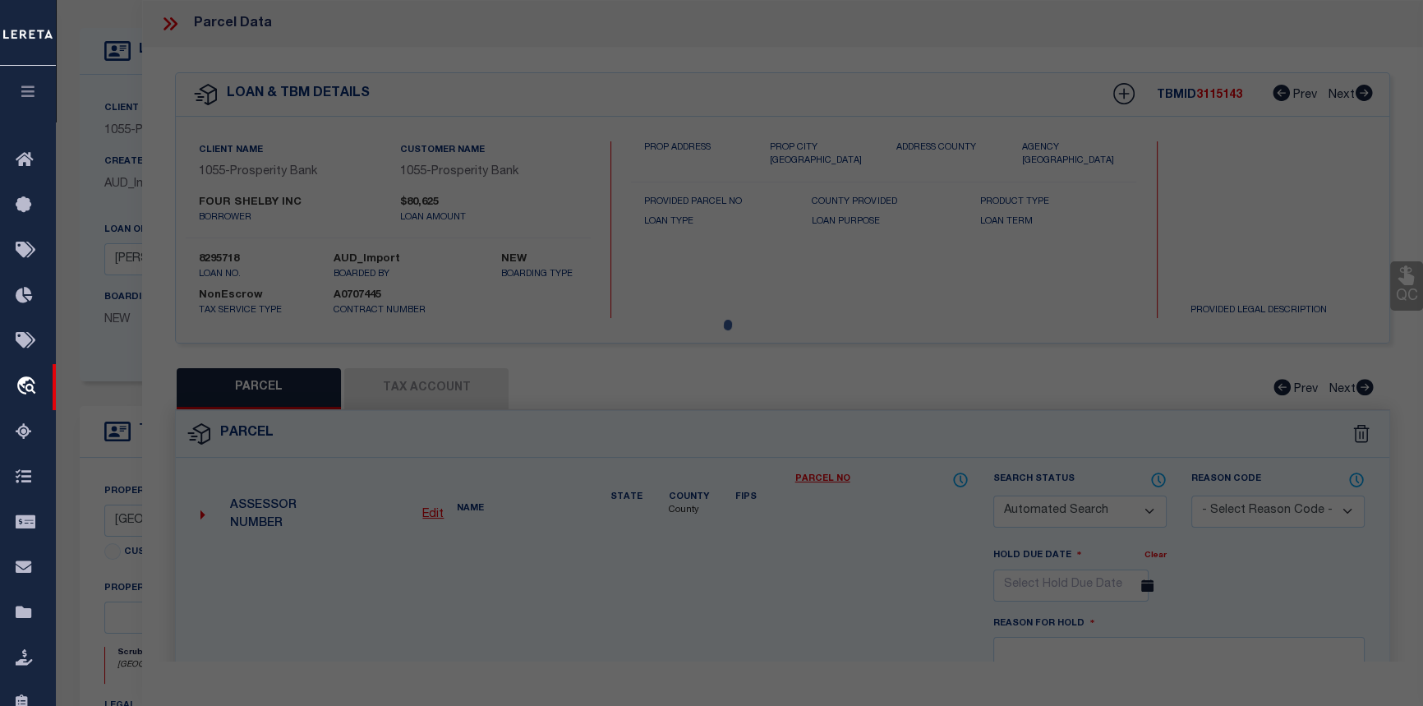
type input "HOUSTON 523 N"
type input "Granbury East TX 76048"
type textarea "Acres: 0.195, Lot: 16, Blk: 3 & W 10' OF ALLEY, Subd: HORTON"
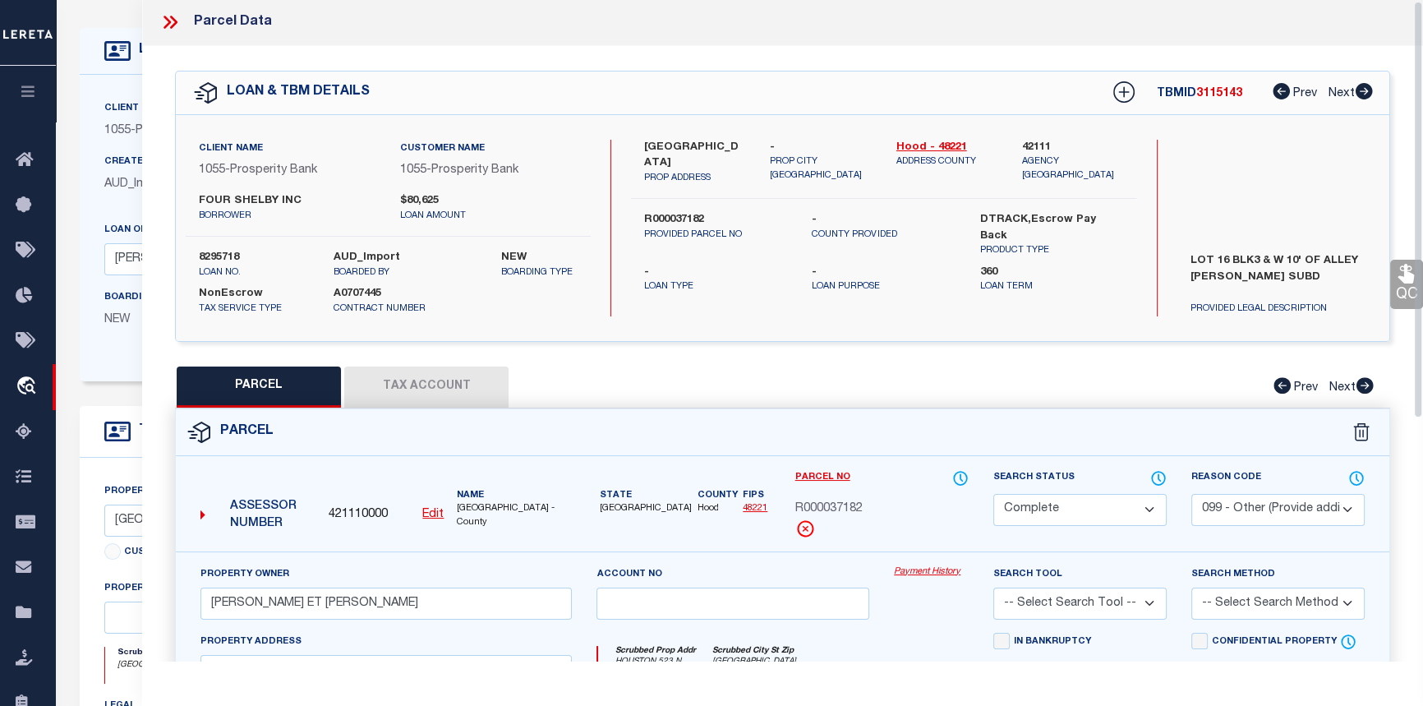
scroll to position [0, 0]
click at [173, 16] on icon at bounding box center [169, 23] width 21 height 21
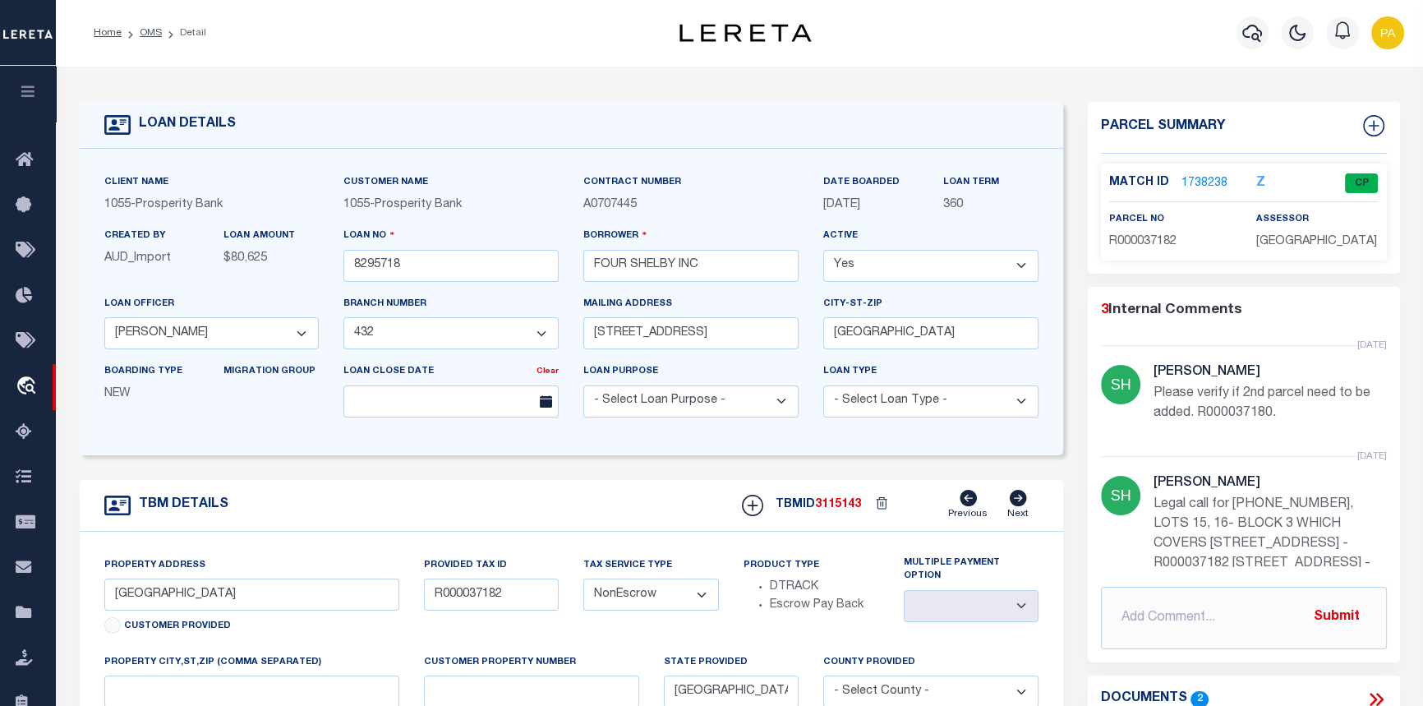
click at [1203, 181] on link "1738238" at bounding box center [1205, 183] width 46 height 17
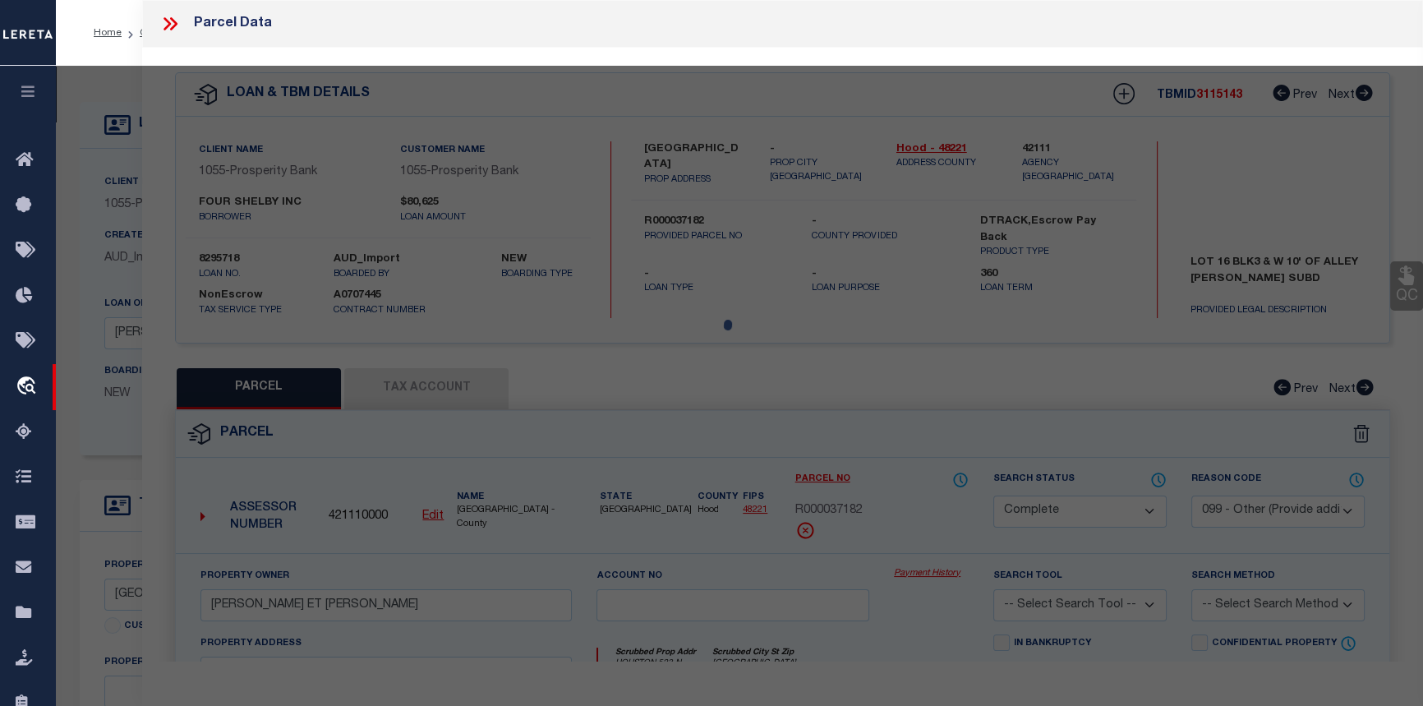
select select "AS"
select select
checkbox input "false"
select select "CP"
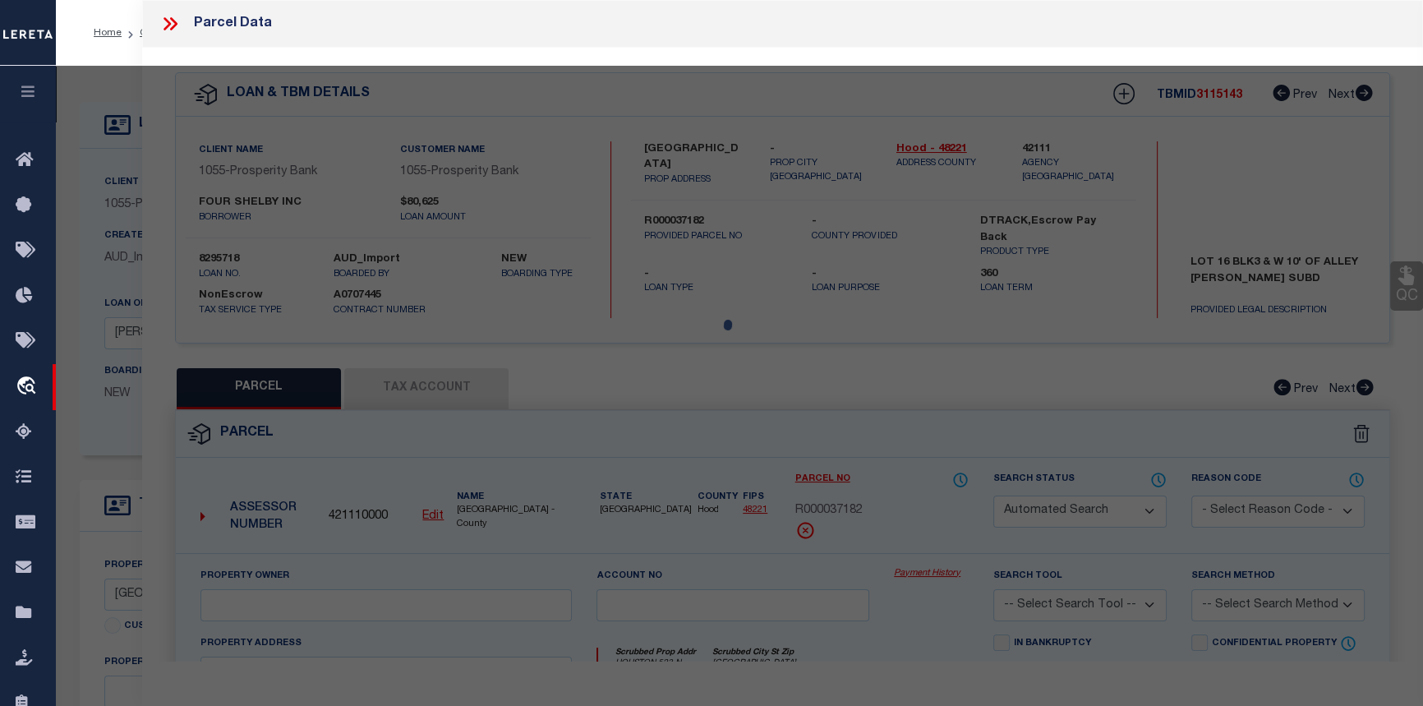
select select "099"
type input "SLEMMONS RONNIE ET UX LISA"
type input "HOUSTON 523 N"
type input "Granbury East TX 76048"
type textarea "Acres: 0.195, Lot: 16, Blk: 3 & W 10' OF ALLEY, Subd: HORTON"
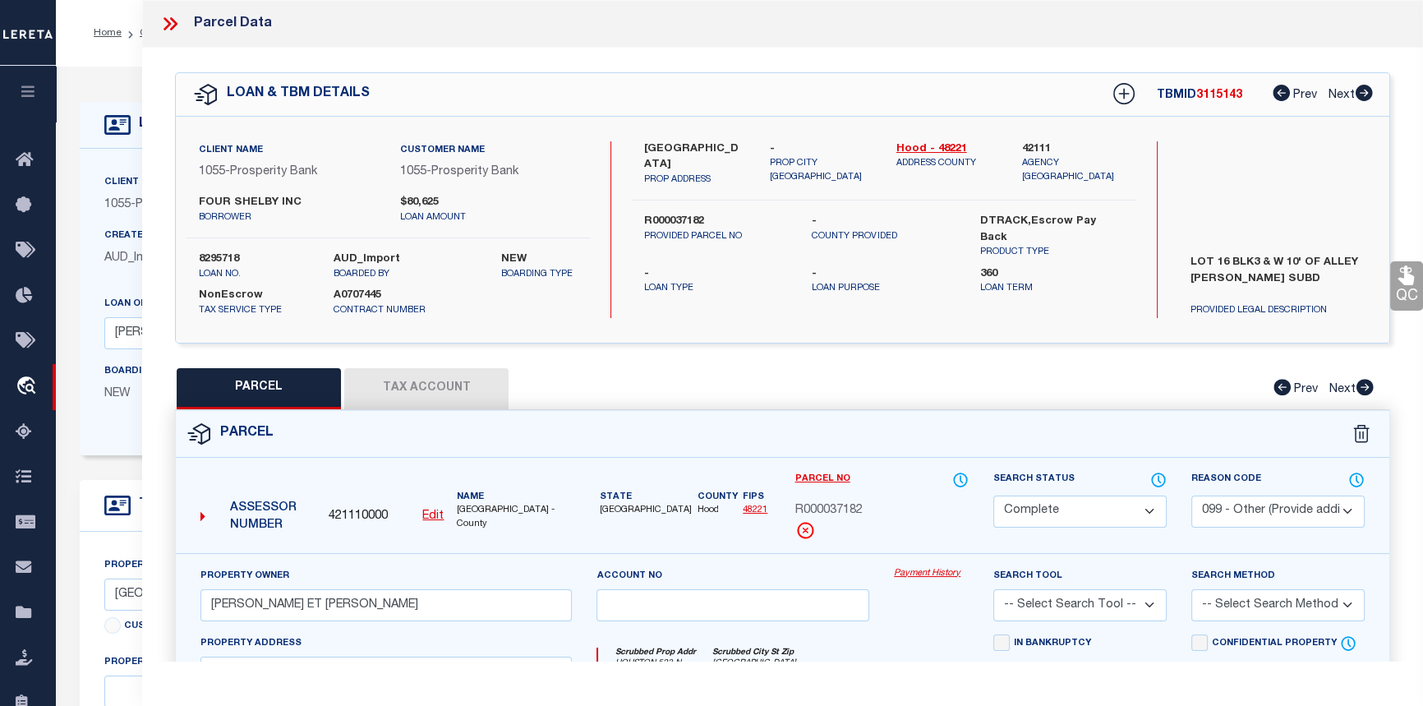
click at [1369, 100] on icon at bounding box center [1364, 93] width 18 height 16
click at [168, 21] on icon at bounding box center [167, 23] width 7 height 13
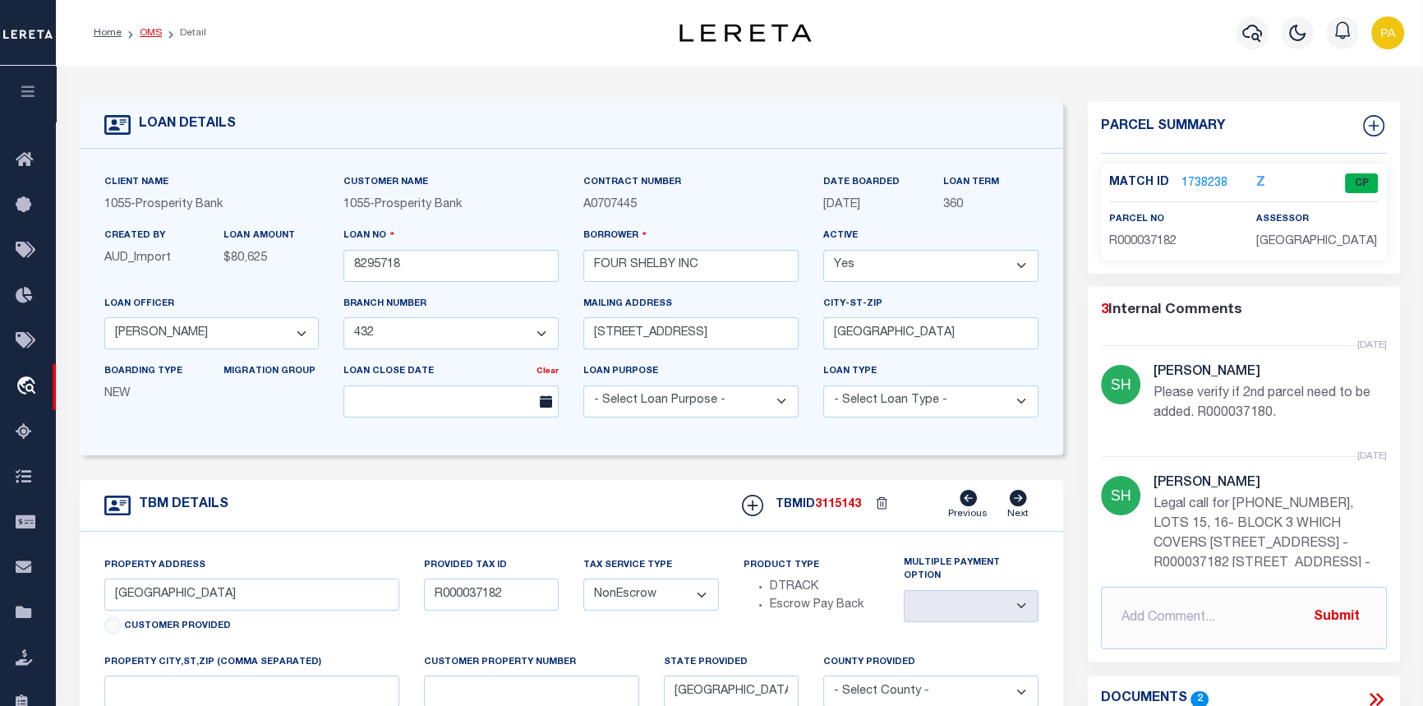
click at [141, 36] on link "OMS" at bounding box center [151, 33] width 22 height 10
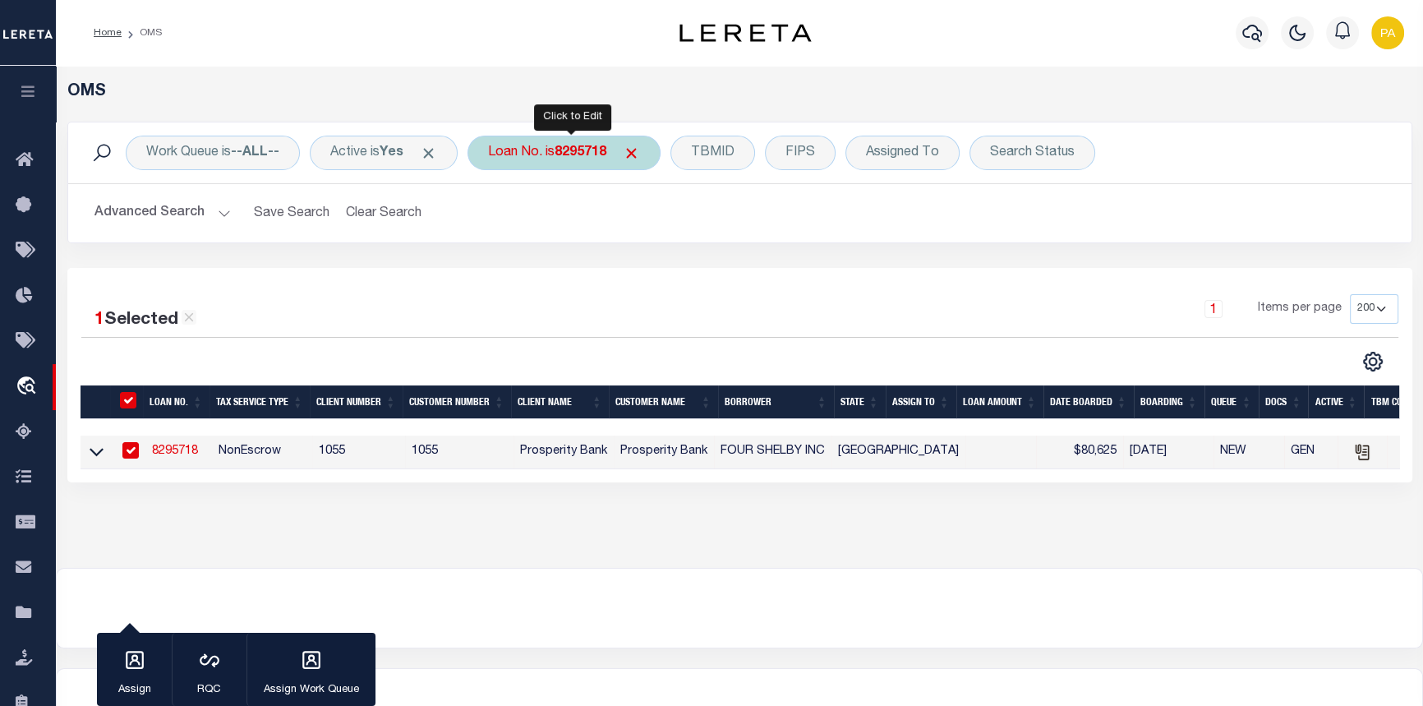
click at [565, 149] on b "8295718" at bounding box center [581, 152] width 52 height 13
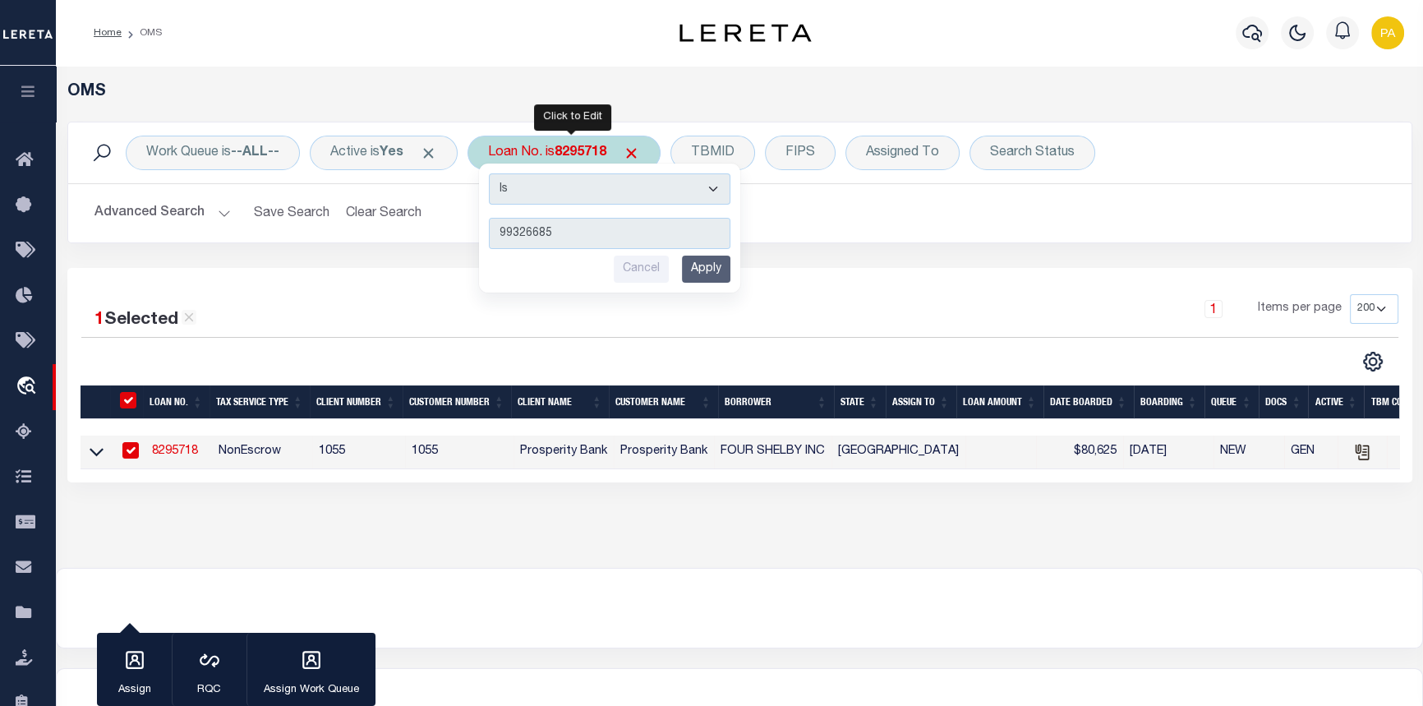
type input "993266853"
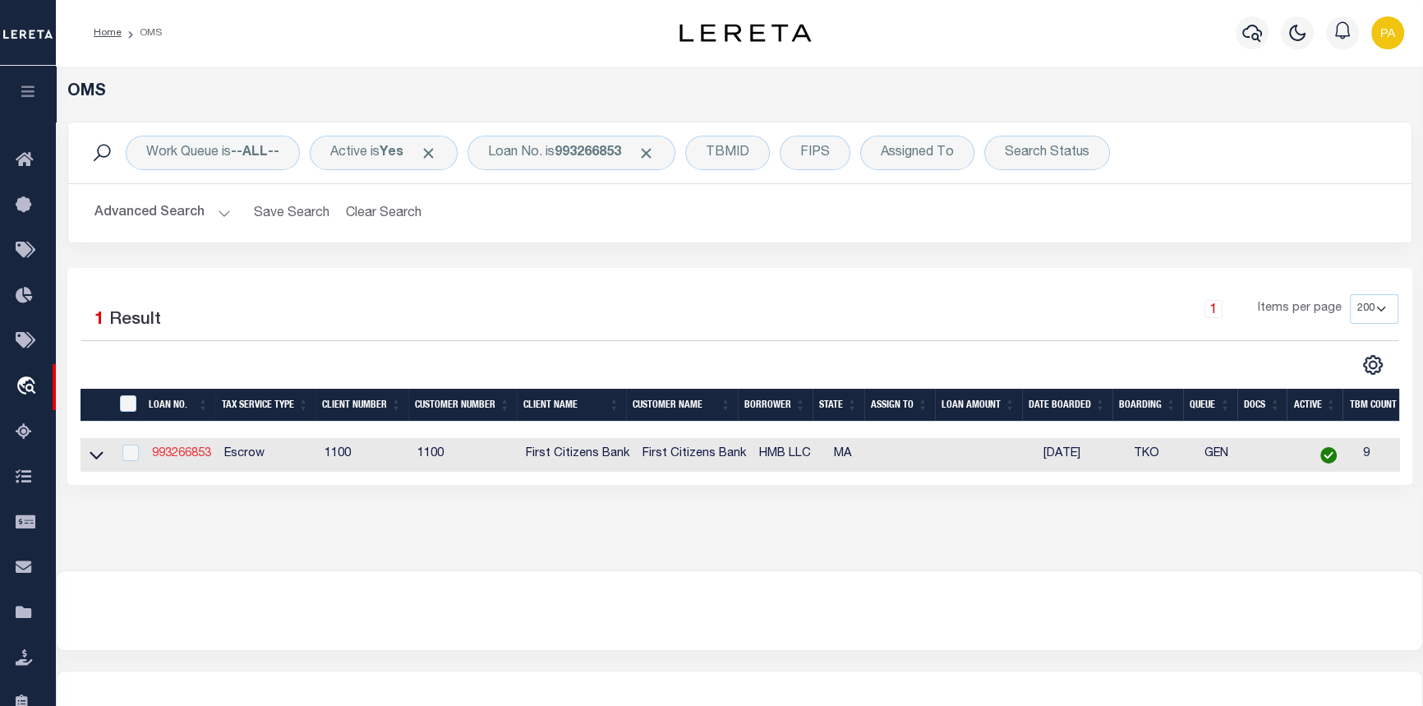
click at [157, 455] on link "993266853" at bounding box center [181, 454] width 59 height 12
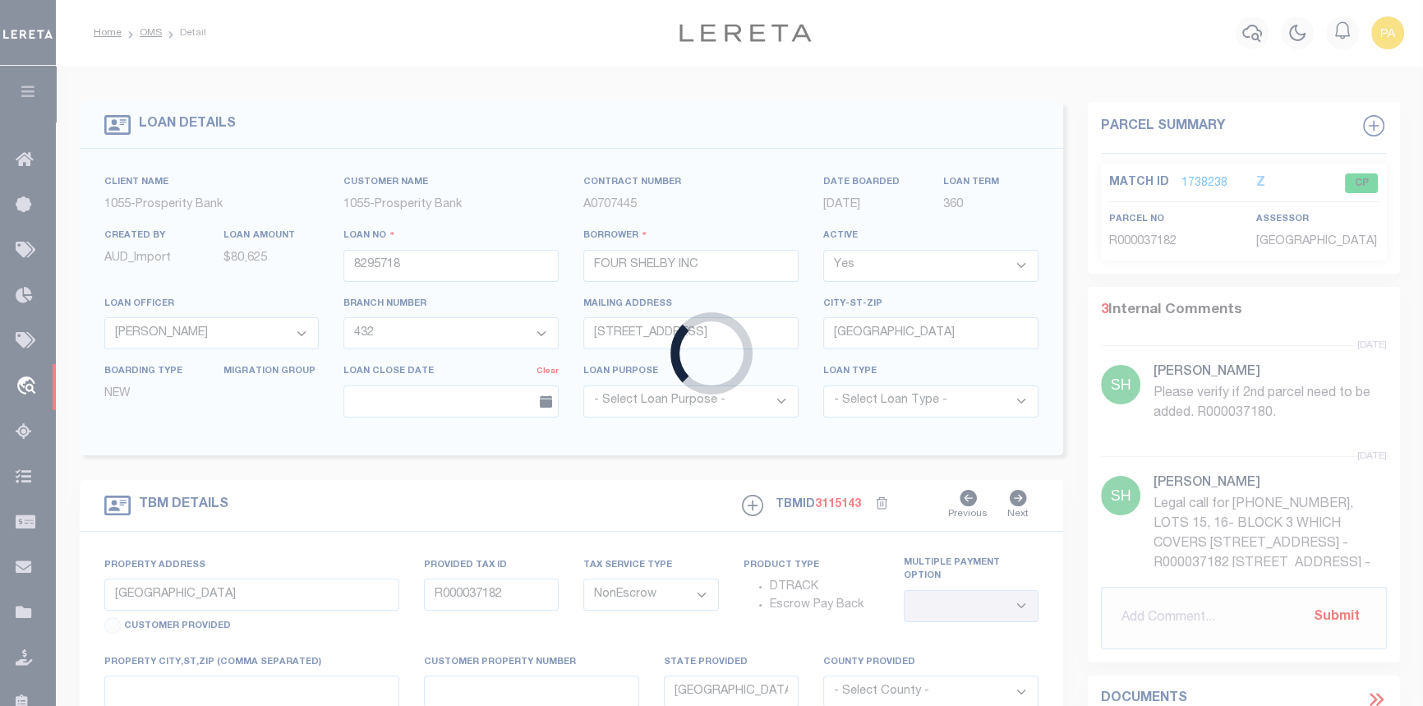
type input "993266853"
type input "HMB LLC"
select select
select select "10"
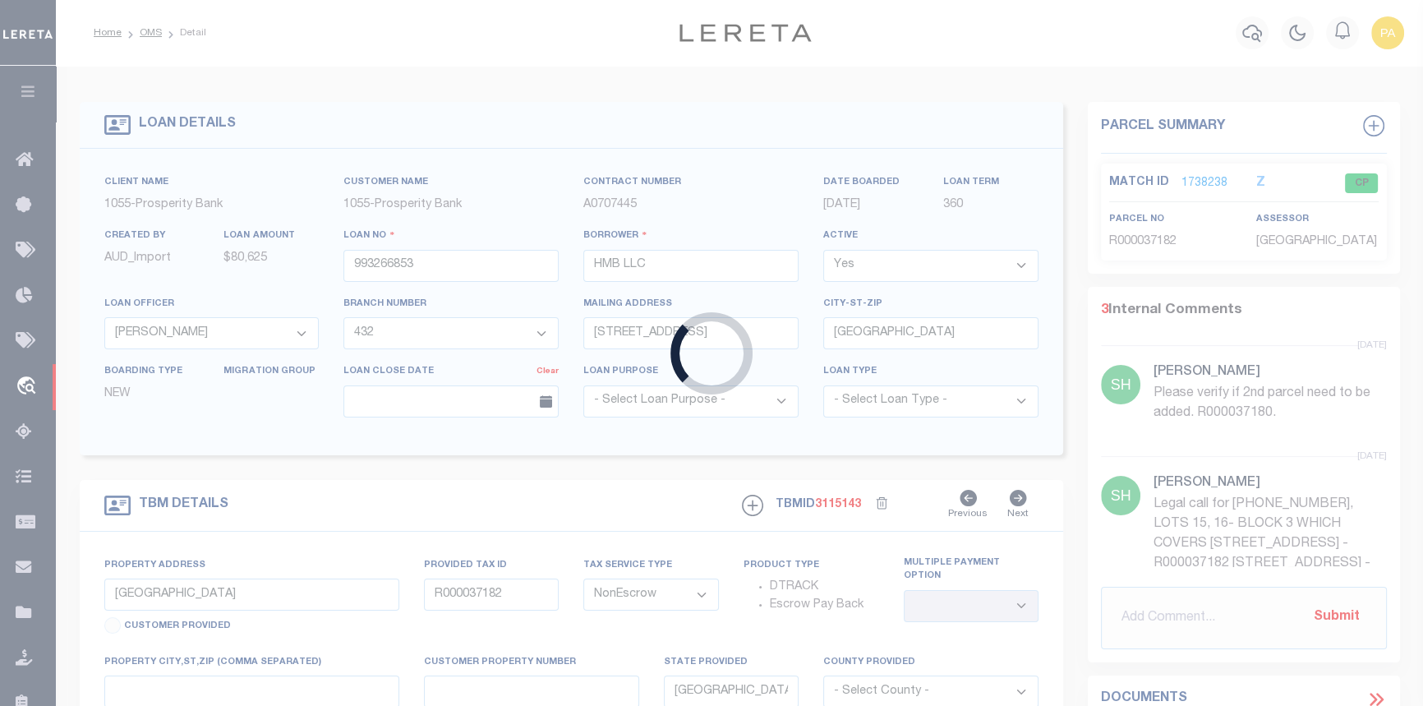
select select "Escrow"
select select "169291"
select select "24368"
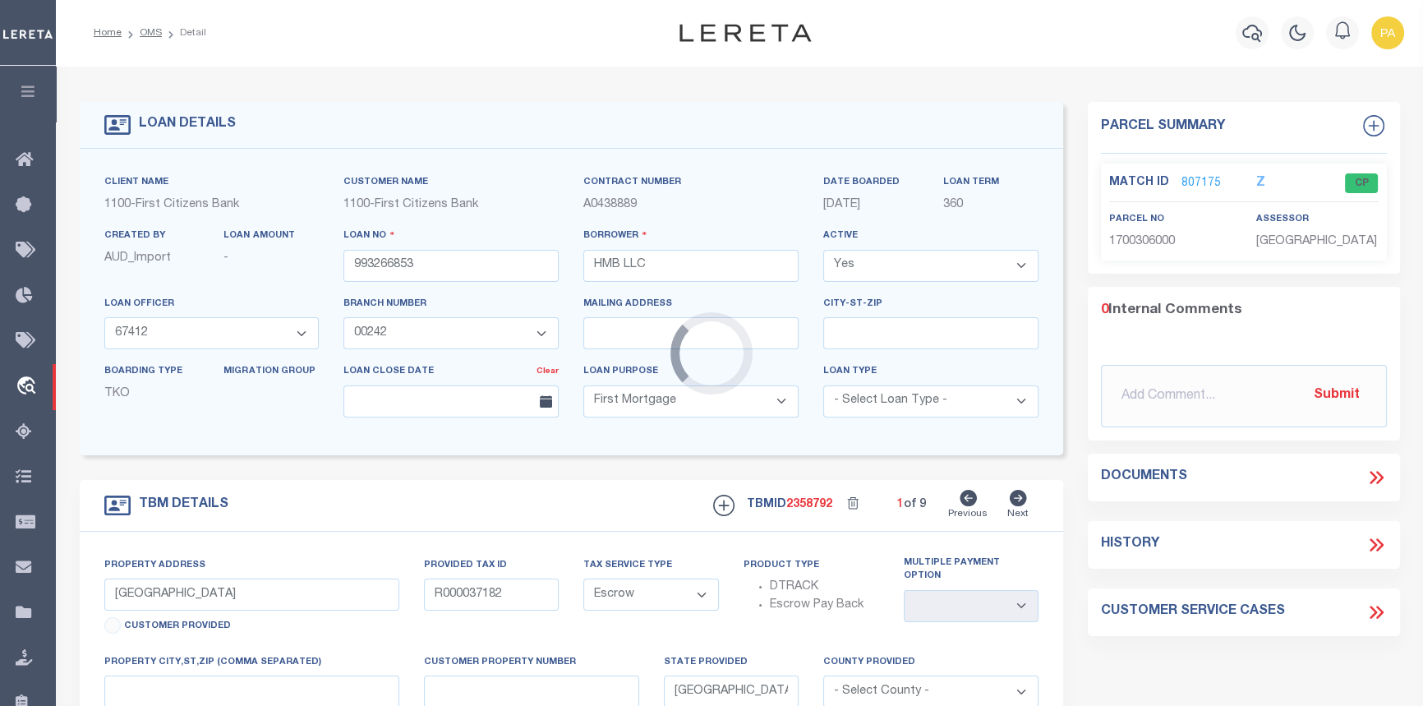
type input "8 ELWYN ROAD"
select select
type input "DORCHESTER MA 02124"
type input "MA"
select select
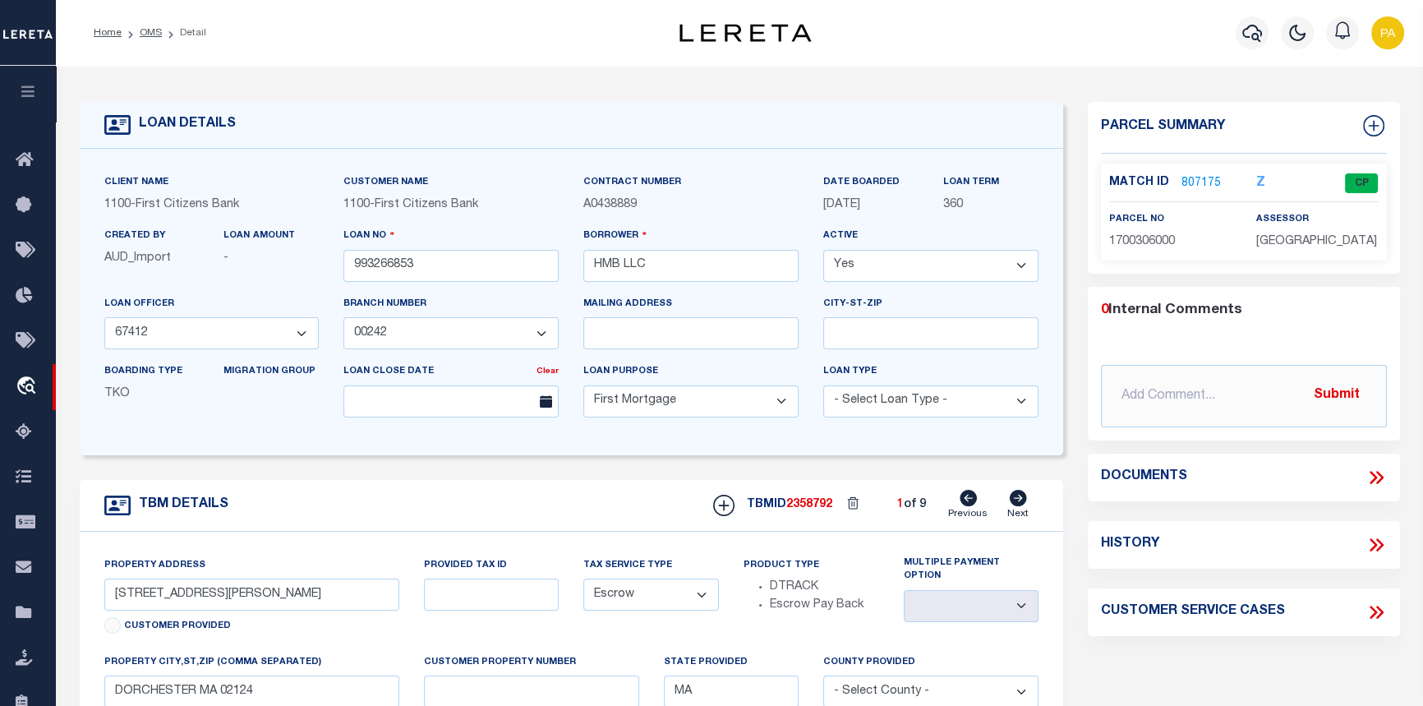
click at [1015, 503] on icon at bounding box center [1018, 498] width 17 height 16
type input "87 ADAMS STREET"
select select
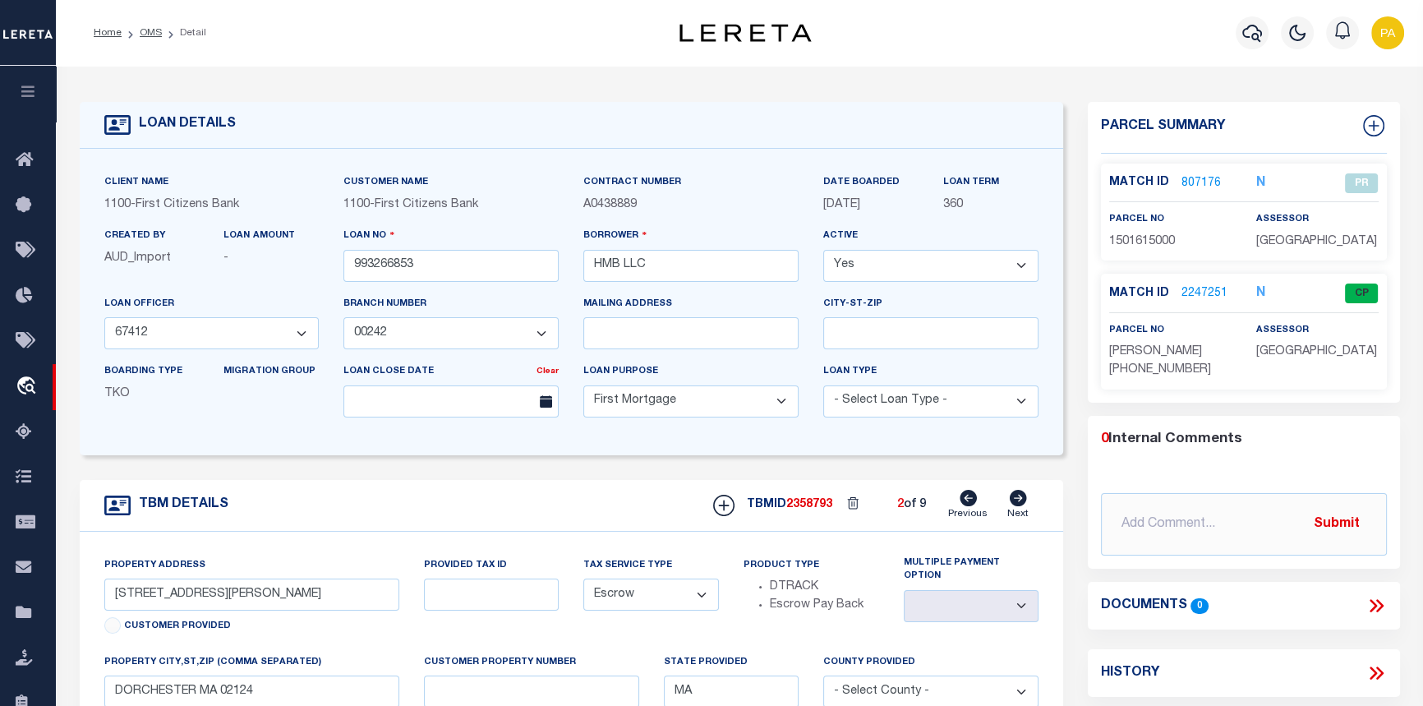
click at [1207, 285] on p "2247251" at bounding box center [1205, 294] width 46 height 18
click at [1207, 289] on link "2247251" at bounding box center [1205, 293] width 46 height 17
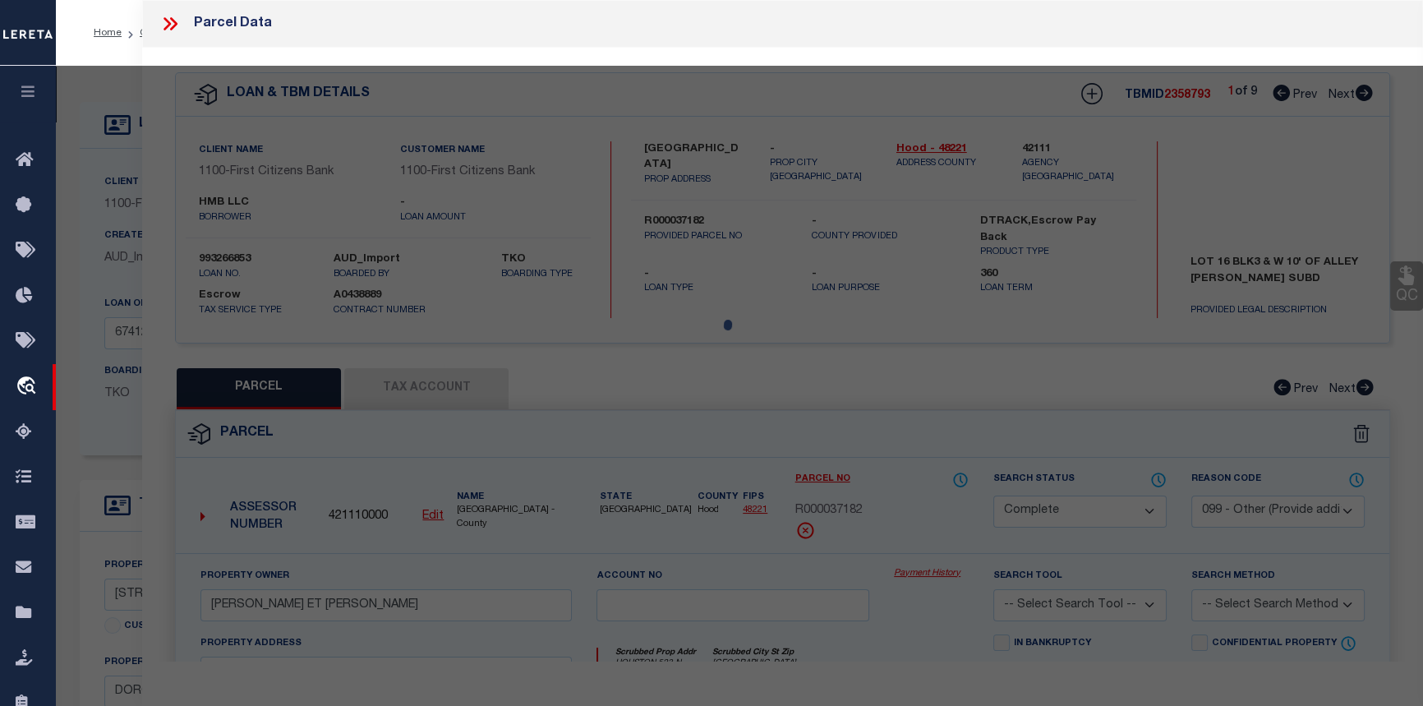
select select "AS"
select select
checkbox input "false"
select select "CP"
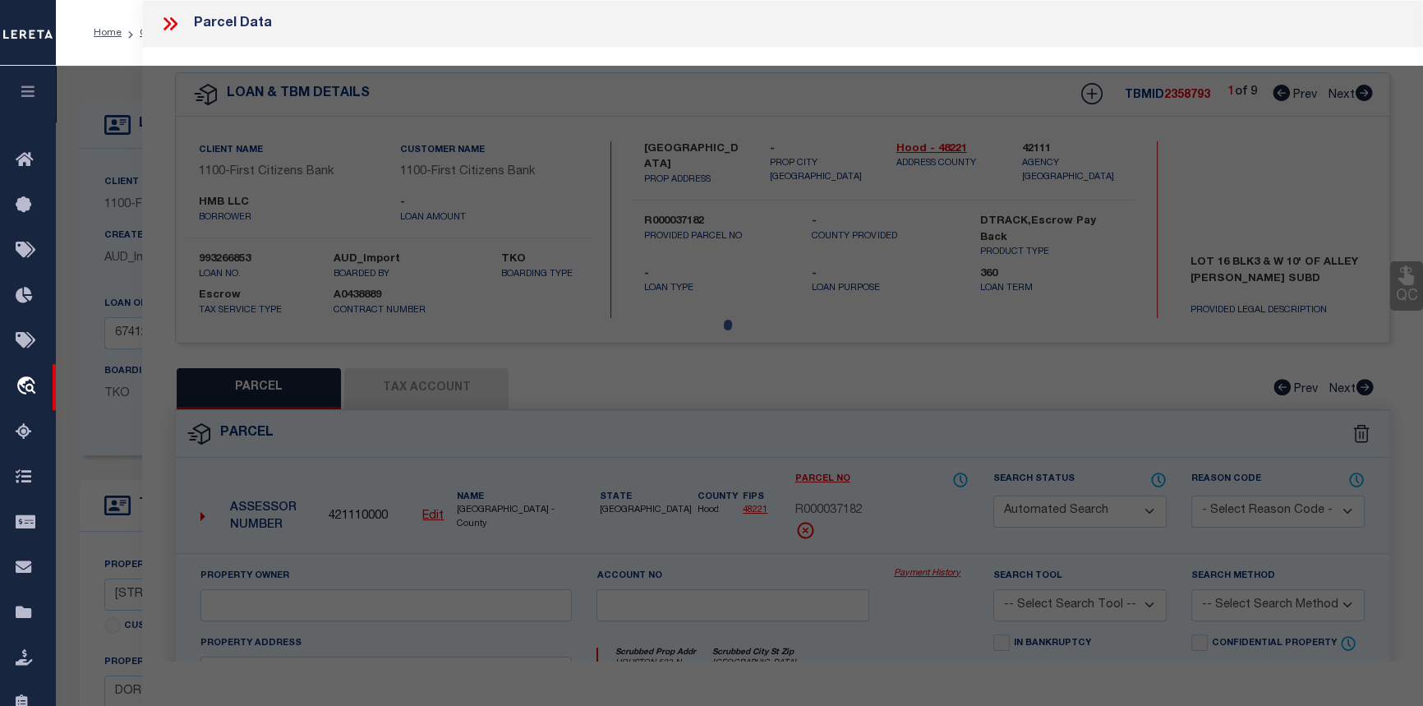
select select "ATL"
select select "ADD"
type input "87 ADAMS ST"
type input "DORCHESTER, MA 02122"
type textarea "DIST:35 CITY/MUNI/TWP:BOSTON-DORCHESTER"
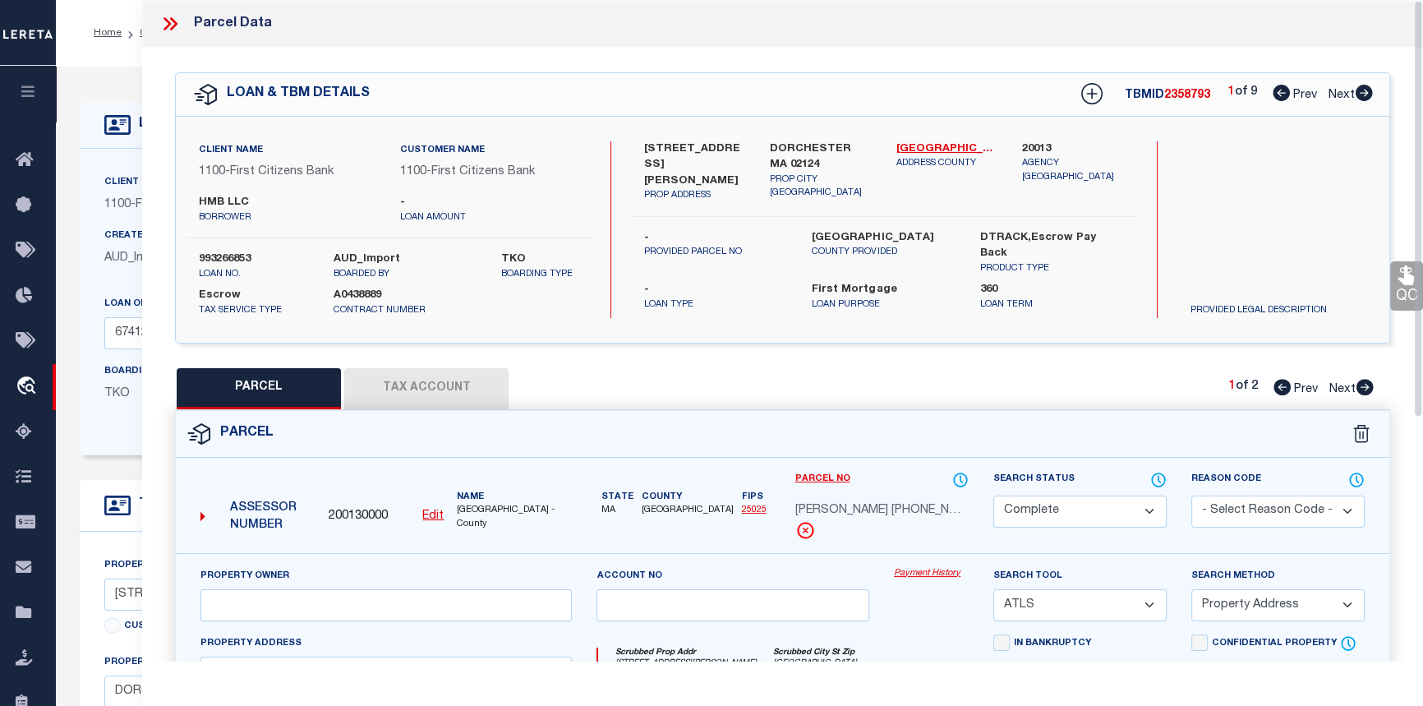
click at [920, 575] on link "Payment History" at bounding box center [931, 574] width 75 height 14
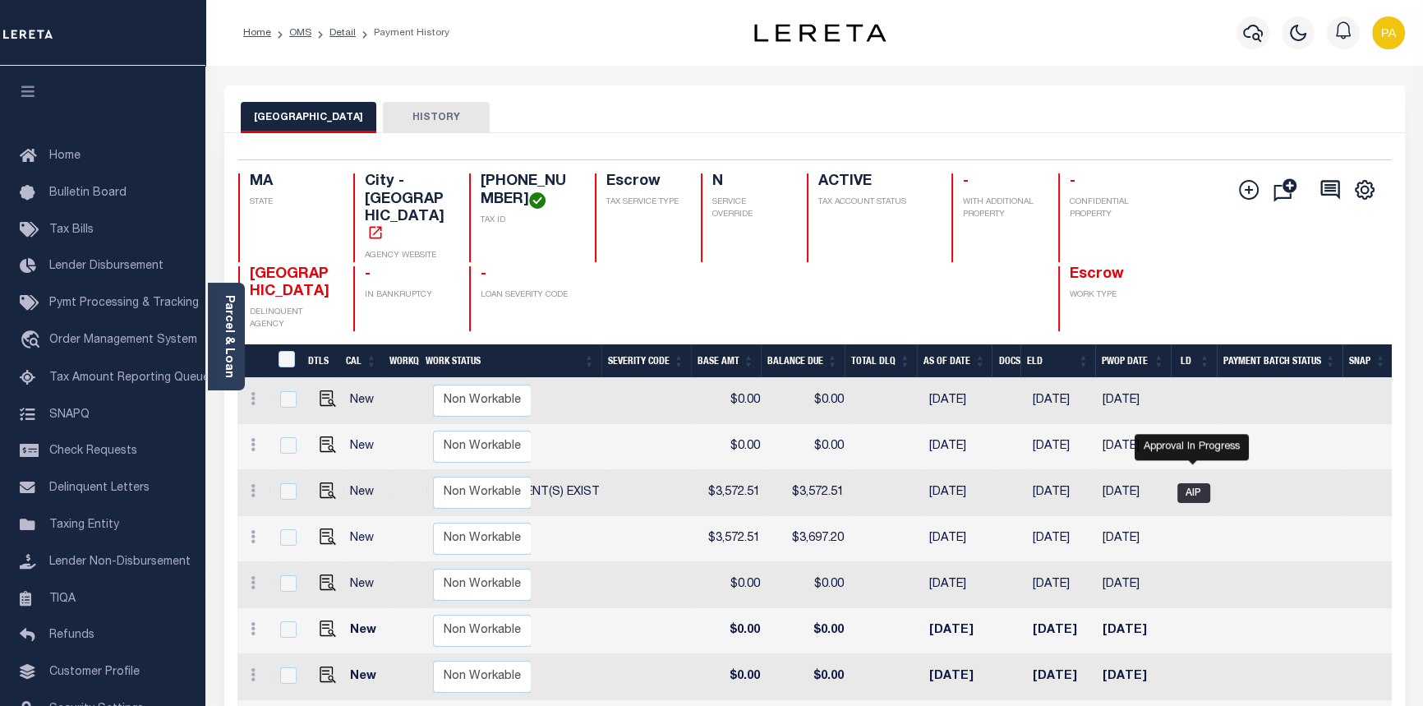
click at [1202, 483] on span "AIP" at bounding box center [1194, 493] width 33 height 20
checkbox input "true"
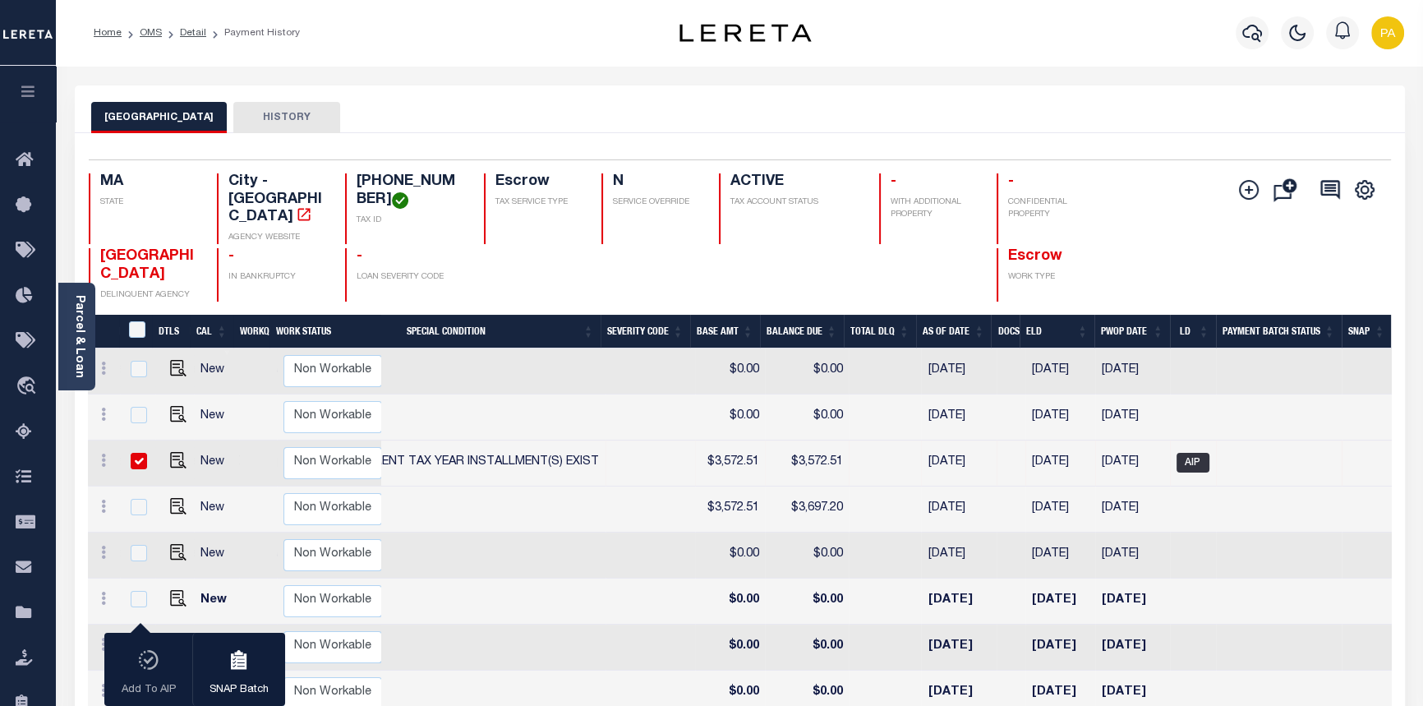
scroll to position [0, 496]
click at [186, 33] on link "Detail" at bounding box center [193, 33] width 26 height 10
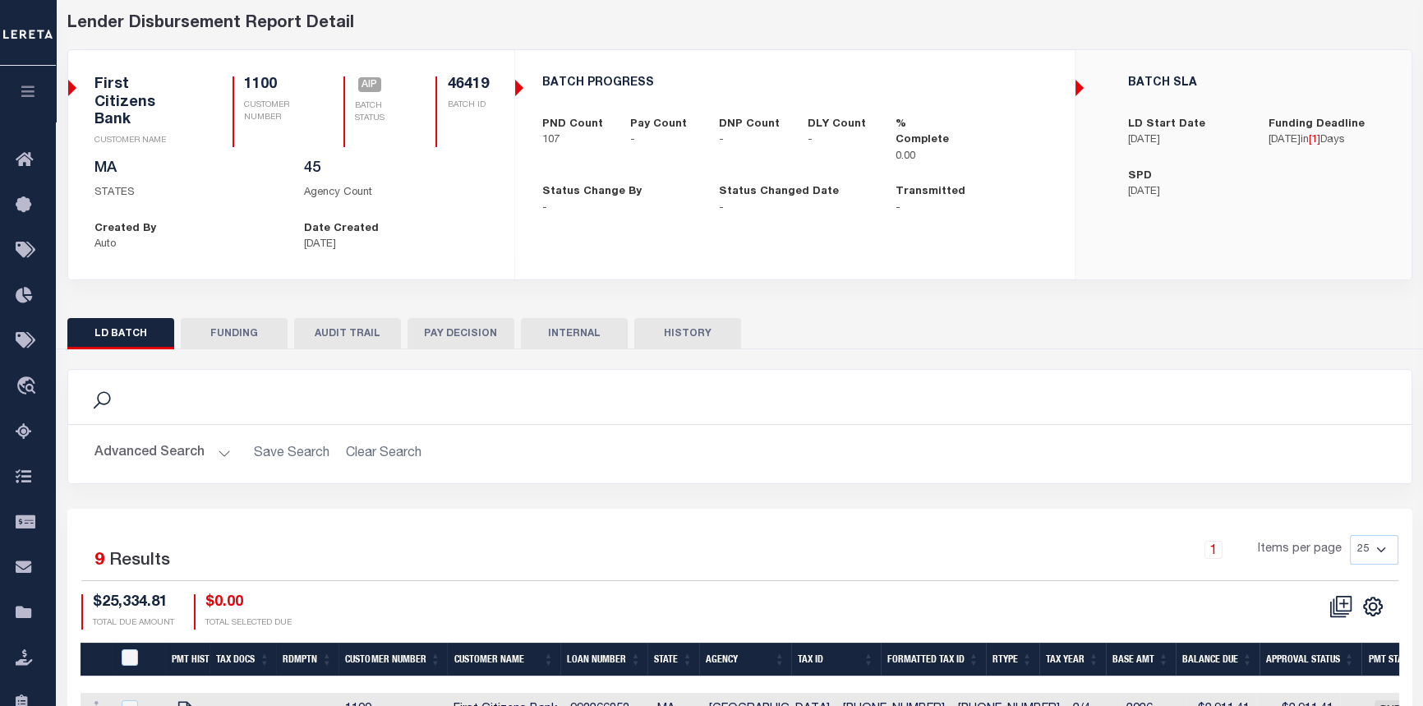
scroll to position [67, 0]
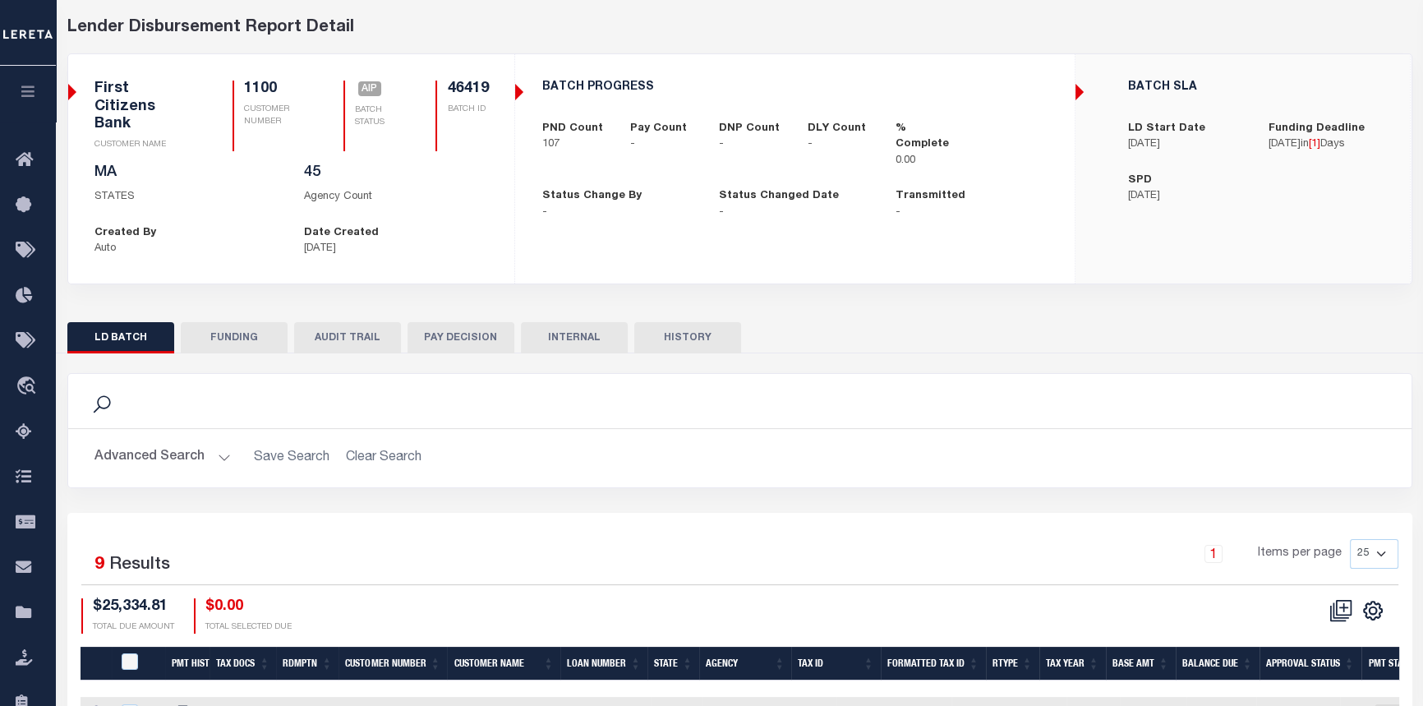
click at [228, 322] on button "FUNDING" at bounding box center [234, 337] width 107 height 31
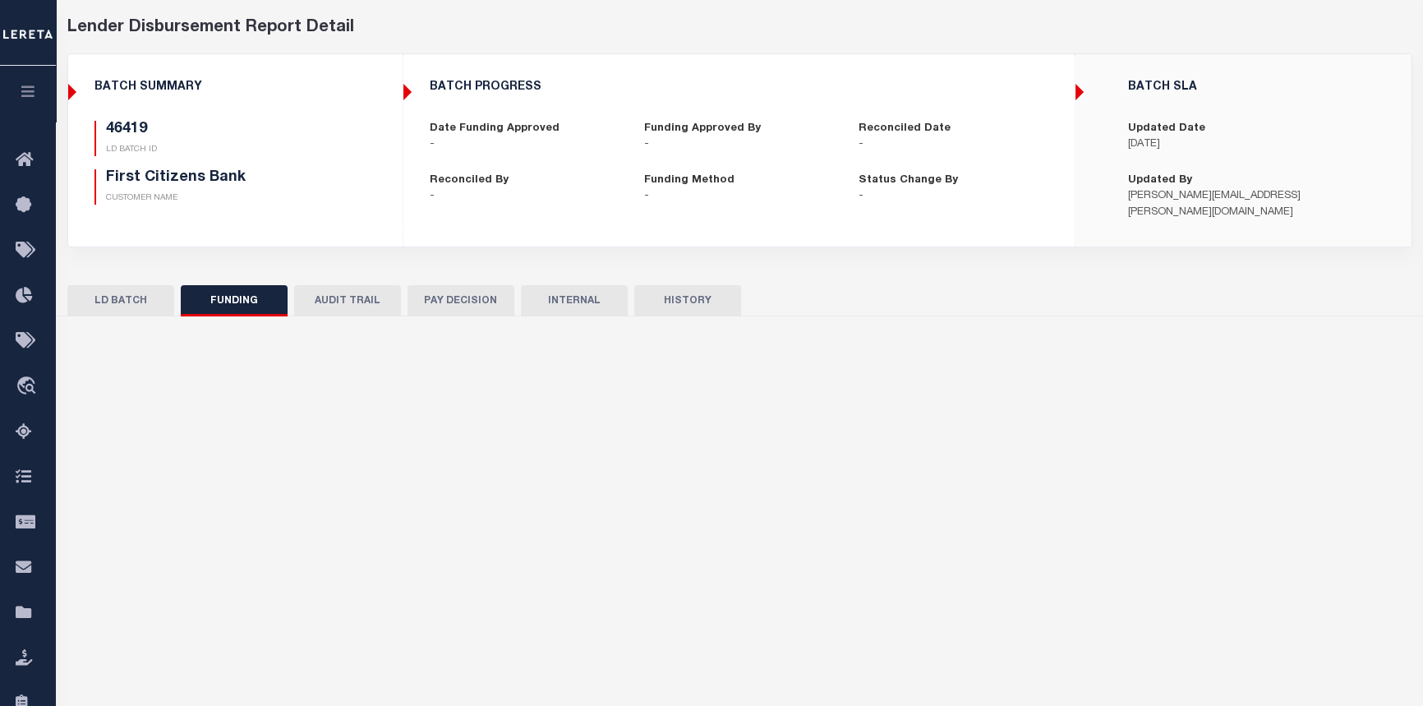
type input "$0"
type input "[DATE]"
select select "100"
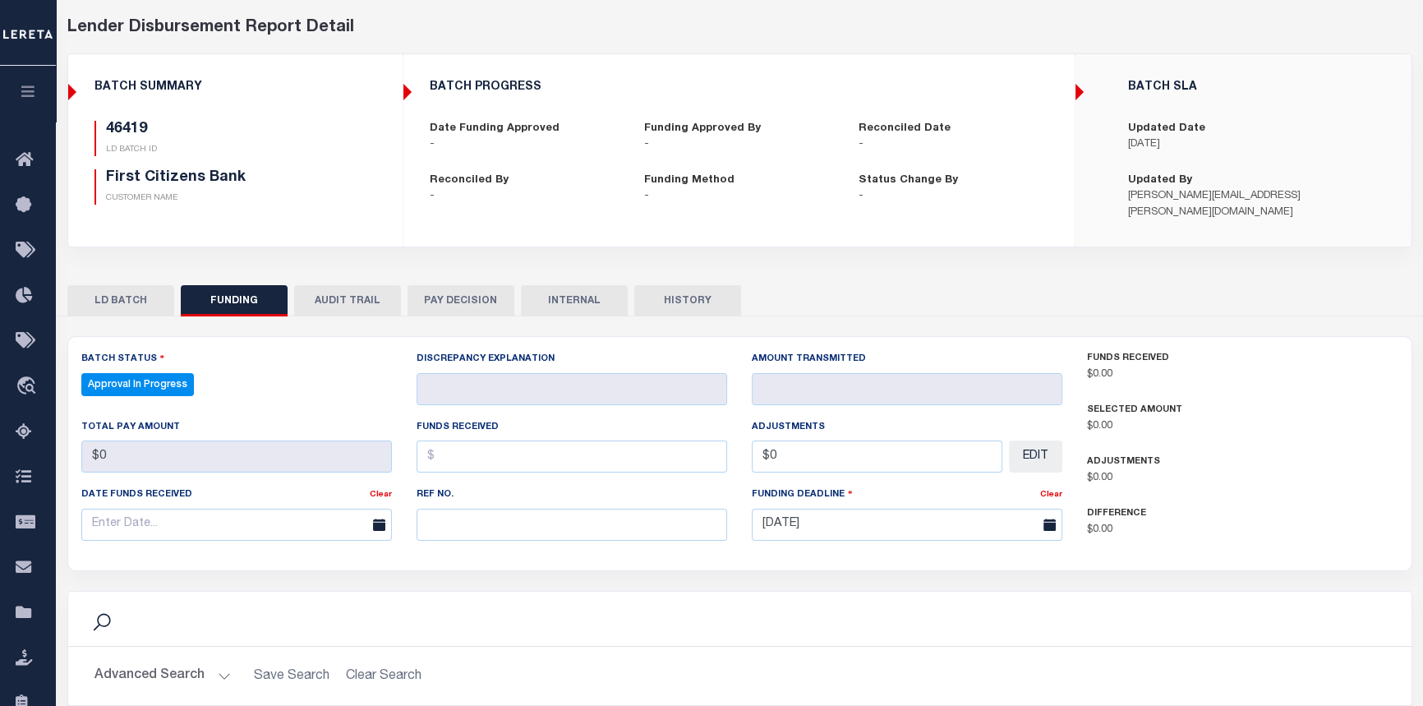
select select "100"
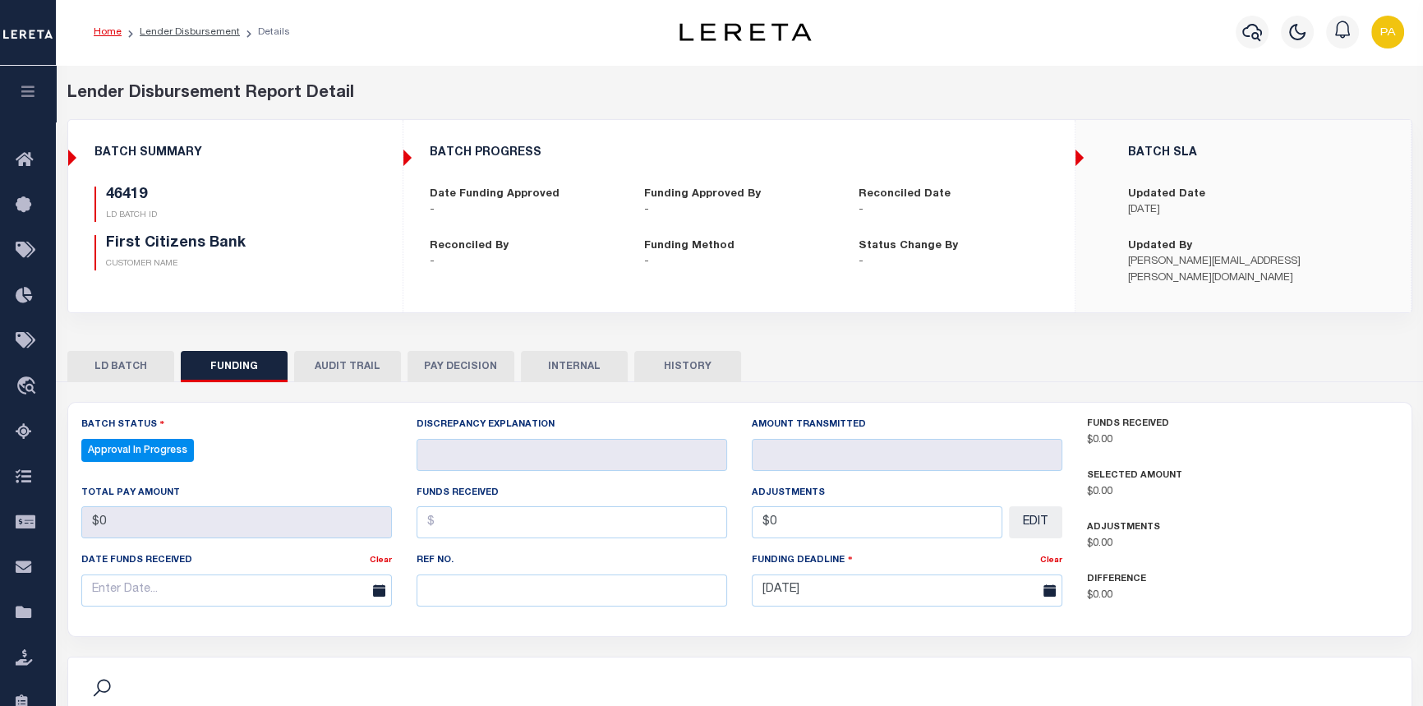
scroll to position [0, 0]
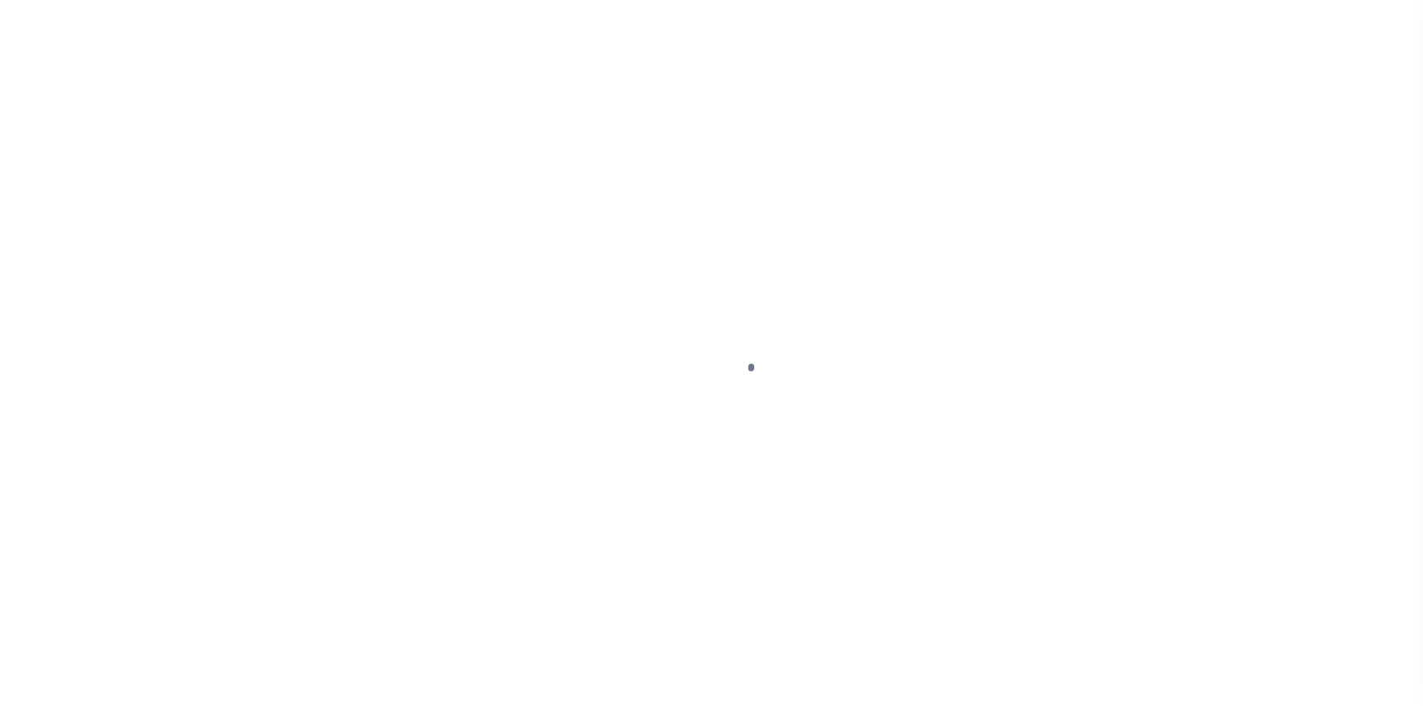
select select "10"
select select "Escrow"
type input "[STREET_ADDRESS][PERSON_NAME]"
select select
type input "DORCHESTER MA 02124"
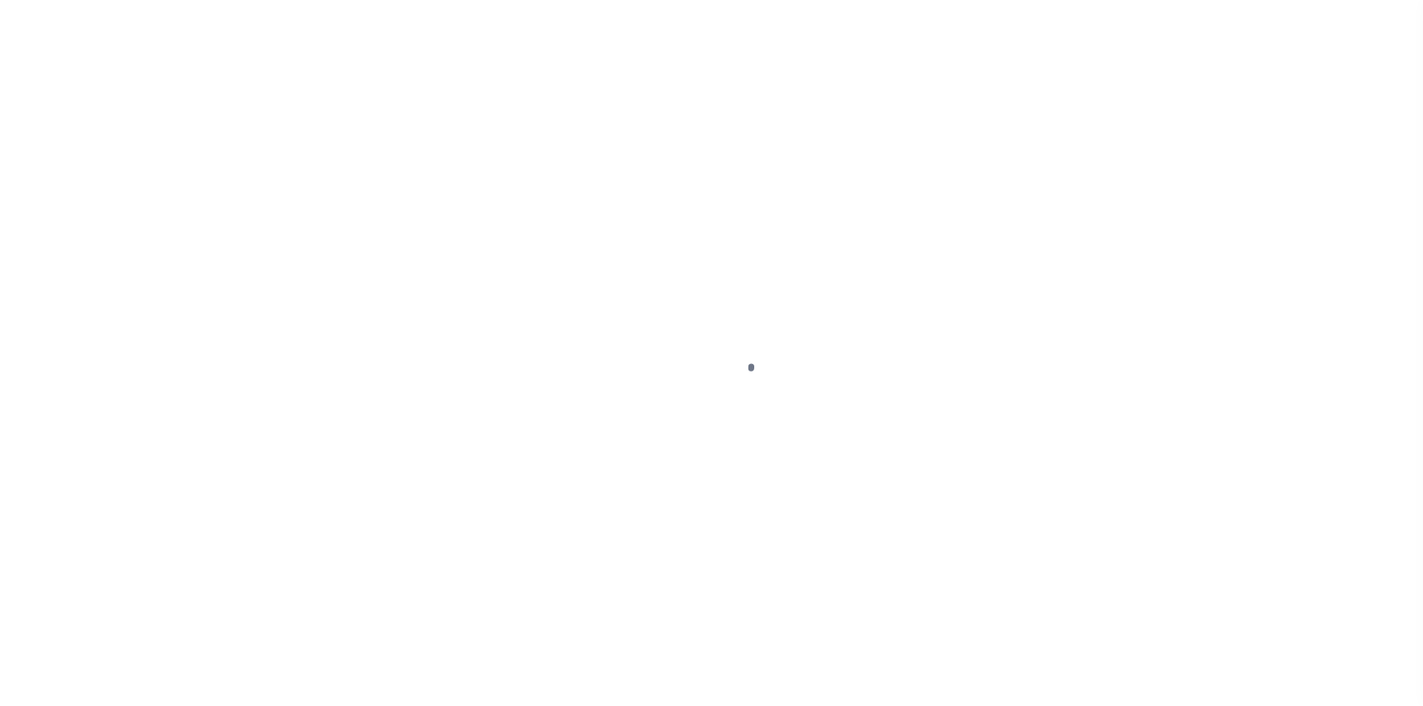
type input "MA"
select select
select select "169291"
select select "24368"
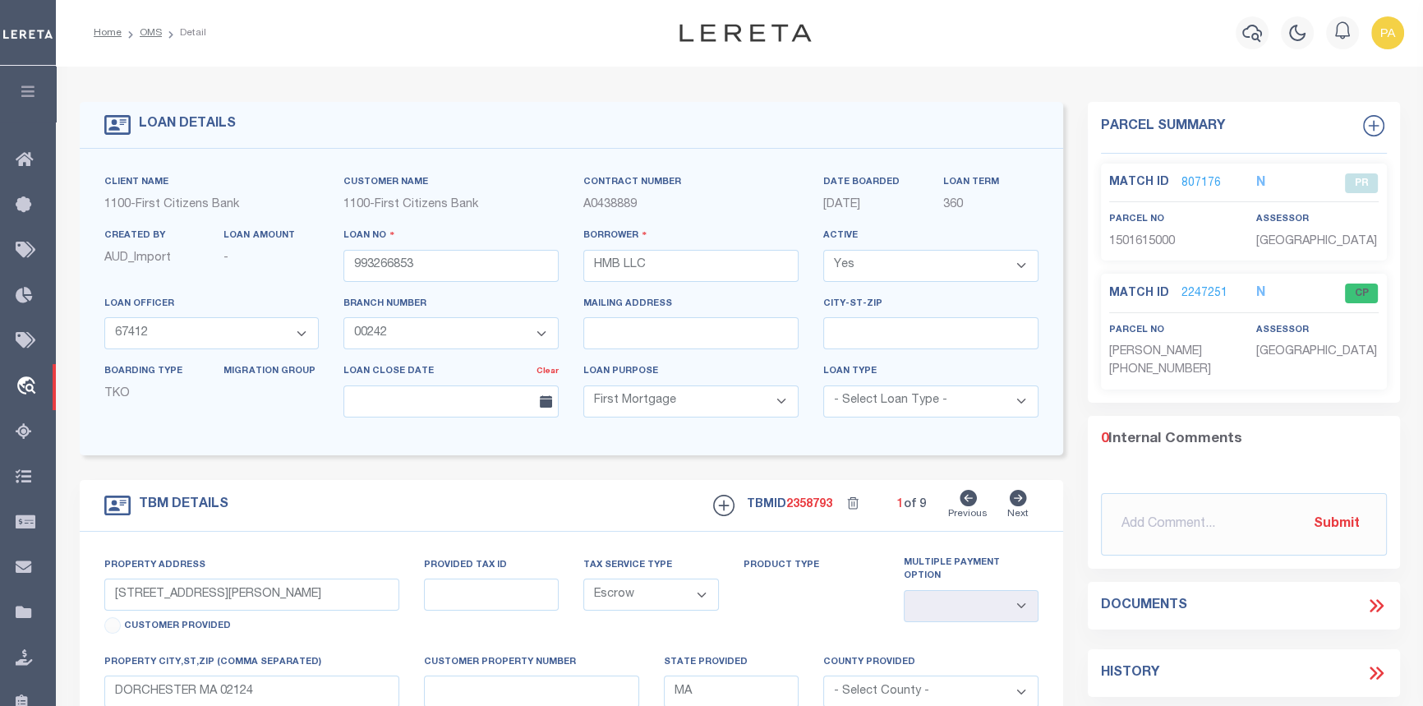
select select "200"
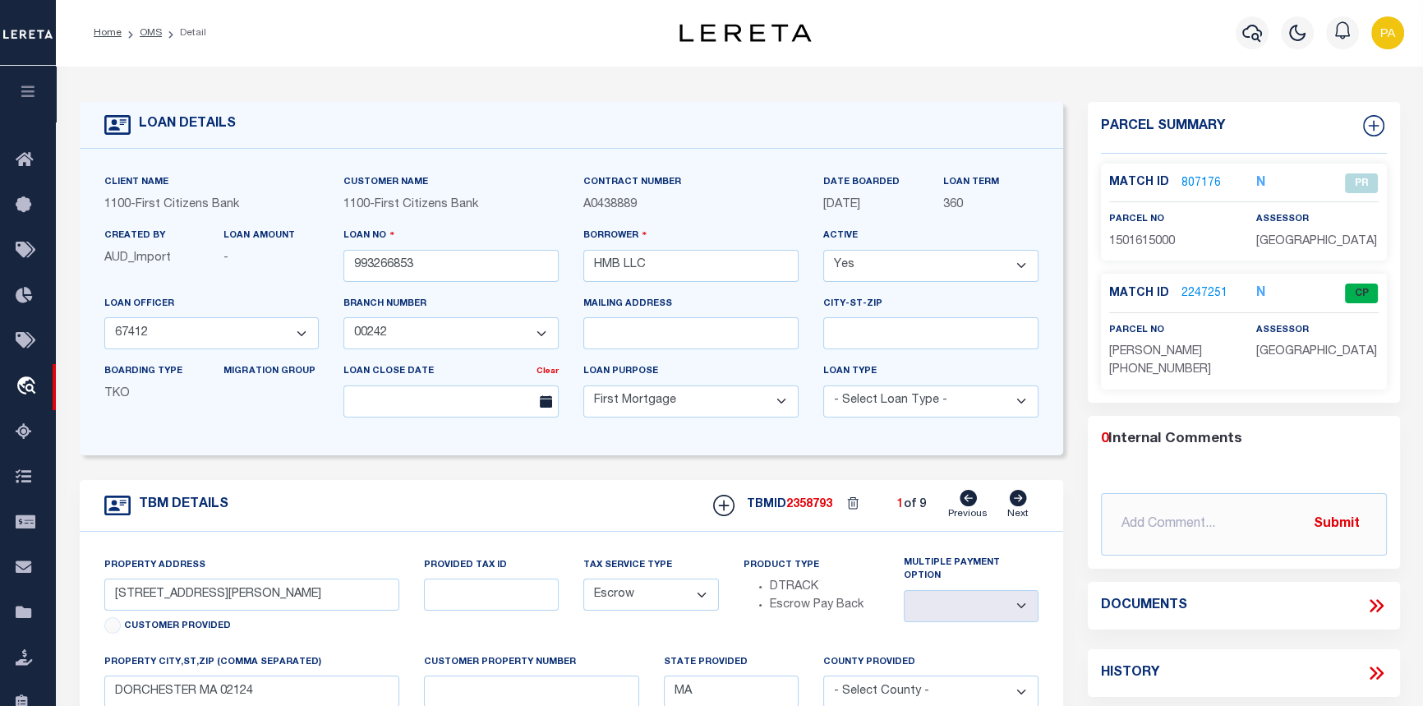
select select "200"
click at [145, 30] on link "OMS" at bounding box center [151, 33] width 22 height 10
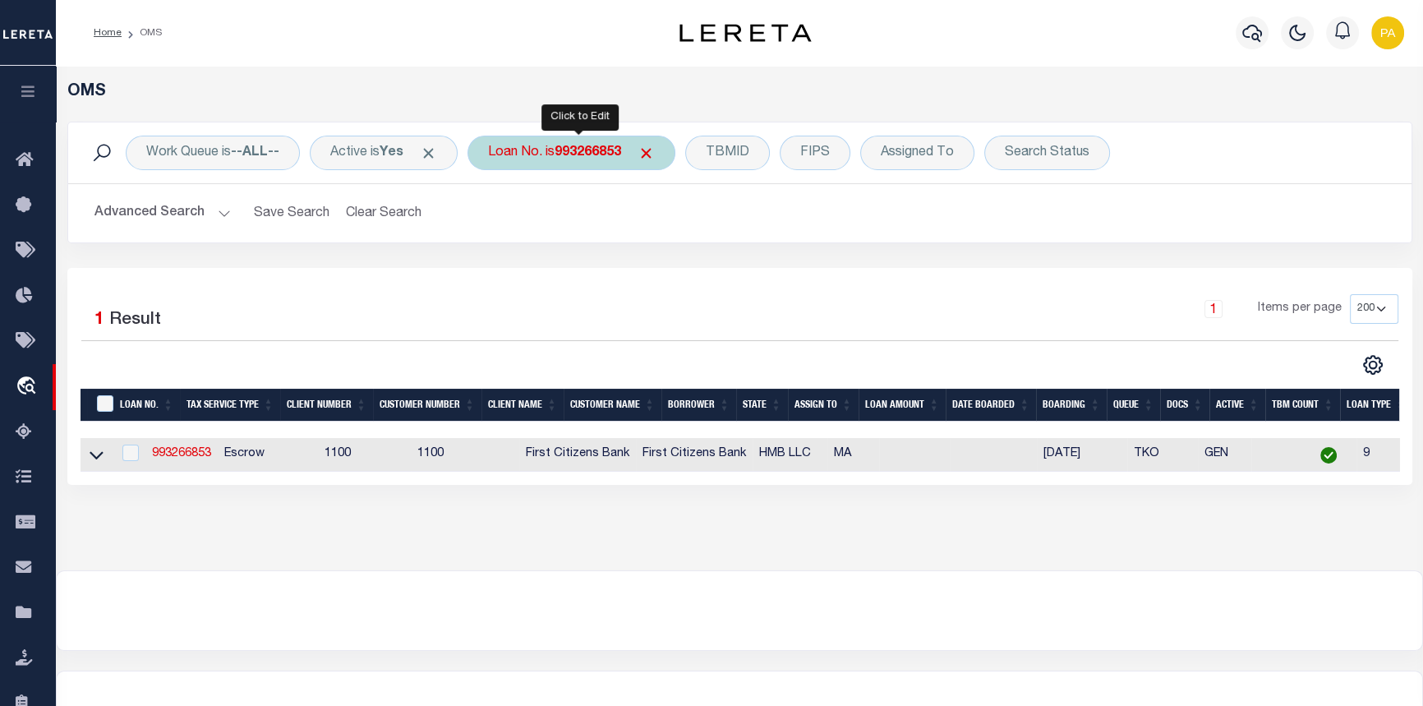
click at [622, 164] on div "Loan No. is 993266853" at bounding box center [572, 153] width 208 height 35
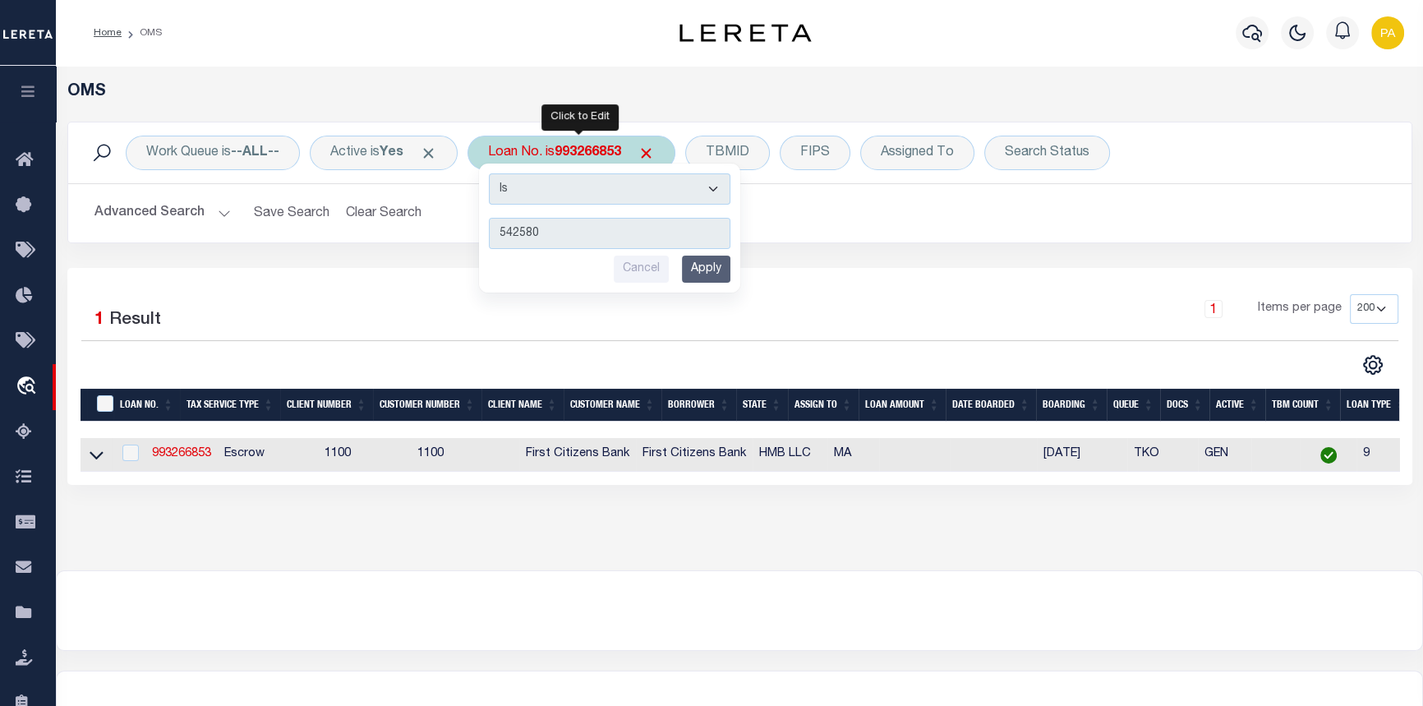
type input "5425806"
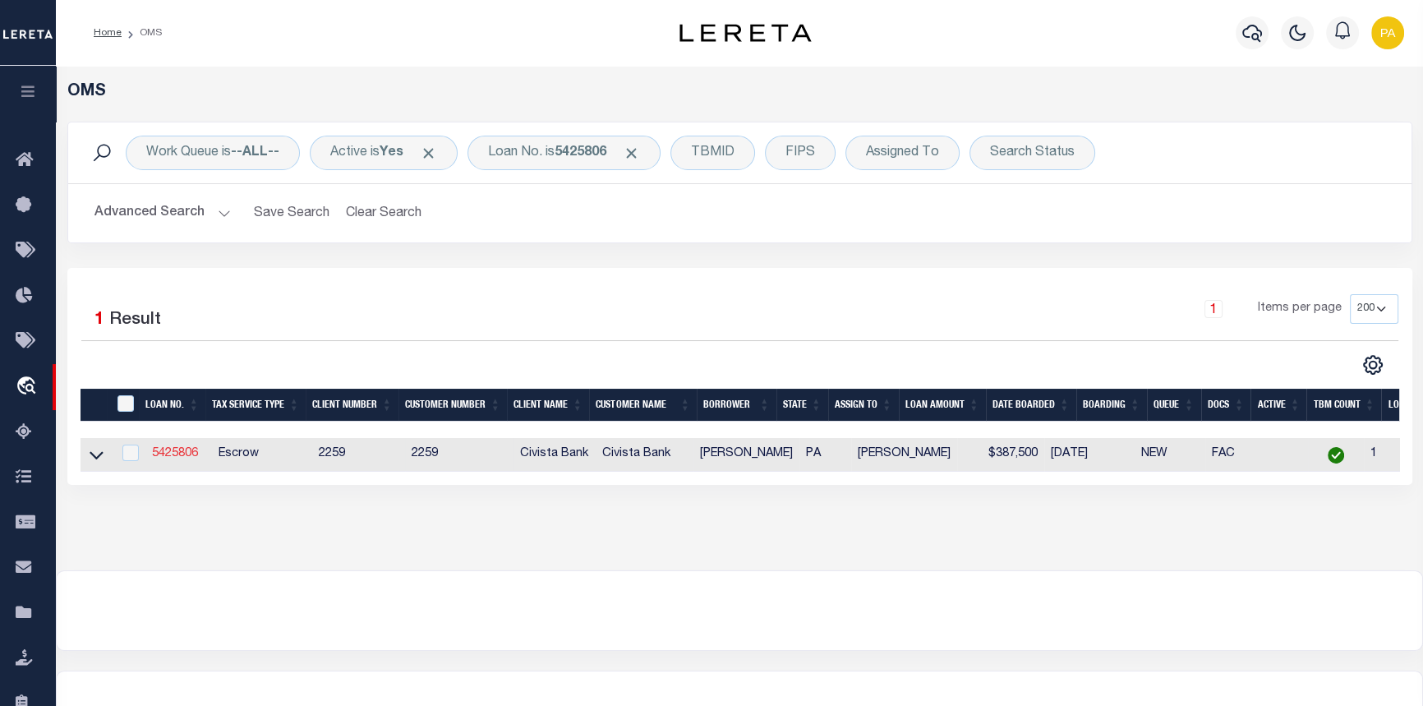
click at [176, 455] on link "5425806" at bounding box center [175, 454] width 46 height 12
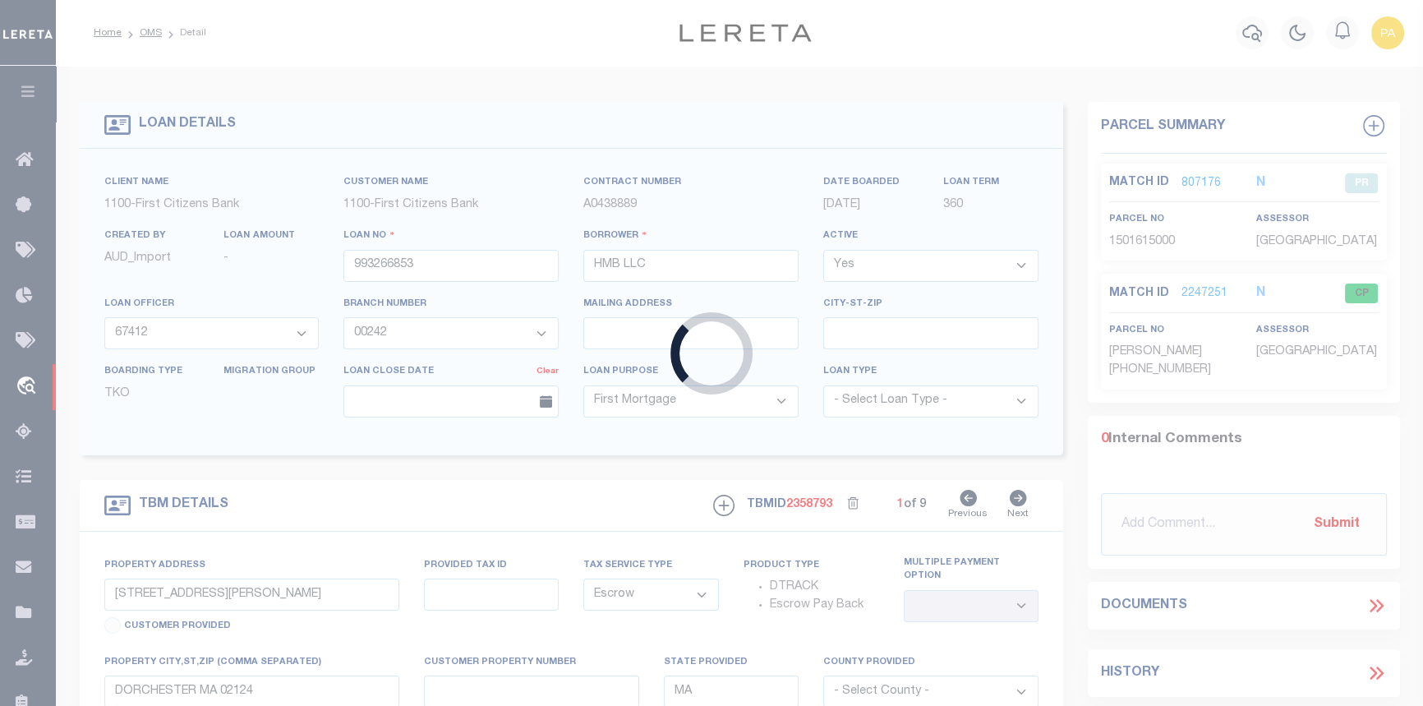
type input "5425806"
type input "[PERSON_NAME]"
select select
type input "[STREET_ADDRESS]"
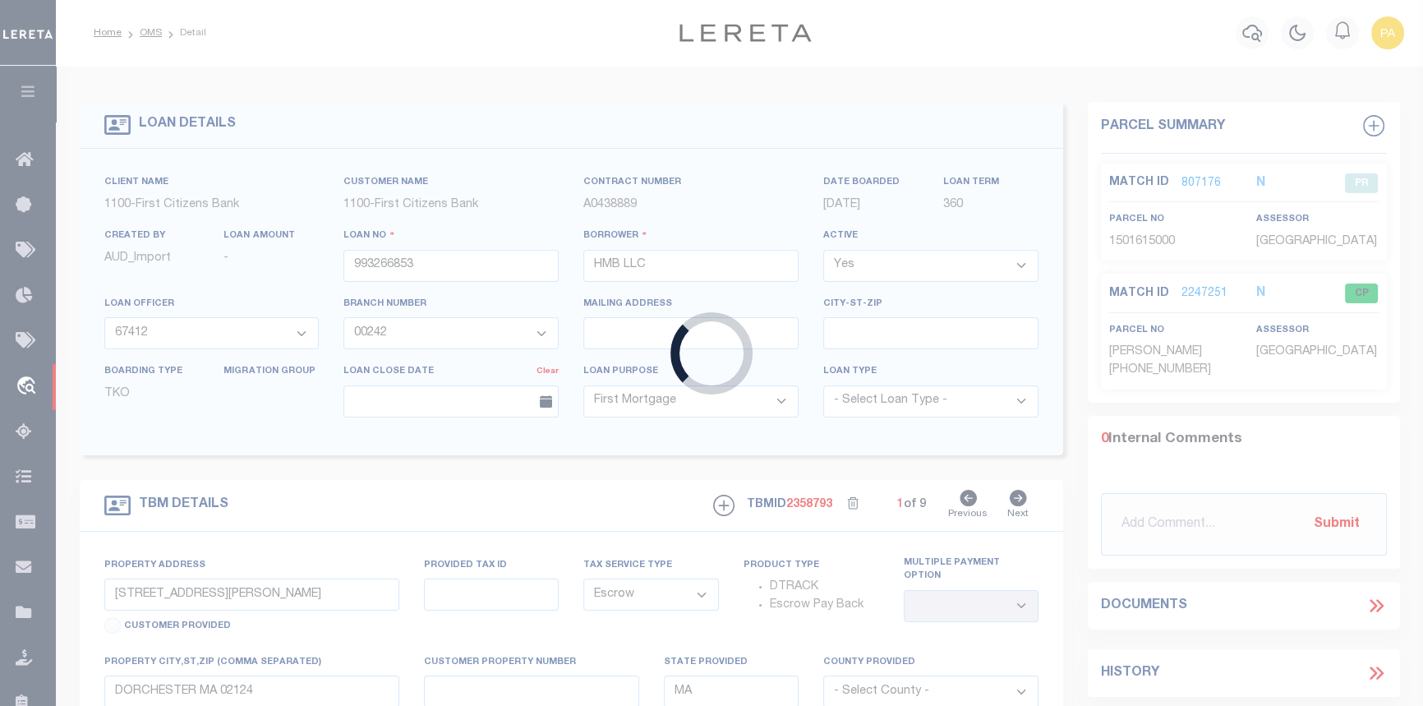
type input "[GEOGRAPHIC_DATA] PA 152151452"
select select
type input "[STREET_ADDRESS]"
type input "0224J00078000000"
select select
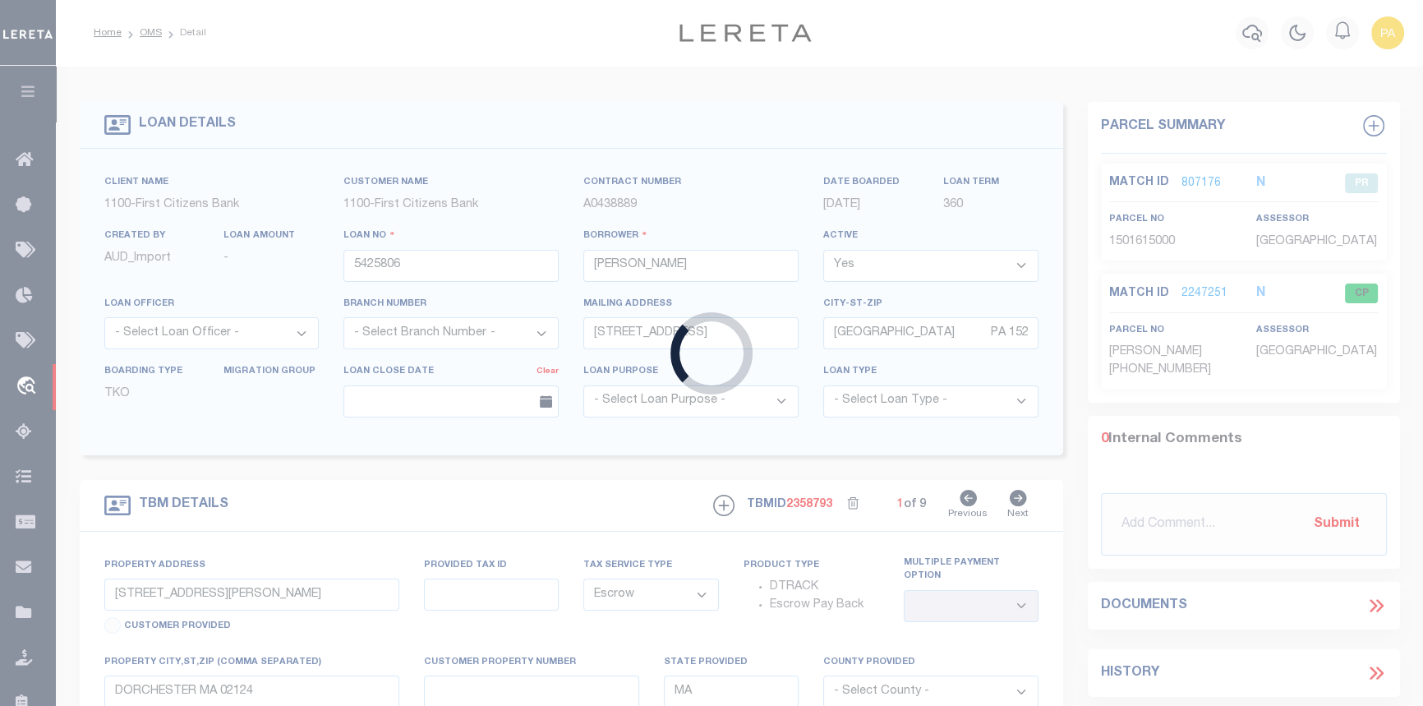
type input "PITTSBURGH PA 152151452"
type input "R"
type input "PA"
select select
select select "14922"
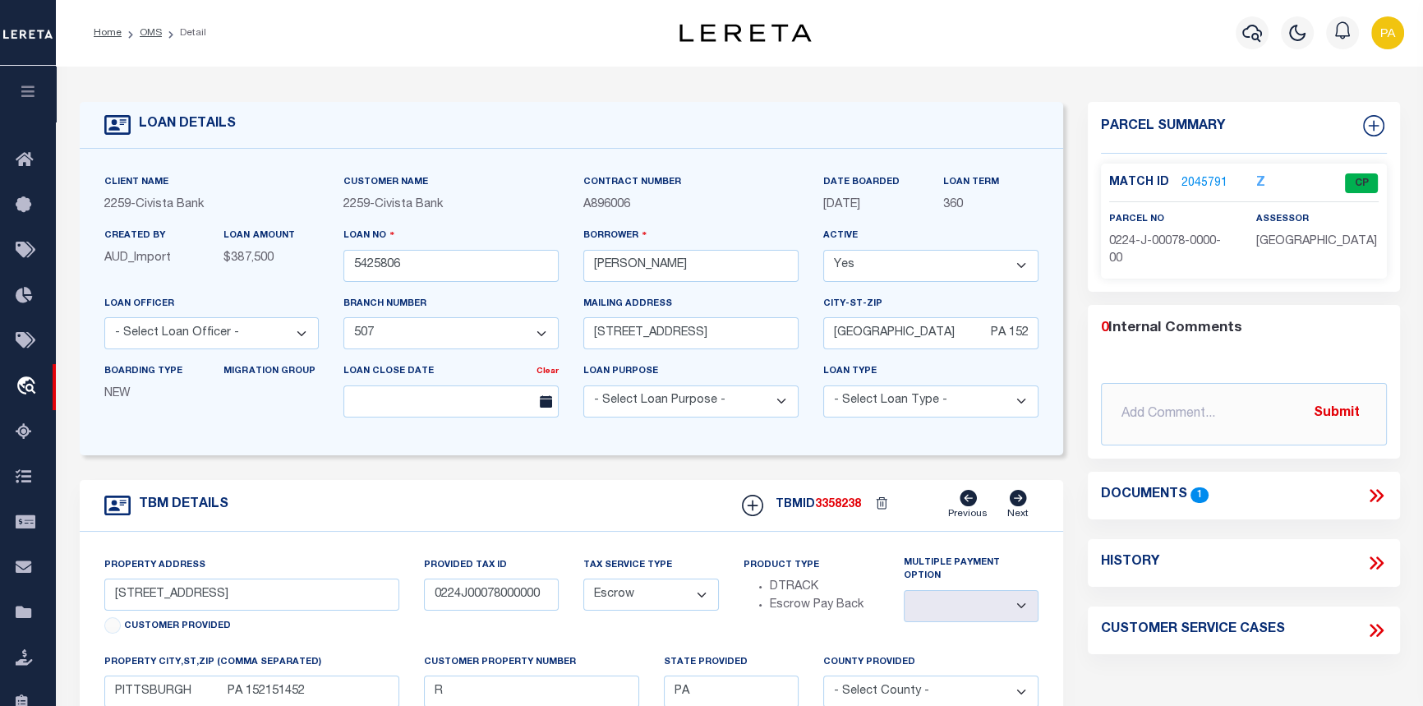
click at [1192, 175] on link "2045791" at bounding box center [1205, 183] width 46 height 17
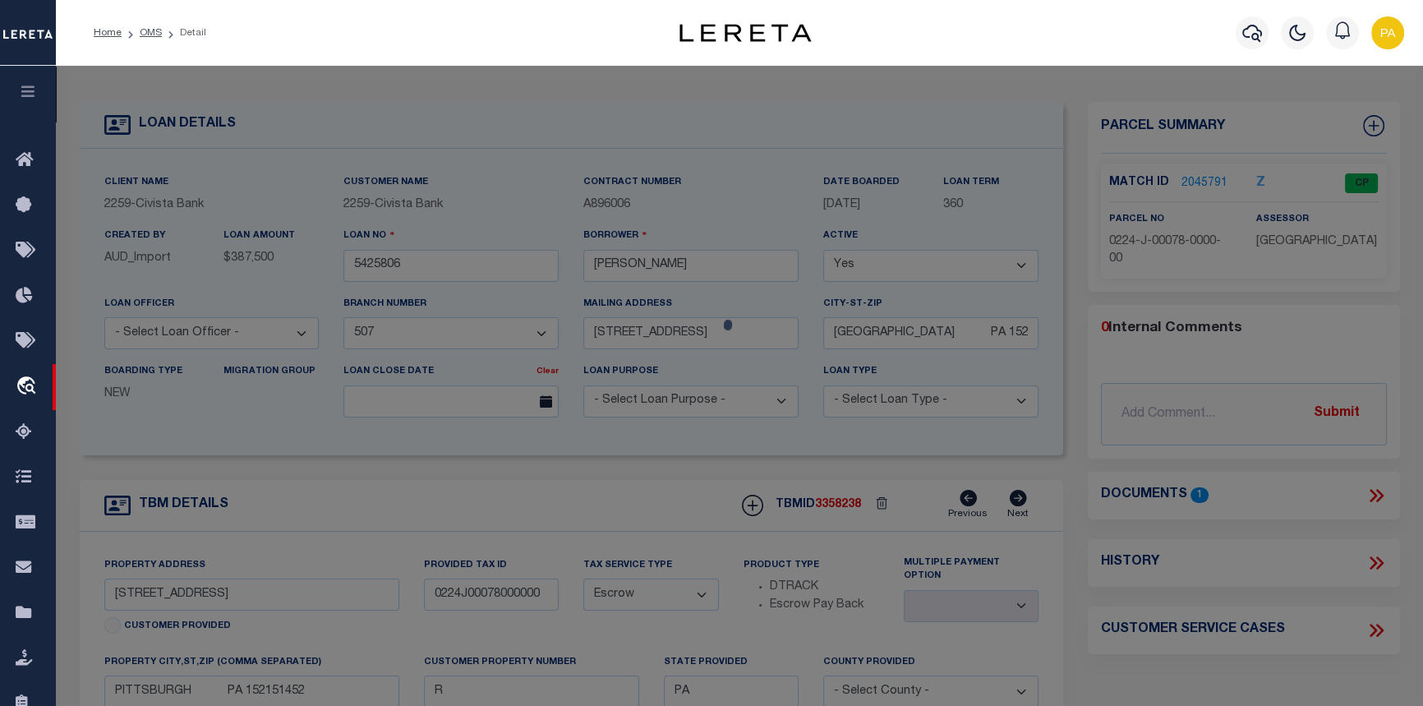
checkbox input "false"
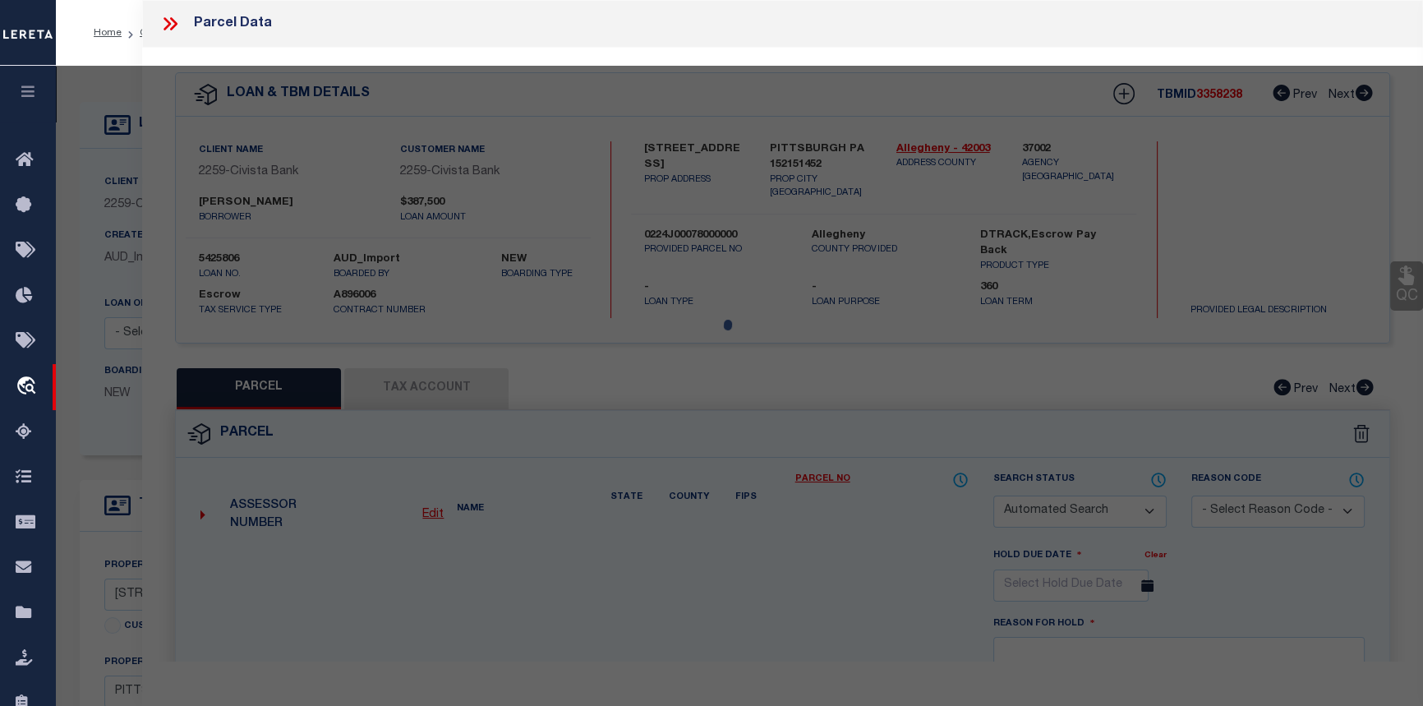
select select "CP"
type input "KENSETH KIMBERLY R"
select select "AGW"
select select
type input "[STREET_ADDRESS]"
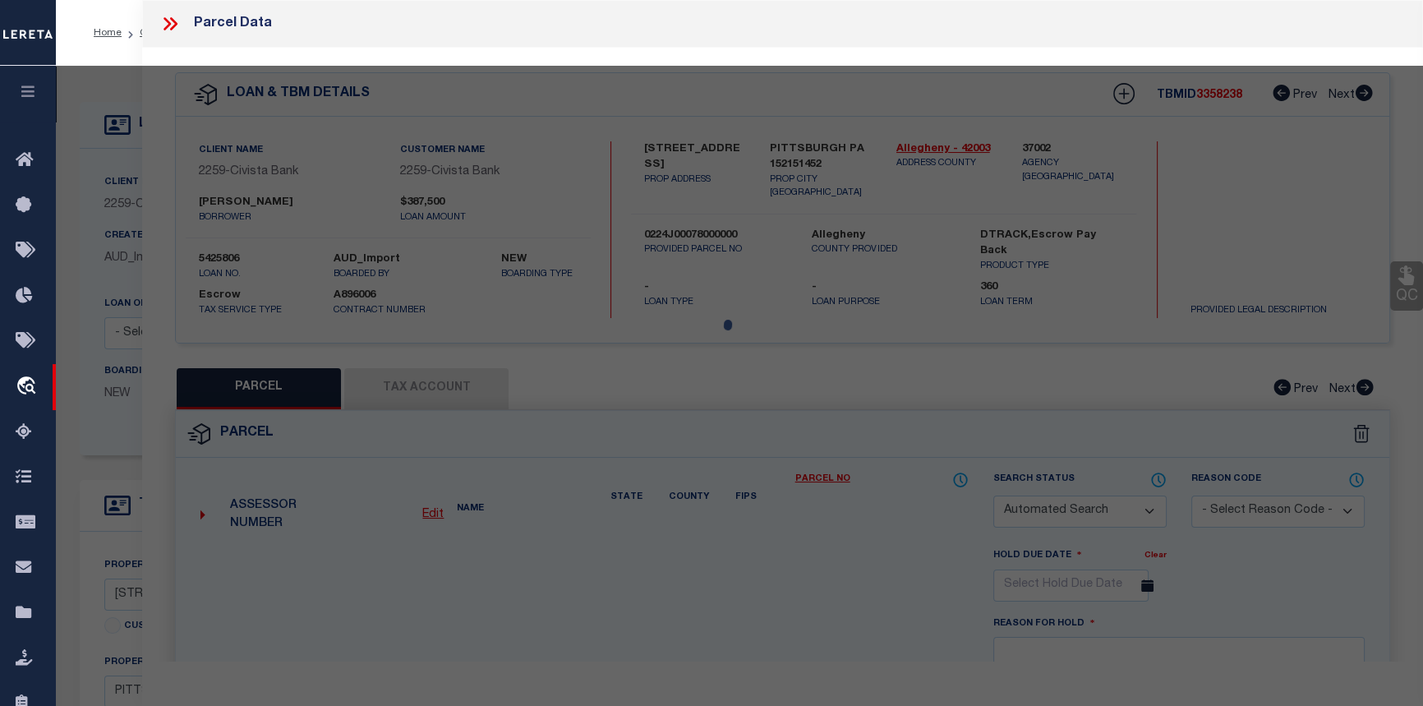
checkbox input "false"
type input "PITTSBURGH PA 152151452"
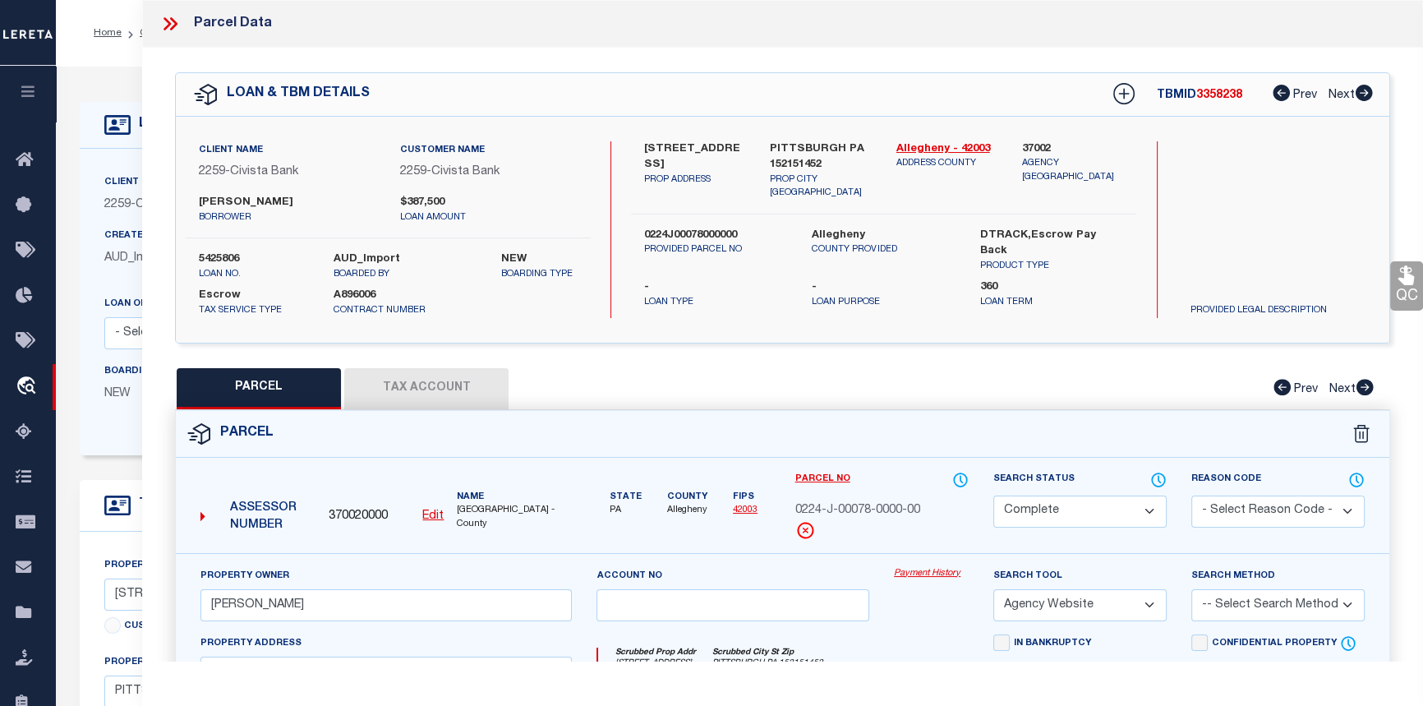
click at [916, 571] on link "Payment History" at bounding box center [931, 574] width 75 height 14
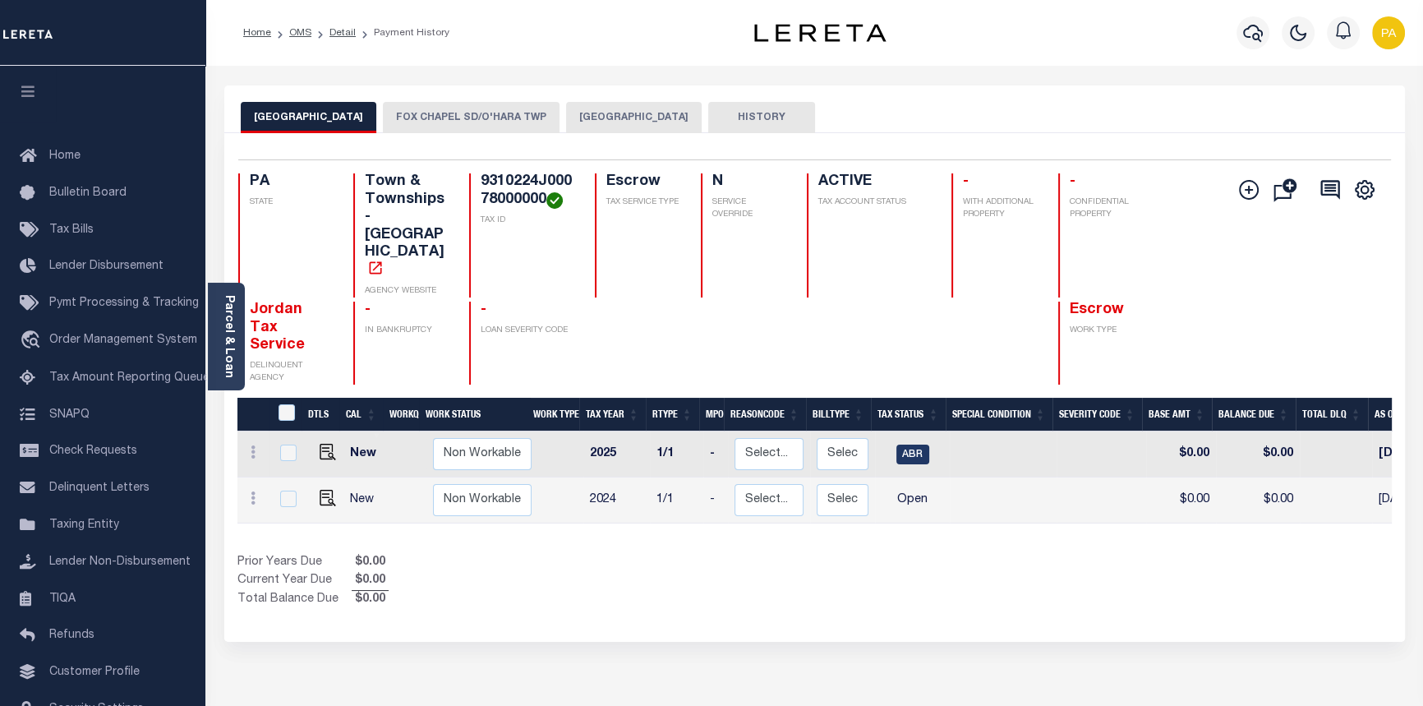
scroll to position [0, 443]
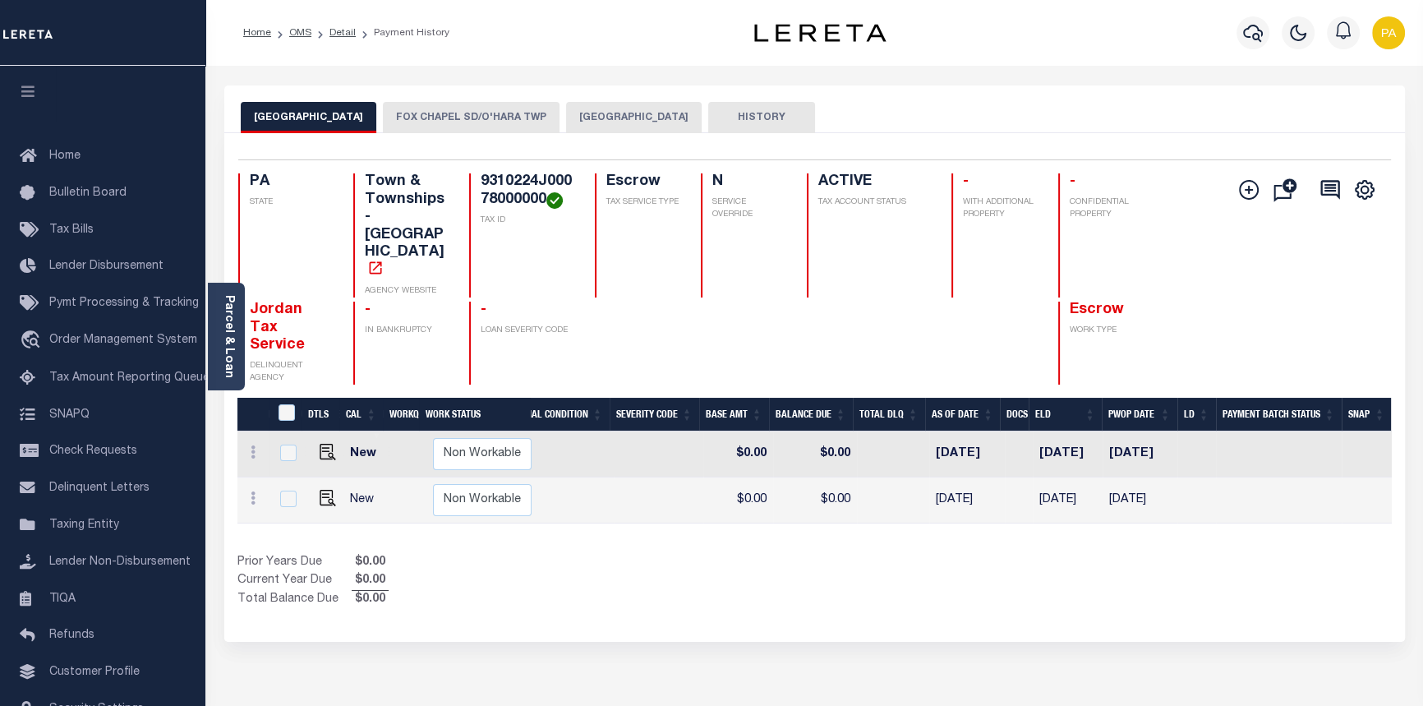
click at [408, 113] on button "FOX CHAPEL SD/O'HARA TWP" at bounding box center [471, 117] width 177 height 31
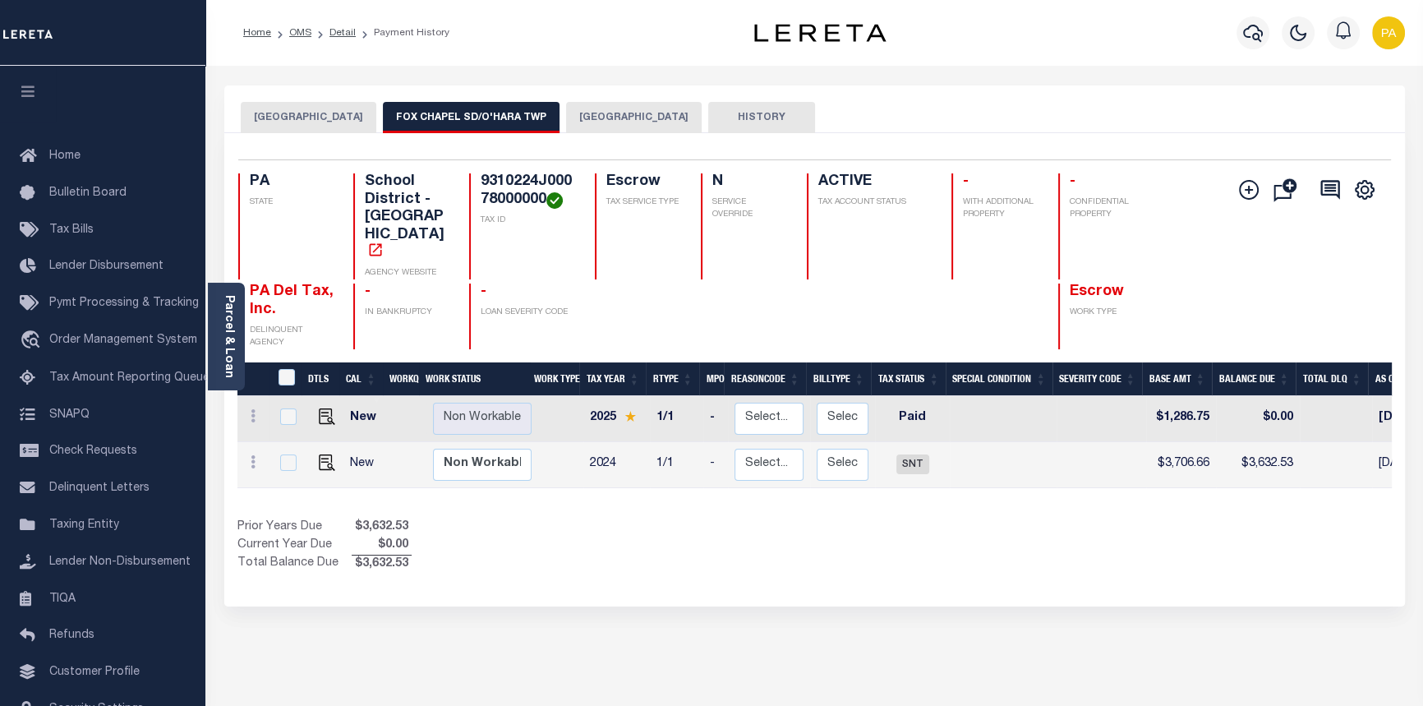
scroll to position [0, 460]
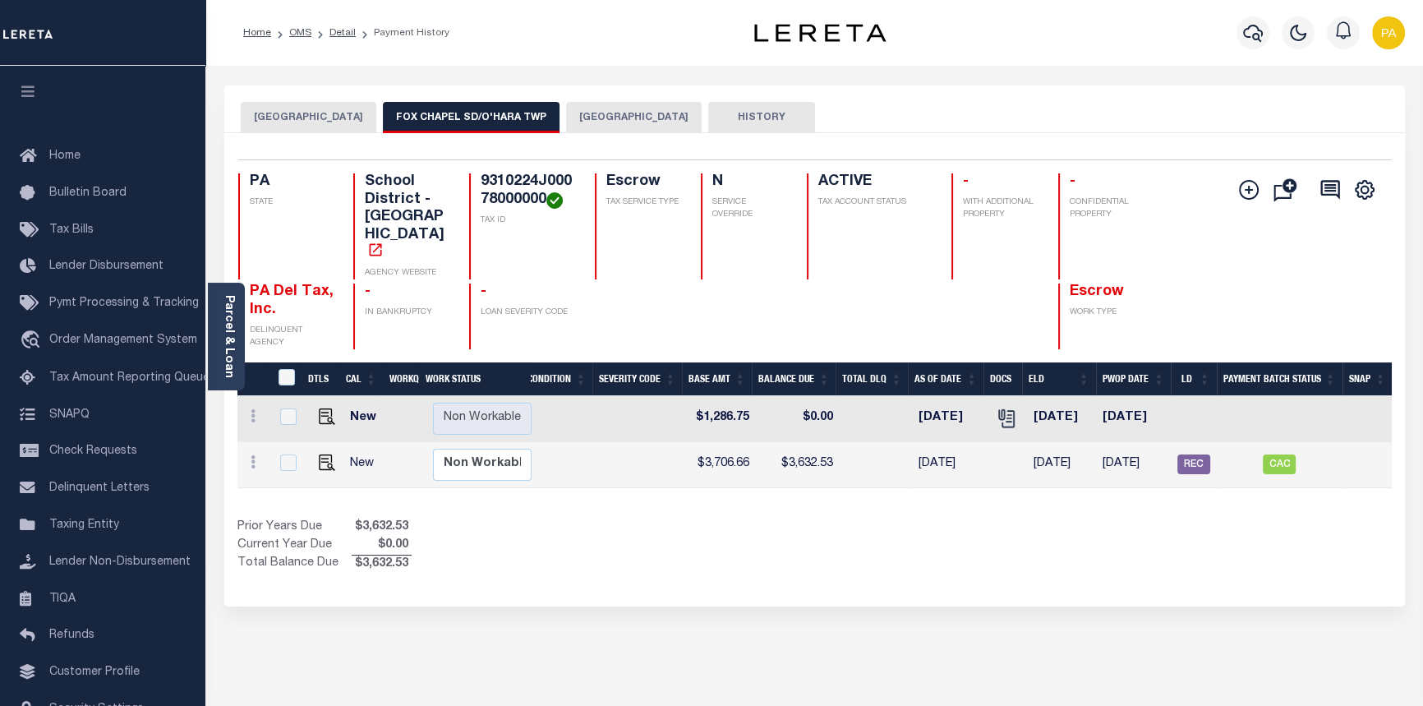
click at [607, 117] on button "[GEOGRAPHIC_DATA]" at bounding box center [634, 117] width 136 height 31
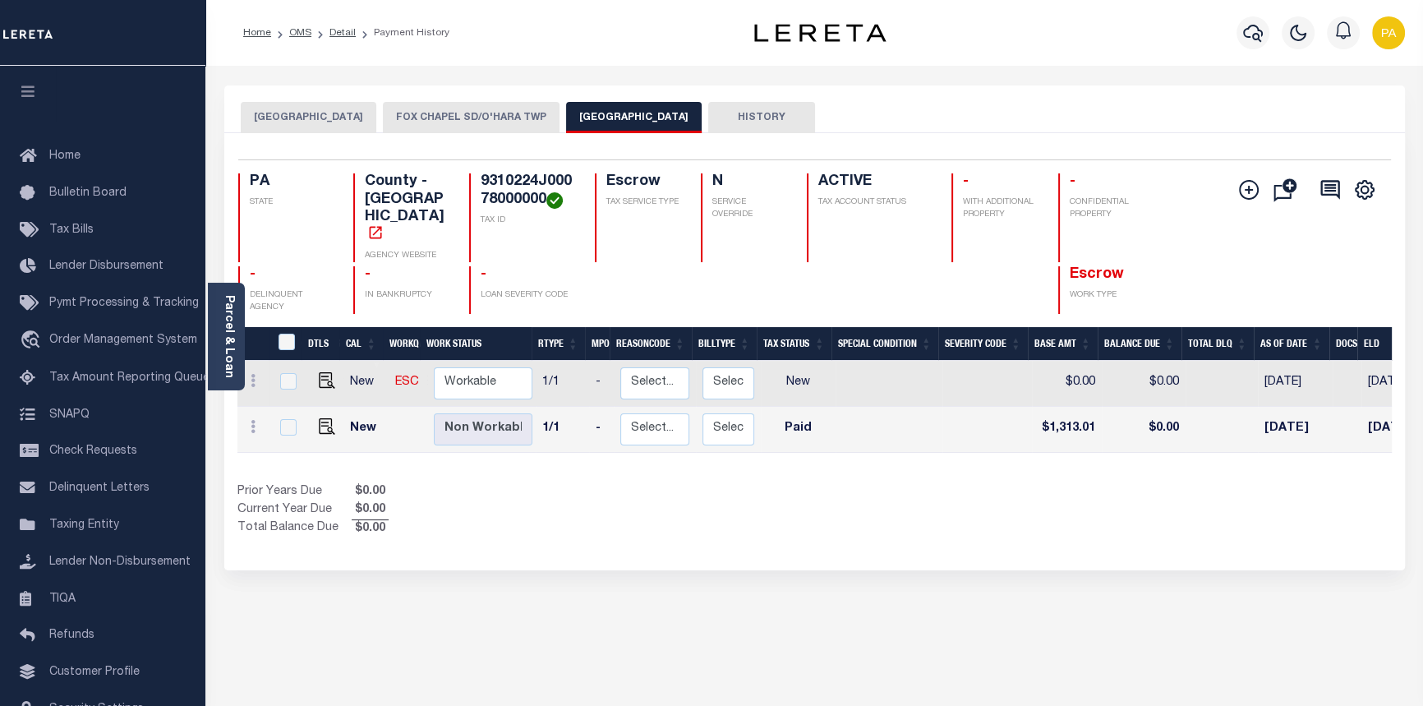
scroll to position [0, 91]
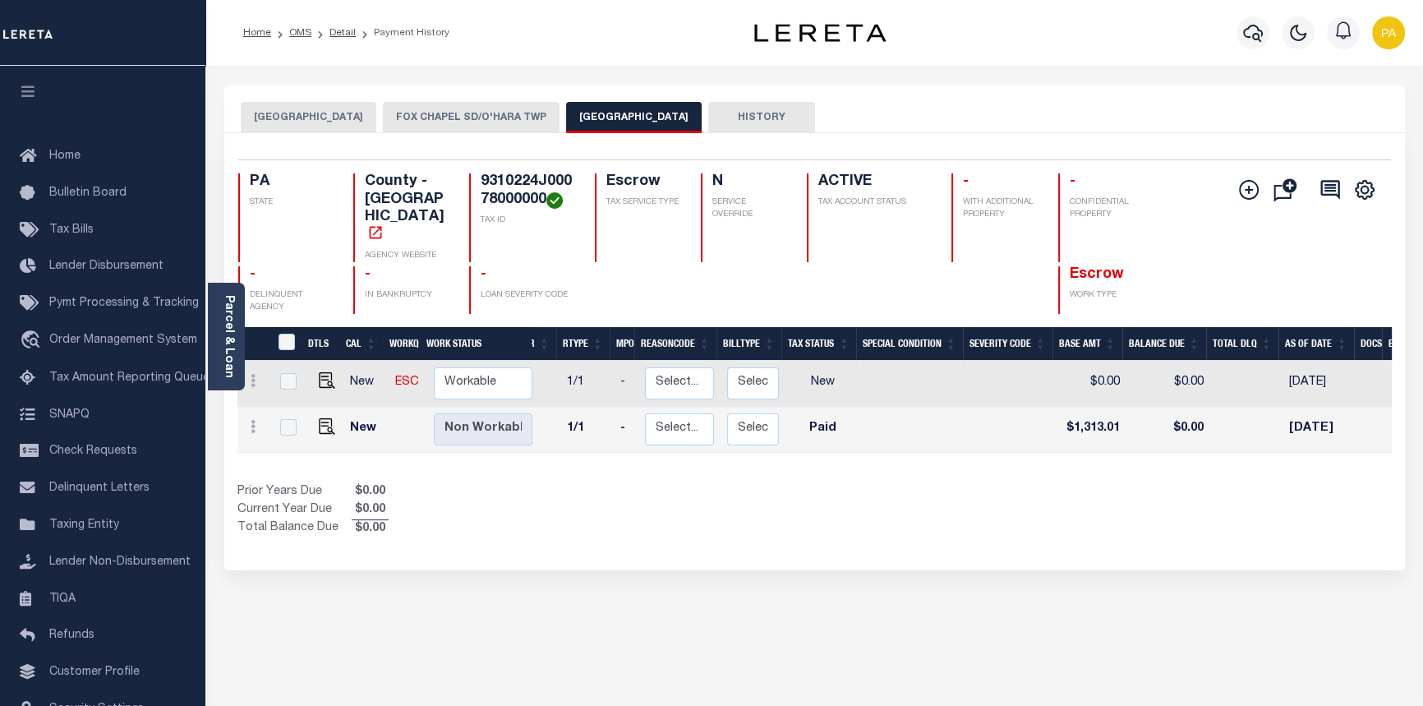
click at [440, 114] on button "FOX CHAPEL SD/O'HARA TWP" at bounding box center [471, 117] width 177 height 31
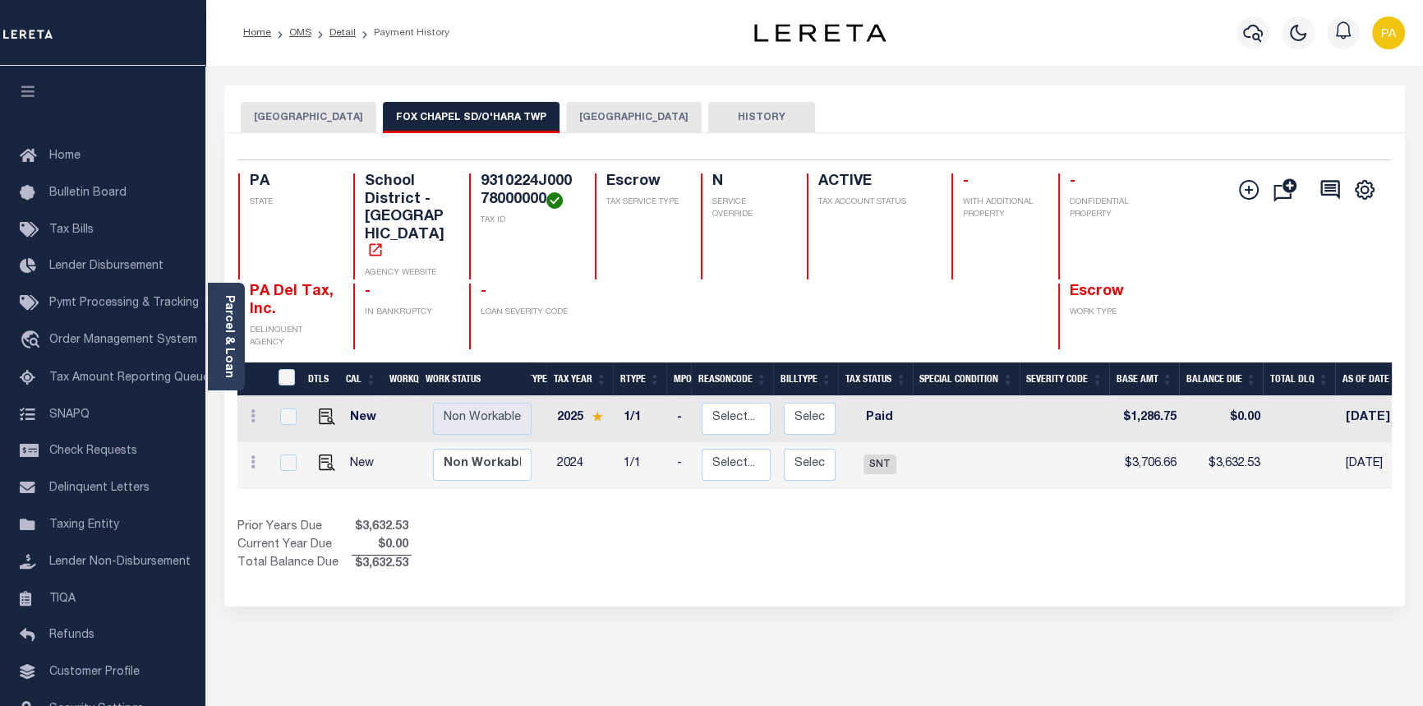
scroll to position [0, 26]
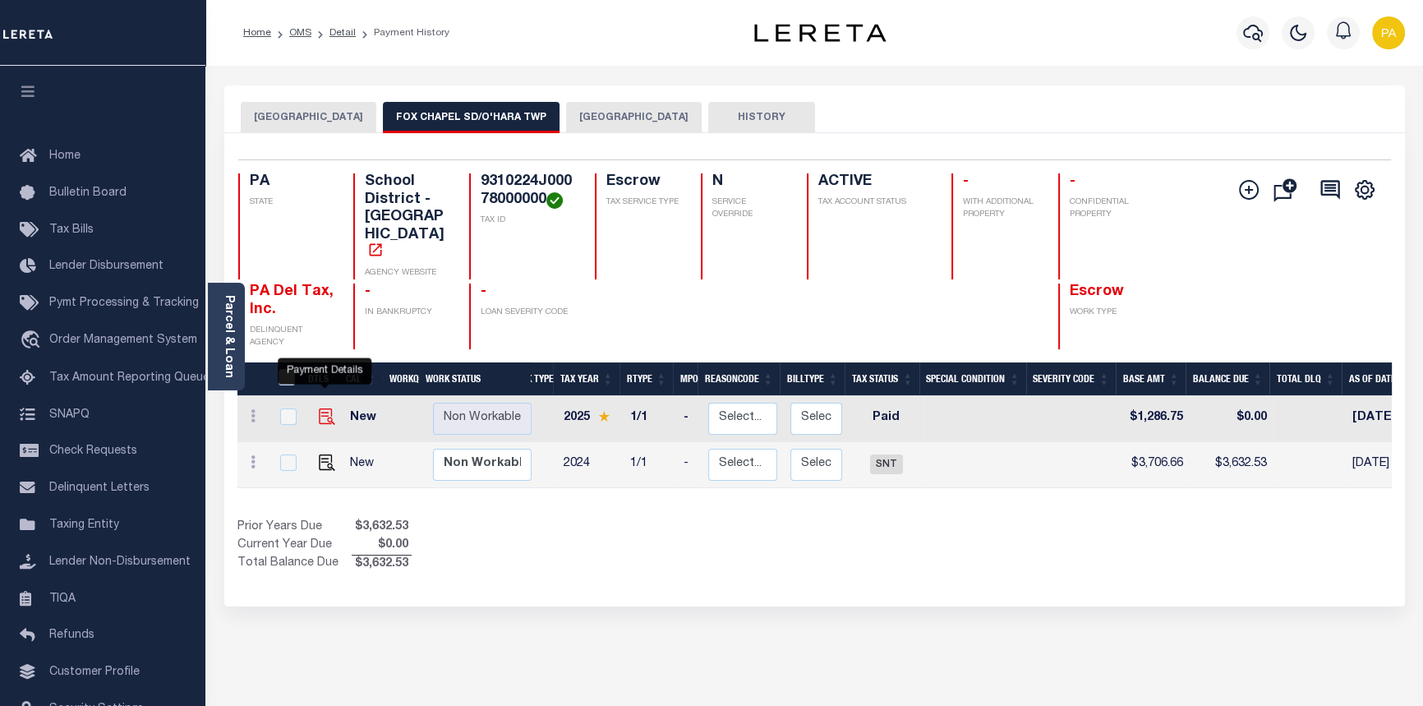
click at [321, 408] on img "" at bounding box center [327, 416] width 16 height 16
checkbox input "true"
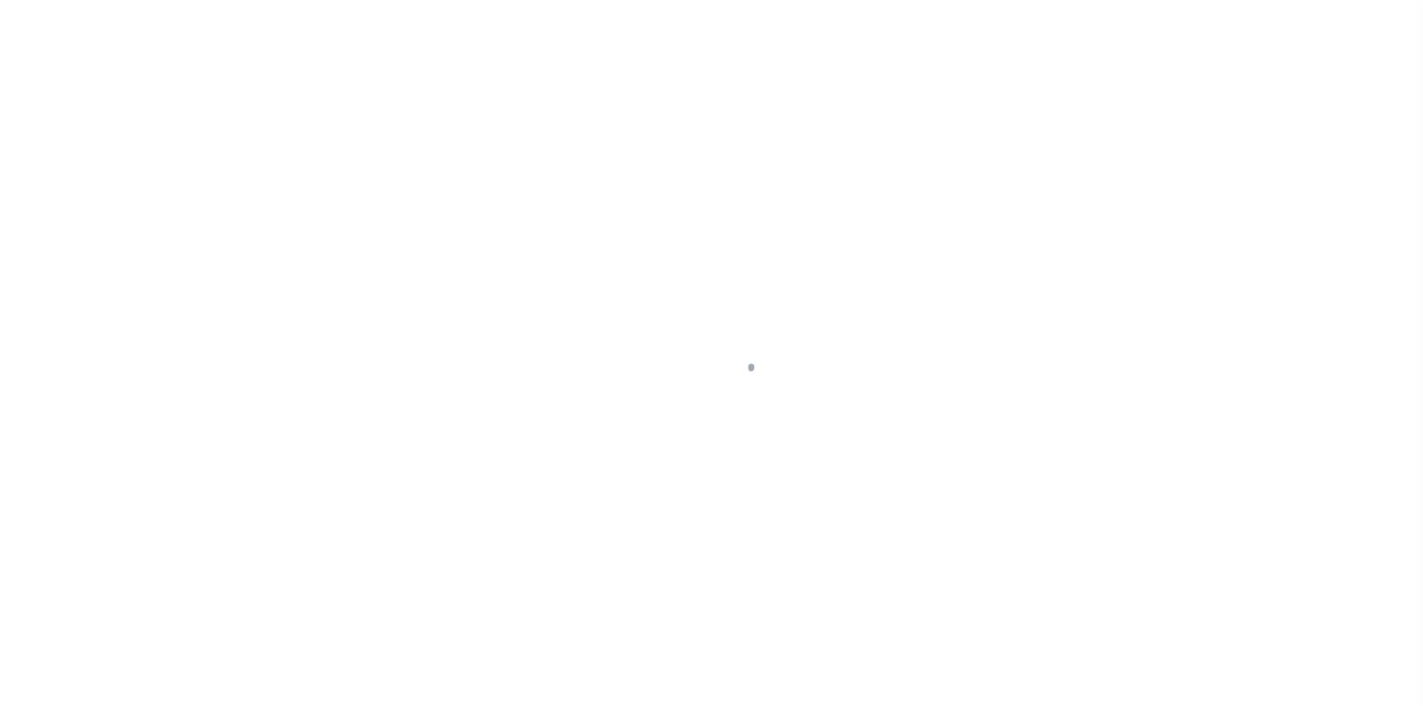
select select "PYD"
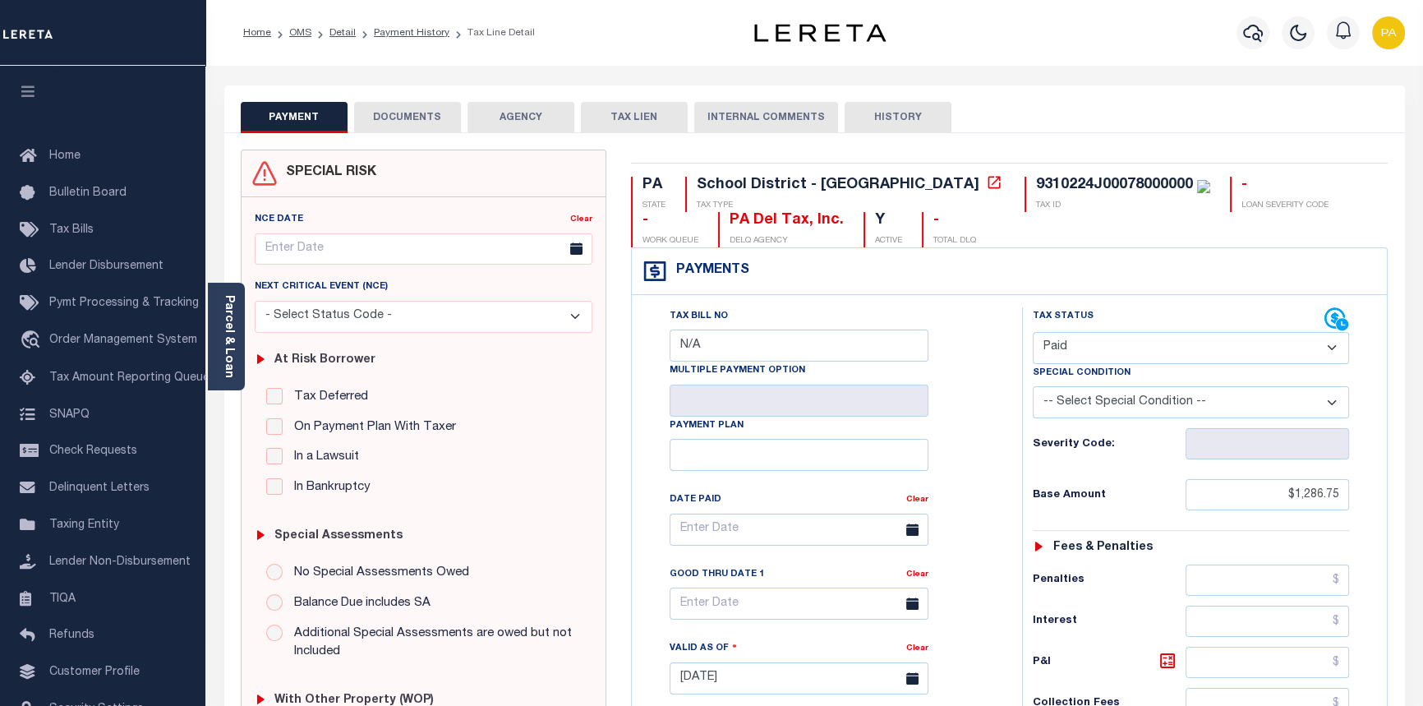
click at [394, 24] on ol "Home OMS Detail Payment History Tax Line Detail" at bounding box center [389, 33] width 318 height 35
click at [400, 37] on link "Payment History" at bounding box center [412, 33] width 76 height 10
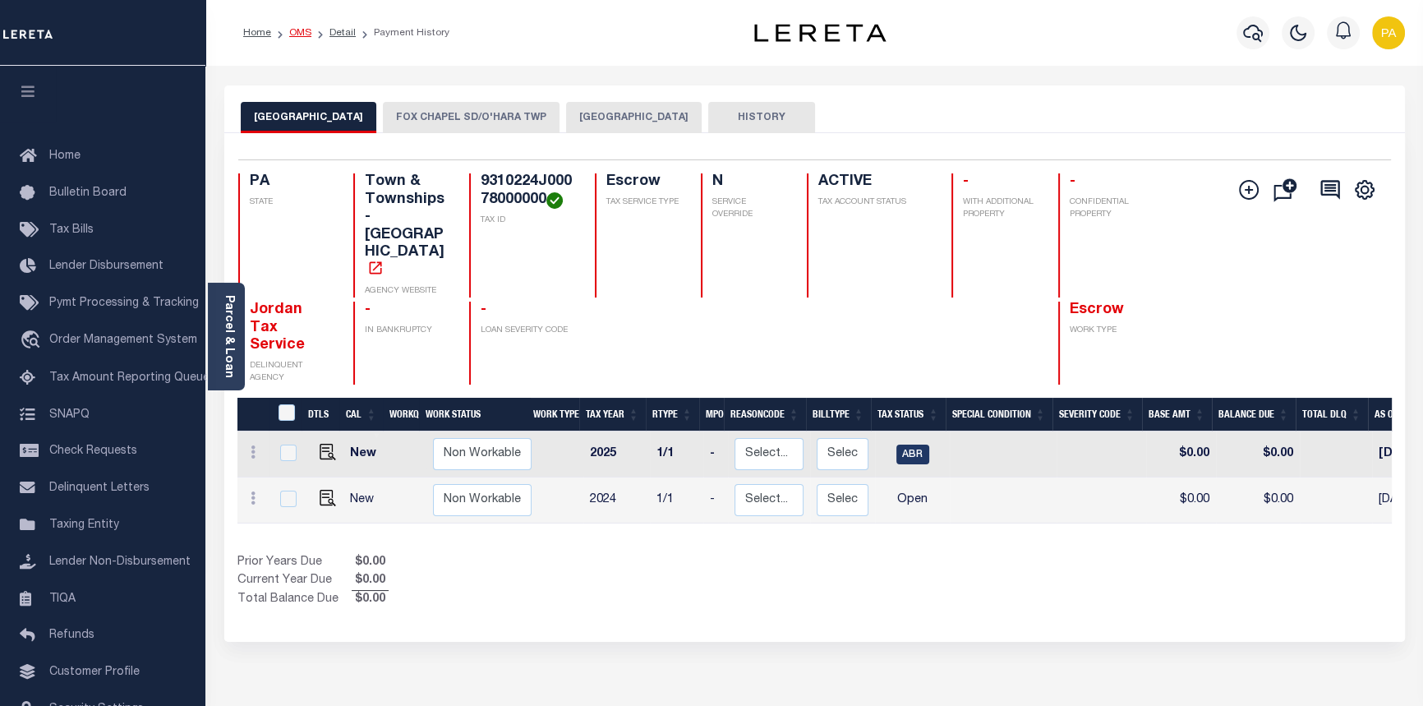
click at [294, 33] on link "OMS" at bounding box center [300, 33] width 22 height 10
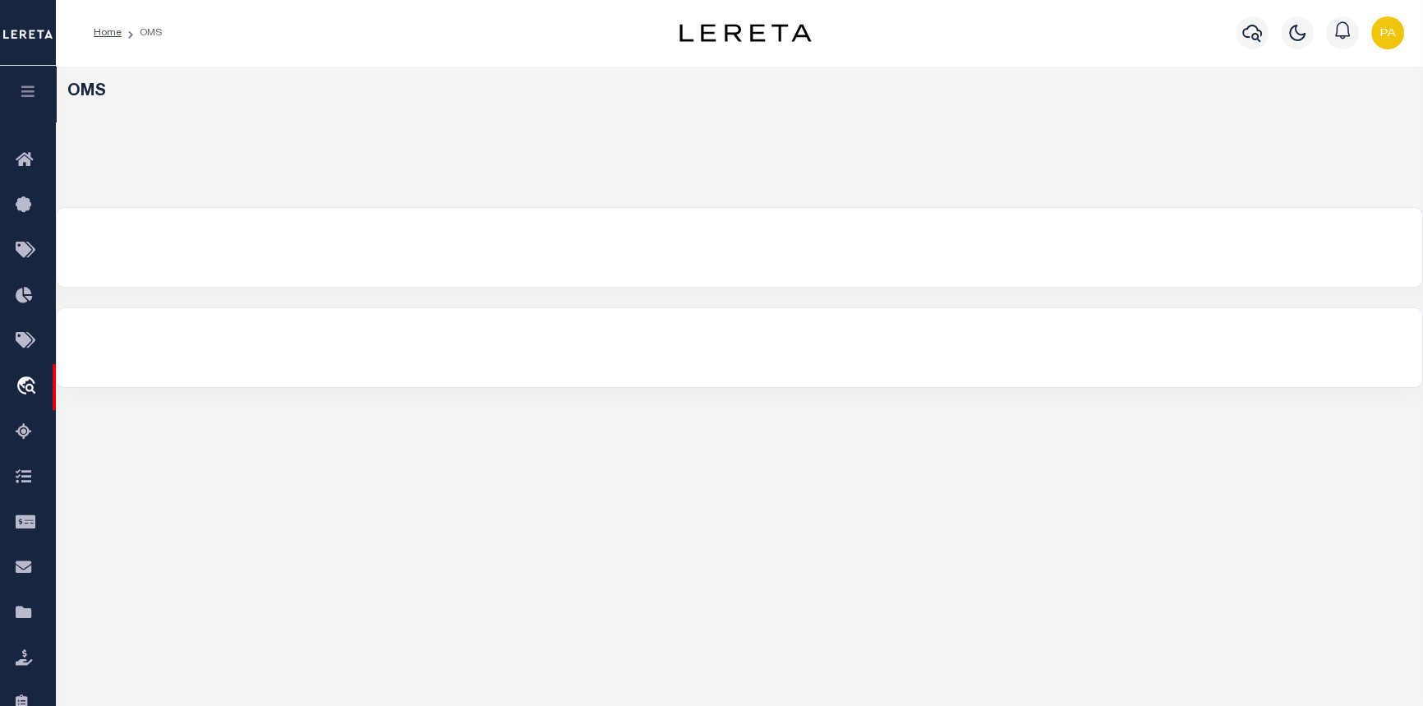
select select "200"
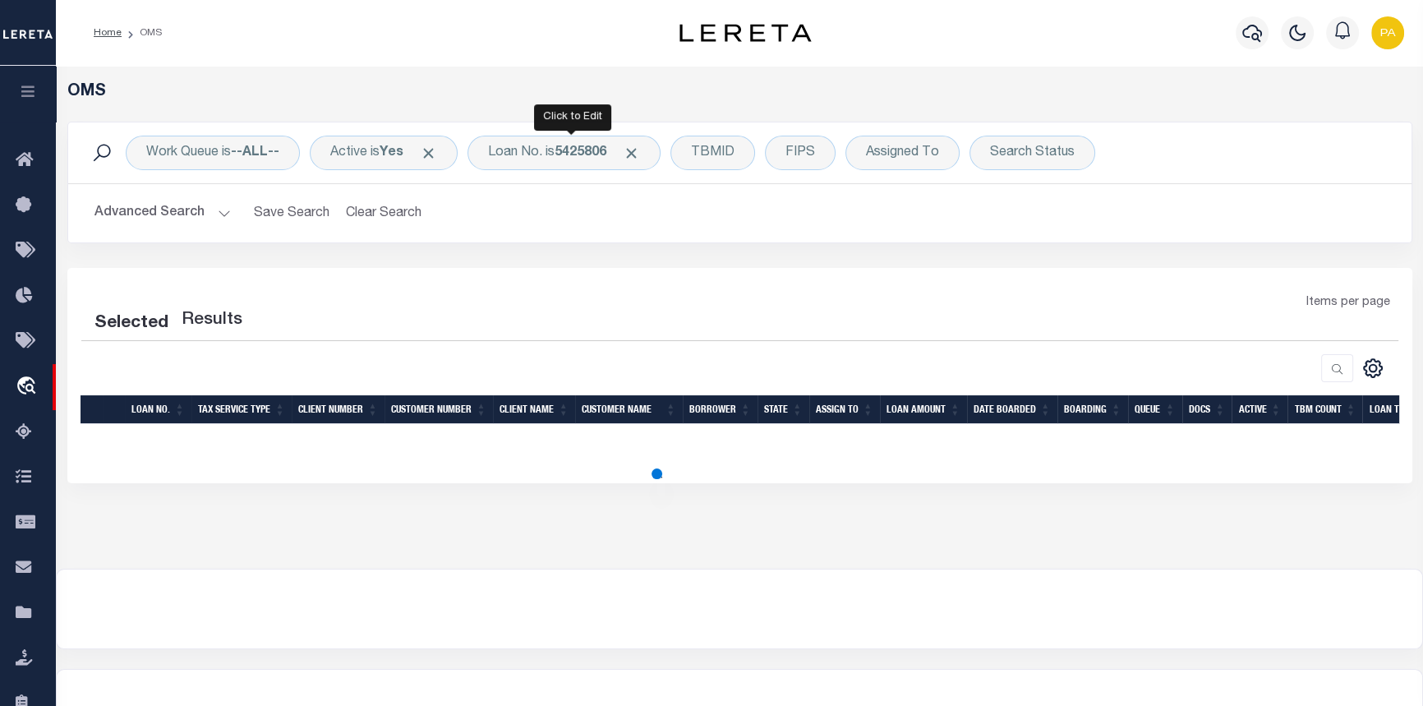
select select "200"
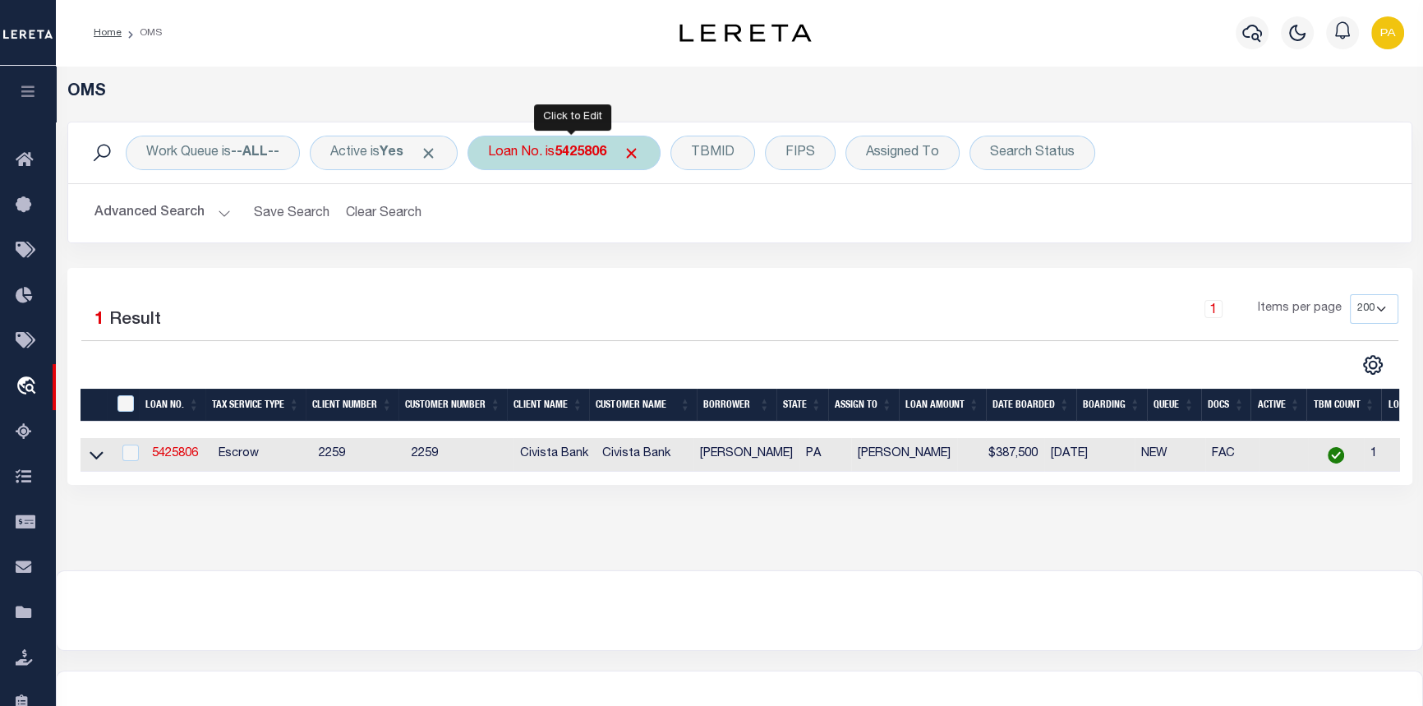
click at [588, 157] on b "5425806" at bounding box center [581, 152] width 52 height 13
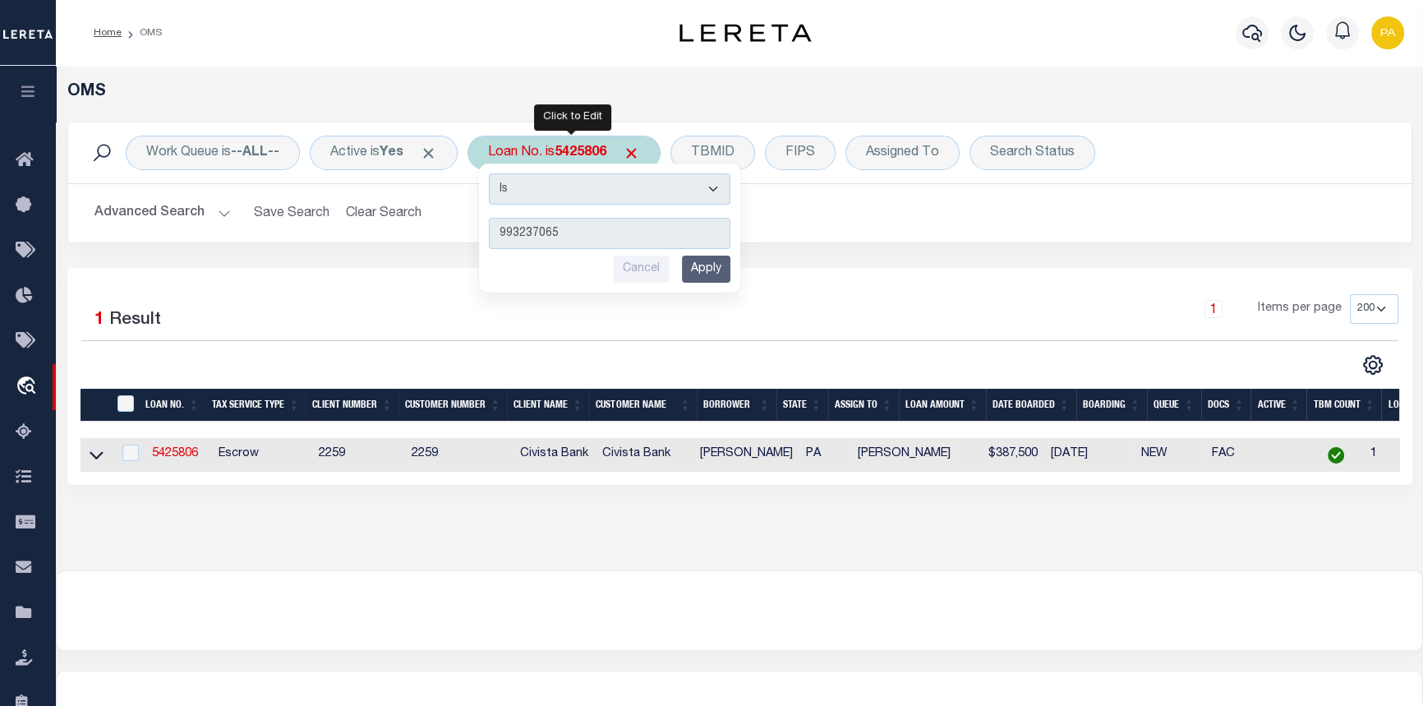
type input "993237065"
click at [704, 265] on input "Apply" at bounding box center [706, 269] width 48 height 27
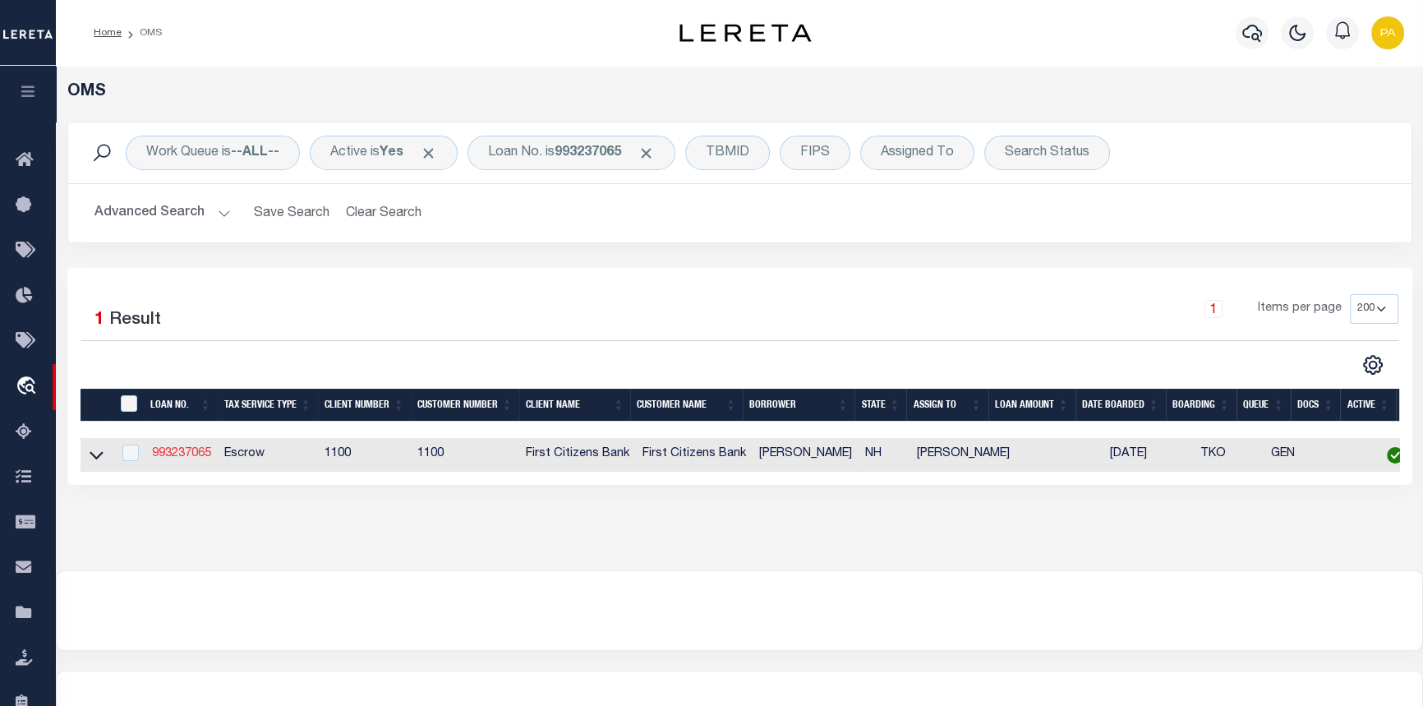
click at [188, 459] on link "993237065" at bounding box center [181, 454] width 59 height 12
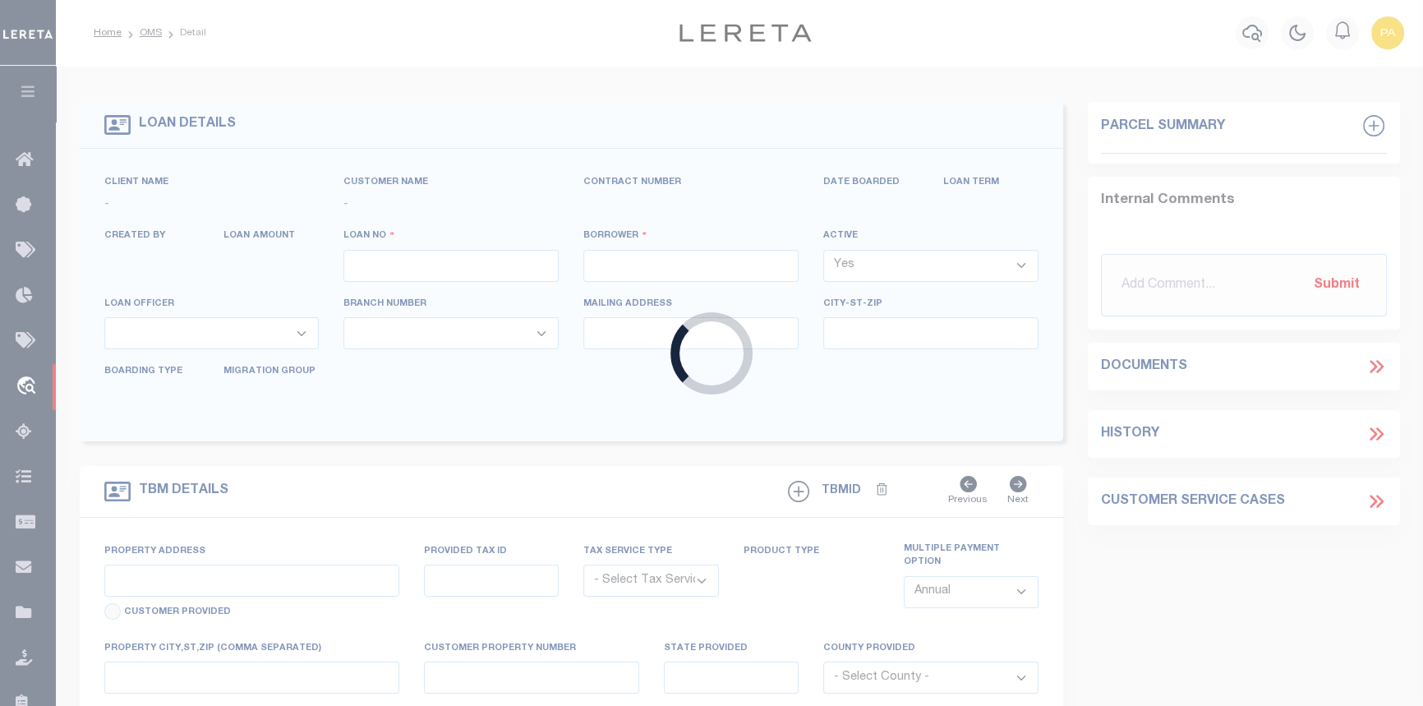
type input "993237065"
type input "[PERSON_NAME]"
select select
select select "10"
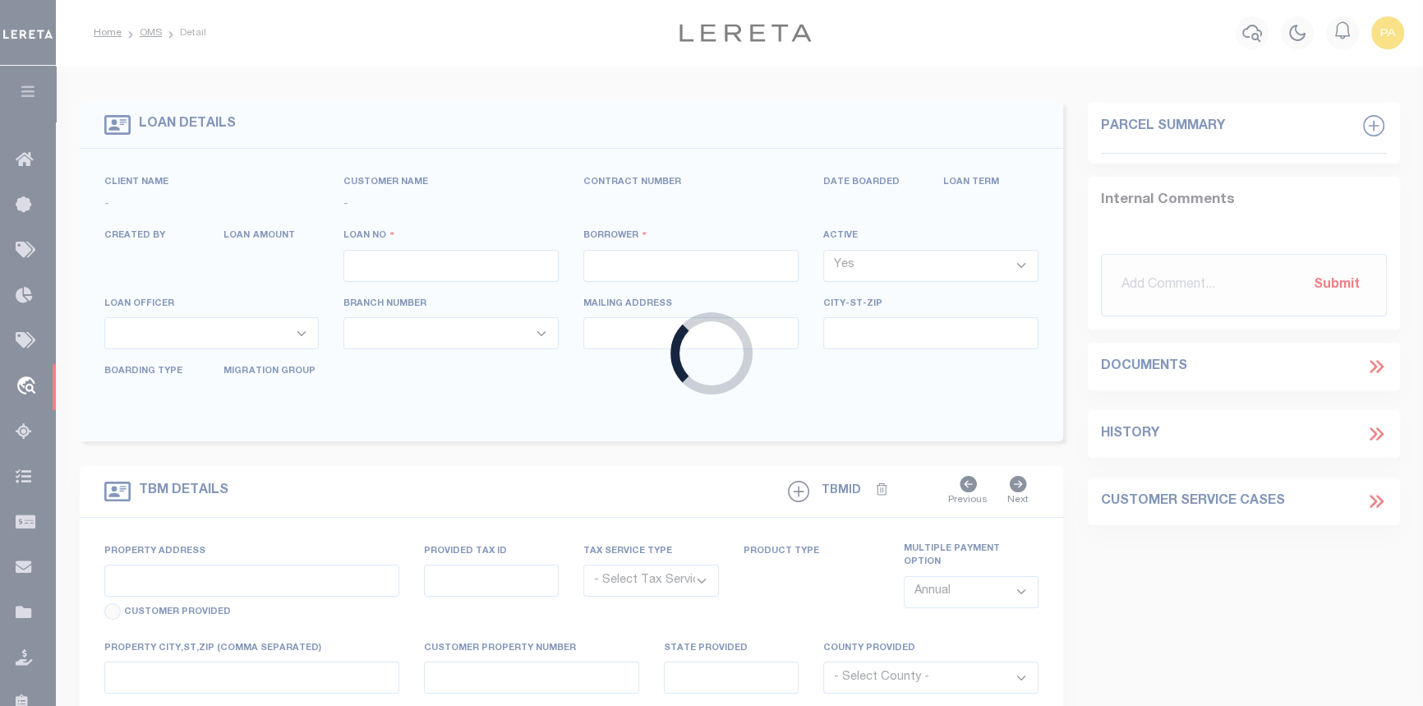
select select "Escrow"
select select "92709"
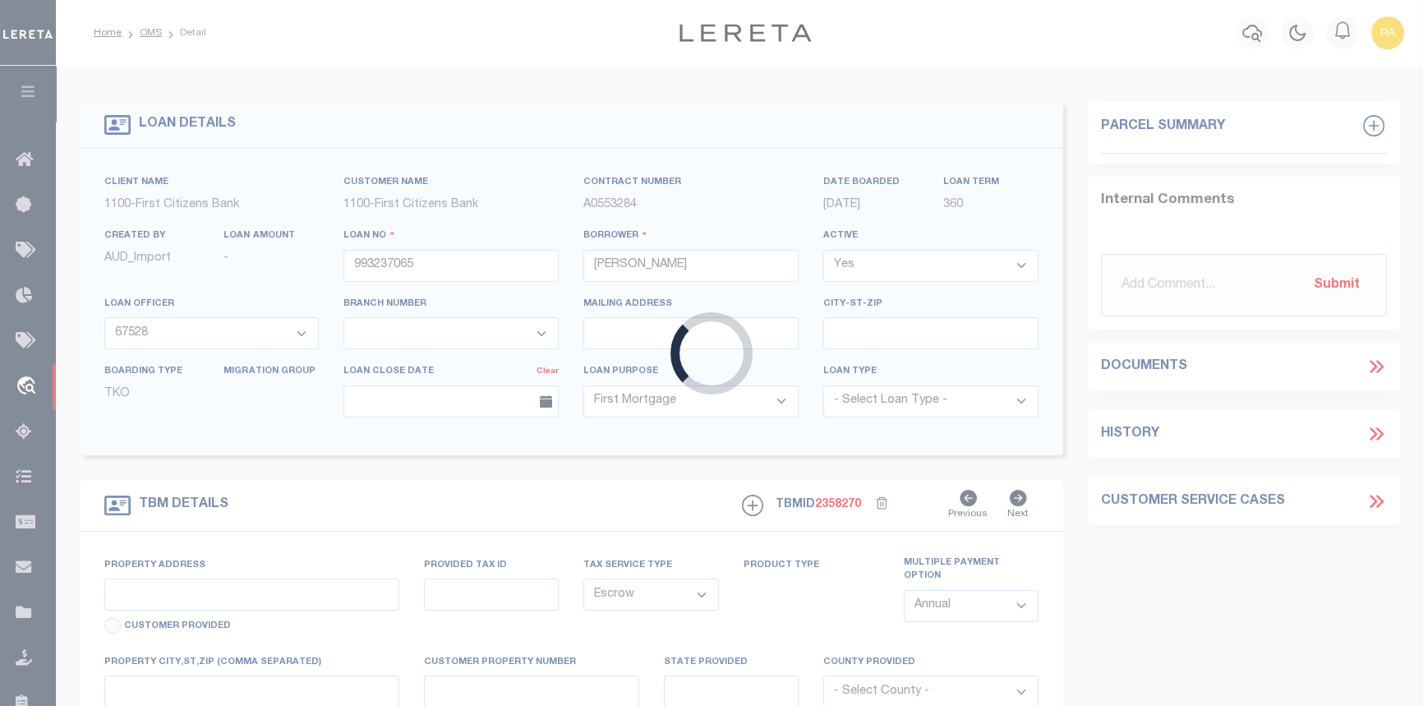
type input "[STREET_ADDRESS]"
select select
type input "[PERSON_NAME] NH 03595"
type input "NH"
select select "24368"
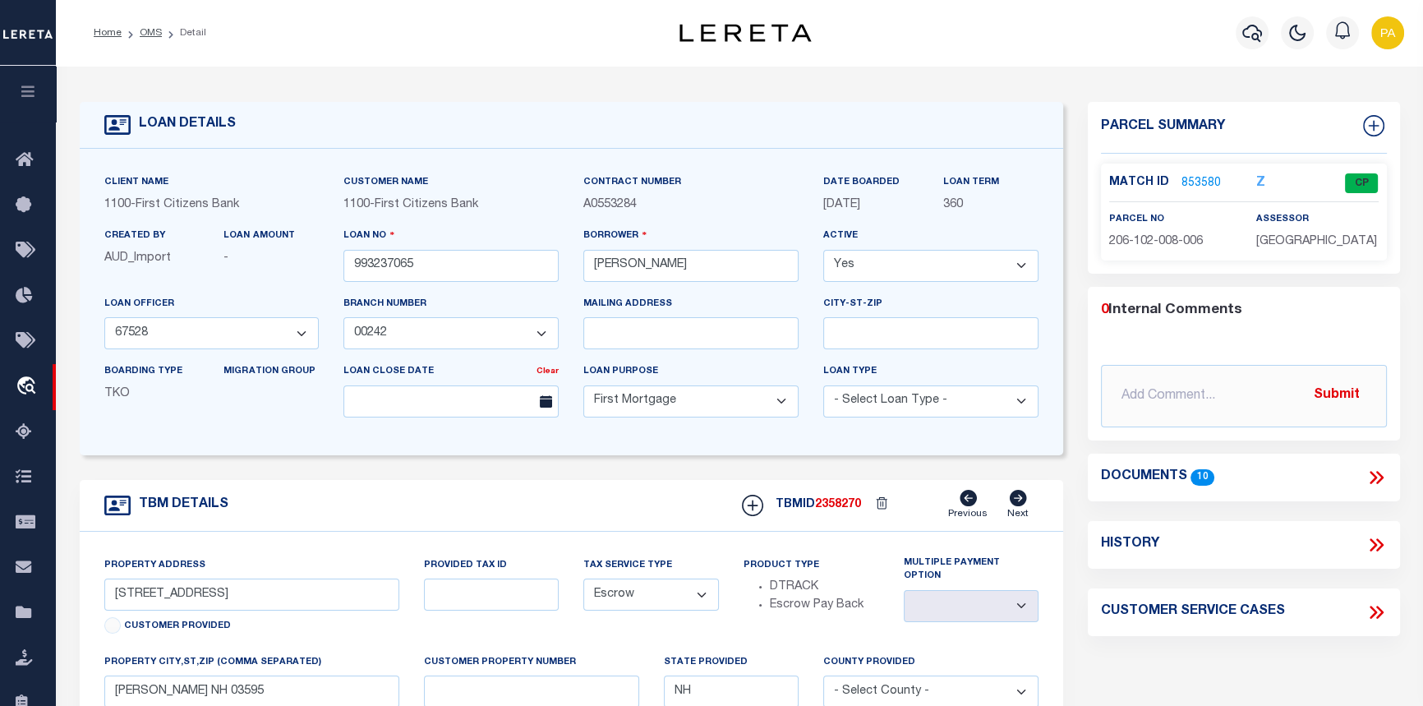
click at [1194, 176] on link "853580" at bounding box center [1201, 183] width 39 height 17
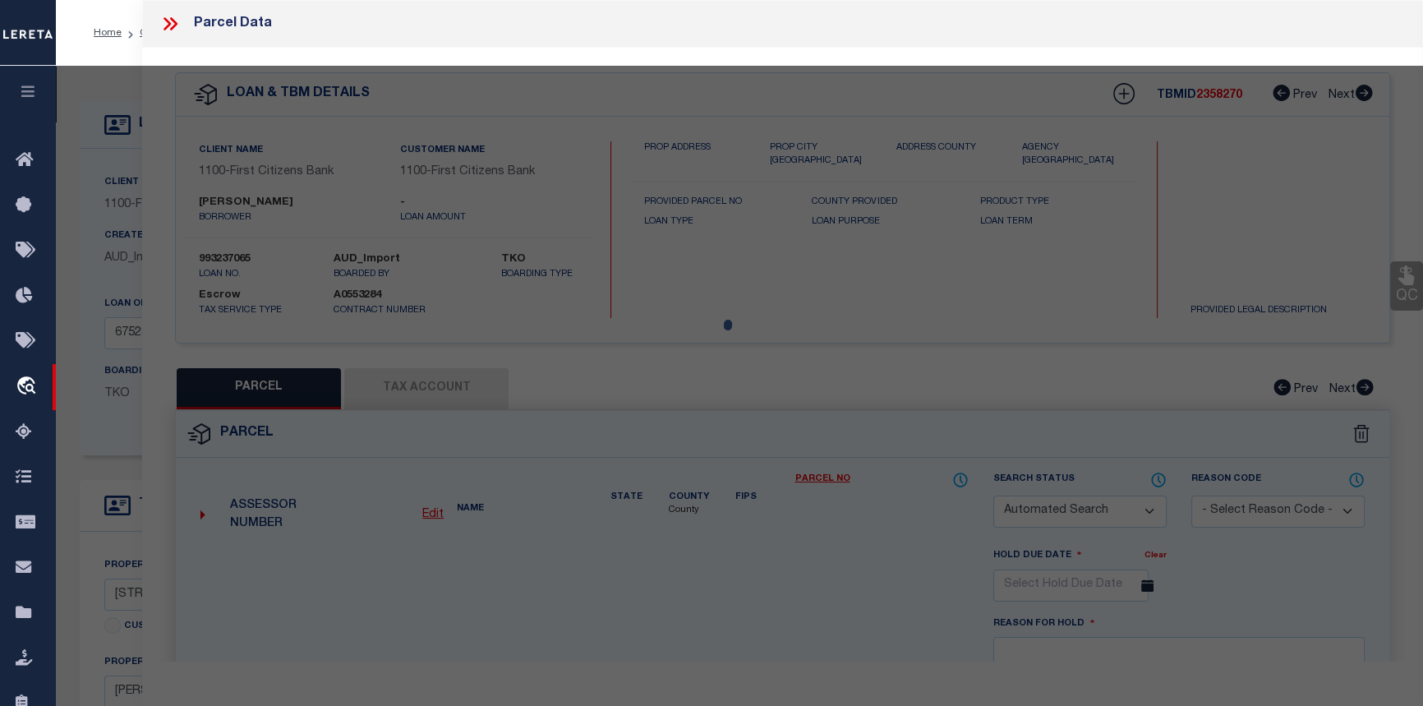
checkbox input "false"
select select "CP"
type input "56 BLACK BEAR RD"
checkbox input "false"
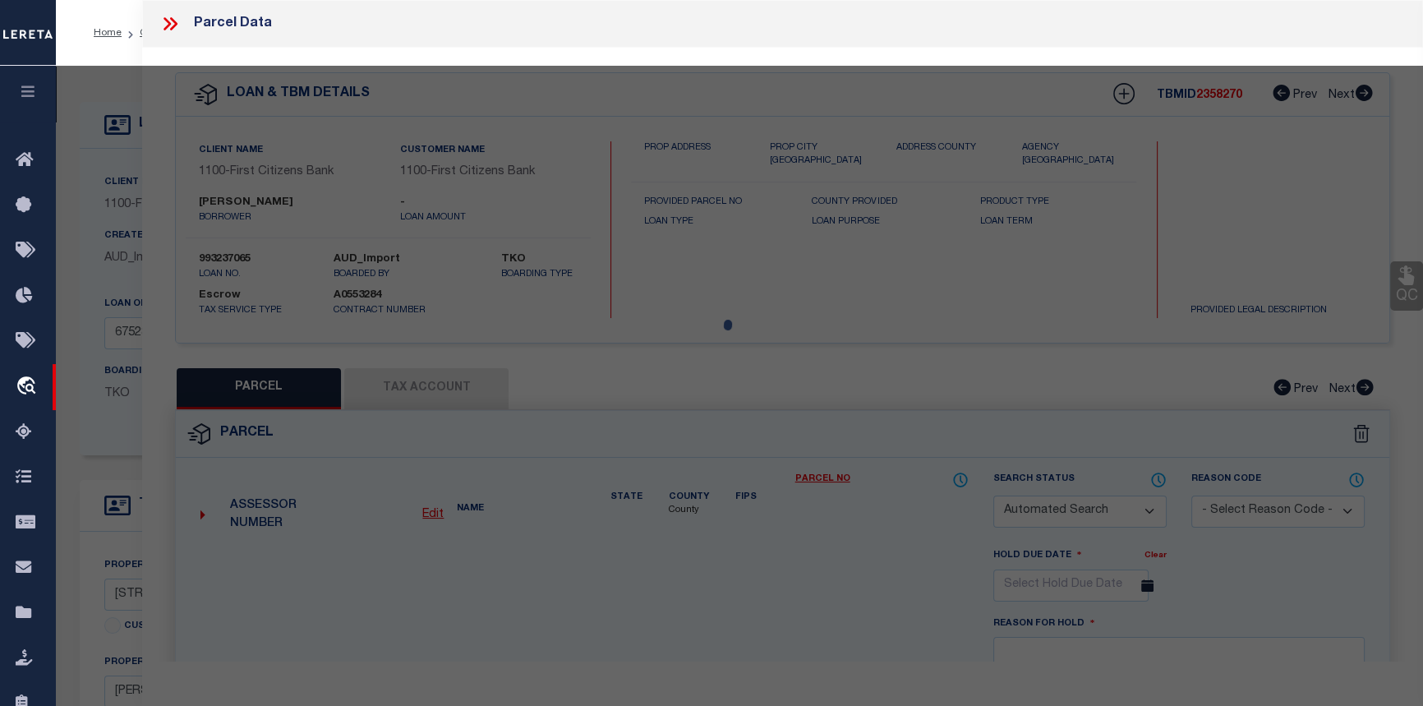
type input "CARROLL NH"
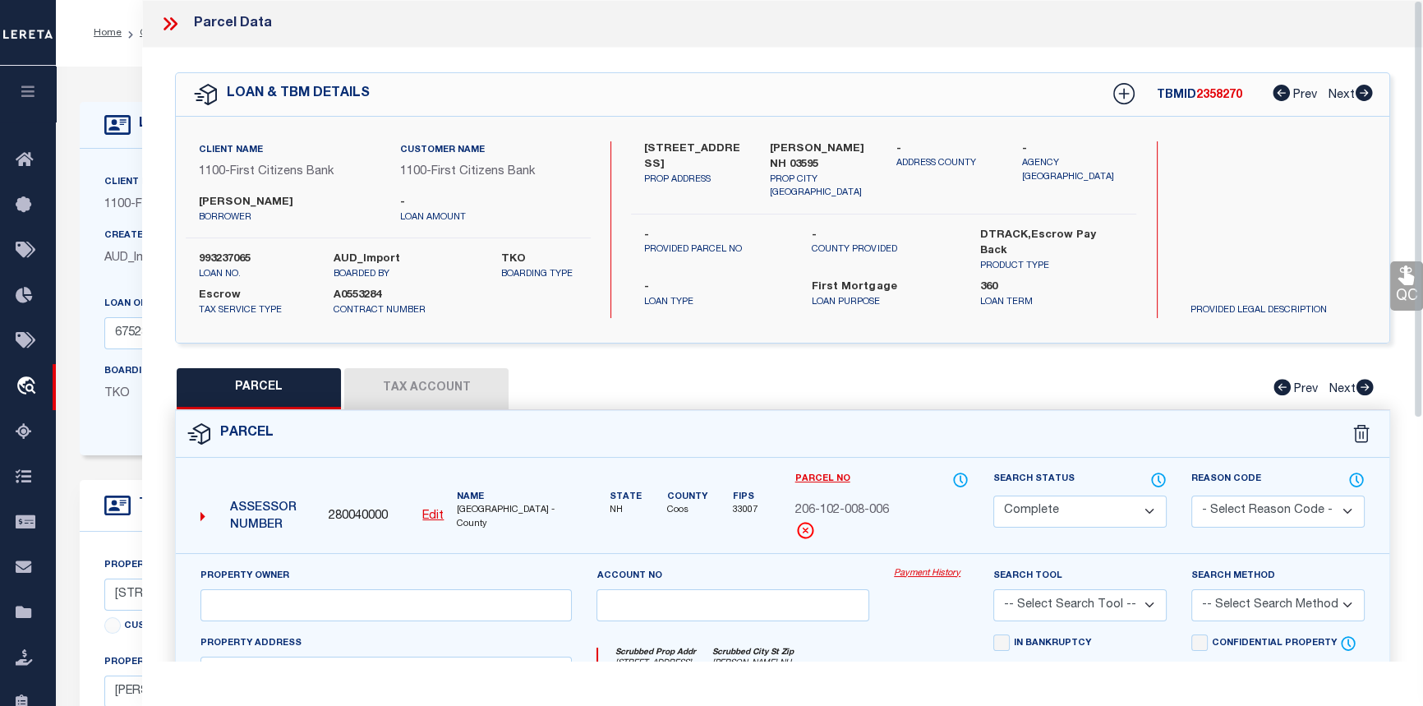
click at [943, 567] on link "Payment History" at bounding box center [931, 574] width 75 height 14
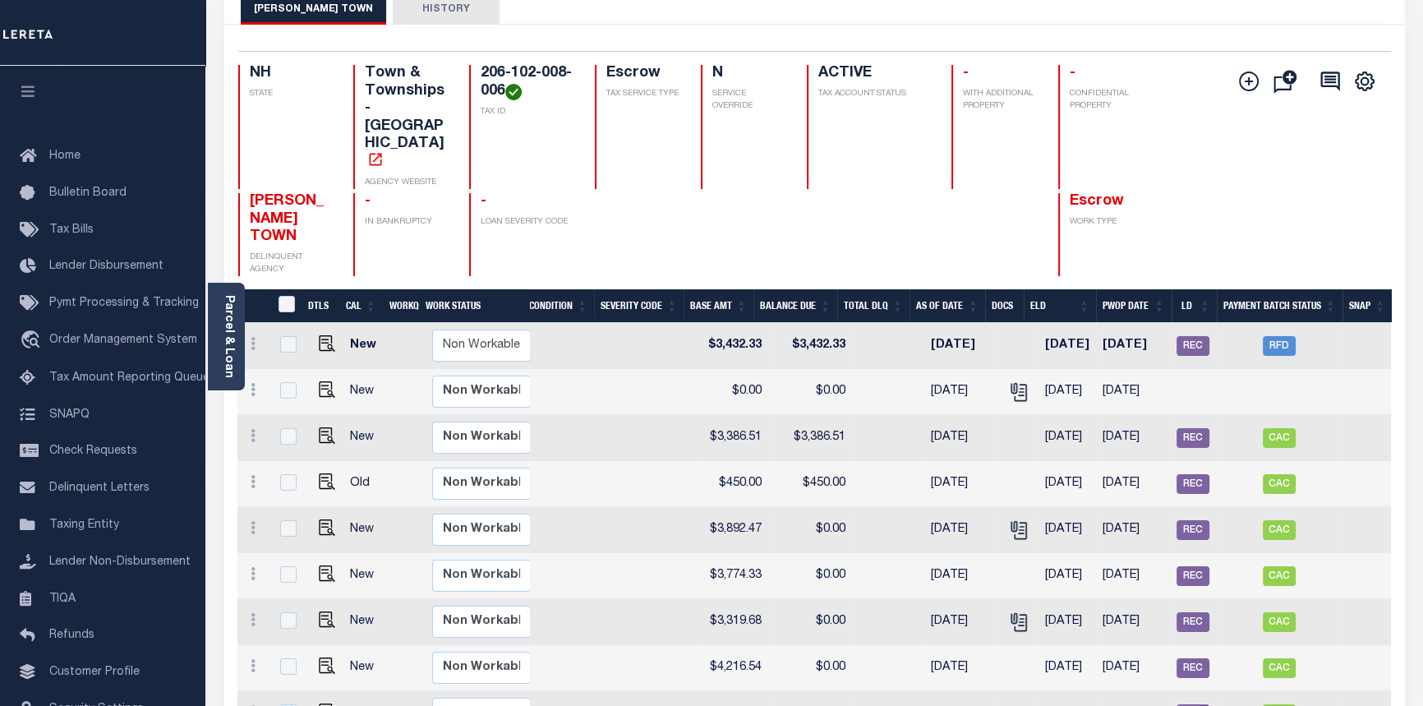
scroll to position [108, 0]
click at [1276, 337] on span "RFD" at bounding box center [1279, 347] width 33 height 20
checkbox input "true"
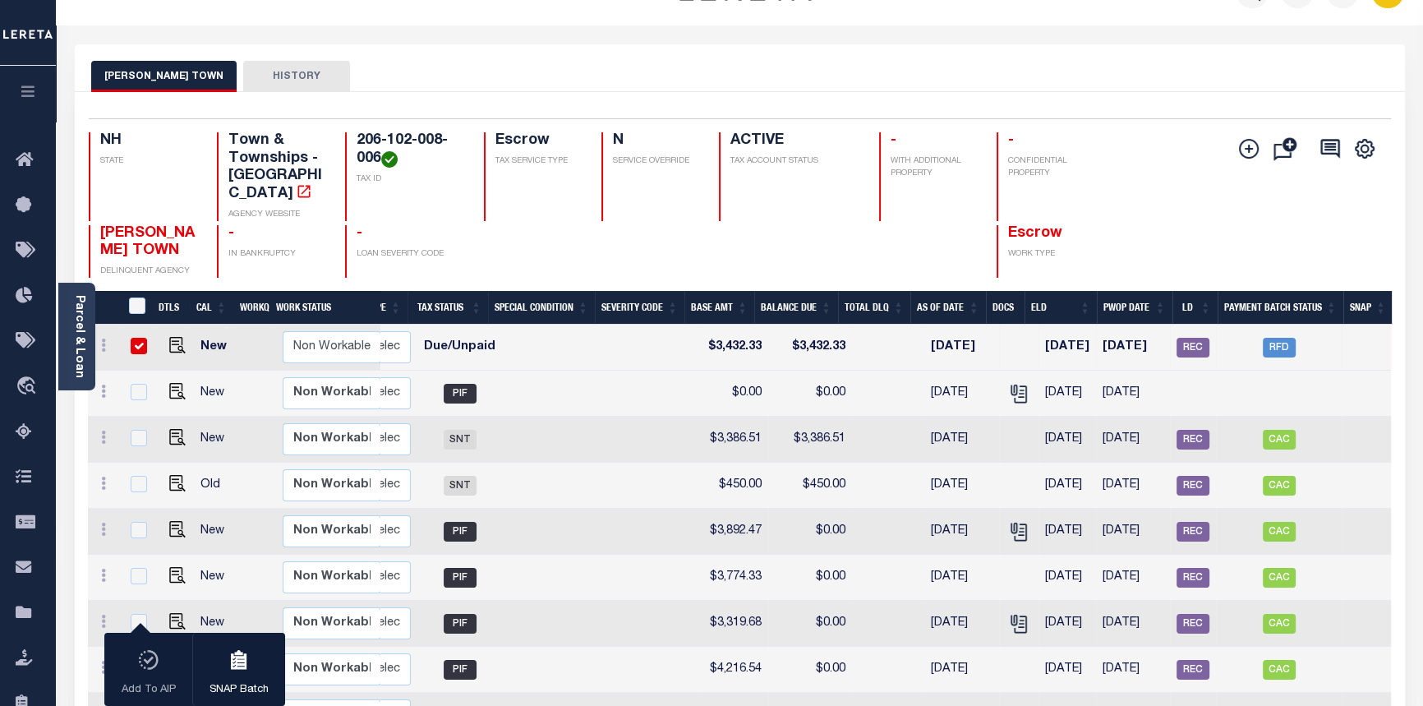
scroll to position [0, 0]
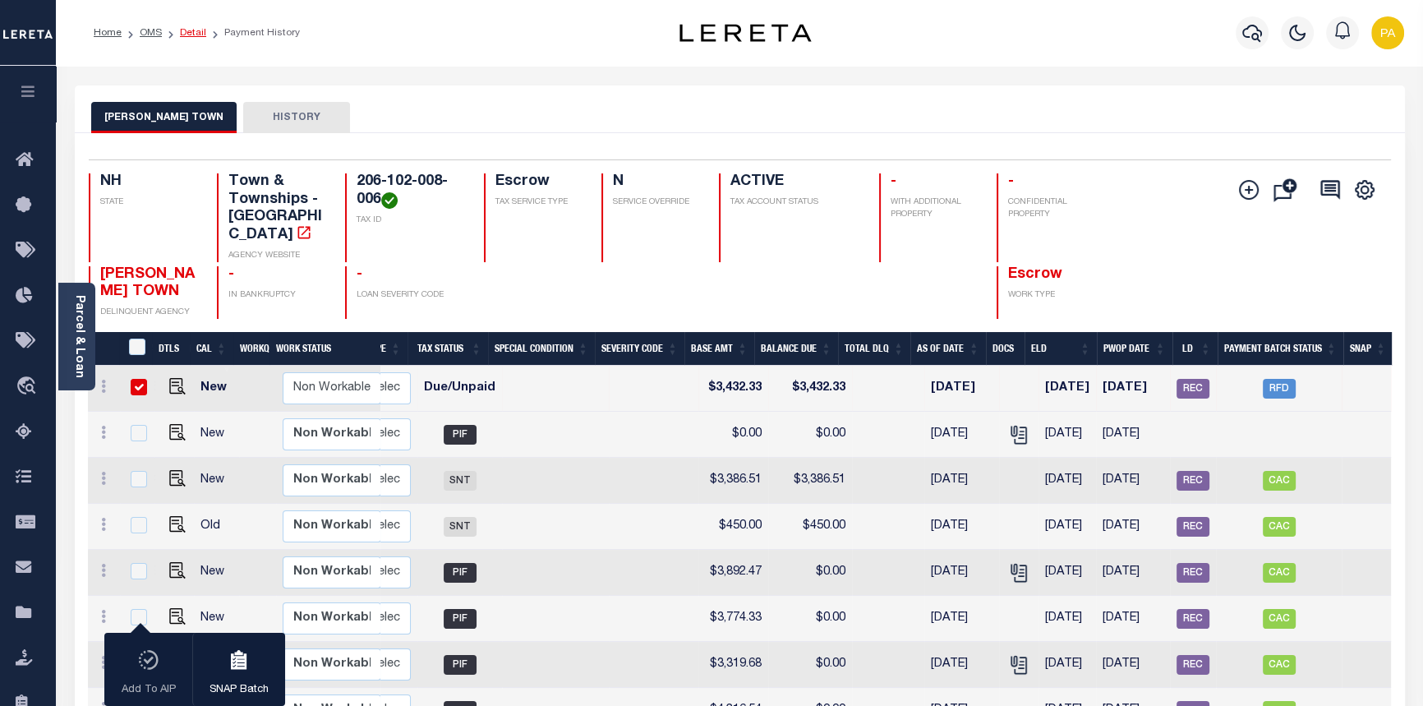
click at [192, 36] on link "Detail" at bounding box center [193, 33] width 26 height 10
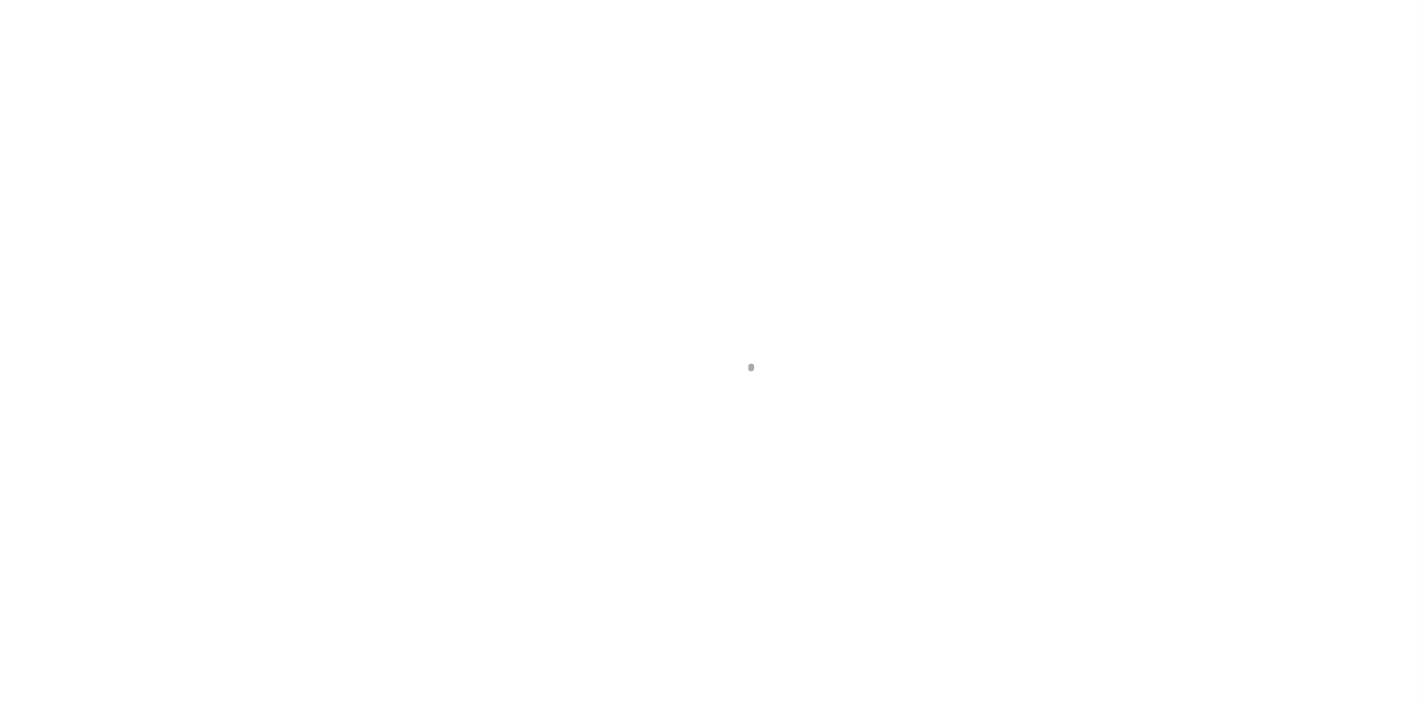
select select "RFD"
select select "[PERSON_NAME]"
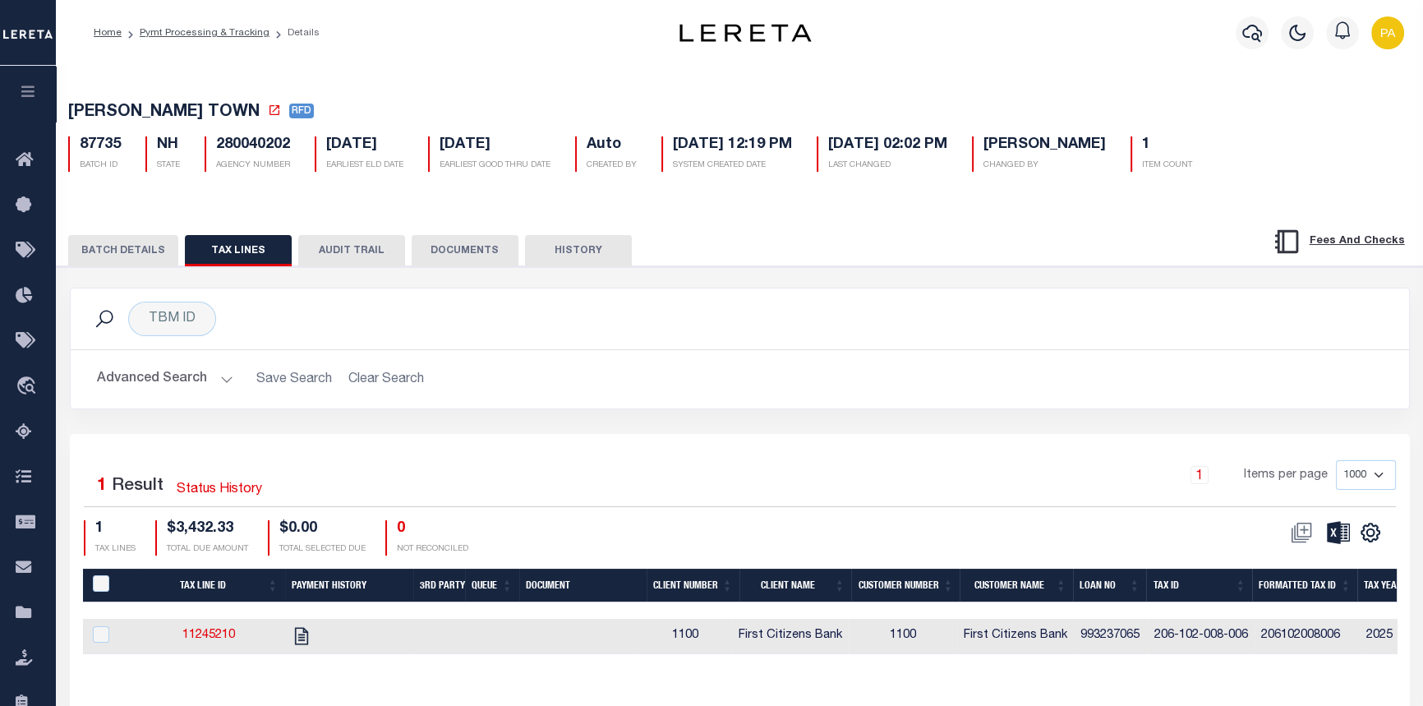
click at [117, 254] on button "BATCH DETAILS" at bounding box center [123, 250] width 110 height 31
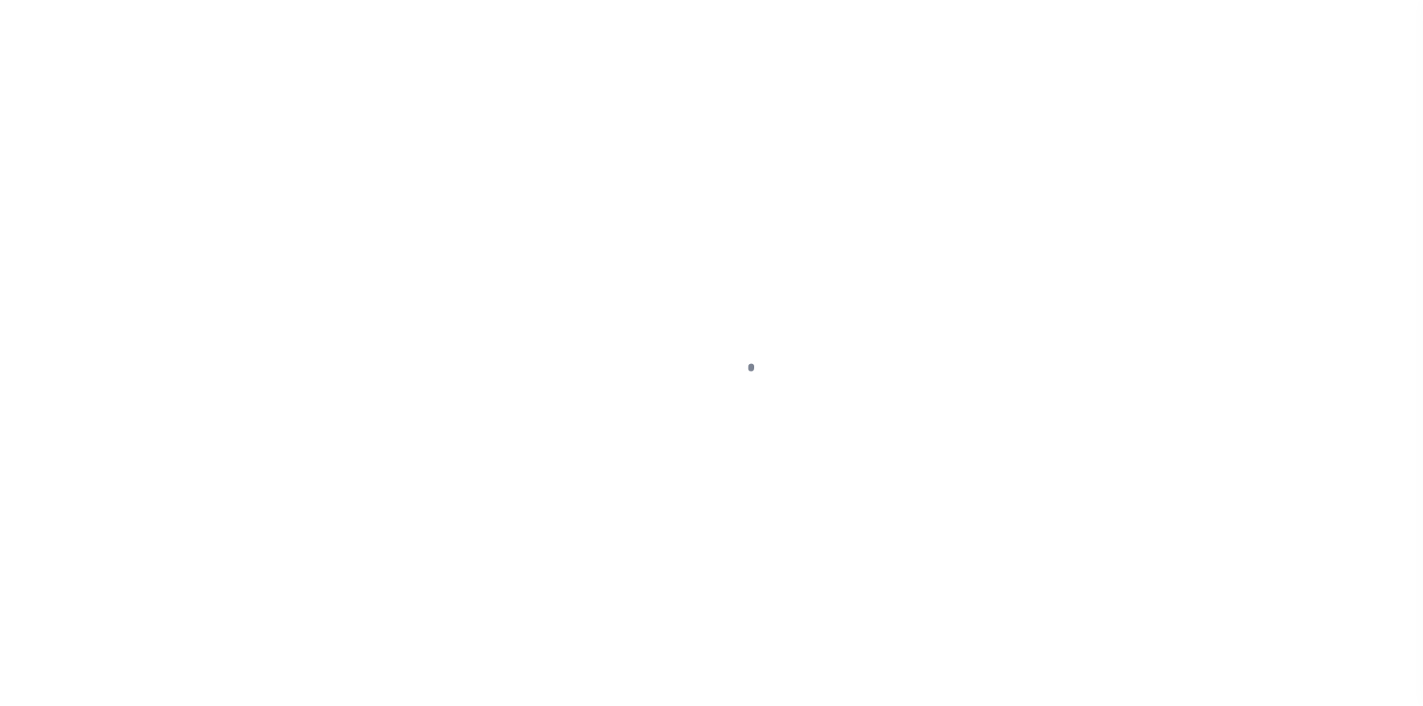
select select "10"
select select "Escrow"
type input "[STREET_ADDRESS]"
select select
type input "[PERSON_NAME] NH 03595"
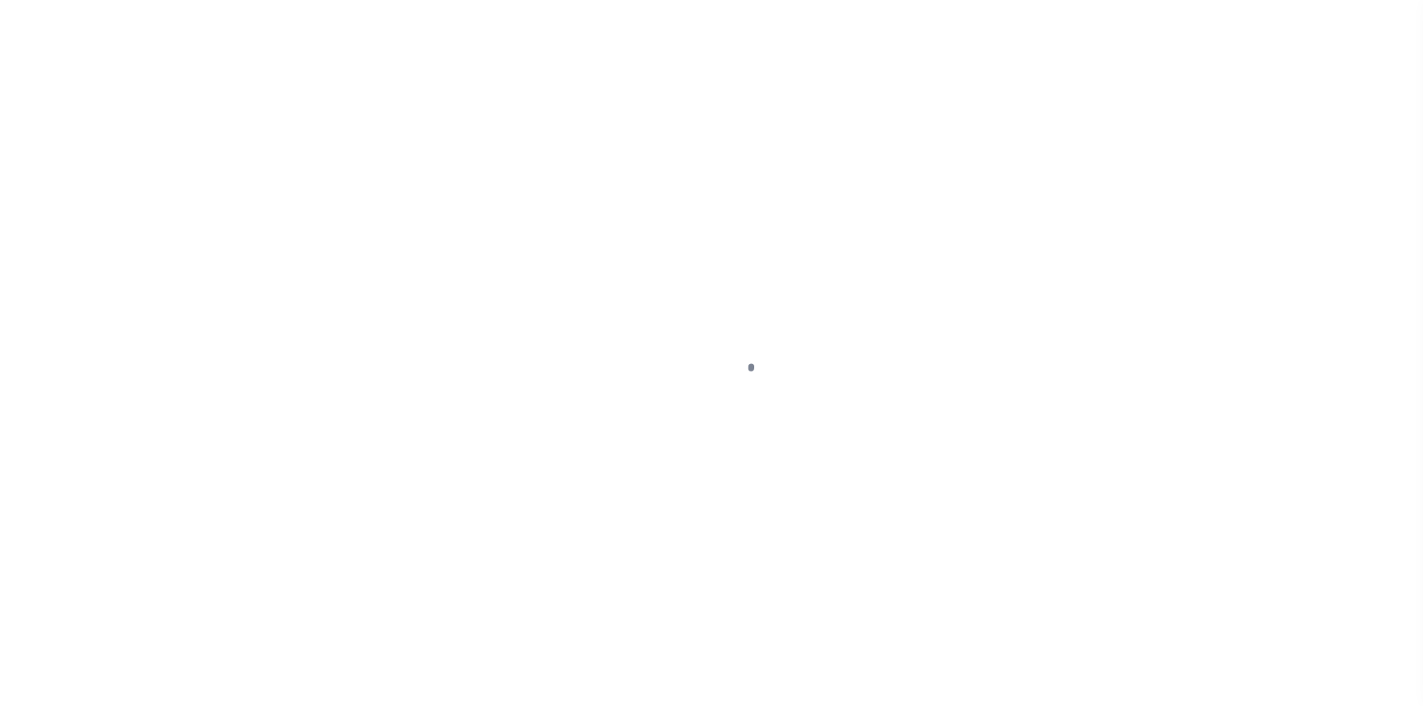
type input "NH"
select select "92709"
select select "24368"
